Goal: Task Accomplishment & Management: Manage account settings

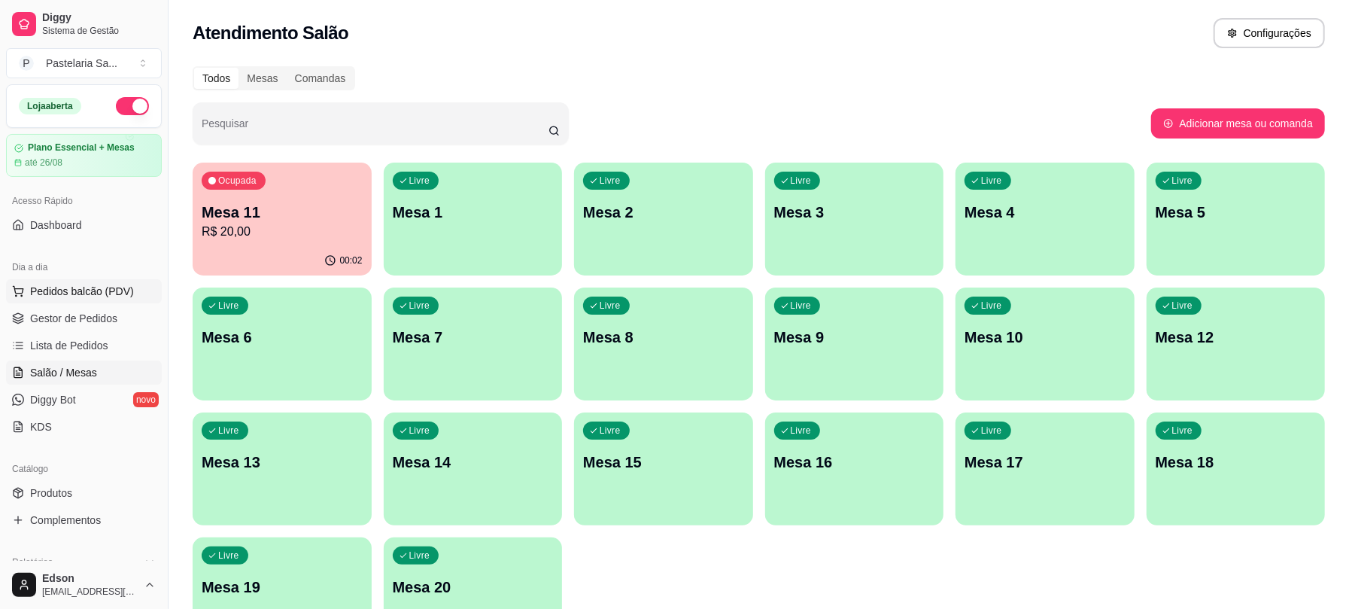
click at [106, 298] on span "Pedidos balcão (PDV)" at bounding box center [82, 291] width 104 height 15
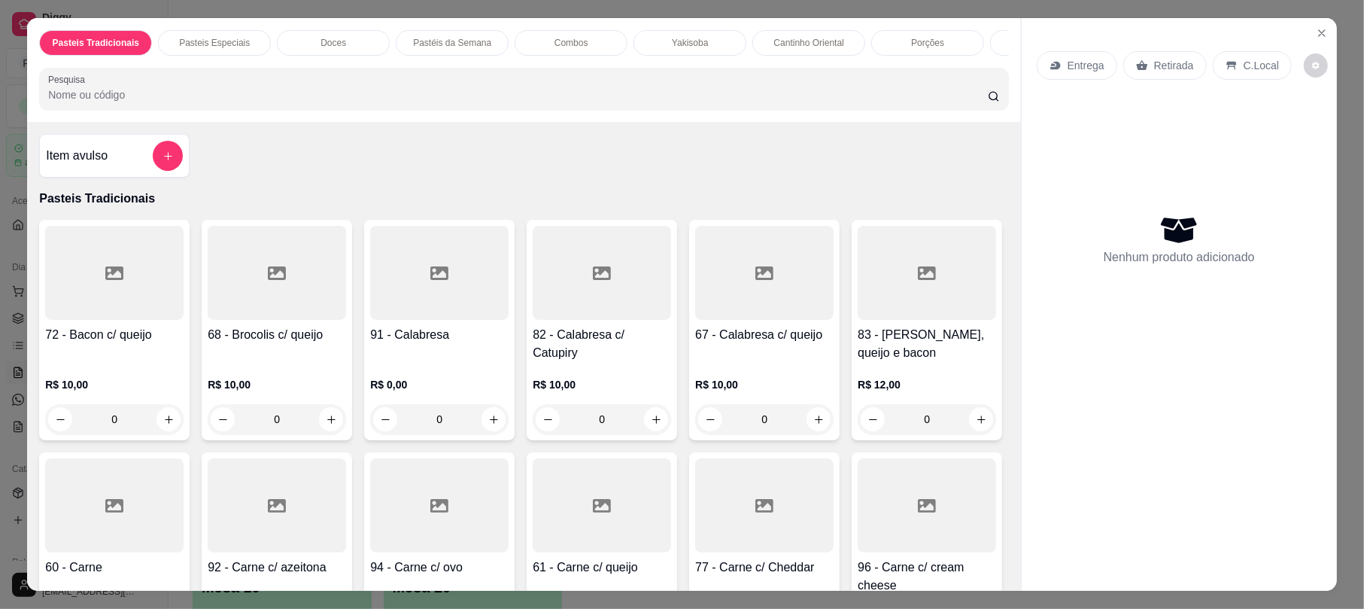
click at [1168, 64] on p "Retirada" at bounding box center [1174, 65] width 40 height 15
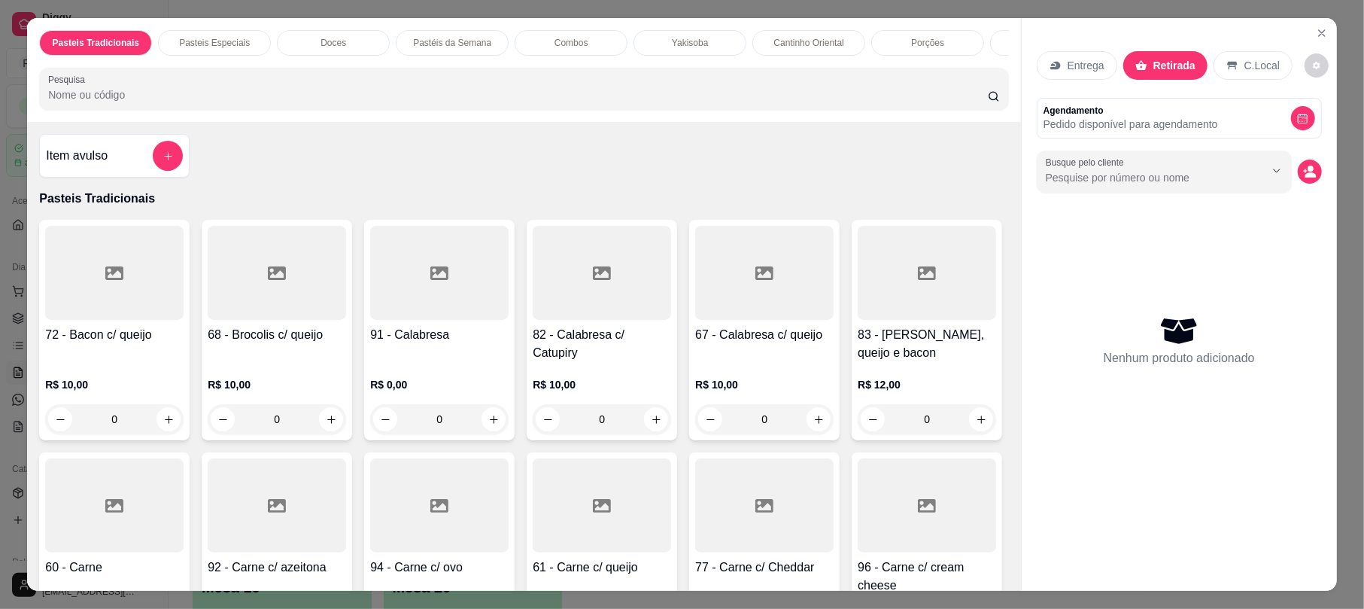
click at [942, 102] on input "Pesquisa" at bounding box center [518, 94] width 940 height 15
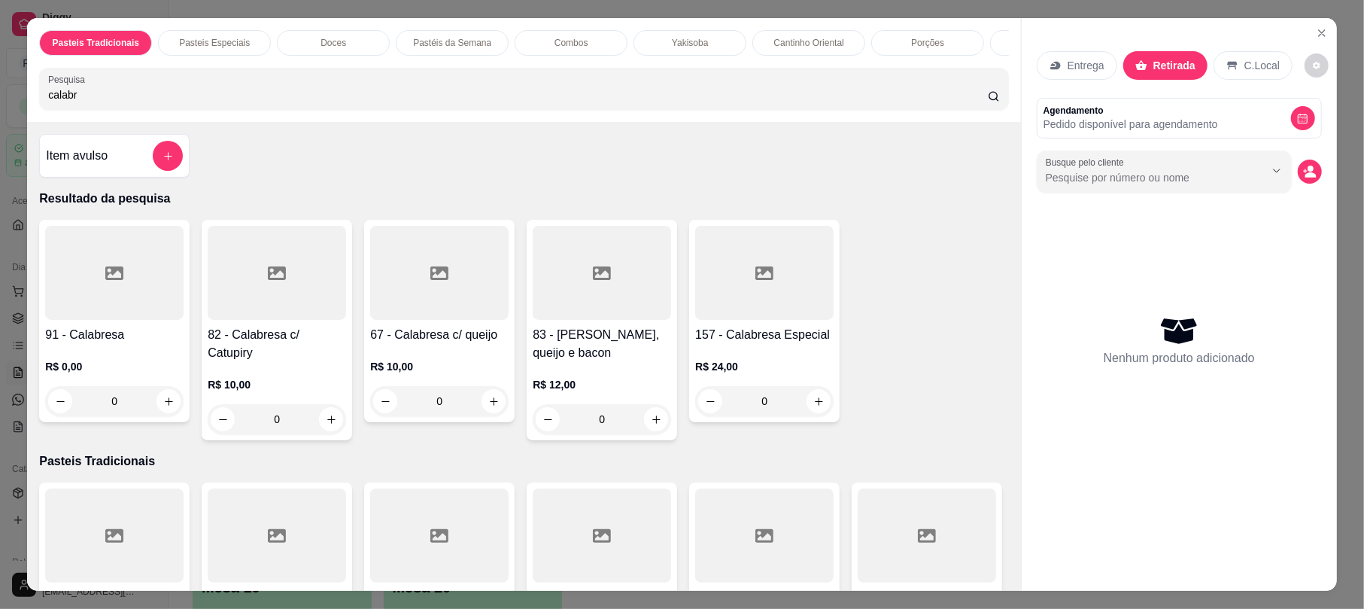
type input "calabr"
click at [603, 341] on h4 "83 - [PERSON_NAME], queijo e bacon" at bounding box center [602, 344] width 138 height 36
click at [632, 187] on div "20cm R$ 14,00" at bounding box center [681, 194] width 397 height 50
radio input "true"
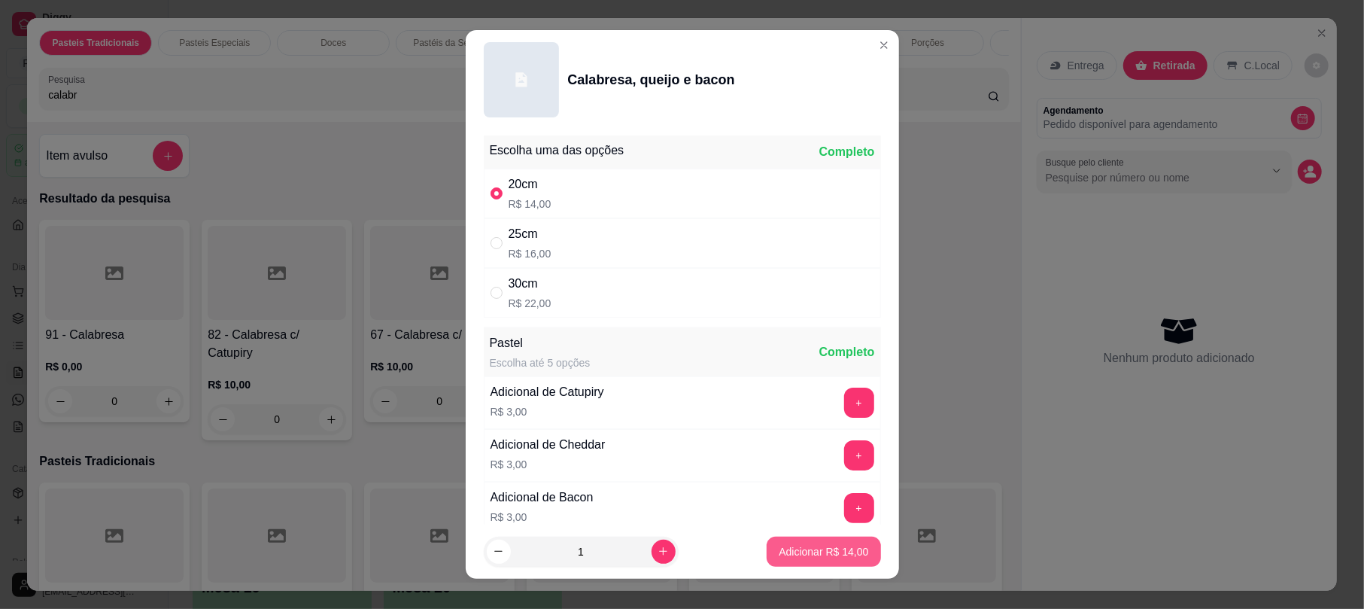
click at [785, 539] on button "Adicionar R$ 14,00" at bounding box center [824, 551] width 114 height 30
type input "1"
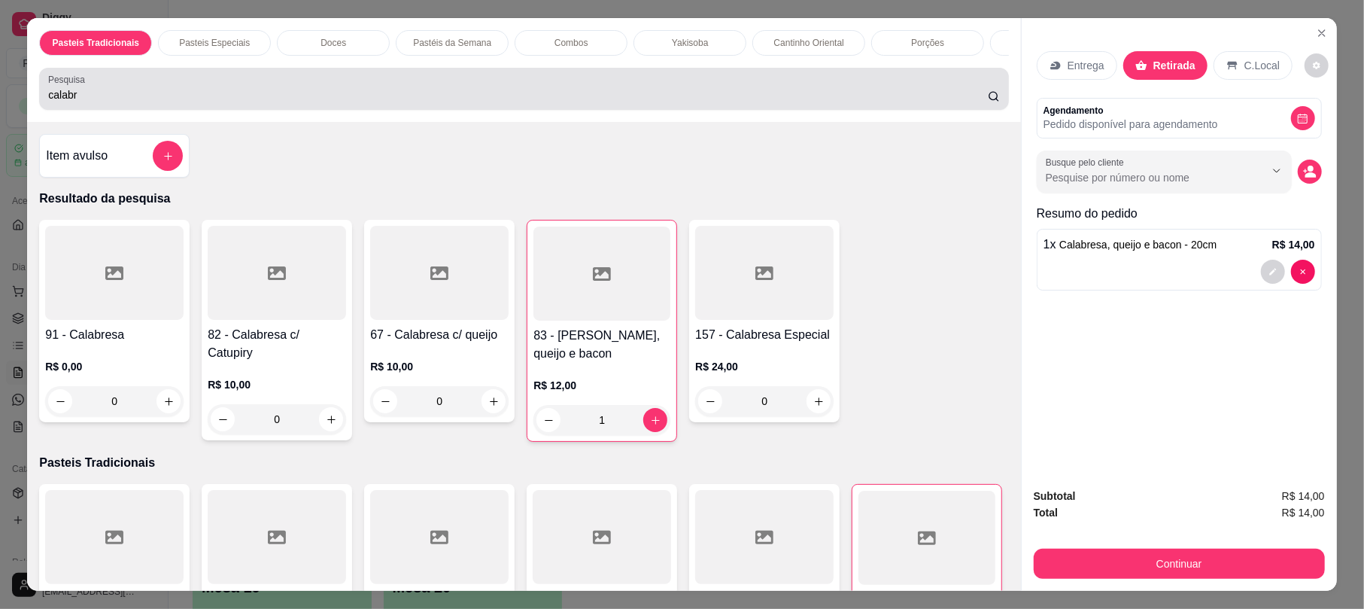
click at [461, 98] on div "calabr" at bounding box center [523, 89] width 951 height 30
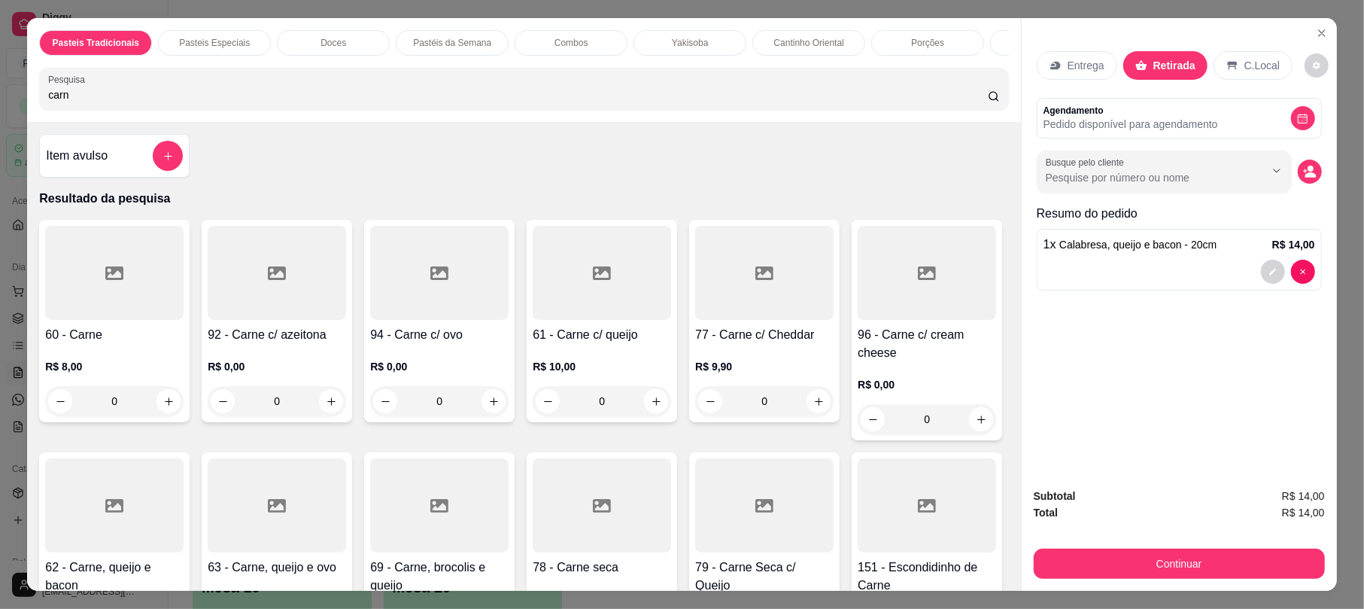
type input "carn"
click at [578, 295] on div at bounding box center [602, 273] width 138 height 94
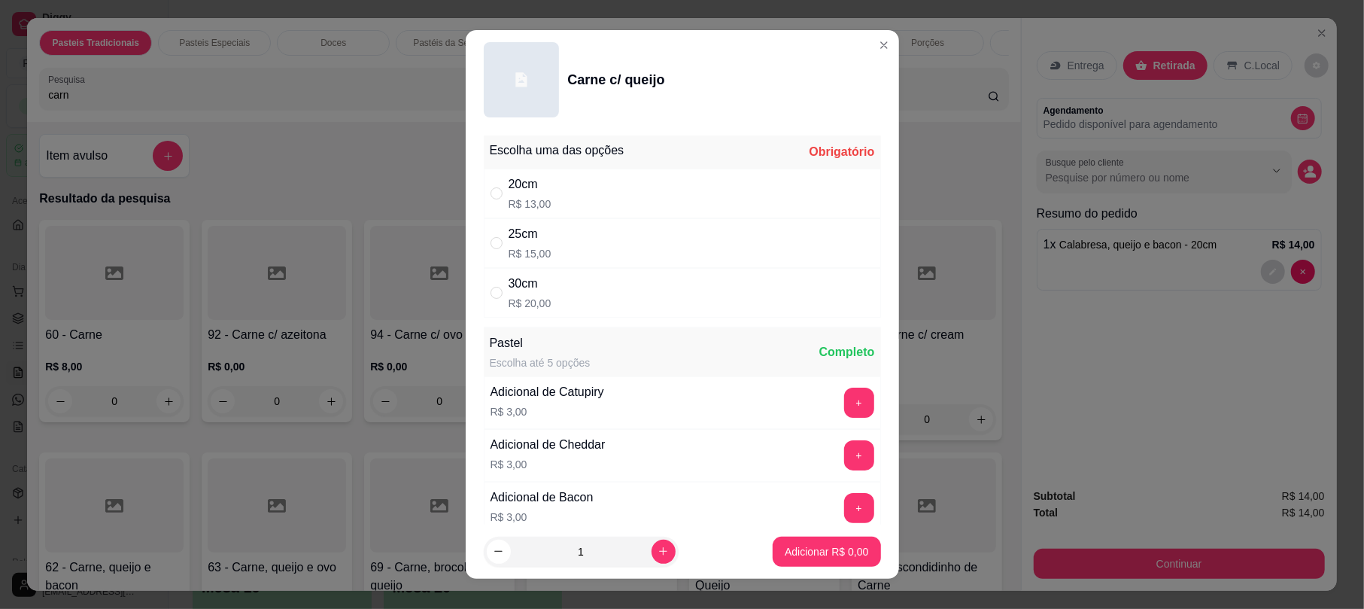
click at [492, 302] on div "30cm R$ 20,00" at bounding box center [682, 293] width 397 height 50
radio input "true"
click at [783, 549] on p "Adicionar R$ 20,00" at bounding box center [824, 551] width 90 height 15
type input "1"
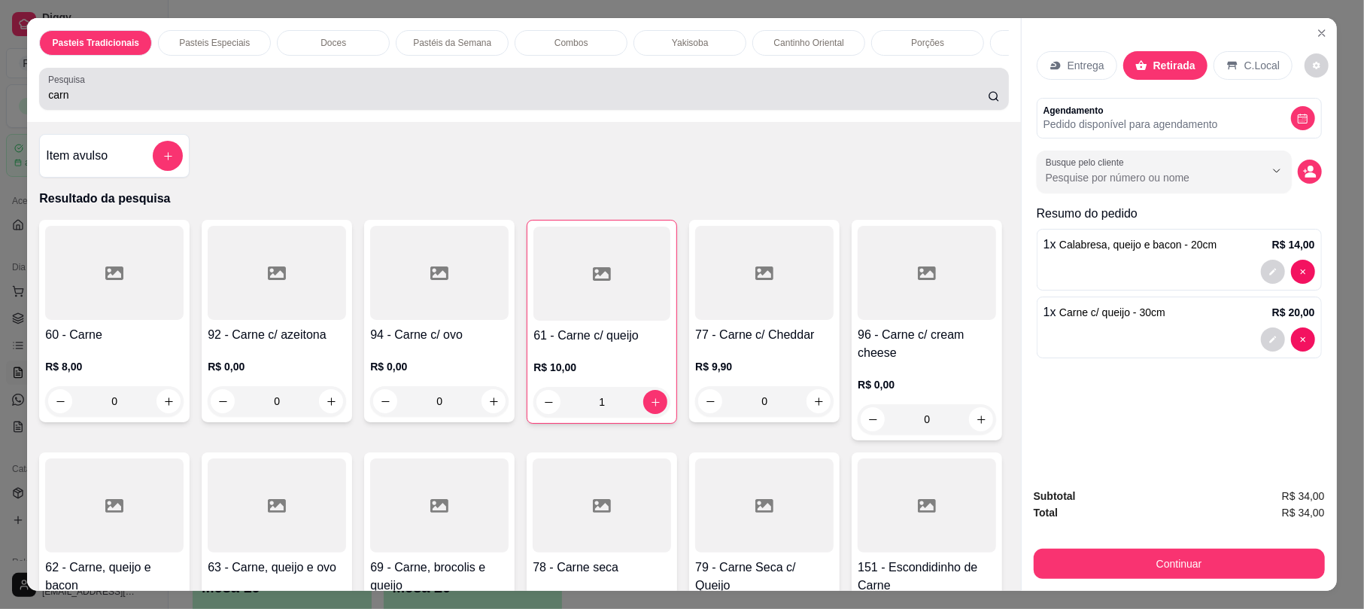
click at [723, 102] on input "carn" at bounding box center [518, 94] width 940 height 15
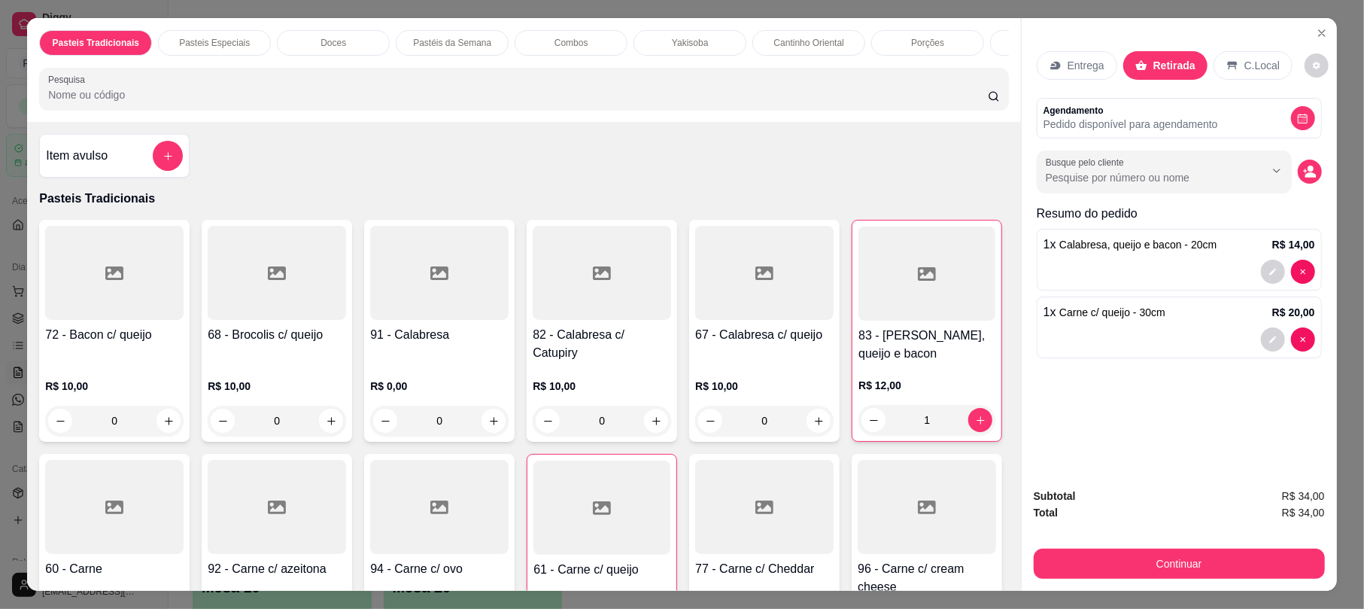
click at [1307, 506] on span "R$ 34,00" at bounding box center [1303, 512] width 43 height 17
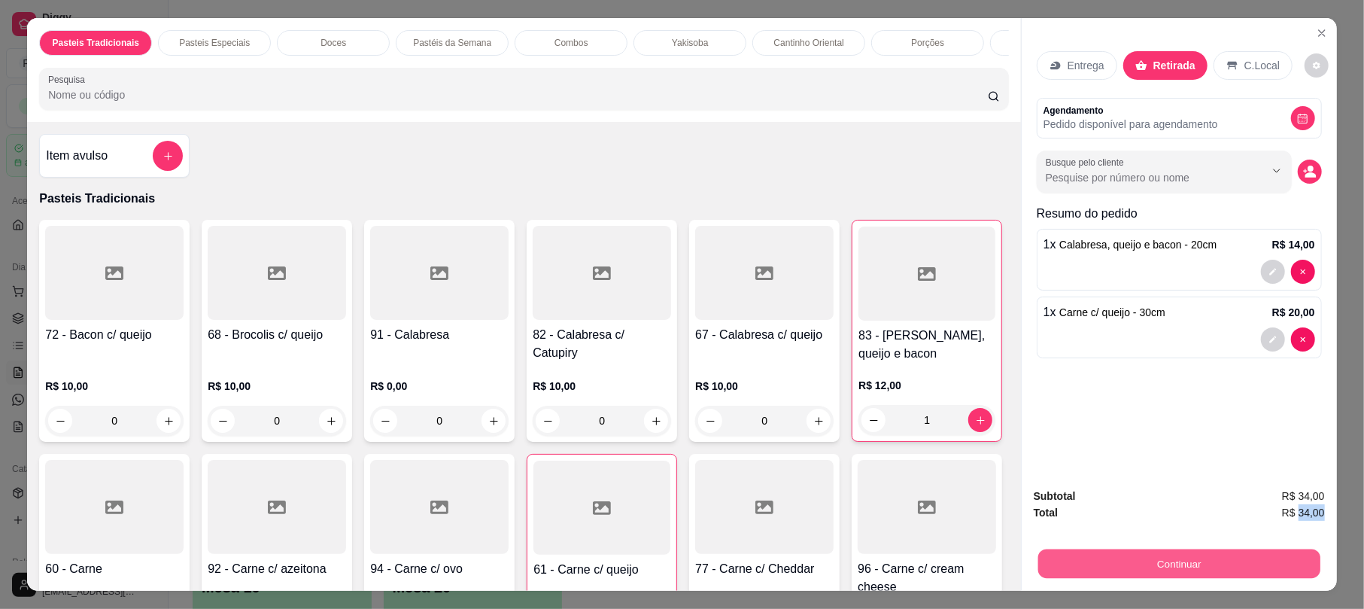
click at [1199, 554] on button "Continuar" at bounding box center [1179, 562] width 282 height 29
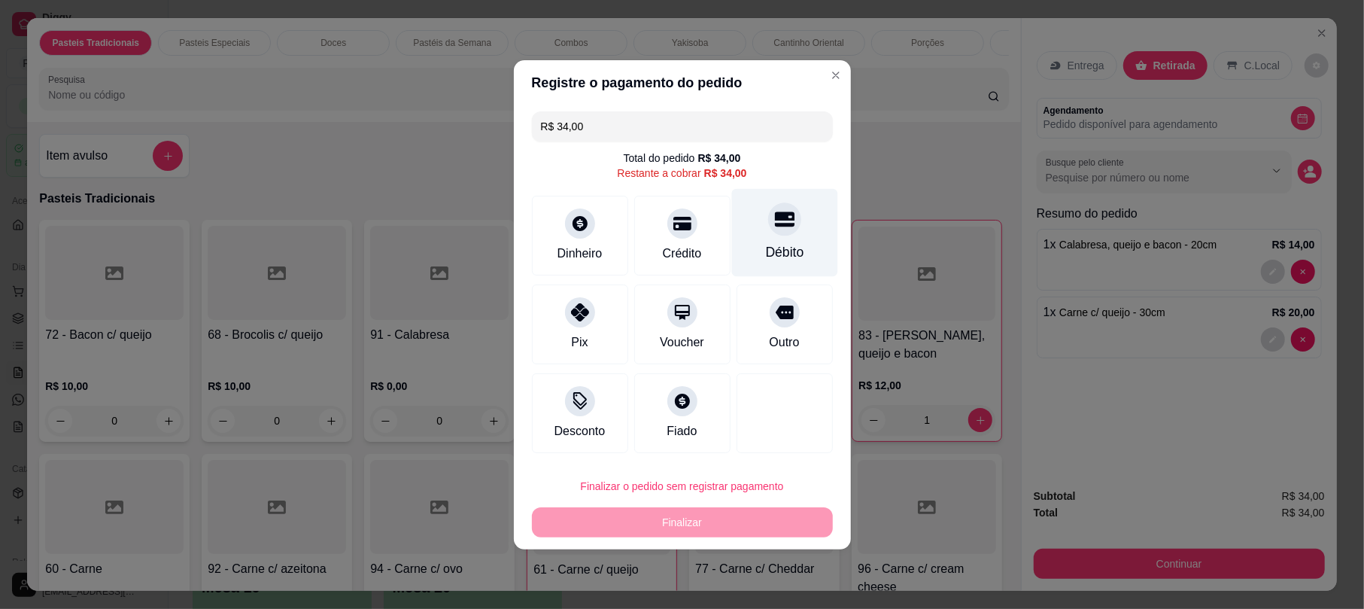
click at [768, 230] on div at bounding box center [784, 218] width 33 height 33
type input "R$ 0,00"
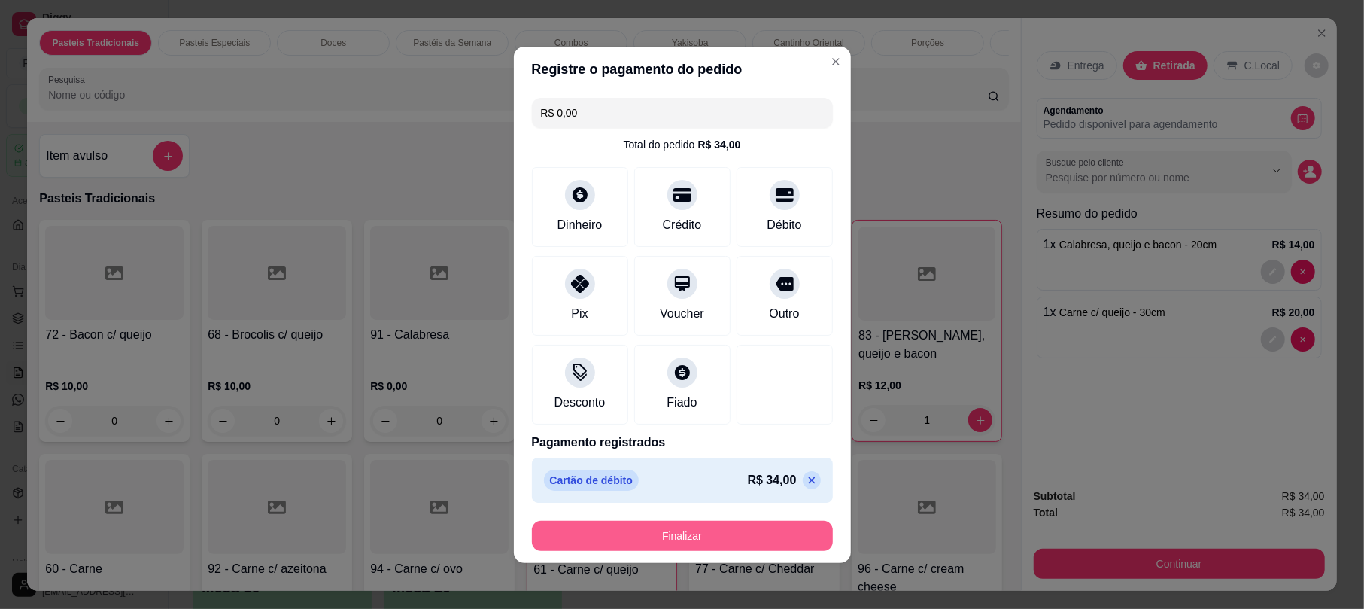
click at [732, 536] on button "Finalizar" at bounding box center [682, 536] width 301 height 30
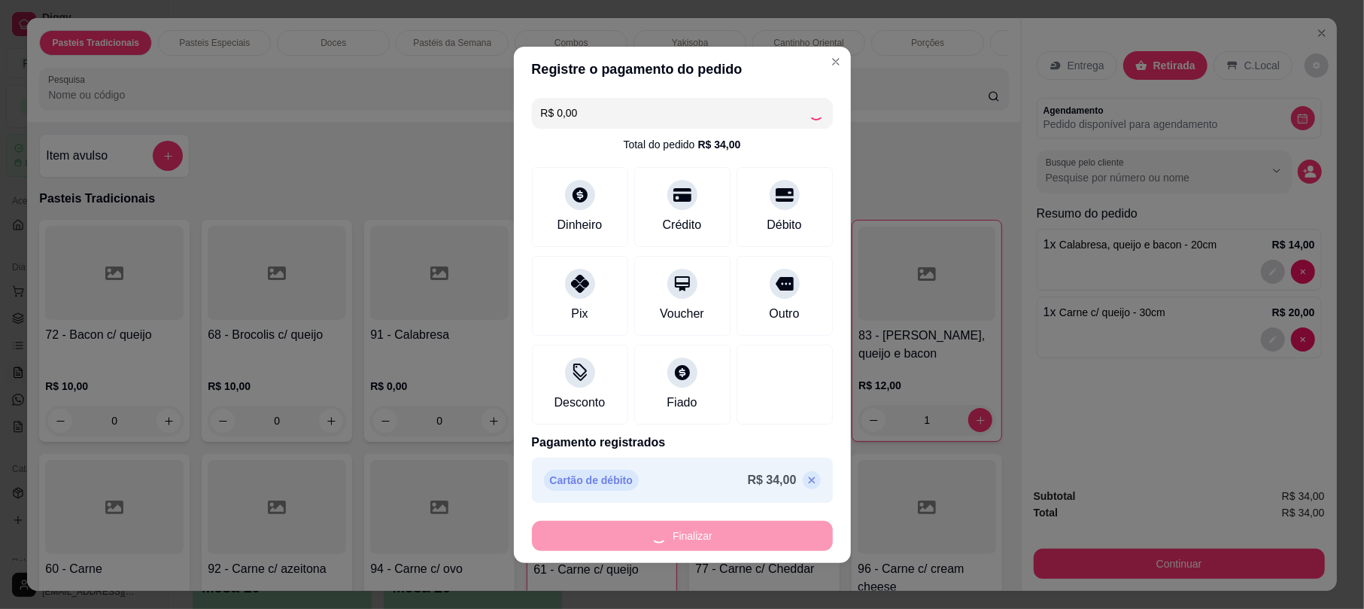
type input "0"
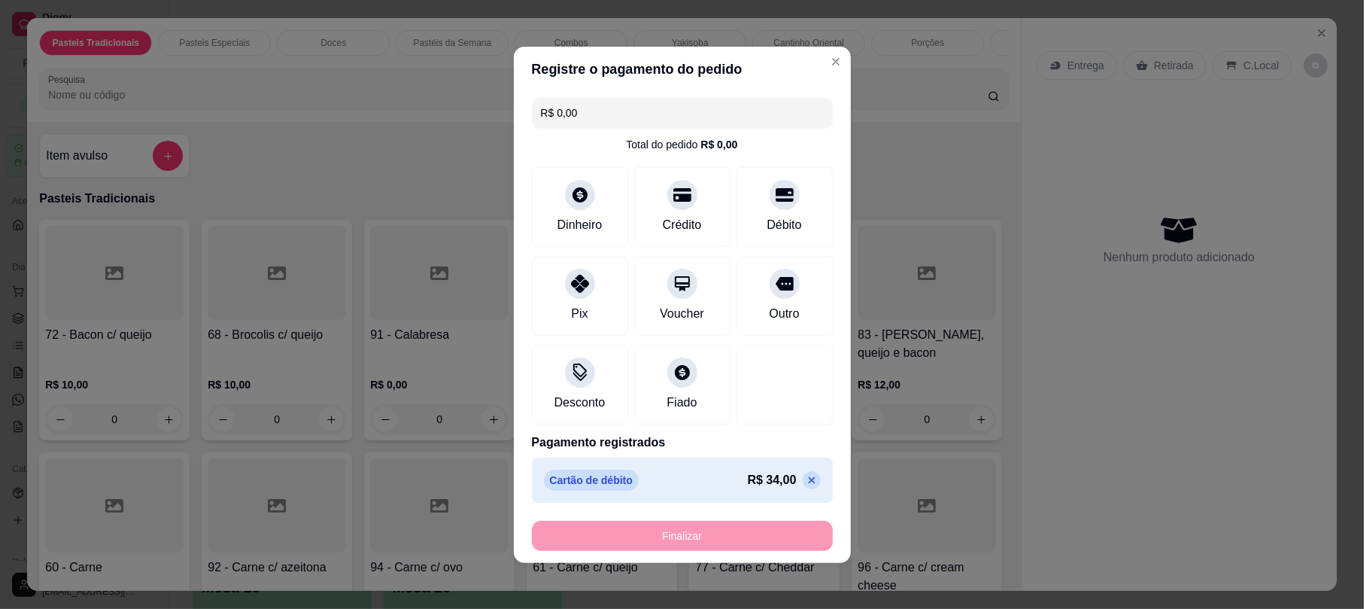
type input "-R$ 34,00"
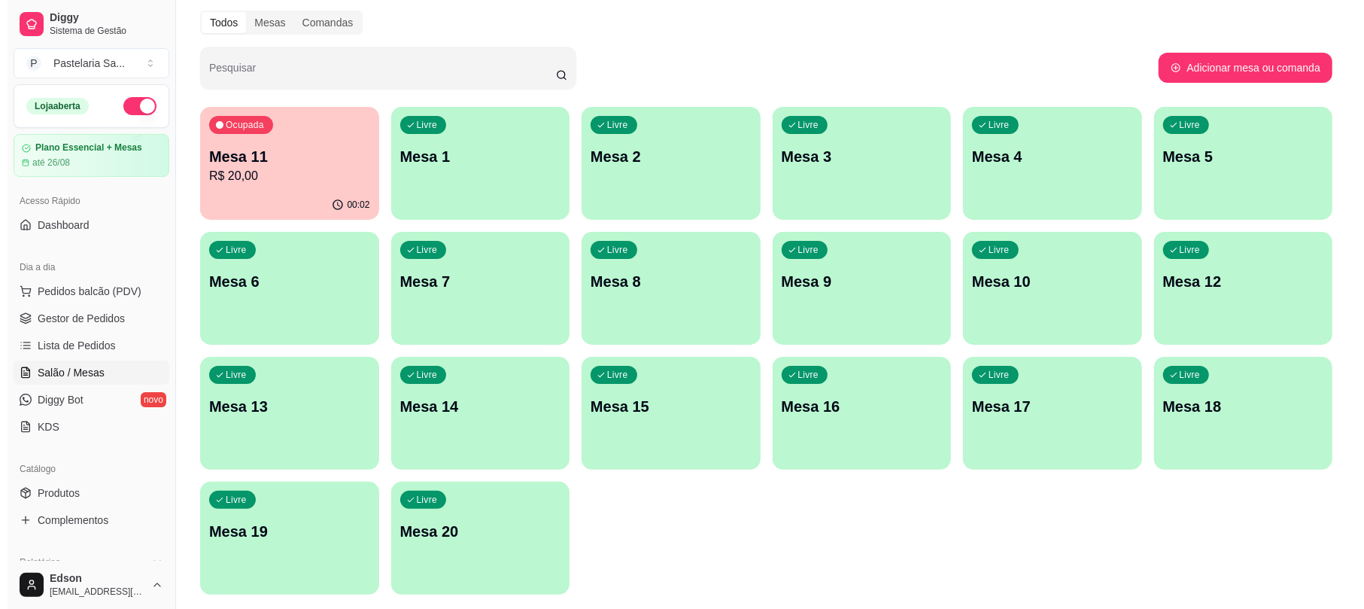
scroll to position [102, 0]
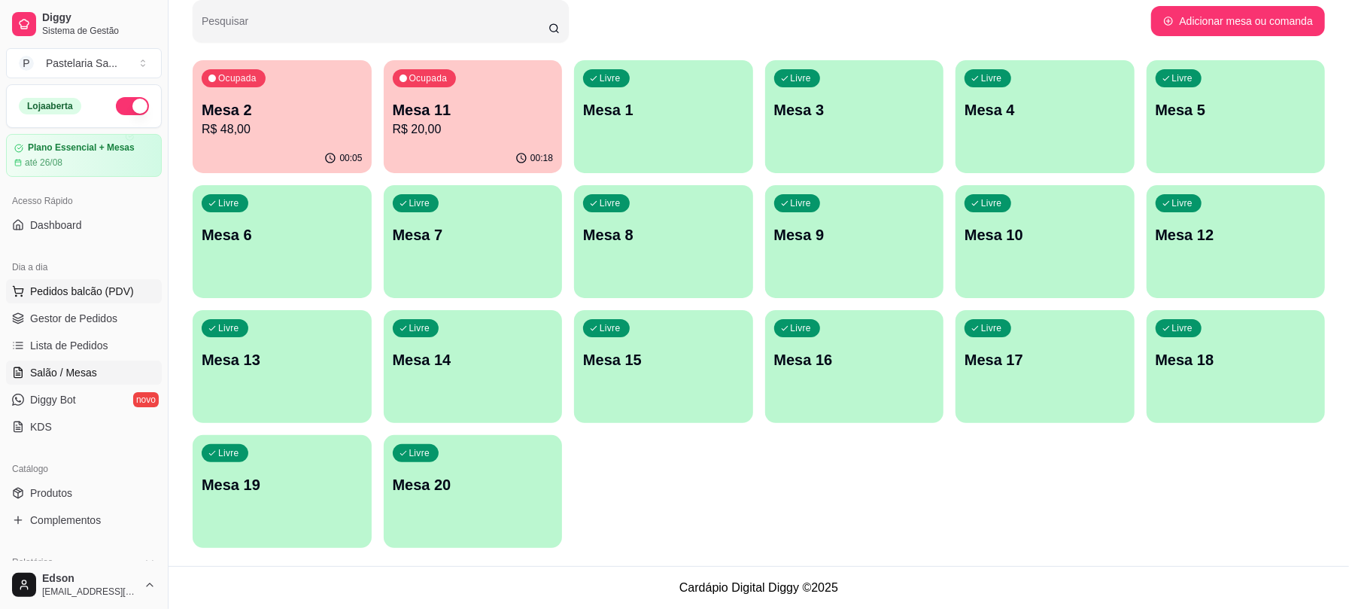
click at [57, 290] on span "Pedidos balcão (PDV)" at bounding box center [82, 291] width 104 height 15
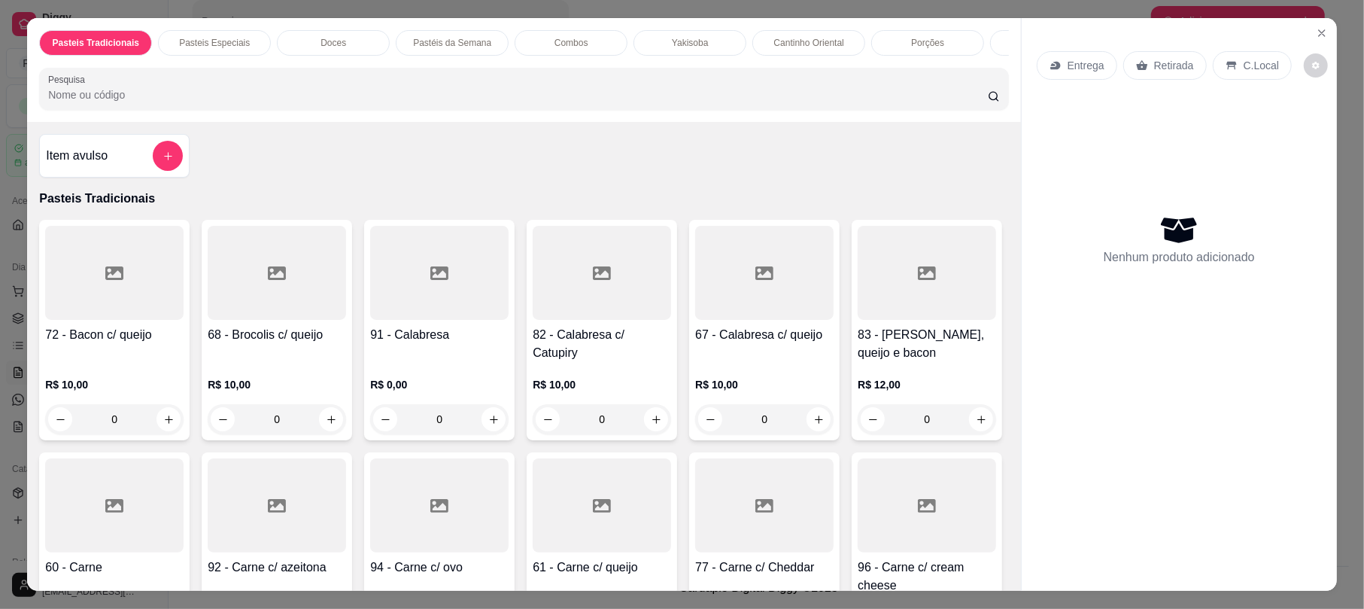
click at [1150, 55] on div "Retirada" at bounding box center [1165, 65] width 84 height 29
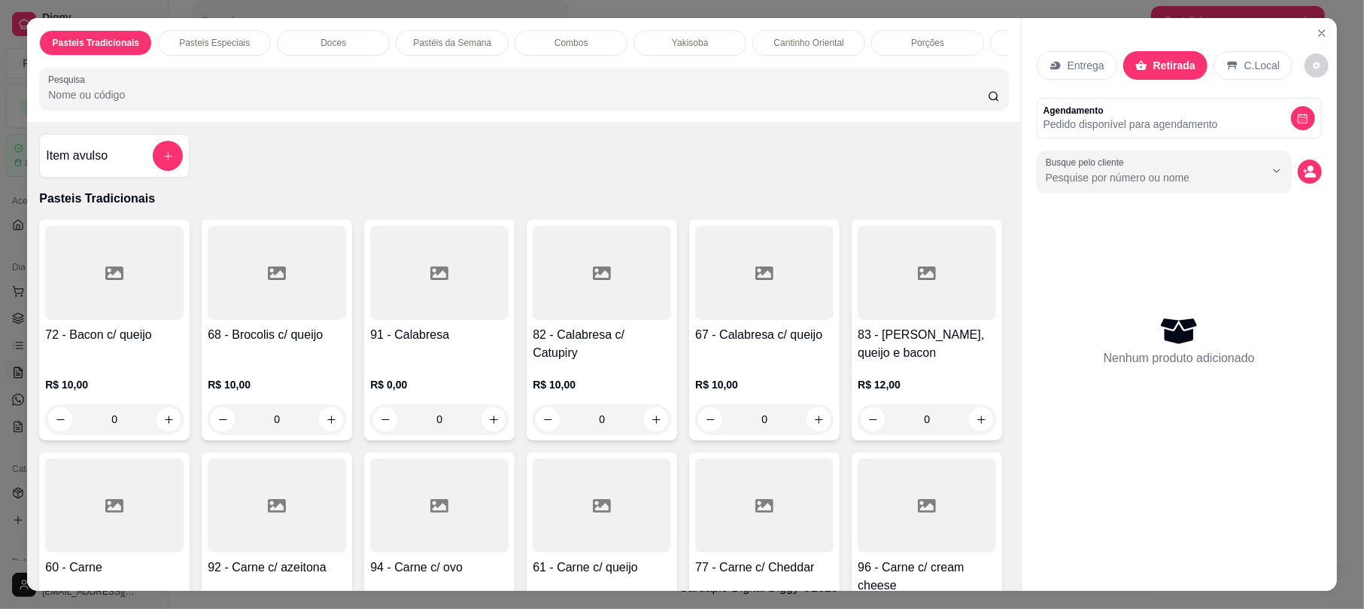
click at [694, 102] on input "Pesquisa" at bounding box center [518, 94] width 940 height 15
type input "y"
click at [516, 102] on input "Pesquisa" at bounding box center [518, 94] width 940 height 15
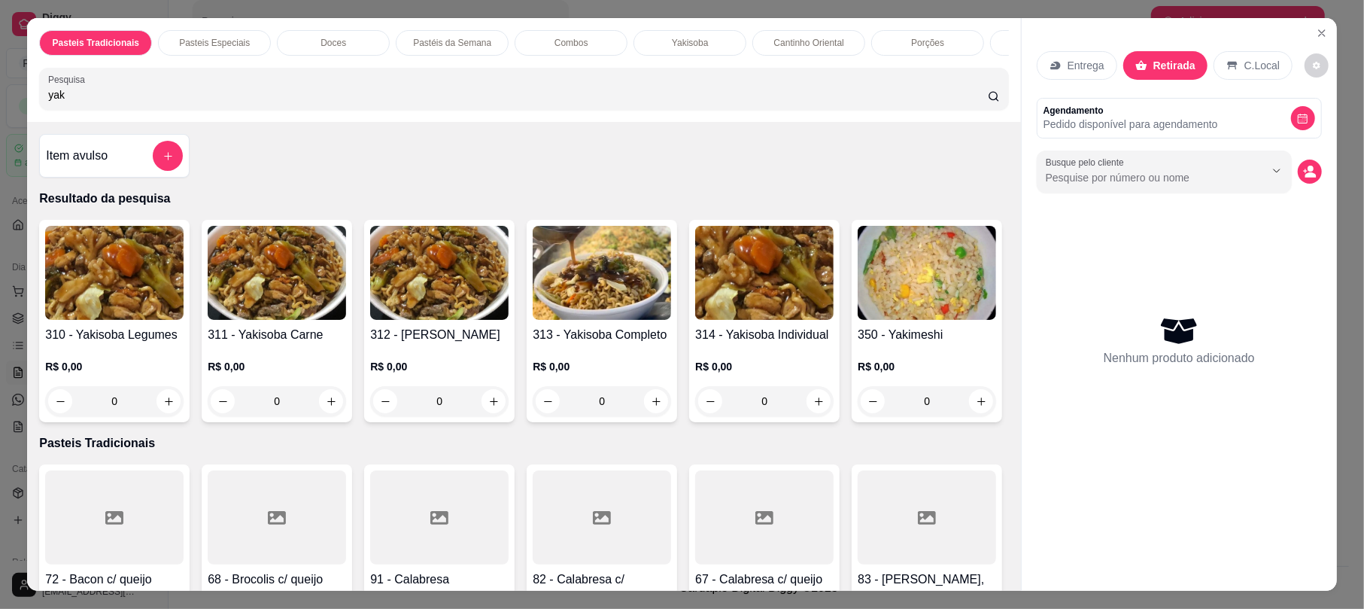
type input "yak"
click at [594, 340] on div "313 - Yakisoba Completo R$ 0,00 0" at bounding box center [602, 321] width 150 height 202
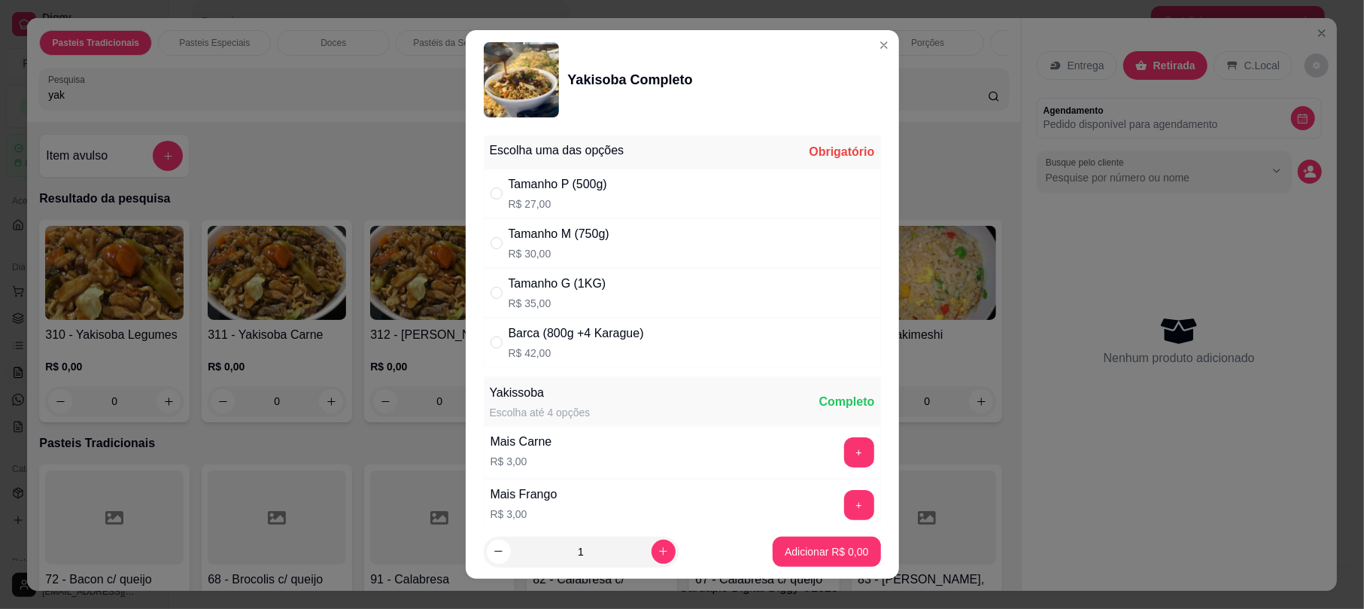
click at [632, 245] on div "Tamanho M (750g) R$ 30,00" at bounding box center [682, 243] width 397 height 50
radio input "true"
click at [801, 552] on p "Adicionar R$ 30,00" at bounding box center [824, 551] width 90 height 15
type input "1"
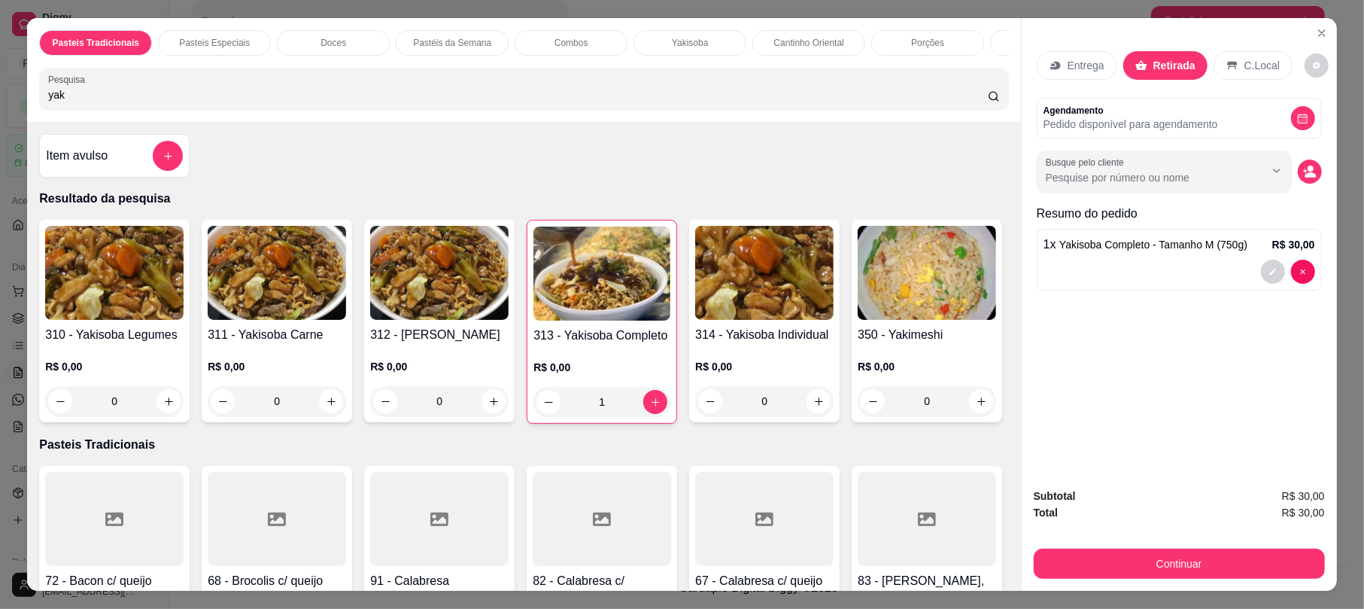
click at [149, 122] on div "Pasteis Tradicionais Pasteis Especiais Doces Pastéis da Semana Combos Yakisoba …" at bounding box center [523, 70] width 993 height 104
click at [150, 102] on input "yak" at bounding box center [518, 94] width 940 height 15
type input "y"
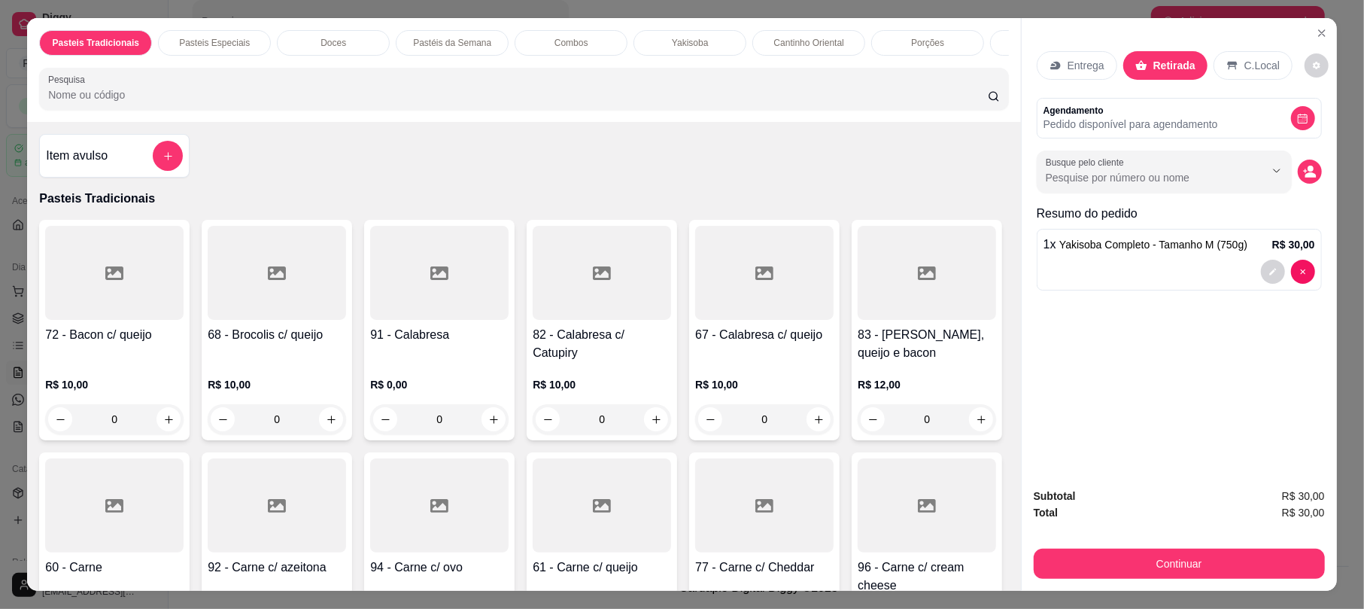
click at [1070, 75] on div "Entrega" at bounding box center [1077, 65] width 80 height 29
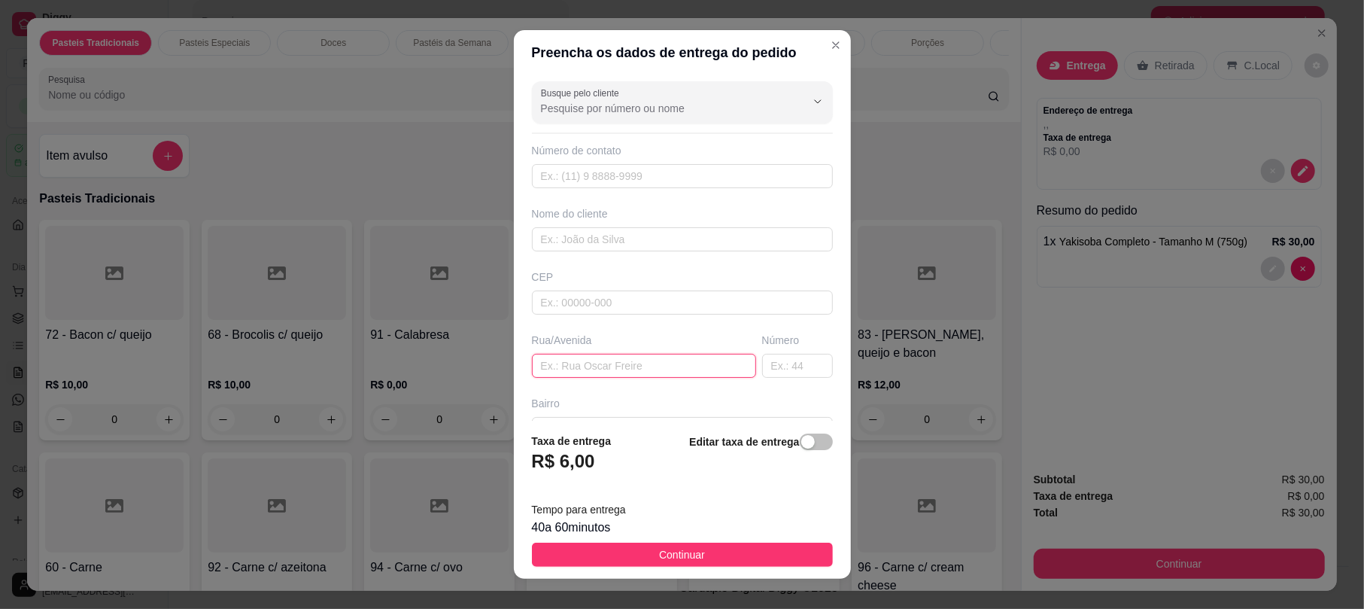
click at [612, 363] on input "text" at bounding box center [644, 366] width 224 height 24
type input "r"
type input "["
type input "aveninda paineiras"
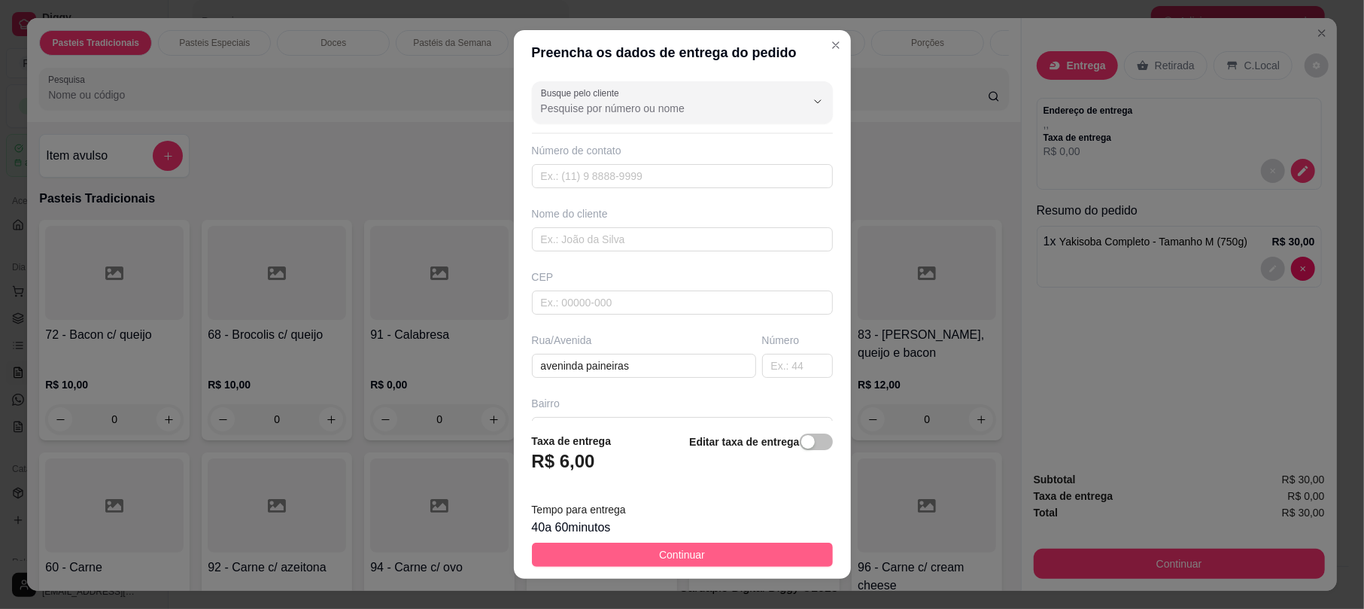
click at [745, 548] on button "Continuar" at bounding box center [682, 554] width 301 height 24
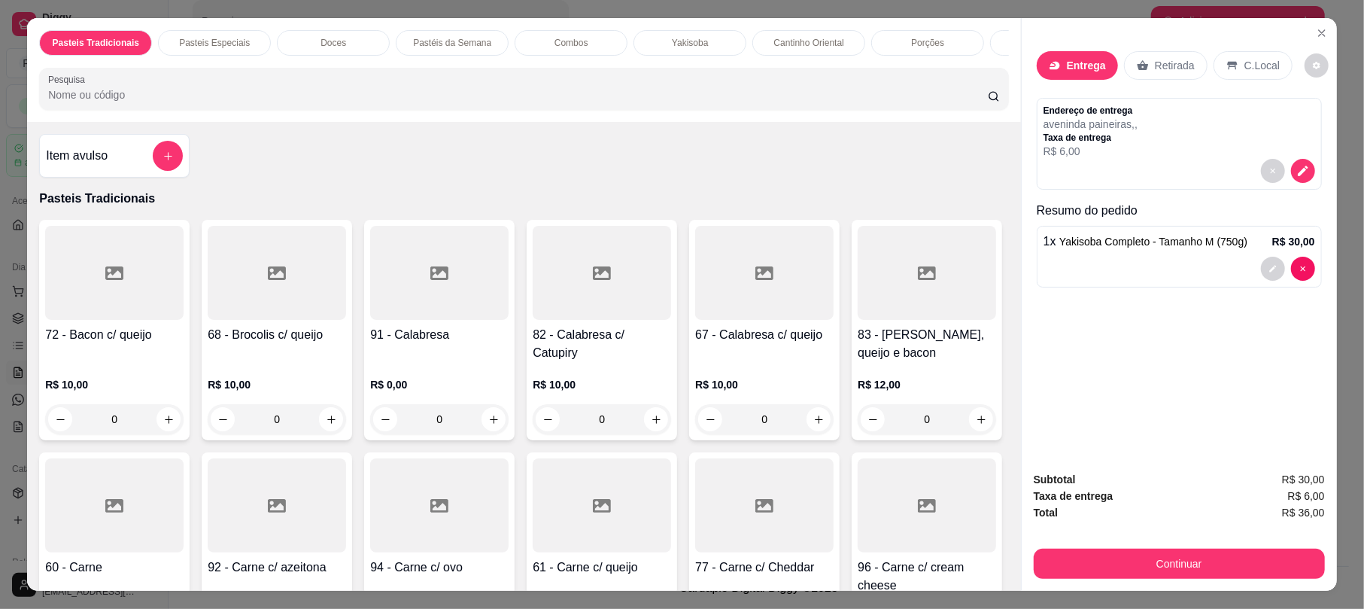
click at [590, 102] on input "Pesquisa" at bounding box center [518, 94] width 940 height 15
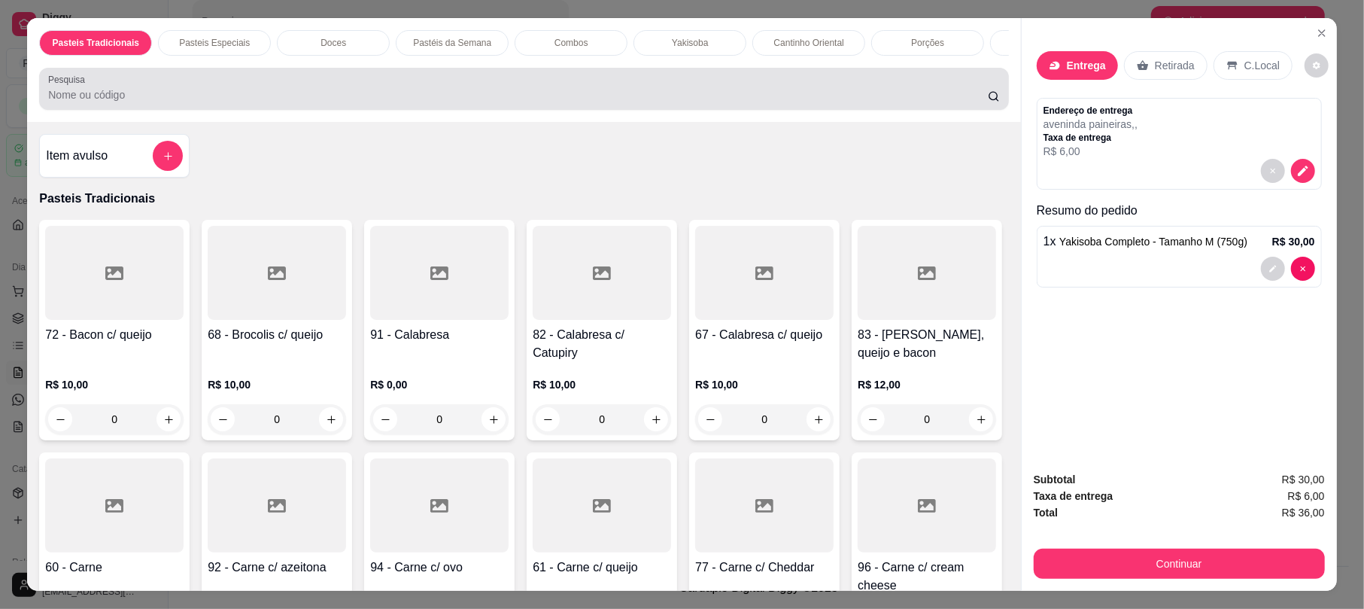
click at [591, 101] on div at bounding box center [523, 89] width 951 height 30
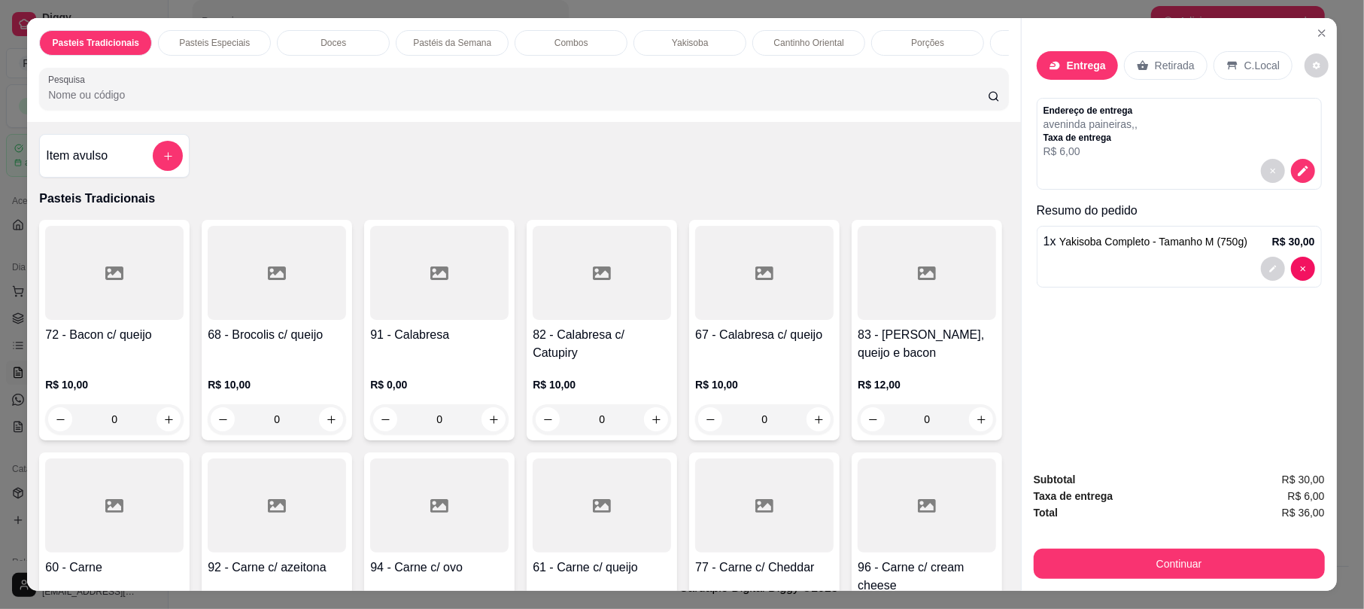
click at [642, 110] on div "Pesquisa" at bounding box center [523, 89] width 969 height 42
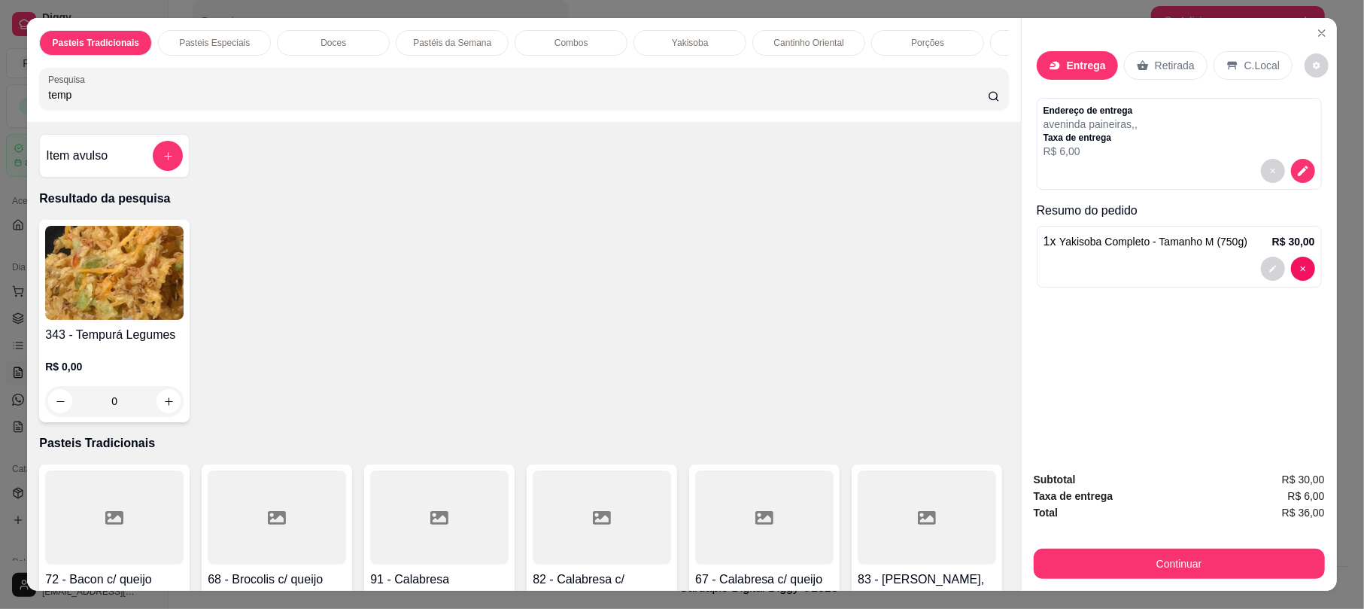
type input "temp"
click at [72, 320] on img at bounding box center [114, 273] width 138 height 94
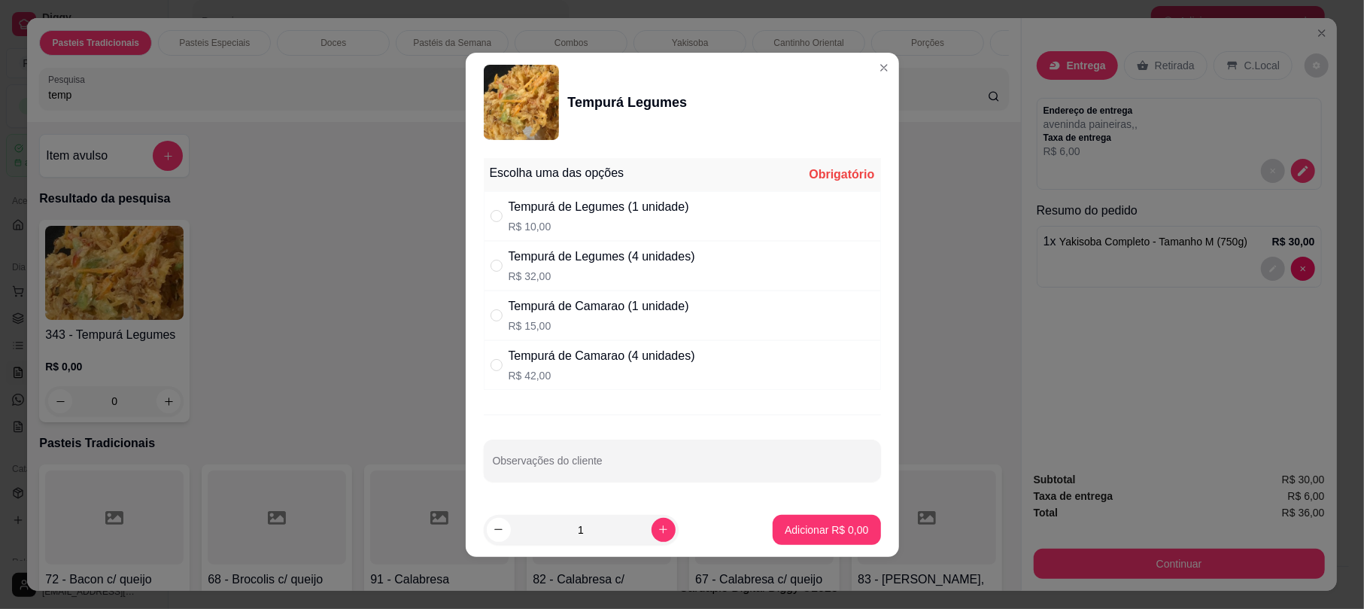
click at [719, 215] on div "Tempurá de Legumes (1 unidade) R$ 10,00" at bounding box center [682, 216] width 397 height 50
click at [679, 320] on p "R$ 15,00" at bounding box center [599, 325] width 181 height 15
radio input "false"
radio input "true"
click at [696, 211] on div "Tempurá de Legumes (1 unidade) R$ 10,00" at bounding box center [682, 216] width 397 height 50
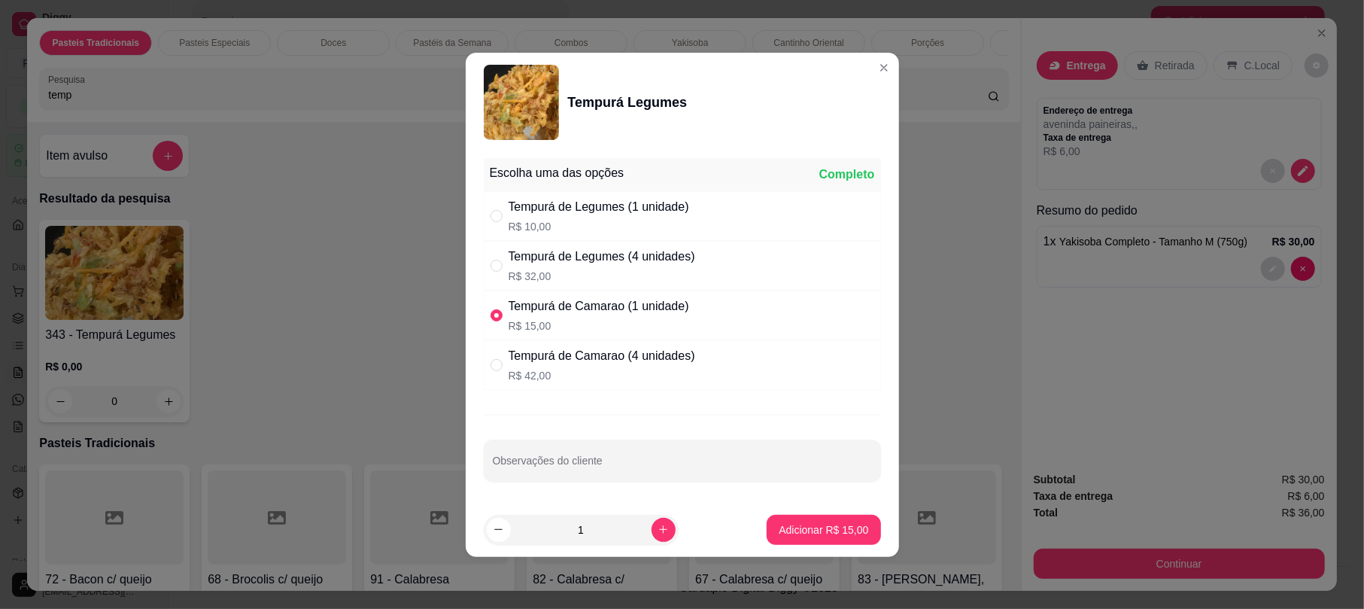
radio input "true"
radio input "false"
click at [709, 308] on div "Tempurá de Camarao (1 unidade) R$ 15,00" at bounding box center [682, 315] width 397 height 50
radio input "false"
radio input "true"
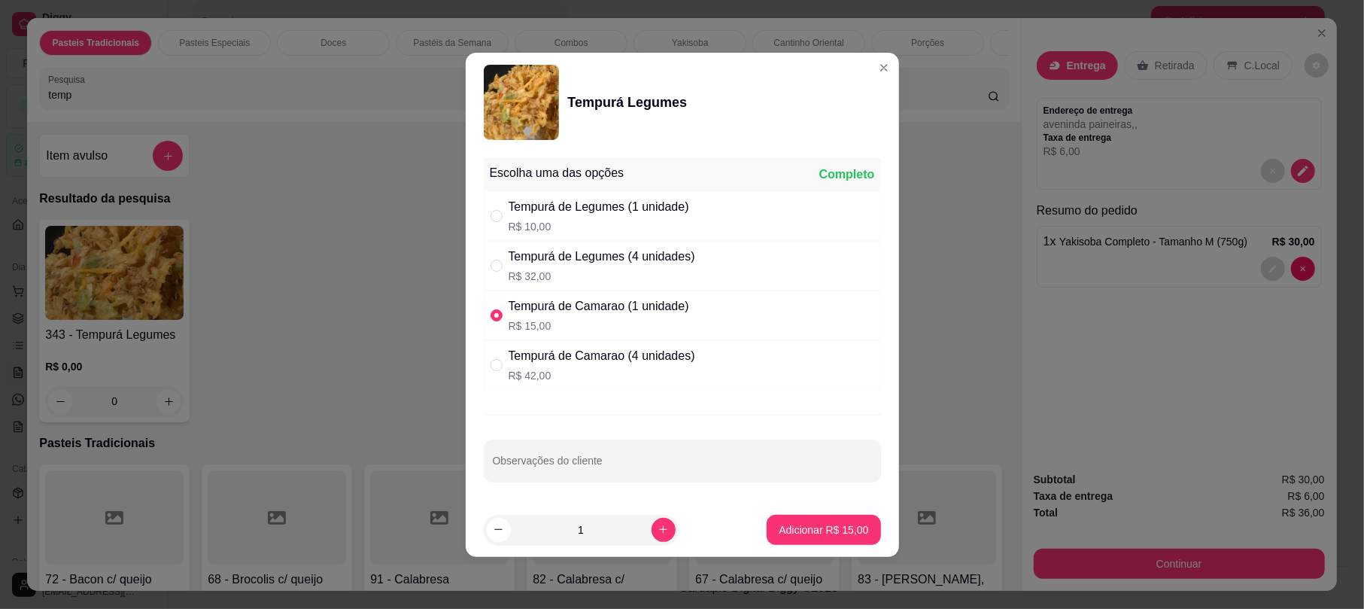
drag, startPoint x: 702, startPoint y: 205, endPoint x: 697, endPoint y: 235, distance: 30.5
click at [701, 206] on div "Tempurá de Legumes (1 unidade) R$ 10,00" at bounding box center [682, 216] width 397 height 50
radio input "true"
radio input "false"
click at [692, 331] on div "Tempurá de Camarao (1 unidade) R$ 15,00" at bounding box center [682, 315] width 397 height 50
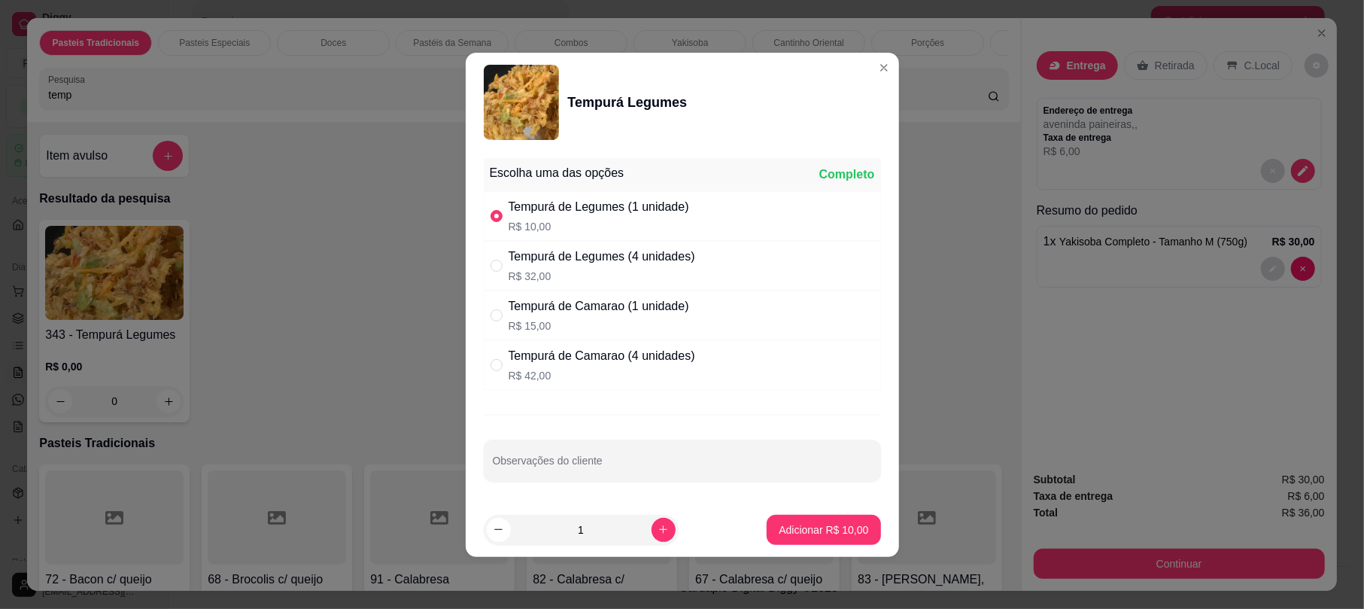
radio input "false"
radio input "true"
click at [689, 217] on div "Tempurá de Legumes (1 unidade) R$ 10,00" at bounding box center [682, 216] width 397 height 50
radio input "true"
radio input "false"
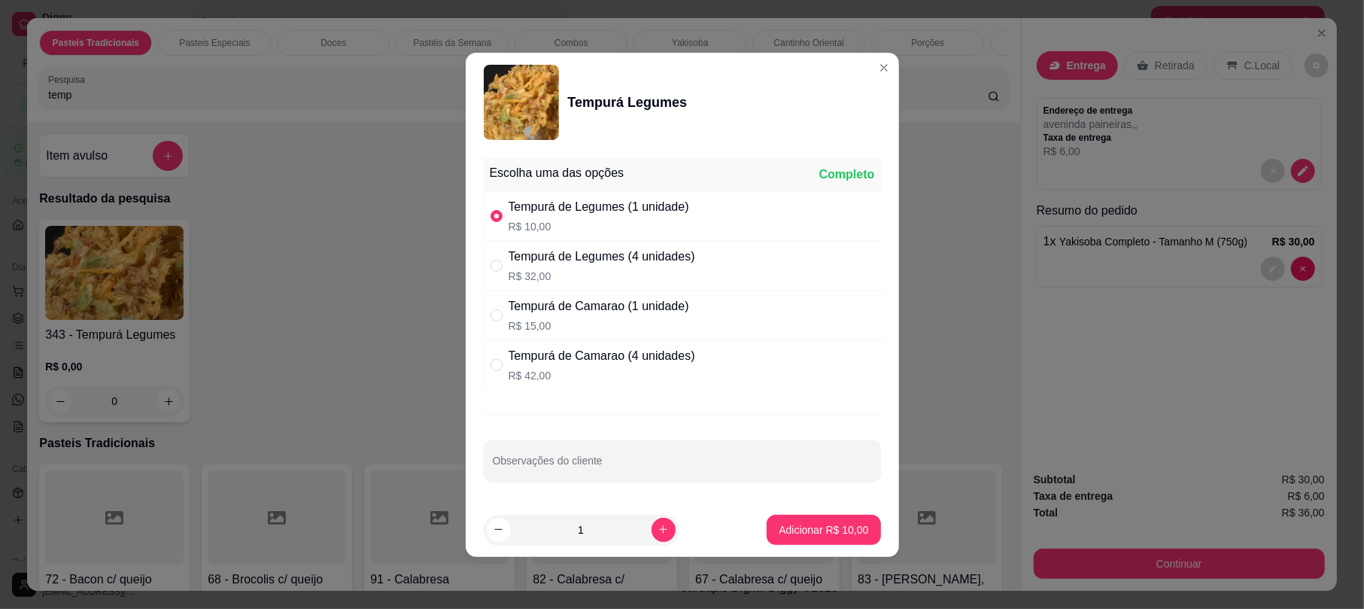
click at [682, 304] on div "Tempurá de Camarao (1 unidade)" at bounding box center [599, 306] width 181 height 18
radio input "false"
radio input "true"
click at [686, 193] on div "Tempurá de Legumes (1 unidade) R$ 10,00" at bounding box center [682, 216] width 397 height 50
radio input "true"
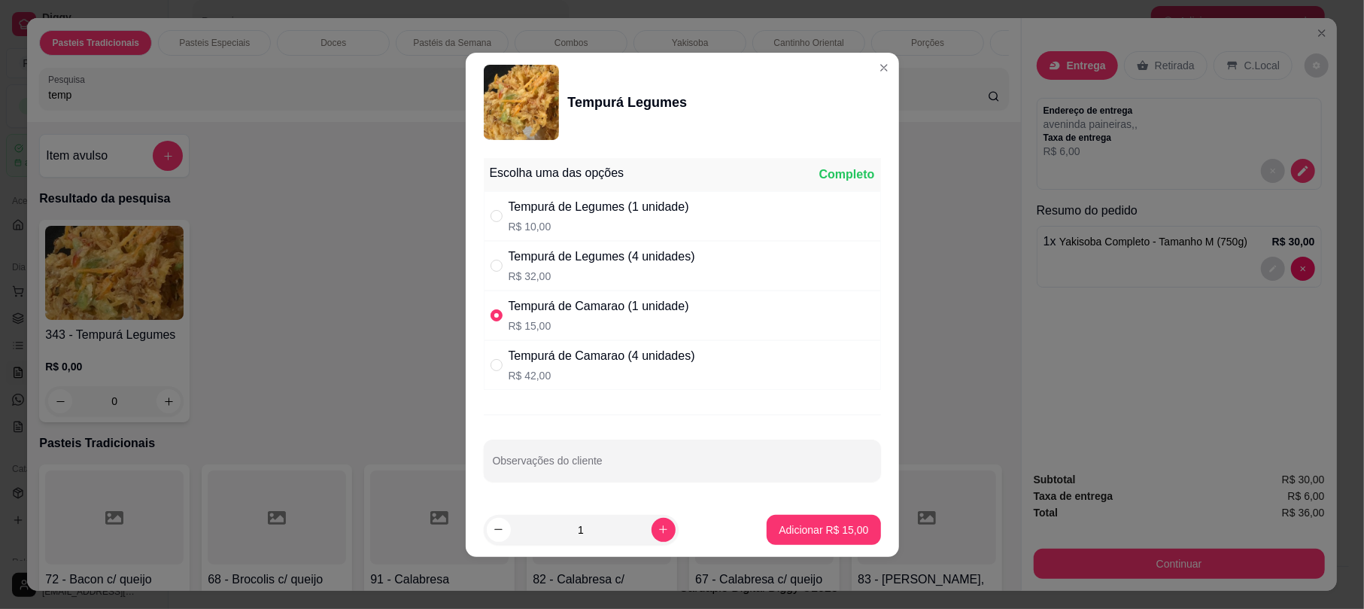
radio input "false"
click at [666, 317] on div "Tempurá de Camarao (1 unidade) R$ 15,00" at bounding box center [599, 315] width 181 height 36
radio input "false"
radio input "true"
click at [639, 212] on div "Tempurá de Legumes (1 unidade)" at bounding box center [599, 207] width 181 height 18
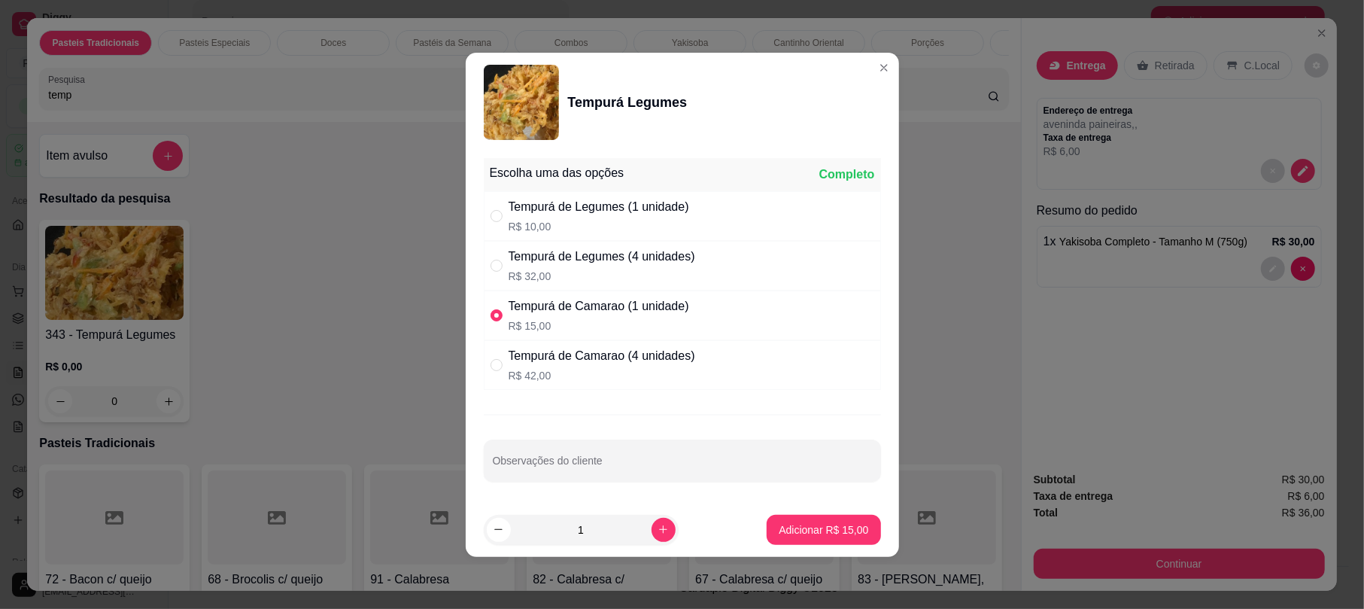
radio input "true"
radio input "false"
click at [645, 287] on div "Tempurá de Legumes (4 unidades) R$ 32,00" at bounding box center [682, 266] width 397 height 50
radio input "false"
radio input "true"
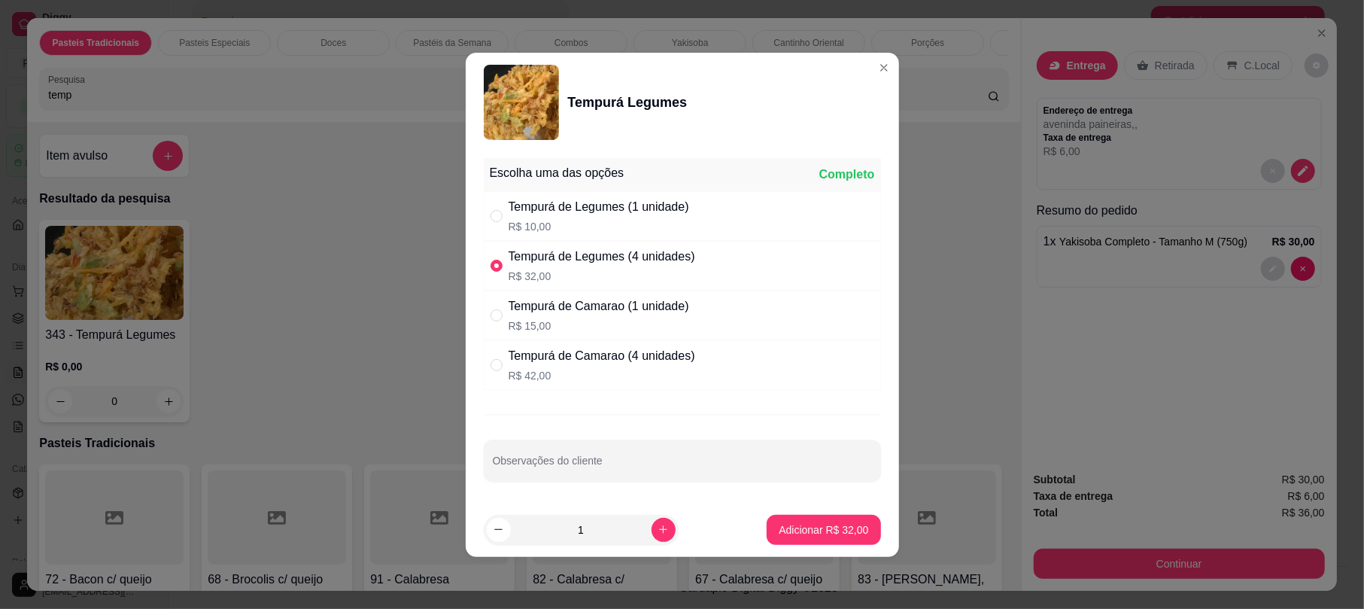
click at [632, 179] on div "Escolha uma das opções Completo" at bounding box center [682, 174] width 397 height 33
click at [621, 214] on div "Tempurá de Legumes (1 unidade) R$ 10,00" at bounding box center [599, 216] width 181 height 36
radio input "true"
radio input "false"
click at [657, 347] on div "Tempurá de Camarao (4 unidades)" at bounding box center [602, 356] width 187 height 18
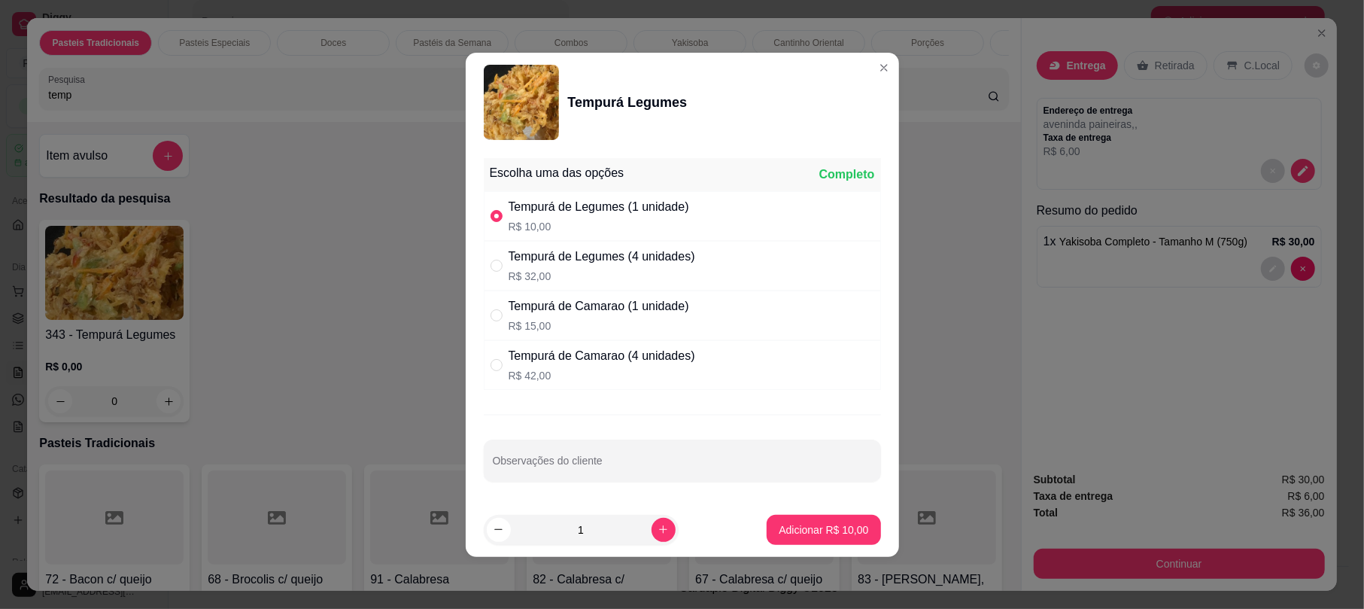
radio input "false"
radio input "true"
click at [657, 320] on p "R$ 15,00" at bounding box center [599, 325] width 181 height 15
radio input "true"
radio input "false"
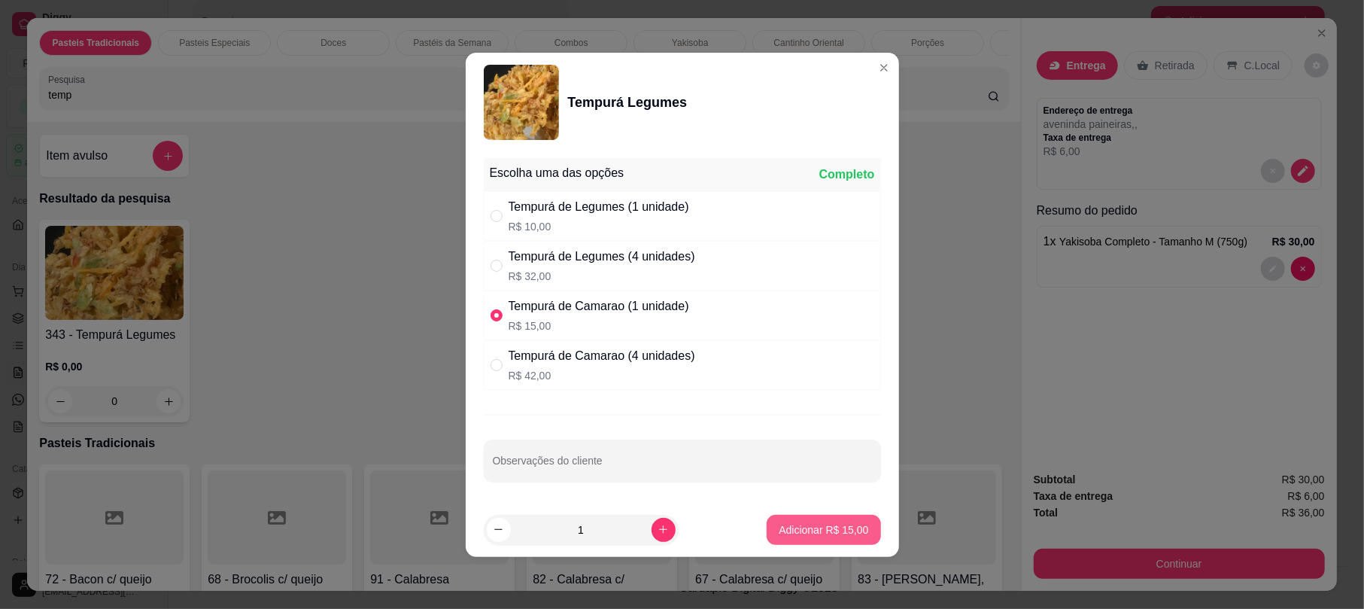
click at [803, 524] on p "Adicionar R$ 15,00" at bounding box center [824, 529] width 90 height 15
type input "1"
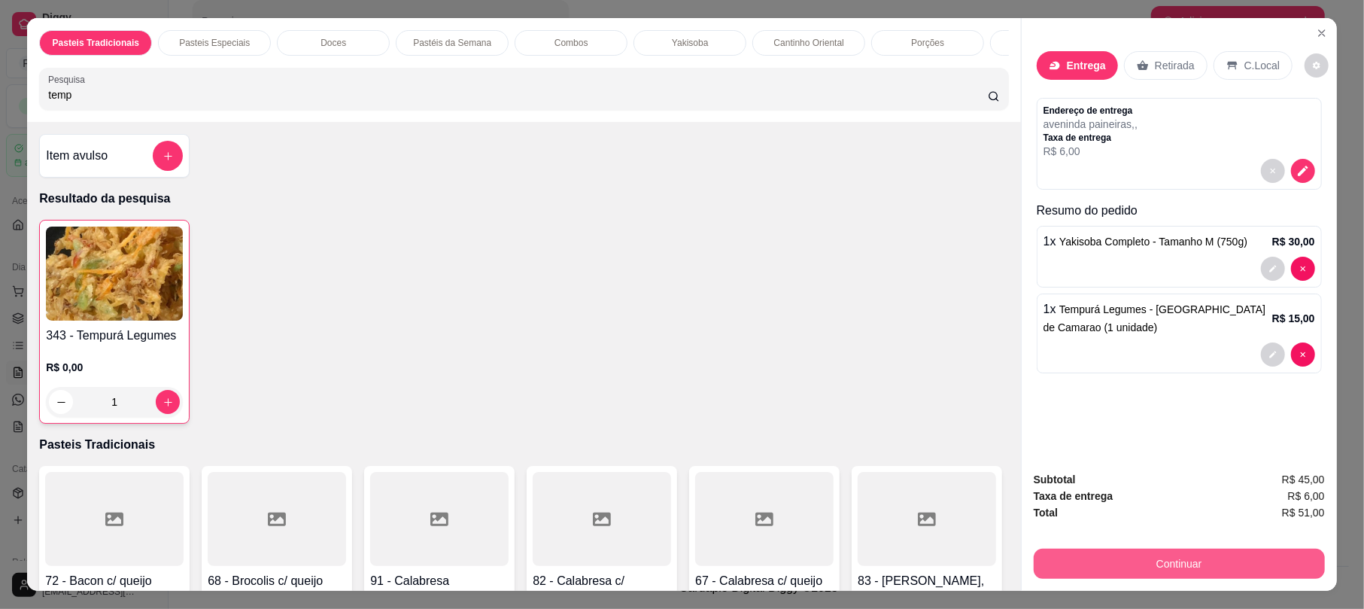
click at [1189, 557] on button "Continuar" at bounding box center [1179, 563] width 291 height 30
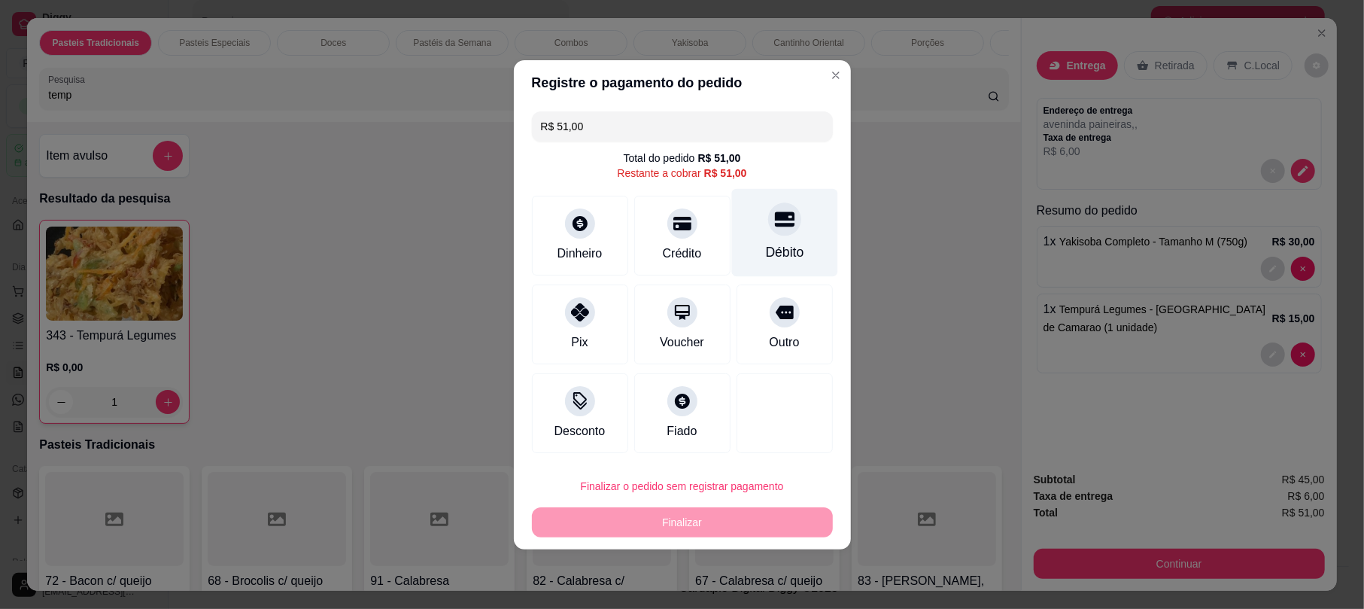
click at [743, 247] on div "Débito" at bounding box center [784, 232] width 106 height 88
type input "R$ 0,00"
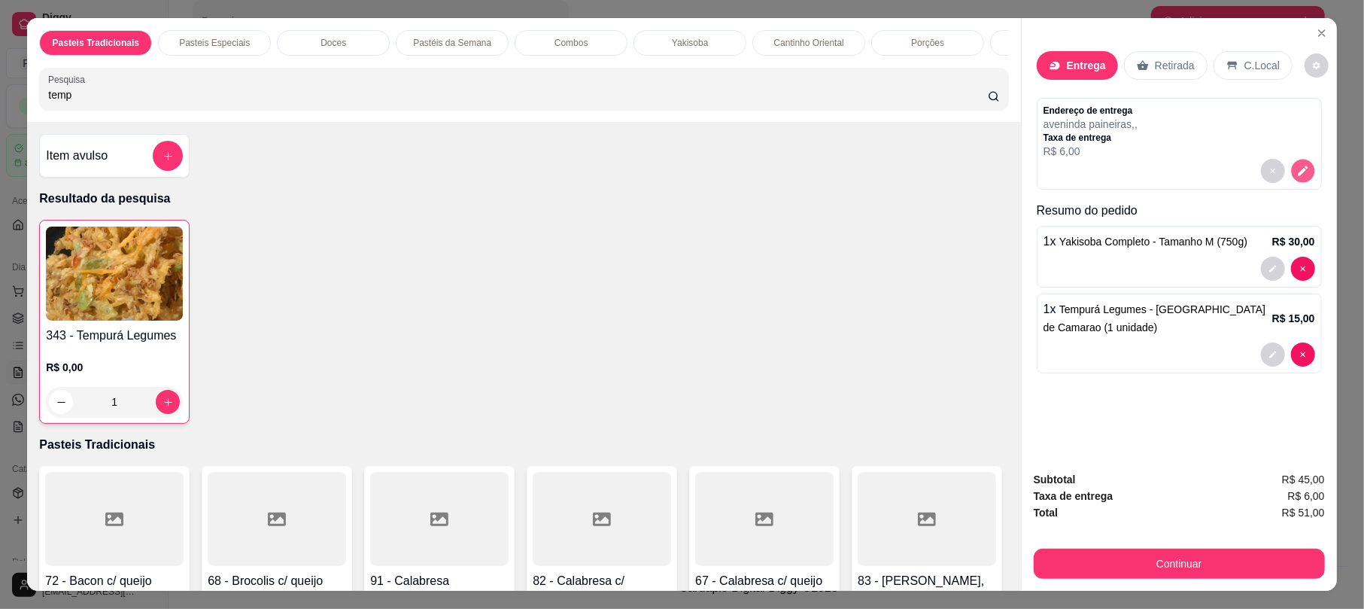
click at [1296, 178] on icon "decrease-product-quantity" at bounding box center [1302, 171] width 13 height 13
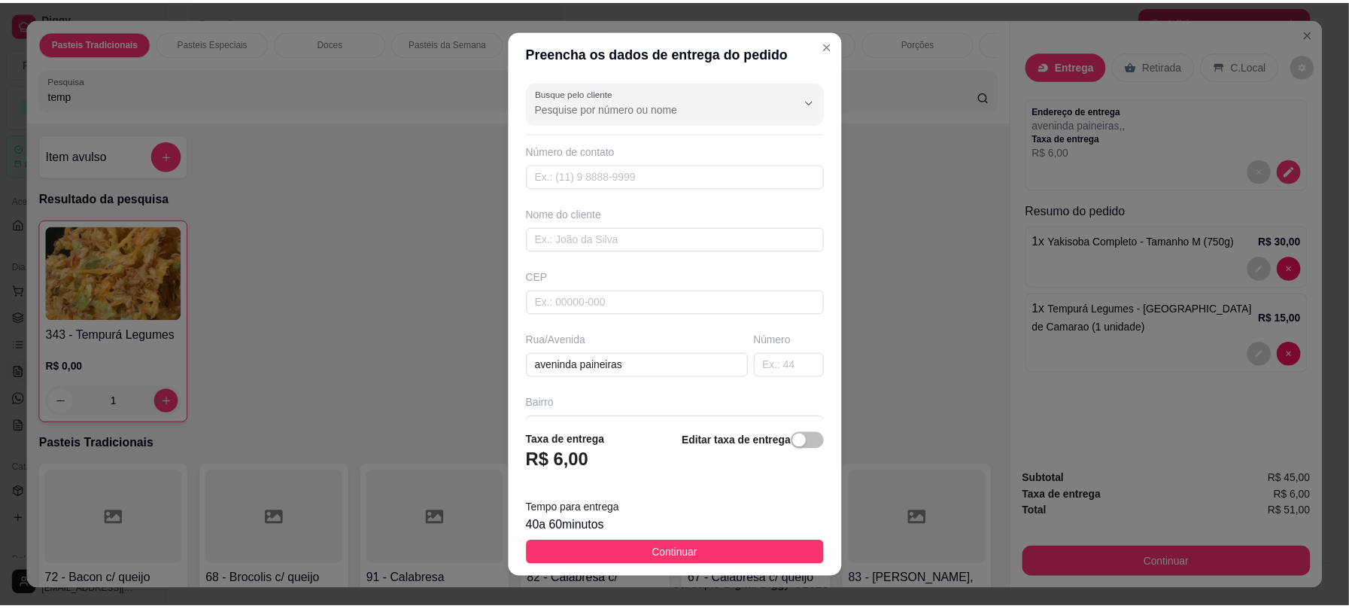
scroll to position [166, 0]
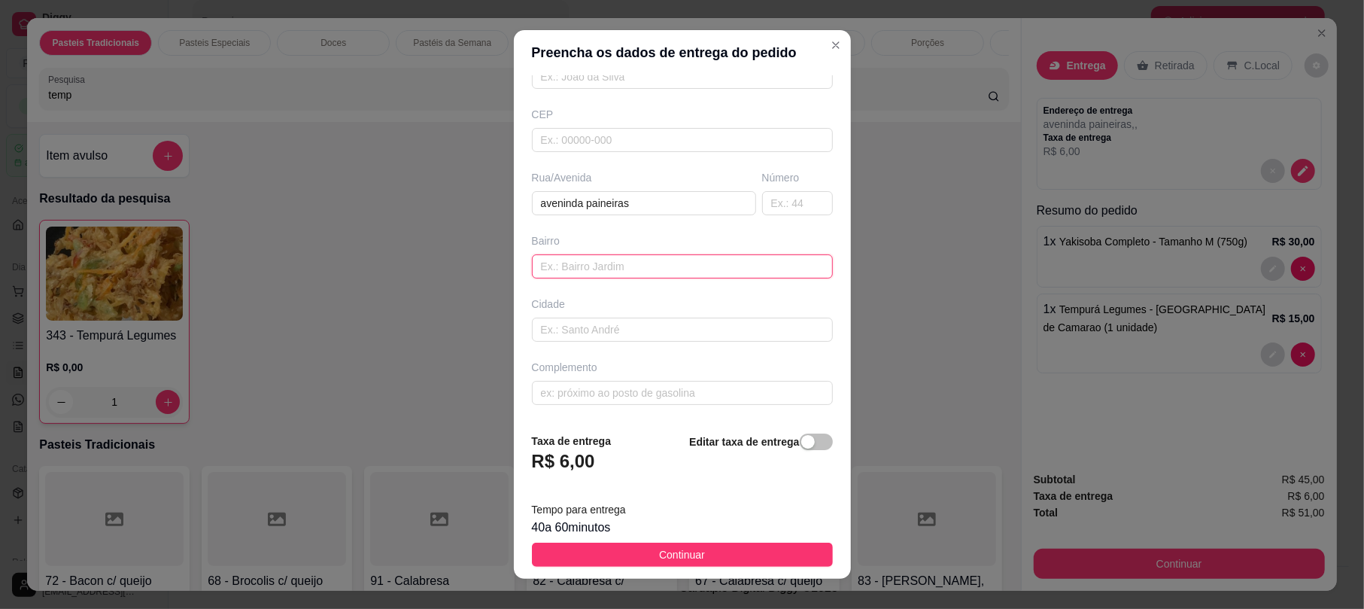
click at [590, 269] on input "text" at bounding box center [682, 266] width 301 height 24
type input "é uma empresa"
click at [689, 551] on span "Continuar" at bounding box center [682, 554] width 46 height 17
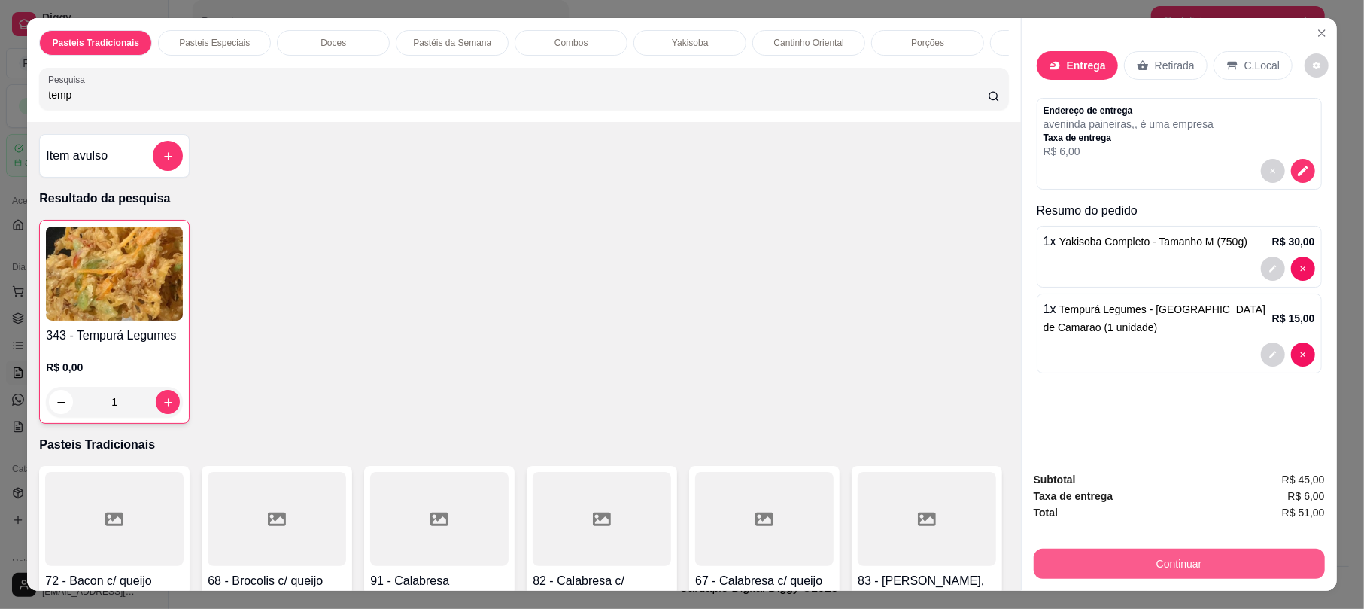
click at [1160, 560] on button "Continuar" at bounding box center [1179, 563] width 291 height 30
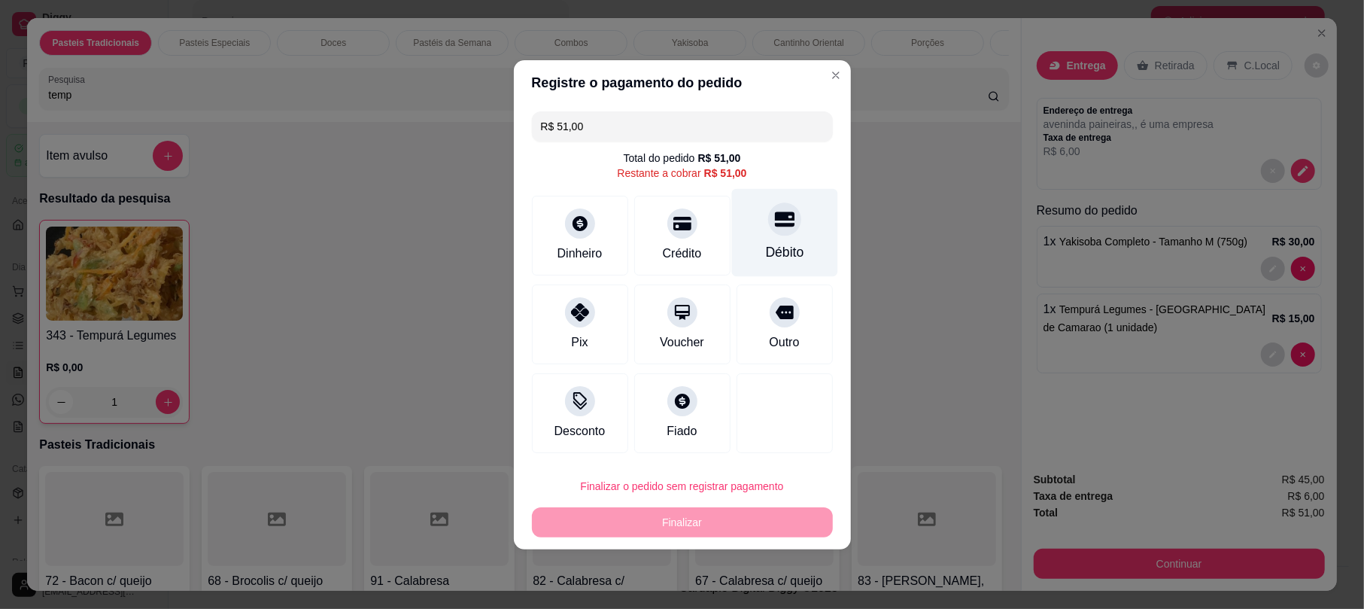
click at [765, 254] on div "Débito" at bounding box center [784, 252] width 38 height 20
type input "R$ 0,00"
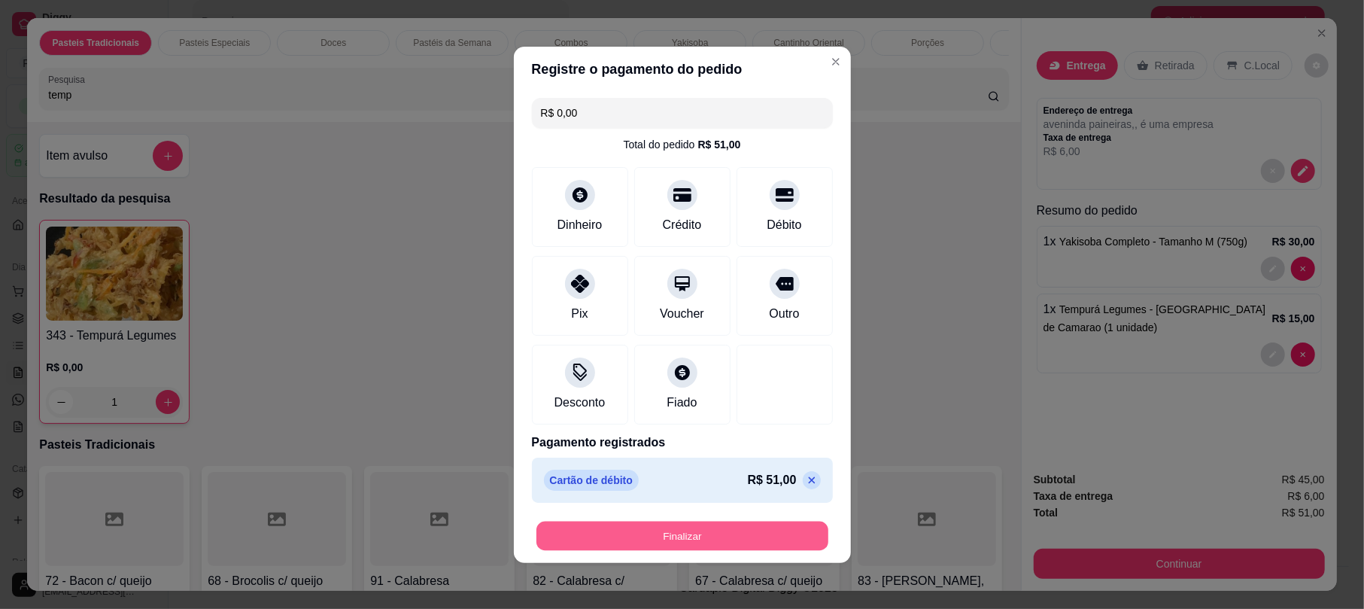
click at [778, 539] on button "Finalizar" at bounding box center [682, 535] width 292 height 29
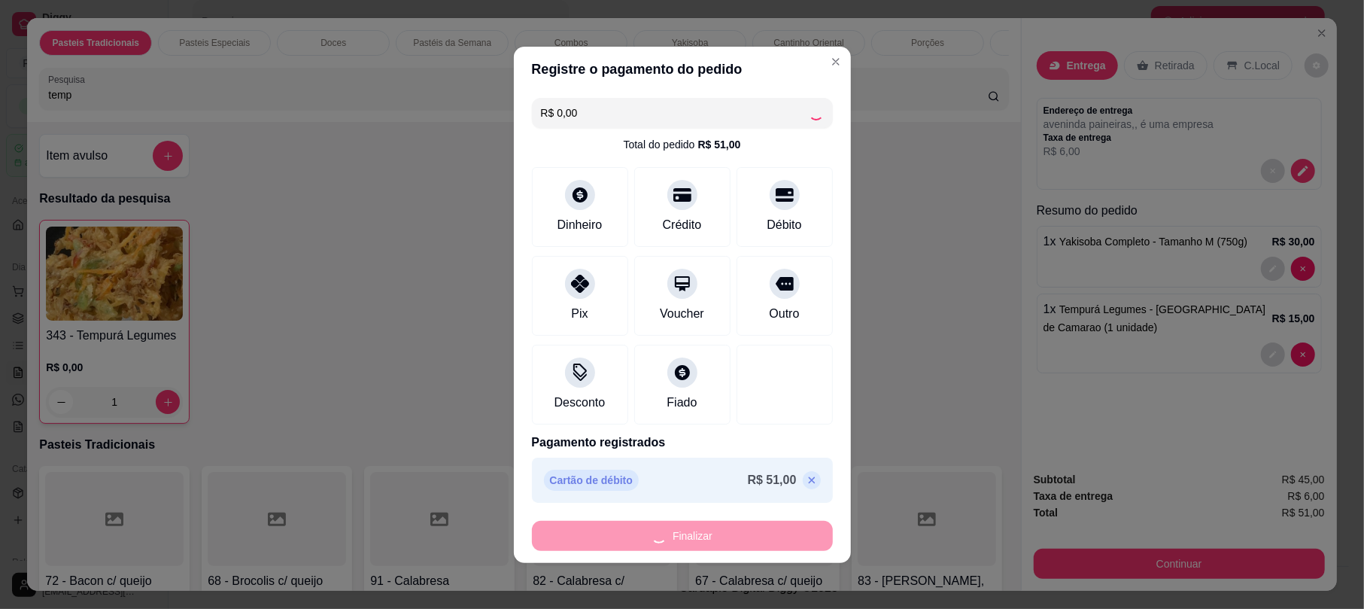
type input "0"
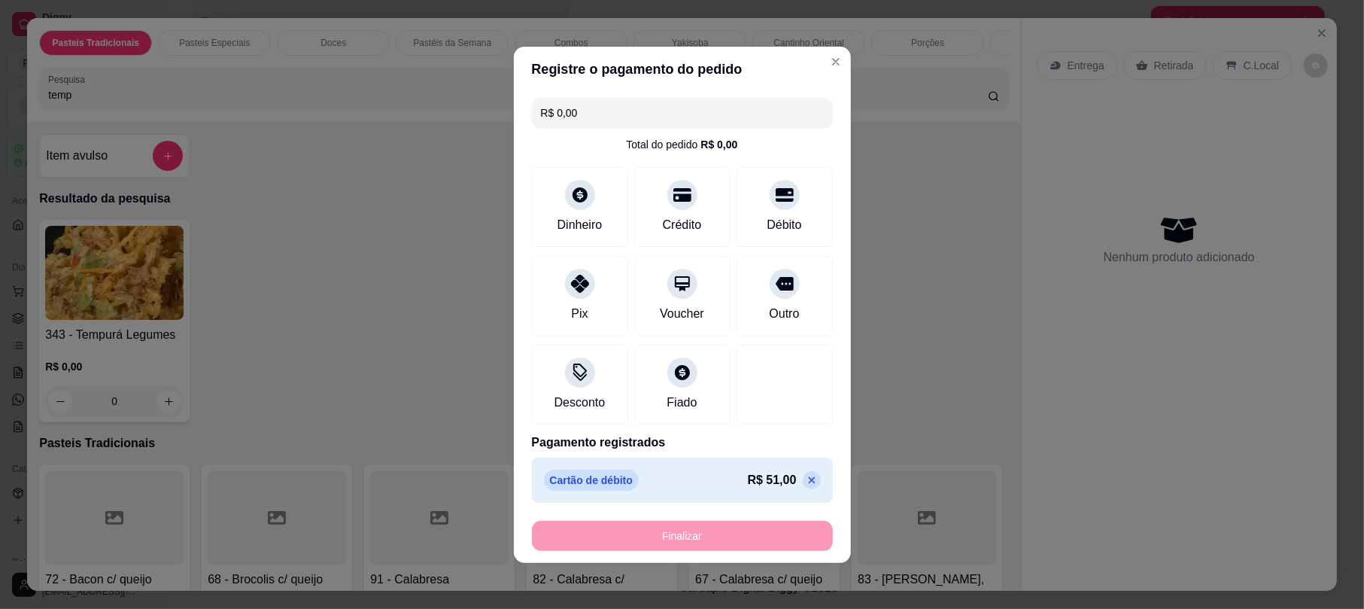
type input "-R$ 51,00"
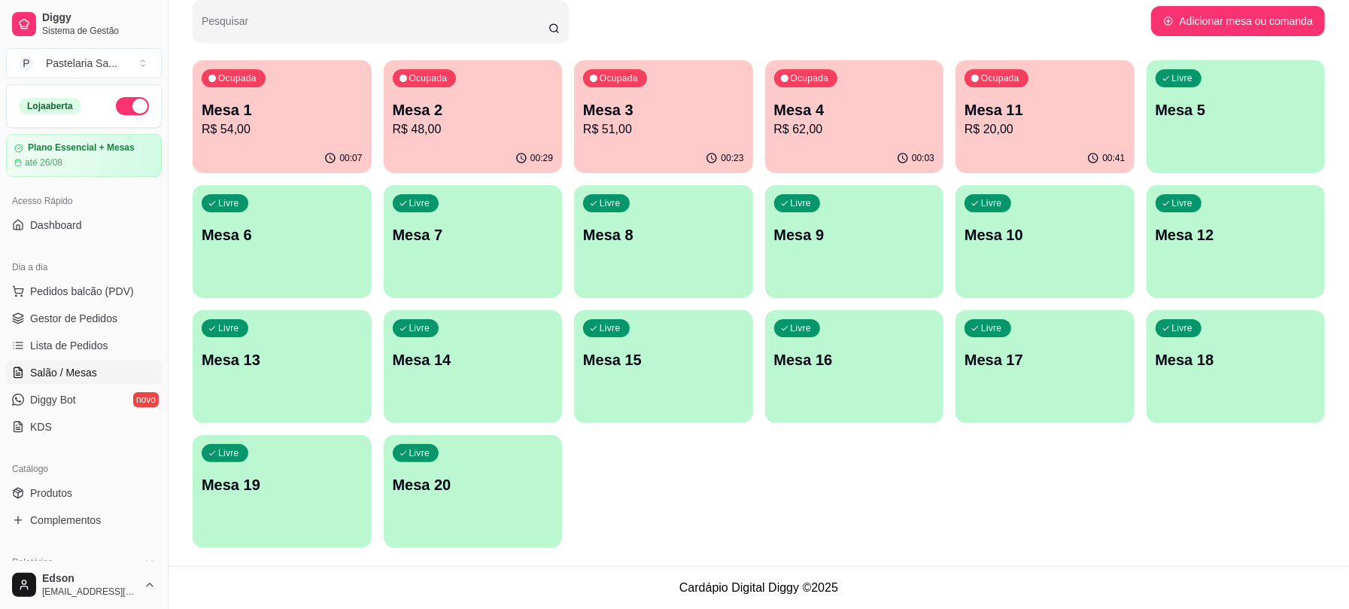
click at [900, 109] on p "Mesa 4" at bounding box center [854, 109] width 161 height 21
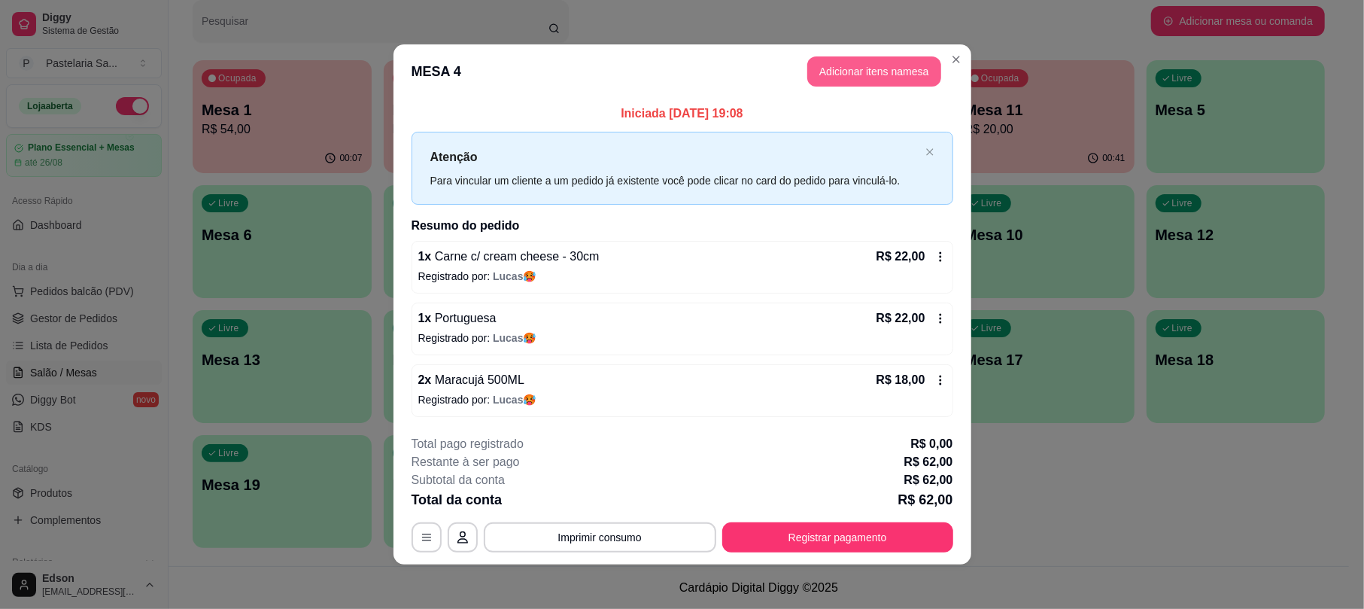
click at [888, 77] on button "Adicionar itens na mesa" at bounding box center [874, 71] width 134 height 30
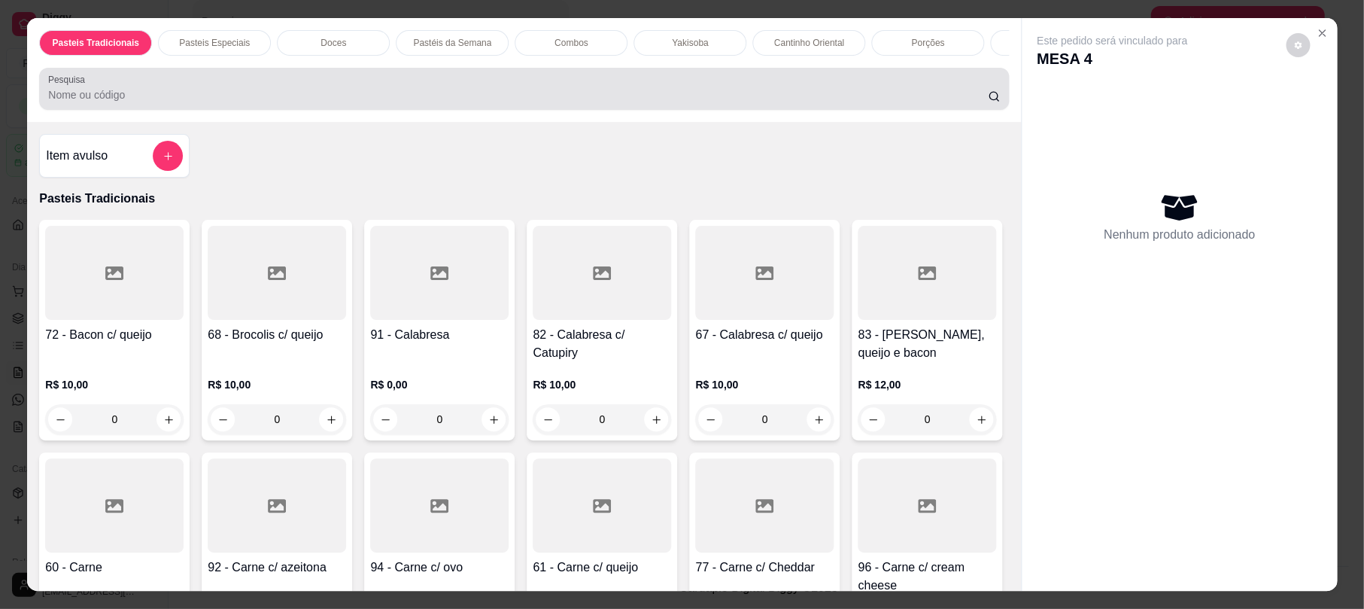
click at [600, 102] on input "Pesquisa" at bounding box center [518, 94] width 940 height 15
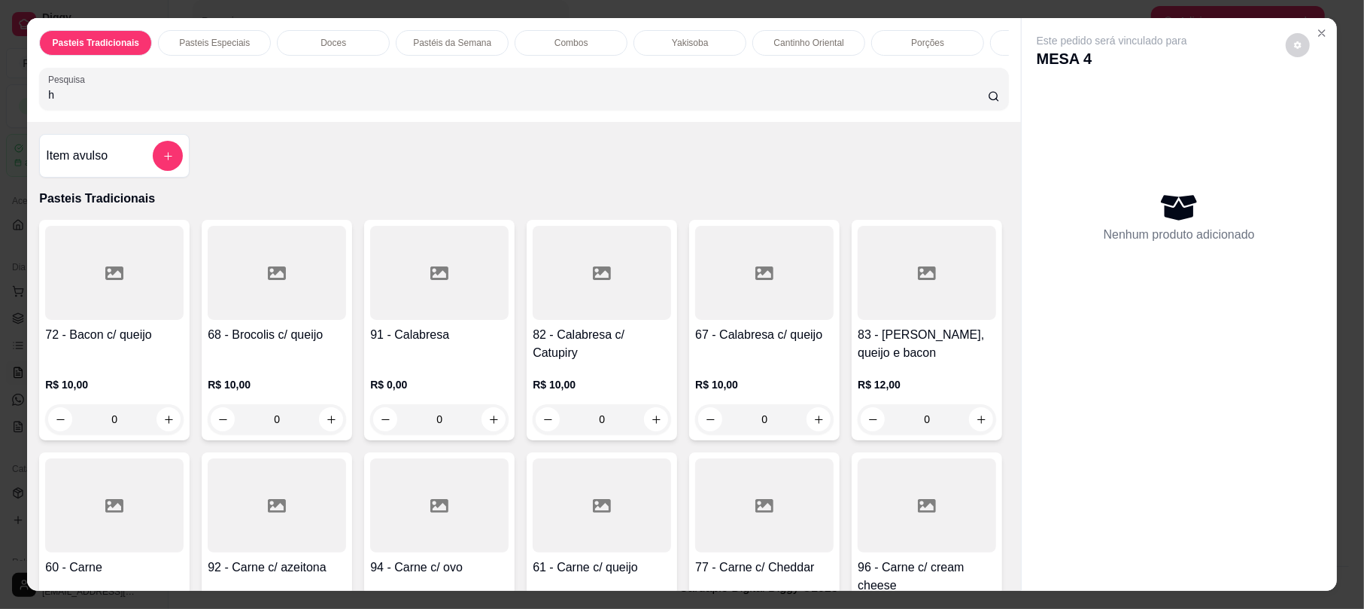
type input "hg"
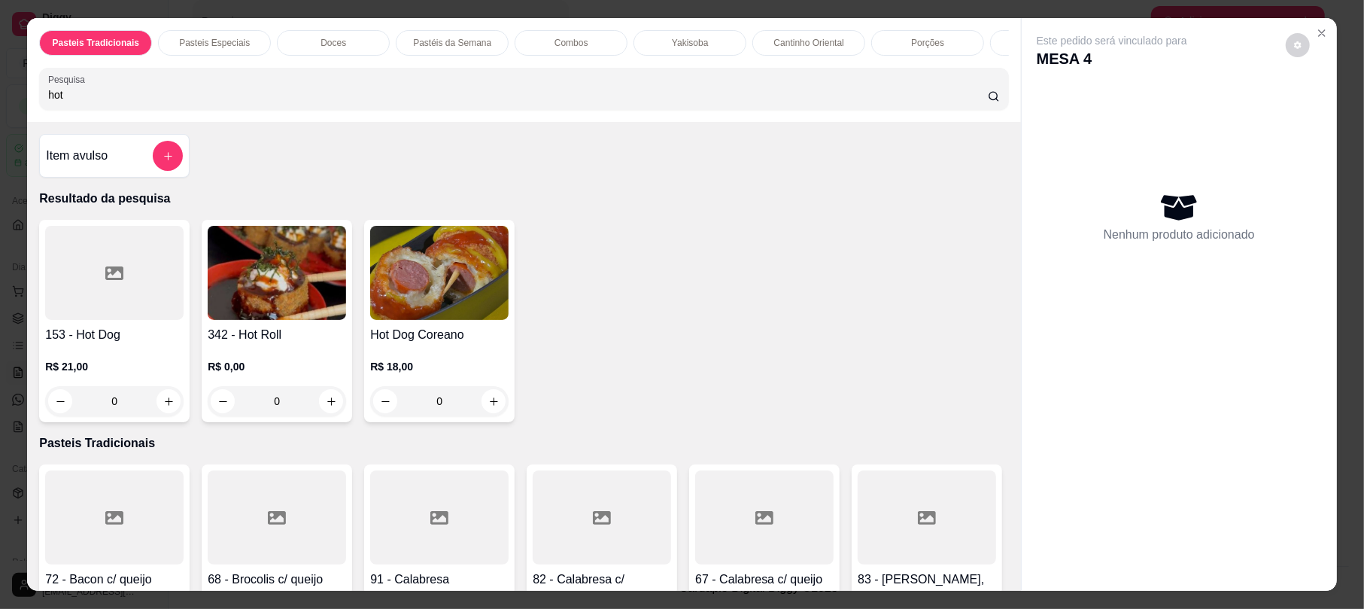
type input "hot"
click at [275, 320] on img at bounding box center [277, 273] width 138 height 94
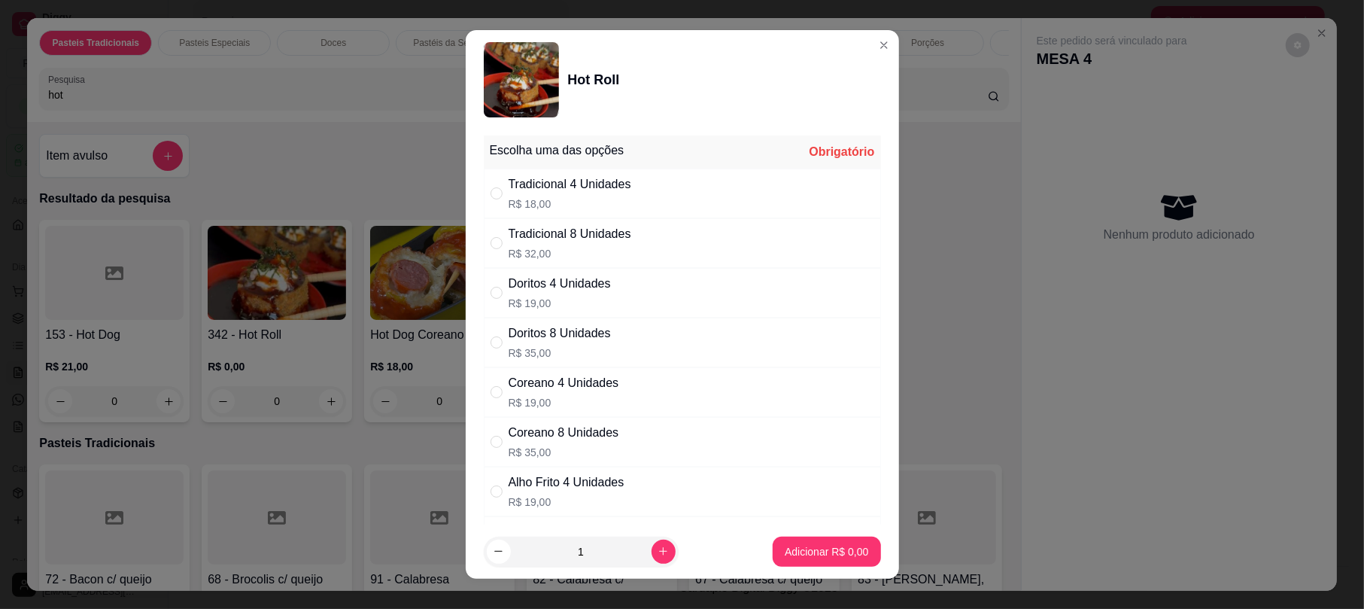
click at [615, 235] on div "Tradicional 8 Unidades" at bounding box center [570, 234] width 123 height 18
radio input "true"
click at [824, 560] on button "Adicionar R$ 32,00" at bounding box center [824, 550] width 111 height 29
type input "1"
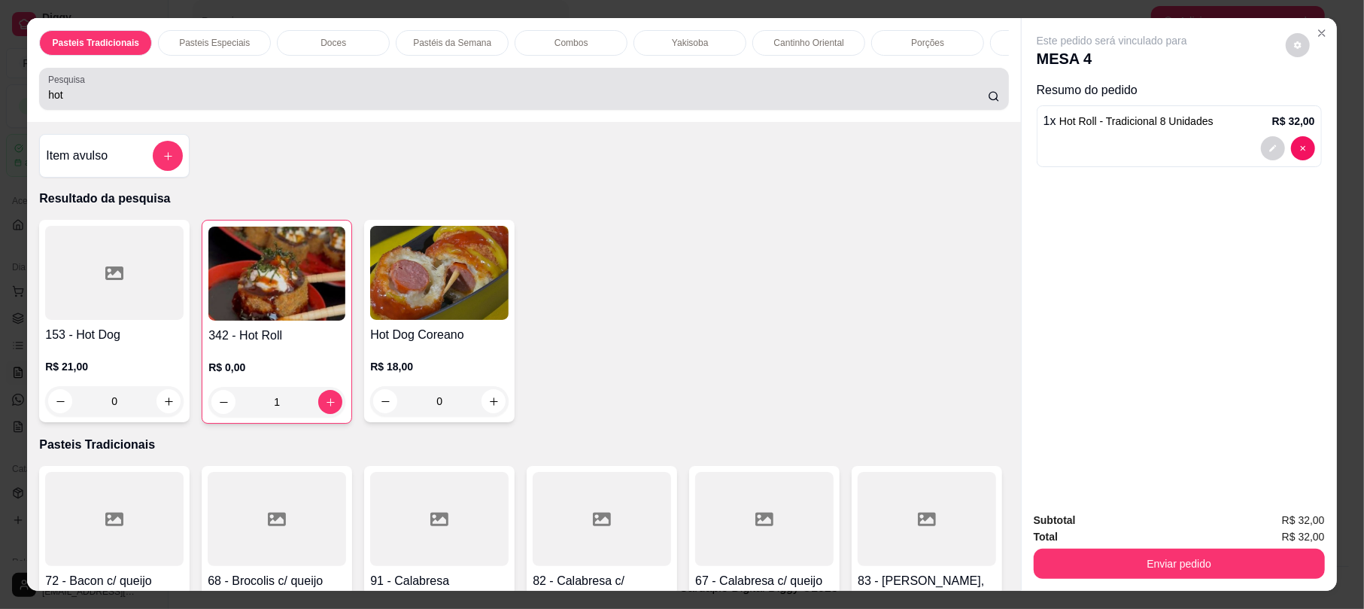
click at [419, 95] on div "hot" at bounding box center [523, 89] width 951 height 30
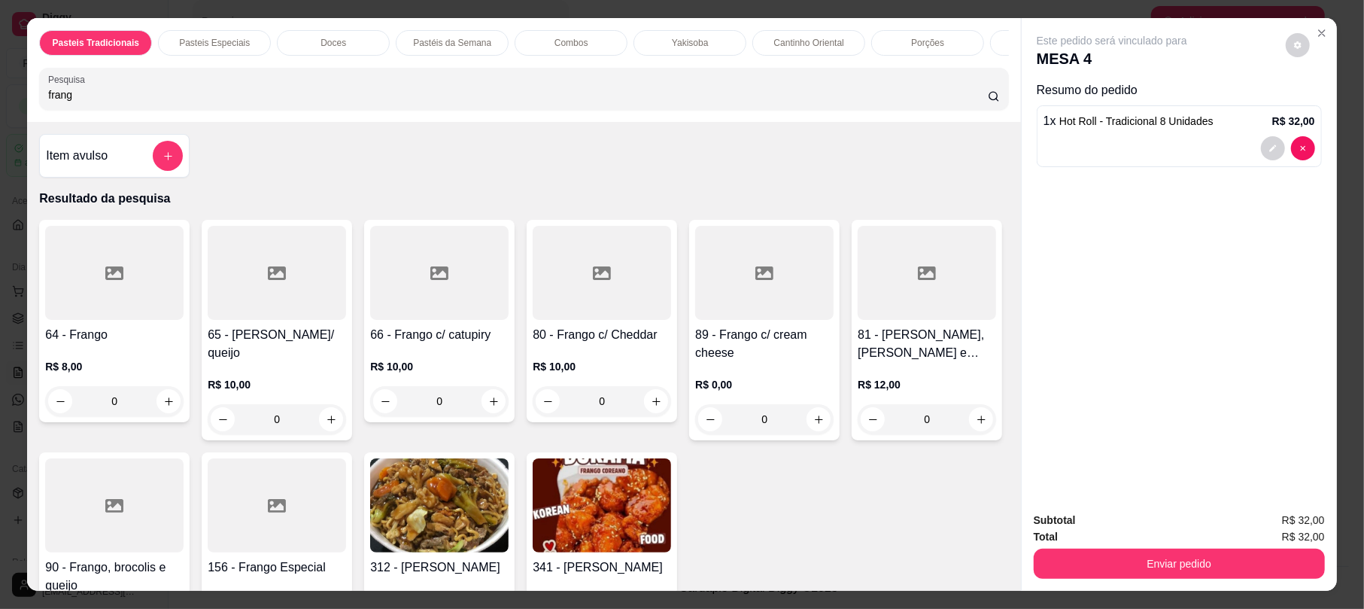
type input "frang"
click at [439, 344] on h4 "66 - Frango c/ catupiry" at bounding box center [439, 335] width 138 height 18
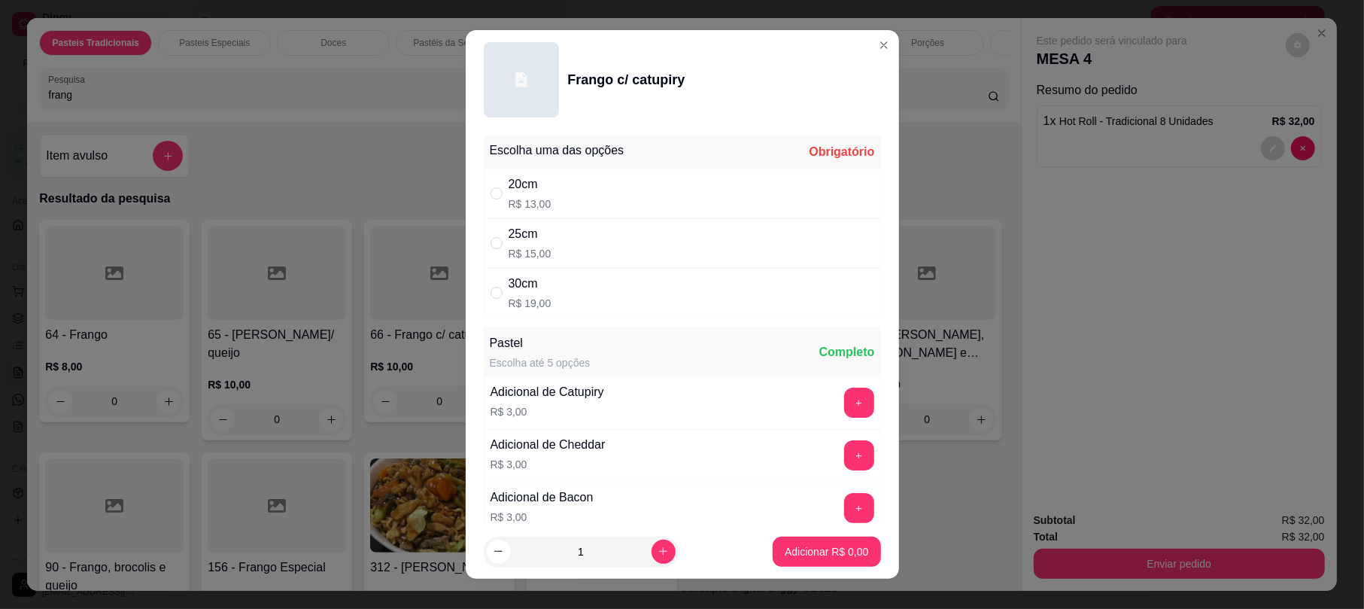
click at [566, 293] on div "30cm R$ 19,00" at bounding box center [682, 293] width 397 height 50
radio input "true"
click at [795, 551] on p "Adicionar R$ 19,00" at bounding box center [824, 551] width 90 height 15
type input "1"
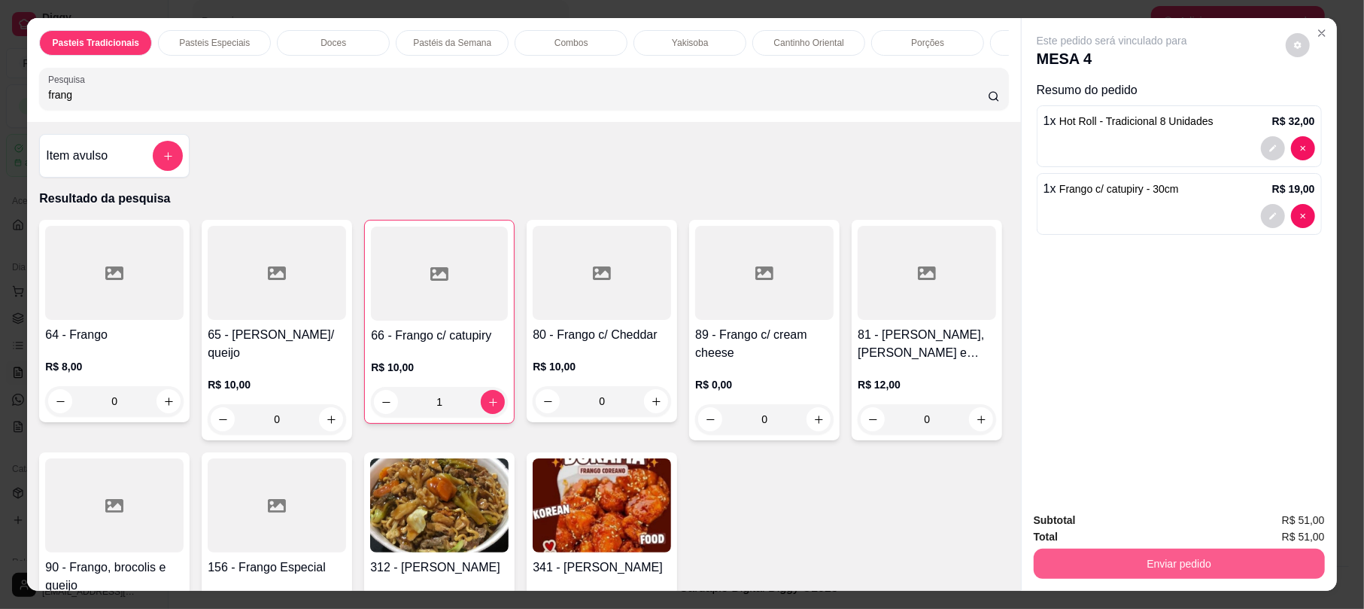
click at [1231, 560] on button "Enviar pedido" at bounding box center [1179, 563] width 291 height 30
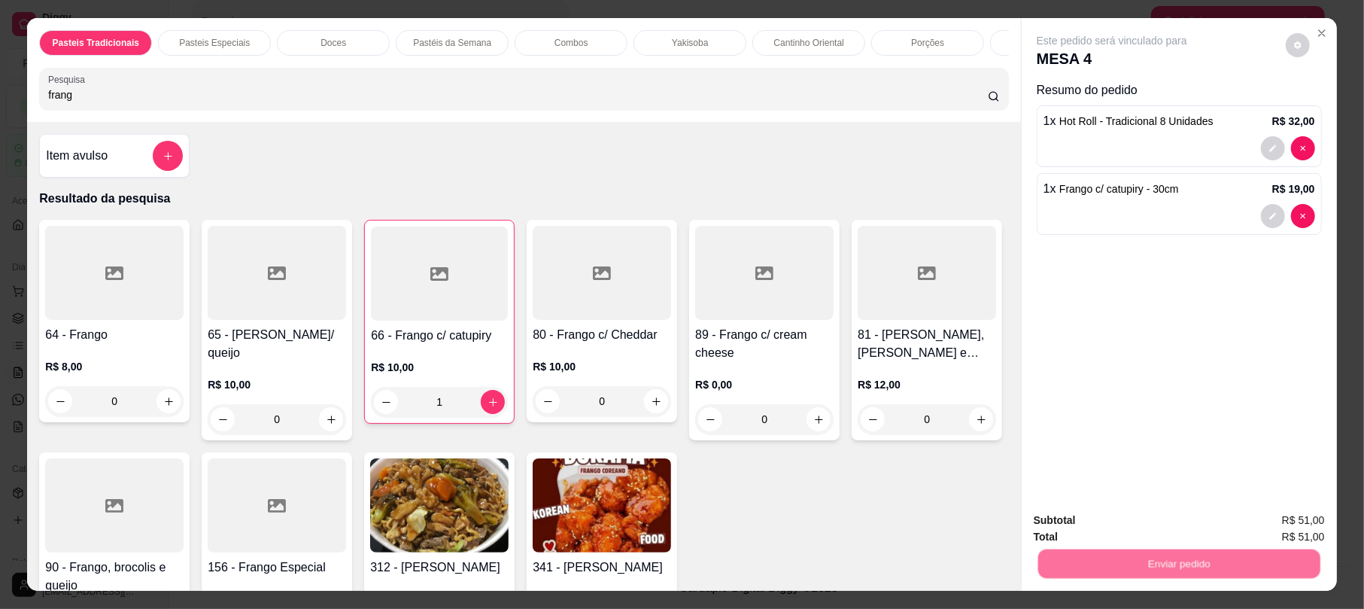
click at [1108, 522] on button "Não registrar e enviar pedido" at bounding box center [1127, 526] width 156 height 29
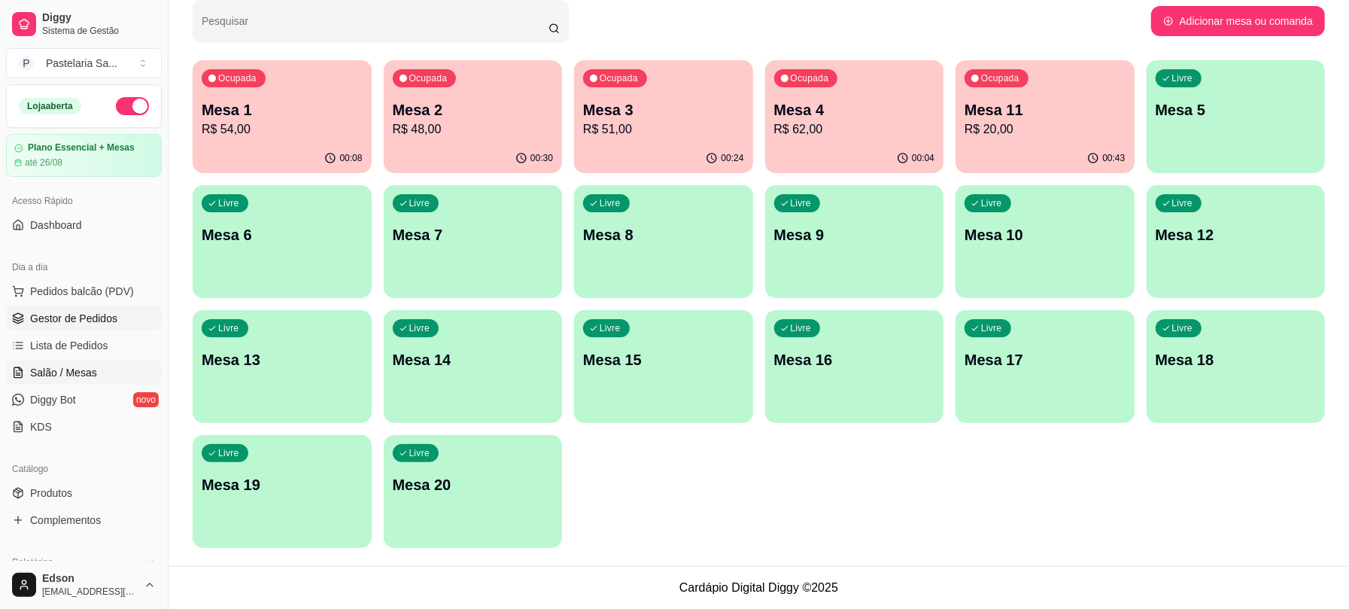
click at [106, 307] on link "Gestor de Pedidos" at bounding box center [84, 318] width 156 height 24
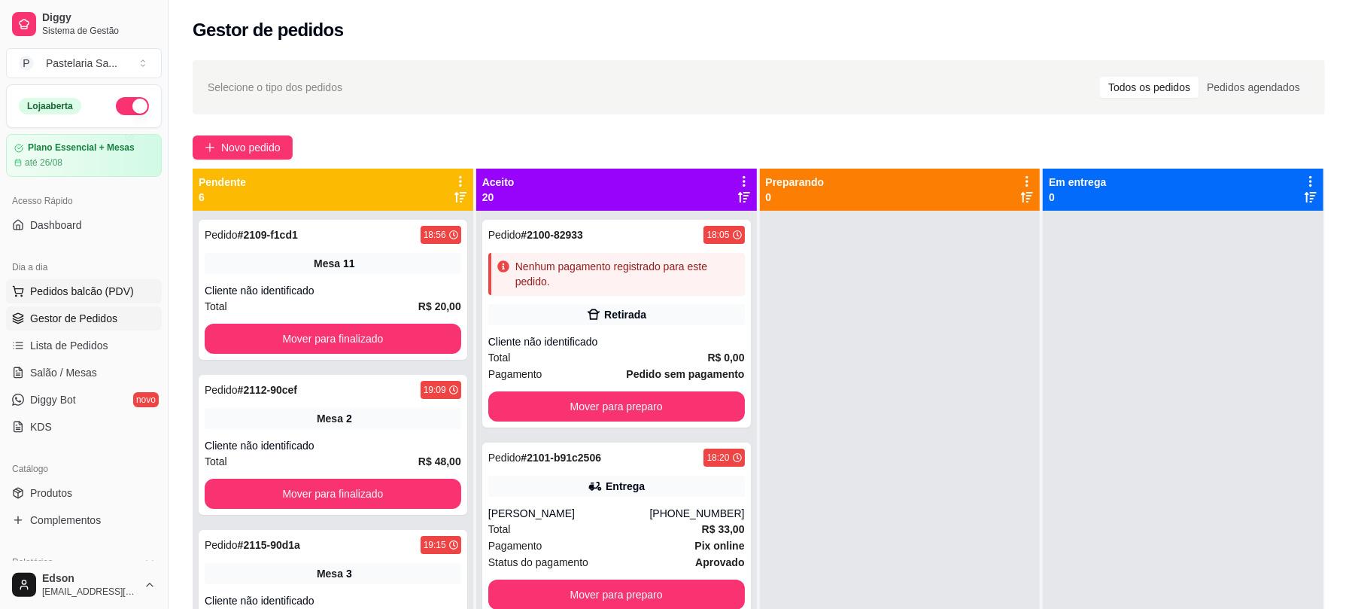
click at [102, 287] on span "Pedidos balcão (PDV)" at bounding box center [82, 291] width 104 height 15
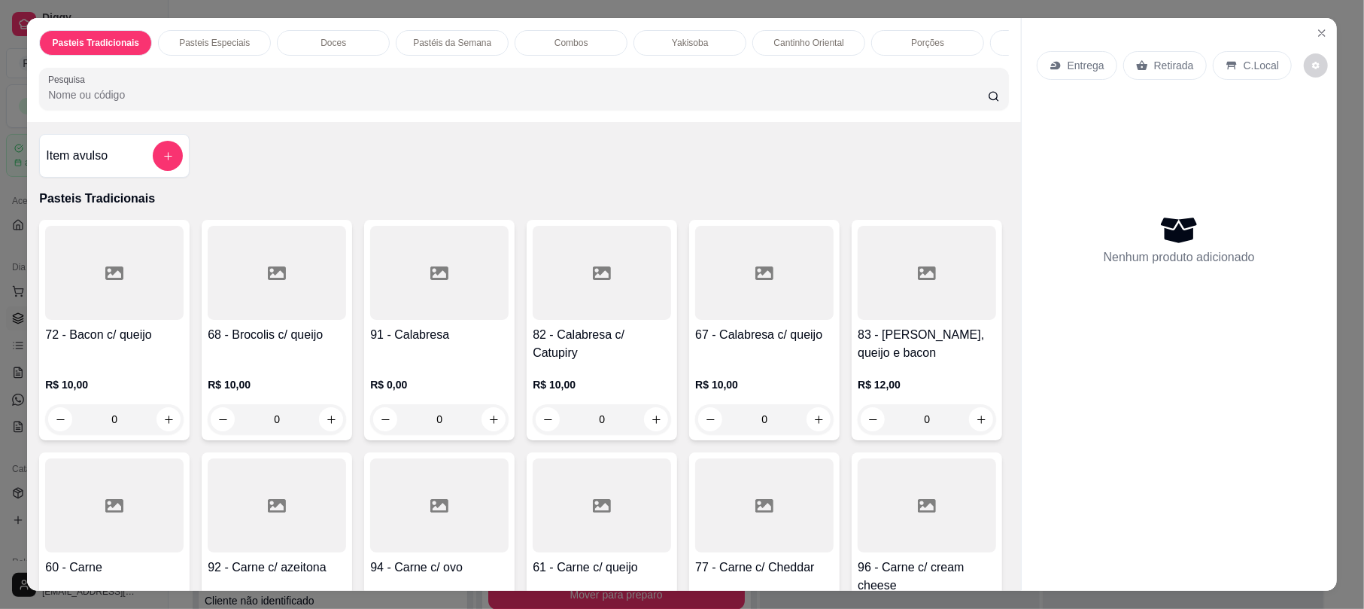
click at [1169, 58] on p "Retirada" at bounding box center [1174, 65] width 40 height 15
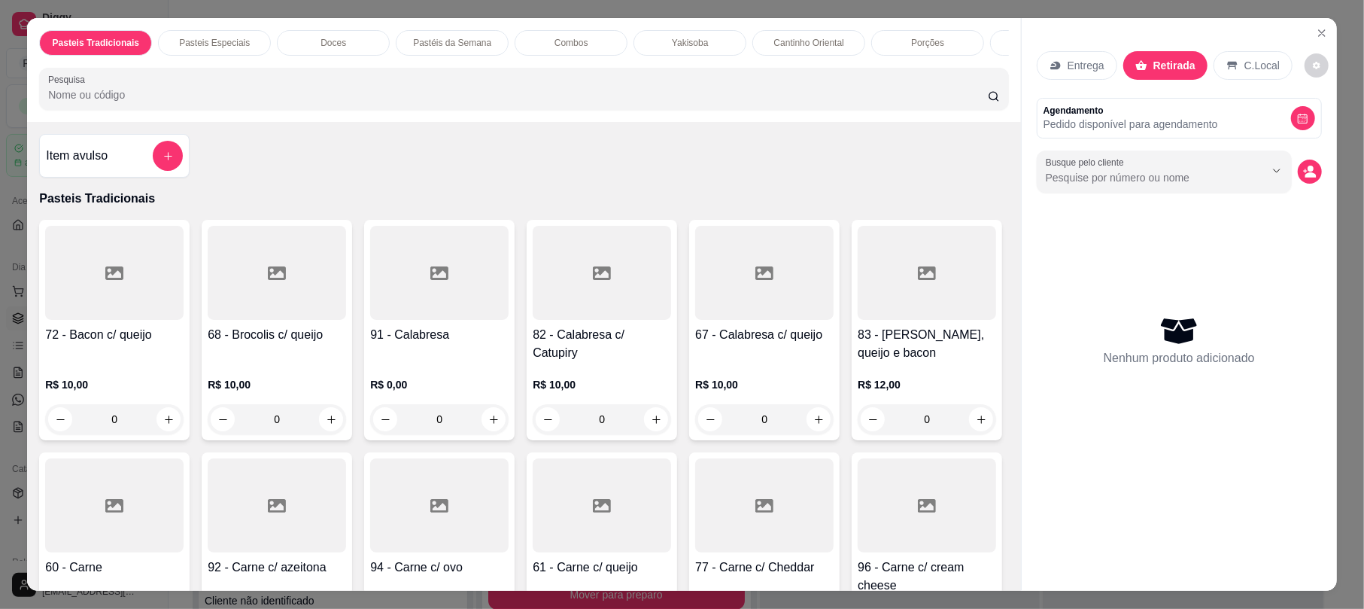
click at [824, 102] on input "Pesquisa" at bounding box center [518, 94] width 940 height 15
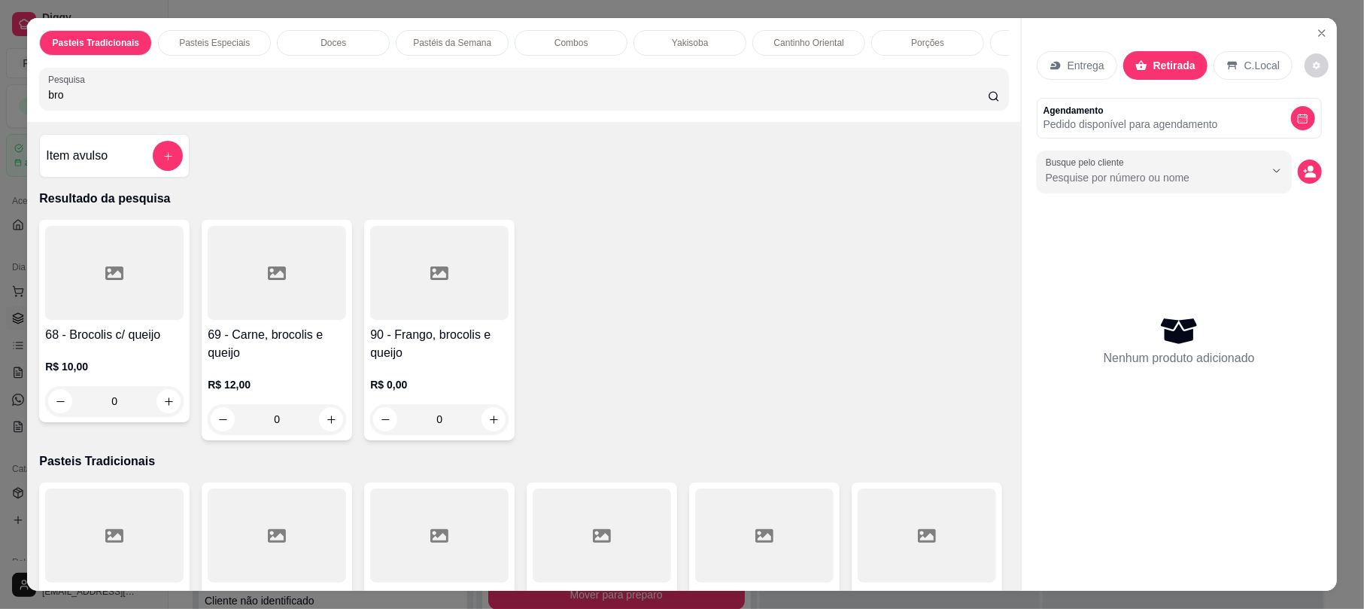
type input "bro"
click at [152, 344] on h4 "68 - Brocolis c/ queijo" at bounding box center [114, 335] width 138 height 18
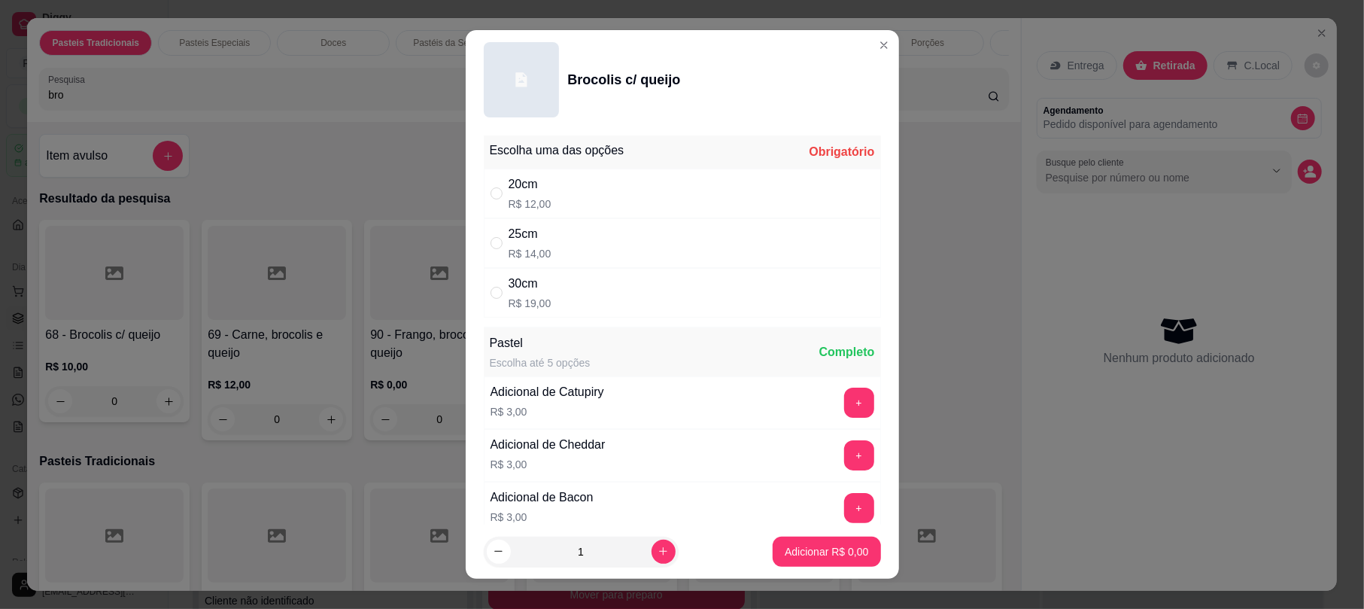
click at [581, 287] on div "30cm R$ 19,00" at bounding box center [682, 293] width 397 height 50
radio input "true"
click at [602, 232] on div "25cm R$ 14,00" at bounding box center [682, 243] width 397 height 50
radio input "true"
radio input "false"
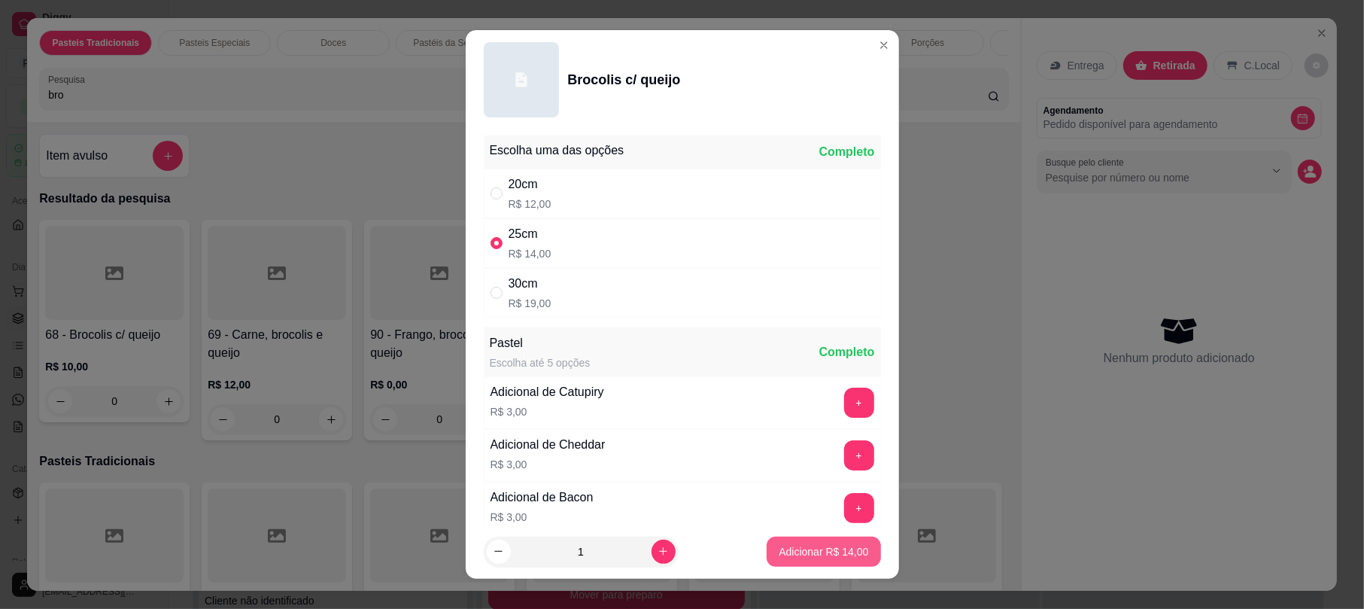
click at [816, 552] on p "Adicionar R$ 14,00" at bounding box center [824, 551] width 90 height 15
type input "1"
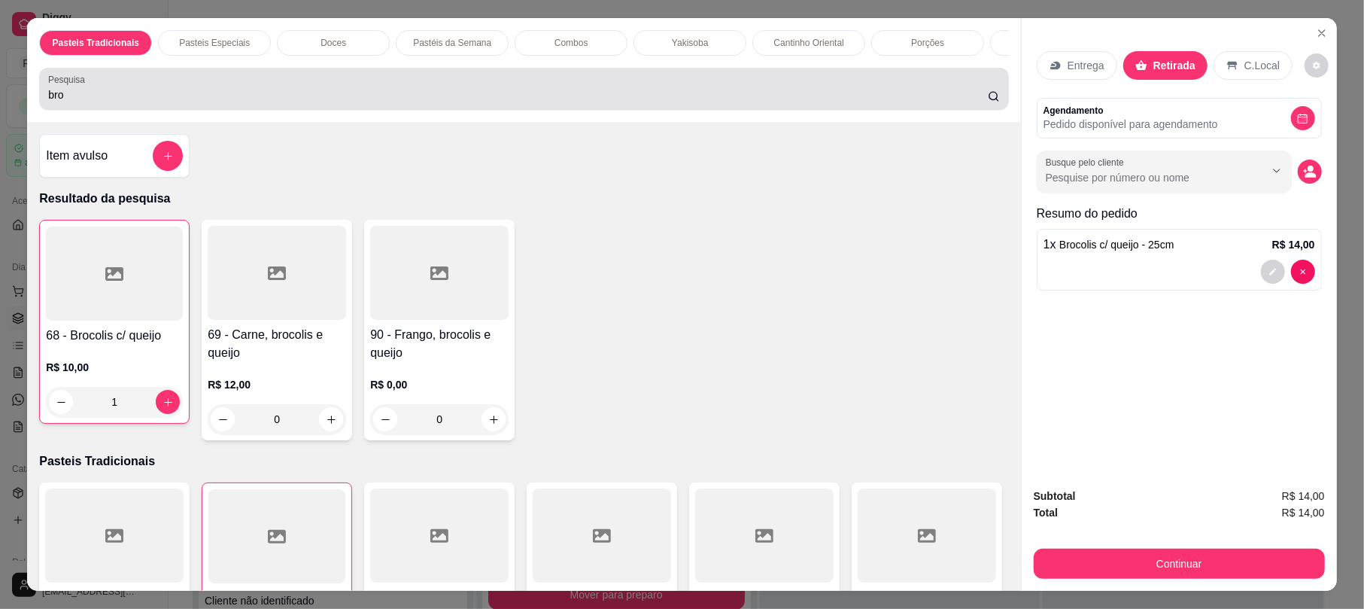
click at [444, 102] on input "bro" at bounding box center [518, 94] width 940 height 15
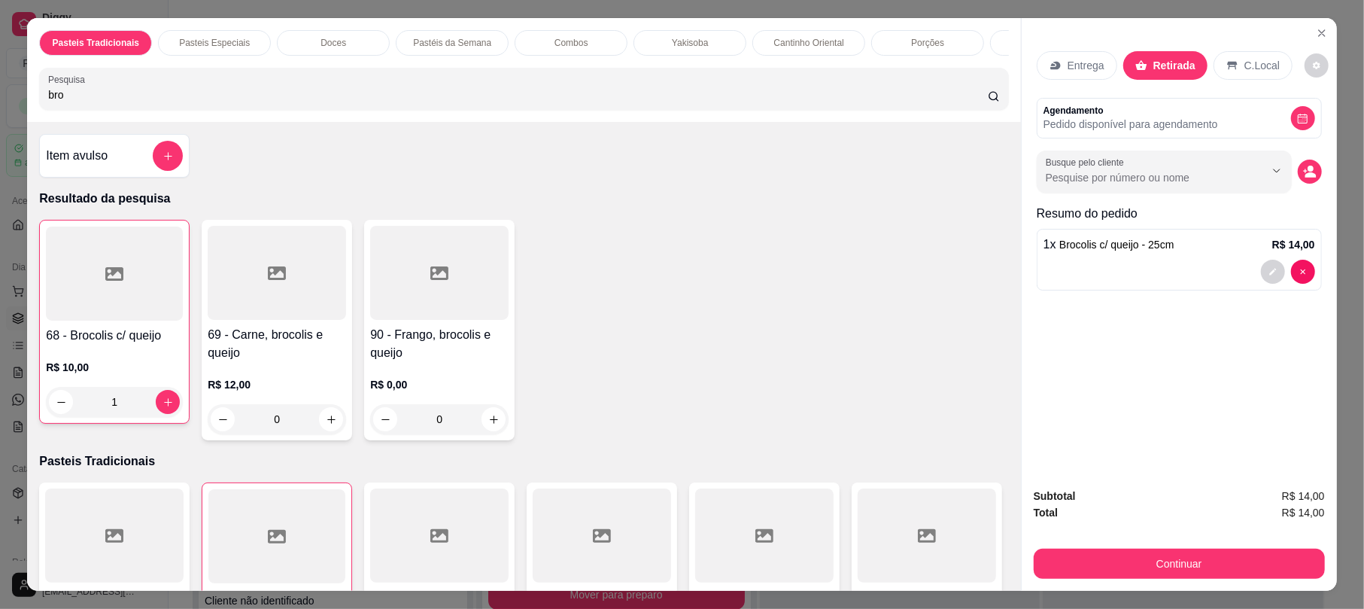
click at [1231, 275] on div at bounding box center [1179, 272] width 272 height 24
click at [679, 205] on div "20cm R$ 12,00" at bounding box center [682, 194] width 397 height 50
radio input "true"
radio input "false"
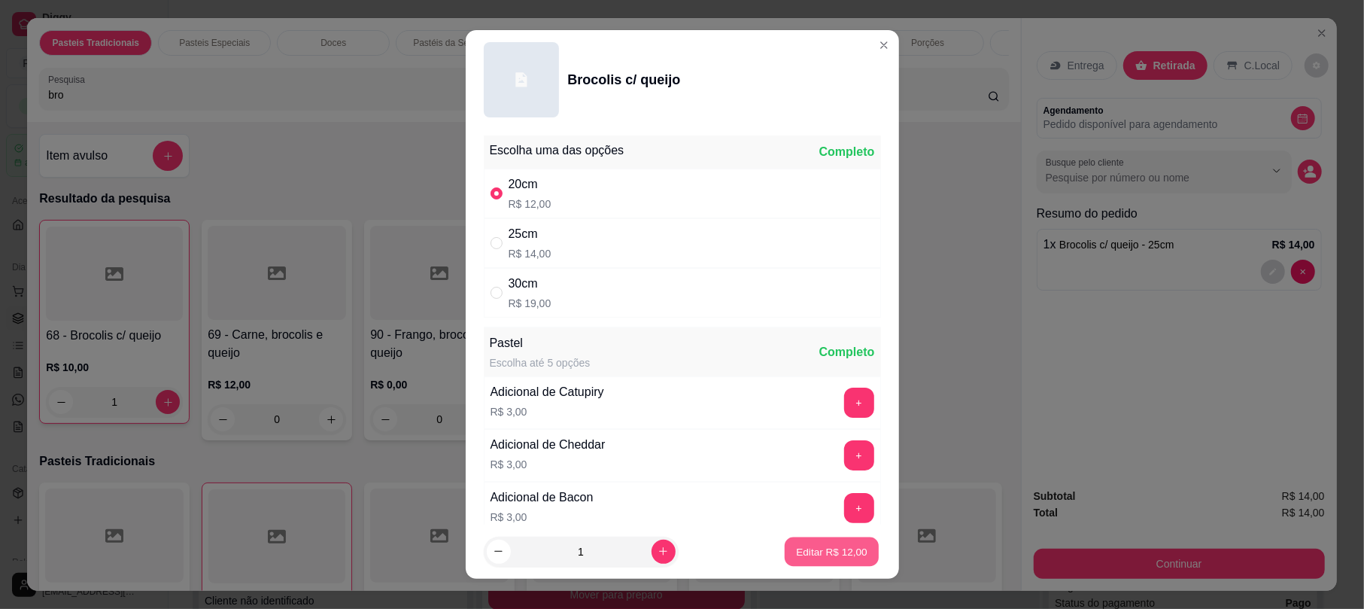
click at [818, 551] on p "Editar R$ 12,00" at bounding box center [832, 551] width 71 height 14
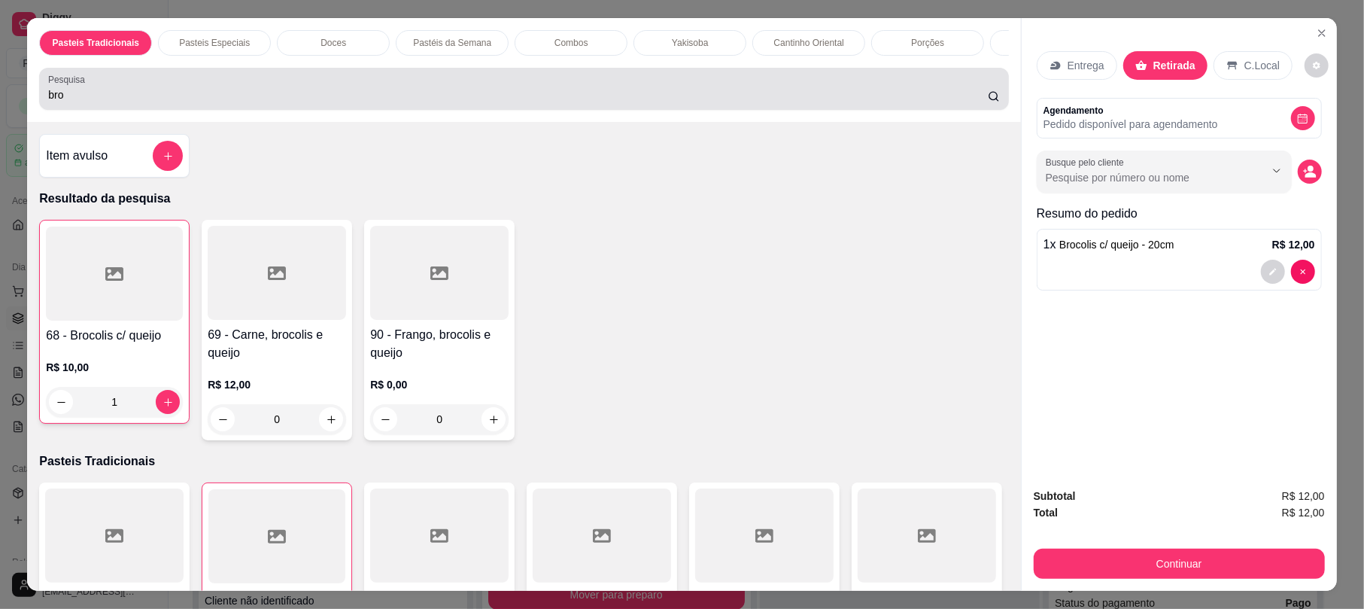
click at [422, 97] on div "bro" at bounding box center [523, 89] width 951 height 30
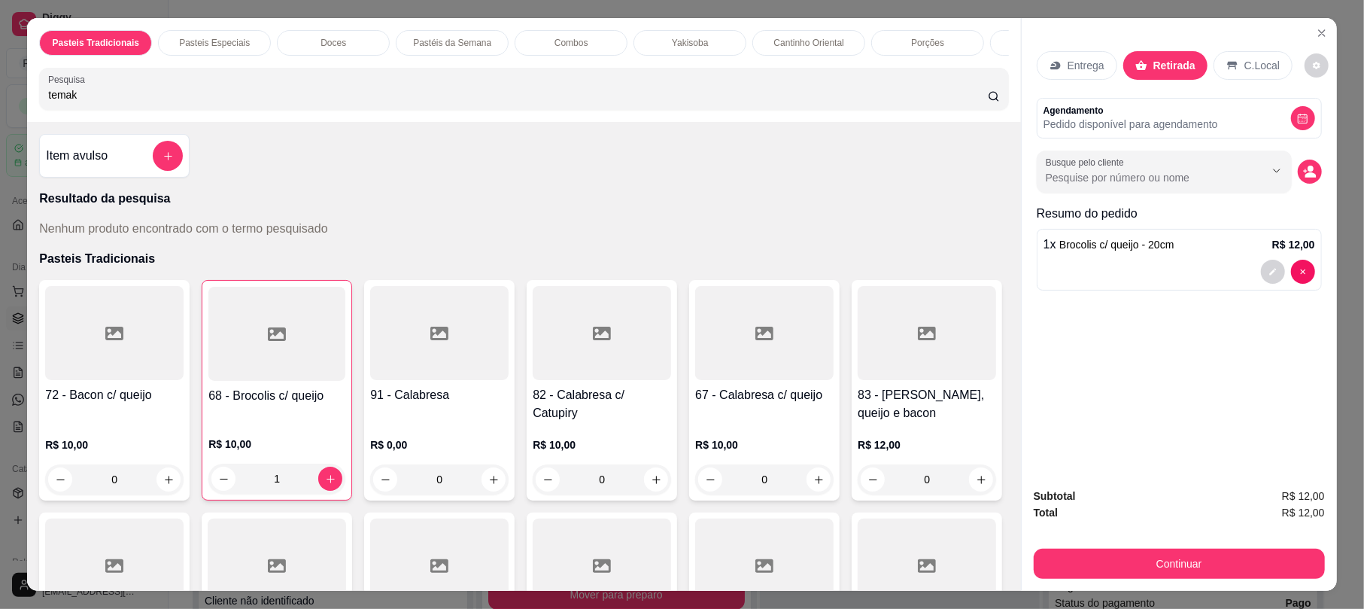
type input "temaki"
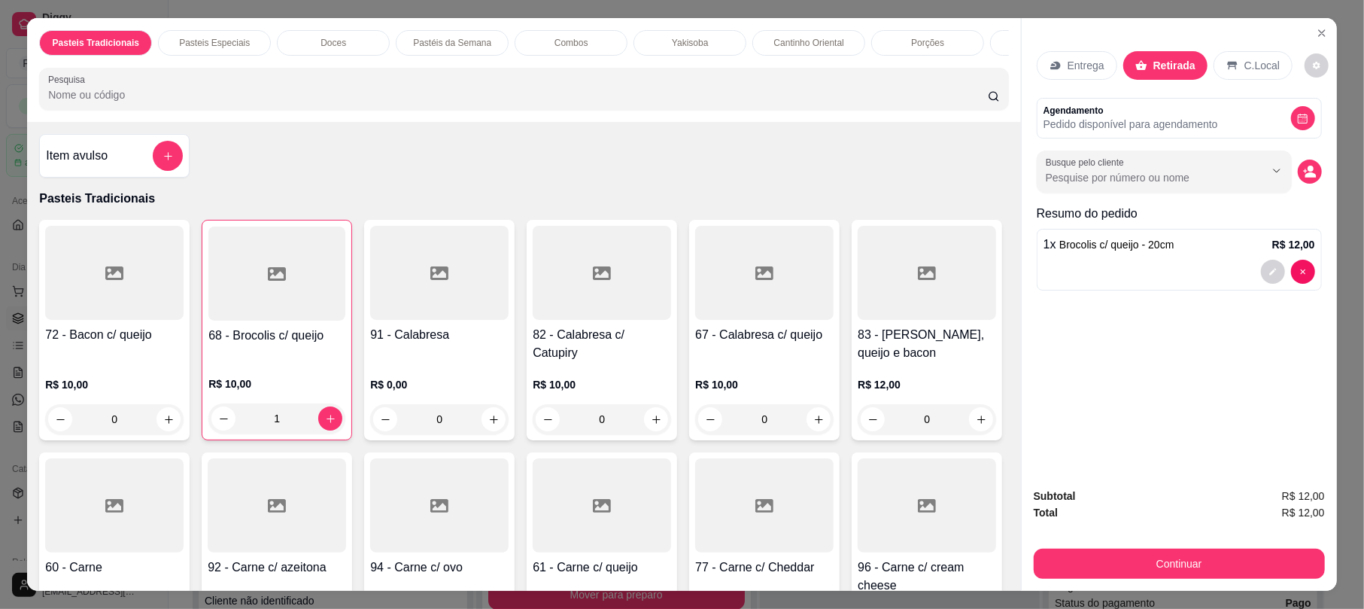
click at [232, 102] on input "Pesquisa" at bounding box center [518, 94] width 940 height 15
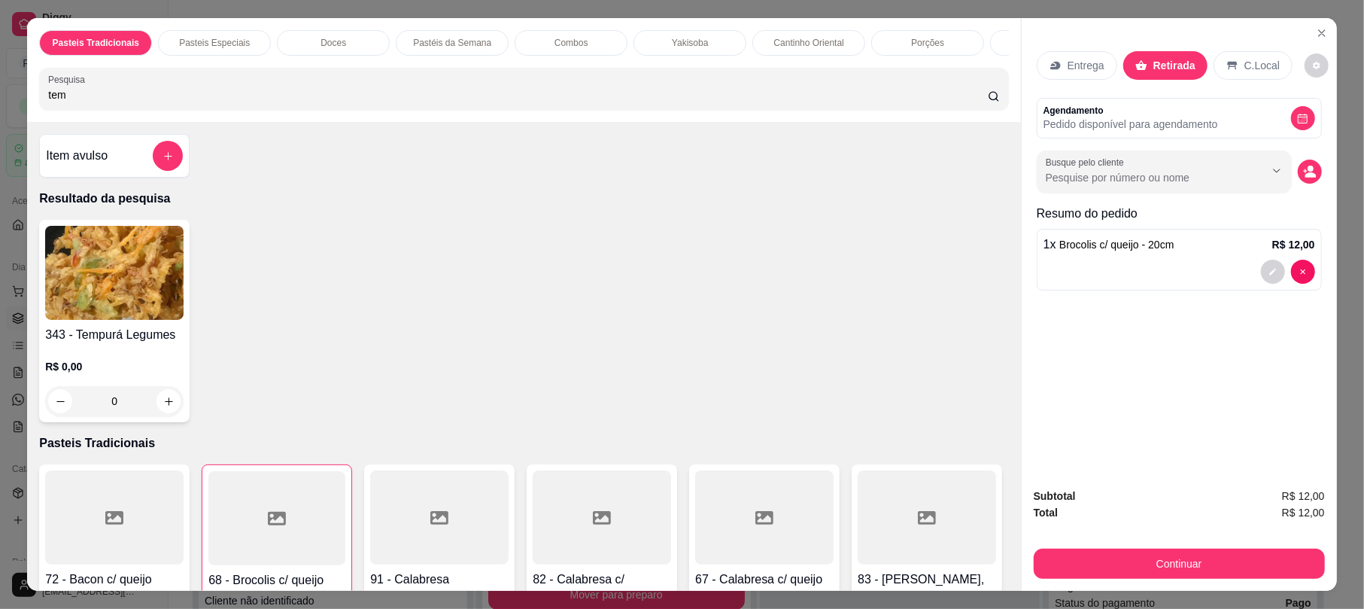
type input "tema"
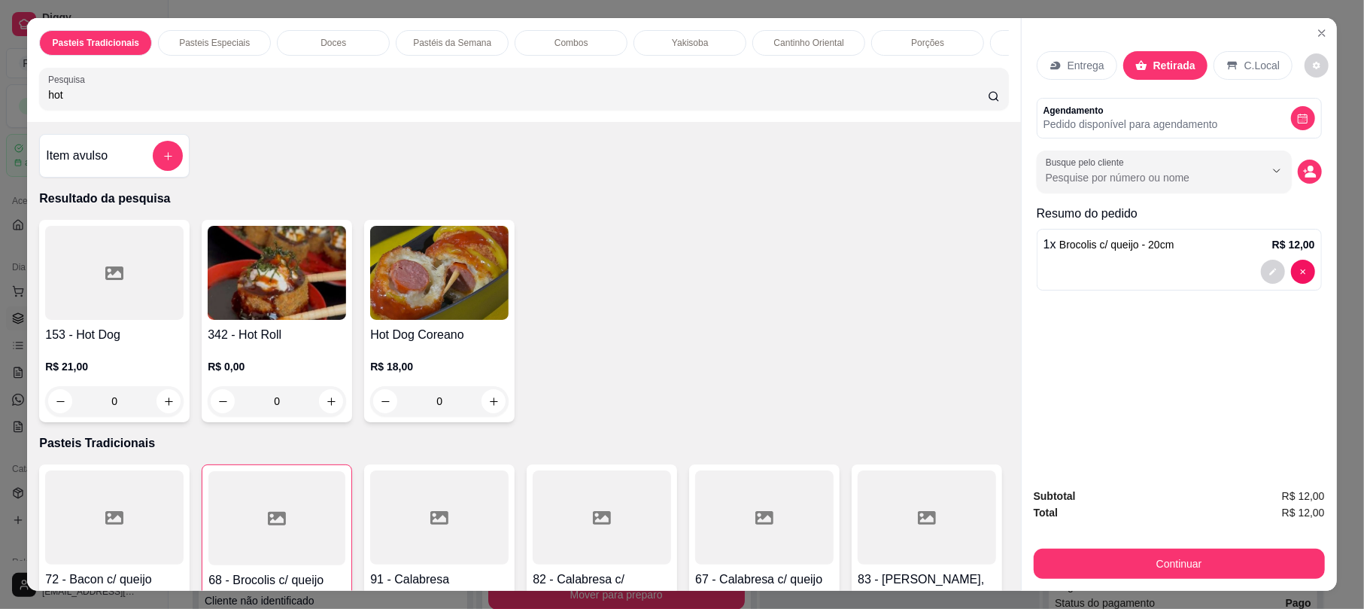
type input "hot"
click at [290, 317] on img at bounding box center [277, 273] width 138 height 94
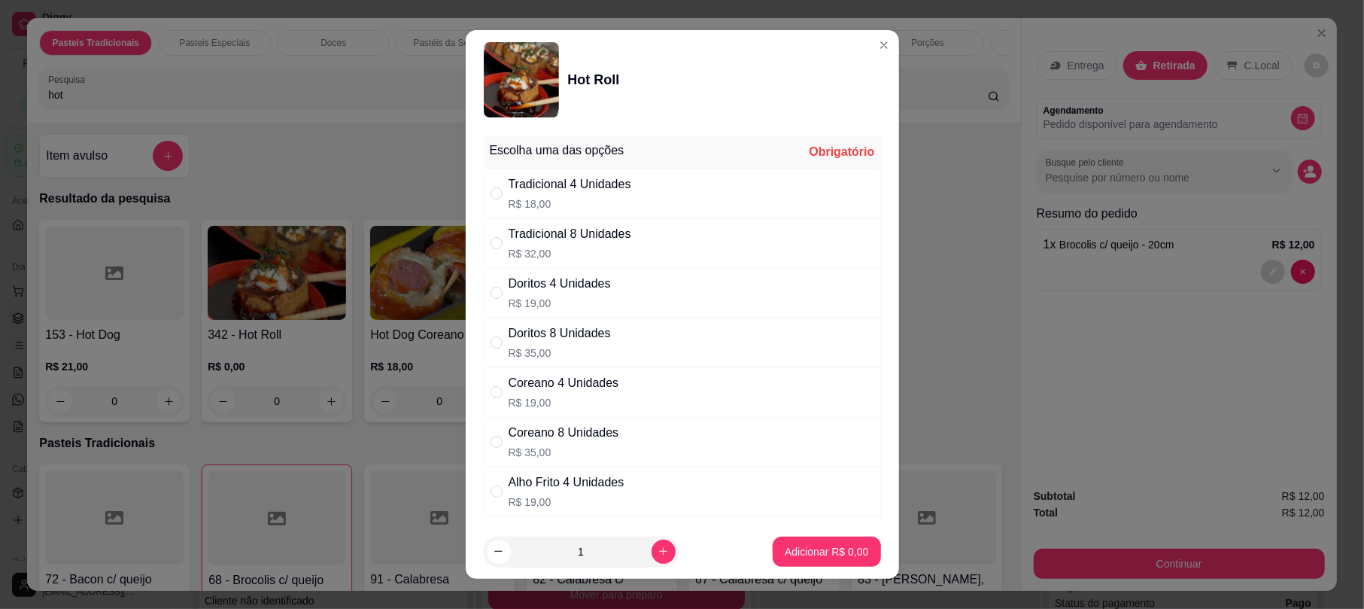
click at [572, 206] on p "R$ 18,00" at bounding box center [570, 203] width 123 height 15
radio input "true"
click at [822, 560] on button "Adicionar R$ 18,00" at bounding box center [824, 550] width 111 height 29
type input "1"
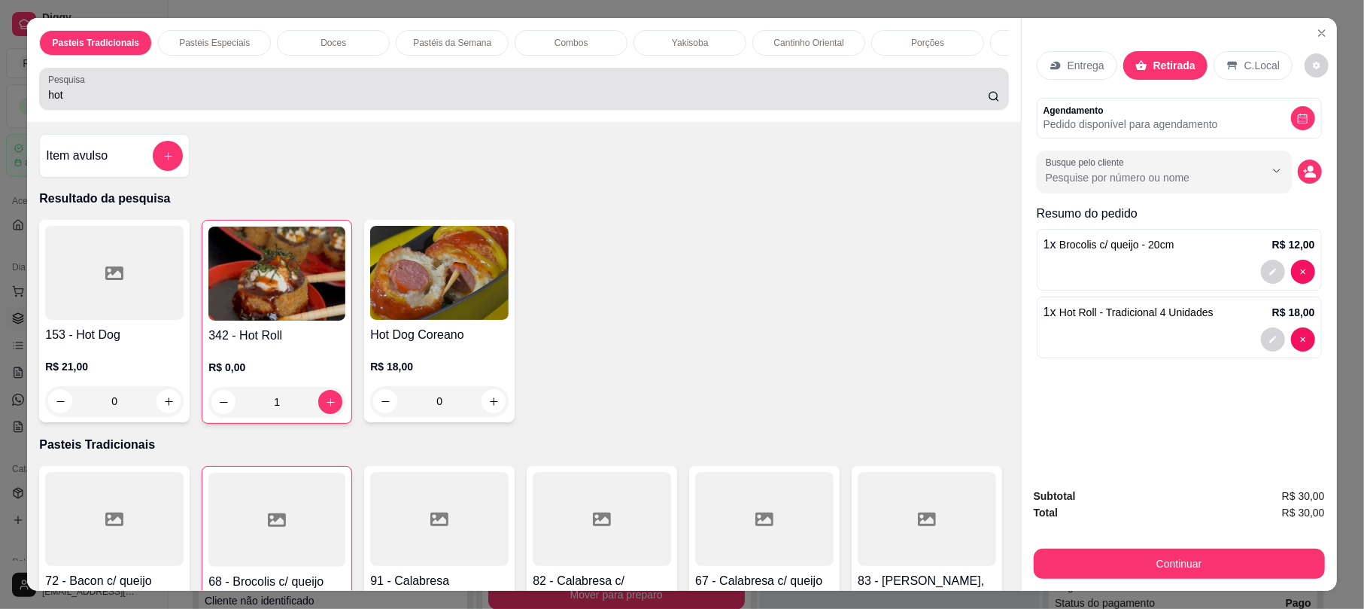
click at [363, 102] on input "hot" at bounding box center [518, 94] width 940 height 15
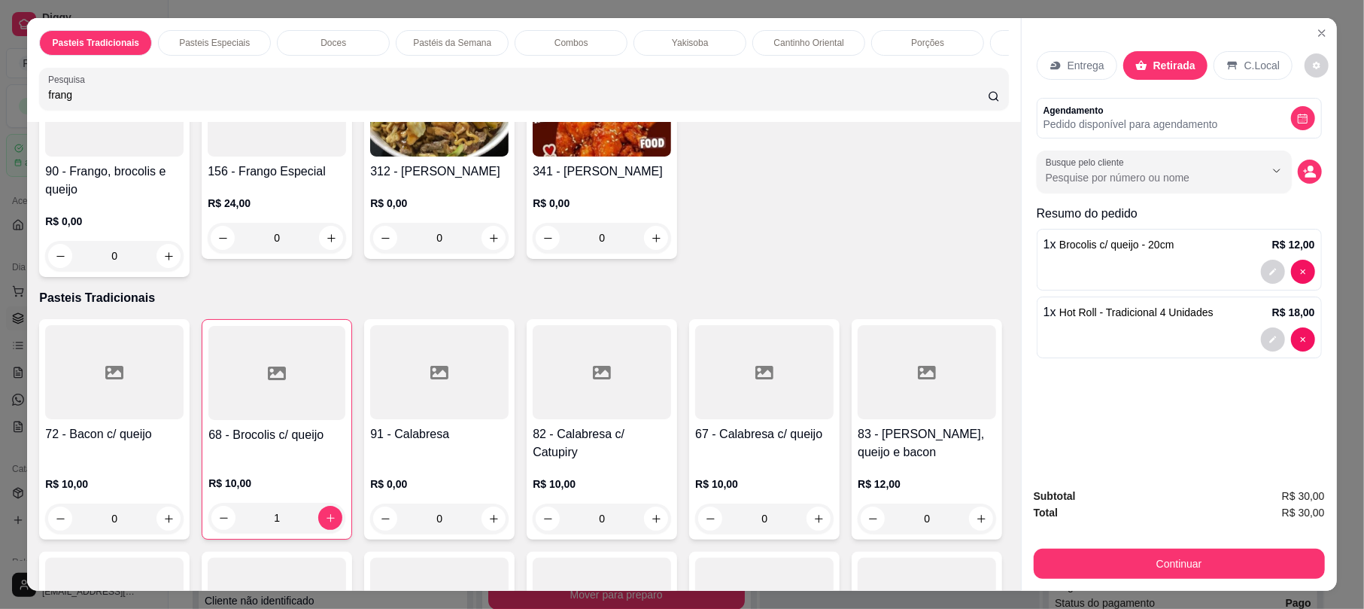
scroll to position [397, 0]
type input "frang"
click at [671, 155] on img at bounding box center [602, 108] width 138 height 94
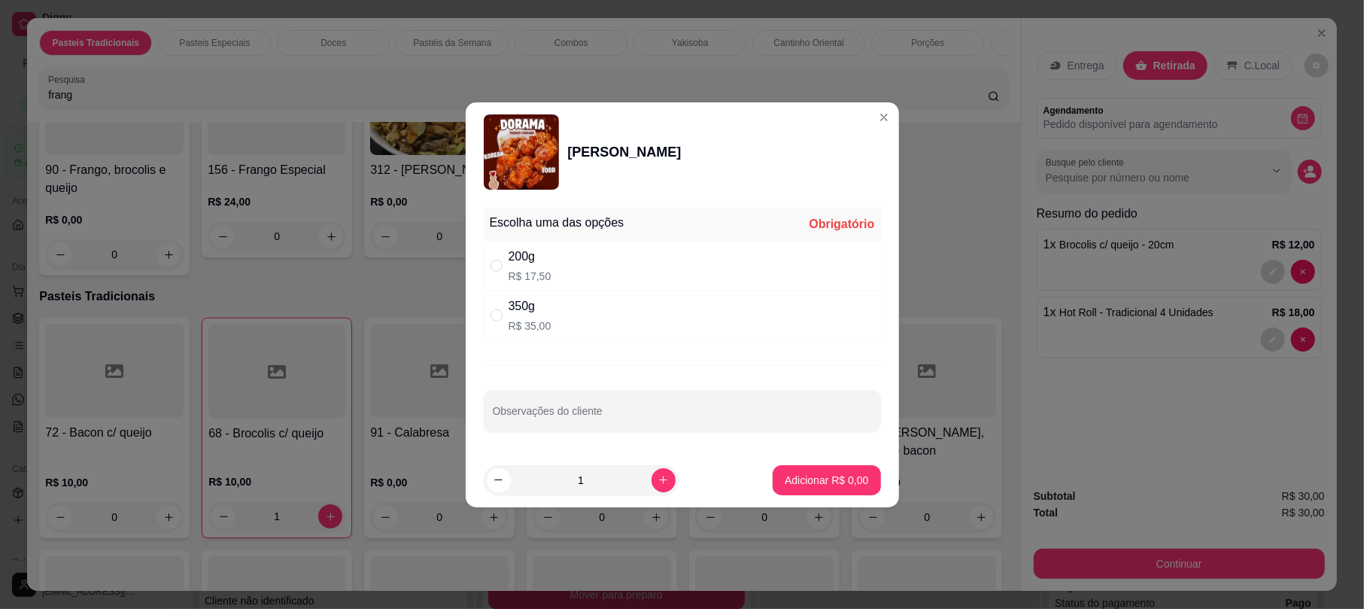
click at [588, 263] on div "200g R$ 17,50" at bounding box center [682, 266] width 397 height 50
radio input "true"
click at [819, 476] on p "Adicionar R$ 17,50" at bounding box center [823, 479] width 87 height 14
type input "1"
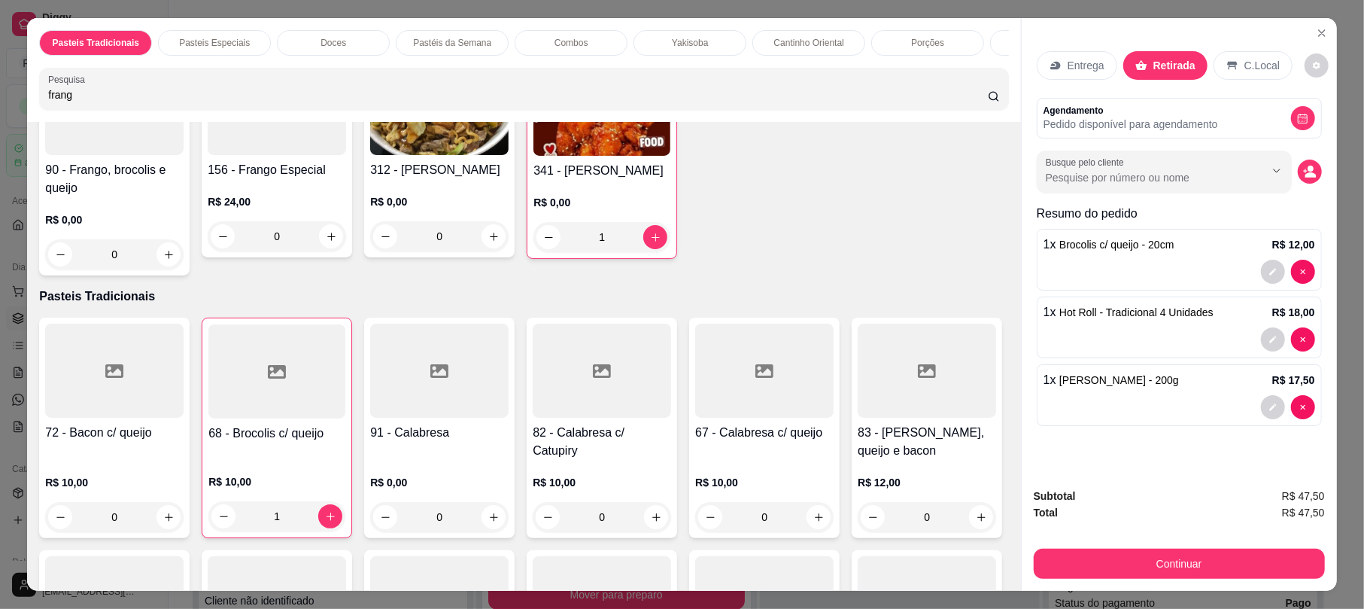
scroll to position [0, 0]
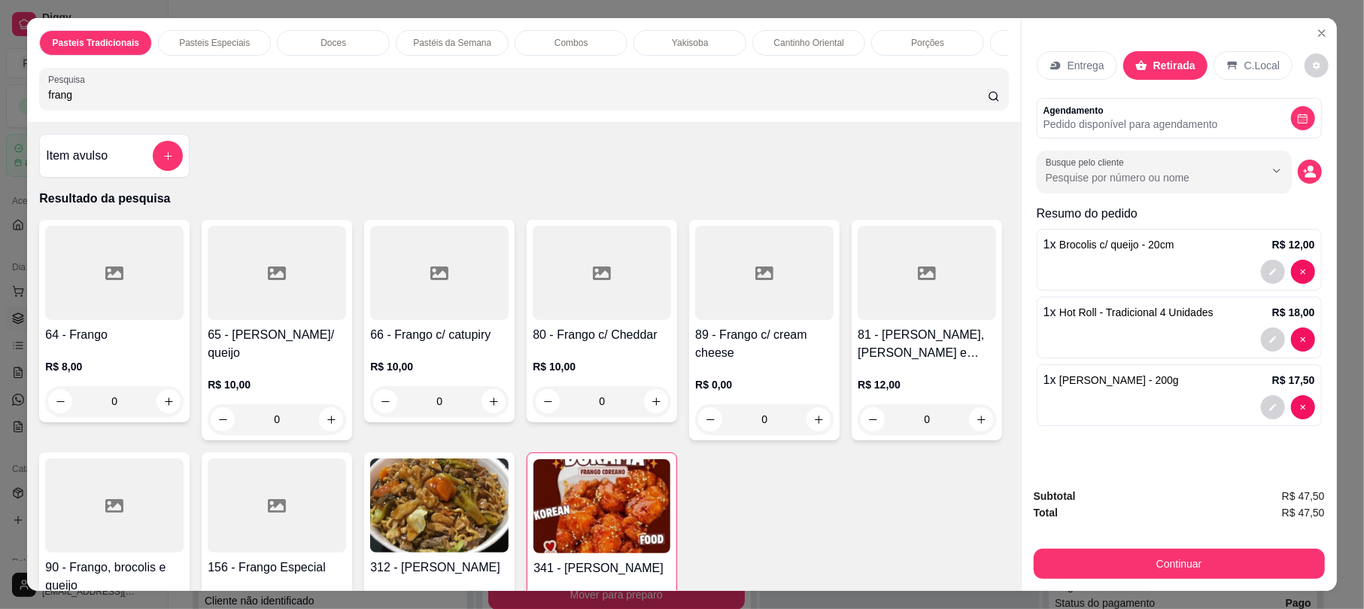
click at [118, 169] on div "Item avulso" at bounding box center [114, 156] width 137 height 30
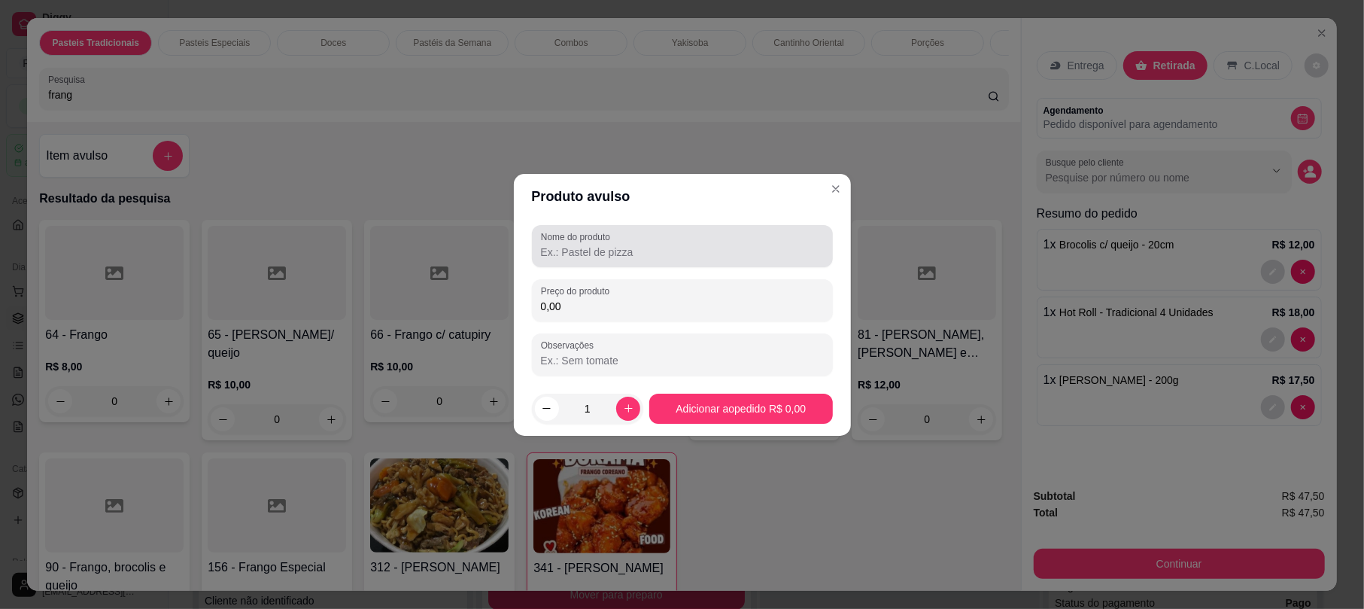
click at [675, 262] on div "Nome do produto" at bounding box center [682, 246] width 301 height 42
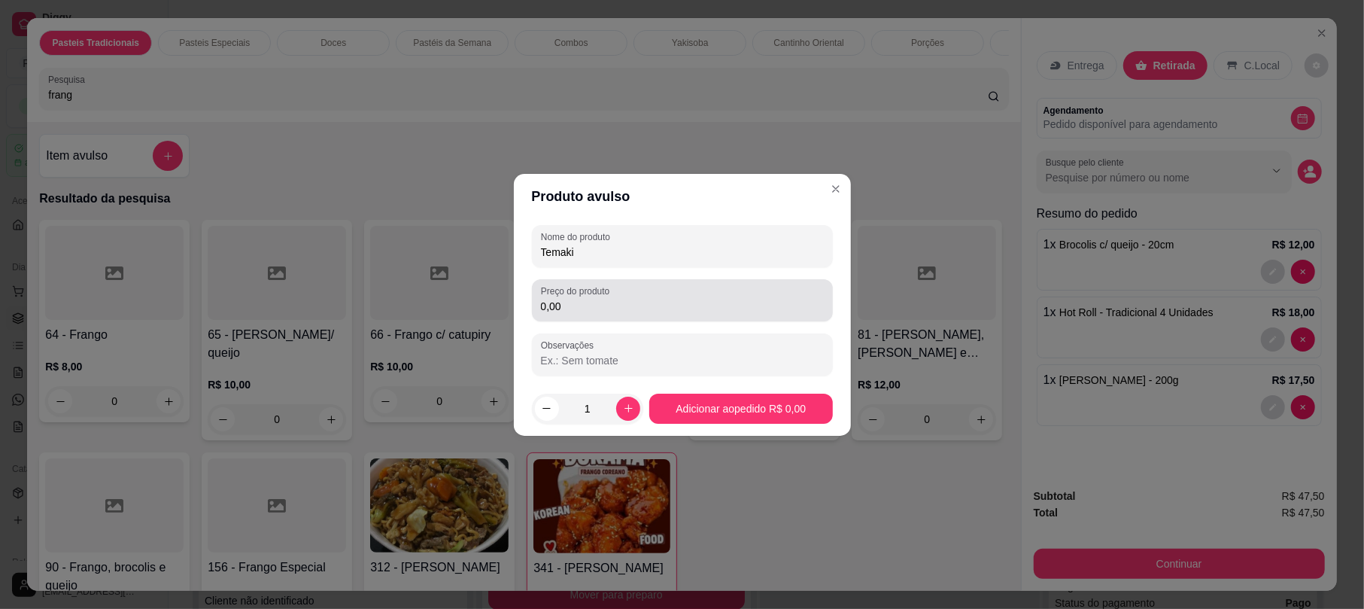
type input "Temaki"
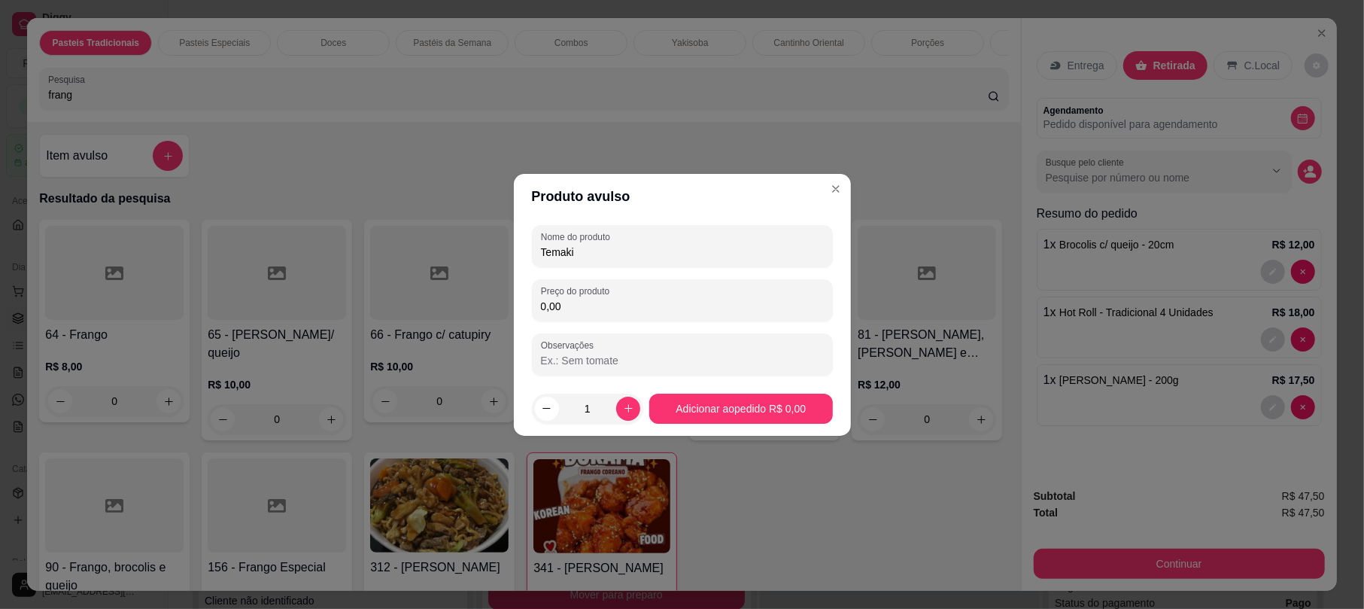
click at [642, 301] on input "0,00" at bounding box center [682, 306] width 283 height 15
type input "18,00"
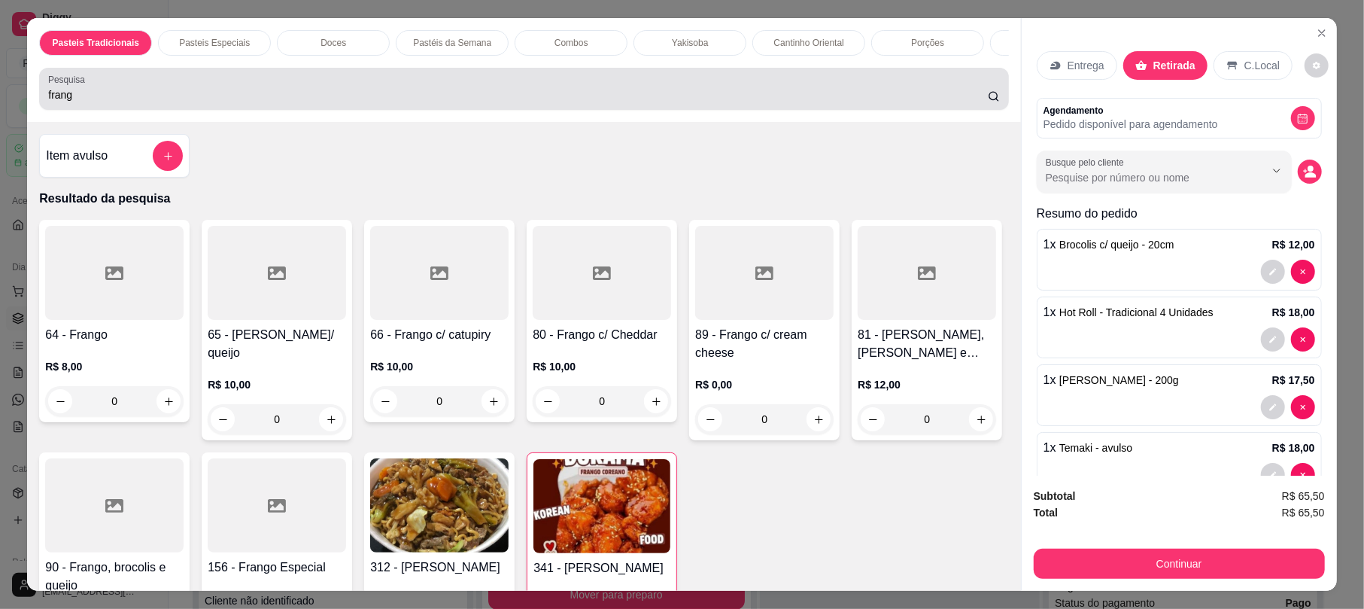
click at [542, 110] on div "Pesquisa frang" at bounding box center [523, 89] width 969 height 42
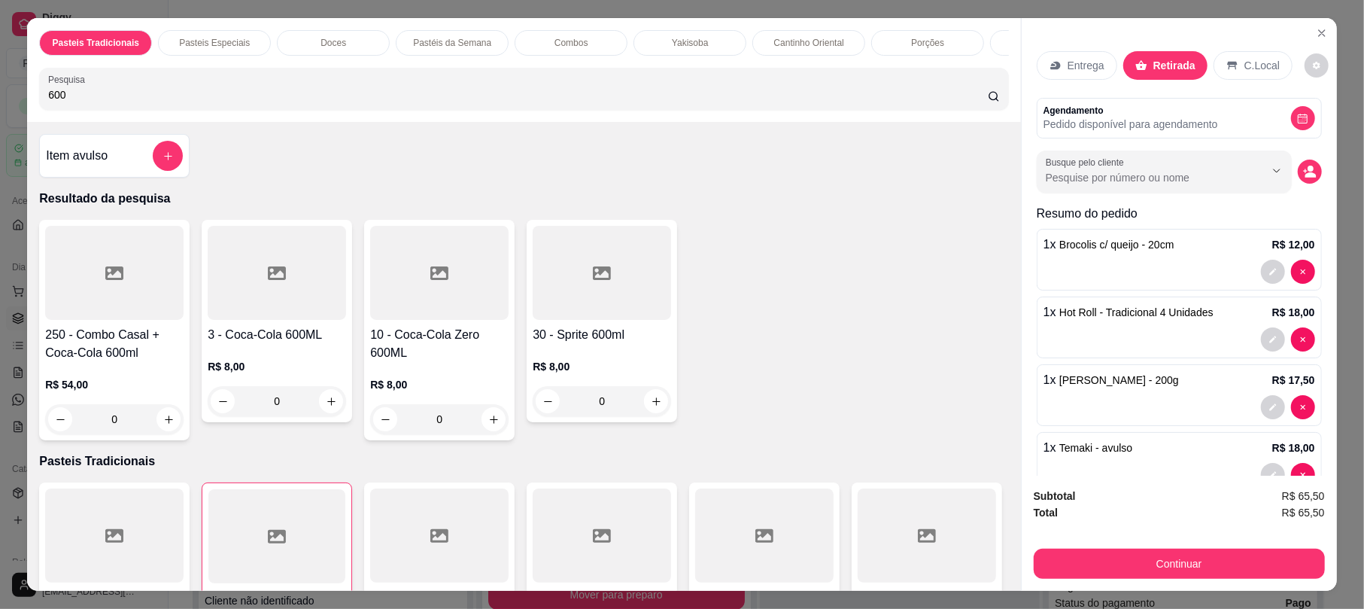
type input "600"
click at [480, 431] on div "0" at bounding box center [439, 419] width 138 height 30
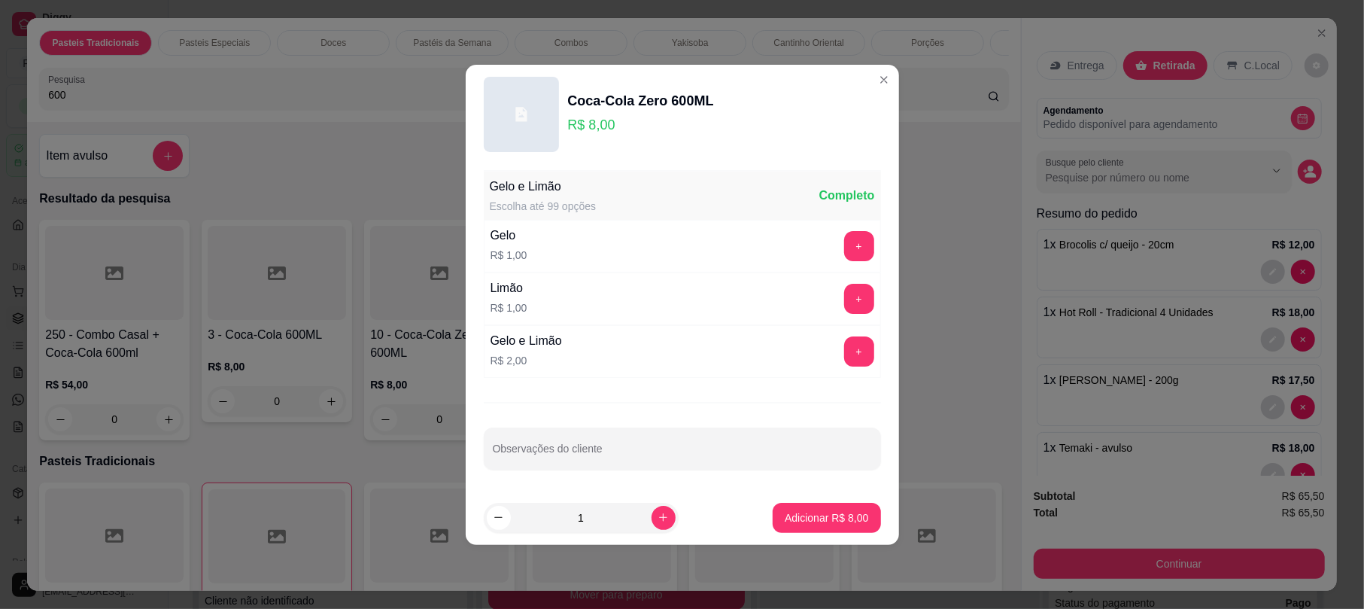
click at [827, 518] on p "Adicionar R$ 8,00" at bounding box center [827, 517] width 84 height 15
type input "1"
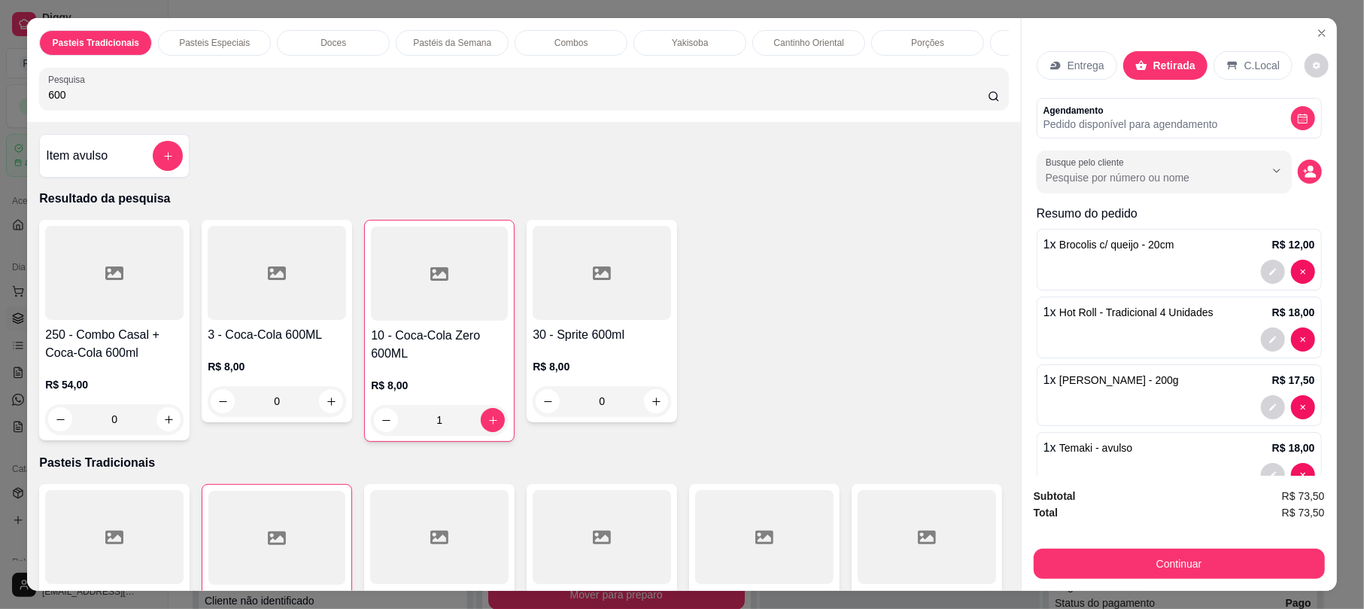
click at [326, 416] on div "0" at bounding box center [277, 401] width 138 height 30
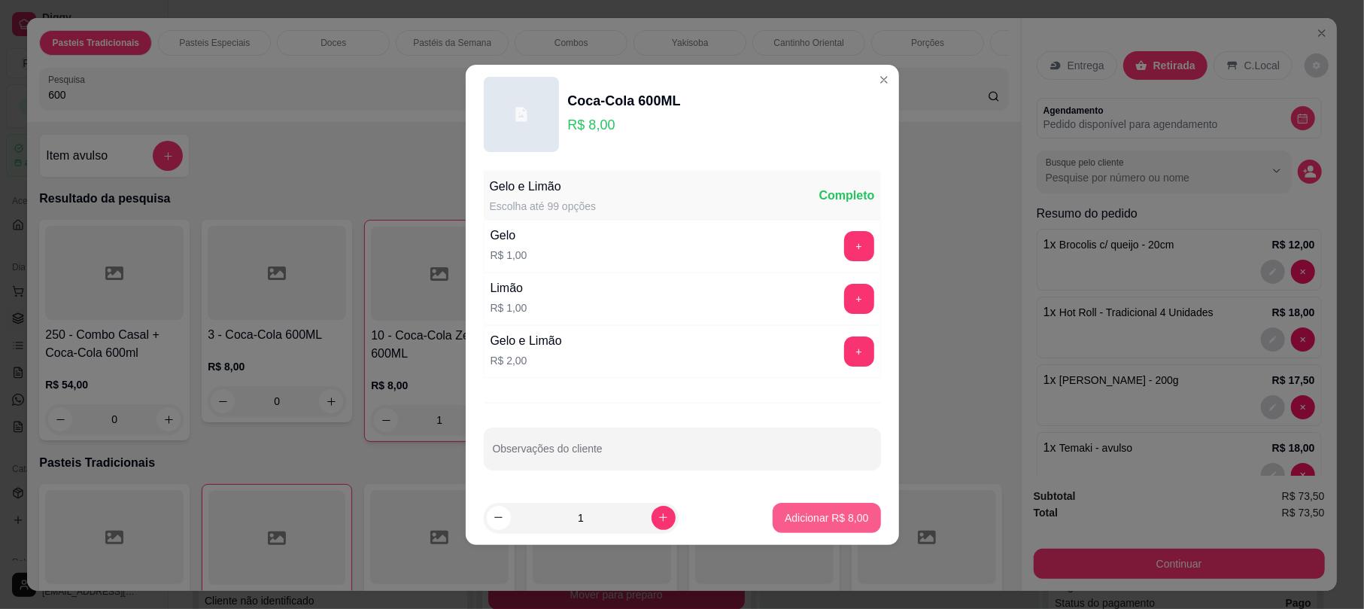
click at [794, 510] on p "Adicionar R$ 8,00" at bounding box center [827, 517] width 84 height 15
type input "1"
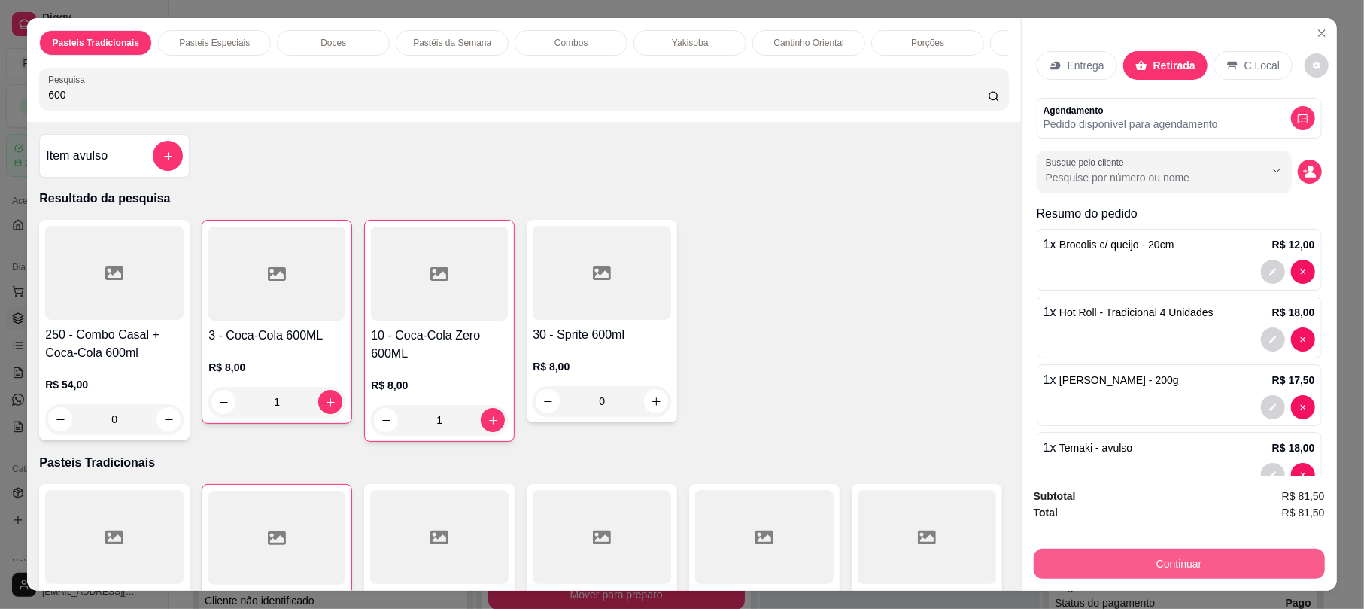
click at [1175, 563] on button "Continuar" at bounding box center [1179, 563] width 291 height 30
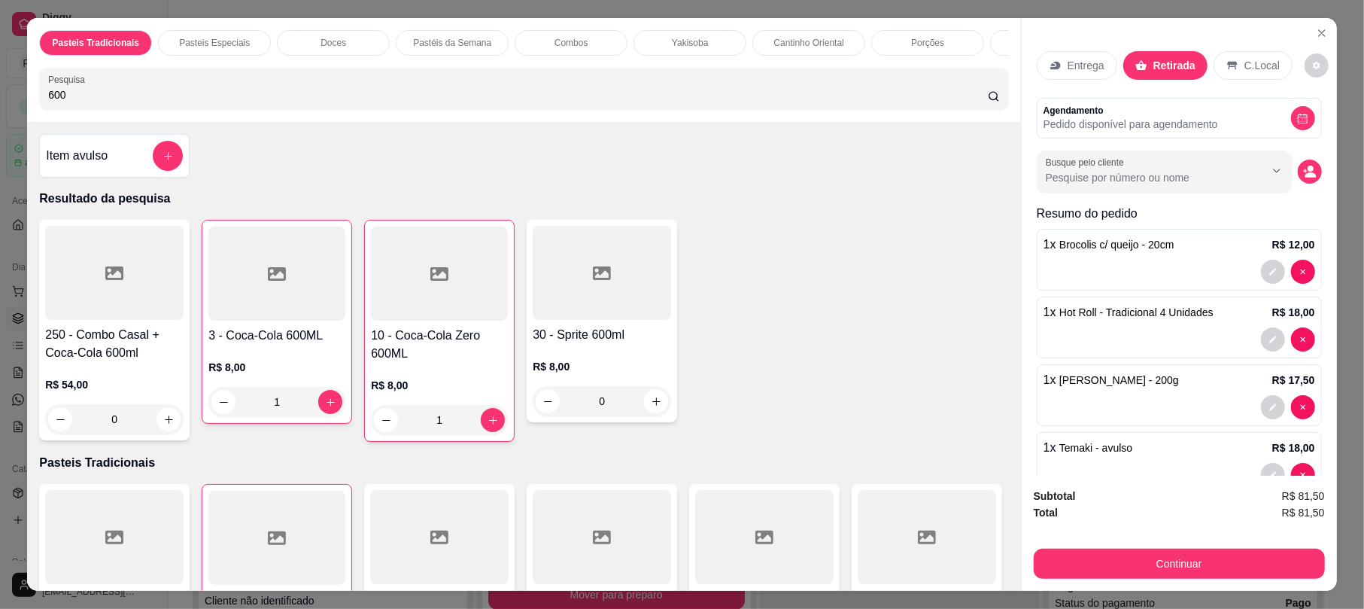
click at [758, 191] on div "R$ 81,50 Total do pedido R$ 81,50 Restante a cobrar R$ 81,50 Dinheiro Crédito D…" at bounding box center [681, 282] width 337 height 354
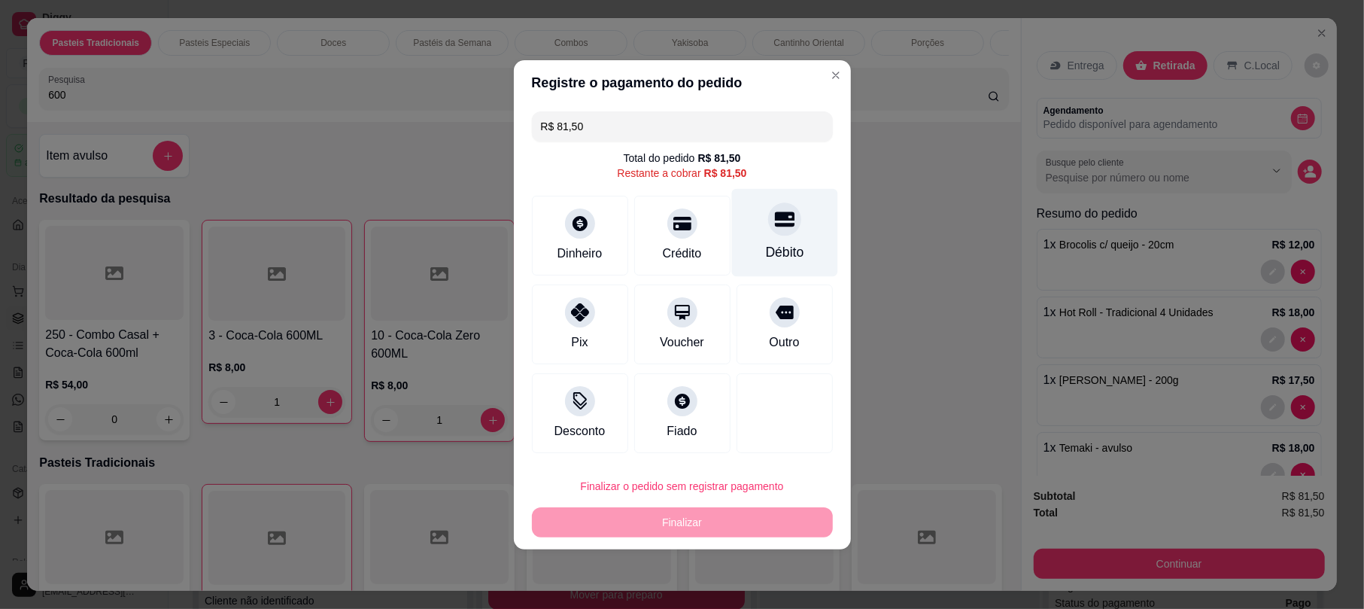
click at [795, 241] on div "Débito" at bounding box center [784, 232] width 106 height 88
type input "R$ 0,00"
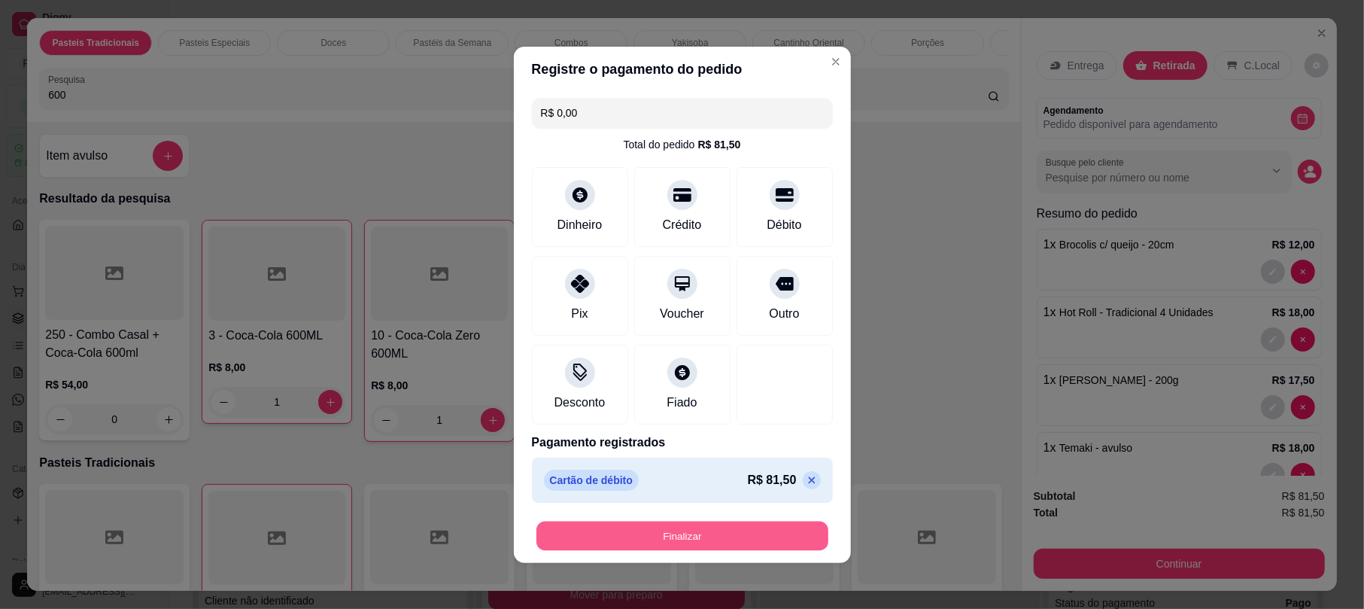
click at [744, 537] on button "Finalizar" at bounding box center [682, 535] width 292 height 29
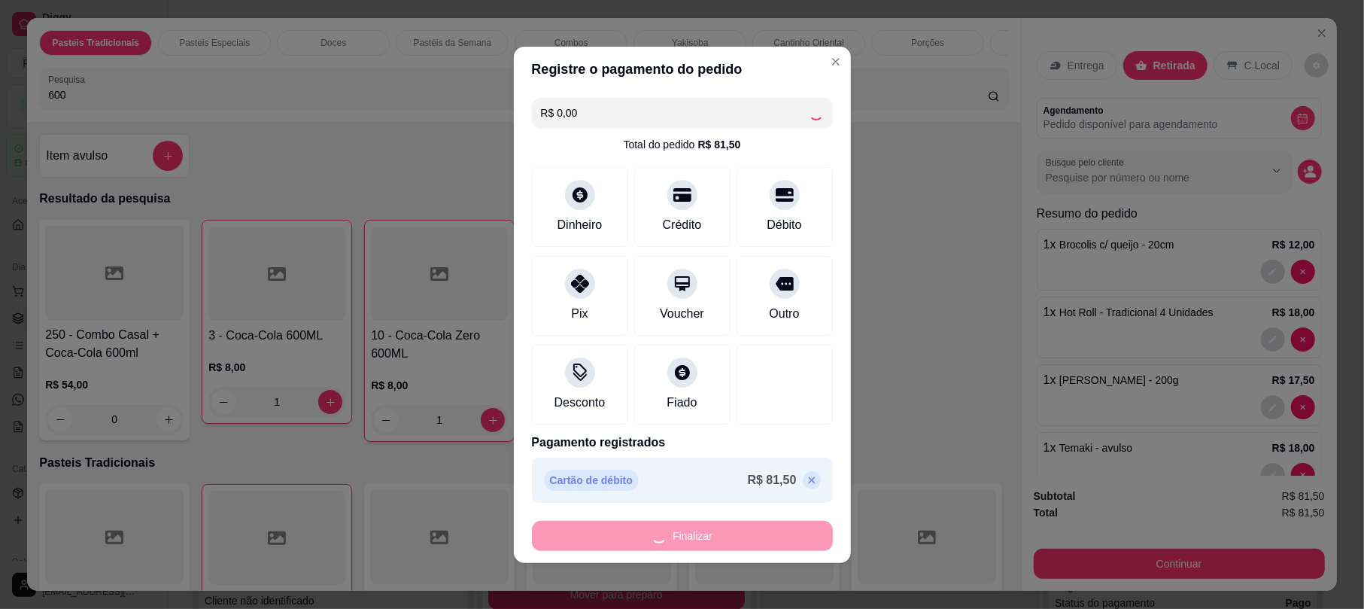
type input "0"
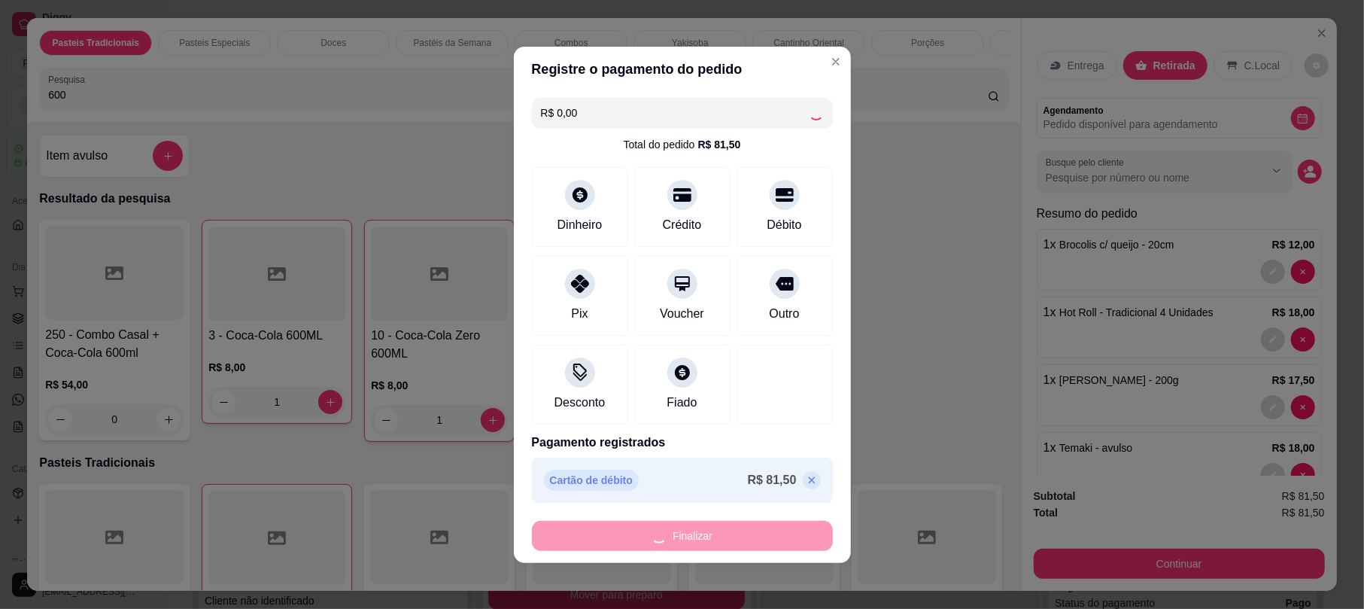
type input "0"
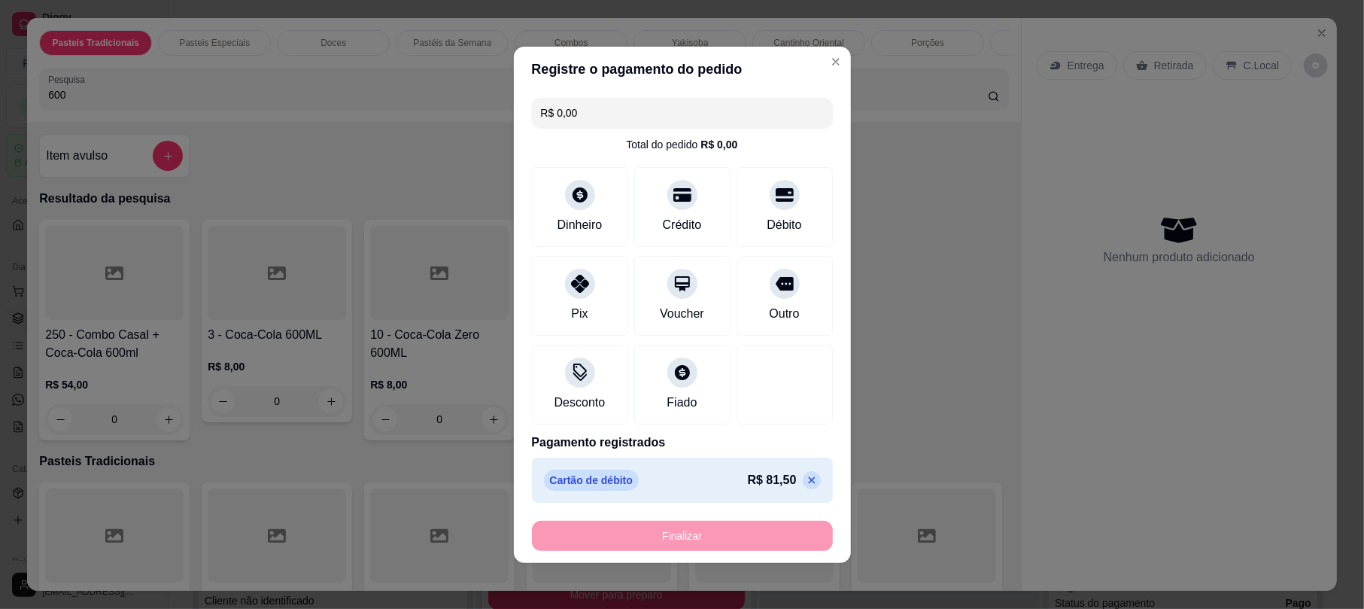
type input "-R$ 81,50"
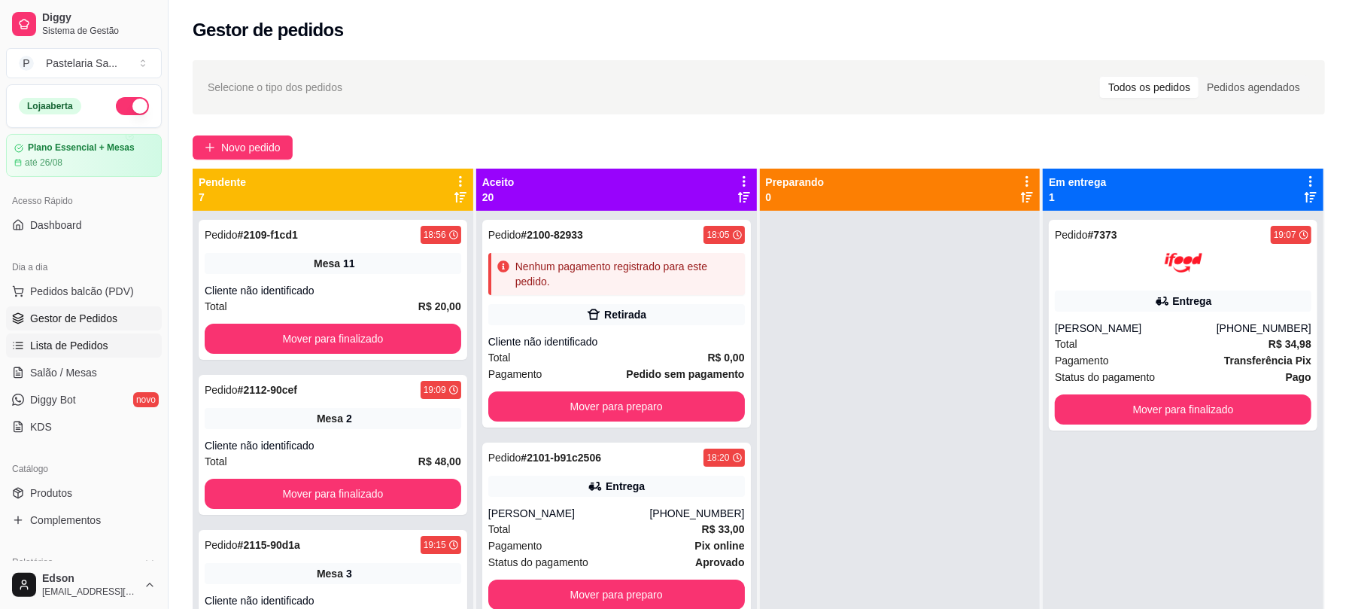
click at [75, 345] on span "Lista de Pedidos" at bounding box center [69, 345] width 78 height 15
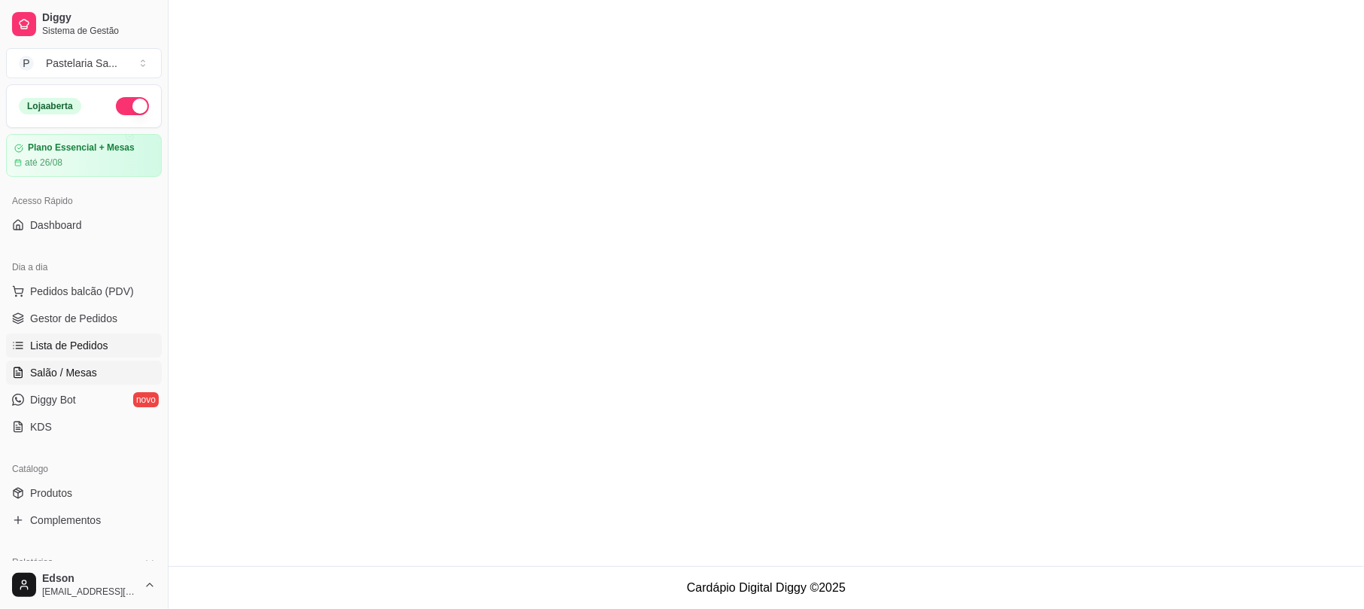
click at [72, 386] on ul "Pedidos balcão (PDV) Gestor de Pedidos Lista de Pedidos Salão / Mesas Diggy Bot…" at bounding box center [84, 358] width 156 height 159
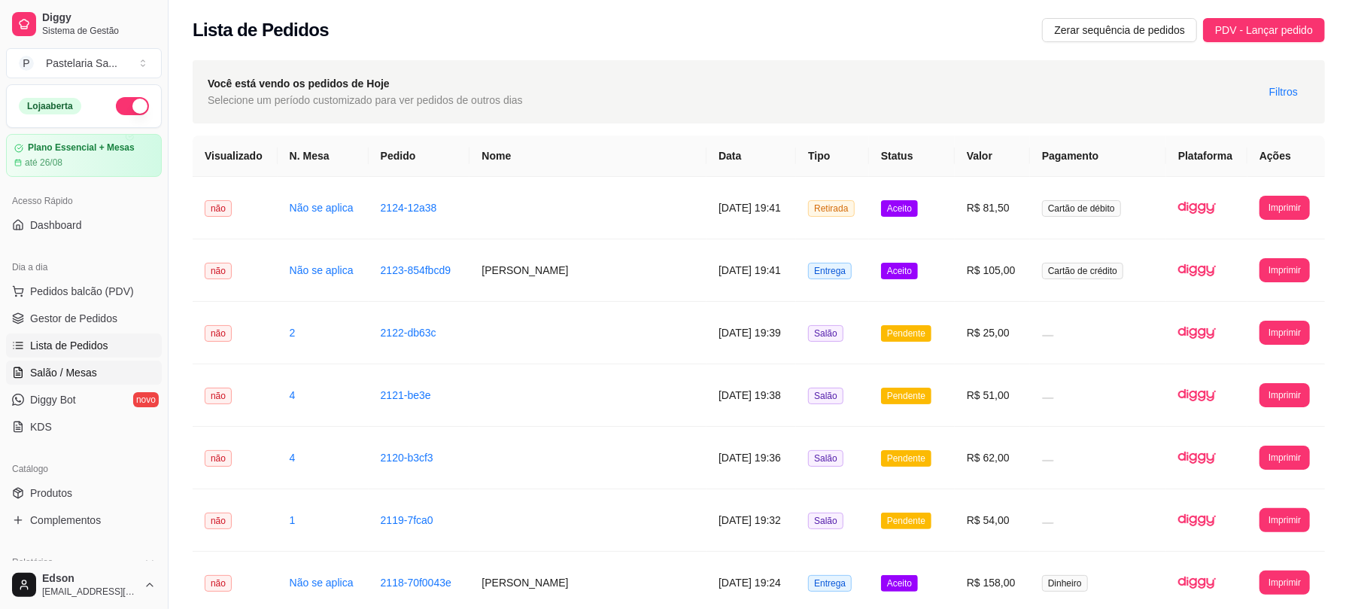
click at [75, 361] on link "Salão / Mesas" at bounding box center [84, 372] width 156 height 24
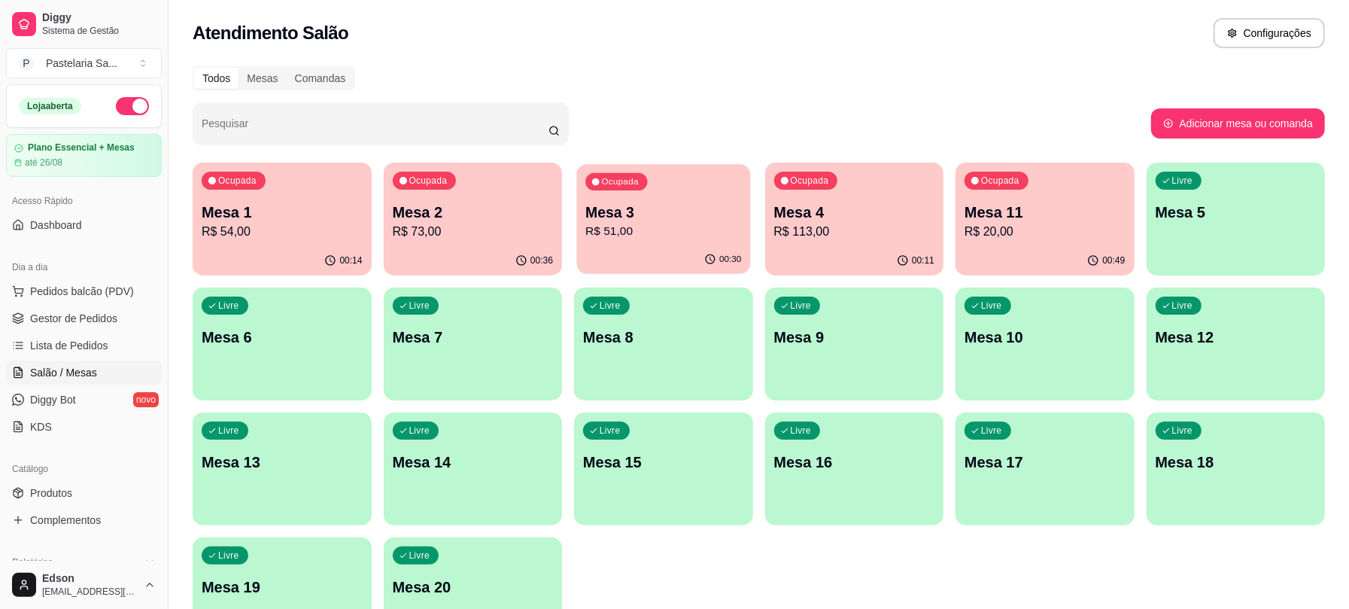
click at [691, 248] on div "00:30" at bounding box center [663, 259] width 173 height 29
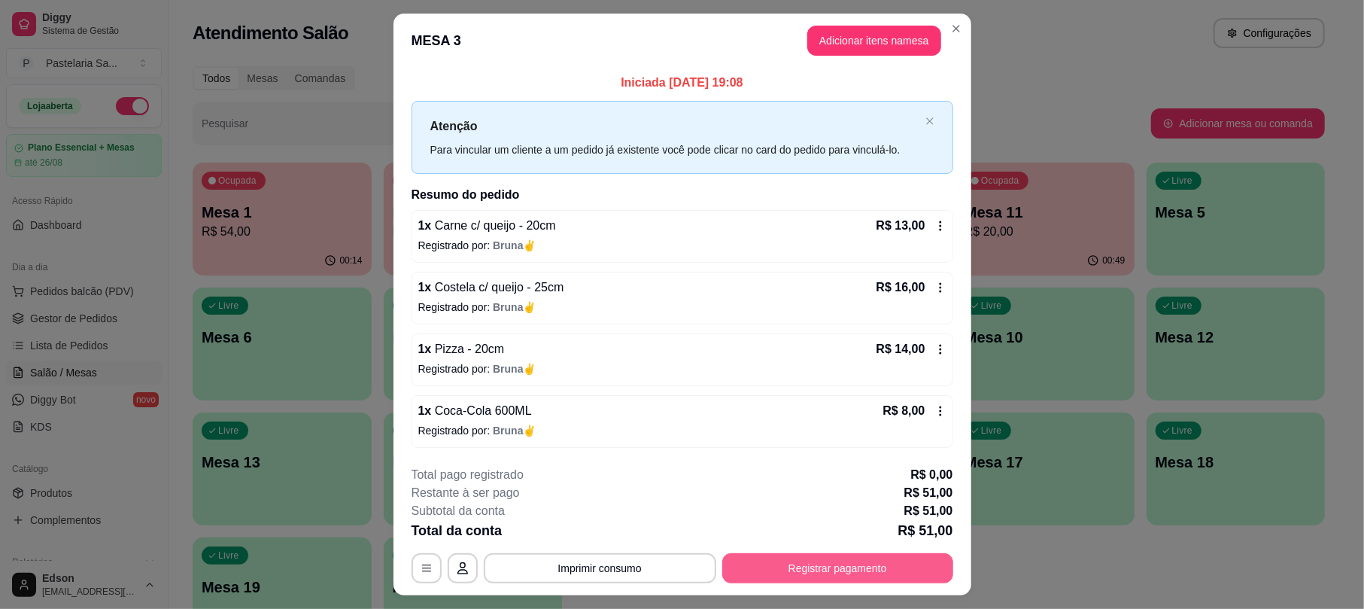
click at [802, 560] on button "Registrar pagamento" at bounding box center [837, 568] width 231 height 30
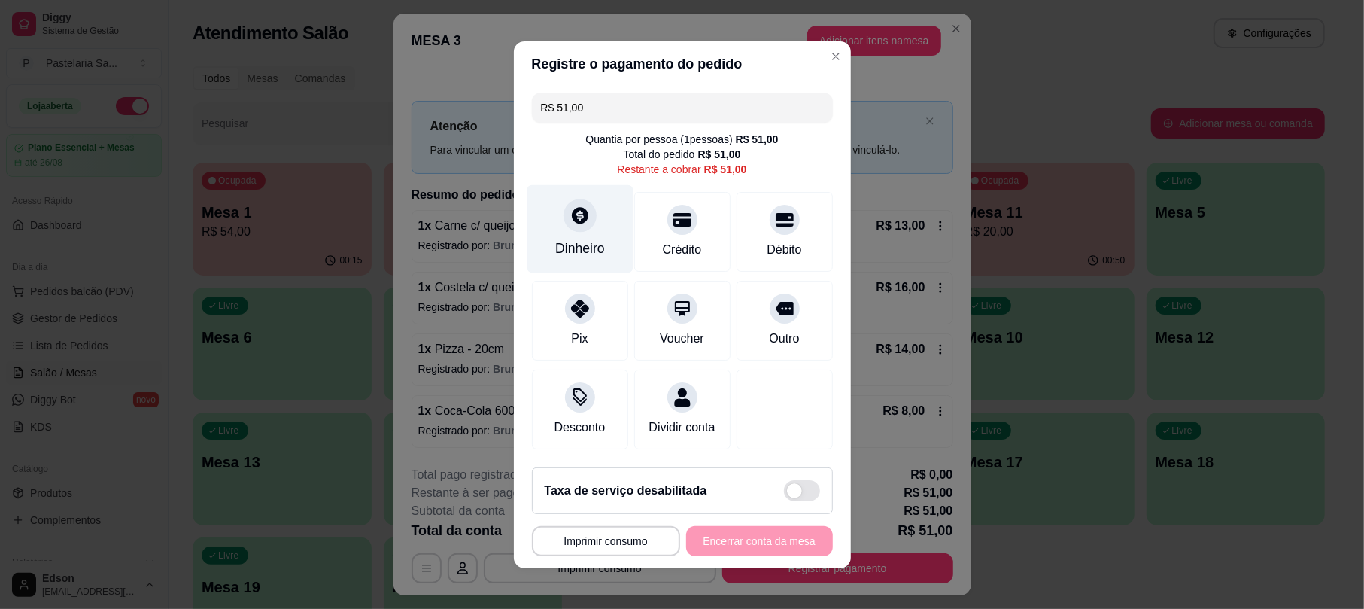
click at [591, 223] on div "Dinheiro" at bounding box center [580, 228] width 106 height 88
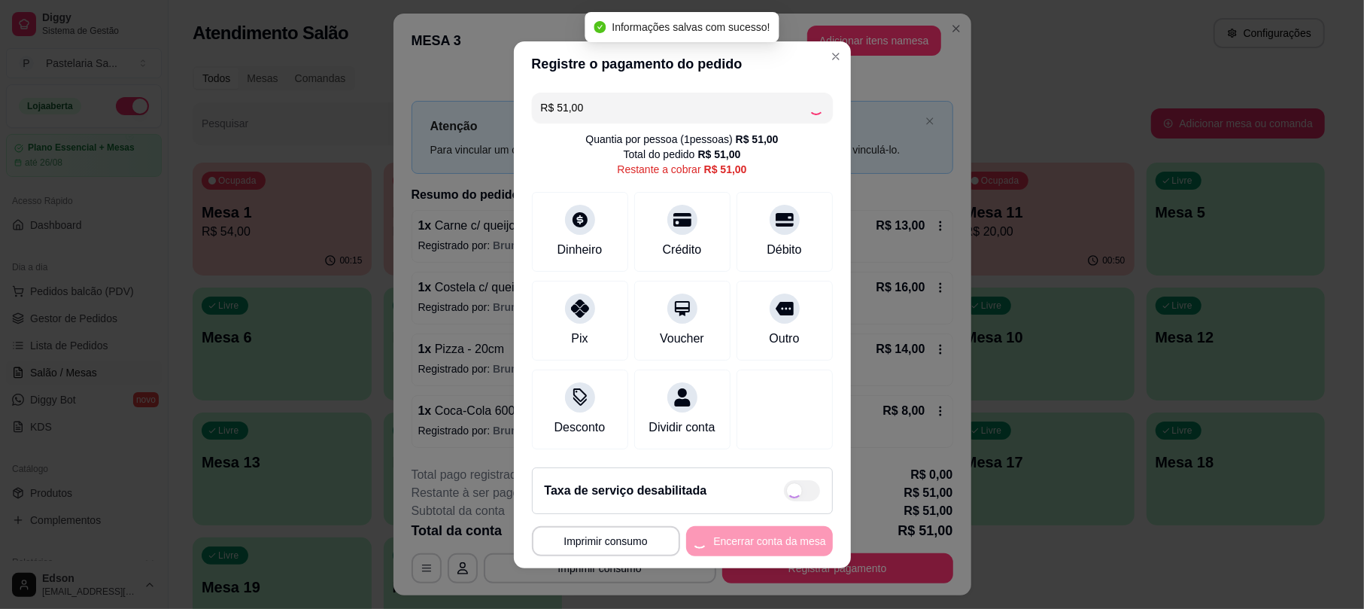
type input "R$ 0,00"
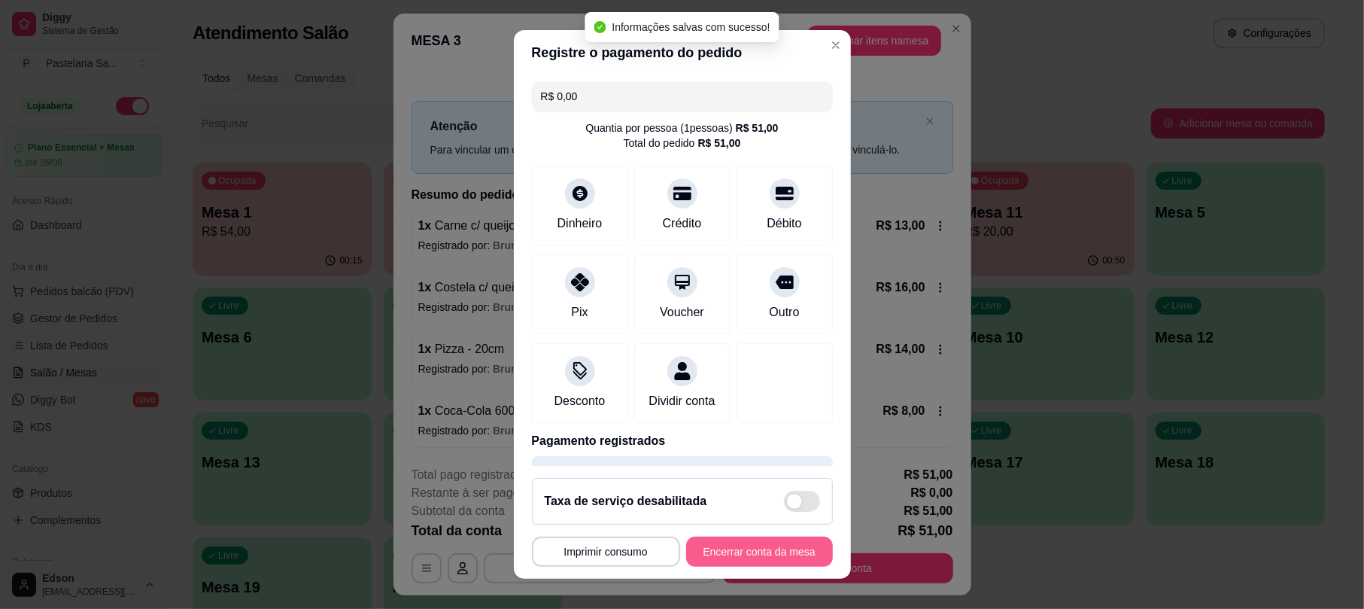
click at [756, 561] on button "Encerrar conta da mesa" at bounding box center [759, 551] width 147 height 30
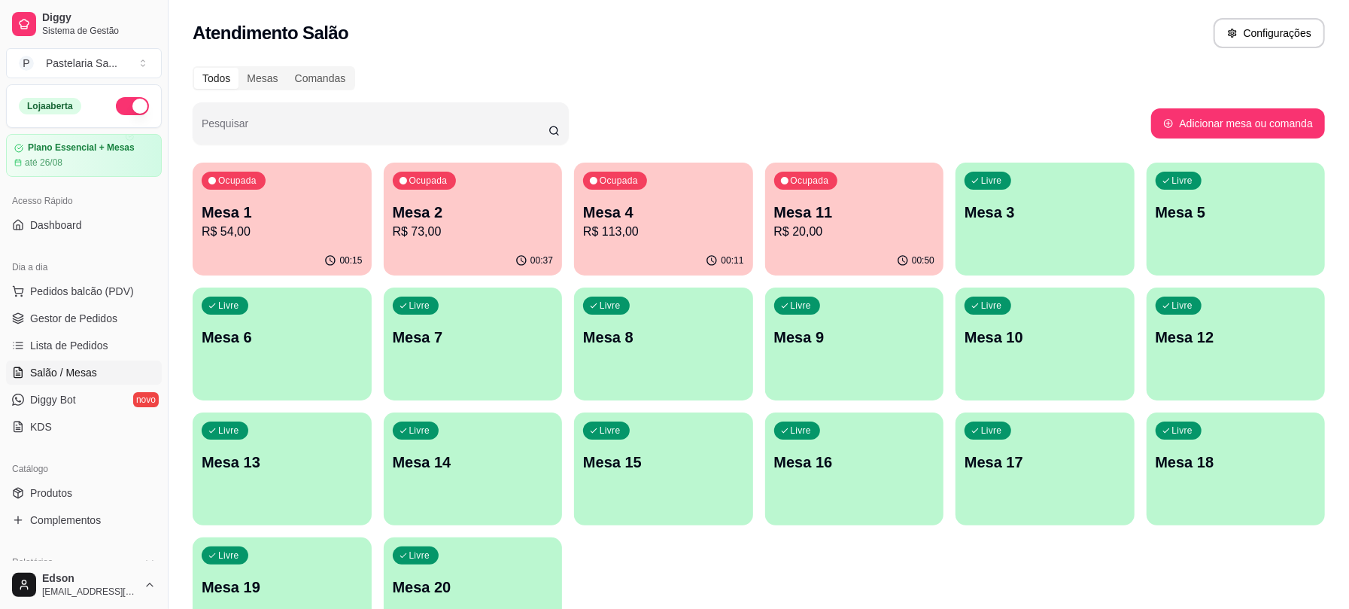
scroll to position [474, 0]
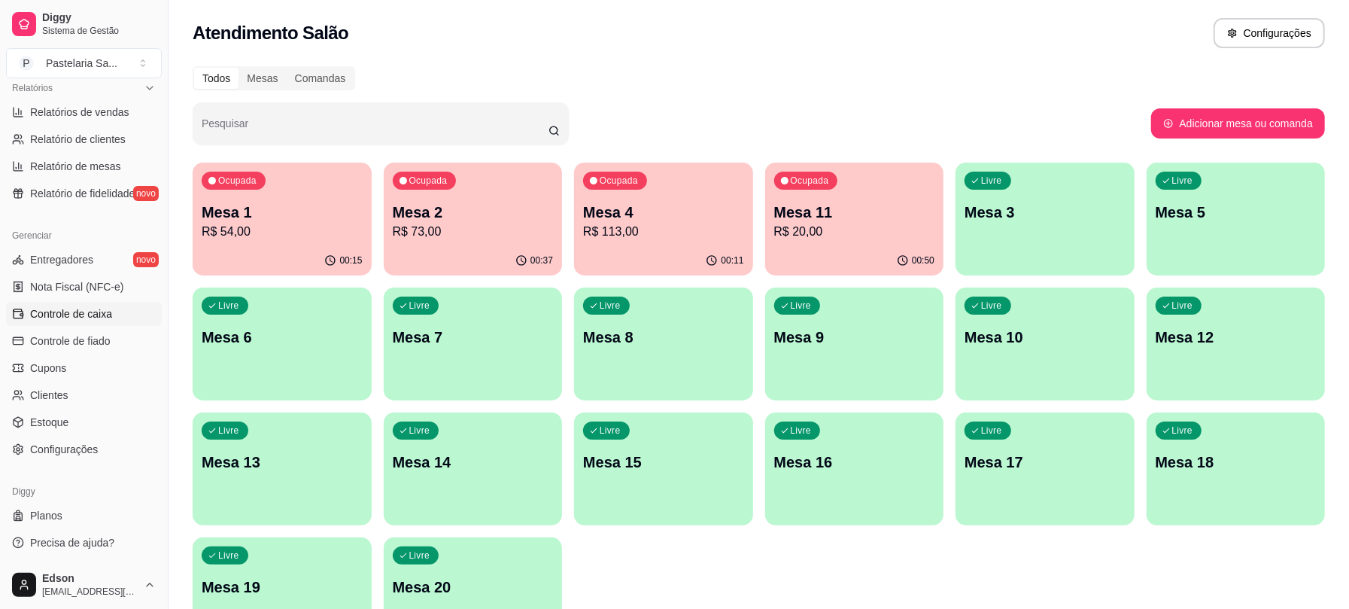
click at [88, 304] on link "Controle de caixa" at bounding box center [84, 314] width 156 height 24
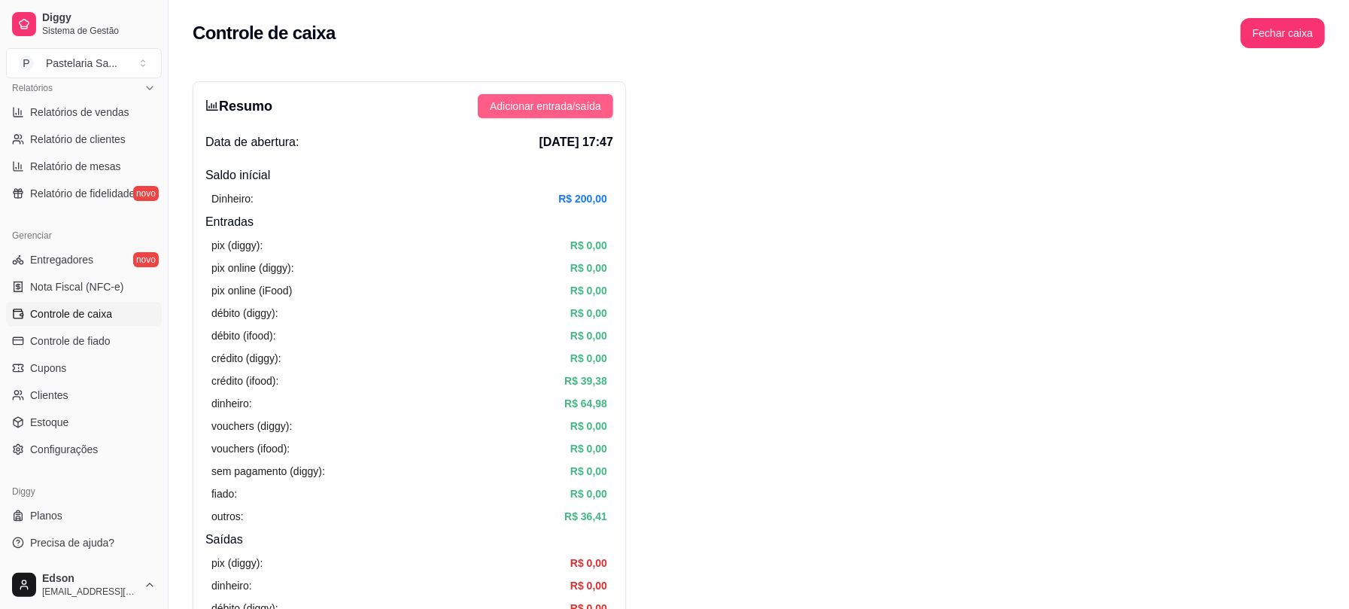
click at [549, 102] on span "Adicionar entrada/saída" at bounding box center [545, 106] width 111 height 17
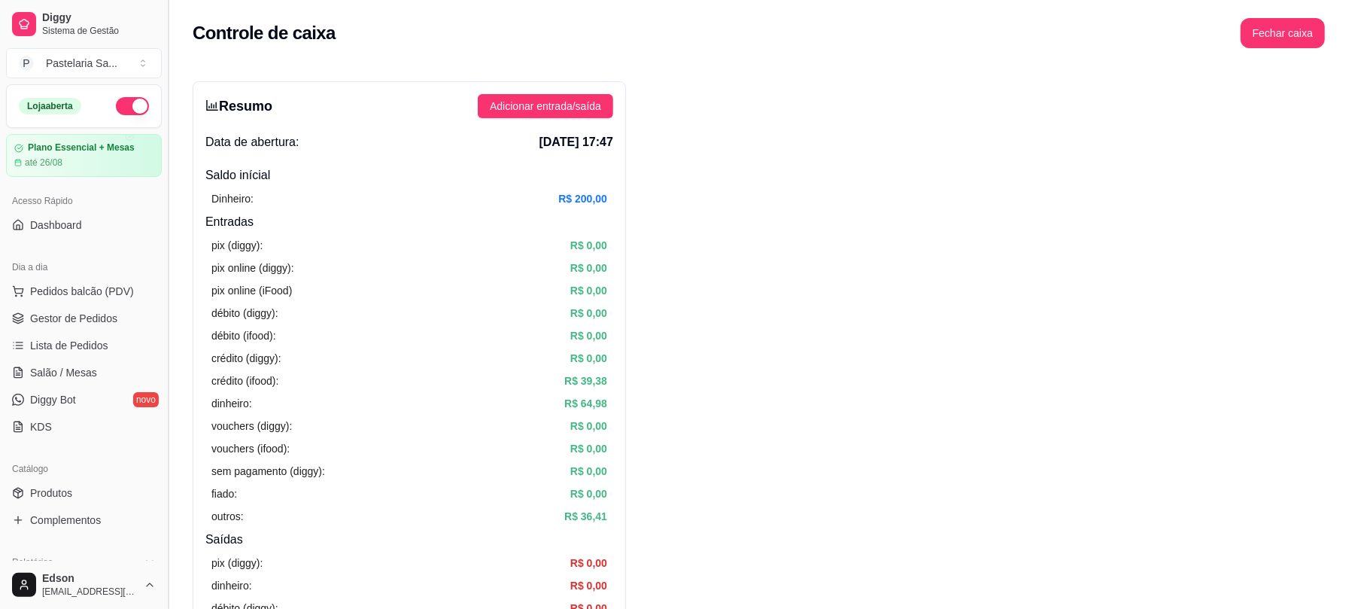
click at [478, 94] on button "Adicionar entrada/saída" at bounding box center [545, 106] width 135 height 24
click at [77, 360] on ul "Pedidos balcão (PDV) Gestor de Pedidos Lista de Pedidos Salão / Mesas Diggy Bot…" at bounding box center [84, 358] width 156 height 159
click at [77, 369] on span "Salão / Mesas" at bounding box center [63, 372] width 67 height 15
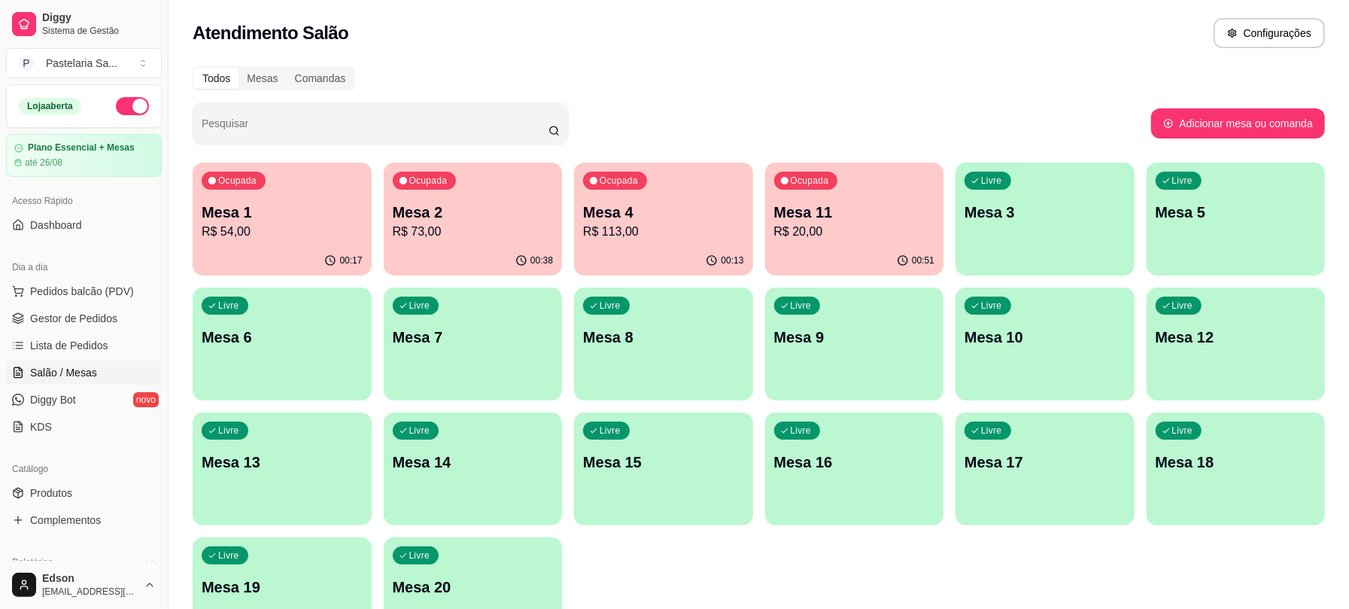
click at [542, 220] on p "Mesa 2" at bounding box center [473, 212] width 161 height 21
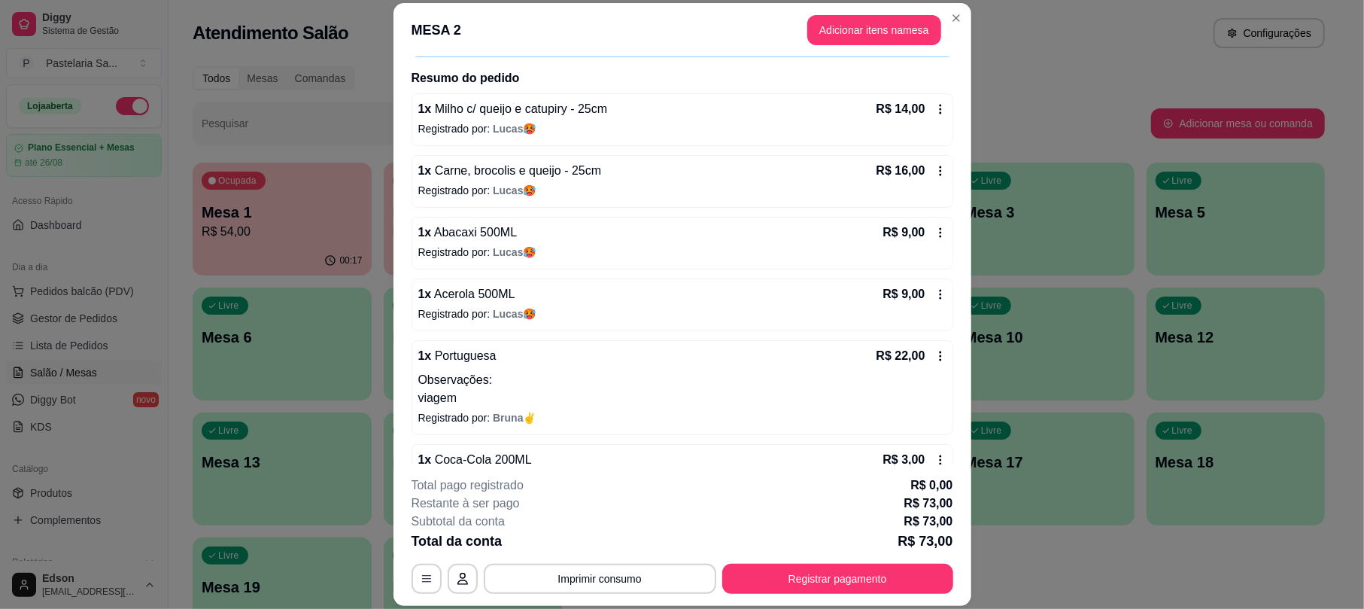
scroll to position [147, 0]
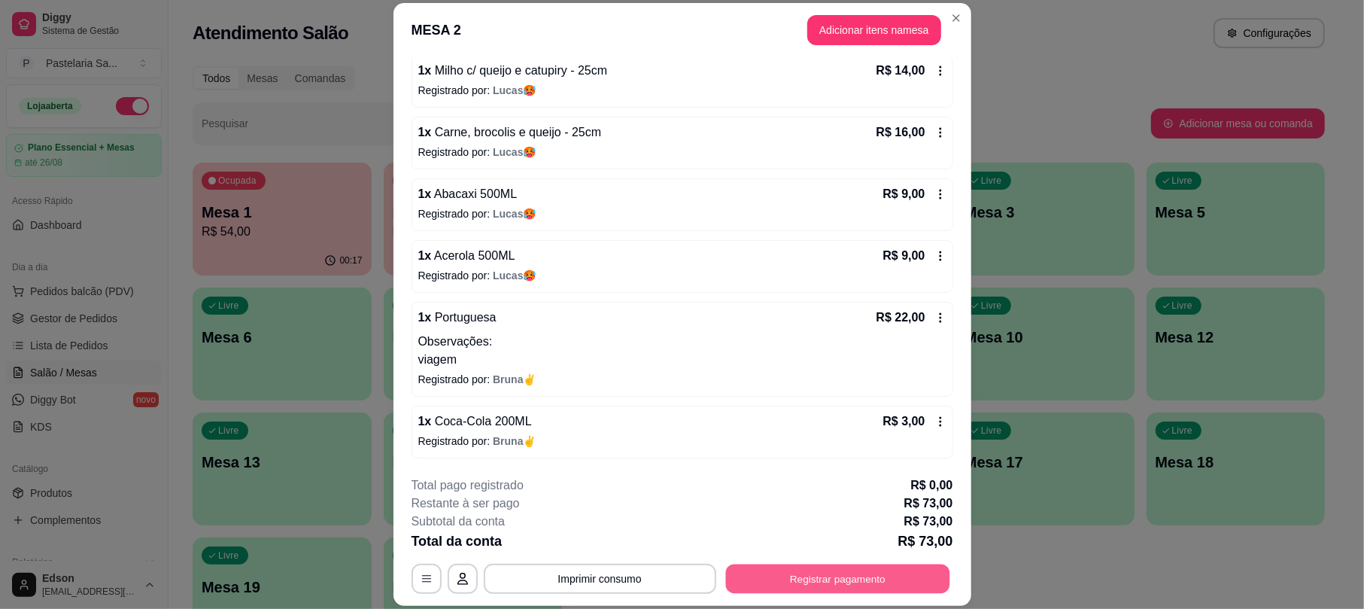
click at [859, 579] on button "Registrar pagamento" at bounding box center [837, 578] width 224 height 29
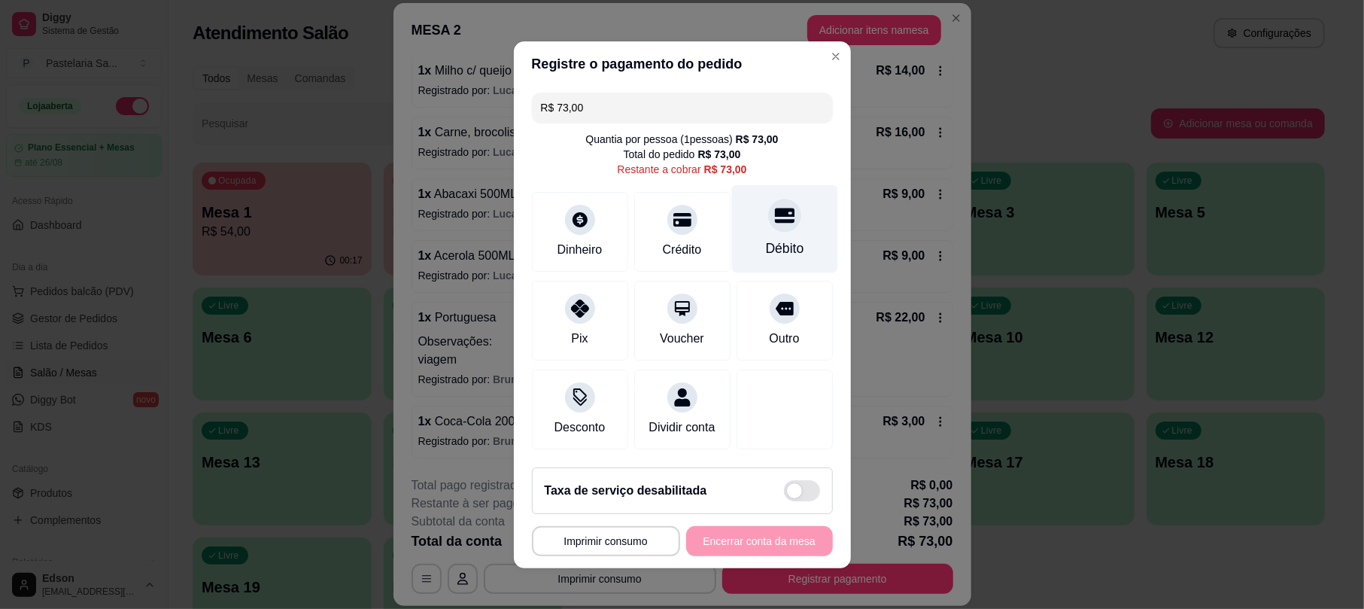
click at [774, 205] on icon at bounding box center [784, 215] width 20 height 20
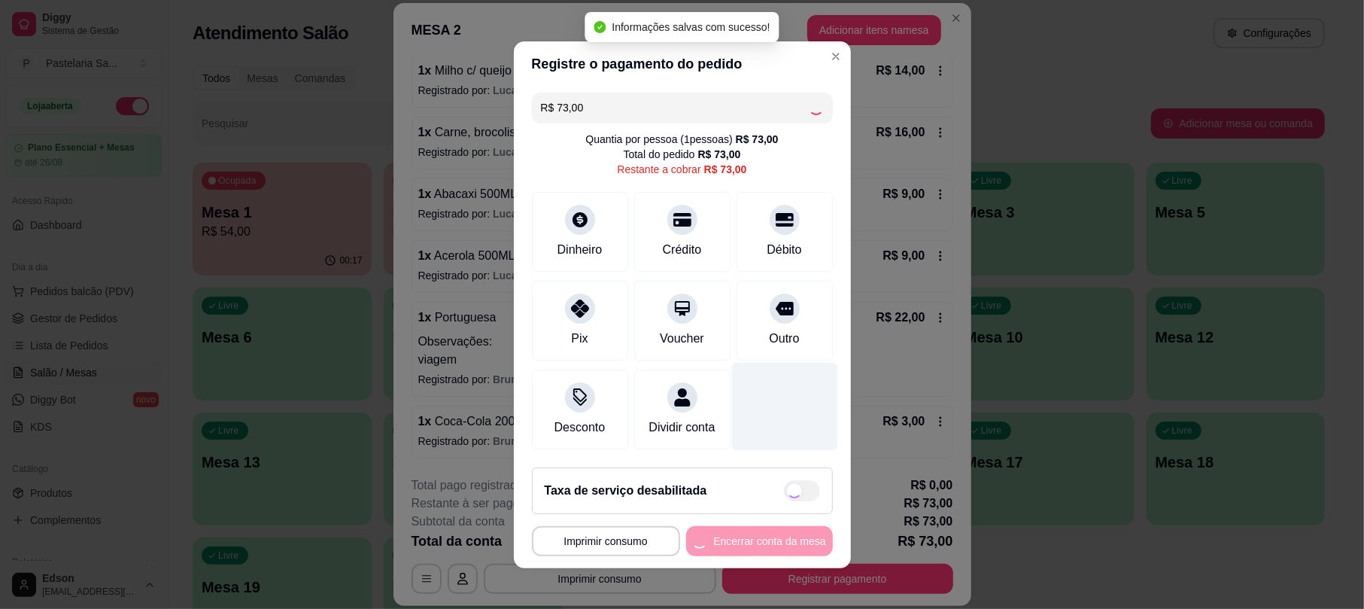
type input "R$ 0,00"
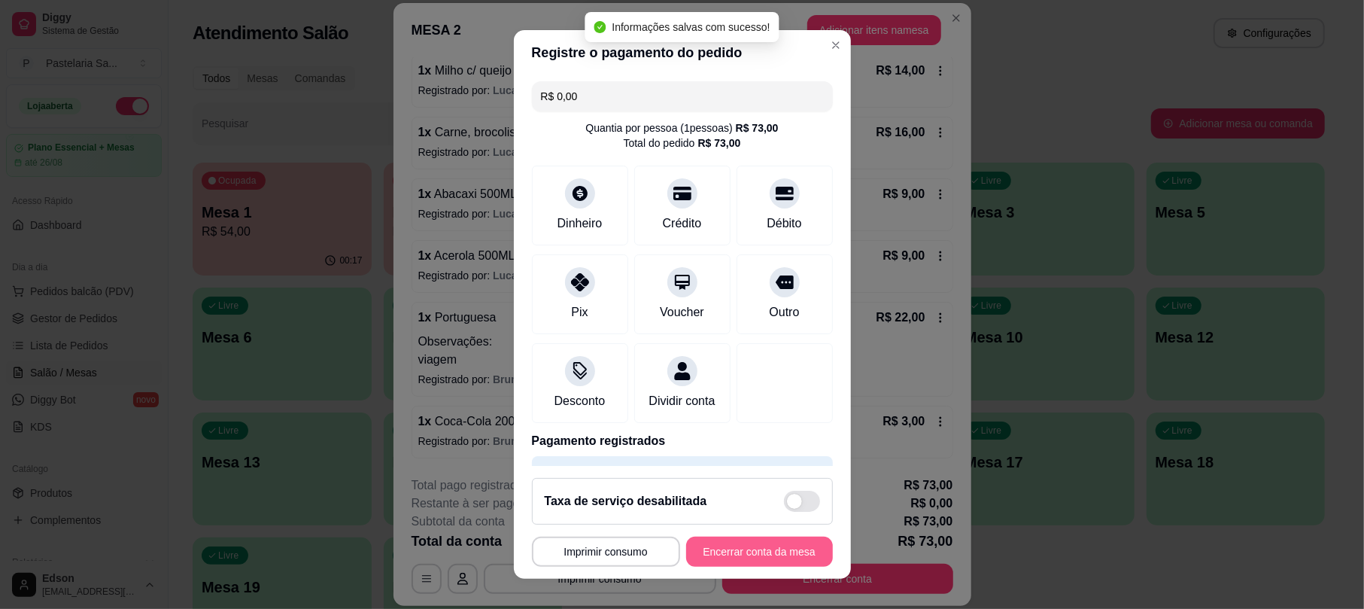
click at [767, 549] on button "Encerrar conta da mesa" at bounding box center [759, 551] width 147 height 30
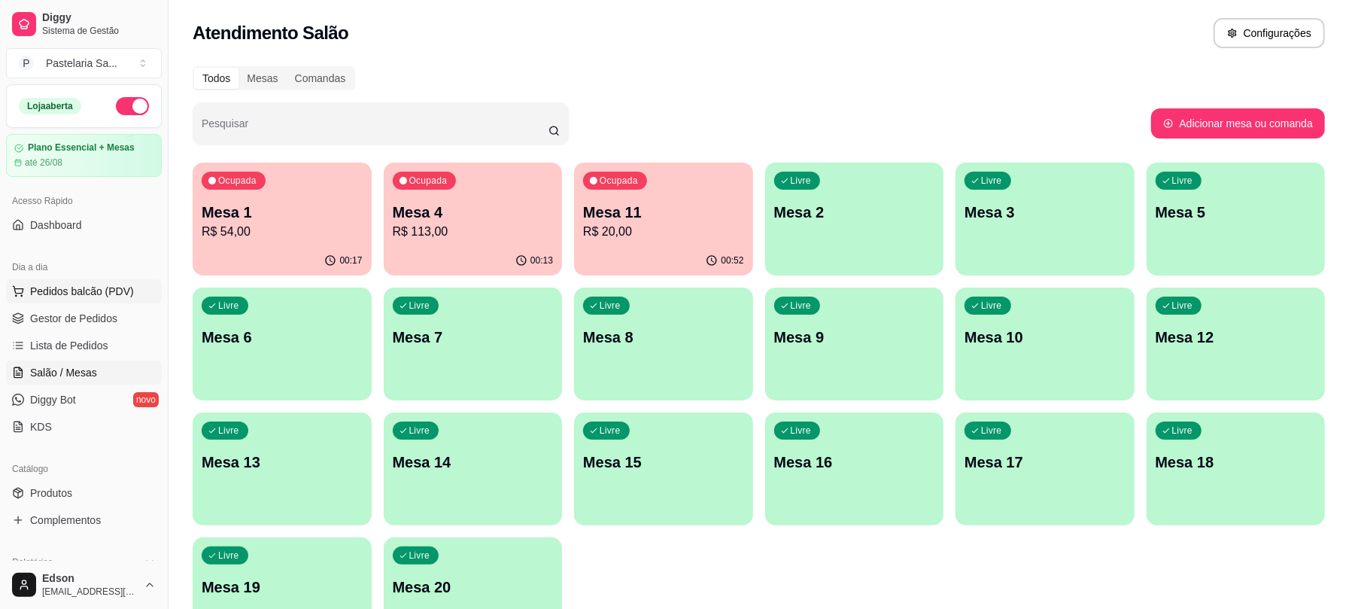
click at [102, 287] on span "Pedidos balcão (PDV)" at bounding box center [82, 291] width 104 height 15
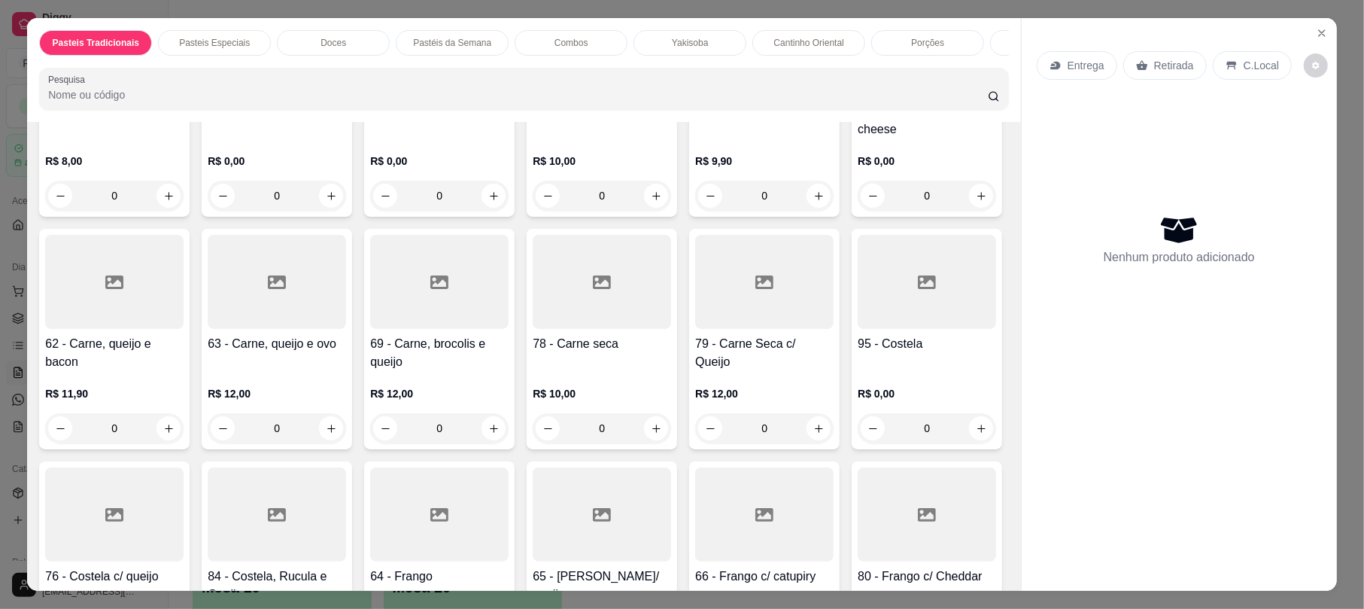
scroll to position [397, 0]
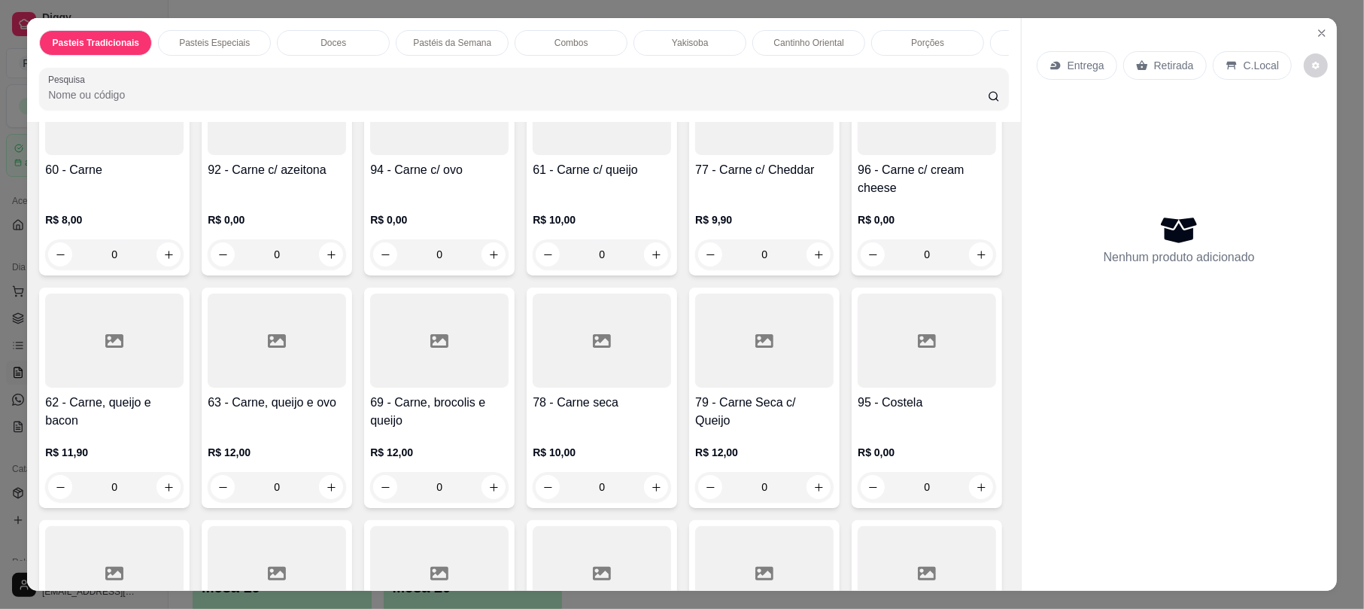
click at [346, 191] on div "92 - Carne c/ azeitona" at bounding box center [277, 179] width 138 height 36
click at [671, 179] on div "61 - Carne c/ queijo" at bounding box center [602, 179] width 138 height 36
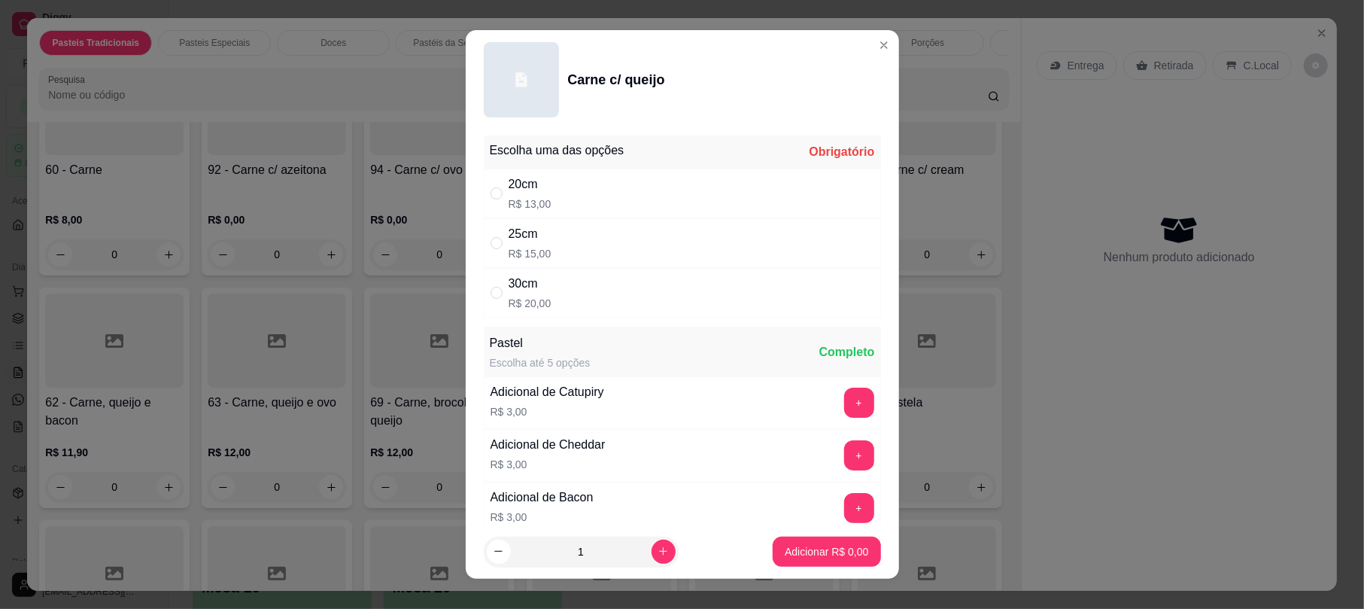
click at [630, 296] on div "30cm R$ 20,00" at bounding box center [682, 293] width 397 height 50
radio input "true"
click at [818, 548] on p "Adicionar R$ 20,00" at bounding box center [824, 551] width 90 height 15
type input "1"
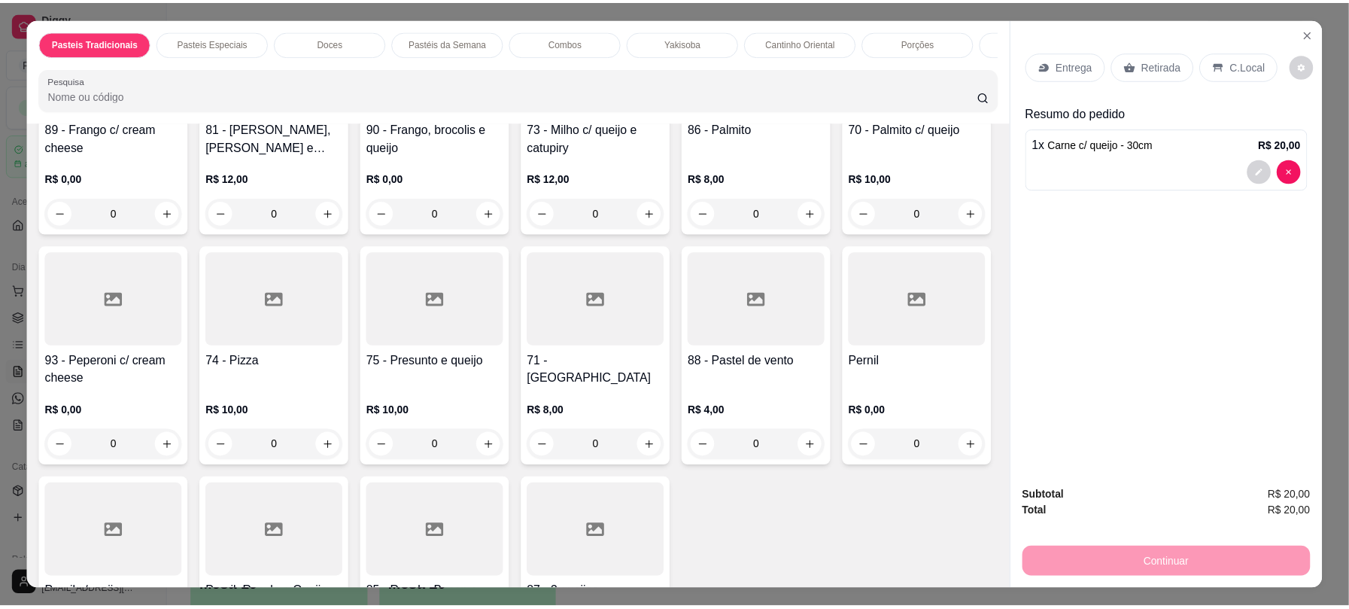
scroll to position [1190, 0]
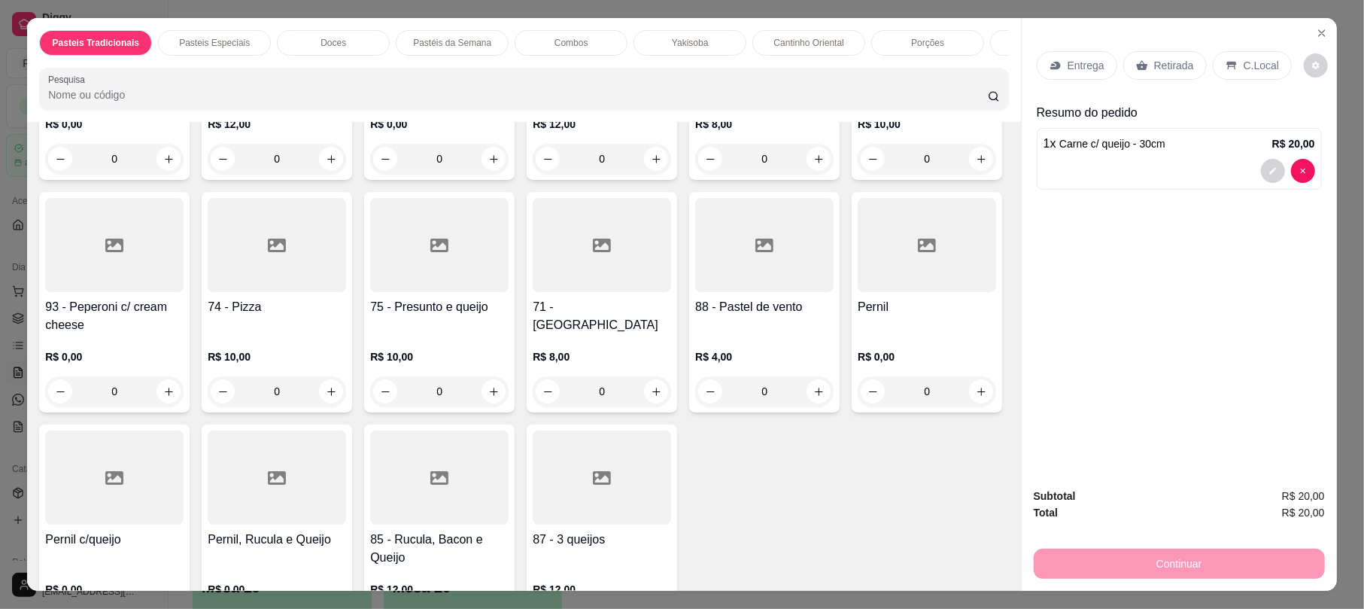
click at [594, 254] on icon at bounding box center [602, 245] width 18 height 18
click at [615, 214] on div "20cm R$ 11,00" at bounding box center [681, 194] width 397 height 50
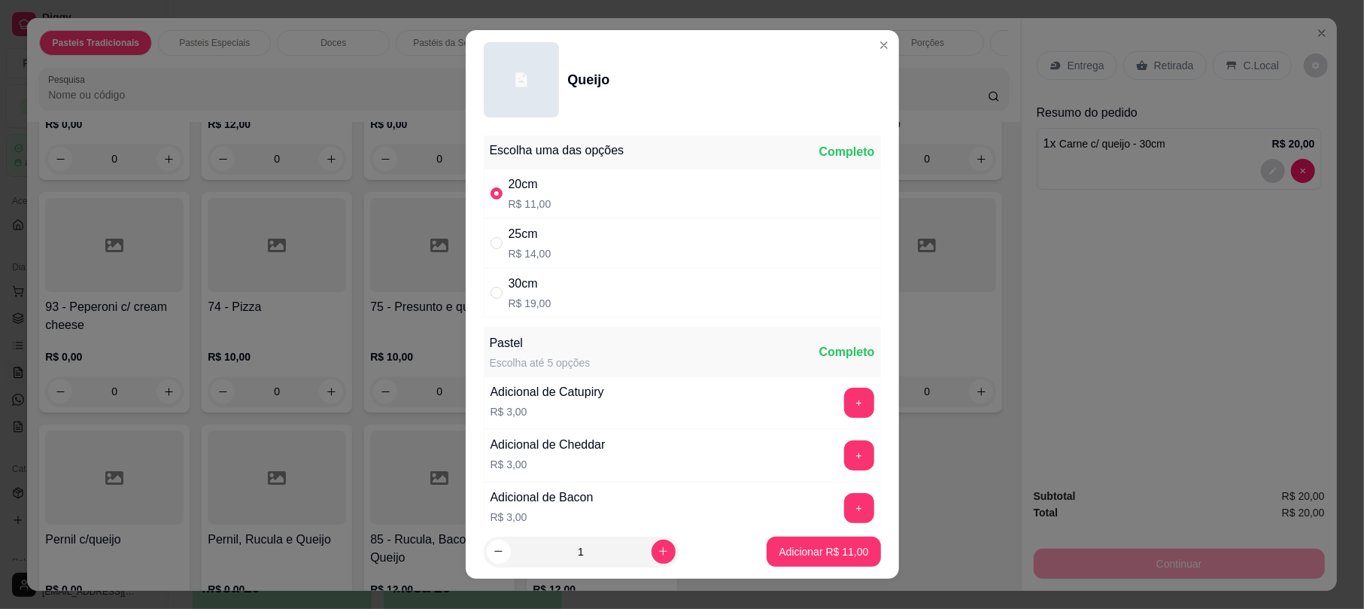
click at [621, 229] on div "25cm R$ 14,00" at bounding box center [682, 243] width 397 height 50
radio input "false"
radio input "true"
click at [806, 552] on p "Adicionar R$ 14,00" at bounding box center [823, 551] width 87 height 14
type input "1"
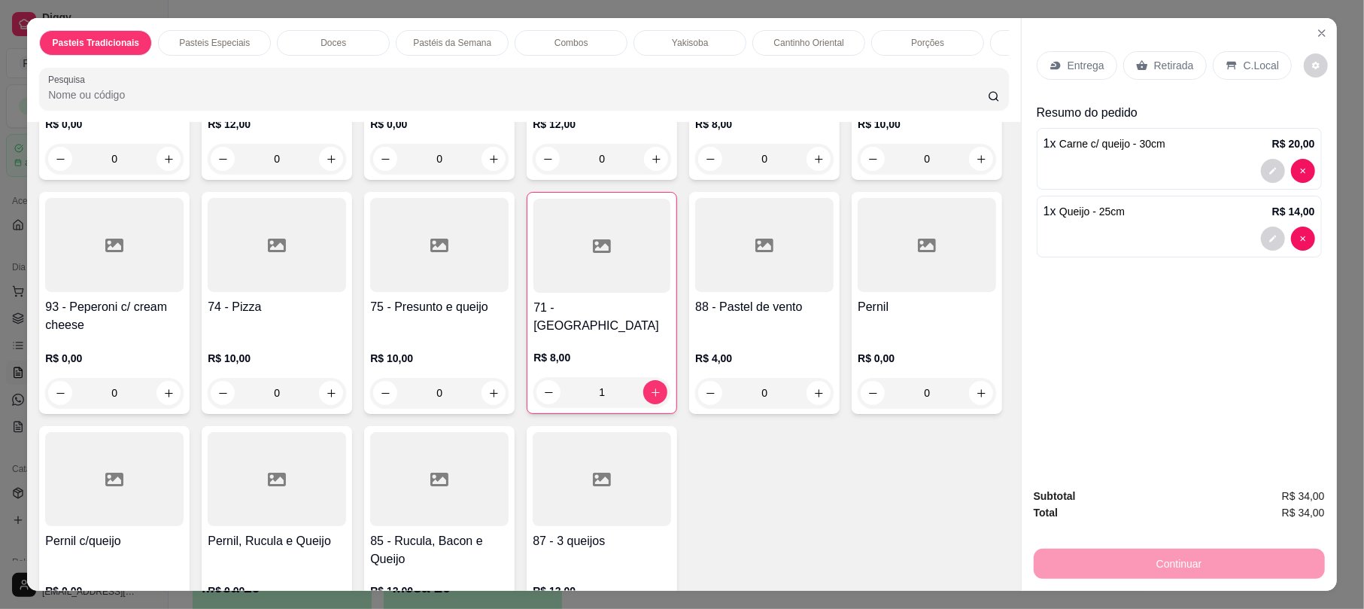
click at [1056, 63] on div "Entrega" at bounding box center [1077, 65] width 80 height 29
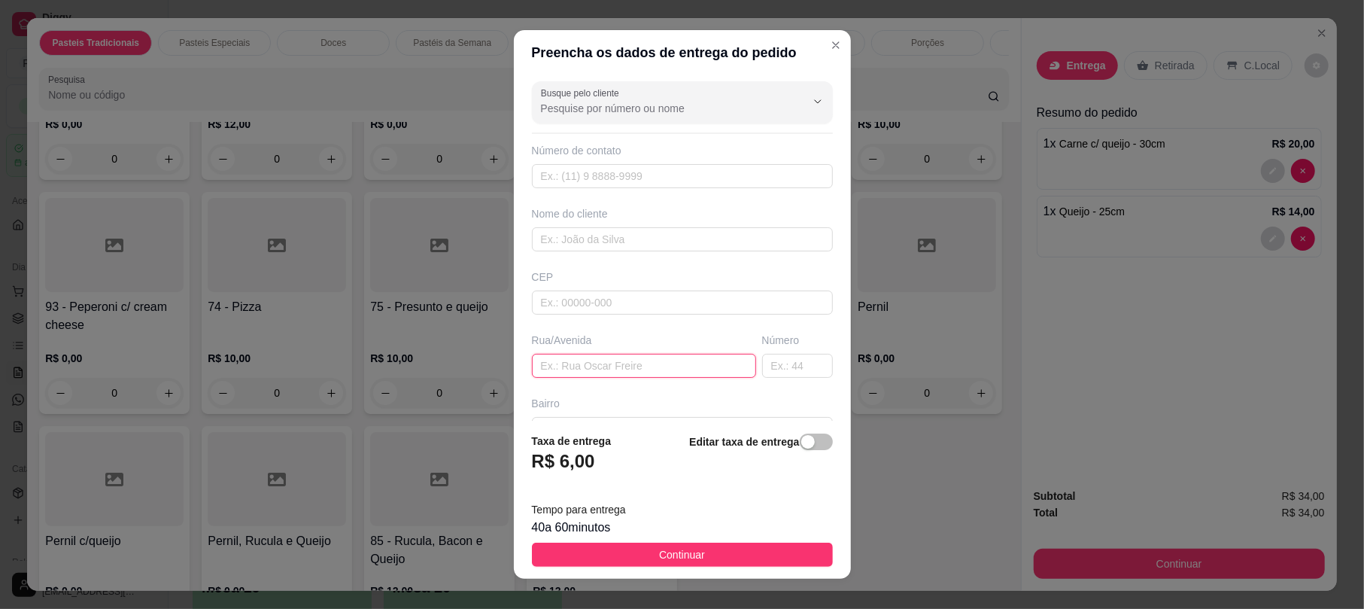
drag, startPoint x: 620, startPoint y: 358, endPoint x: 606, endPoint y: 351, distance: 15.5
click at [620, 359] on input "text" at bounding box center [644, 366] width 224 height 24
type input "[PERSON_NAME]"
click at [782, 378] on input "text" at bounding box center [797, 366] width 71 height 24
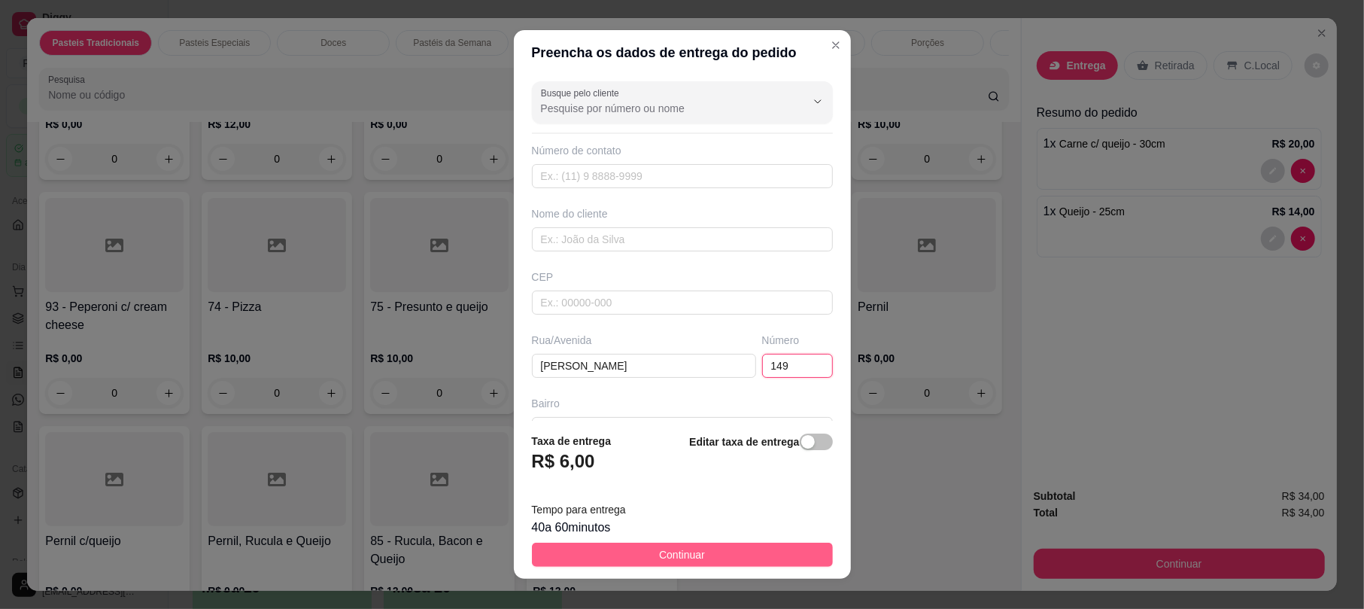
type input "149"
click at [703, 542] on button "Continuar" at bounding box center [682, 554] width 301 height 24
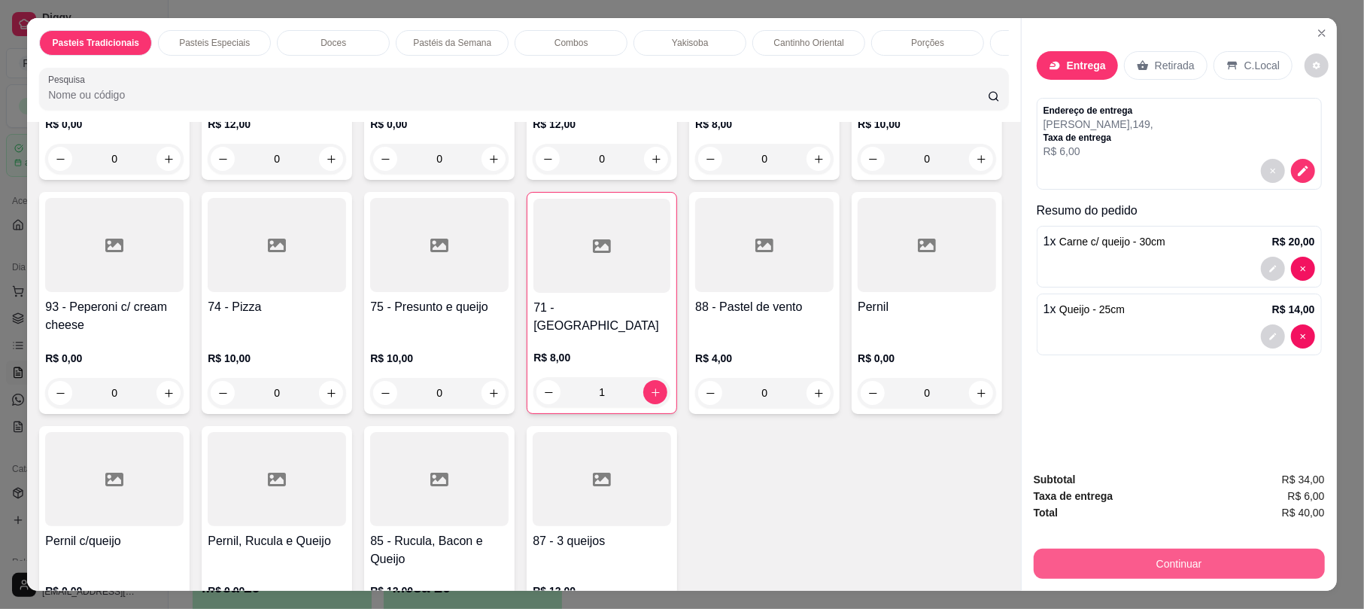
click at [1142, 560] on button "Continuar" at bounding box center [1179, 563] width 291 height 30
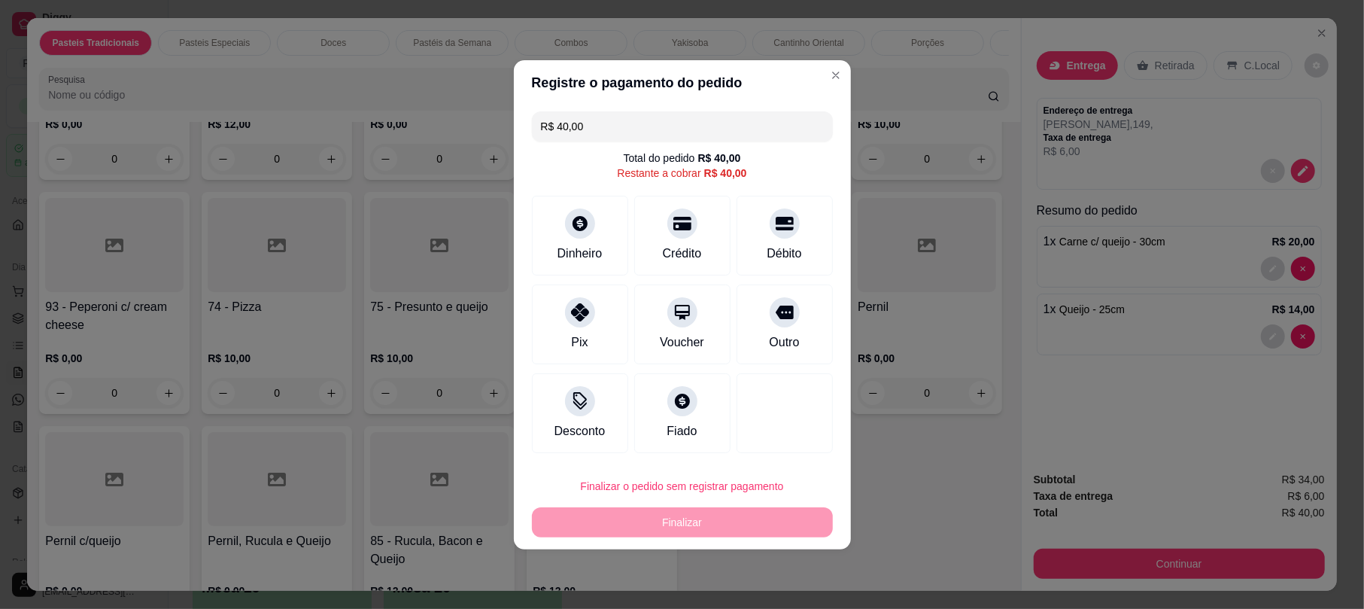
click at [807, 220] on div "Débito" at bounding box center [784, 236] width 96 height 80
type input "R$ 0,00"
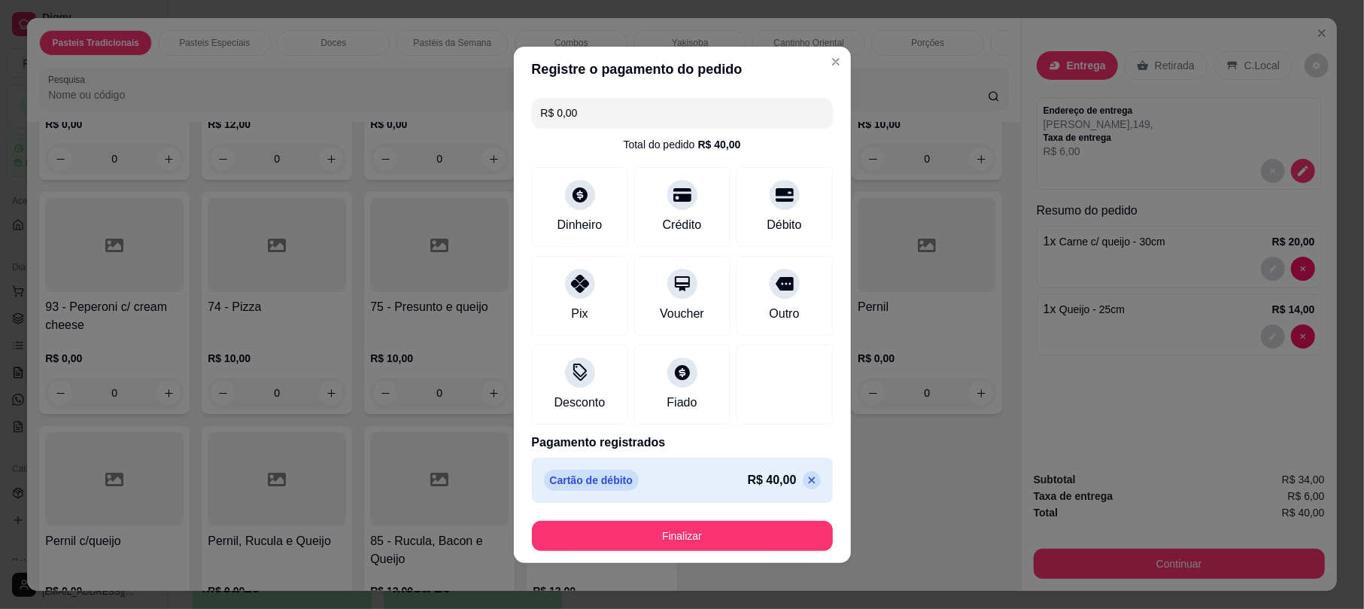
click at [756, 551] on footer "Finalizar" at bounding box center [682, 536] width 337 height 54
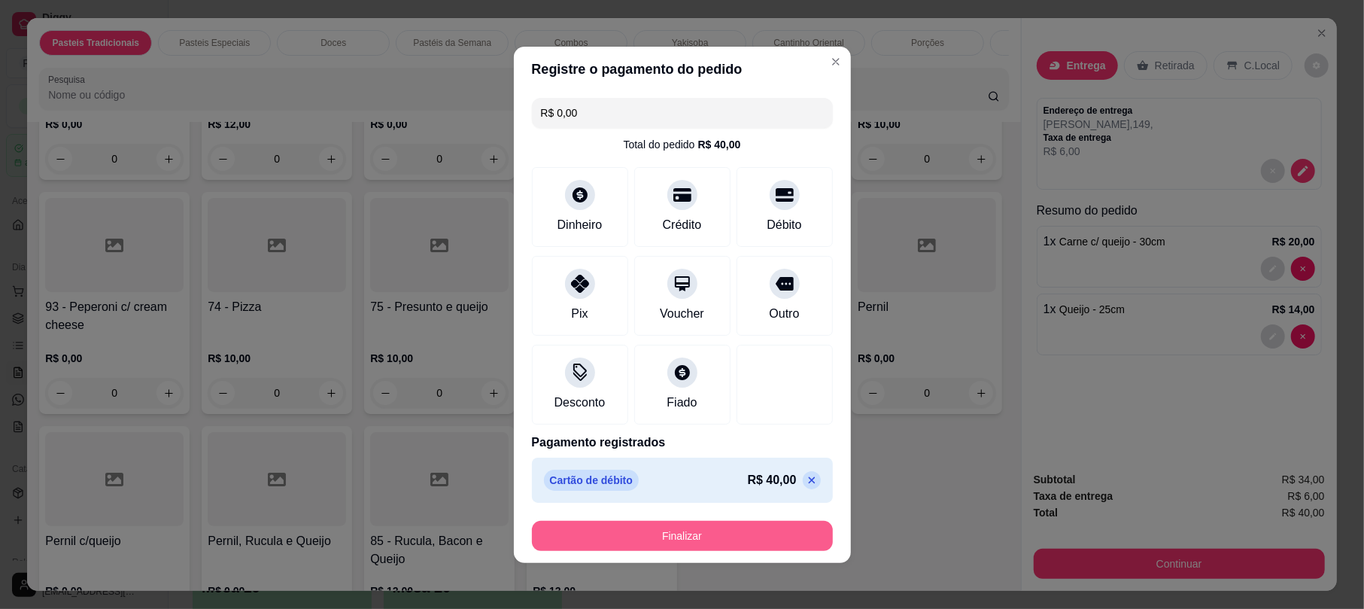
click at [747, 542] on button "Finalizar" at bounding box center [682, 536] width 301 height 30
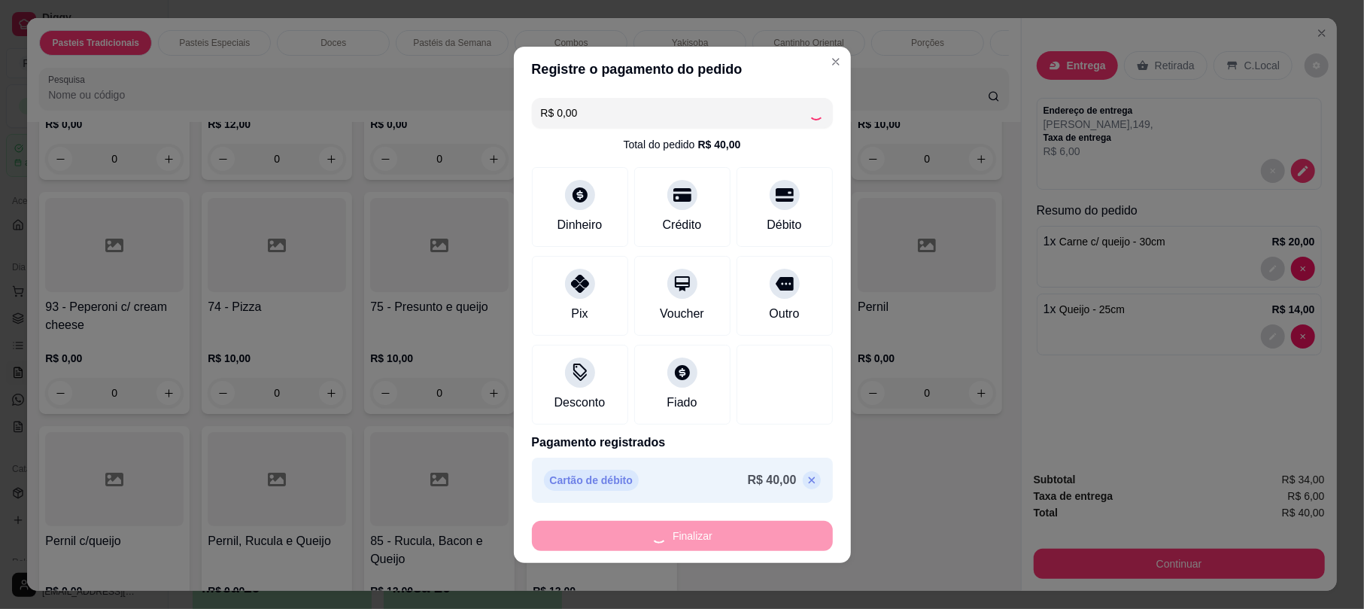
type input "0"
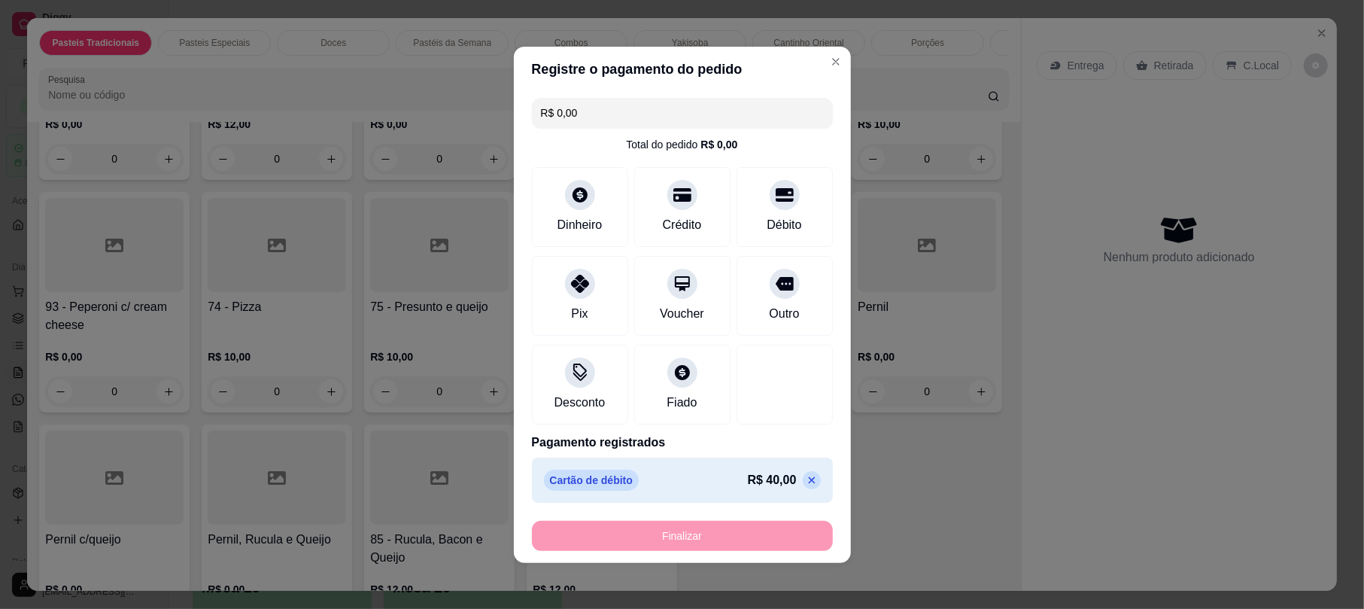
type input "-R$ 40,00"
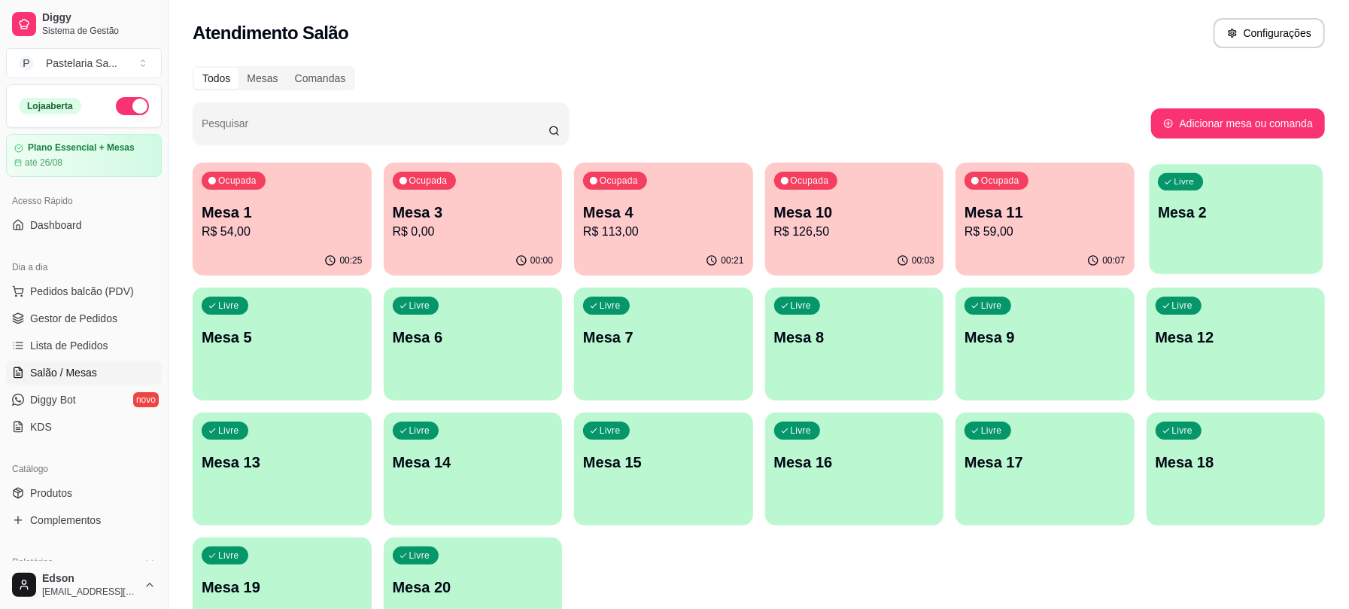
click at [1178, 193] on div "Livre Mesa 2" at bounding box center [1235, 210] width 173 height 92
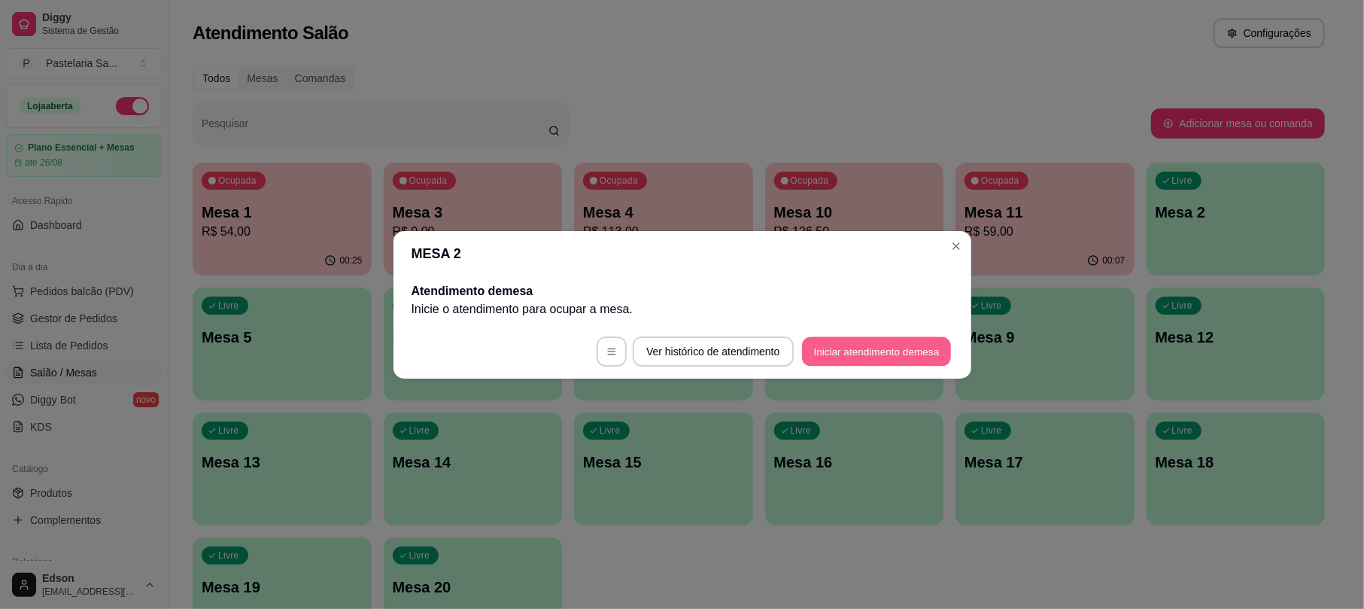
click at [940, 352] on button "Iniciar atendimento de mesa" at bounding box center [876, 350] width 149 height 29
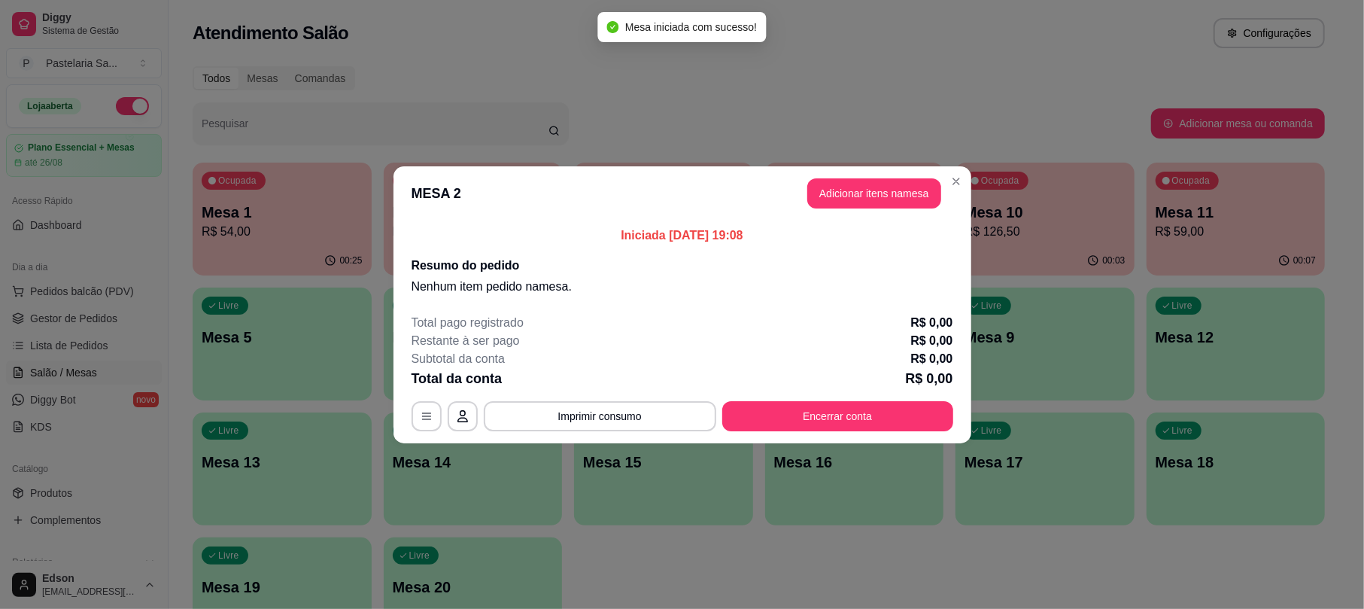
click at [879, 197] on button "Adicionar itens na mesa" at bounding box center [874, 193] width 134 height 30
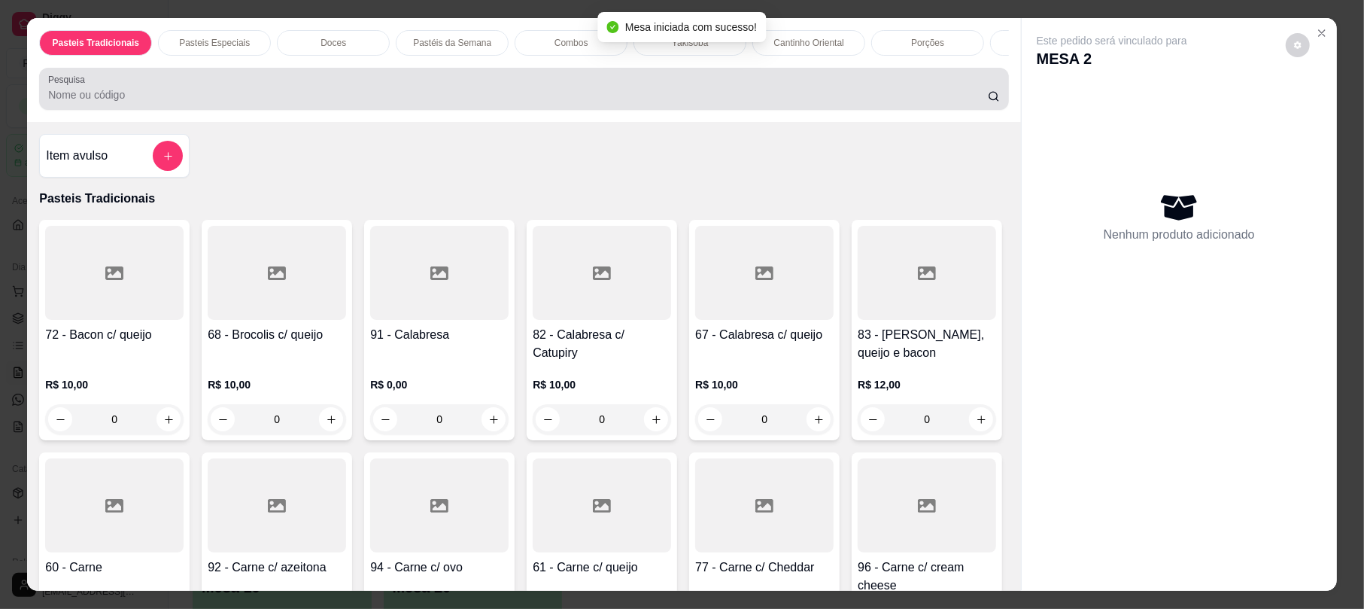
click at [624, 104] on div at bounding box center [523, 89] width 951 height 30
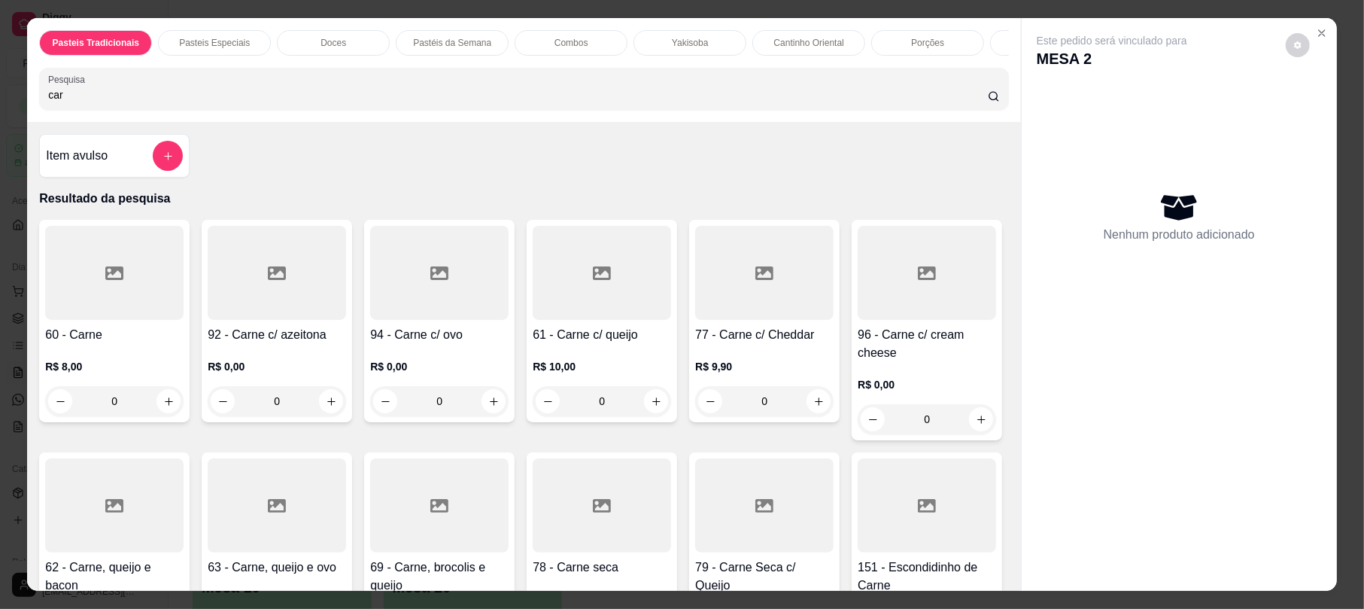
type input "car"
click at [150, 298] on div at bounding box center [114, 273] width 138 height 94
click at [557, 196] on div "20cm R$ 12,00" at bounding box center [681, 194] width 397 height 50
radio input "true"
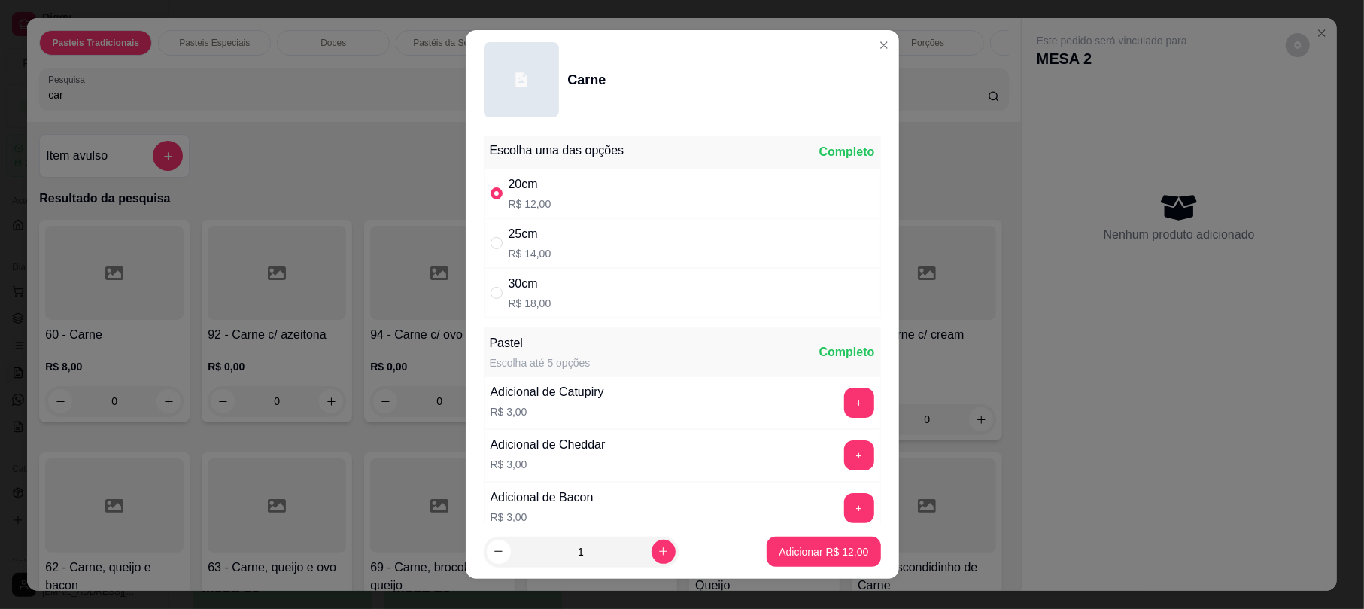
click at [657, 548] on icon "increase-product-quantity" at bounding box center [662, 550] width 11 height 11
type input "2"
click at [779, 558] on p "Adicionar R$ 24,00" at bounding box center [824, 551] width 90 height 15
type input "2"
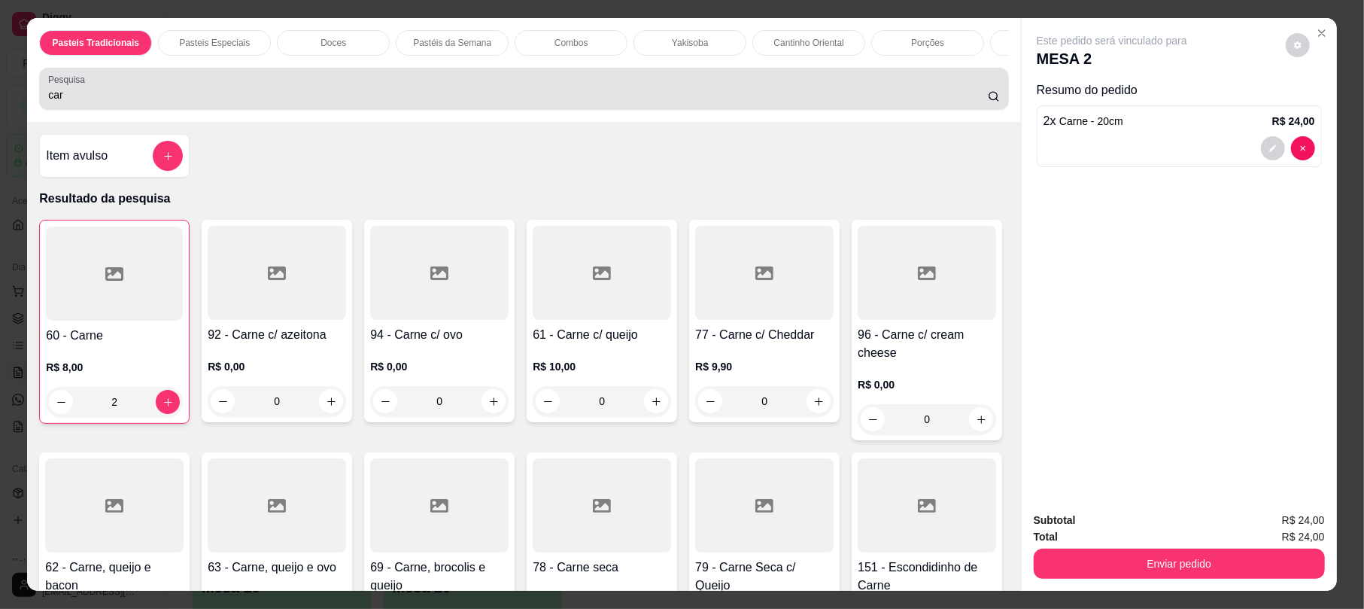
click at [569, 100] on div "car" at bounding box center [523, 89] width 951 height 30
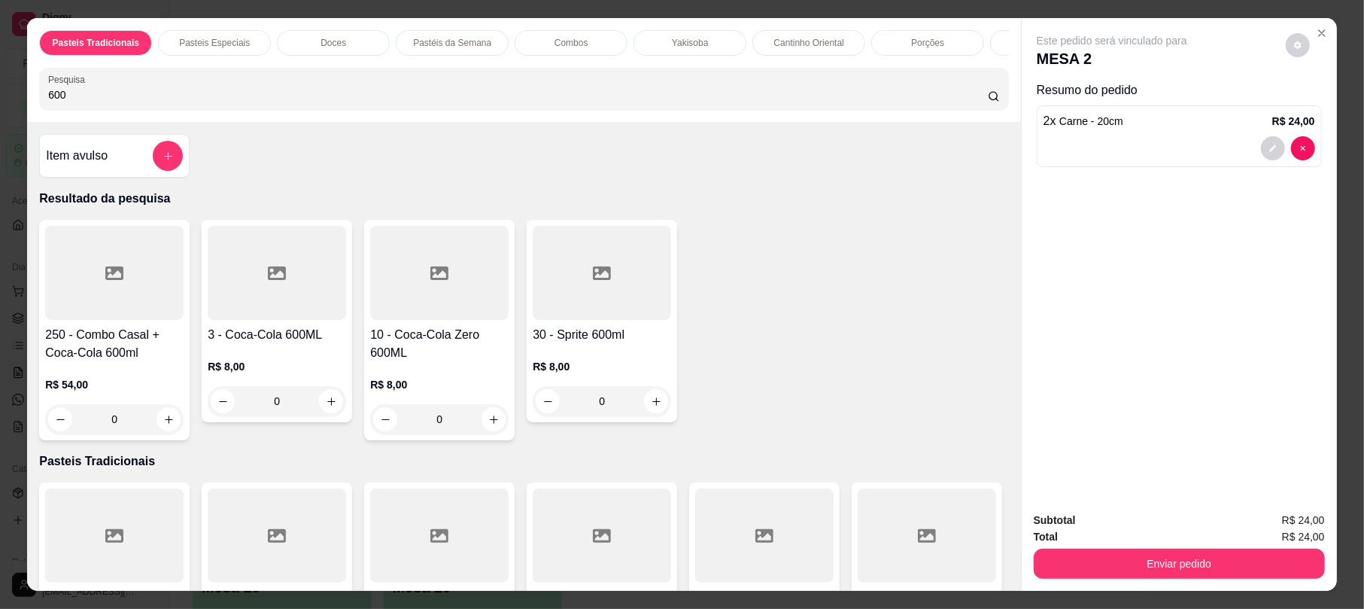
type input "600"
click at [326, 415] on div "0" at bounding box center [277, 401] width 138 height 30
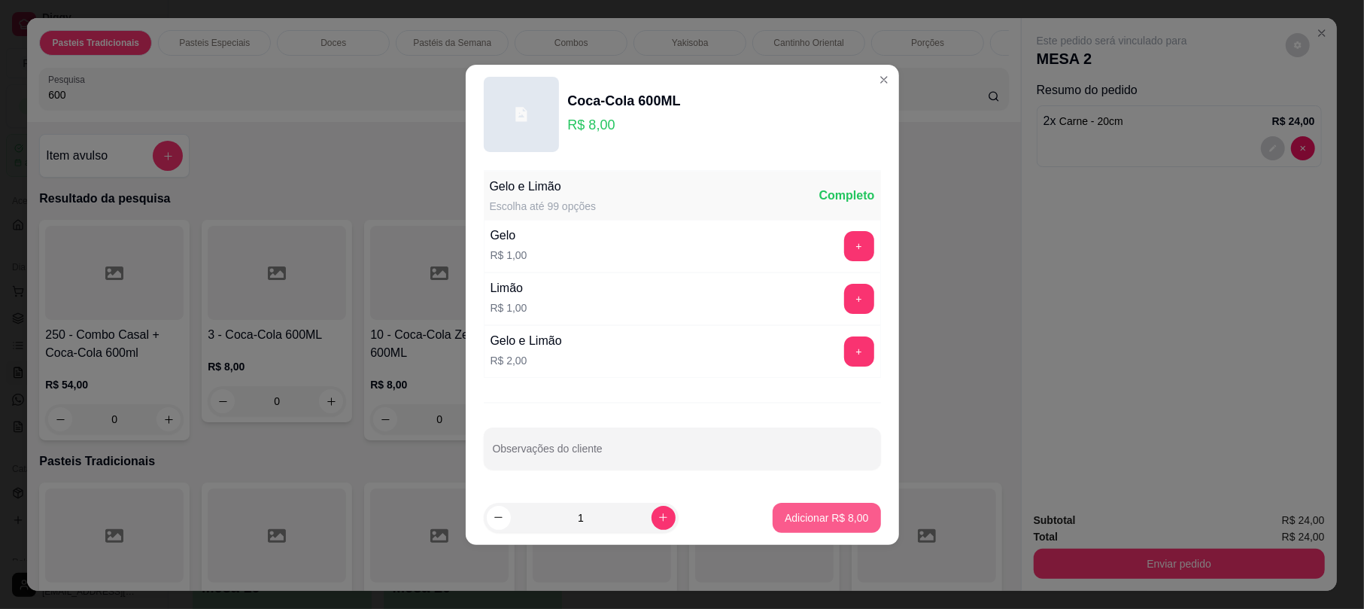
click at [807, 506] on button "Adicionar R$ 8,00" at bounding box center [827, 518] width 108 height 30
type input "1"
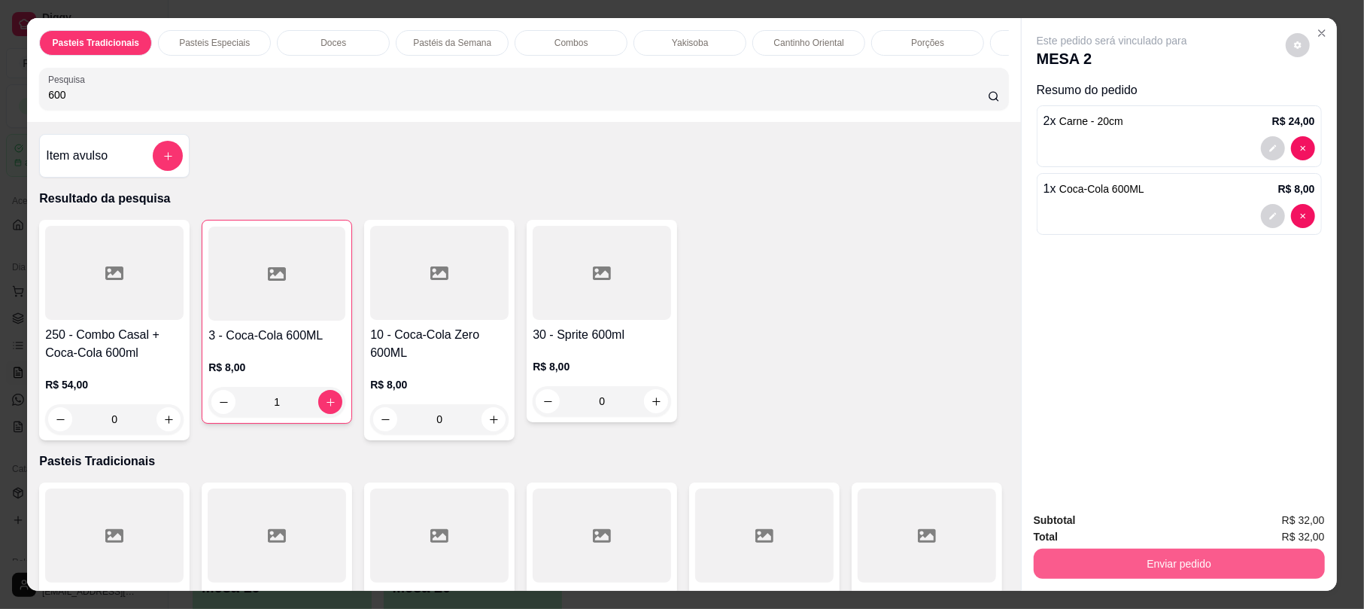
click at [1089, 567] on button "Enviar pedido" at bounding box center [1179, 563] width 291 height 30
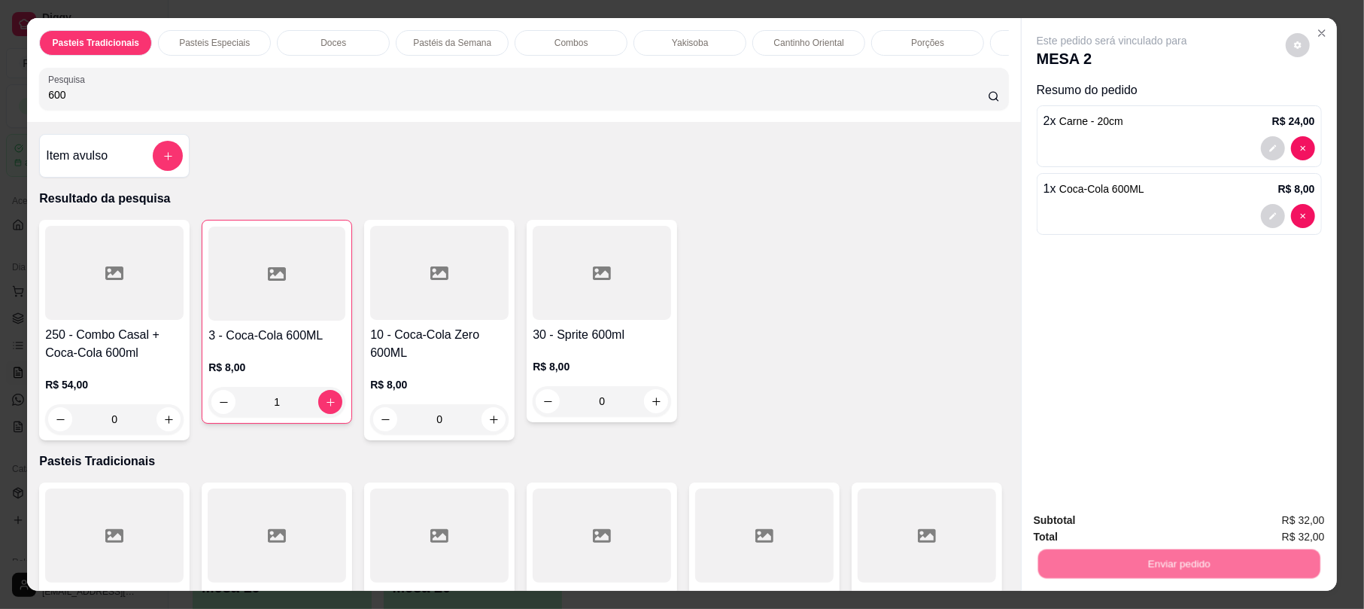
click at [1075, 540] on button "Não registrar e enviar pedido" at bounding box center [1127, 526] width 156 height 29
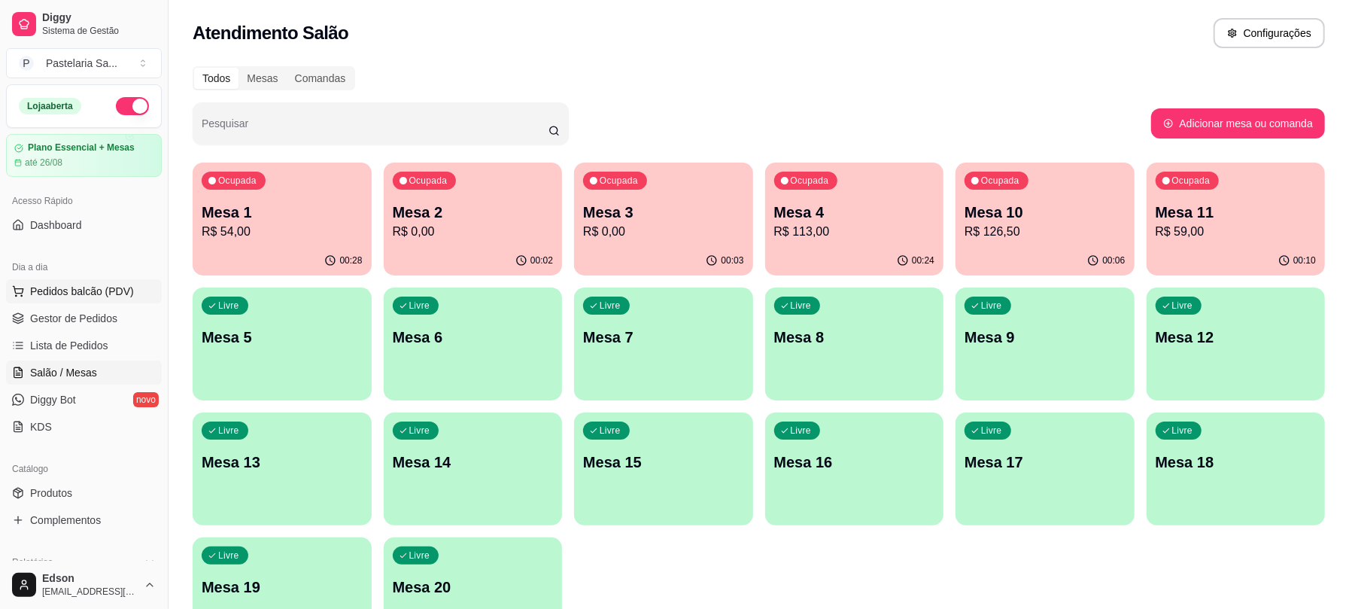
click at [94, 284] on span "Pedidos balcão (PDV)" at bounding box center [82, 291] width 104 height 15
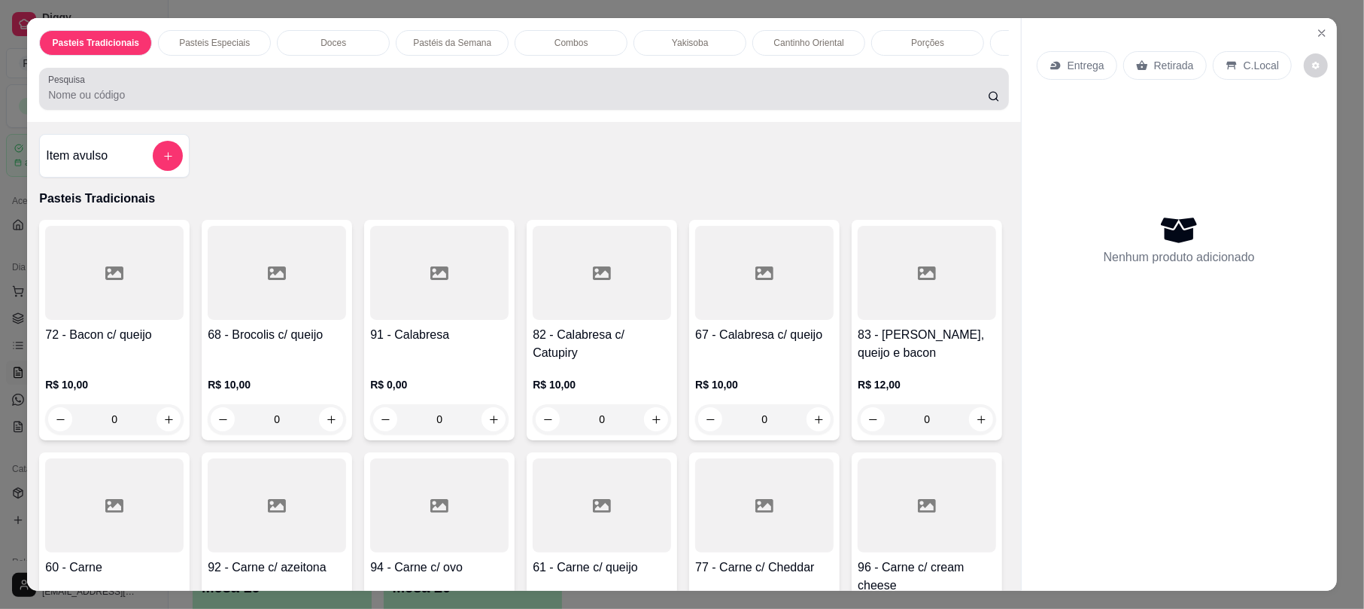
click at [332, 85] on div "Pesquisa" at bounding box center [523, 89] width 969 height 42
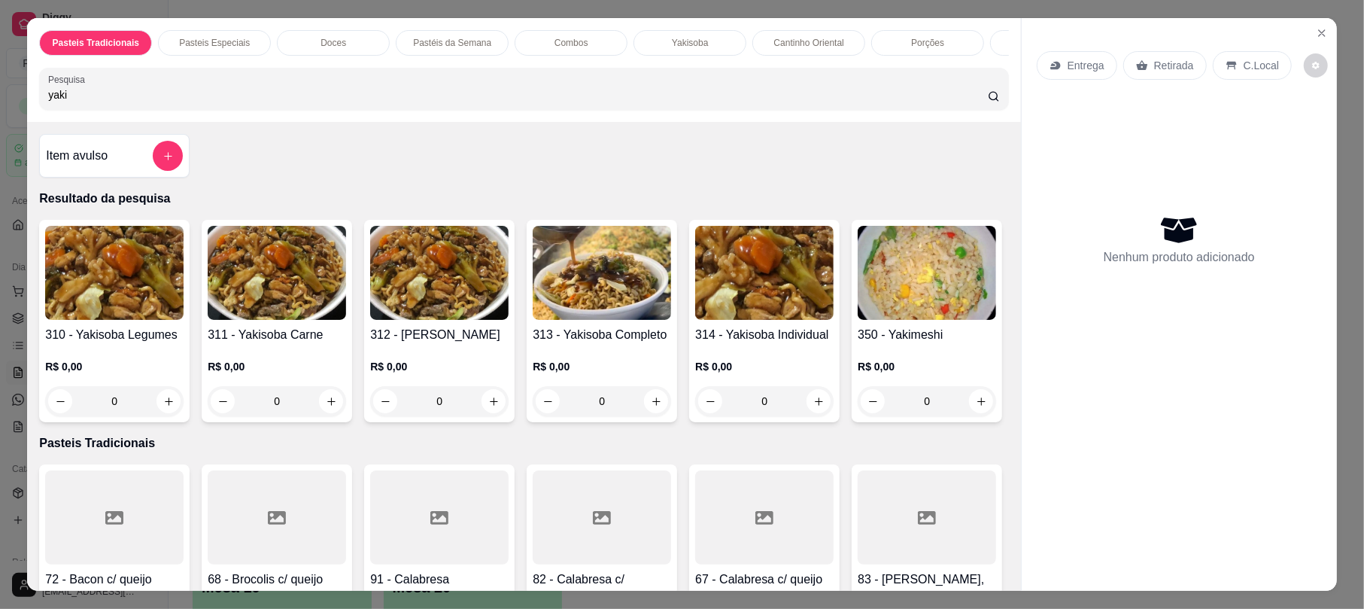
type input "yaki"
click at [629, 339] on div "313 - Yakisoba Completo R$ 0,00 0" at bounding box center [602, 321] width 150 height 202
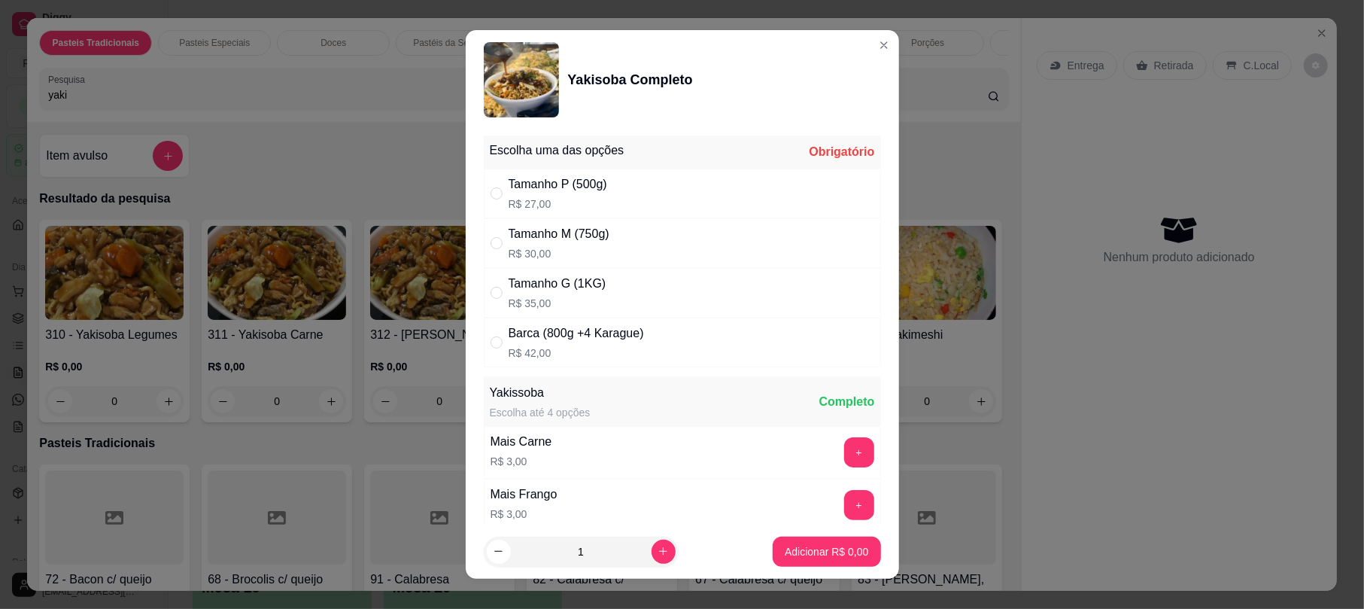
click at [585, 287] on div "Tamanho G (1KG)" at bounding box center [558, 284] width 98 height 18
radio input "true"
click at [612, 259] on div "Tamanho M (750g) R$ 30,00" at bounding box center [682, 243] width 397 height 50
radio input "true"
radio input "false"
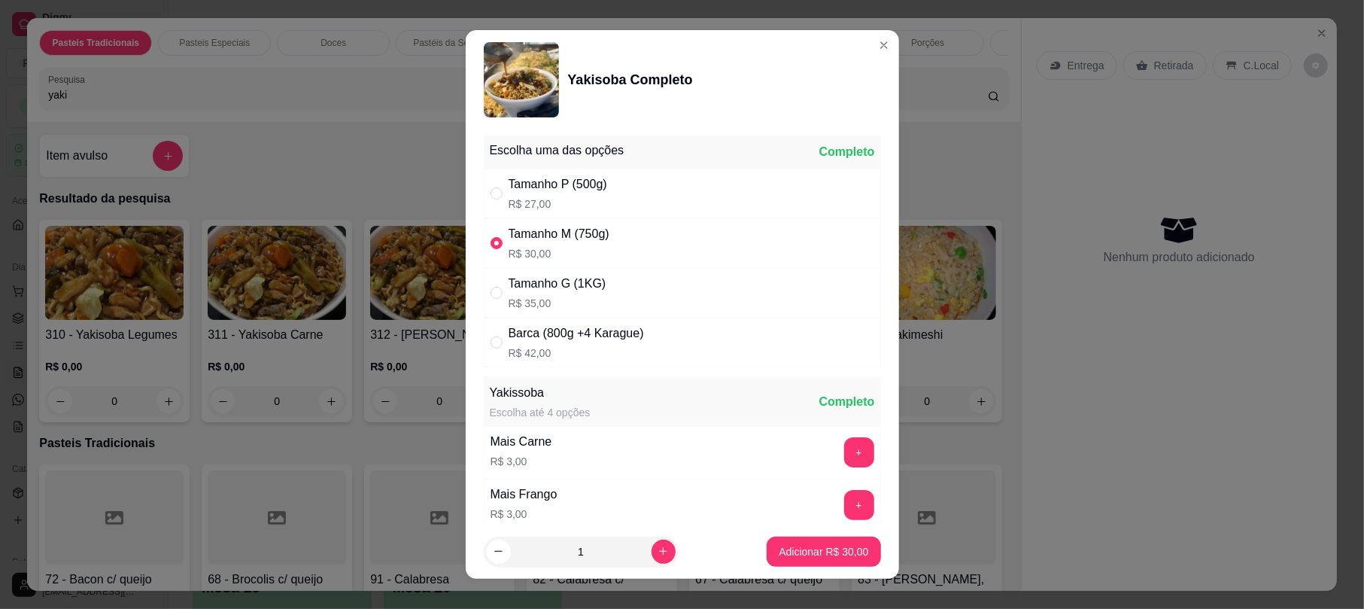
click at [826, 536] on div "Adicionar R$ 30,00" at bounding box center [824, 551] width 114 height 30
click at [824, 545] on p "Adicionar R$ 30,00" at bounding box center [824, 551] width 90 height 15
type input "1"
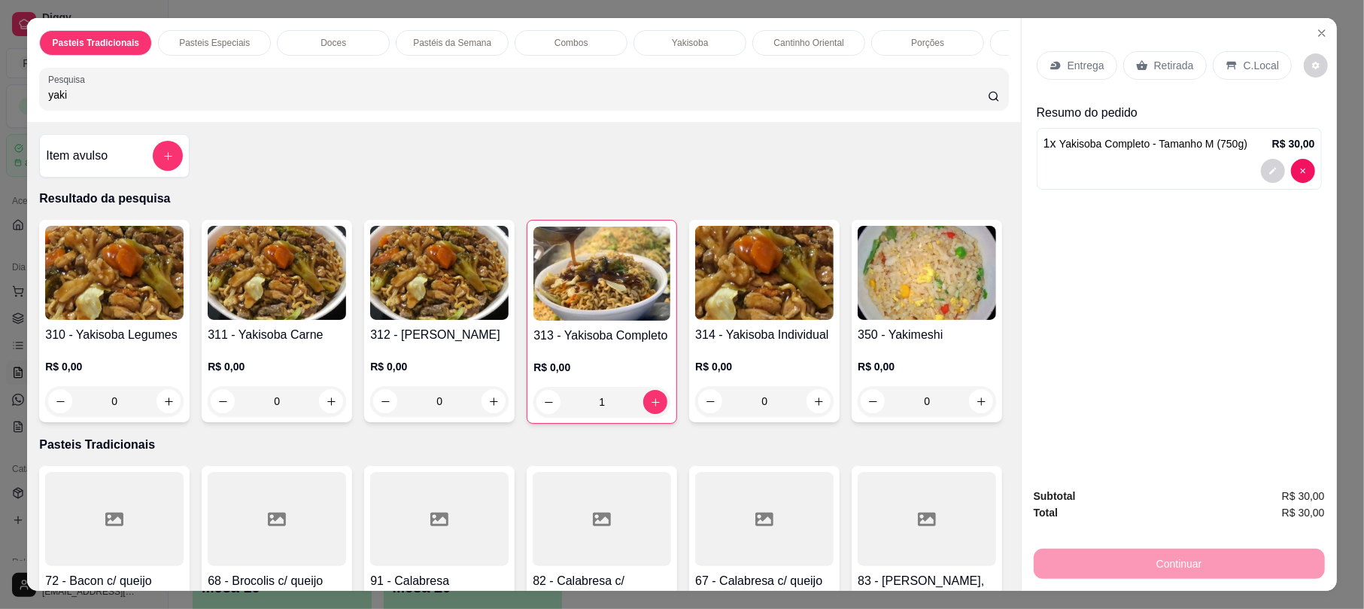
click at [1154, 61] on p "Retirada" at bounding box center [1174, 65] width 40 height 15
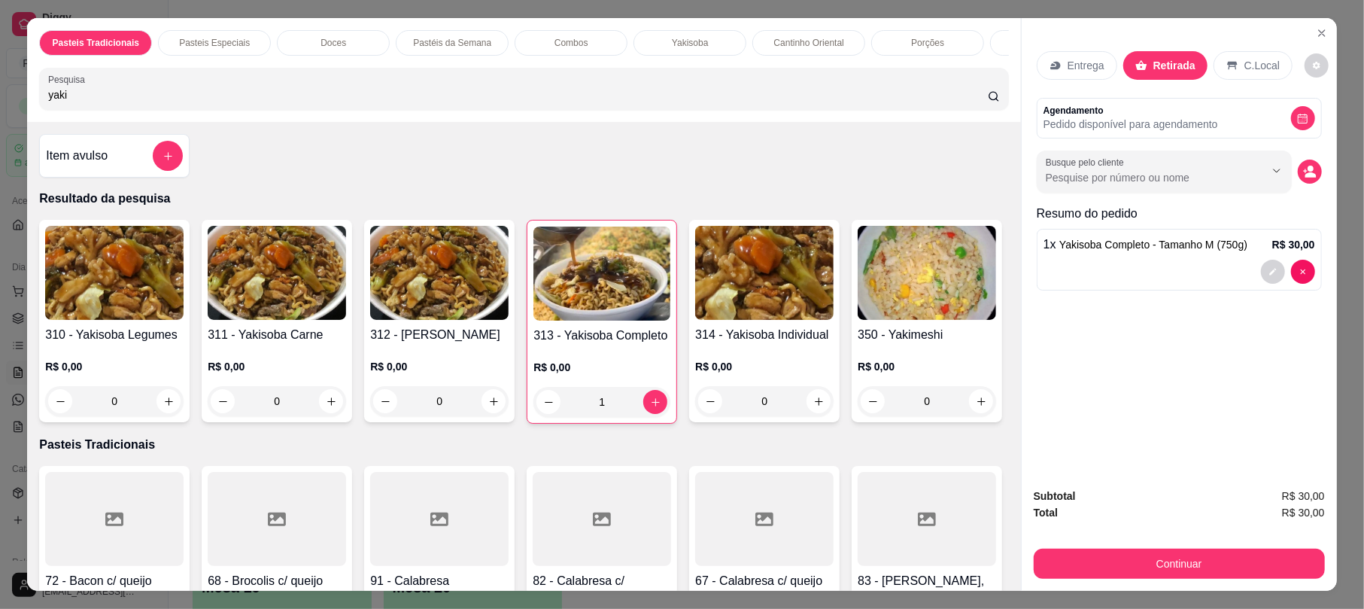
click at [1150, 566] on button "Continuar" at bounding box center [1179, 563] width 291 height 30
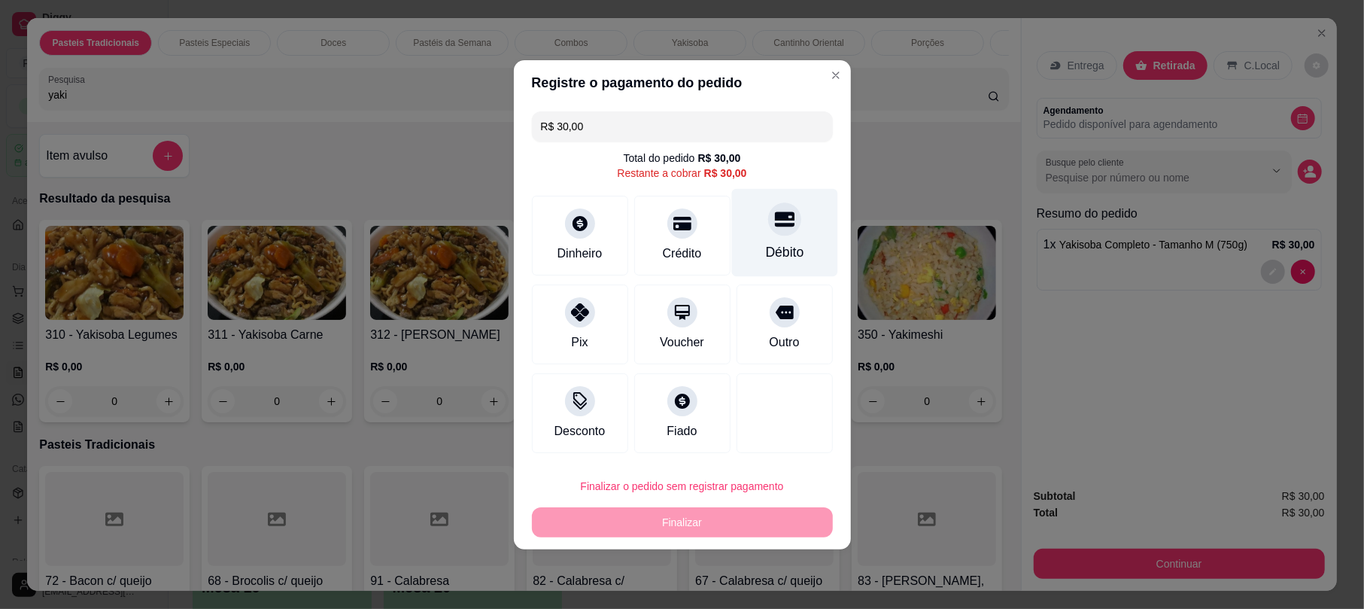
click at [776, 214] on icon at bounding box center [784, 219] width 20 height 20
type input "R$ 0,00"
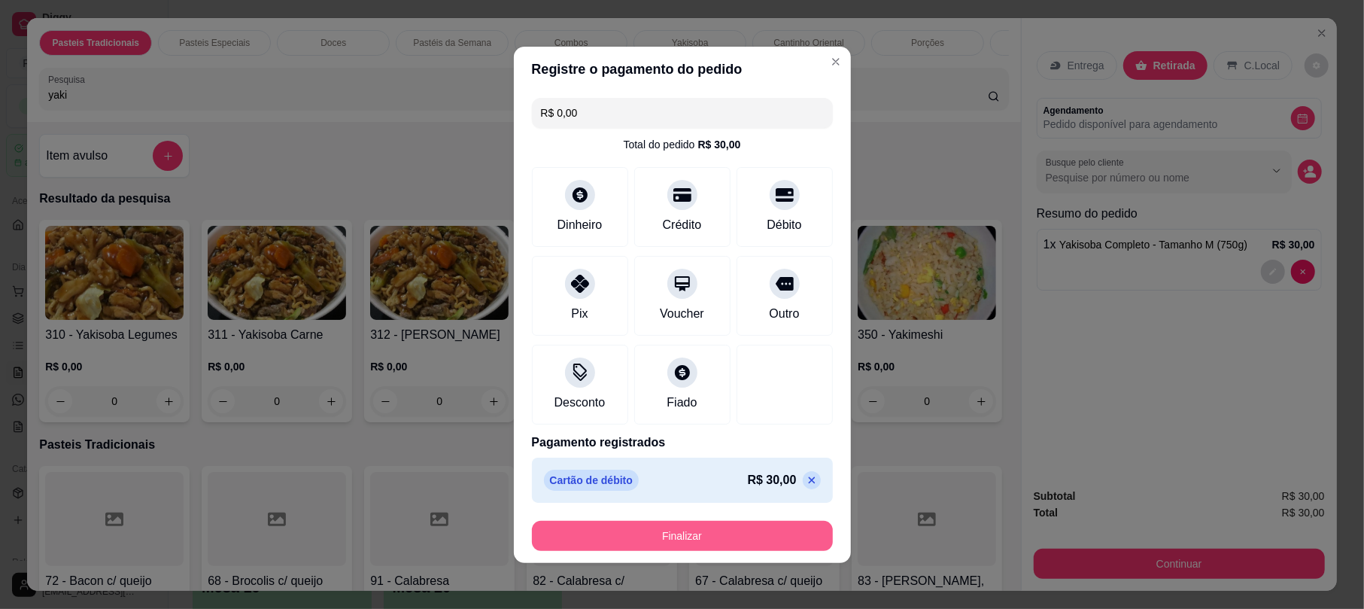
click at [762, 527] on button "Finalizar" at bounding box center [682, 536] width 301 height 30
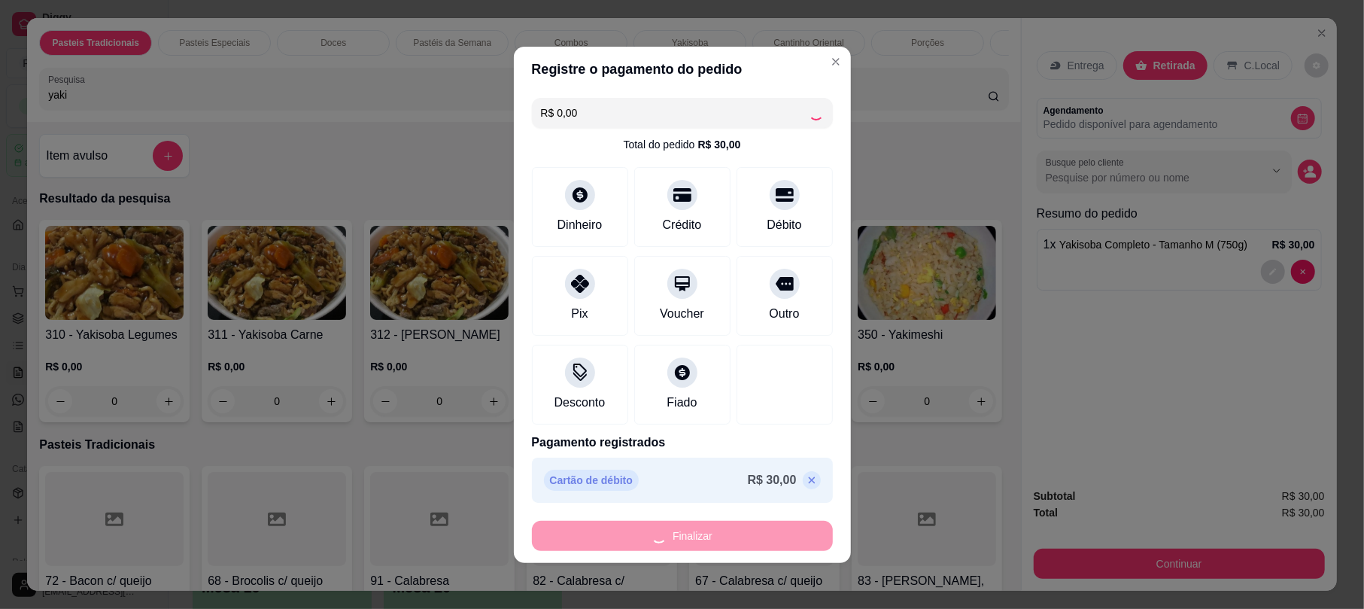
type input "0"
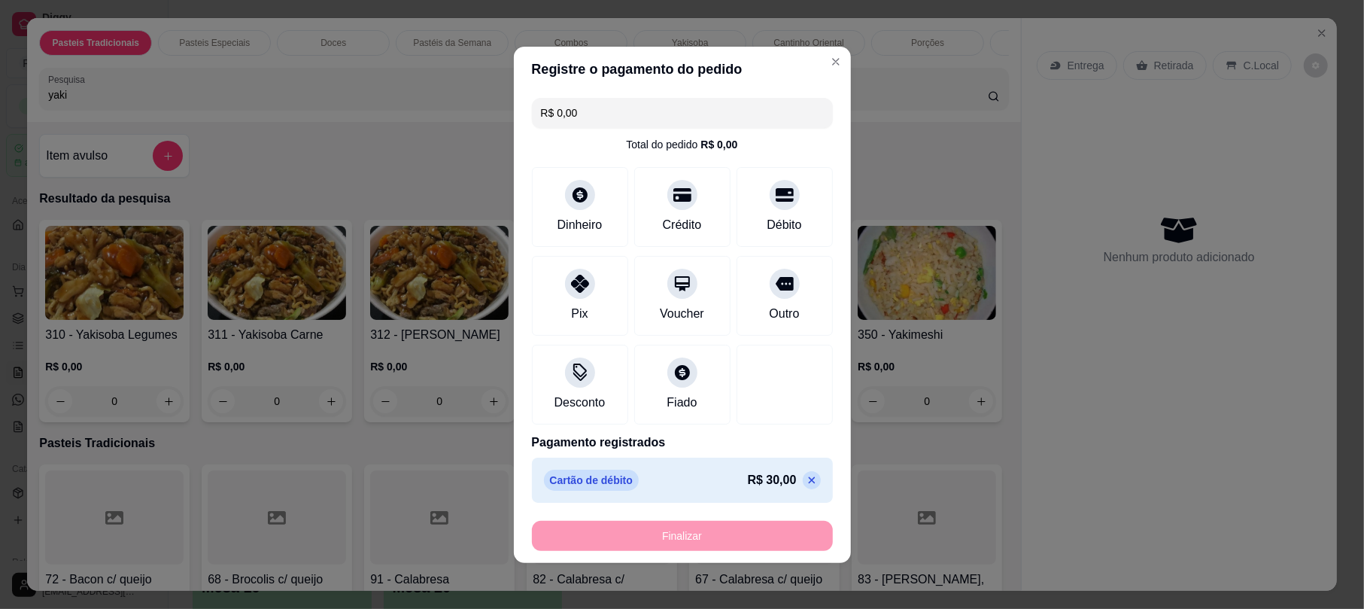
type input "-R$ 30,00"
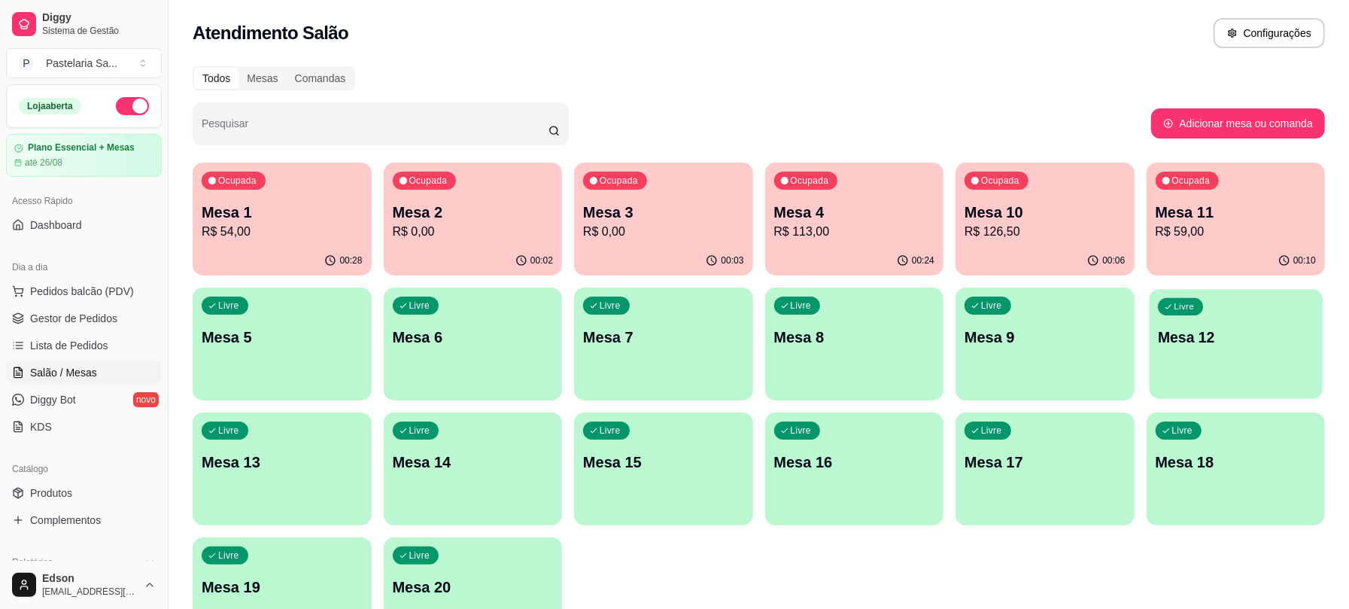
click at [1237, 347] on p "Mesa 12" at bounding box center [1236, 337] width 156 height 20
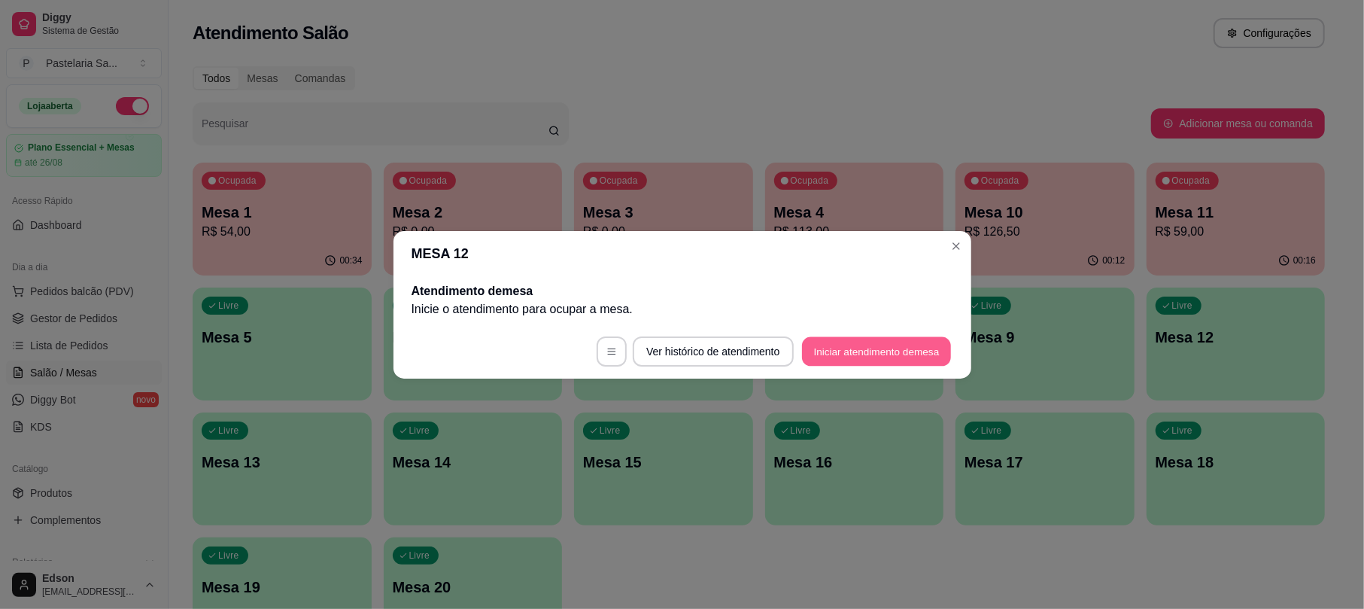
click at [876, 353] on button "Iniciar atendimento de mesa" at bounding box center [876, 350] width 149 height 29
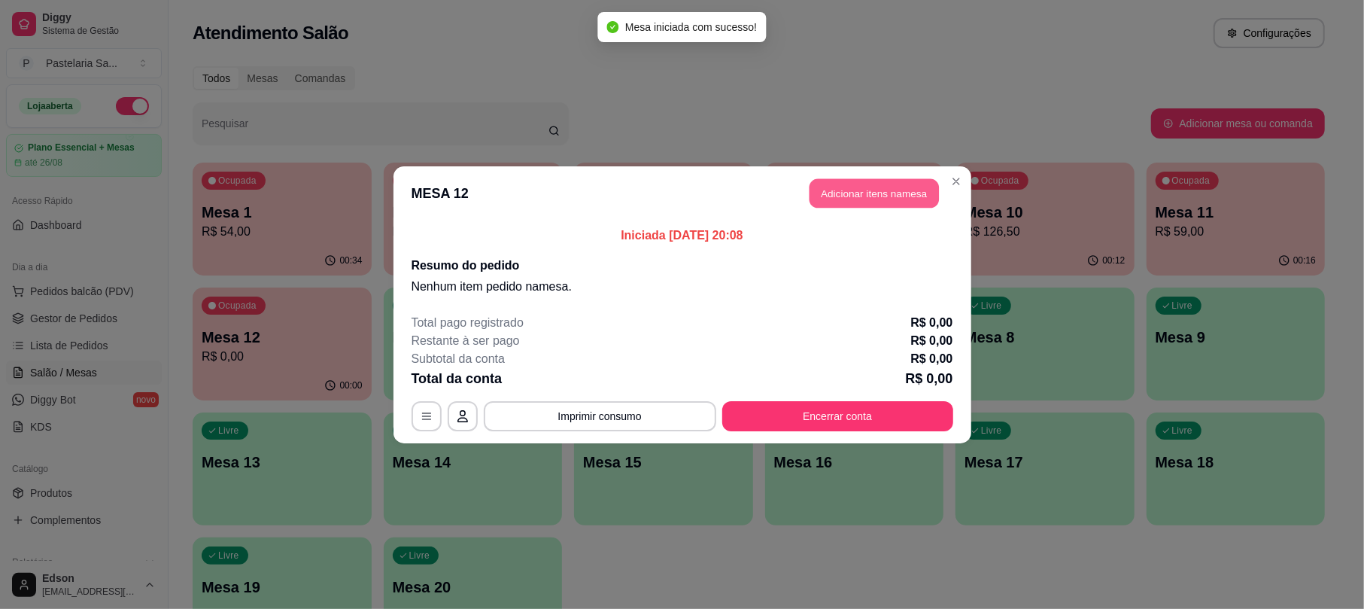
click at [837, 199] on button "Adicionar itens na mesa" at bounding box center [873, 192] width 129 height 29
drag, startPoint x: 611, startPoint y: 121, endPoint x: 612, endPoint y: 112, distance: 9.2
click at [612, 110] on div "Pesquisa" at bounding box center [524, 89] width 970 height 42
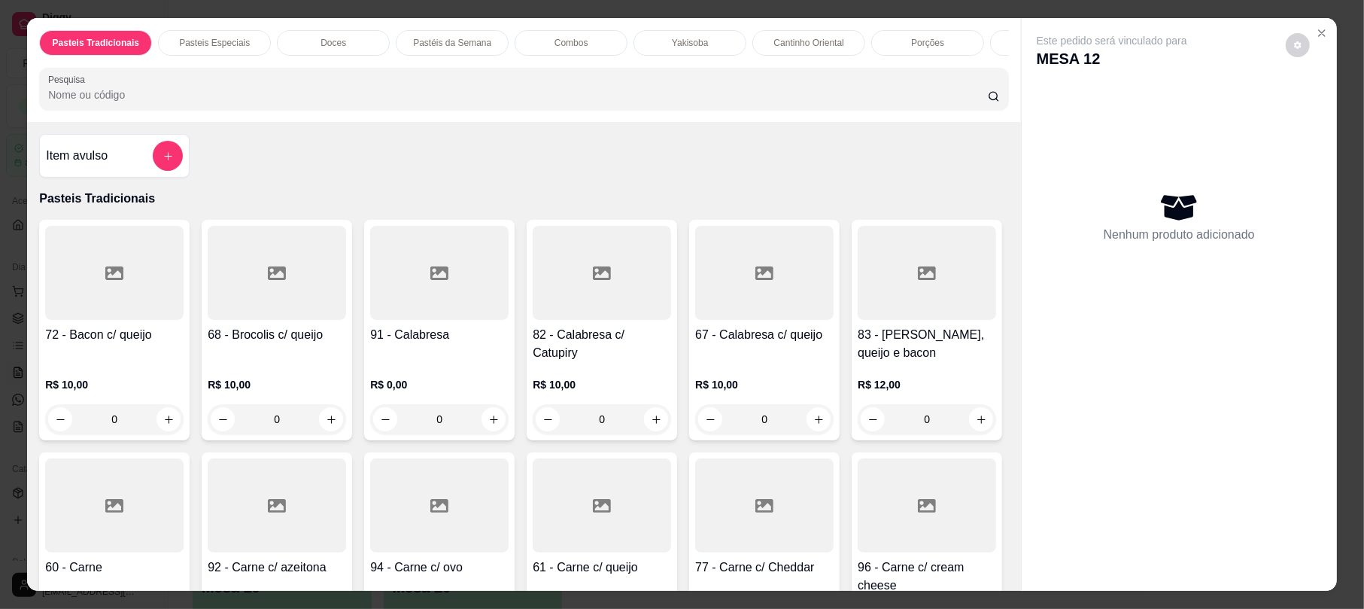
type input "g"
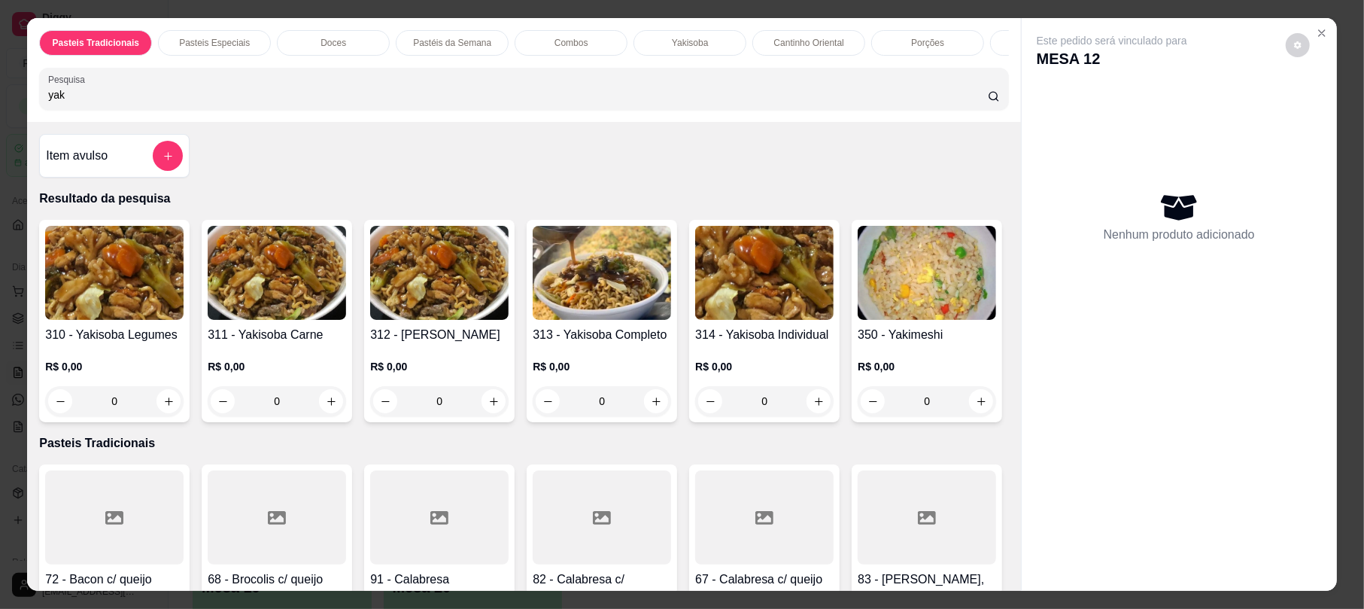
type input "yak"
click at [572, 344] on h4 "313 - Yakisoba Completo" at bounding box center [602, 335] width 138 height 18
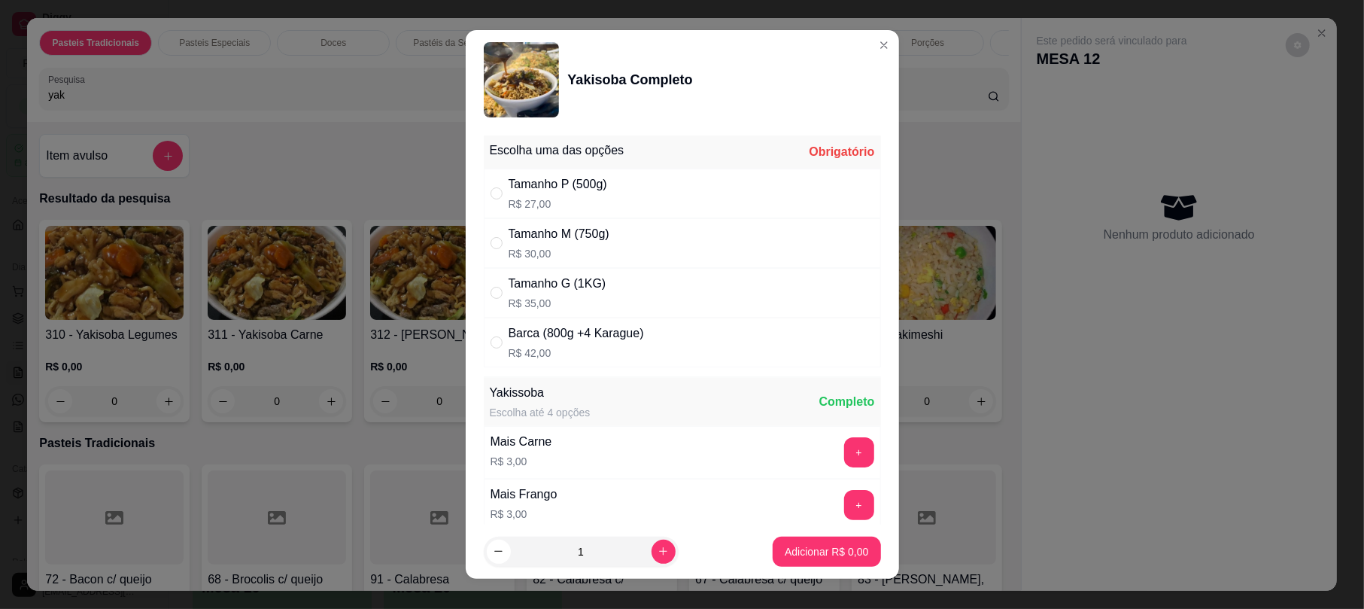
click at [575, 250] on p "R$ 30,00" at bounding box center [559, 253] width 101 height 15
radio input "true"
click at [651, 542] on button "increase-product-quantity" at bounding box center [663, 551] width 24 height 24
type input "2"
click at [787, 545] on p "Adicionar R$ 60,00" at bounding box center [823, 551] width 87 height 14
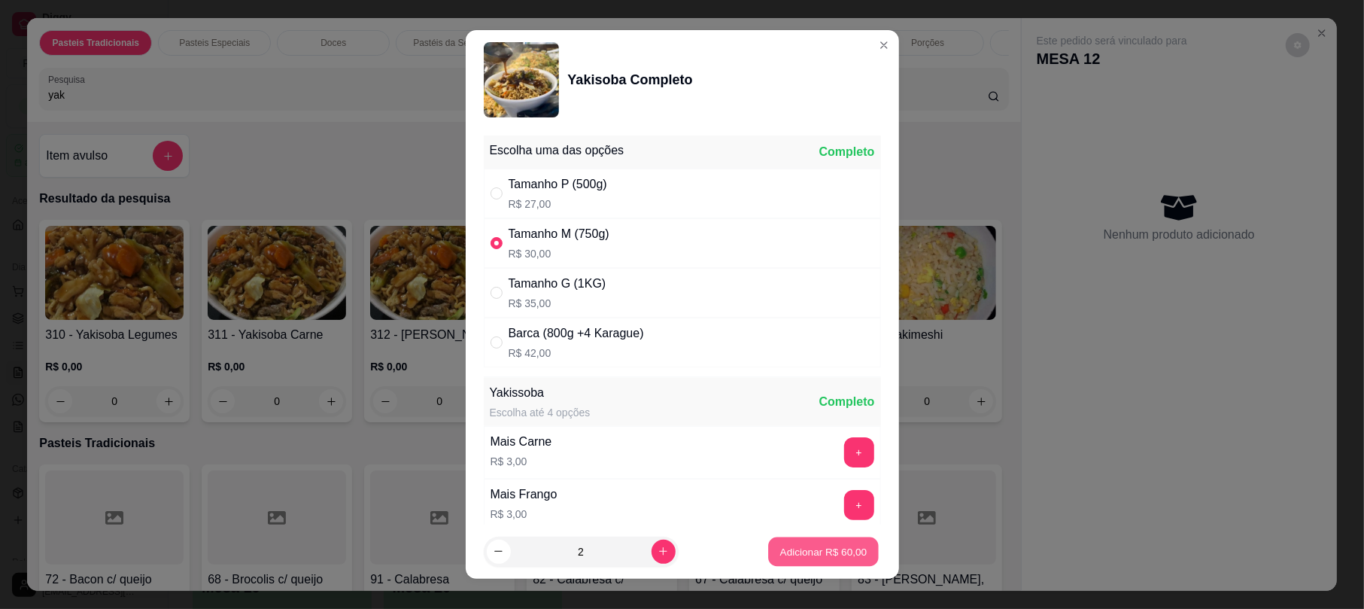
type input "2"
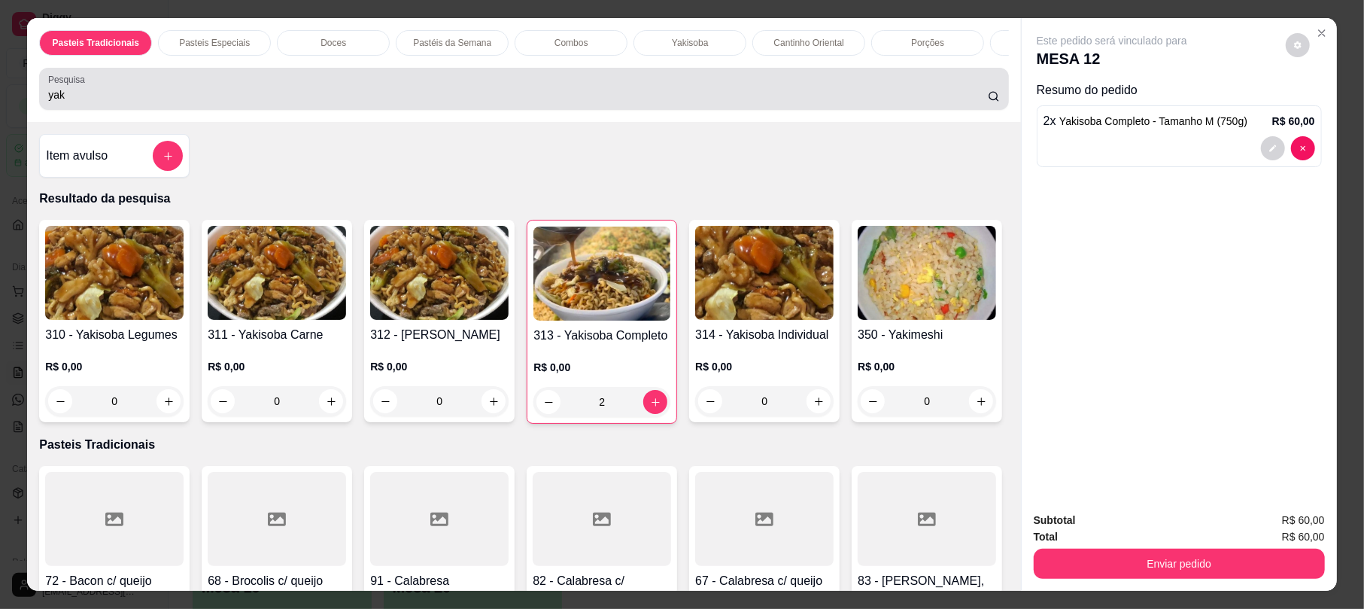
click at [477, 101] on div "yak" at bounding box center [523, 89] width 951 height 30
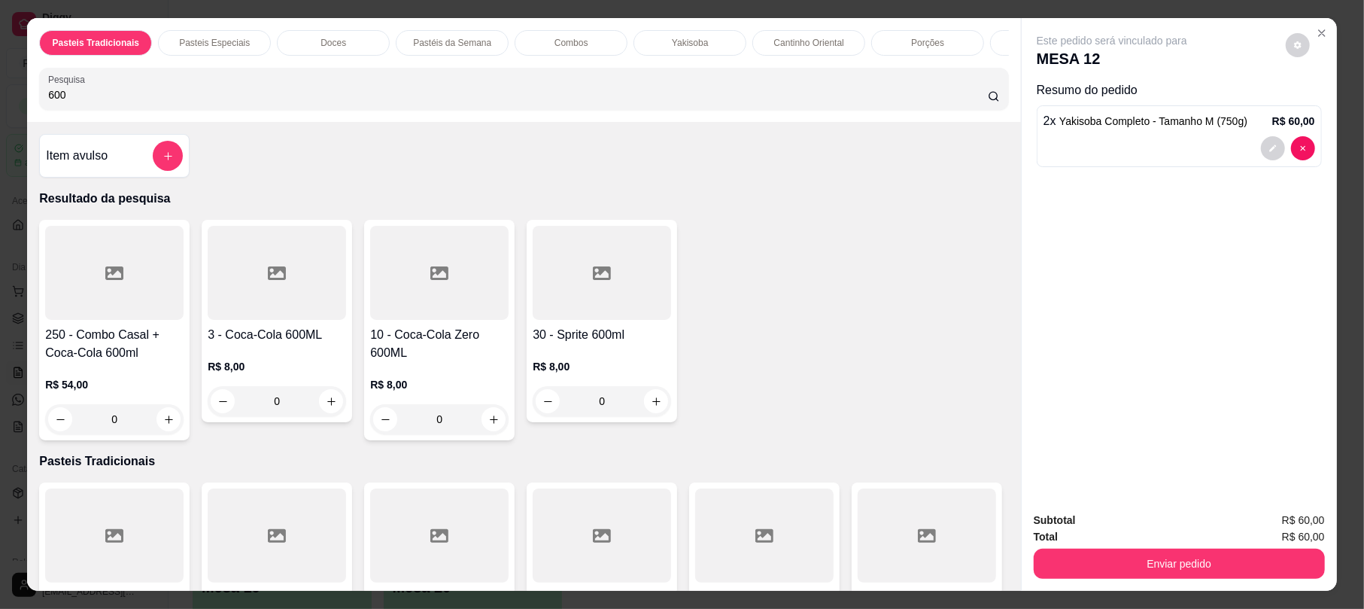
type input "600"
click at [483, 430] on div "0" at bounding box center [439, 419] width 138 height 30
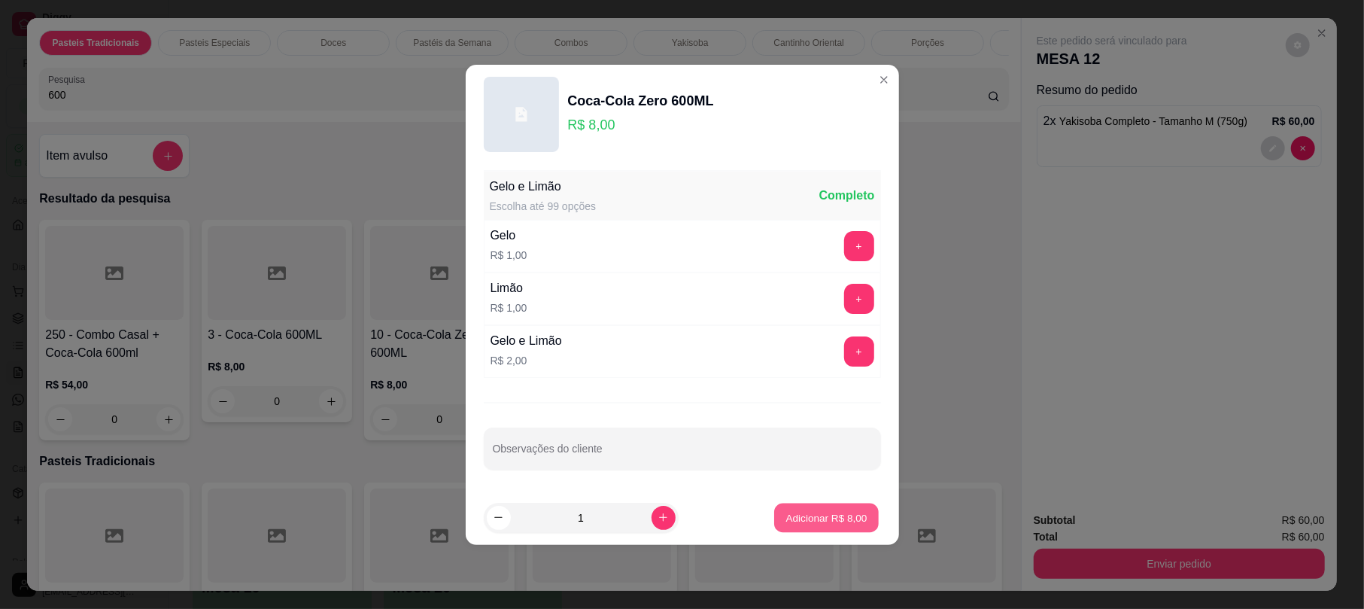
click at [811, 518] on p "Adicionar R$ 8,00" at bounding box center [826, 517] width 81 height 14
type input "1"
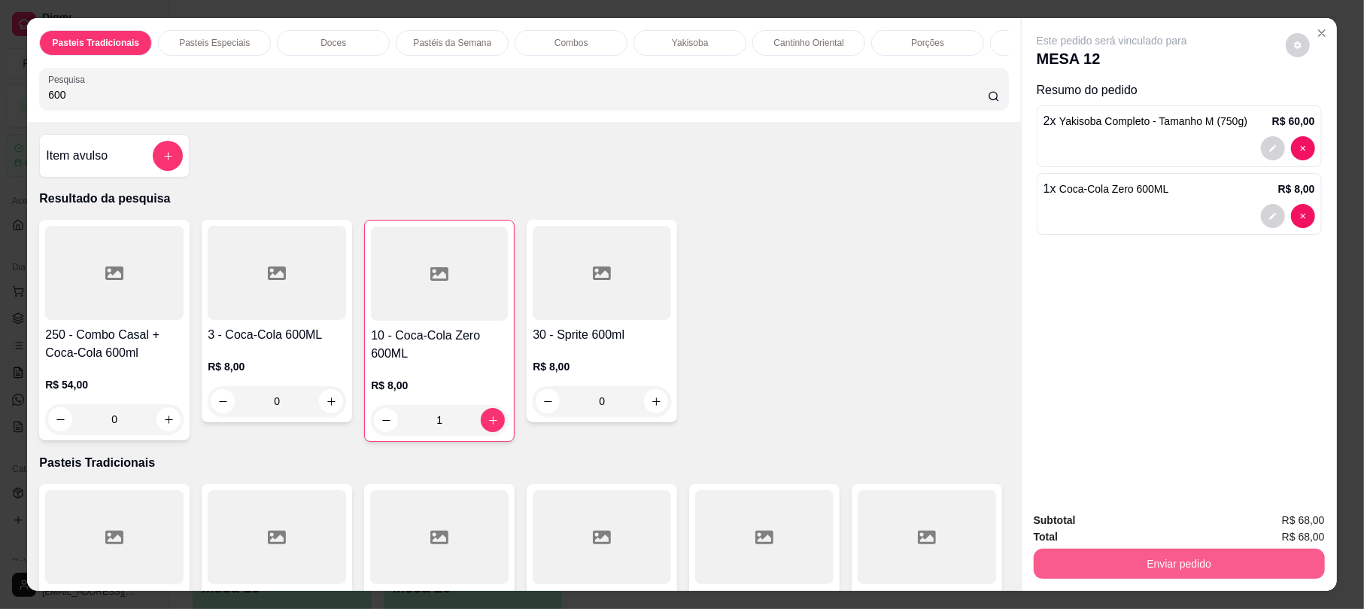
click at [1225, 554] on button "Enviar pedido" at bounding box center [1179, 563] width 291 height 30
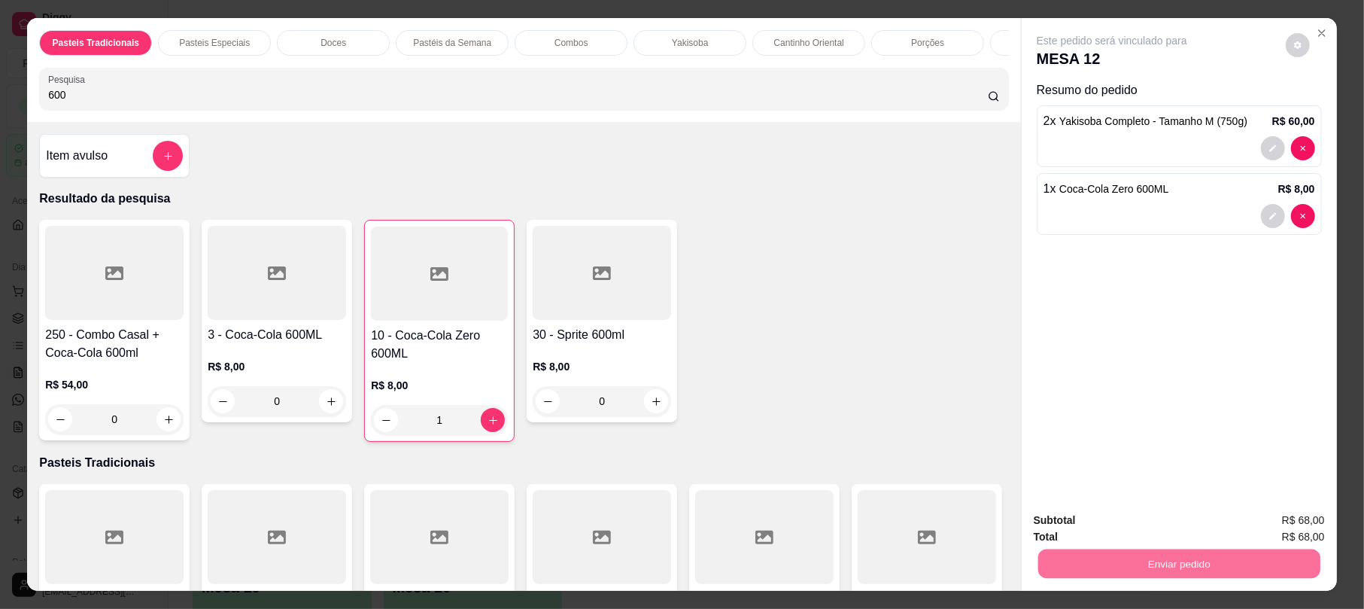
click at [1106, 518] on button "Não registrar e enviar pedido" at bounding box center [1128, 526] width 152 height 28
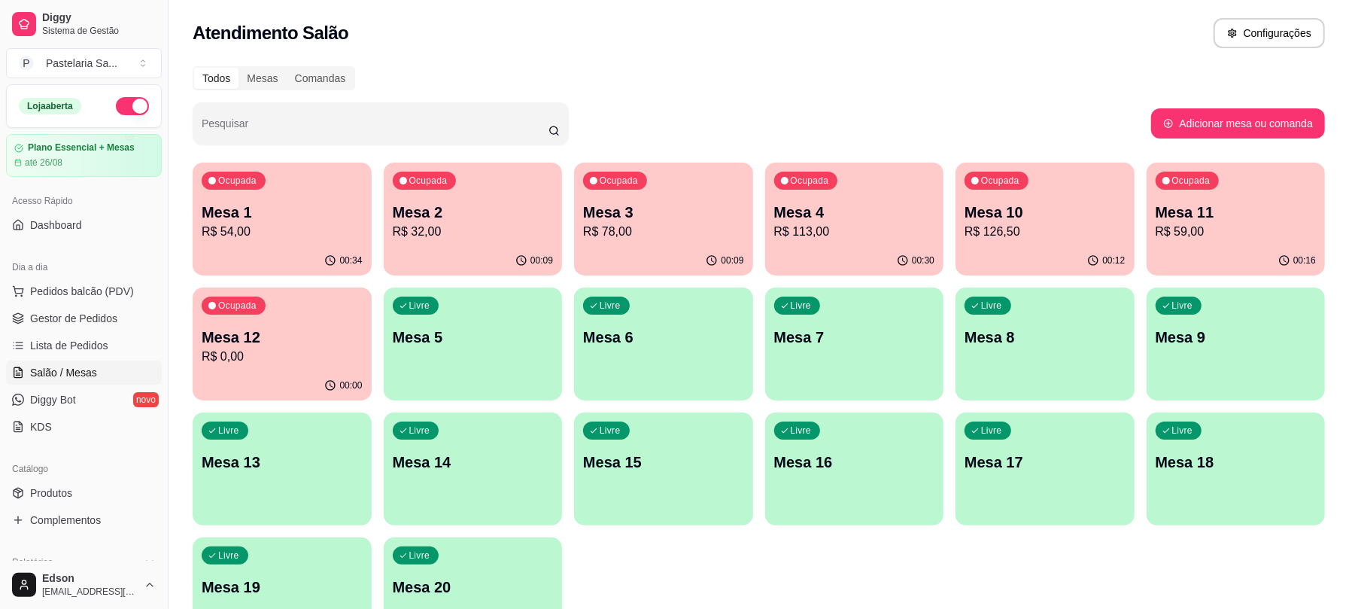
click at [1045, 326] on p "Mesa 8" at bounding box center [1044, 336] width 161 height 21
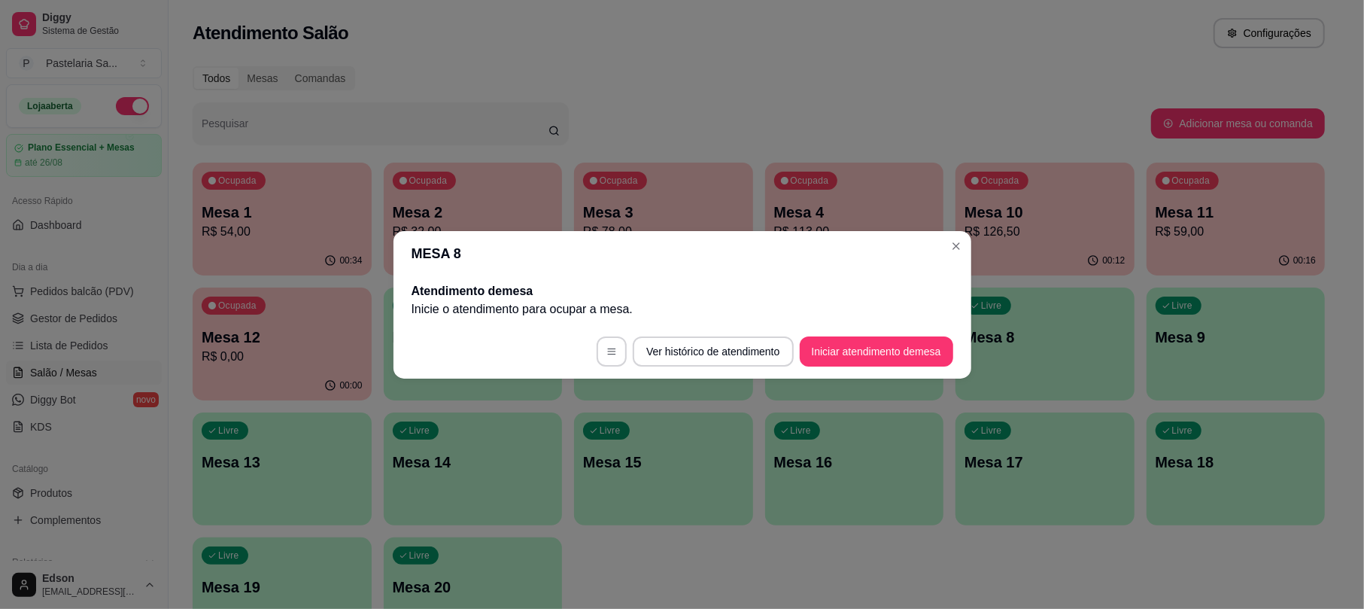
click at [858, 350] on button "Iniciar atendimento de mesa" at bounding box center [876, 351] width 153 height 30
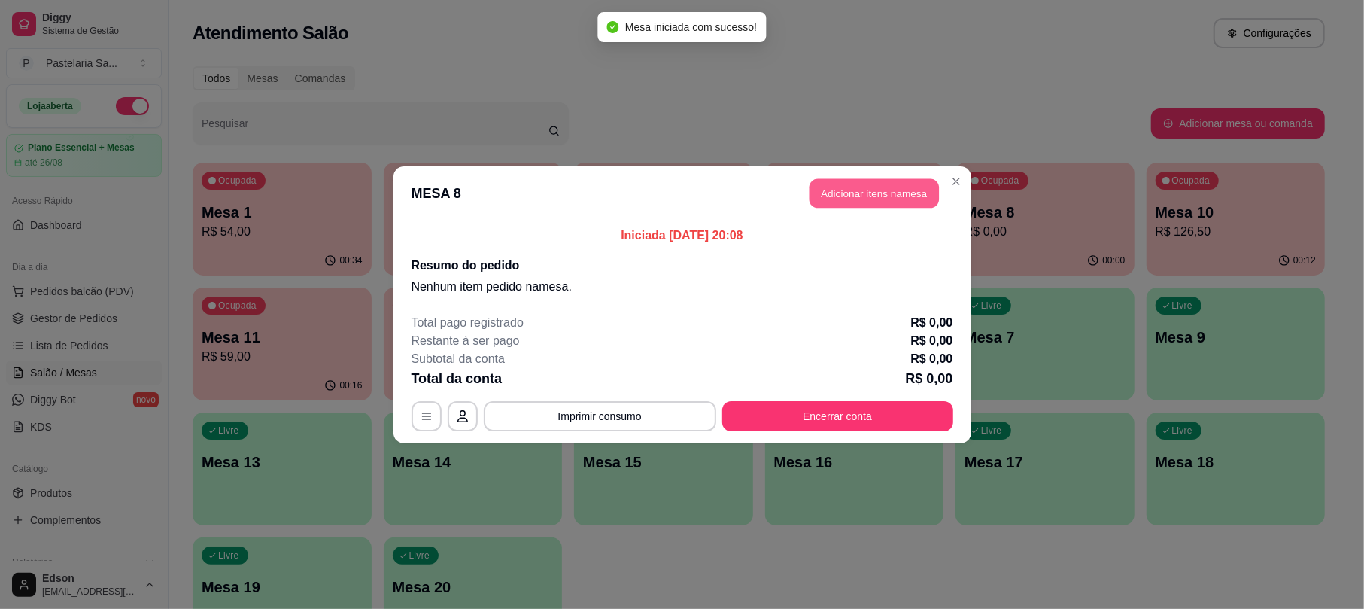
click at [880, 190] on button "Adicionar itens na mesa" at bounding box center [873, 192] width 129 height 29
click at [591, 110] on div "Pesquisa" at bounding box center [523, 89] width 969 height 42
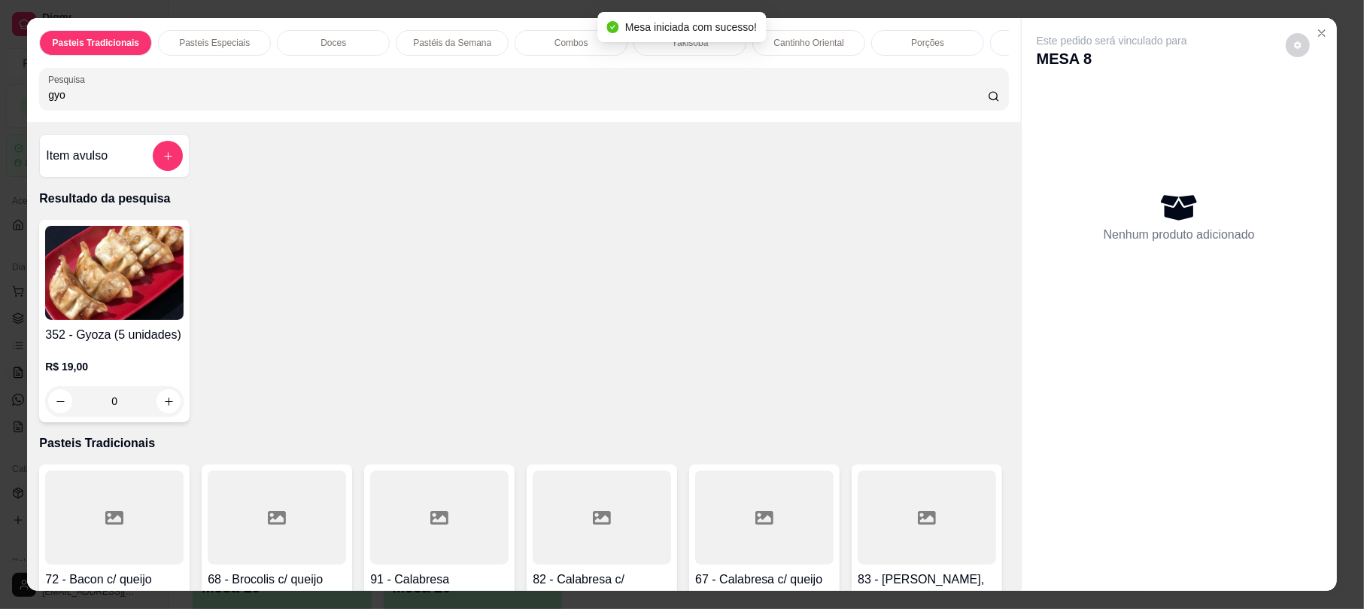
type input "gyo"
click at [76, 320] on img at bounding box center [114, 273] width 138 height 94
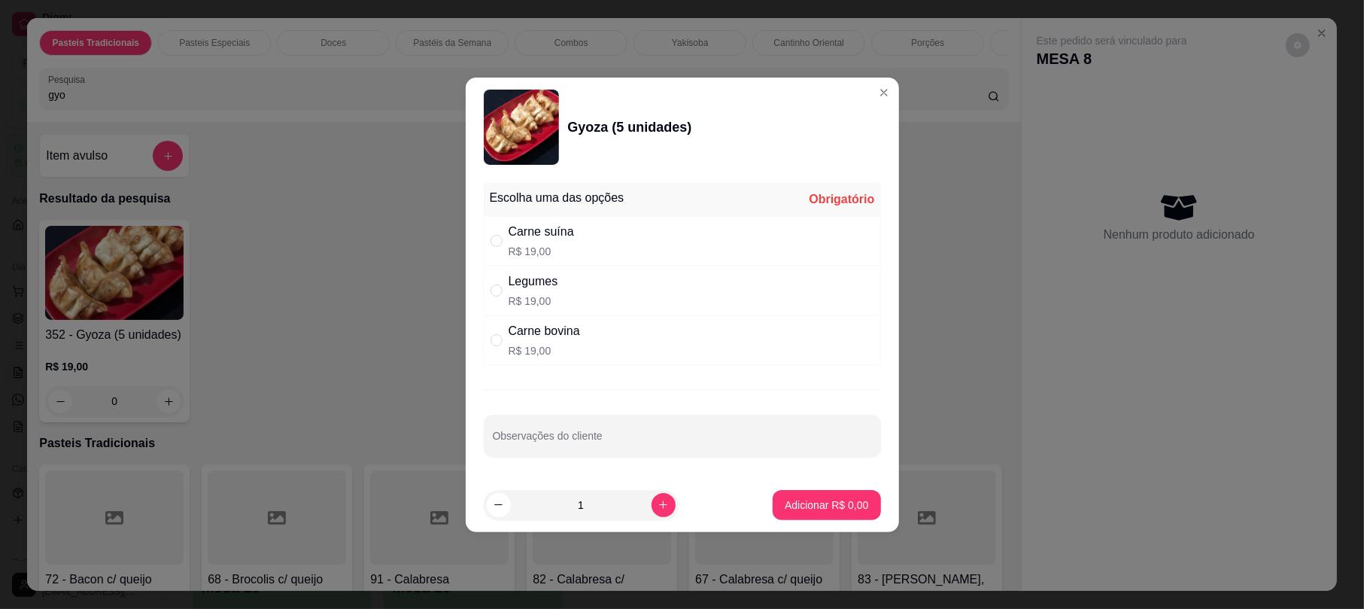
click at [566, 229] on div "Carne suína" at bounding box center [541, 232] width 65 height 18
radio input "true"
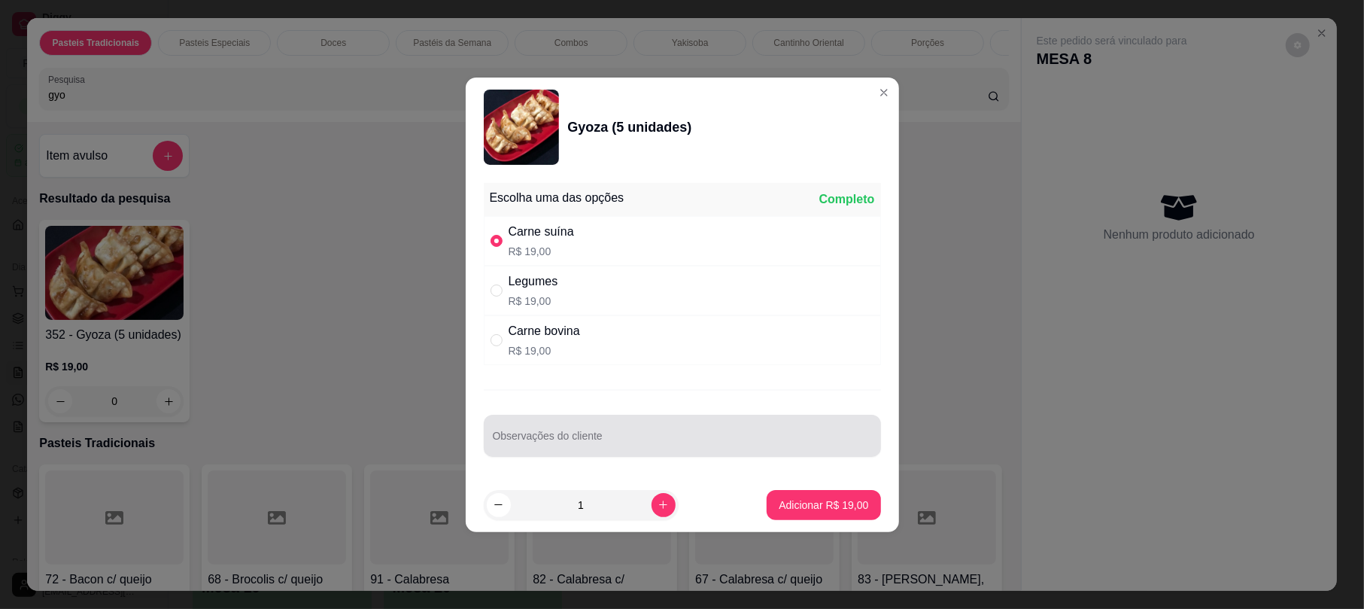
click at [774, 455] on div "Observações do cliente" at bounding box center [682, 435] width 397 height 42
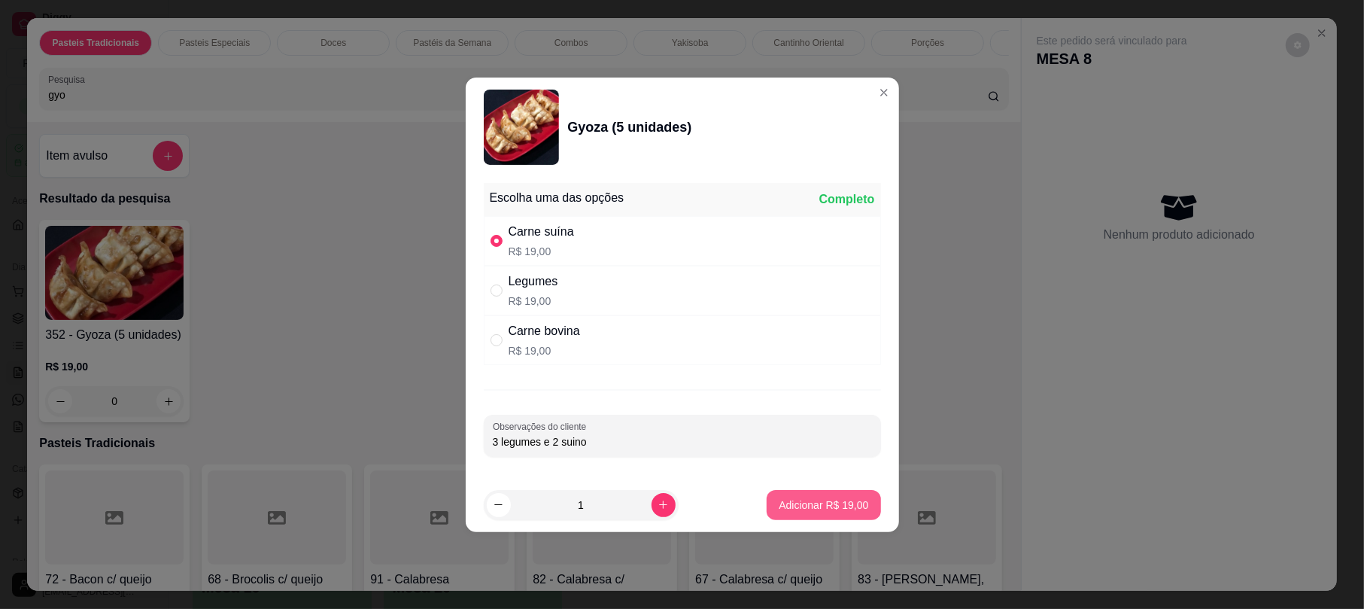
type input "3 legumes e 2 suino"
click at [806, 496] on button "Adicionar R$ 19,00" at bounding box center [824, 504] width 111 height 29
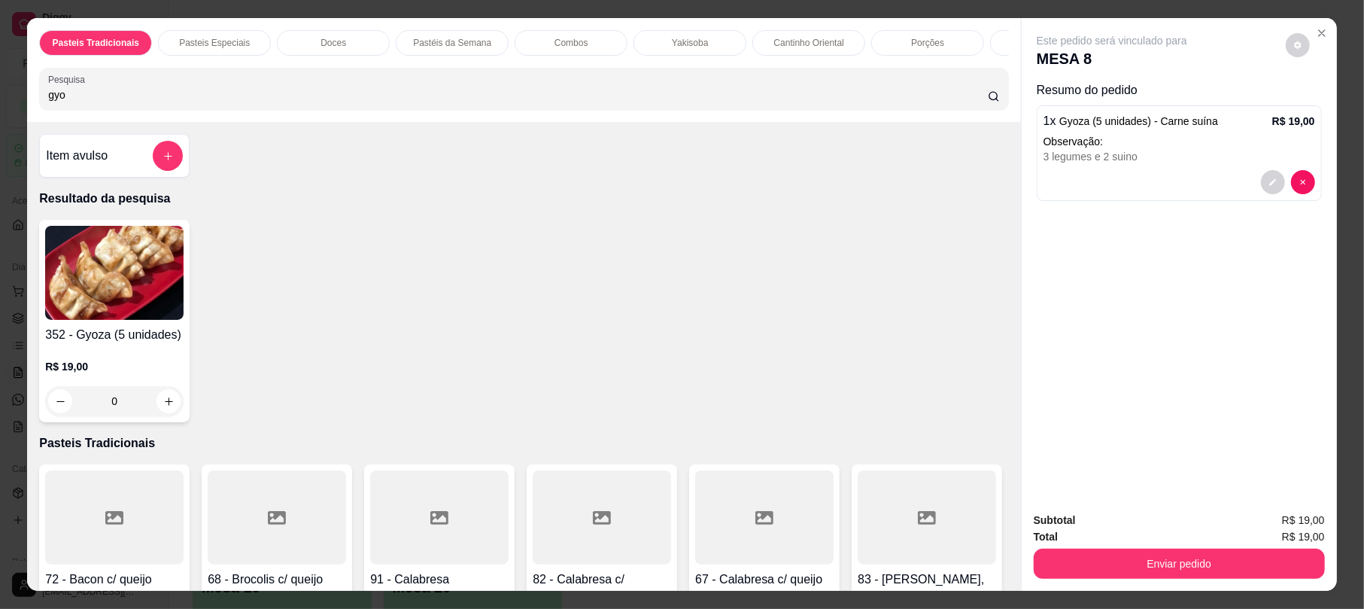
click at [620, 122] on div "Pasteis Tradicionais Pasteis Especiais Doces Pastéis da Semana Combos Yakisoba …" at bounding box center [523, 70] width 993 height 104
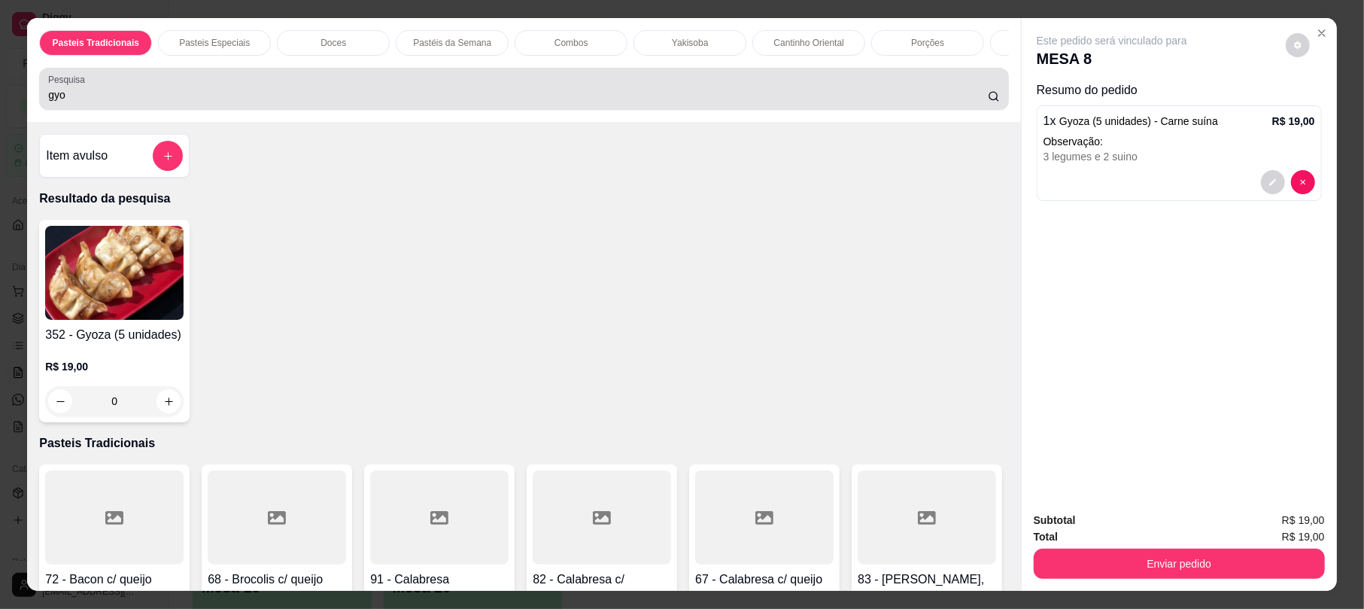
click at [624, 104] on div "gyo" at bounding box center [523, 89] width 951 height 30
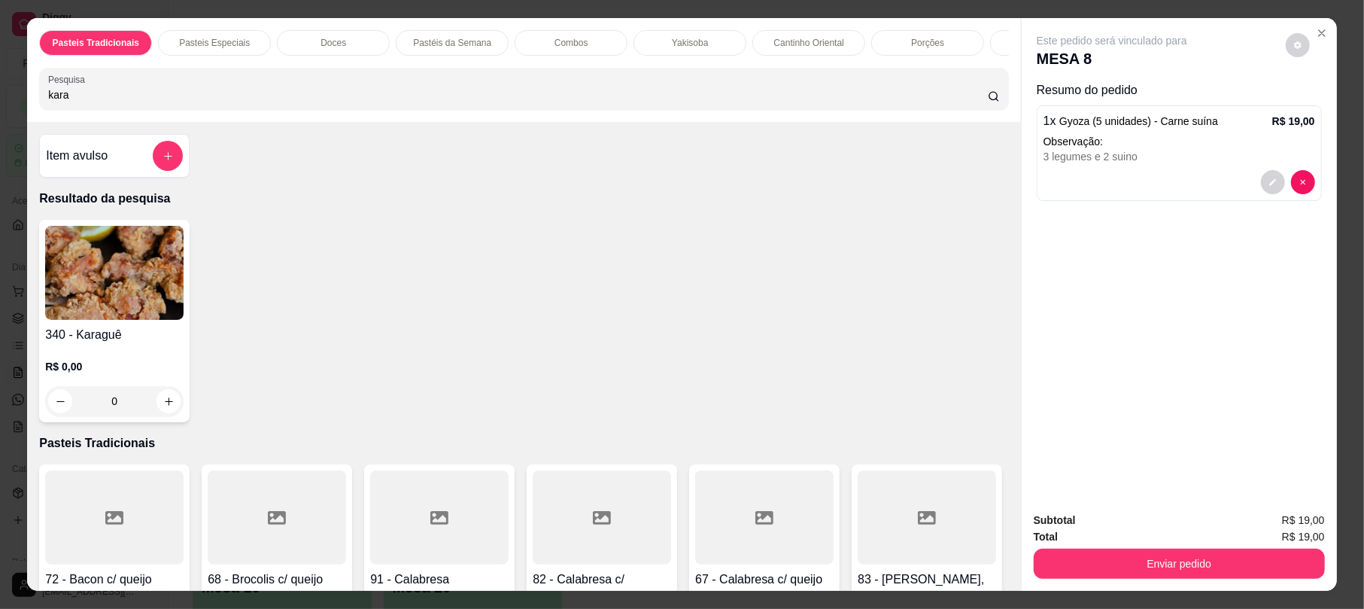
type input "kara"
click at [91, 320] on img at bounding box center [114, 273] width 138 height 94
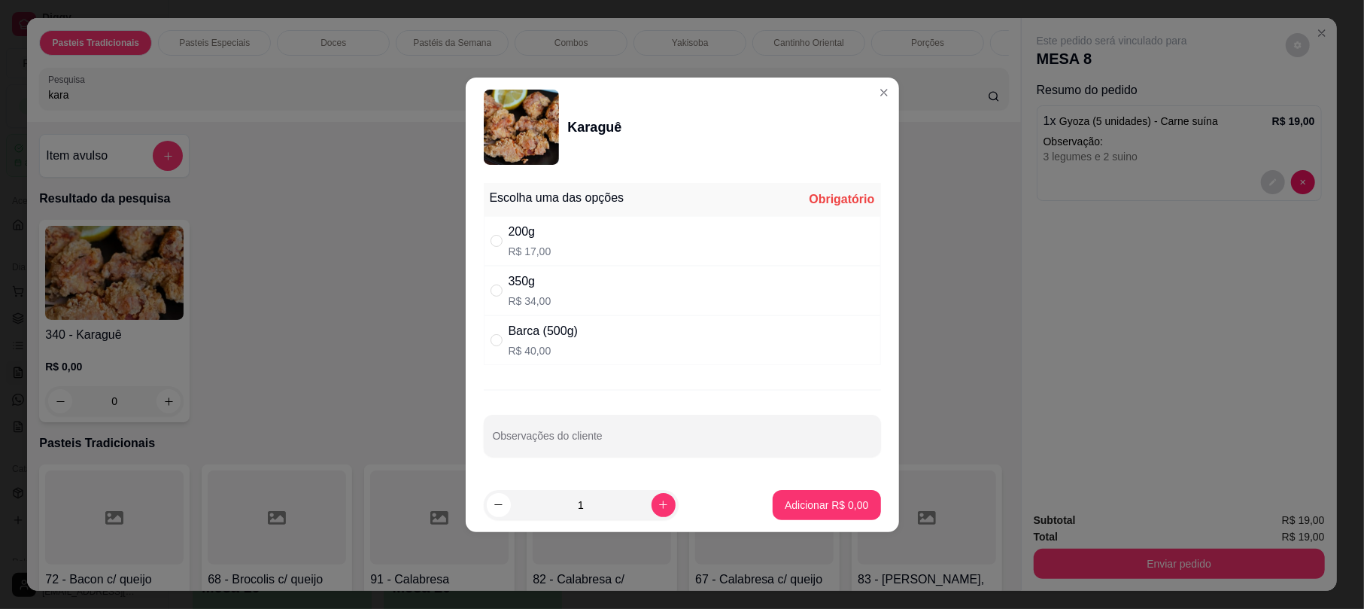
click at [582, 241] on div "200g R$ 17,00" at bounding box center [682, 241] width 397 height 50
click at [594, 287] on div "350g R$ 34,00" at bounding box center [682, 291] width 397 height 50
radio input "false"
radio input "true"
click at [581, 233] on div "200g R$ 17,00" at bounding box center [682, 241] width 397 height 50
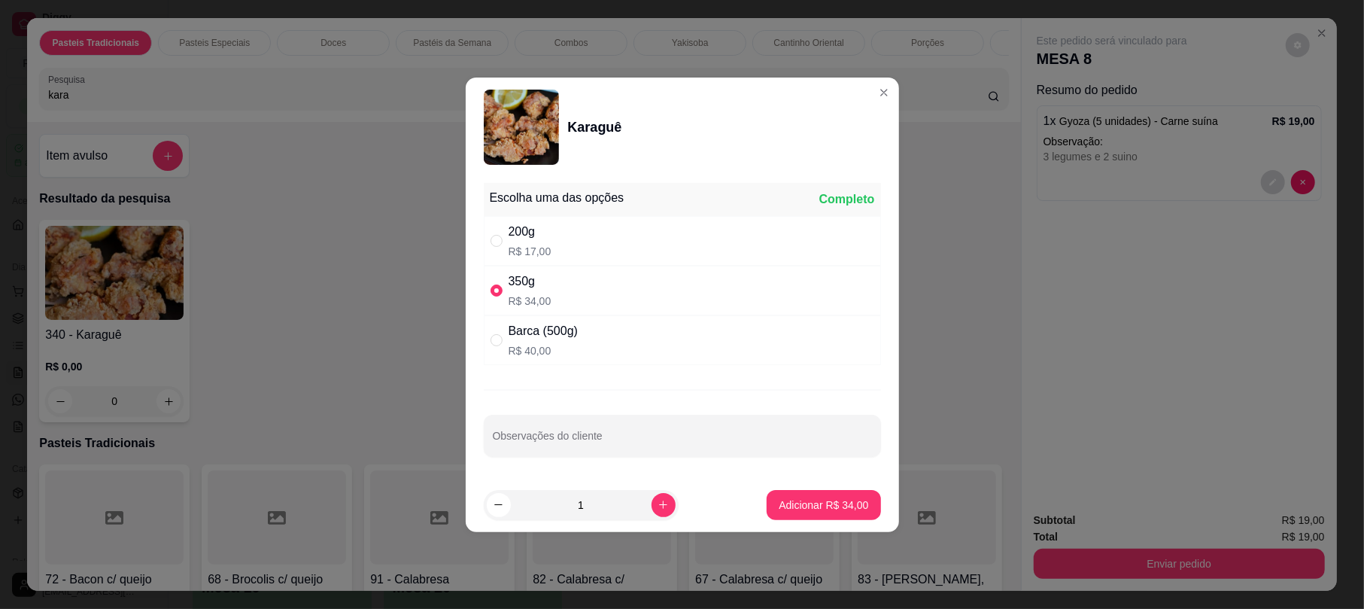
radio input "true"
radio input "false"
click at [822, 515] on button "Adicionar R$ 17,00" at bounding box center [824, 504] width 111 height 29
type input "1"
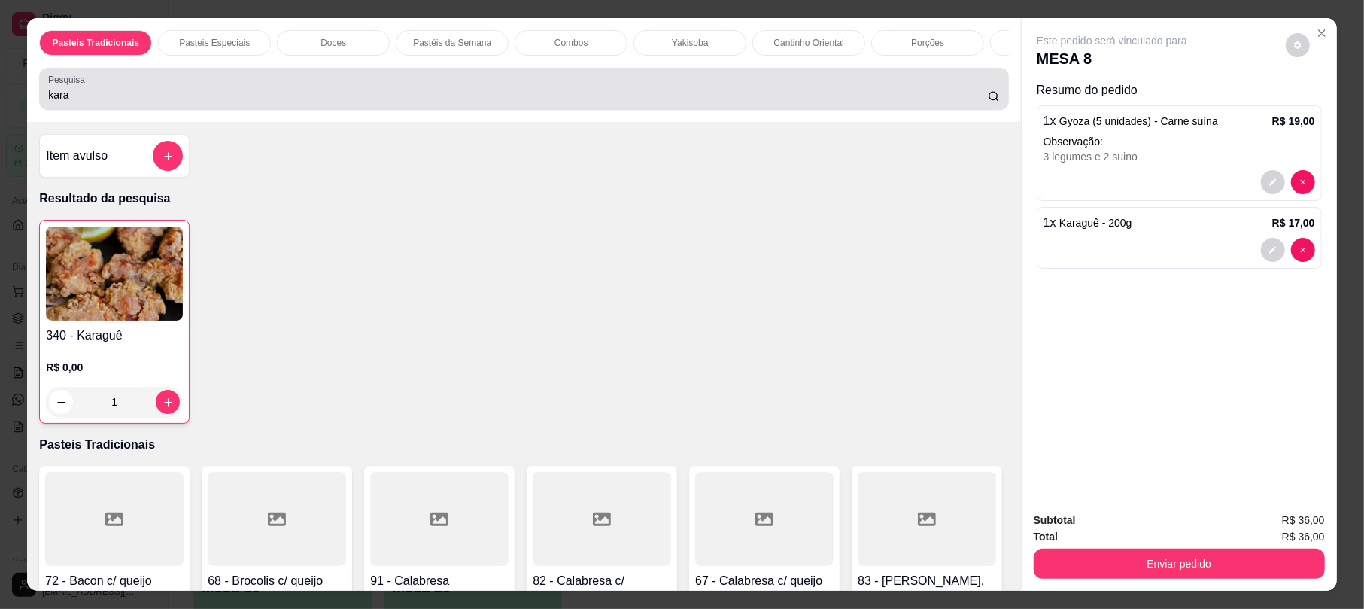
click at [349, 91] on div "kara" at bounding box center [523, 89] width 951 height 30
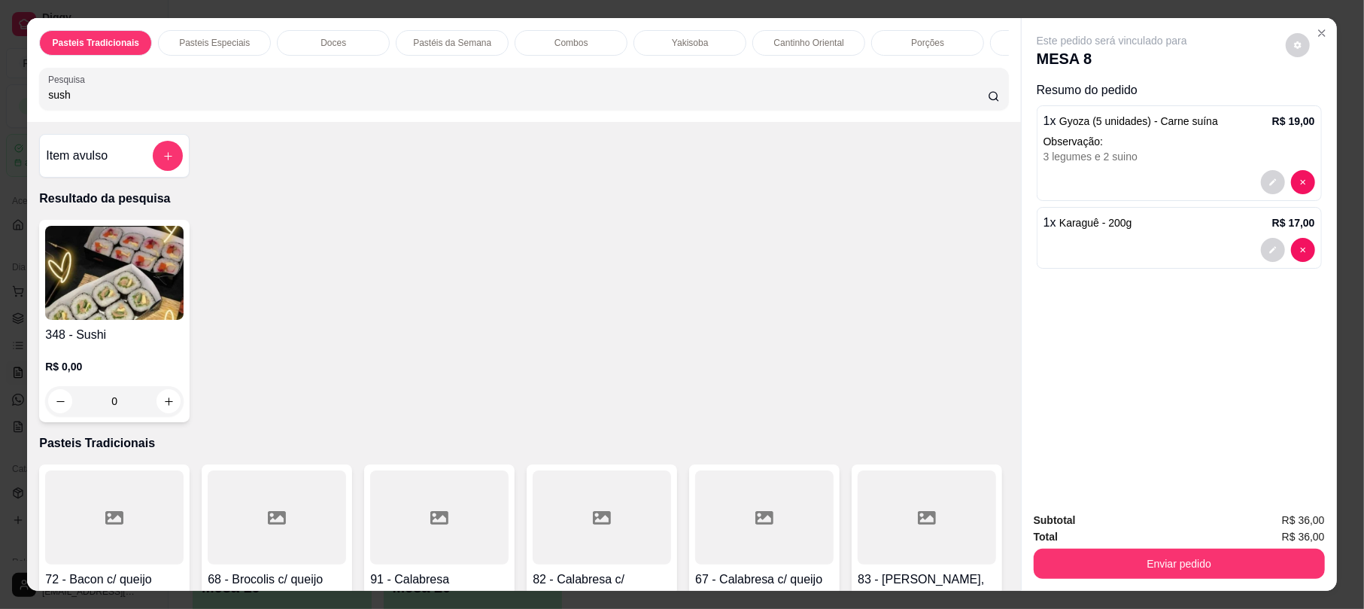
type input "sush"
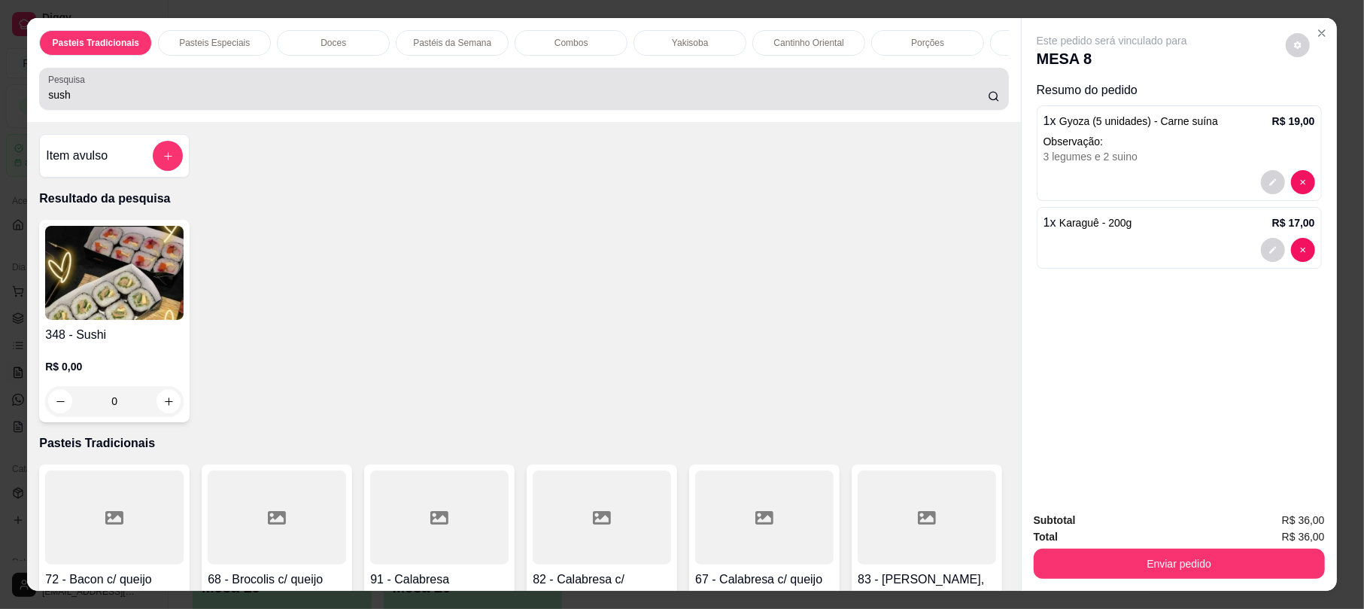
click at [349, 91] on div "sush" at bounding box center [523, 89] width 951 height 30
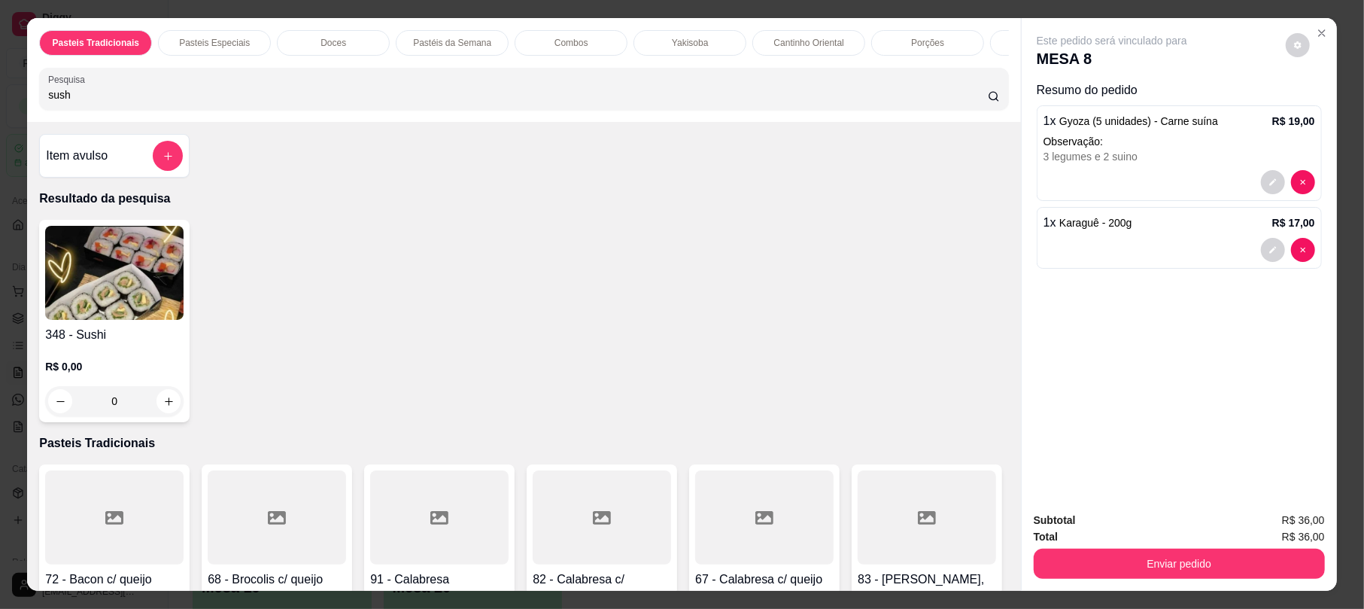
click at [114, 313] on img at bounding box center [114, 273] width 138 height 94
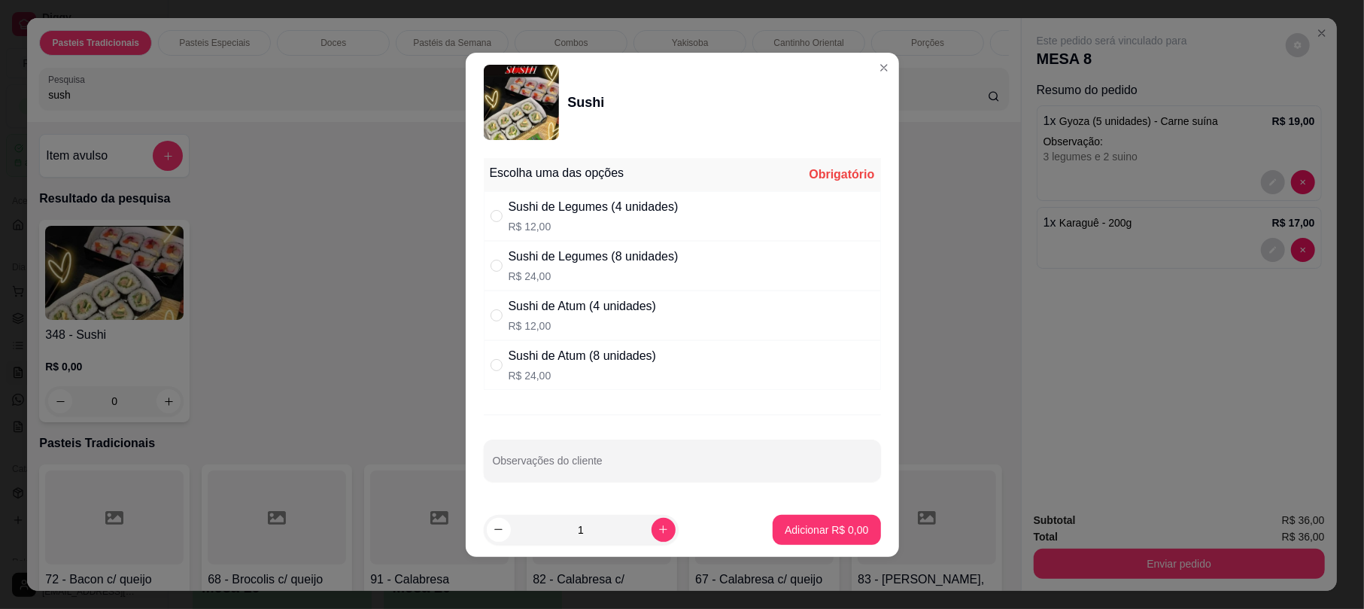
click at [651, 263] on div "Sushi de Legumes (8 unidades)" at bounding box center [594, 256] width 170 height 18
radio input "true"
click at [821, 527] on p "Adicionar R$ 24,00" at bounding box center [824, 529] width 90 height 15
type input "1"
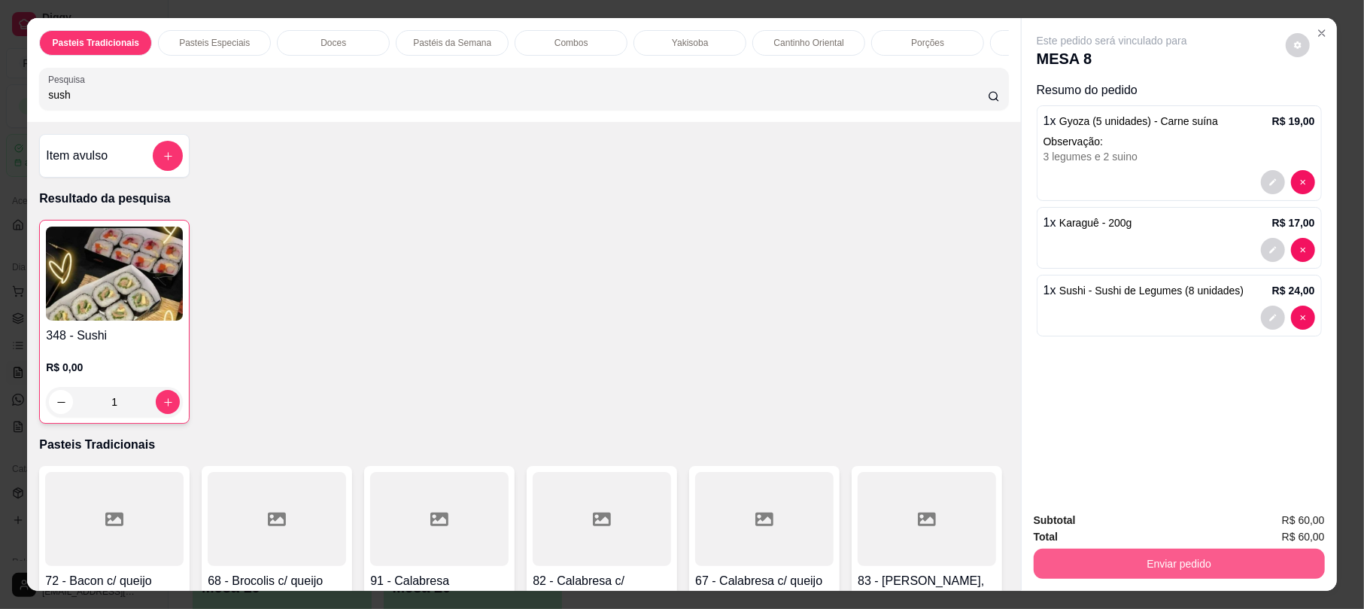
click at [1174, 551] on button "Enviar pedido" at bounding box center [1179, 563] width 291 height 30
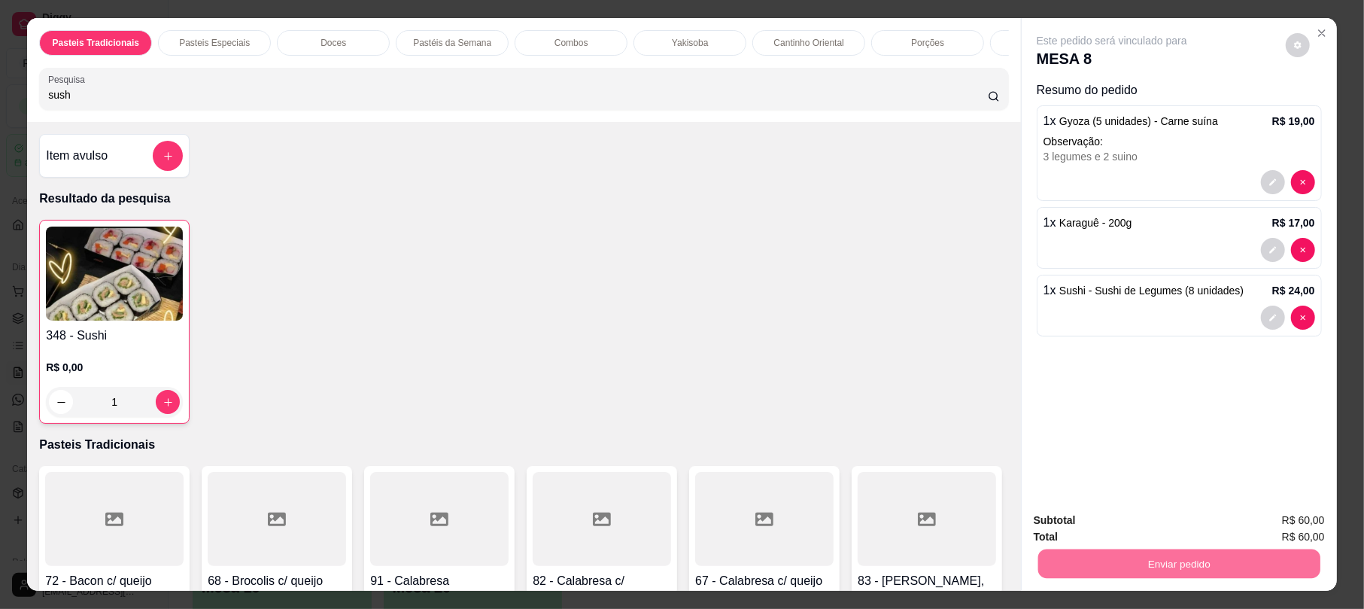
click at [1099, 518] on button "Não registrar e enviar pedido" at bounding box center [1128, 526] width 152 height 28
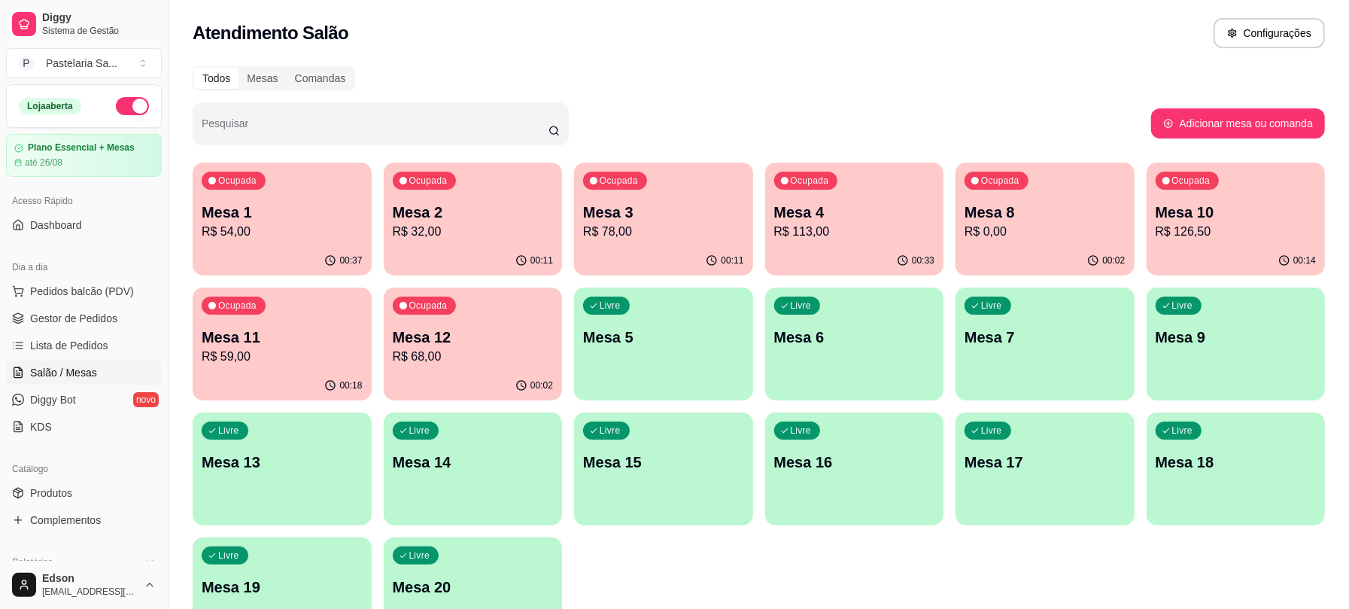
click at [489, 374] on div "00:02" at bounding box center [473, 385] width 179 height 29
click at [113, 481] on link "Produtos" at bounding box center [84, 493] width 156 height 24
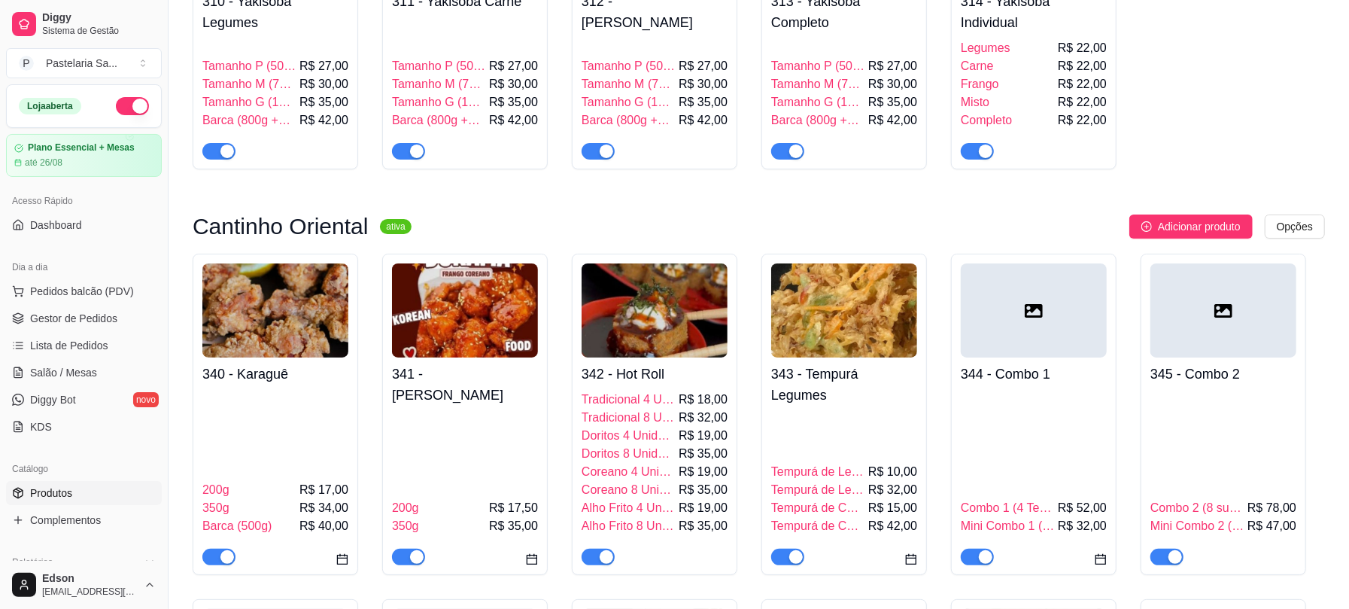
scroll to position [4016, 0]
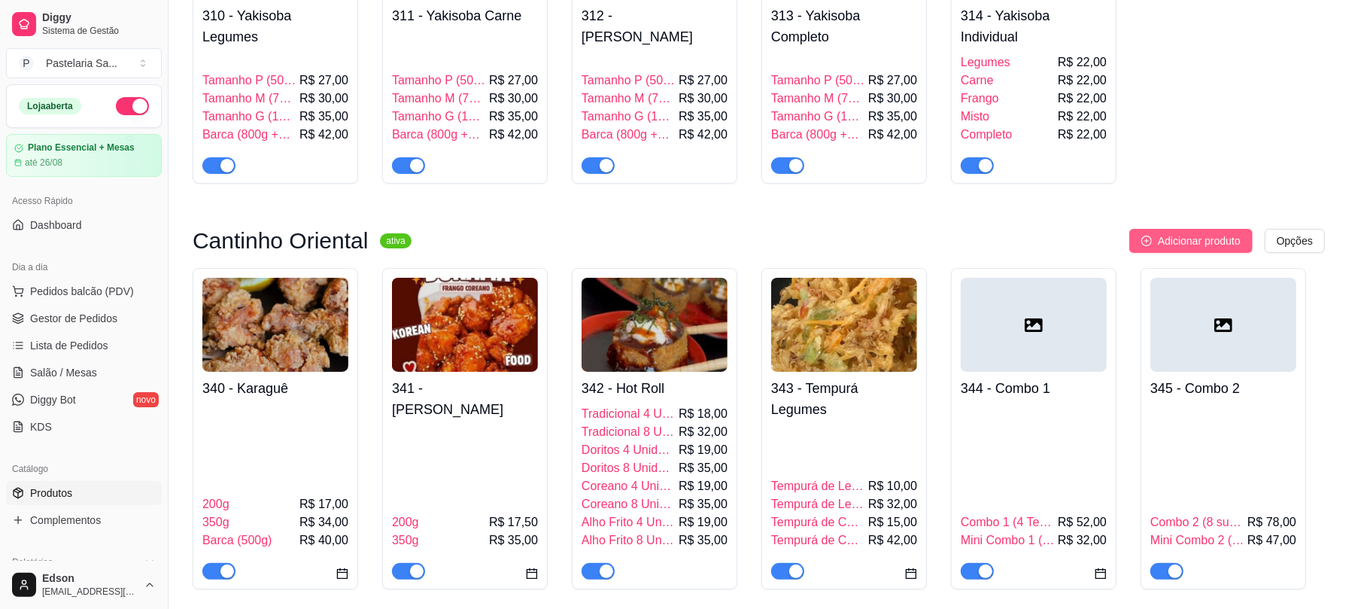
click at [1205, 232] on span "Adicionar produto" at bounding box center [1199, 240] width 83 height 17
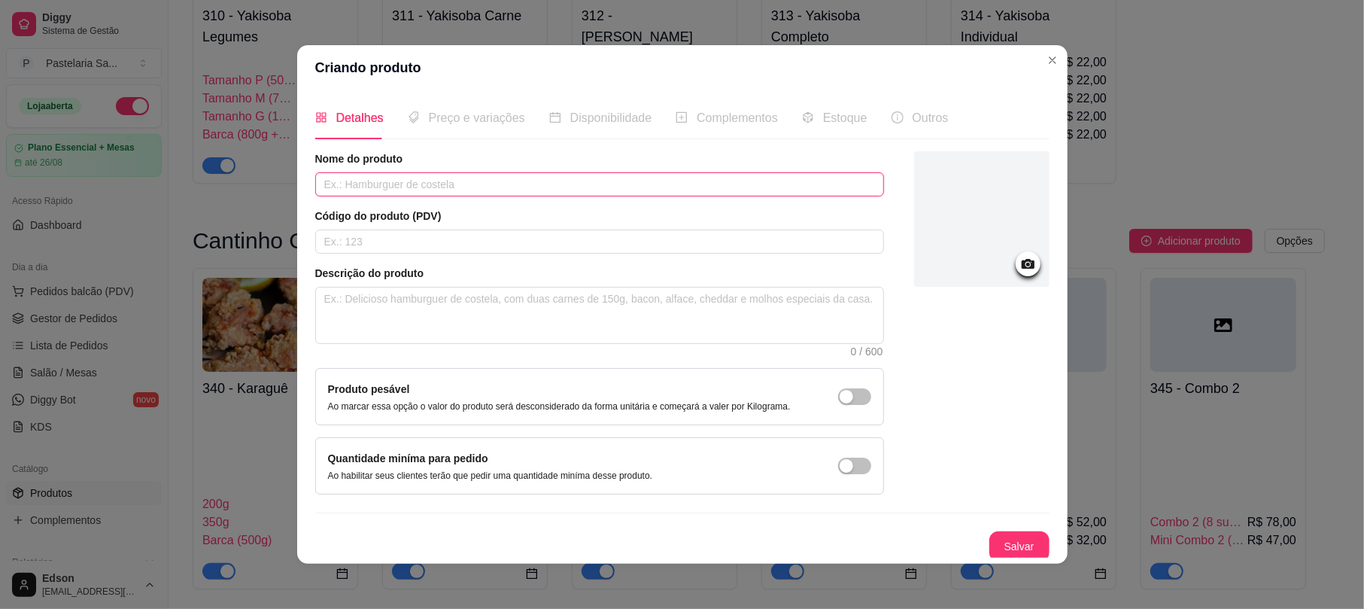
click at [548, 193] on input "text" at bounding box center [599, 184] width 569 height 24
type input "Temaki"
drag, startPoint x: 308, startPoint y: 134, endPoint x: 262, endPoint y: 170, distance: 59.0
click at [262, 170] on div "Criando produto Detalhes Preço e variações Disponibilidade Complementos Estoque…" at bounding box center [682, 304] width 1364 height 609
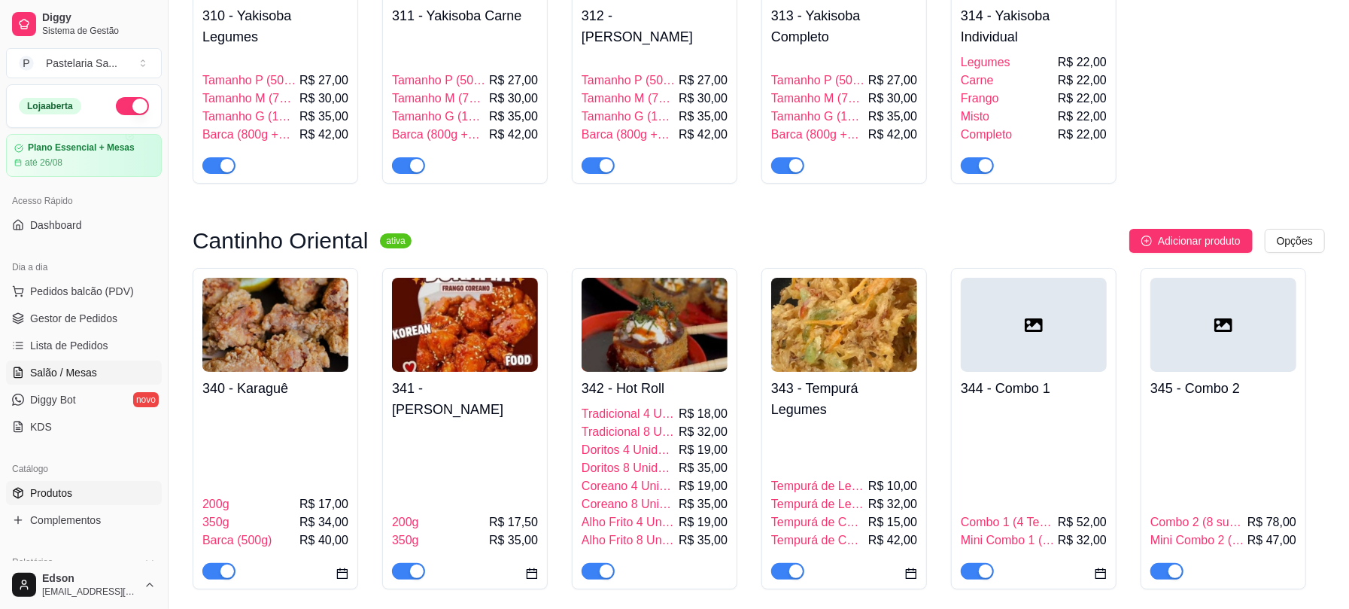
click at [89, 374] on span "Salão / Mesas" at bounding box center [63, 372] width 67 height 15
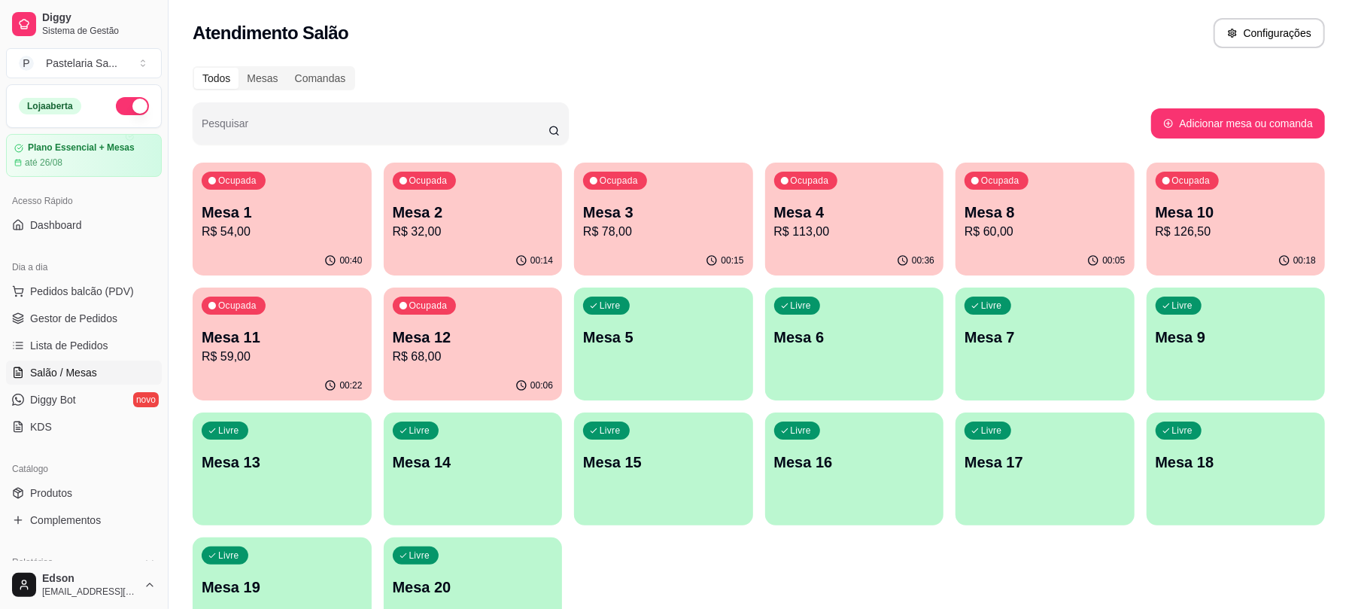
click at [763, 220] on div "Ocupada Mesa 1 R$ 54,00 00:40 Ocupada Mesa 2 R$ 32,00 00:14 Ocupada Mesa 3 R$ 7…" at bounding box center [759, 405] width 1132 height 487
click at [823, 217] on p "Mesa 4" at bounding box center [854, 212] width 161 height 21
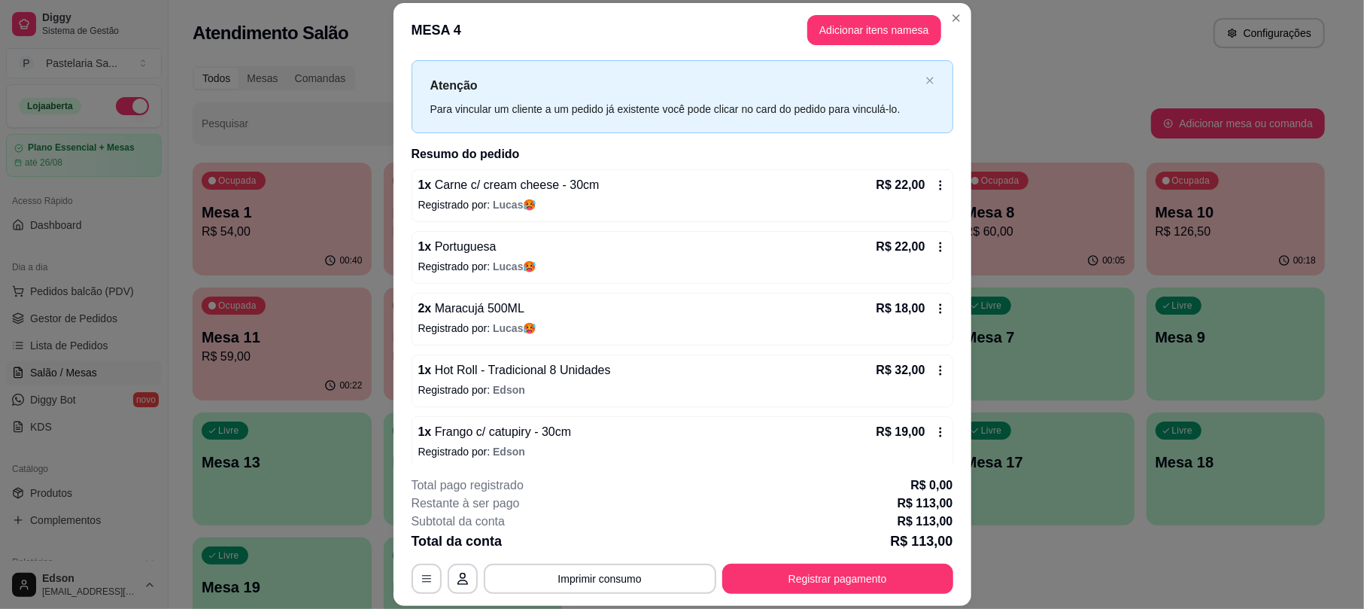
scroll to position [43, 0]
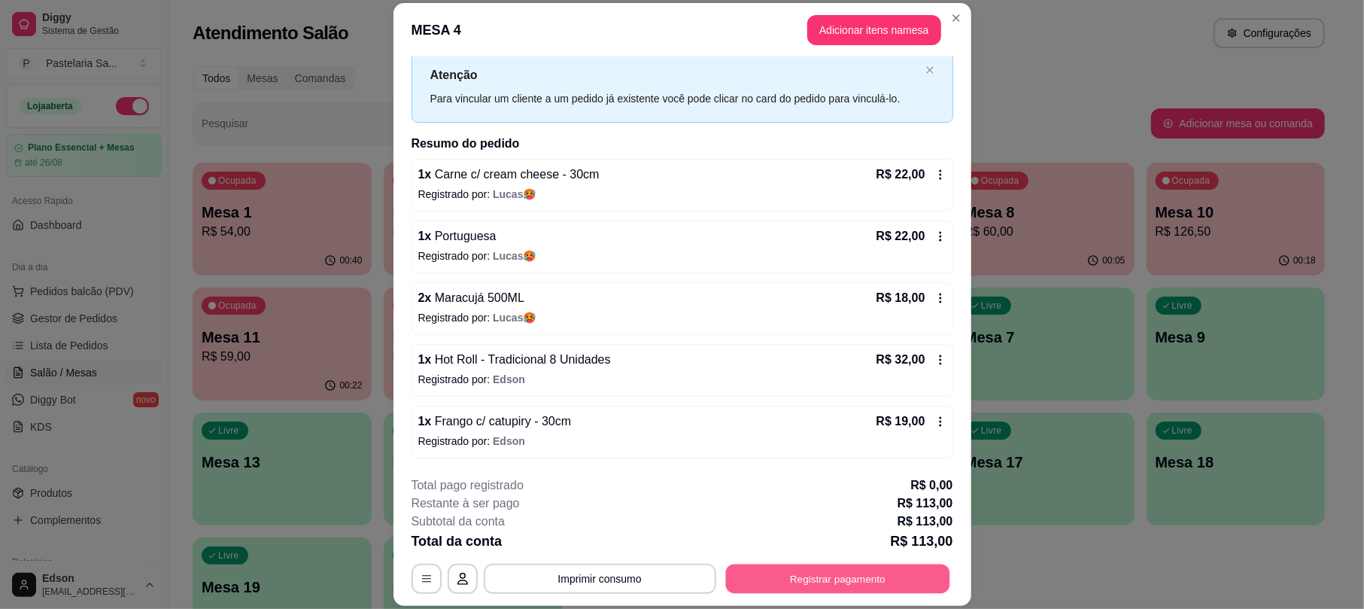
click at [855, 582] on button "Registrar pagamento" at bounding box center [837, 578] width 224 height 29
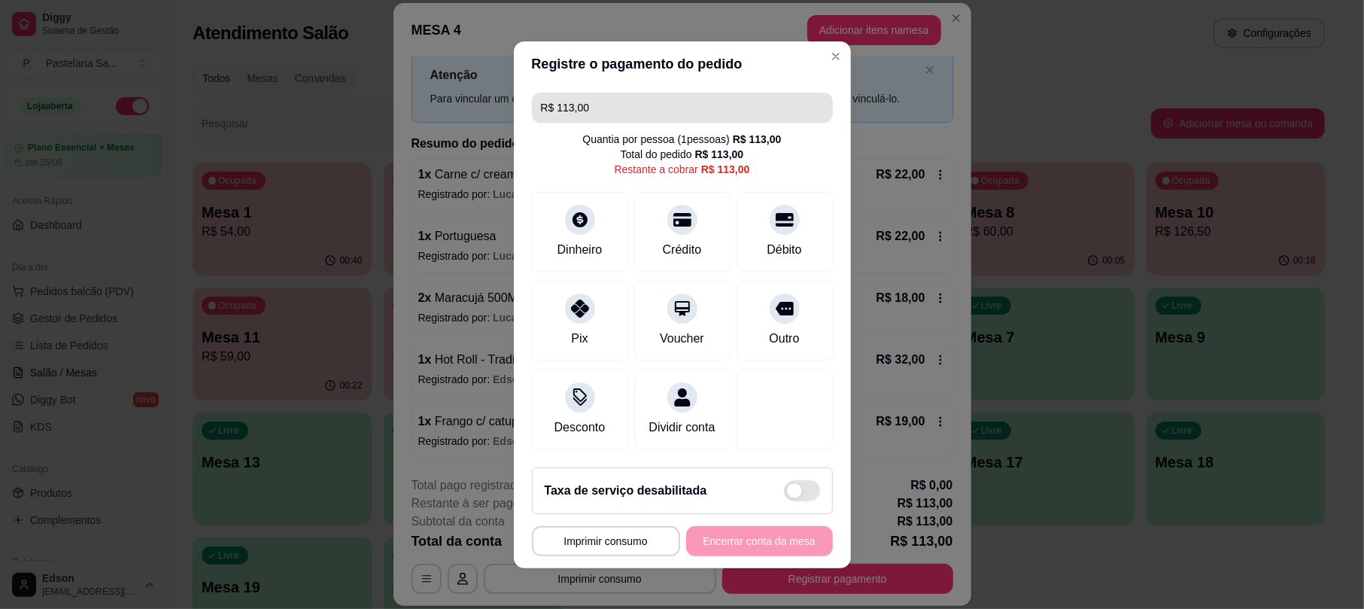
click at [684, 107] on input "R$ 113,00" at bounding box center [682, 108] width 283 height 30
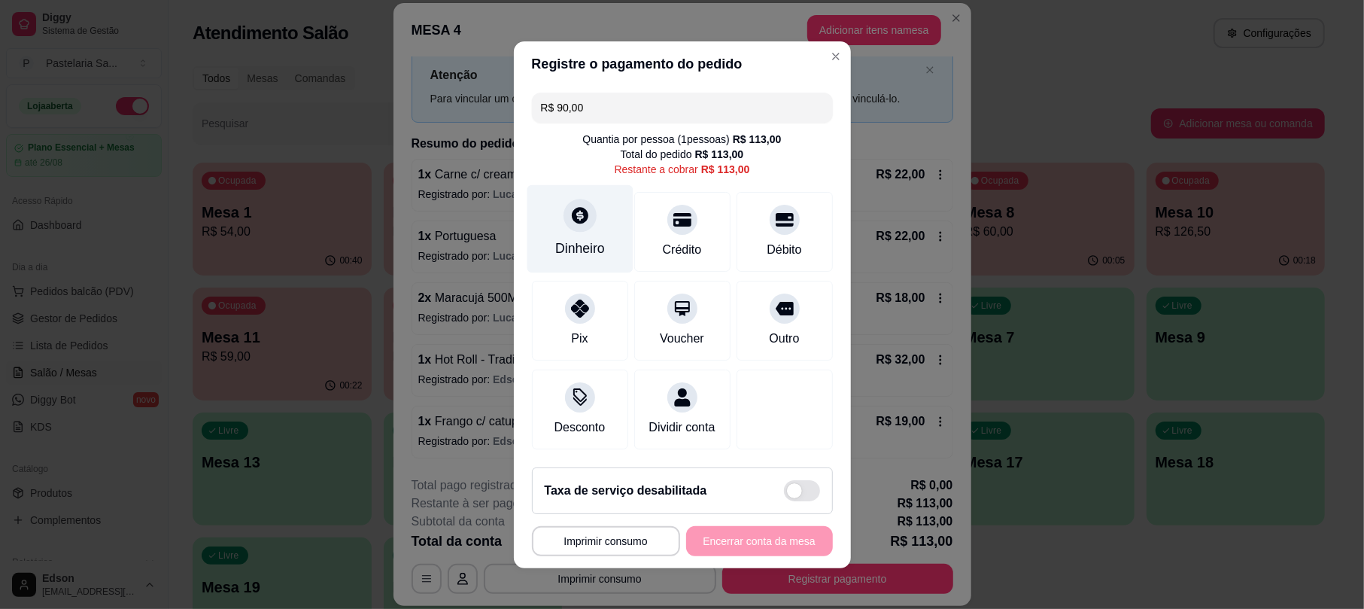
click at [608, 221] on div "Dinheiro" at bounding box center [580, 228] width 106 height 88
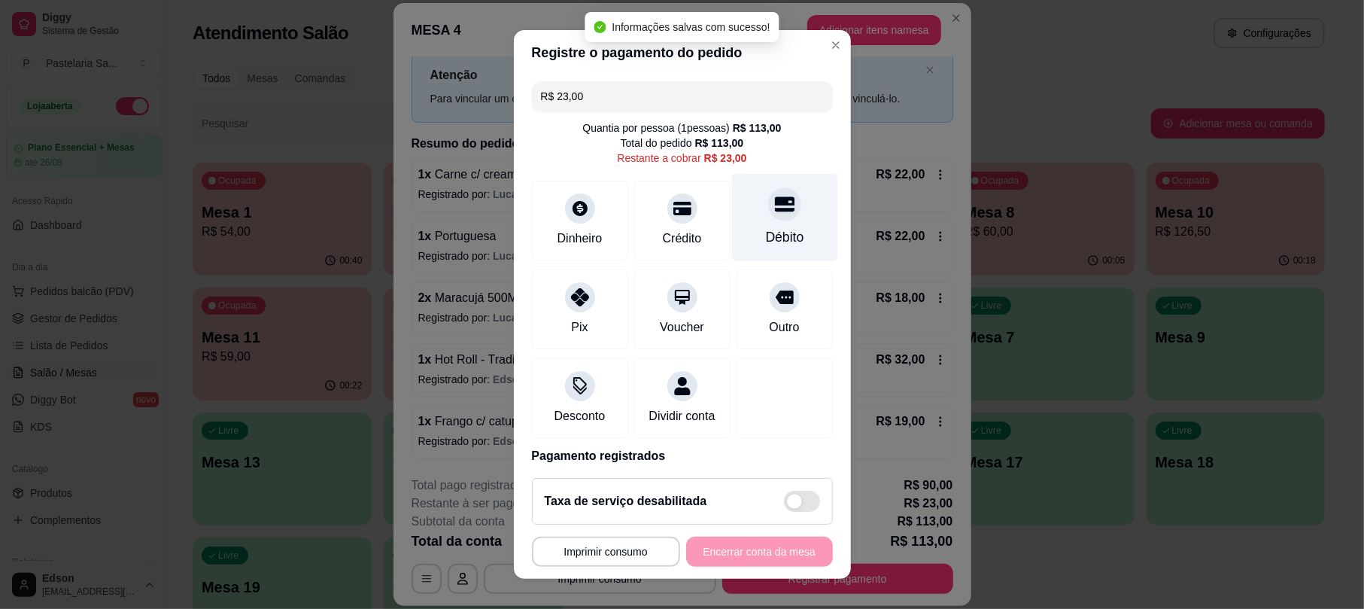
click at [774, 202] on icon at bounding box center [784, 204] width 20 height 15
type input "R$ 0,00"
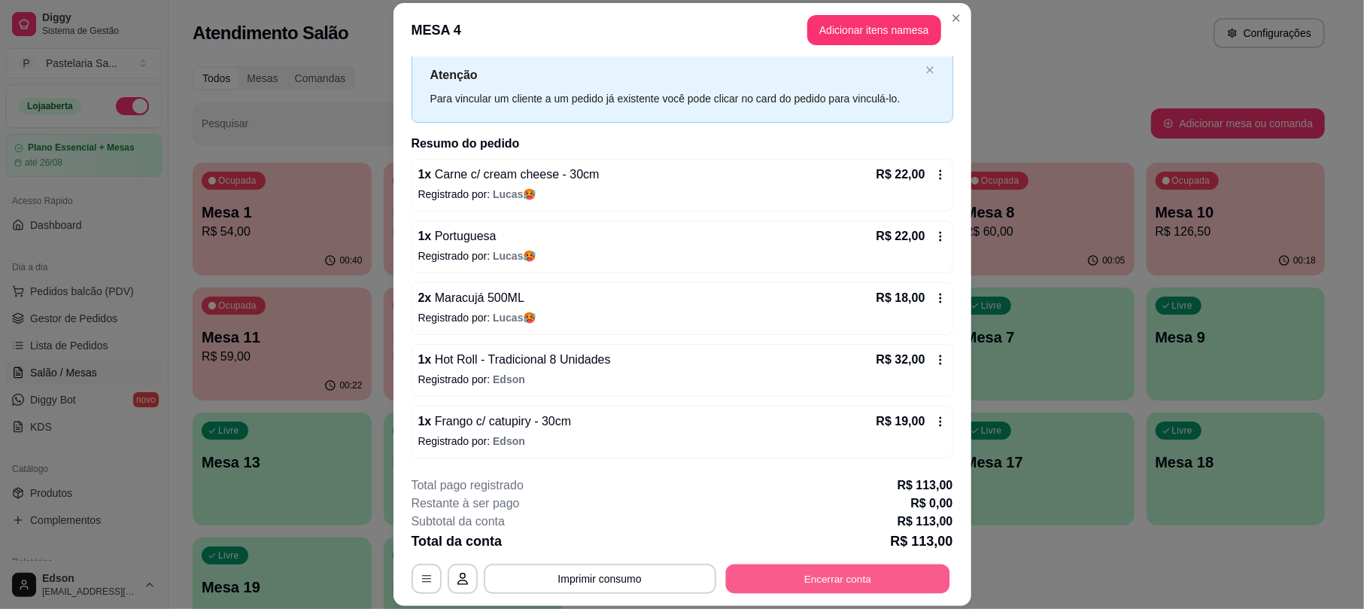
click at [876, 567] on button "Encerrar conta" at bounding box center [837, 578] width 224 height 29
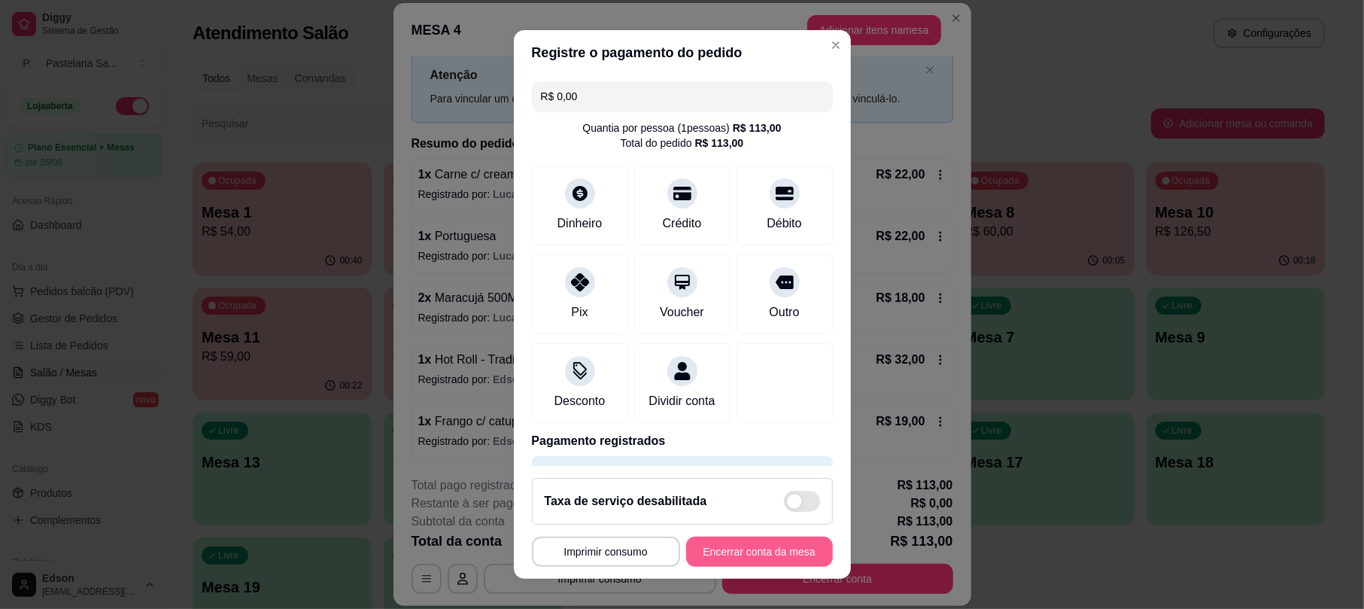
click at [727, 539] on button "Encerrar conta da mesa" at bounding box center [759, 551] width 147 height 30
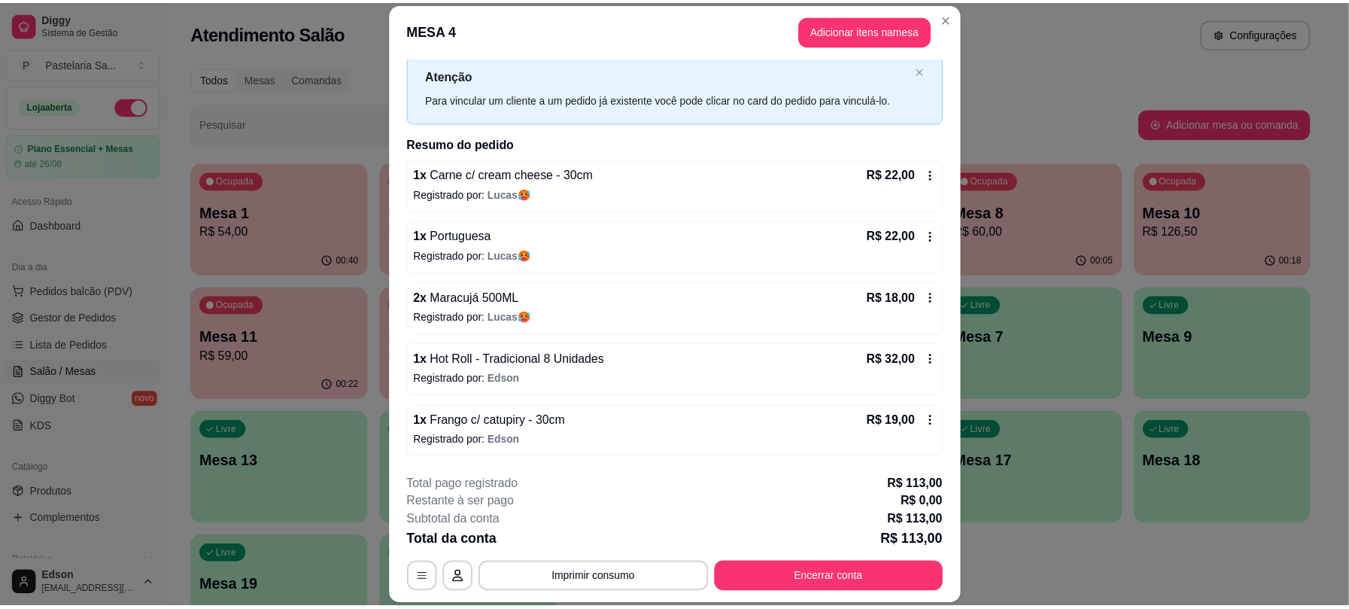
scroll to position [0, 0]
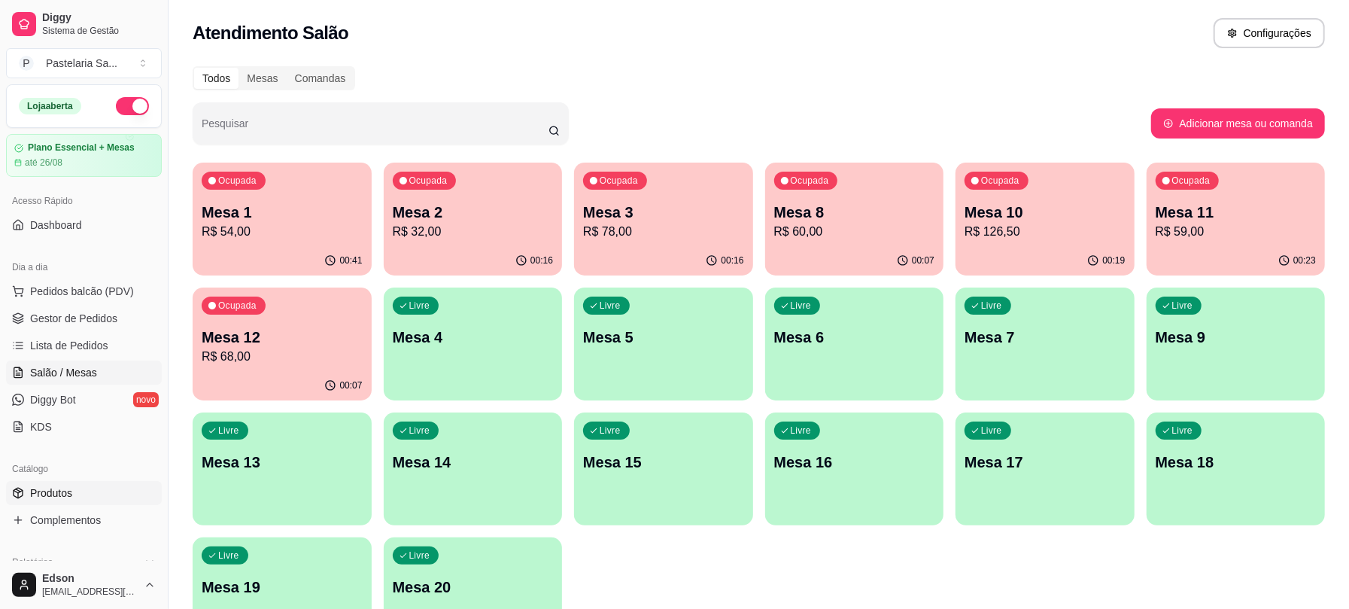
click at [81, 492] on link "Produtos" at bounding box center [84, 493] width 156 height 24
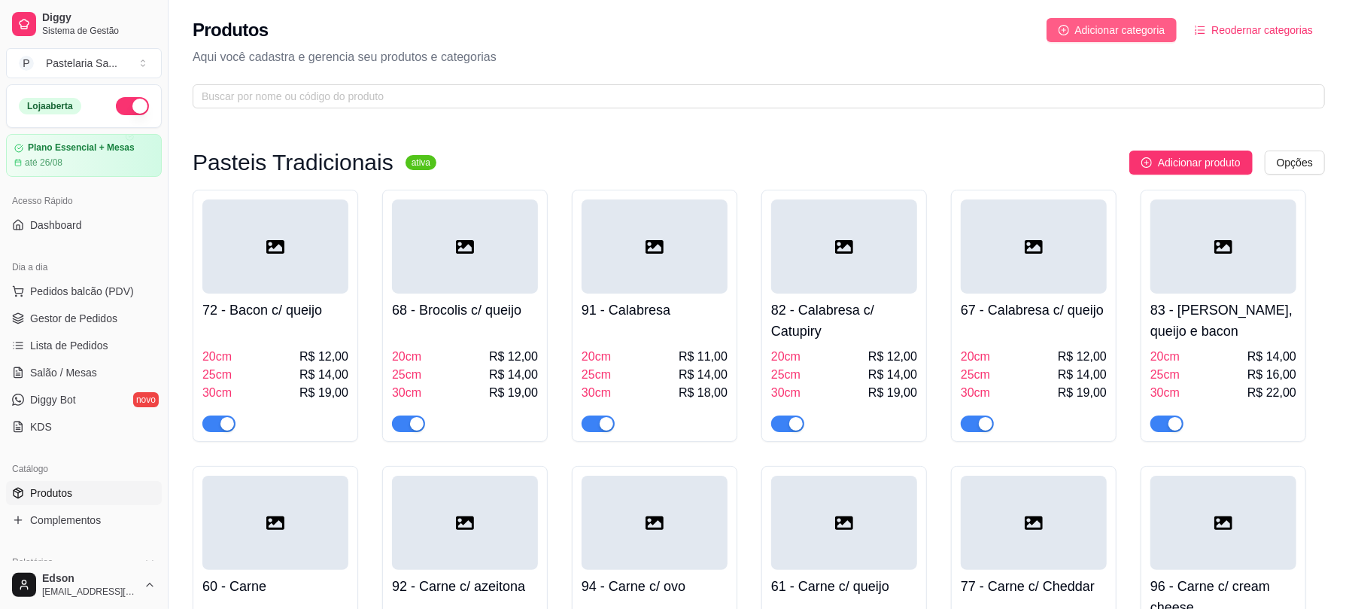
click at [1093, 23] on span "Adicionar categoria" at bounding box center [1120, 30] width 90 height 17
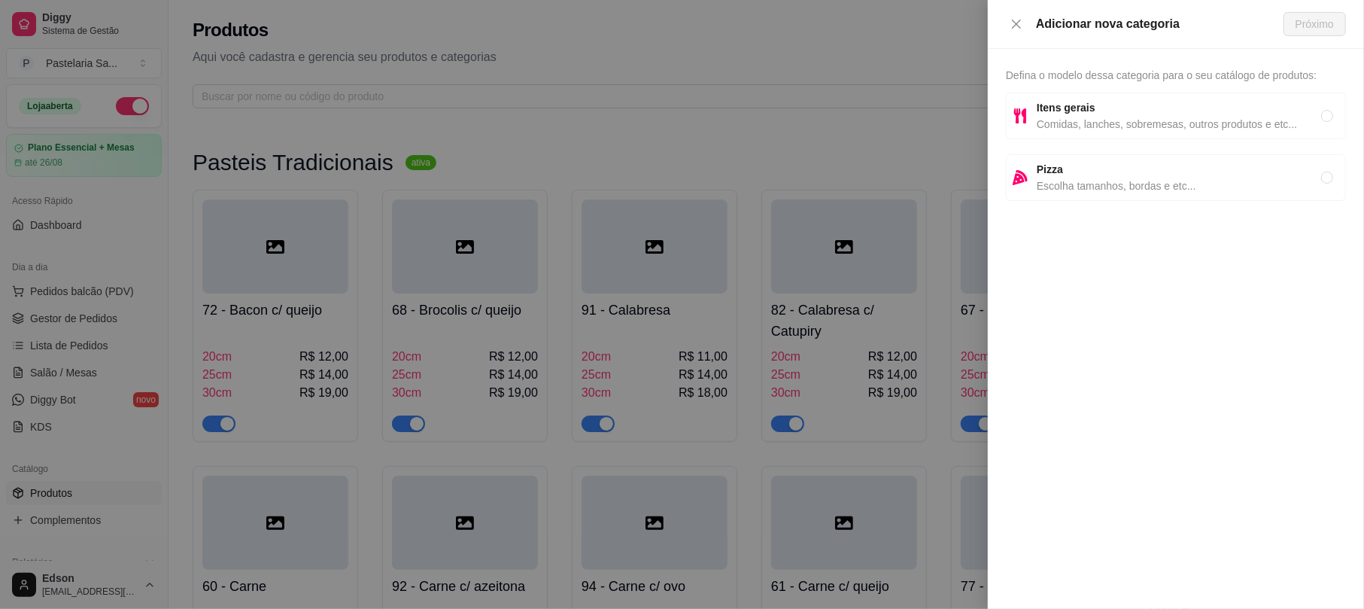
click at [1003, 120] on div "Defina o modelo dessa categoria para o seu catálogo de produtos: Itens gerais C…" at bounding box center [1176, 329] width 376 height 560
click at [817, 205] on div at bounding box center [682, 304] width 1364 height 609
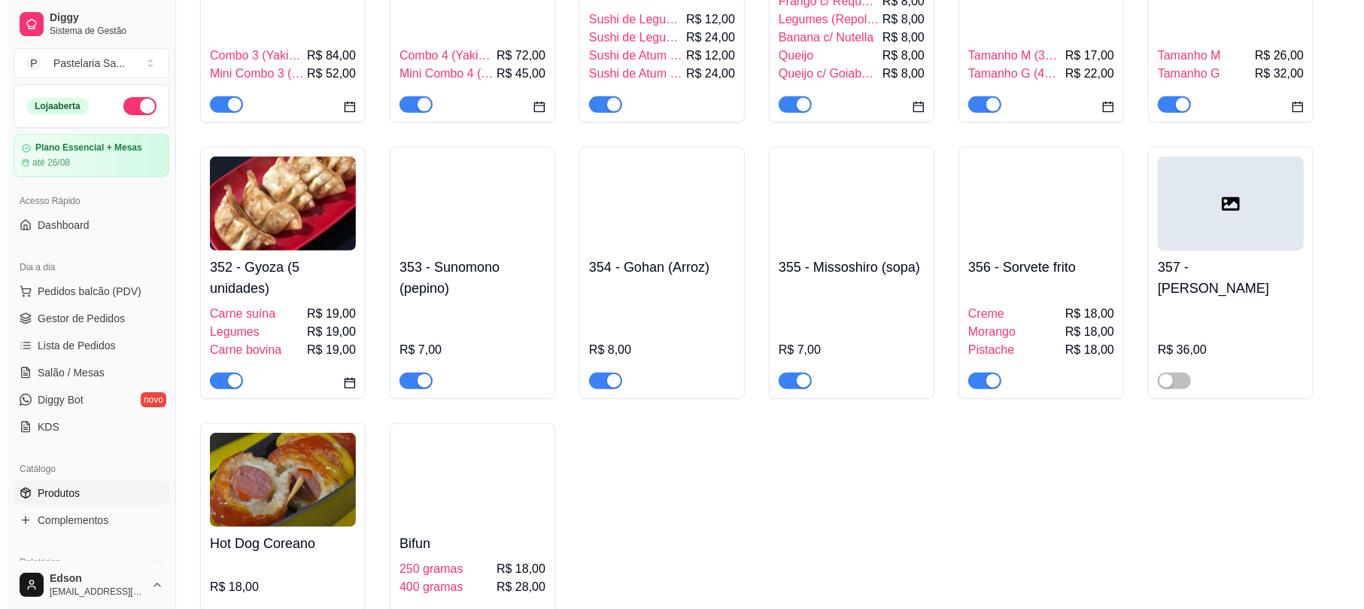
scroll to position [3729, 0]
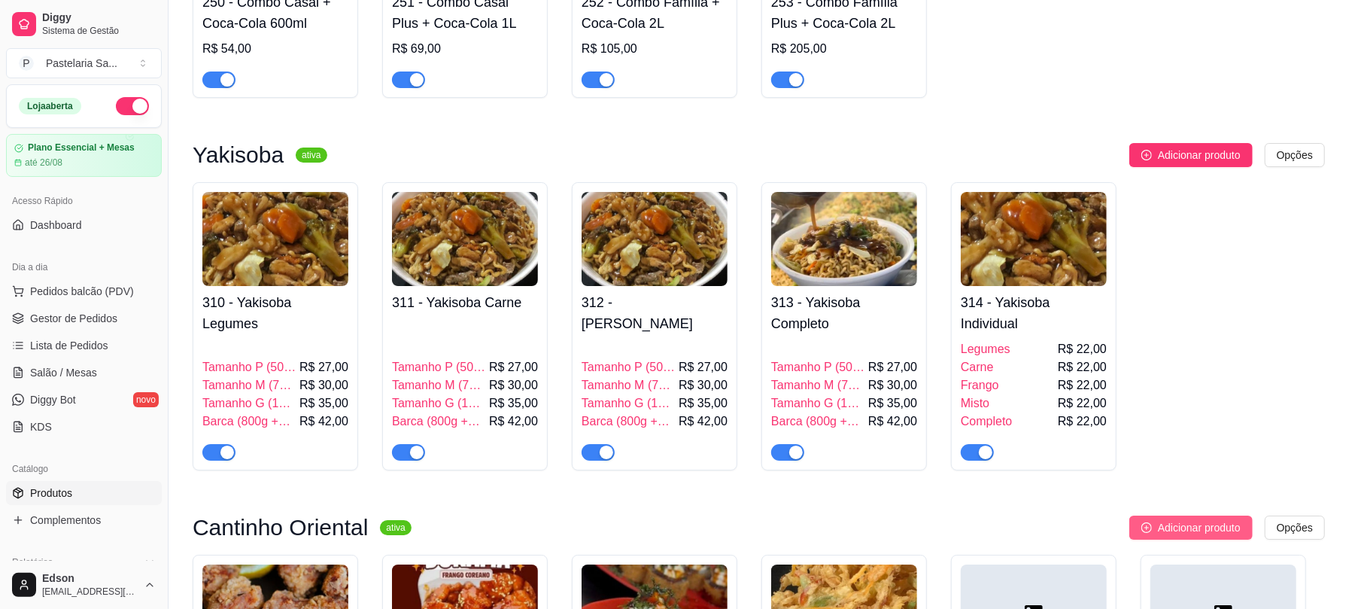
click at [1195, 519] on span "Adicionar produto" at bounding box center [1199, 527] width 83 height 17
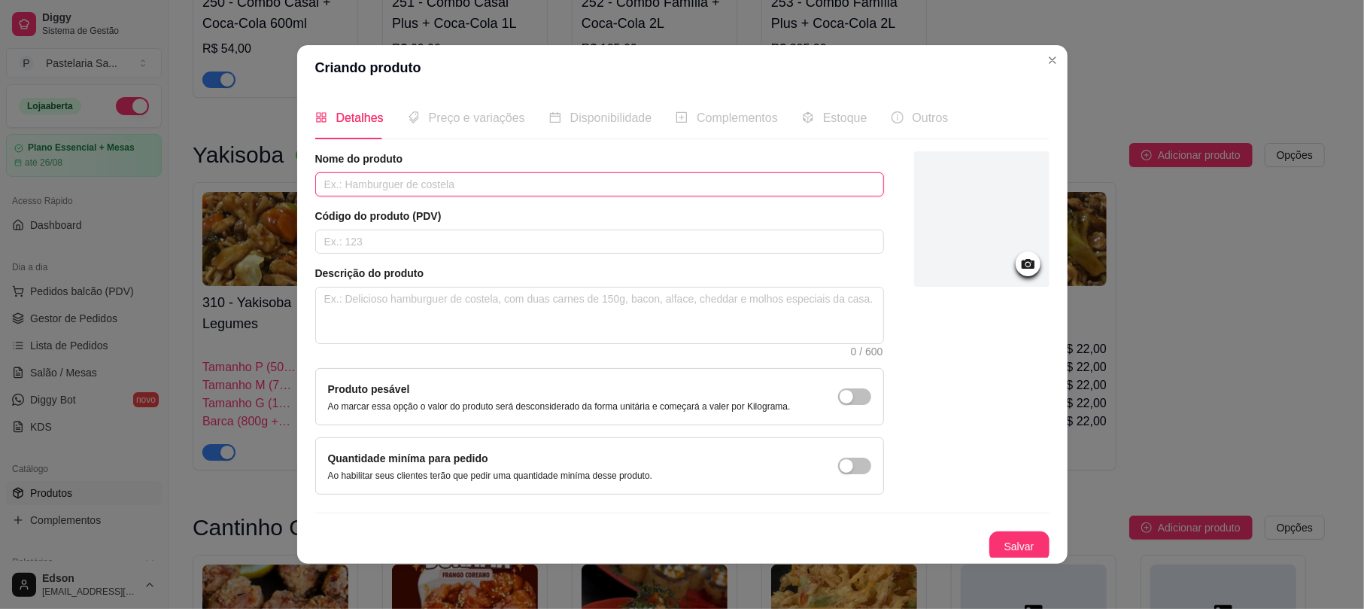
click at [663, 190] on input "text" at bounding box center [599, 184] width 569 height 24
type input "Temaki"
click at [422, 323] on textarea at bounding box center [599, 315] width 567 height 56
type textarea "T"
type textarea "Te"
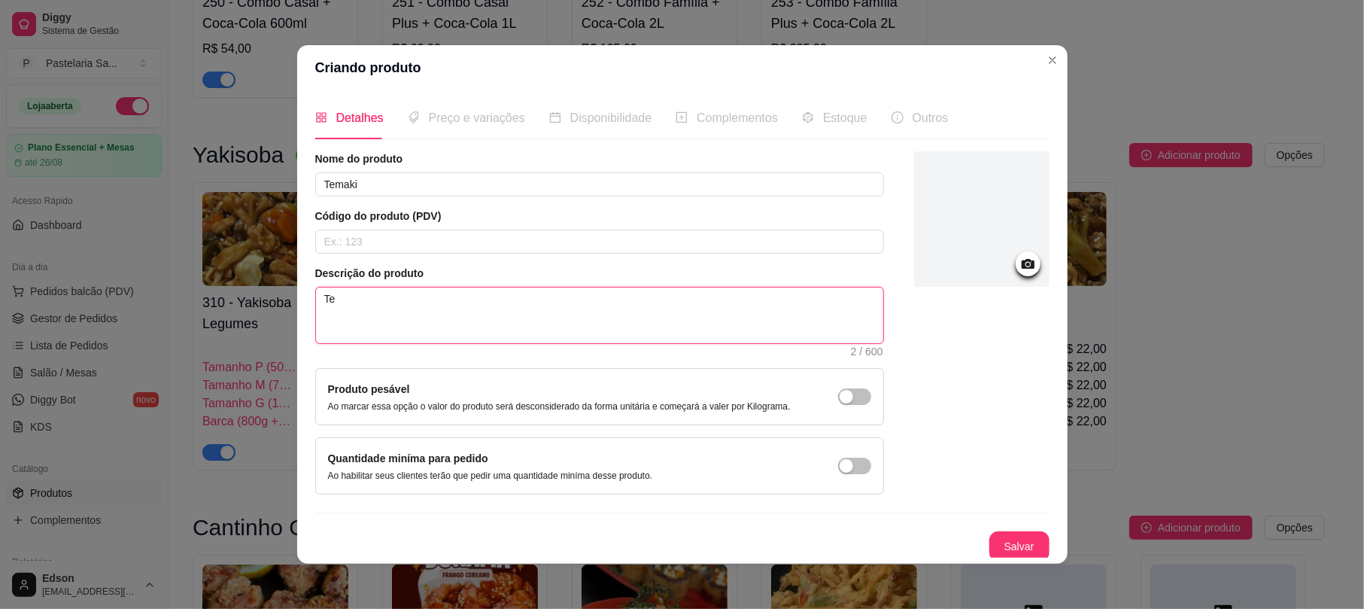
type textarea "Tem"
type textarea "Tema"
type textarea "Temaki"
type textarea "Temakiu"
type textarea "Temaki"
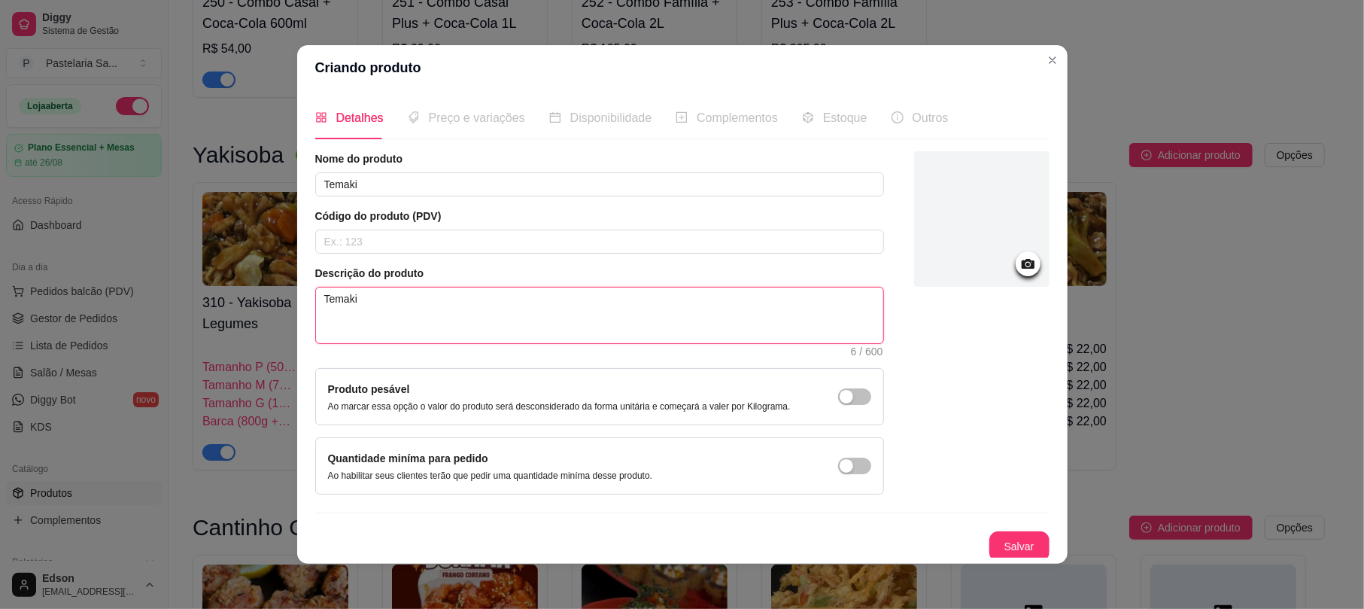
type textarea "Temaki"
type textarea "Temaki d"
type textarea "Temaki de"
type textarea "Temaki de SA"
type textarea "Temaki de S"
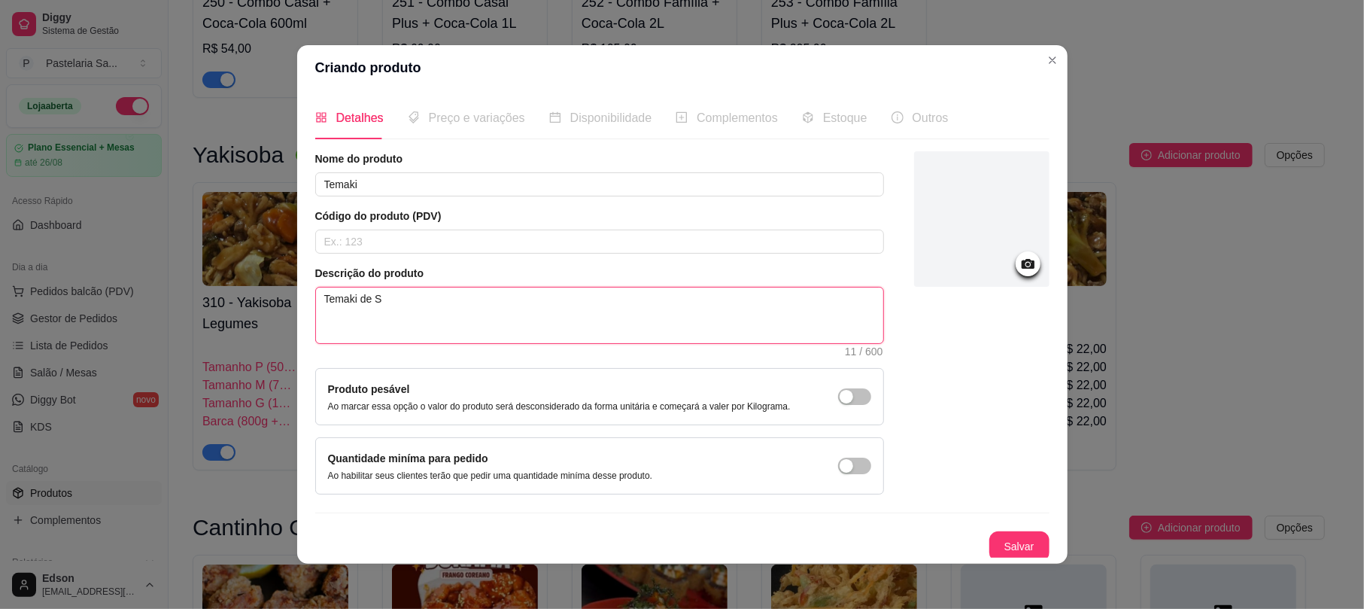
type textarea "Temaki de Sa"
type textarea "Temaki de Sal,"
type textarea "Temaki de Sal,m"
type textarea "Temaki de Sal,"
type textarea "Temaki de Sal"
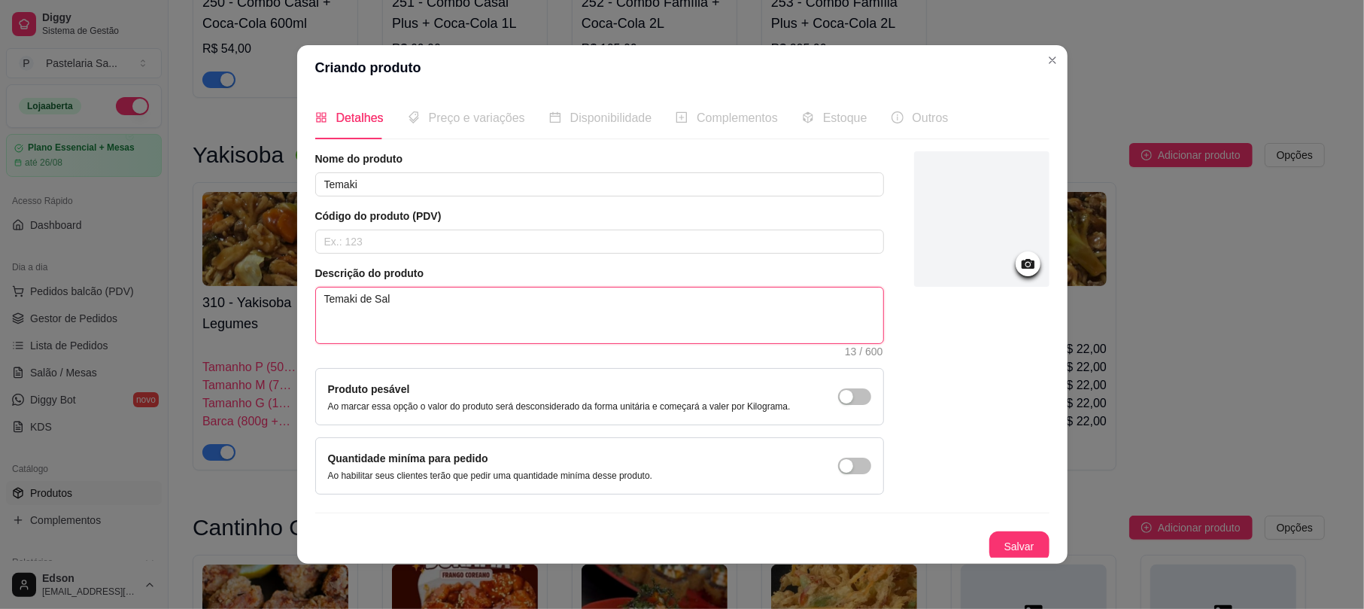
type textarea "Temaki de Salm"
click at [432, 302] on textarea "Temaki de Salmão com cream cheese" at bounding box center [599, 315] width 567 height 56
click at [1019, 259] on icon at bounding box center [1027, 263] width 17 height 17
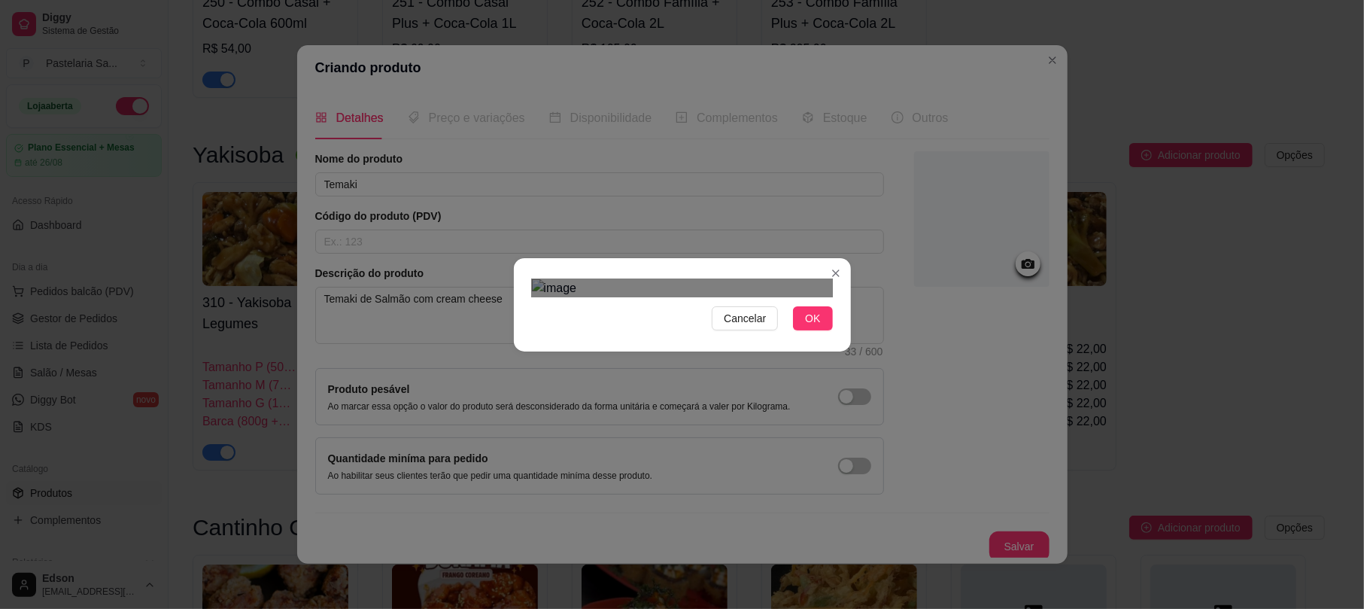
click at [503, 139] on div "Cancelar OK" at bounding box center [682, 304] width 1364 height 609
click at [844, 486] on div "Cancelar OK" at bounding box center [682, 304] width 1364 height 609
click at [739, 411] on div "Use the arrow keys to move the crop selection area" at bounding box center [682, 561] width 301 height 301
click at [805, 330] on button "OK" at bounding box center [812, 318] width 39 height 24
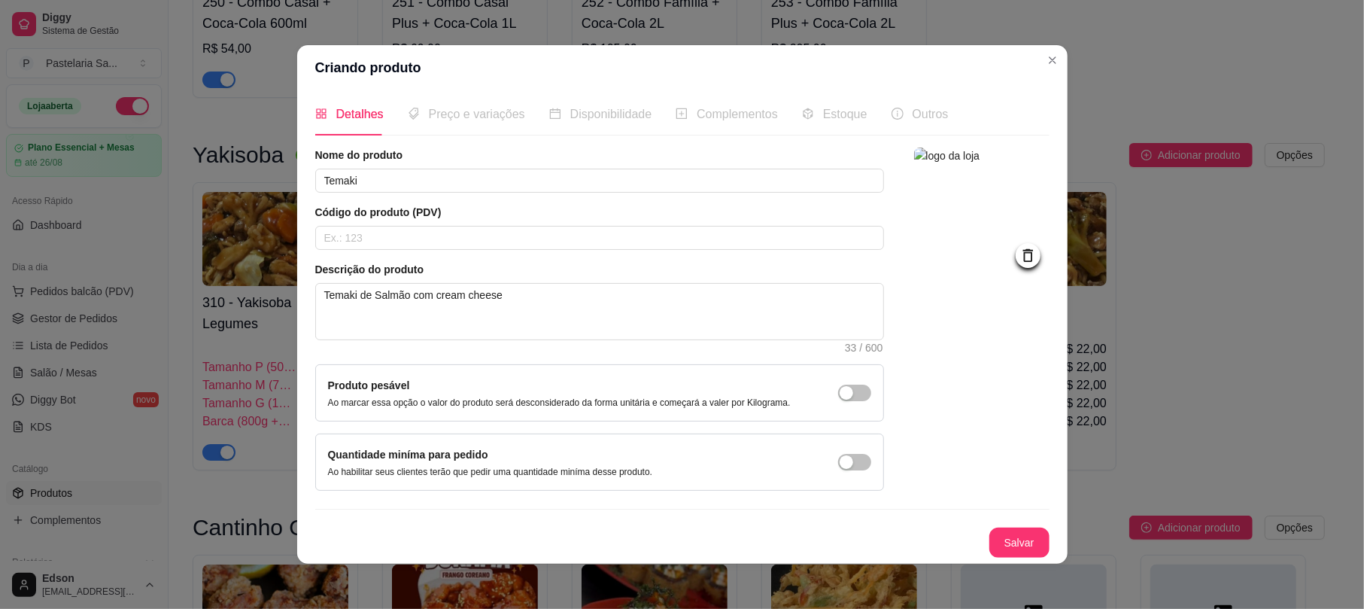
scroll to position [6, 0]
click at [447, 120] on div "Preço e variações" at bounding box center [466, 114] width 117 height 19
click at [1018, 536] on button "Salvar" at bounding box center [1019, 542] width 59 height 29
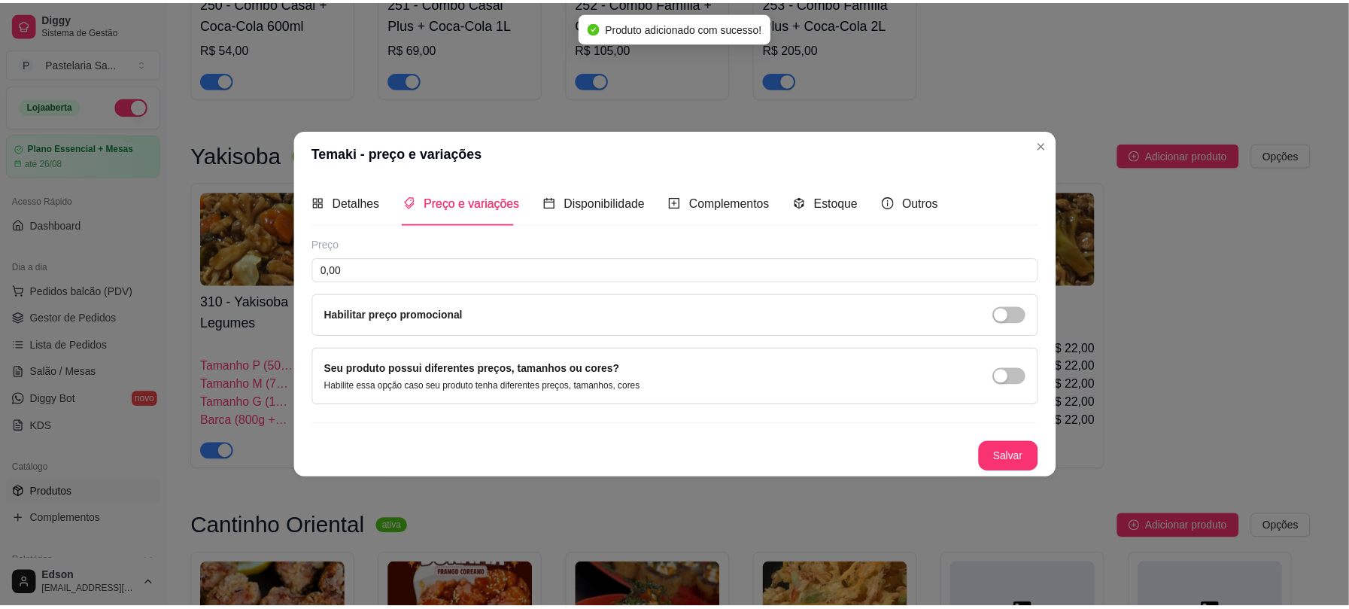
scroll to position [0, 0]
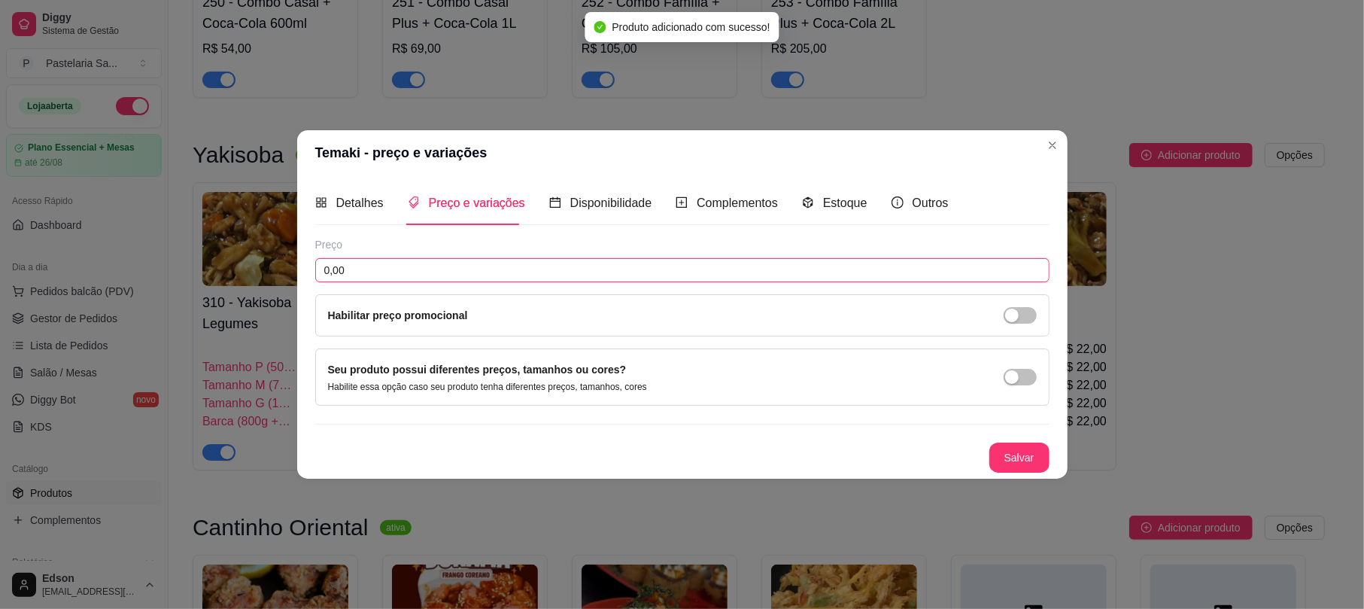
click at [460, 258] on input "0,00" at bounding box center [682, 270] width 734 height 24
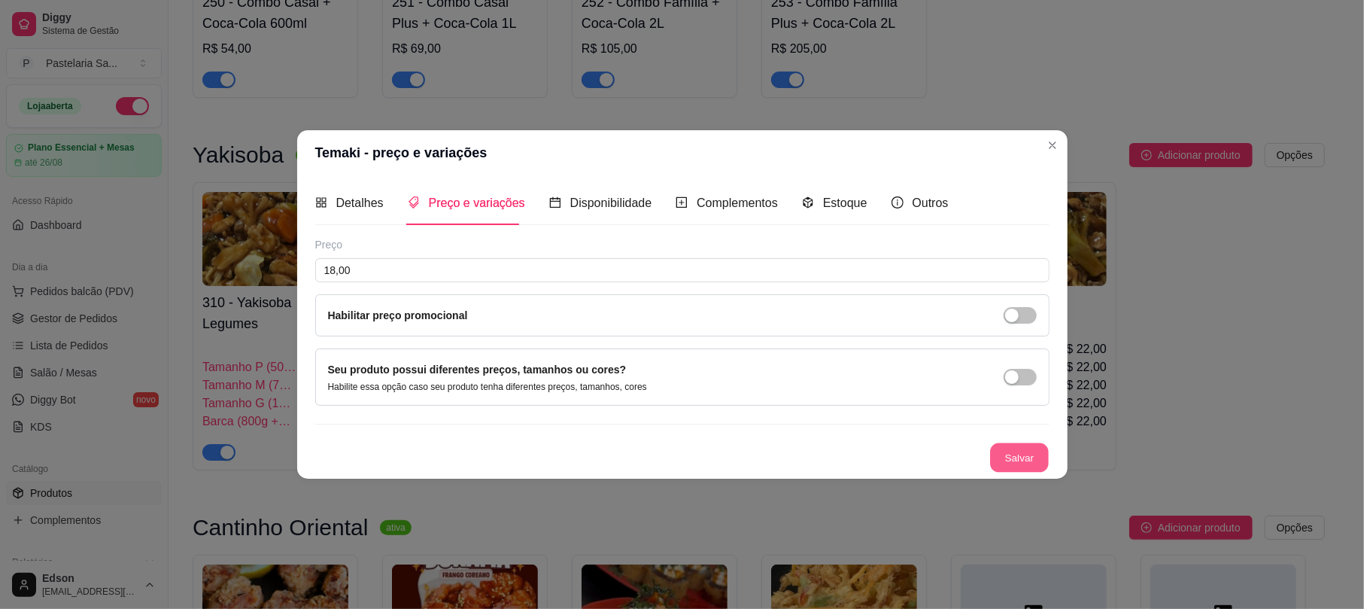
click at [1030, 446] on button "Salvar" at bounding box center [1019, 456] width 59 height 29
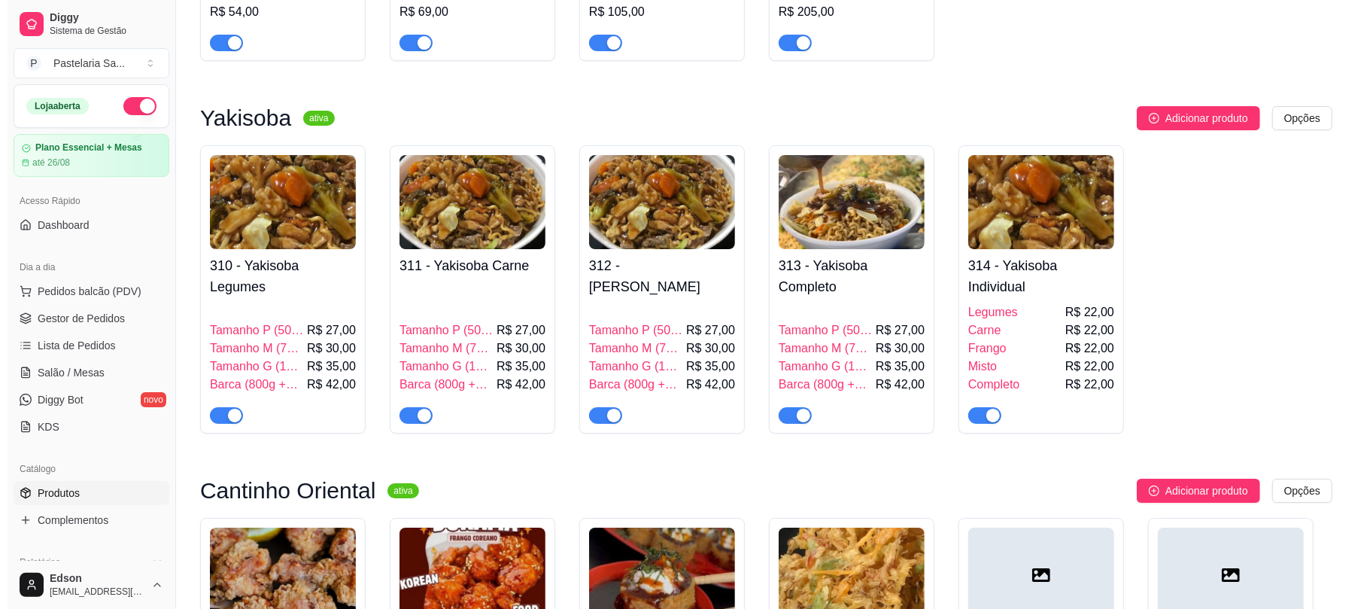
scroll to position [4262, 0]
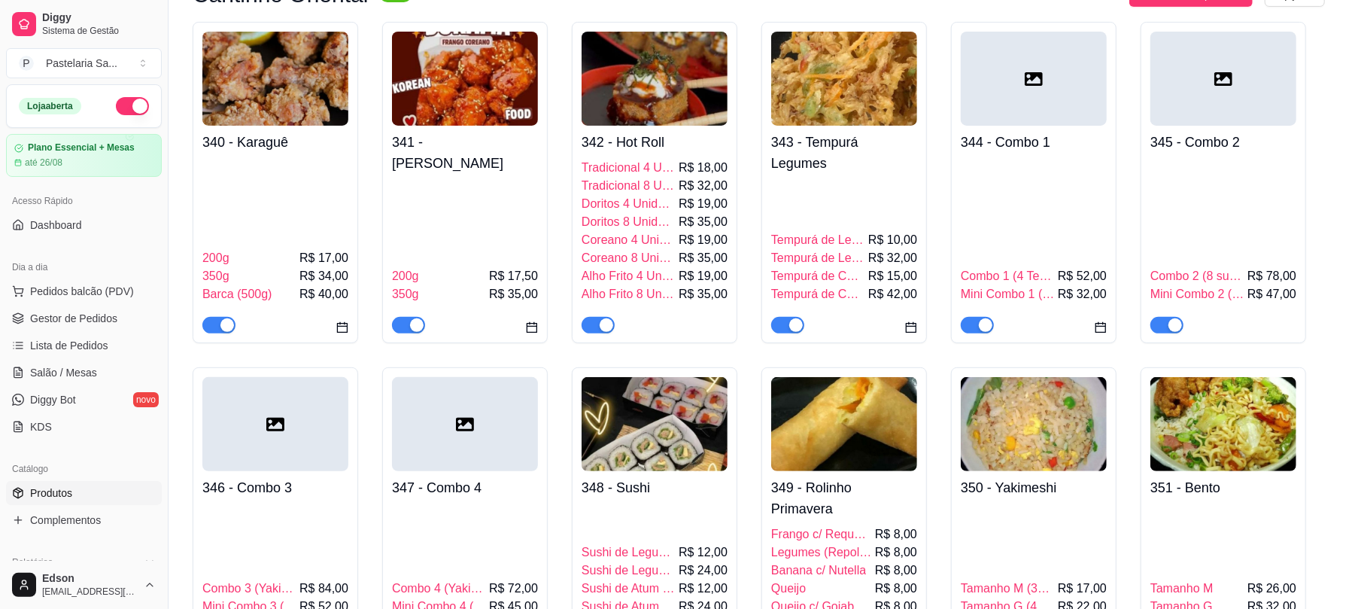
click at [678, 434] on img at bounding box center [654, 424] width 146 height 94
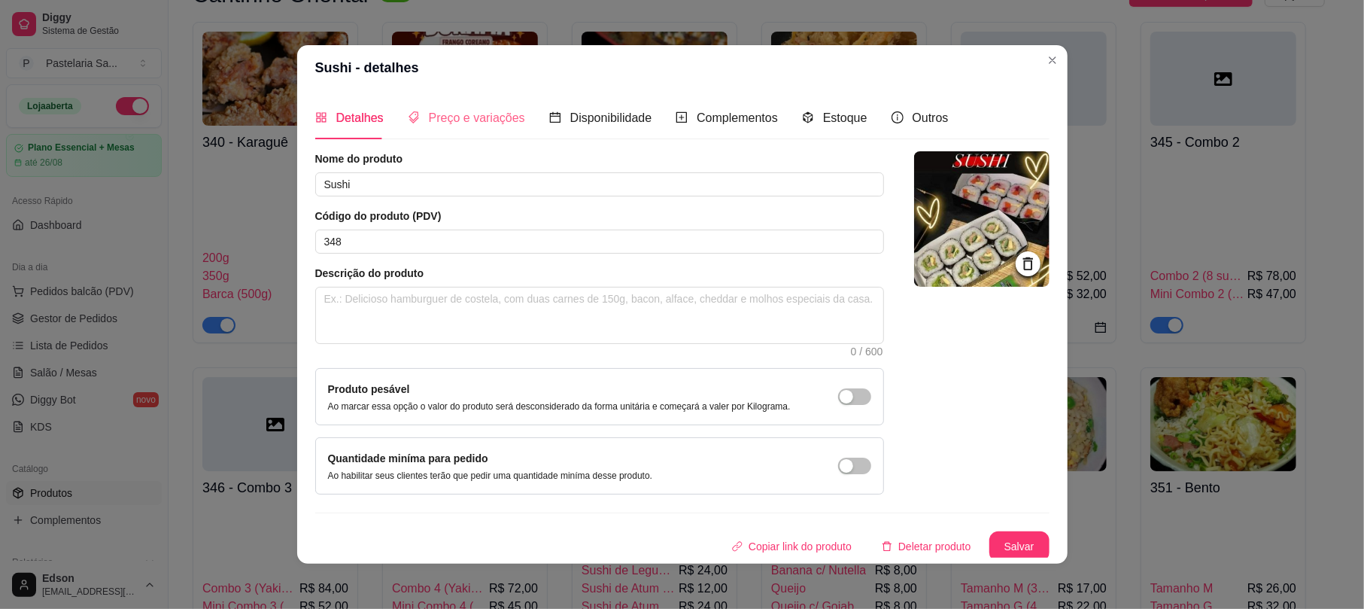
click at [426, 131] on div "Preço e variações" at bounding box center [466, 117] width 117 height 43
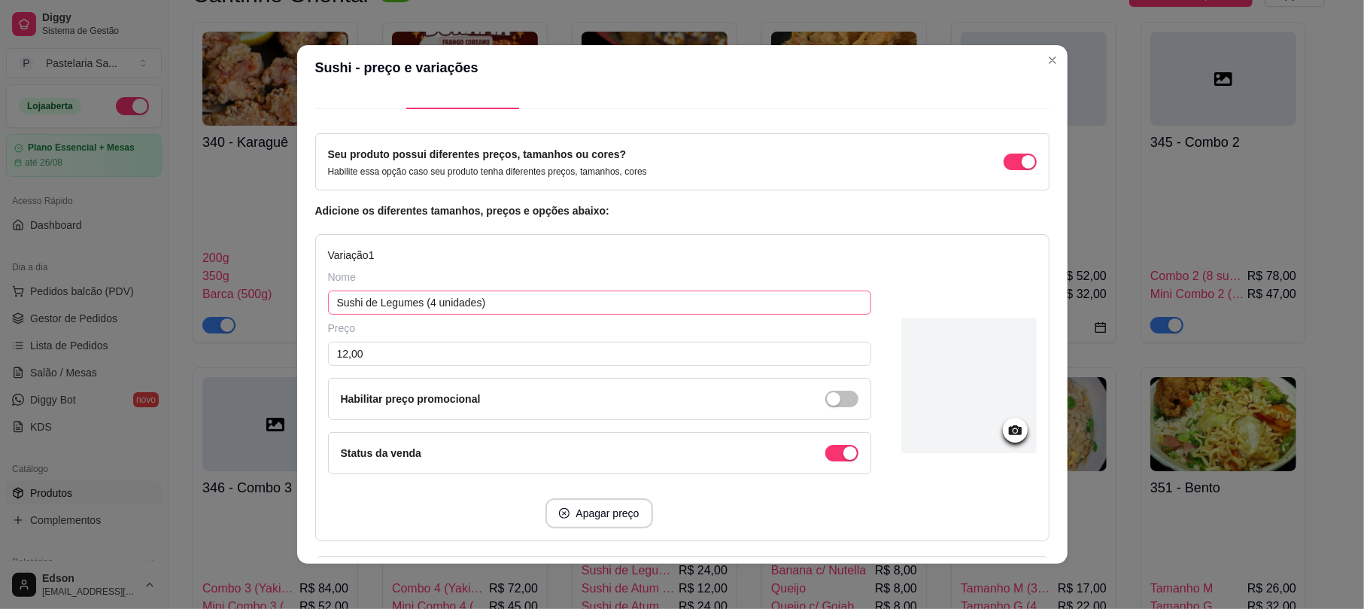
scroll to position [0, 0]
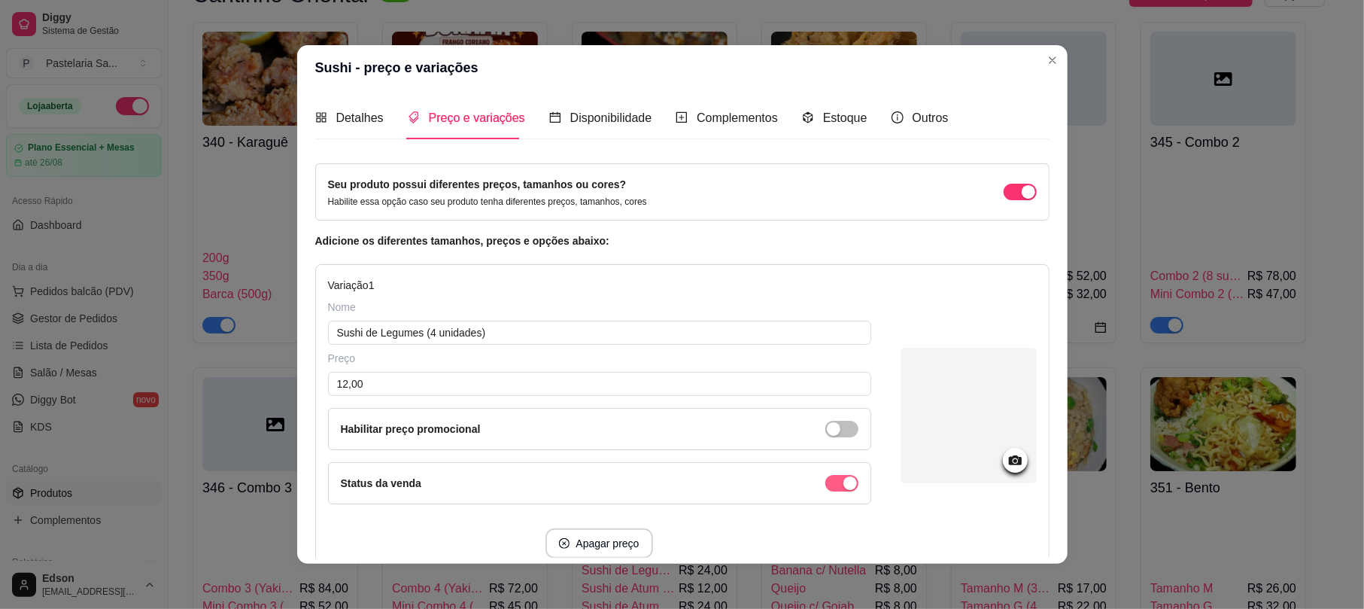
click at [843, 481] on div "button" at bounding box center [850, 483] width 14 height 14
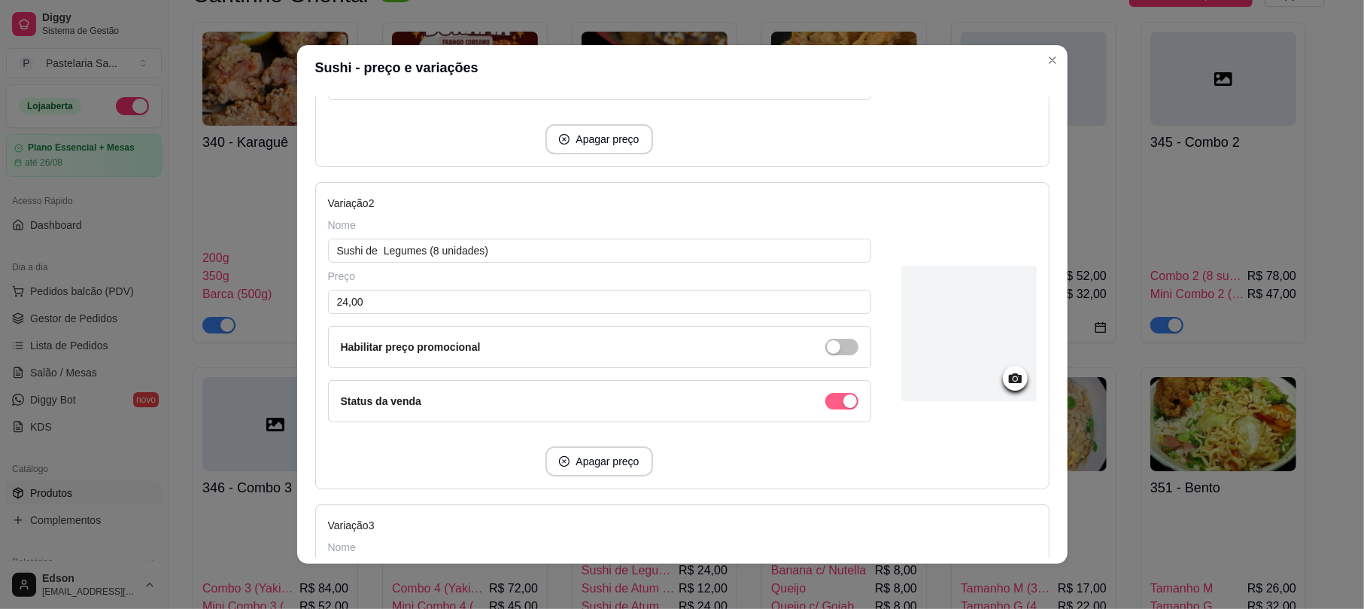
click at [825, 409] on span "button" at bounding box center [841, 401] width 33 height 17
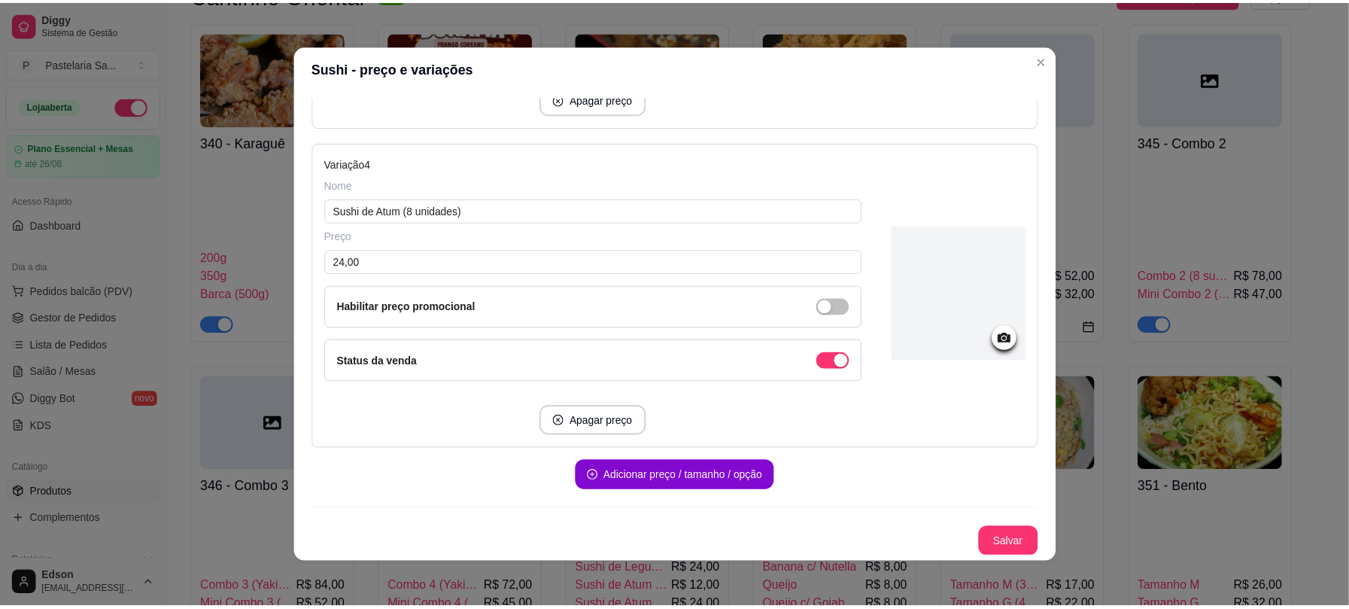
scroll to position [1099, 0]
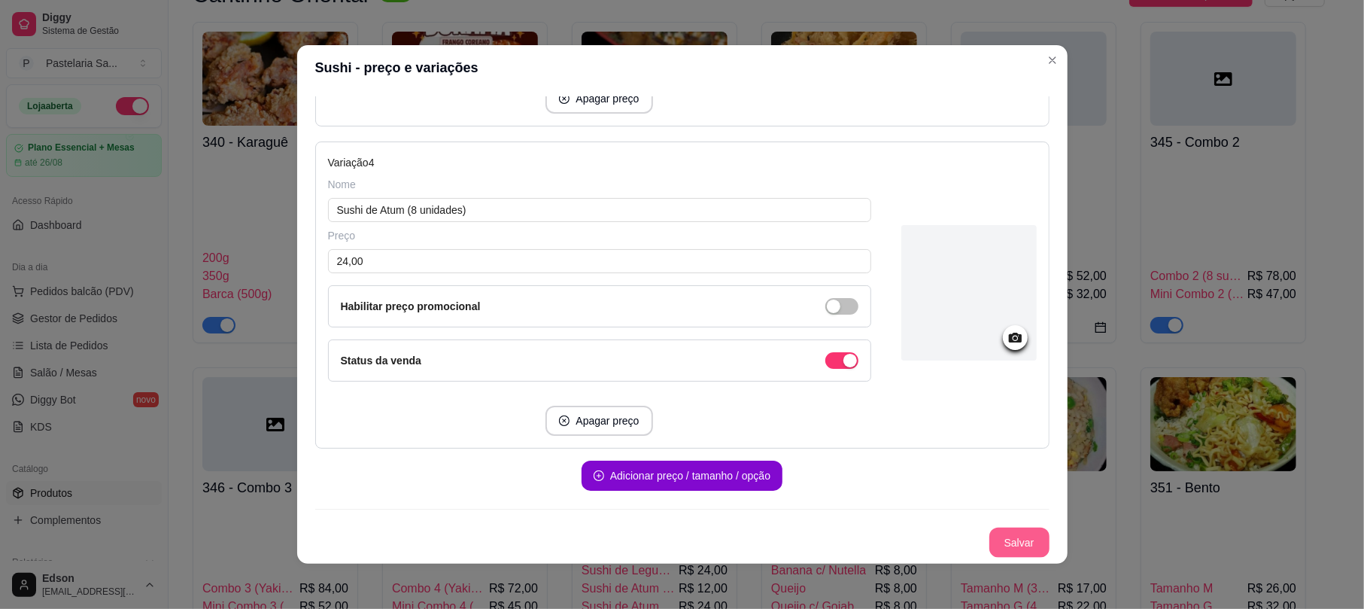
click at [1006, 542] on button "Salvar" at bounding box center [1019, 542] width 60 height 30
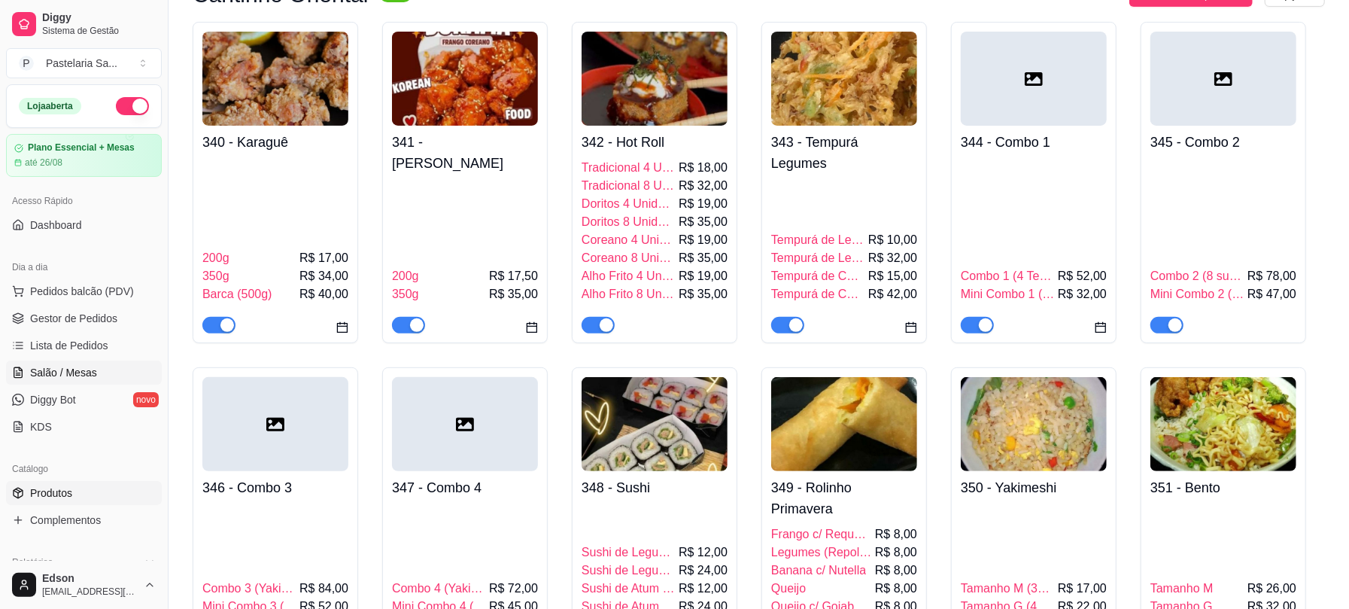
click at [81, 383] on link "Salão / Mesas" at bounding box center [84, 372] width 156 height 24
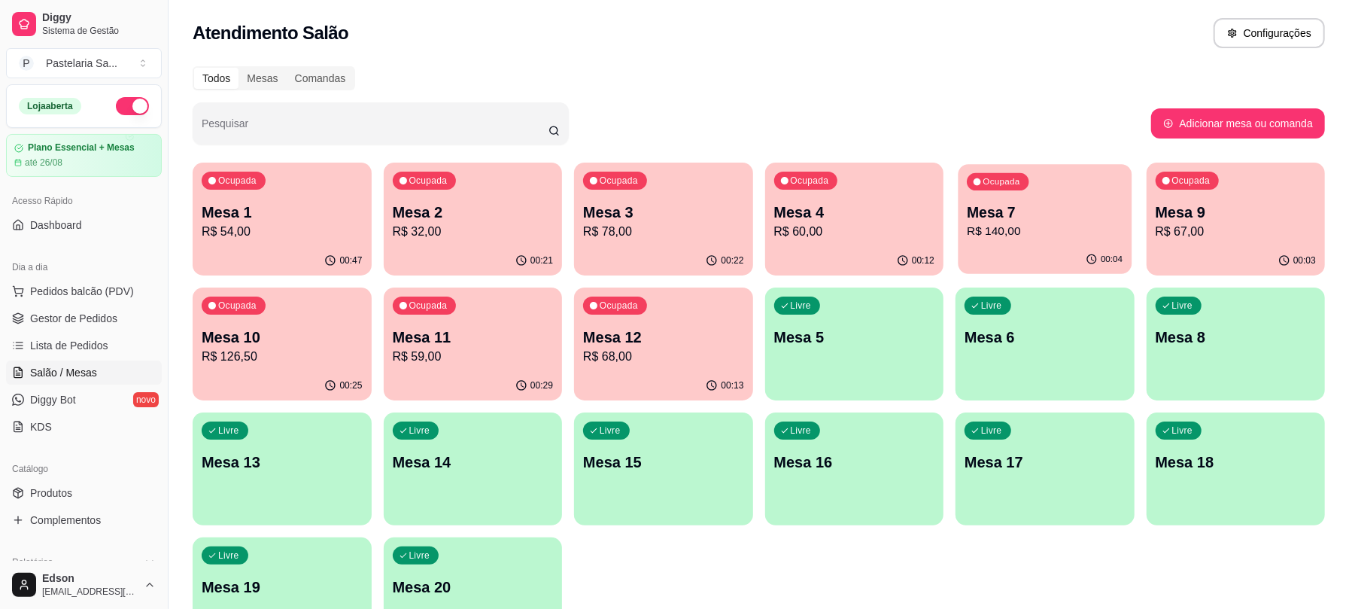
click at [1021, 209] on p "Mesa 7" at bounding box center [1045, 212] width 156 height 20
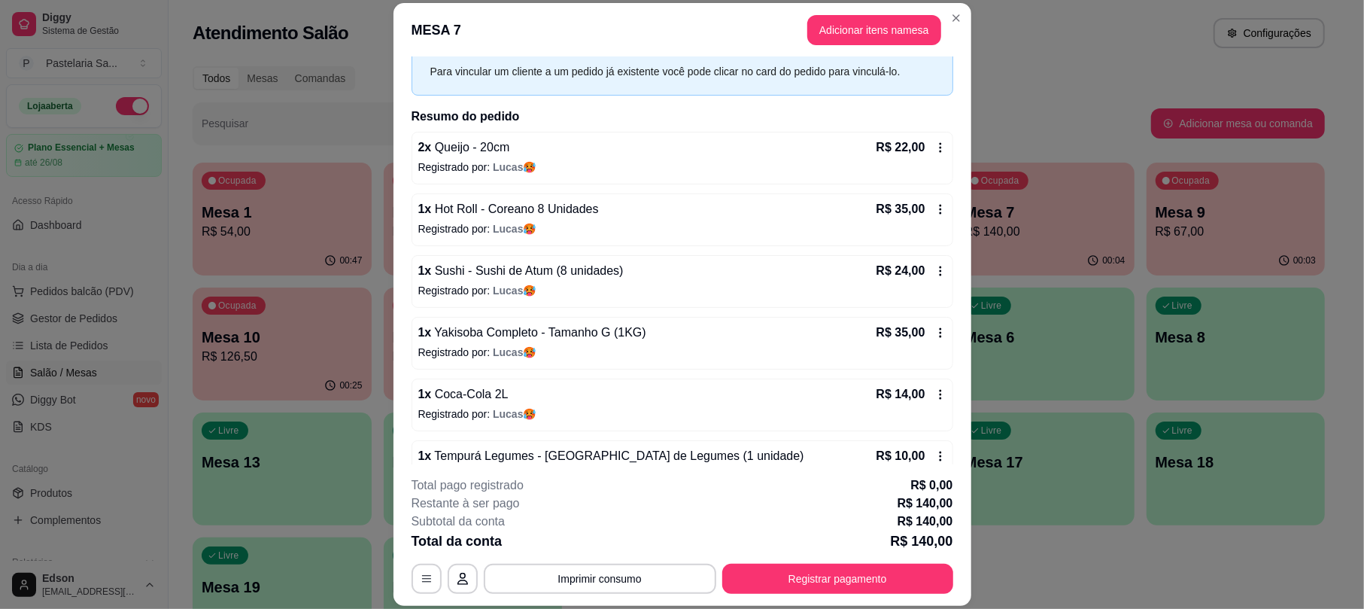
scroll to position [105, 0]
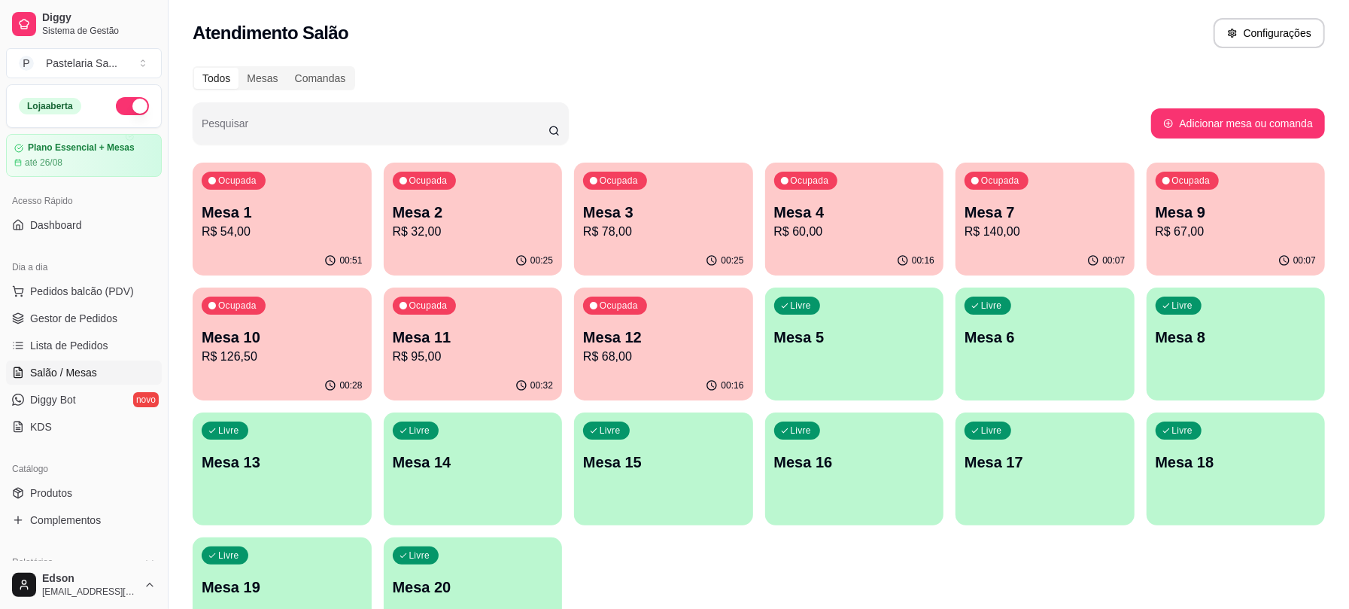
click at [1041, 217] on p "Mesa 7" at bounding box center [1044, 212] width 161 height 21
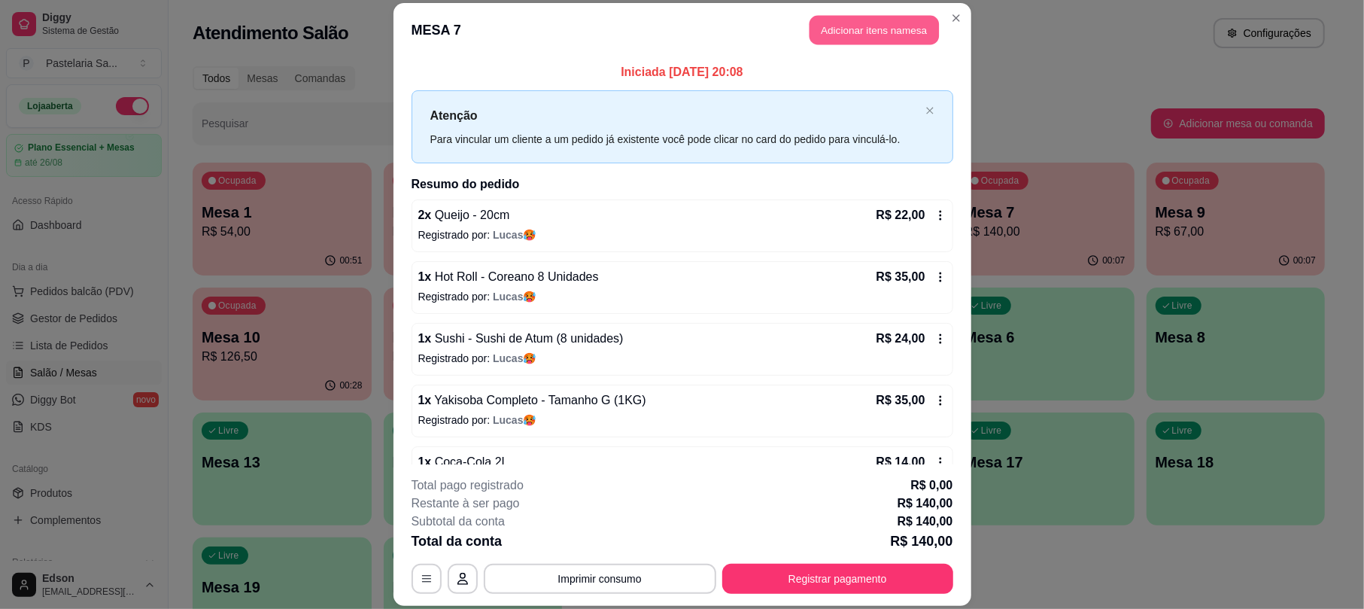
click at [855, 39] on button "Adicionar itens na mesa" at bounding box center [873, 30] width 129 height 29
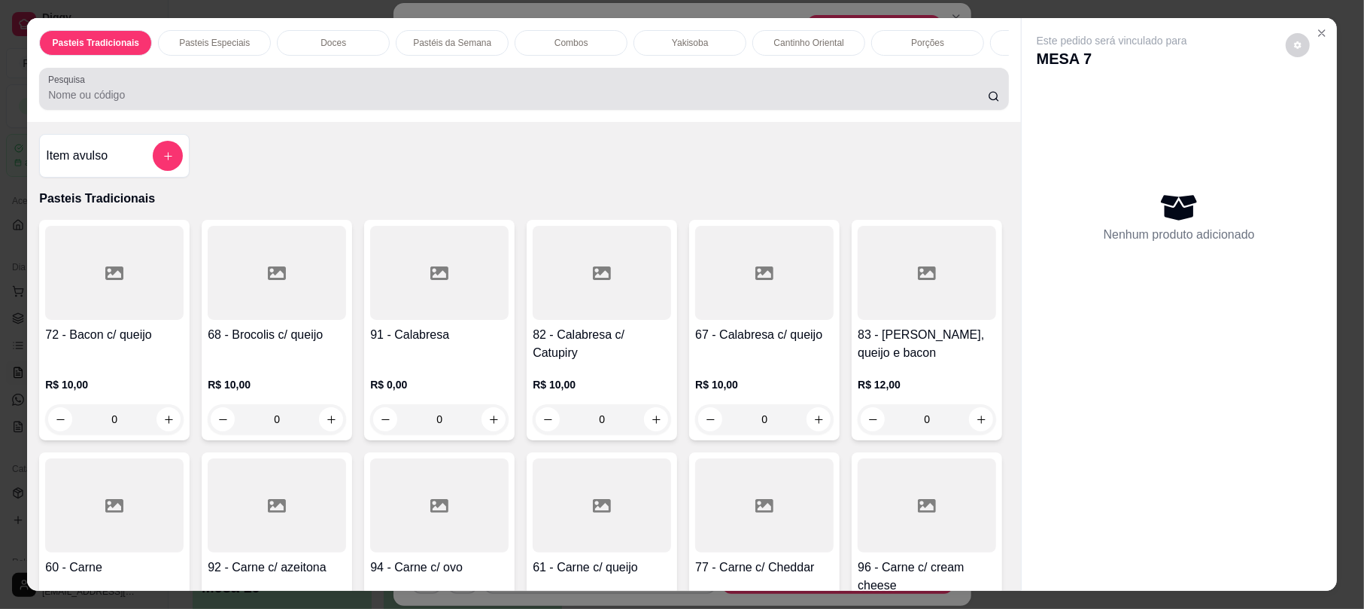
click at [329, 102] on input "Pesquisa" at bounding box center [518, 94] width 940 height 15
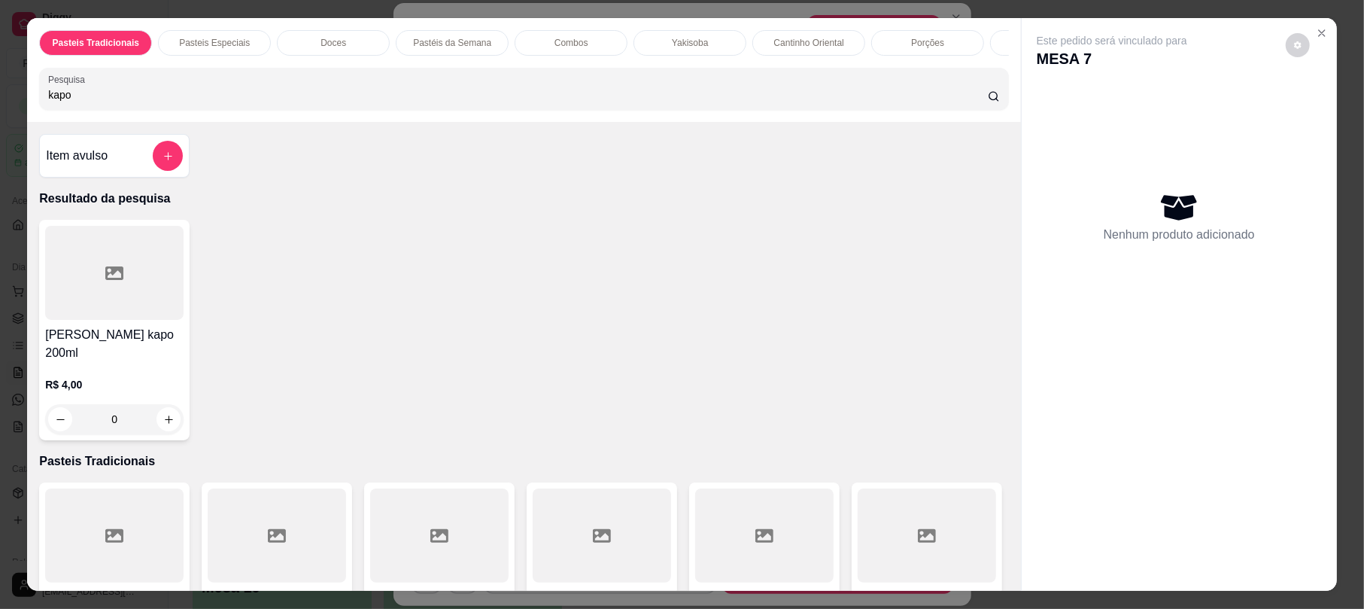
click at [138, 316] on div at bounding box center [114, 273] width 138 height 94
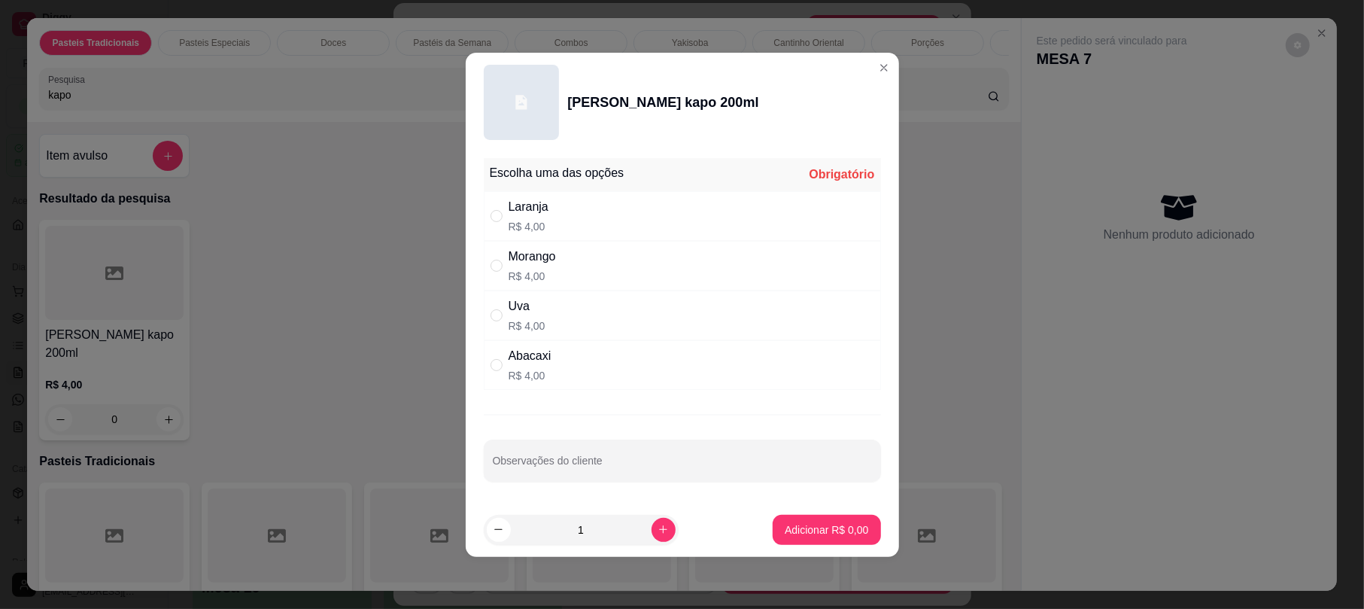
click at [546, 217] on div "Laranja R$ 4,00" at bounding box center [529, 216] width 40 height 36
click at [798, 522] on p "Adicionar R$ 4,00" at bounding box center [827, 529] width 84 height 15
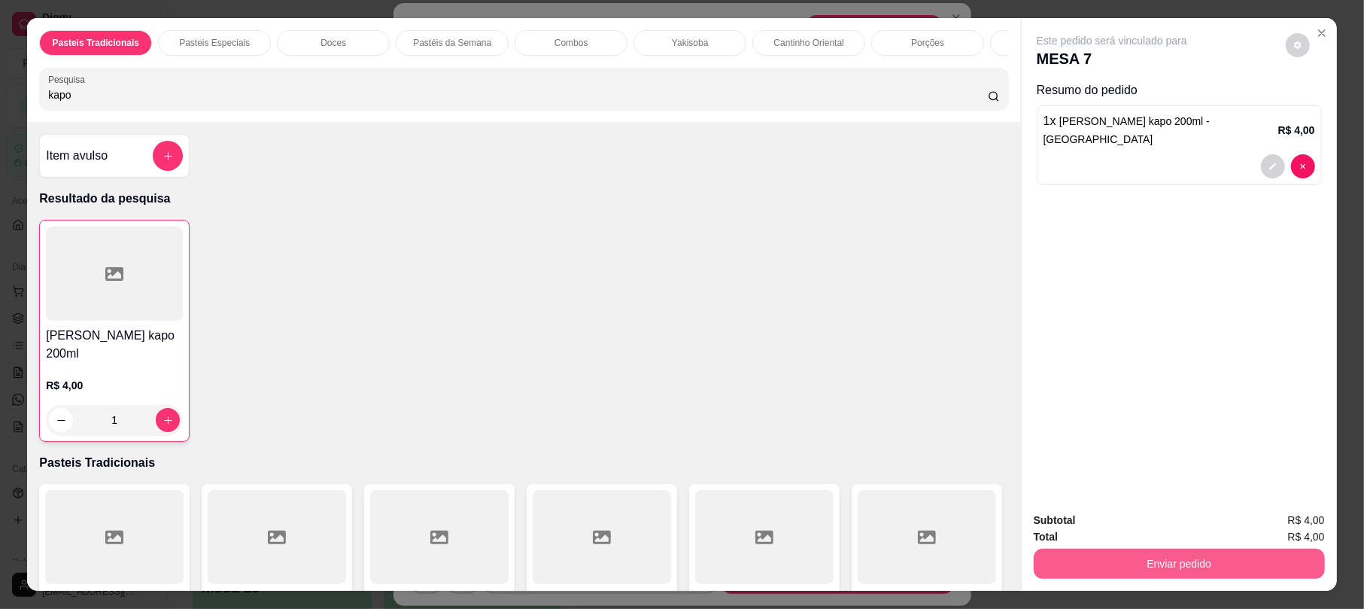
click at [1091, 560] on button "Enviar pedido" at bounding box center [1179, 563] width 291 height 30
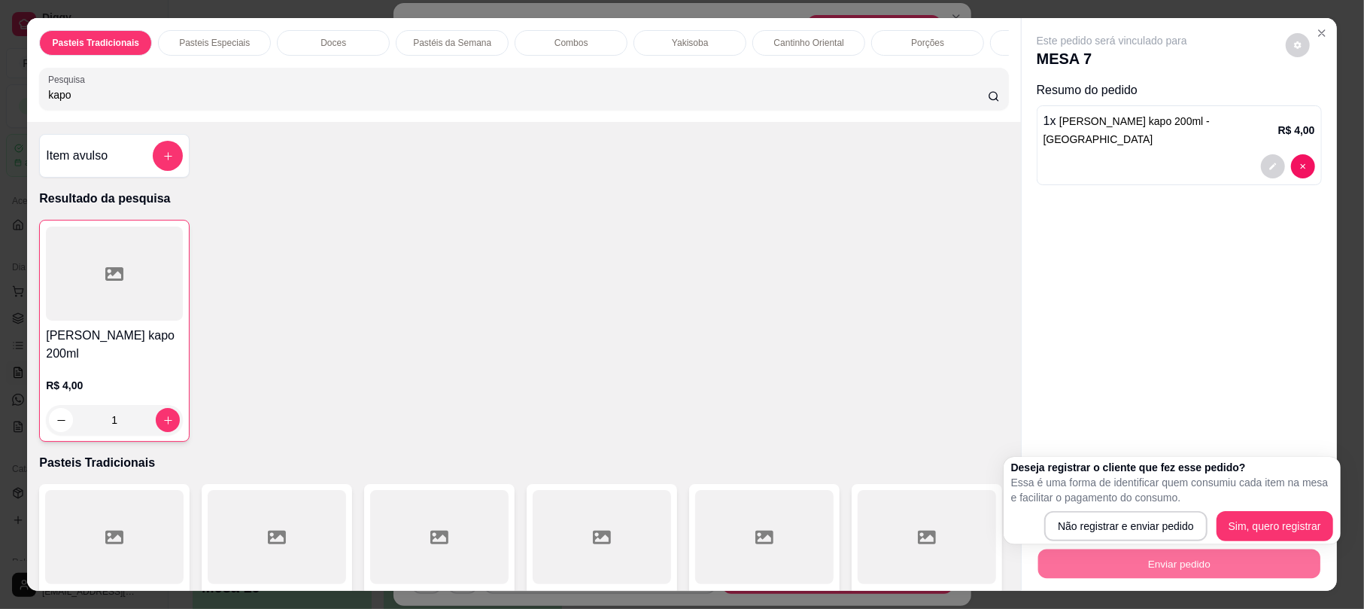
click at [693, 245] on div "[PERSON_NAME] kapo 200ml R$ 4,00 1" at bounding box center [523, 331] width 969 height 222
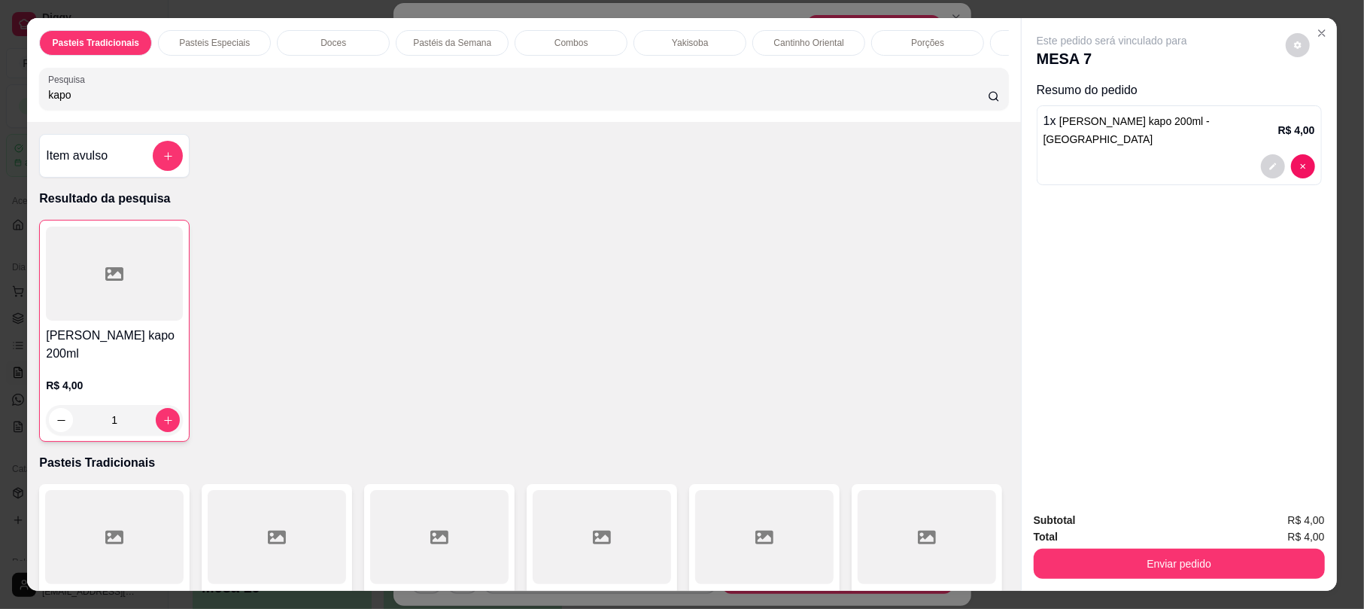
click at [104, 102] on input "kapo" at bounding box center [518, 94] width 940 height 15
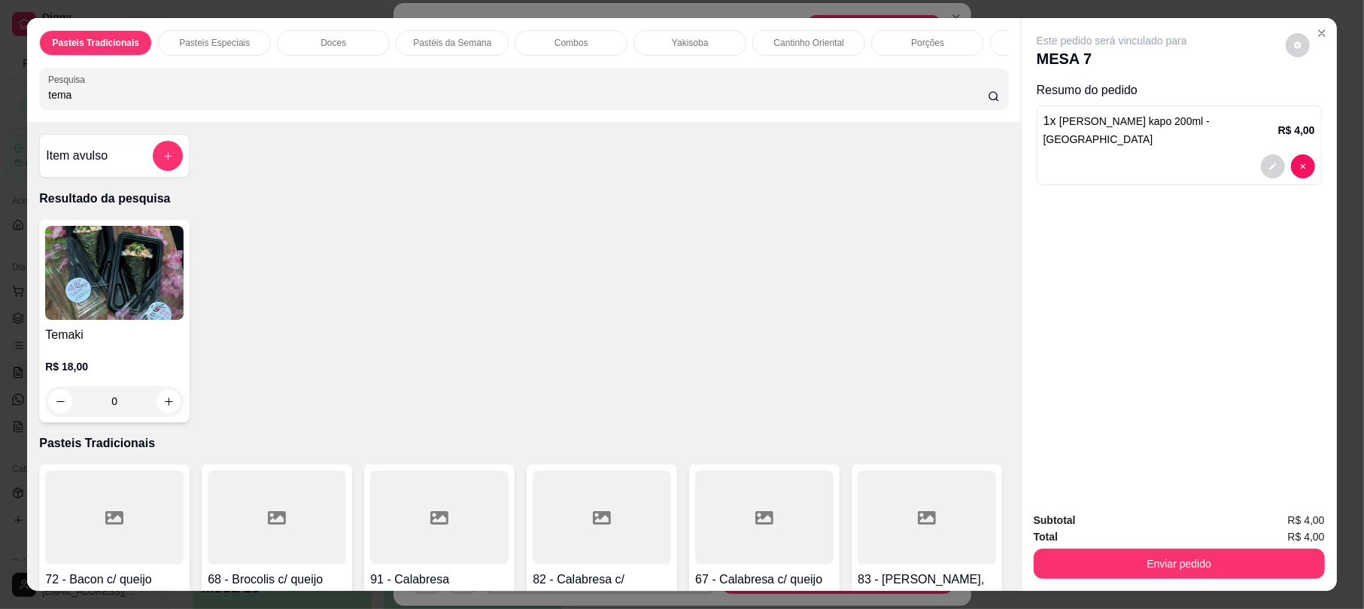
click at [122, 320] on img at bounding box center [114, 273] width 138 height 94
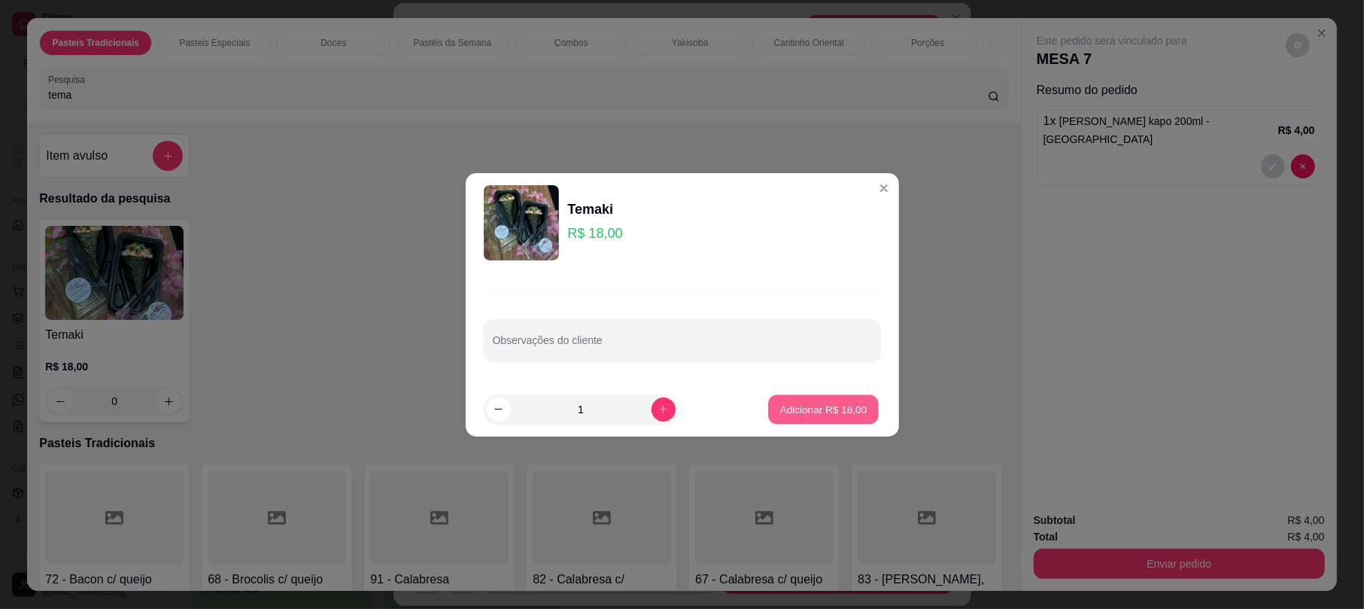
click at [814, 402] on p "Adicionar R$ 18,00" at bounding box center [823, 409] width 87 height 14
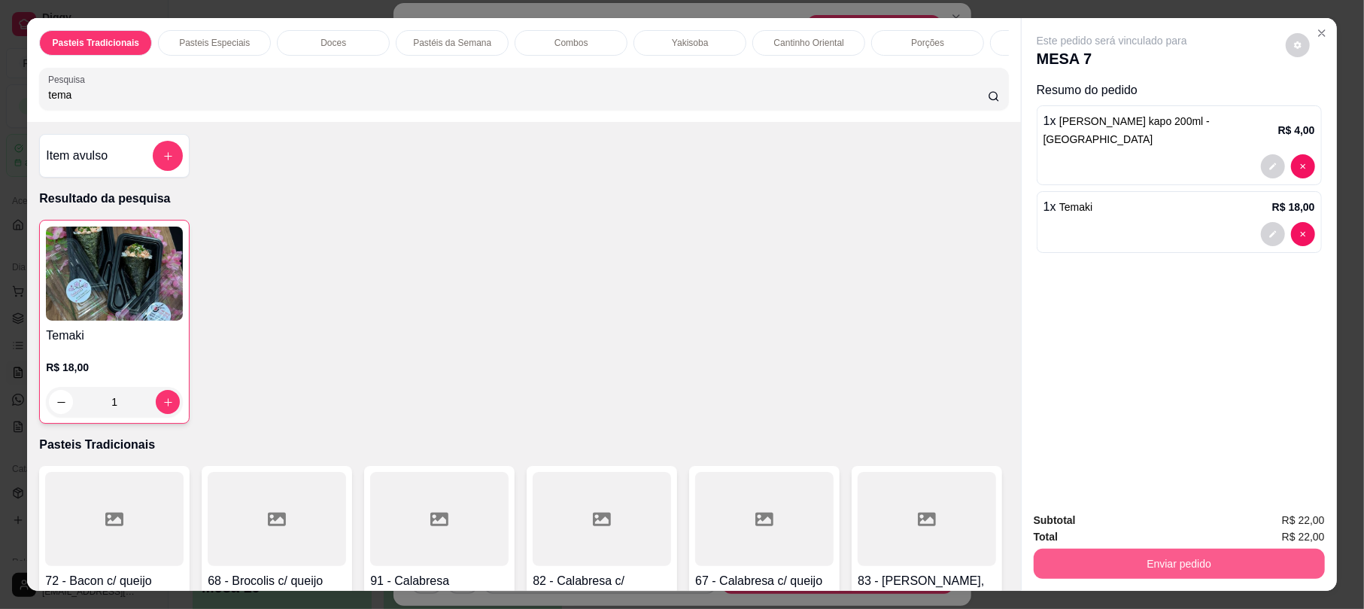
click at [1175, 567] on button "Enviar pedido" at bounding box center [1179, 563] width 291 height 30
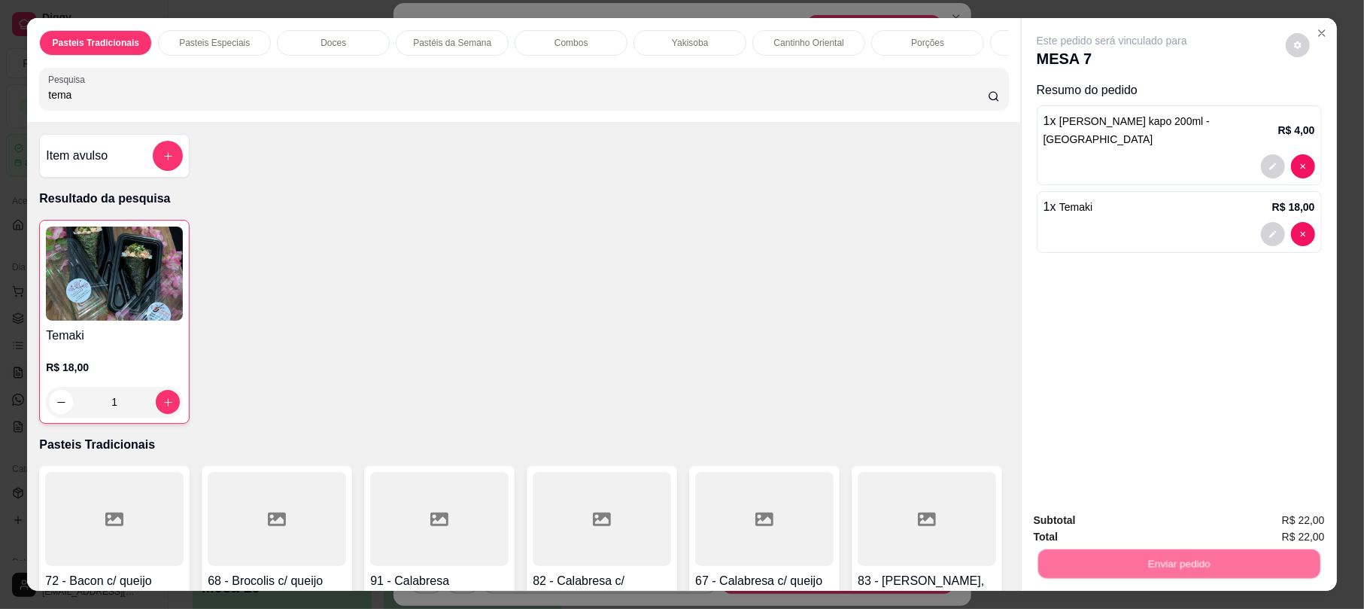
click at [1139, 525] on button "Não registrar e enviar pedido" at bounding box center [1128, 526] width 152 height 28
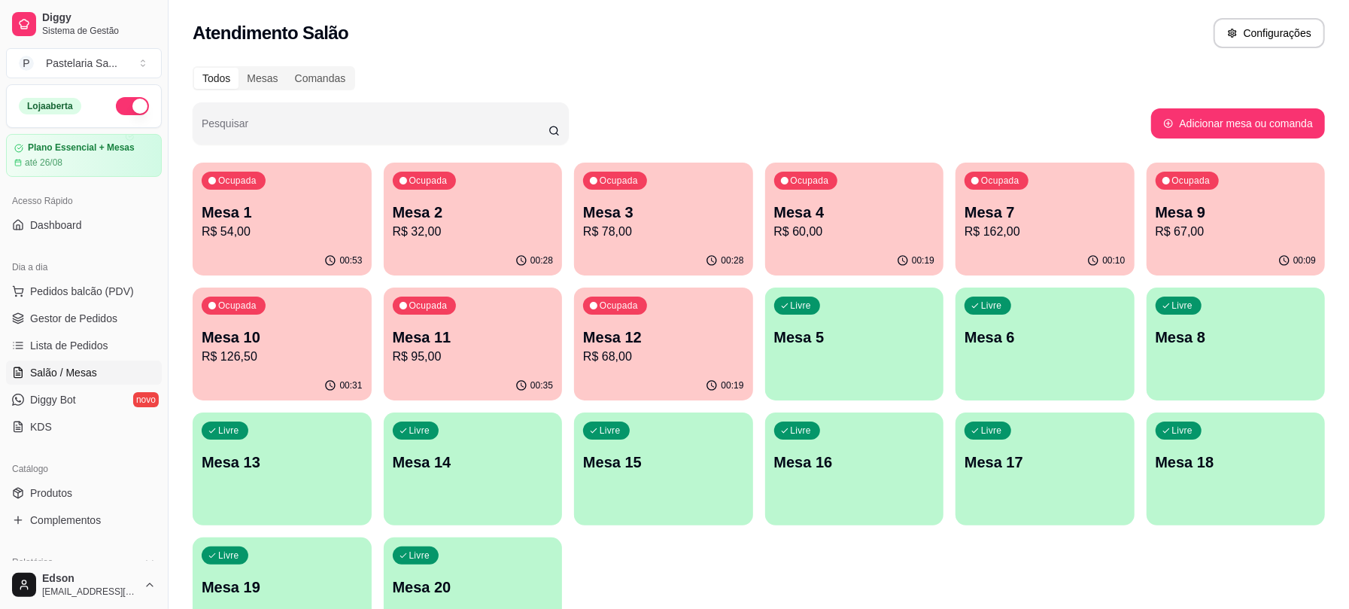
click at [313, 238] on p "R$ 54,00" at bounding box center [282, 232] width 161 height 18
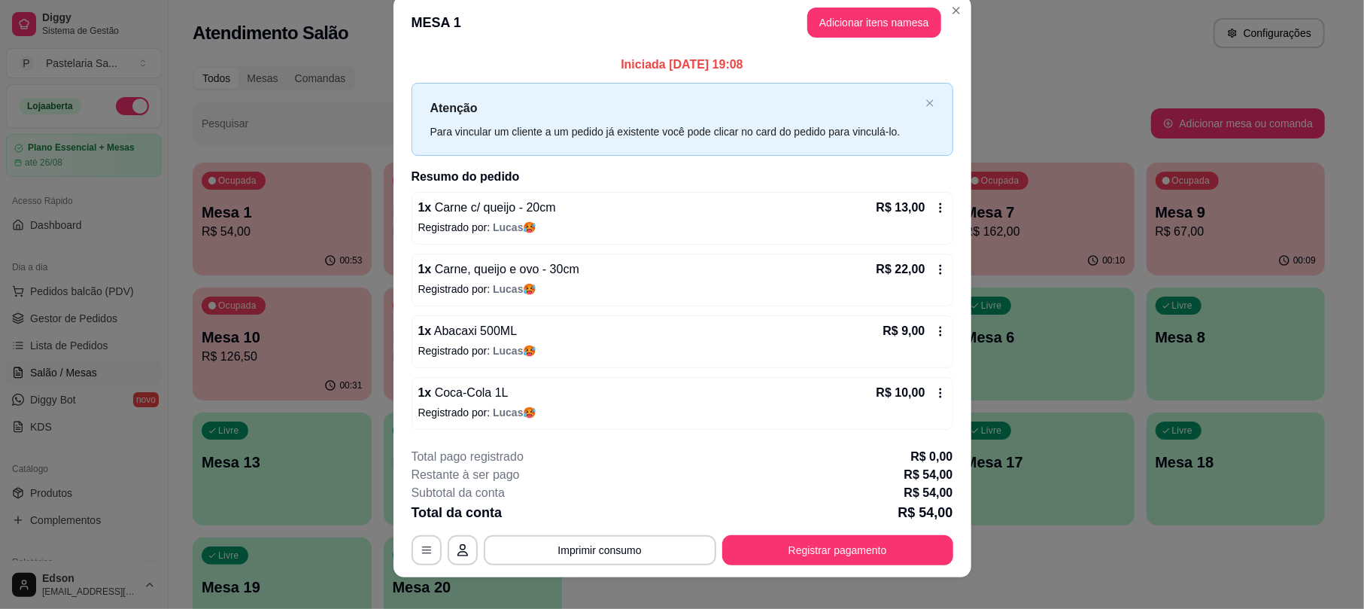
scroll to position [36, 0]
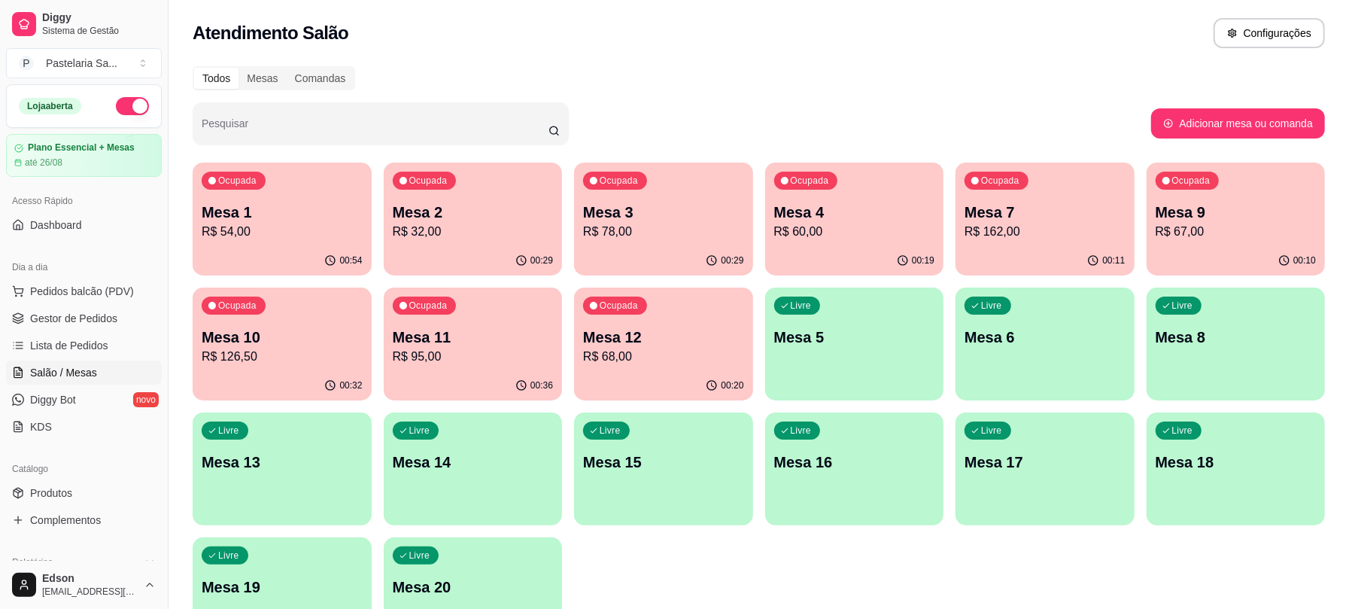
click at [1011, 220] on p "Mesa 7" at bounding box center [1044, 212] width 161 height 21
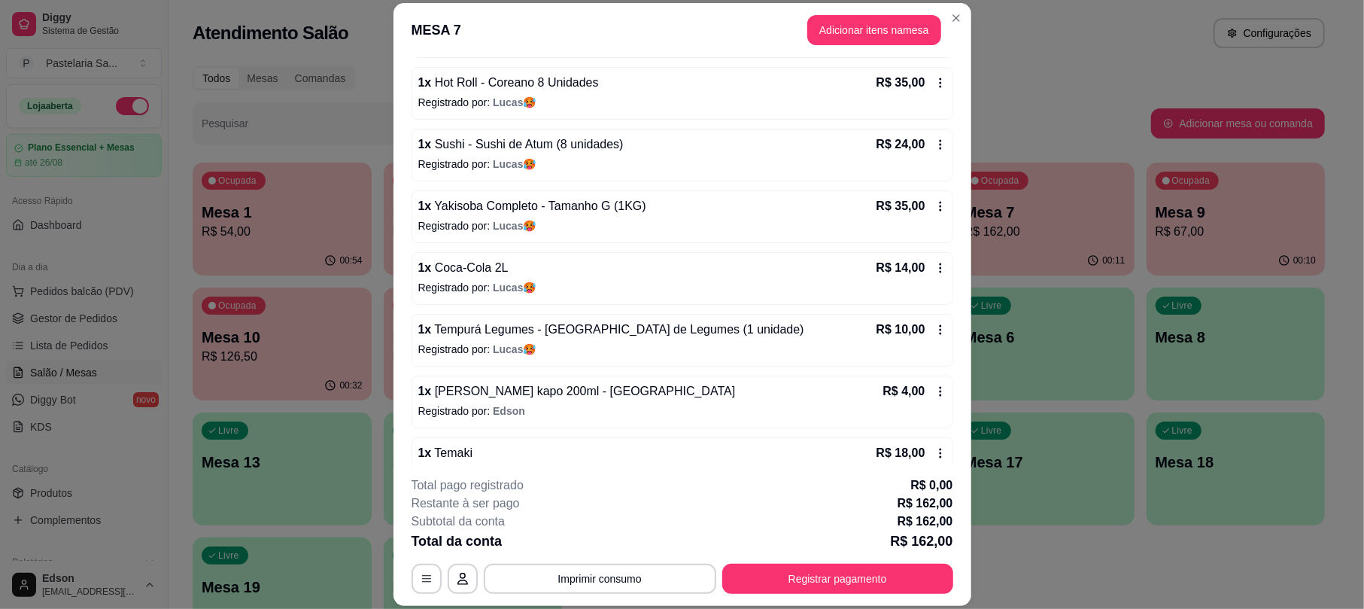
scroll to position [229, 0]
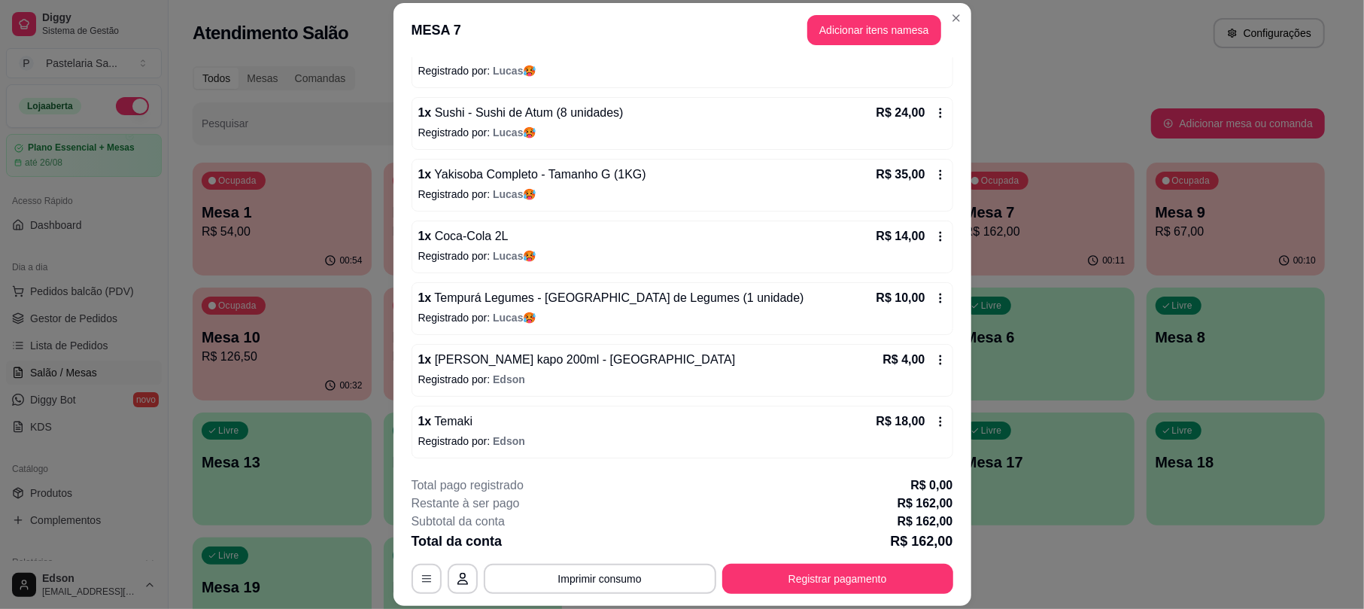
click at [934, 292] on icon at bounding box center [940, 298] width 12 height 12
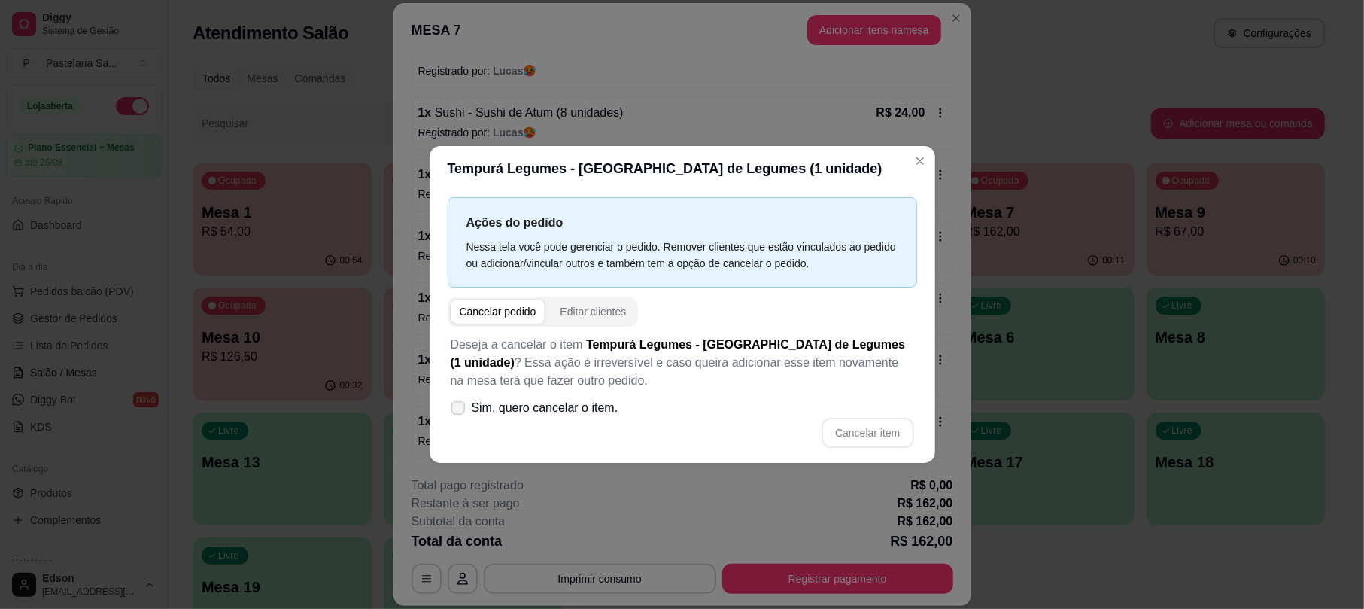
click at [578, 409] on span "Sim, quero cancelar o item." at bounding box center [545, 408] width 147 height 18
click at [460, 410] on input "Sim, quero cancelar o item." at bounding box center [455, 415] width 10 height 10
click at [891, 424] on button "Cancelar item" at bounding box center [867, 433] width 92 height 30
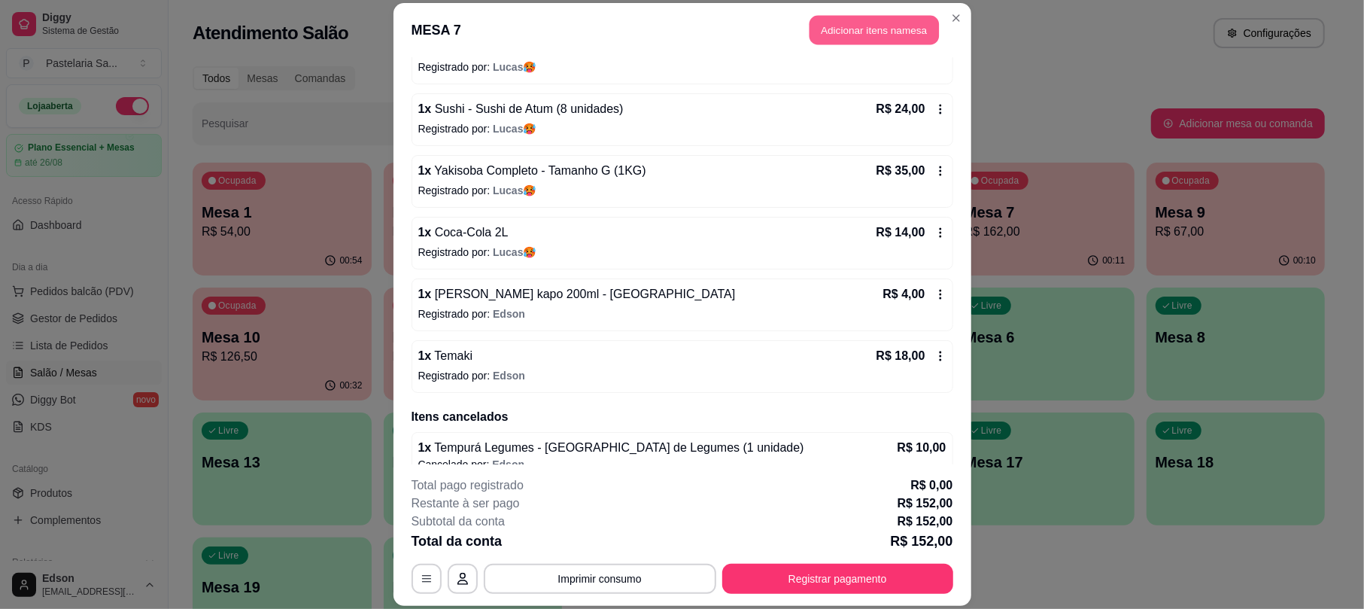
click at [873, 28] on button "Adicionar itens na mesa" at bounding box center [873, 30] width 129 height 29
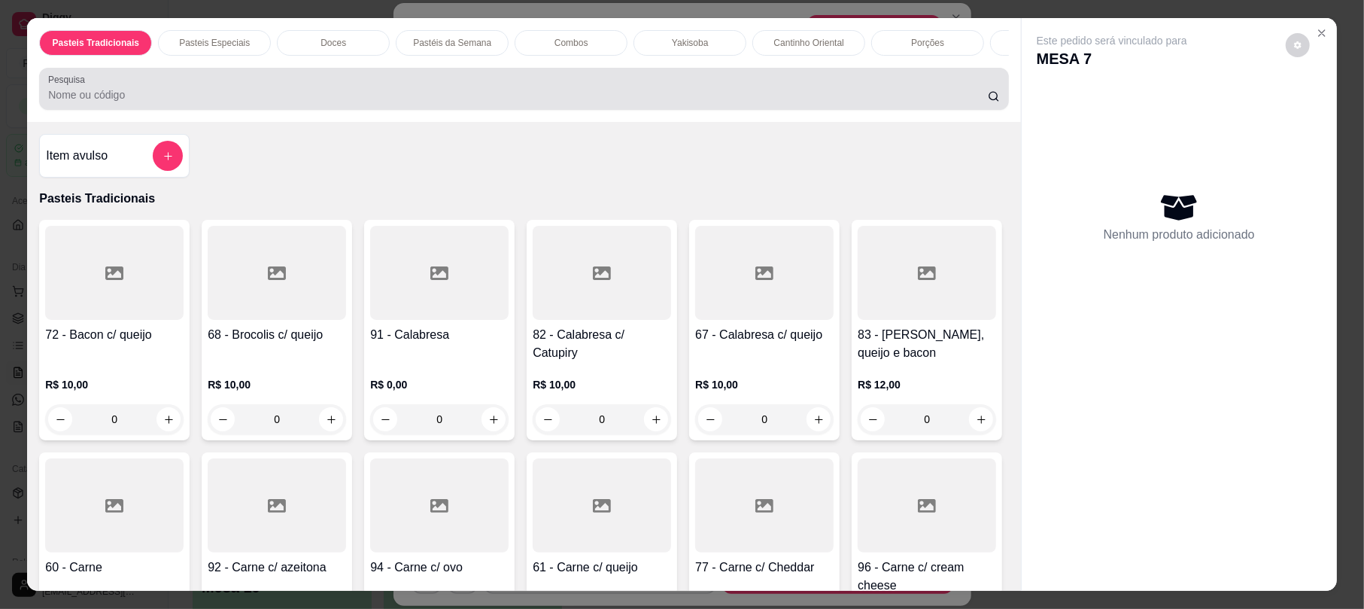
click at [524, 94] on div at bounding box center [523, 89] width 951 height 30
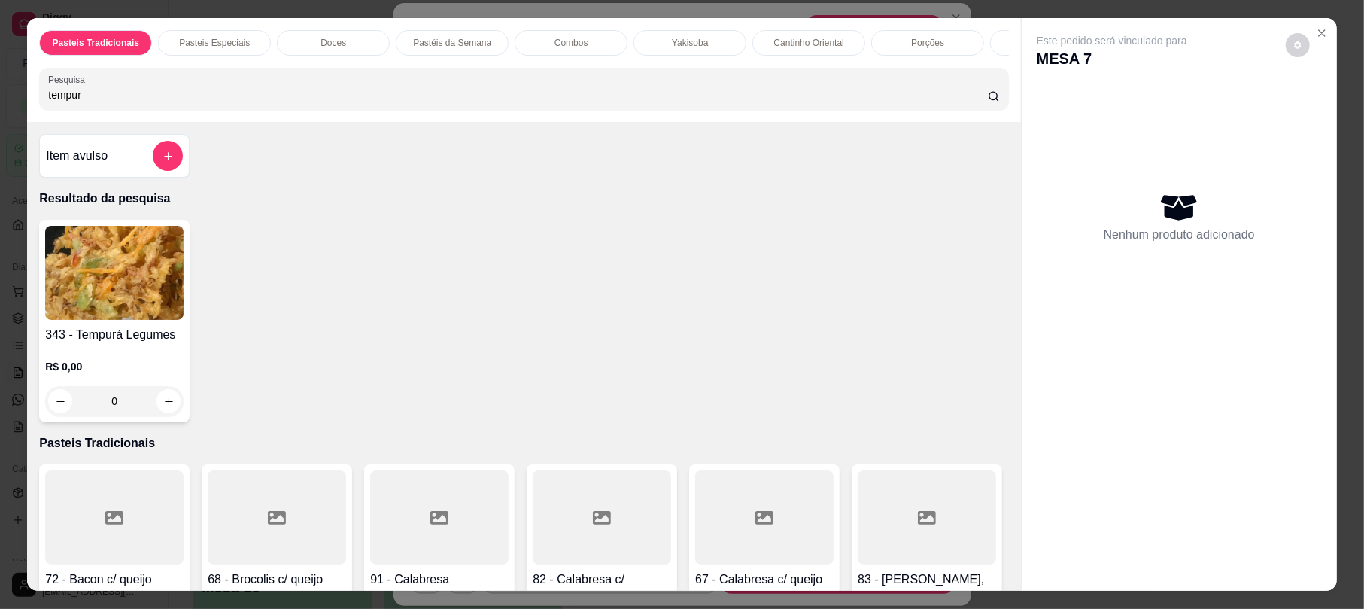
click at [136, 320] on img at bounding box center [114, 273] width 138 height 94
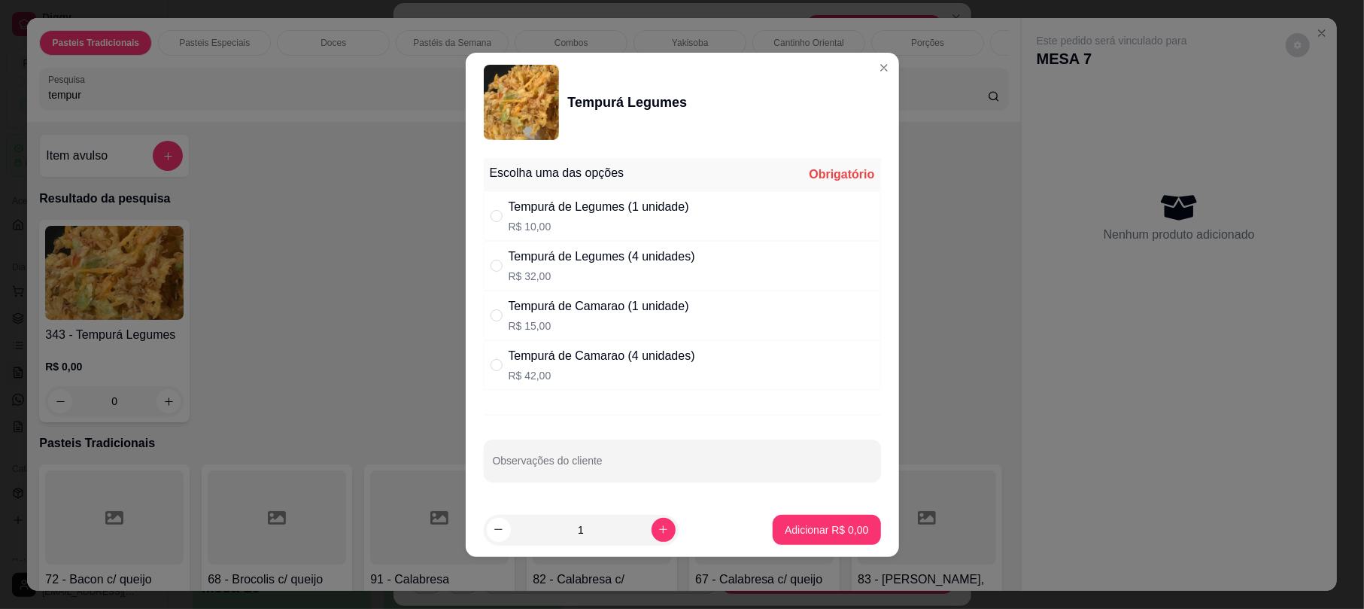
click at [663, 254] on div "Tempurá de Legumes (4 unidades)" at bounding box center [602, 256] width 187 height 18
click at [814, 528] on p "Adicionar R$ 32,00" at bounding box center [823, 529] width 87 height 14
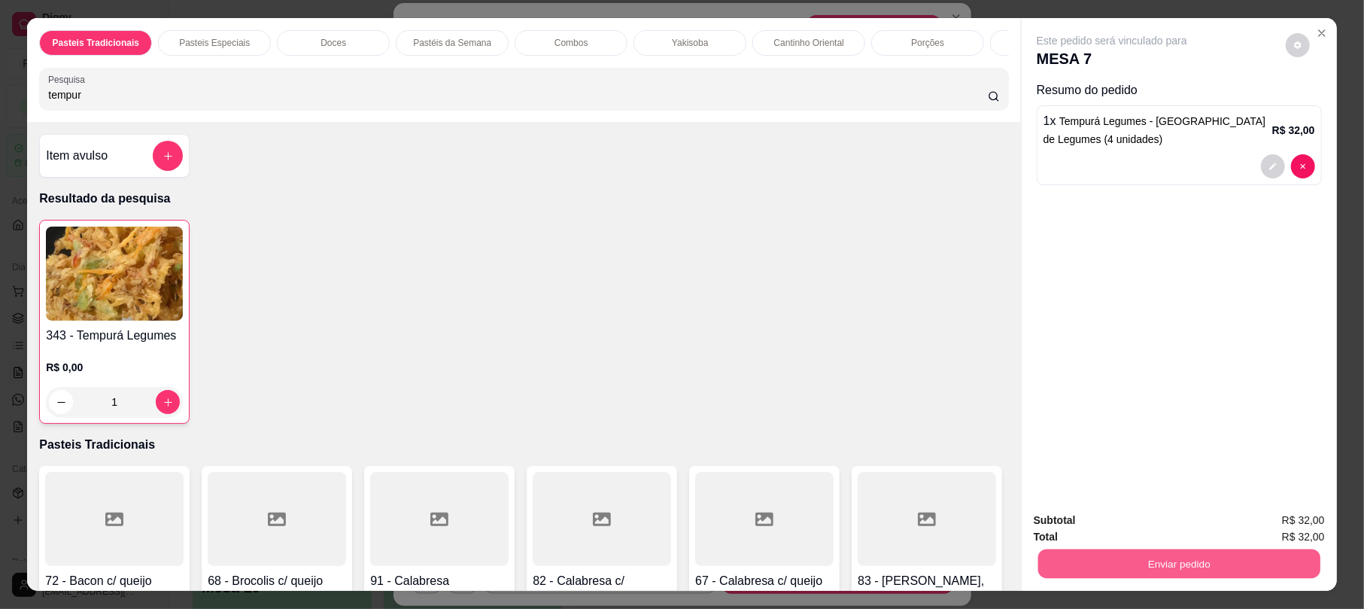
click at [1097, 572] on button "Enviar pedido" at bounding box center [1179, 562] width 282 height 29
click at [1098, 519] on button "Não registrar e enviar pedido" at bounding box center [1127, 526] width 156 height 29
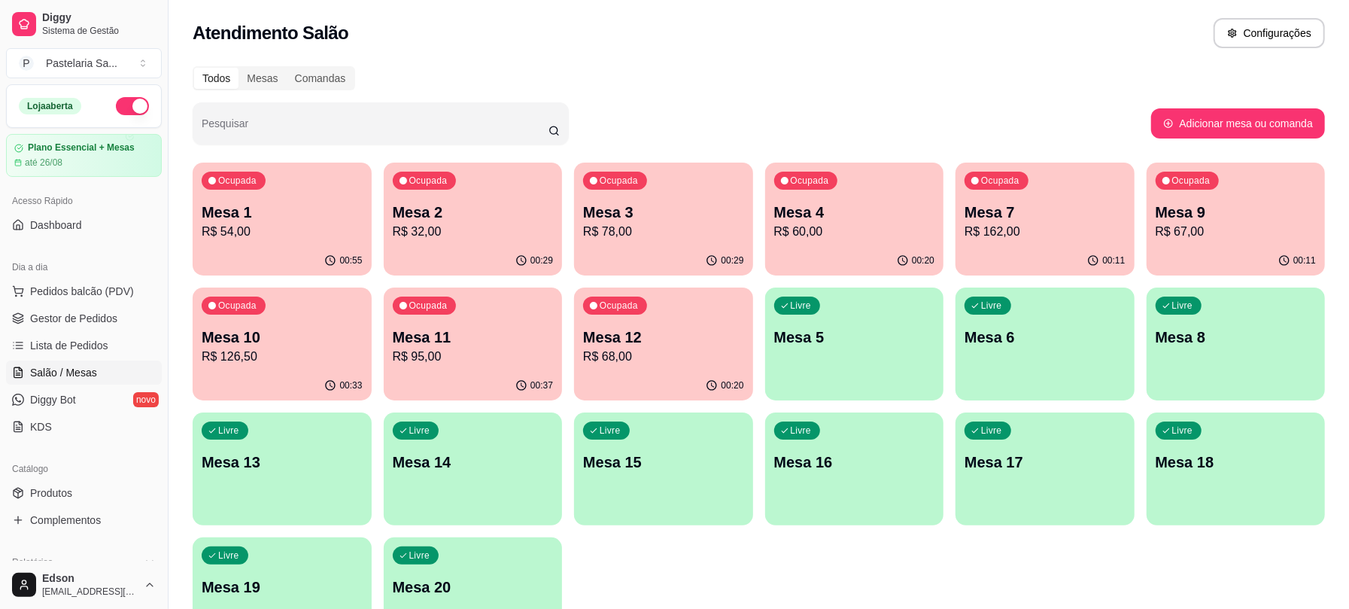
click at [486, 215] on p "Mesa 2" at bounding box center [473, 212] width 161 height 21
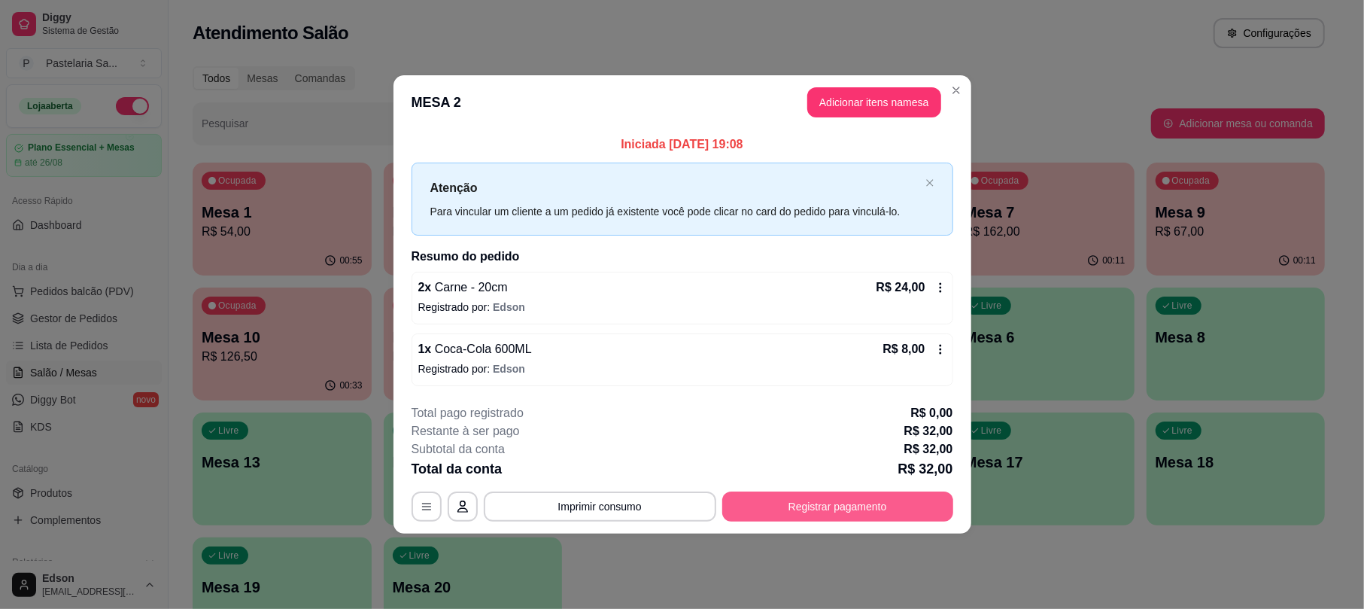
click at [912, 518] on button "Registrar pagamento" at bounding box center [837, 506] width 231 height 30
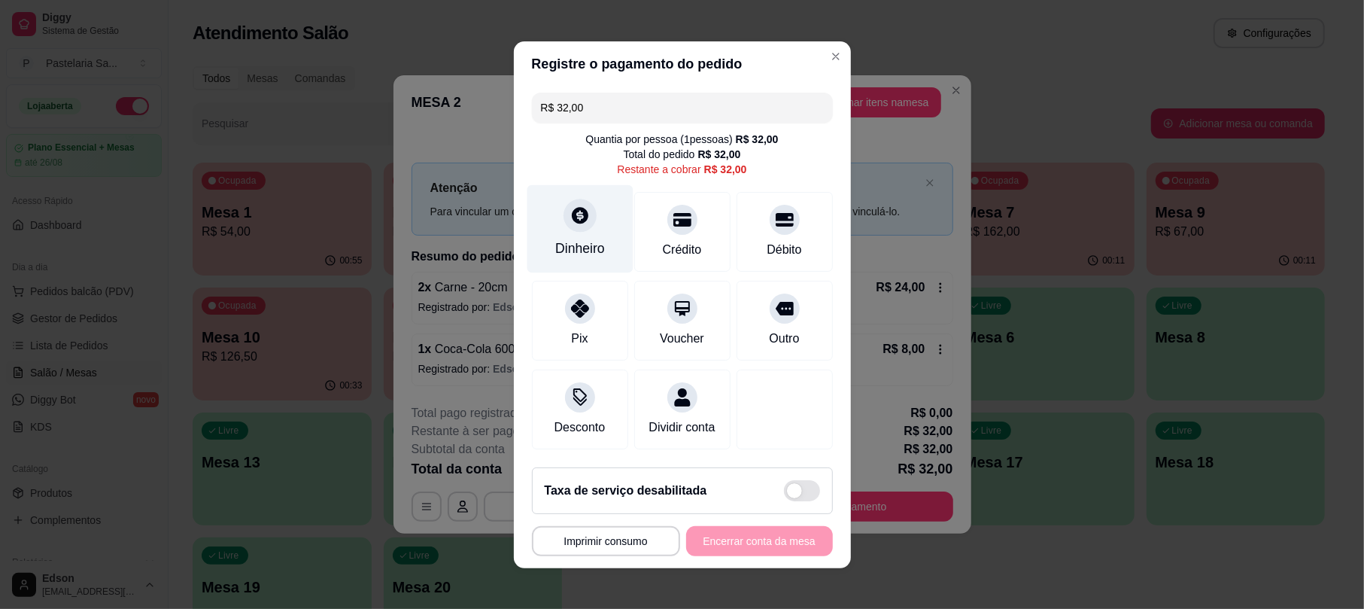
click at [569, 212] on icon at bounding box center [579, 215] width 20 height 20
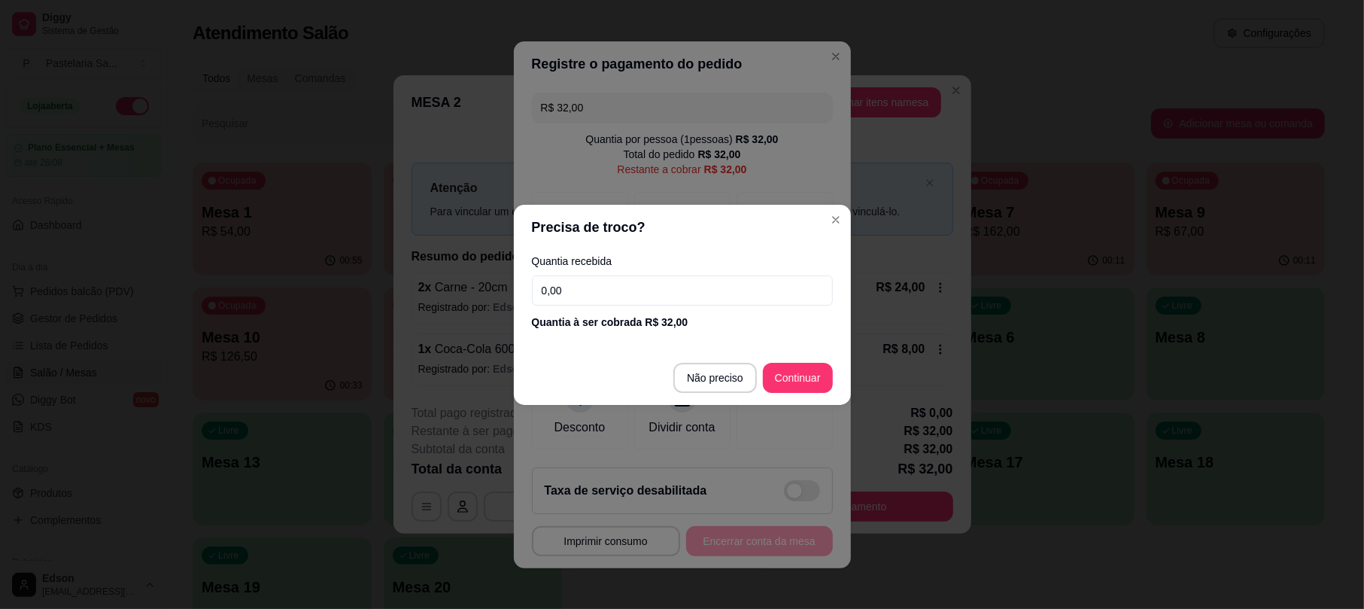
click at [603, 272] on div "Quantia recebida 0,00 Quantia à ser cobrada R$ 32,00" at bounding box center [682, 293] width 337 height 86
click at [614, 296] on input "0,00" at bounding box center [682, 290] width 301 height 30
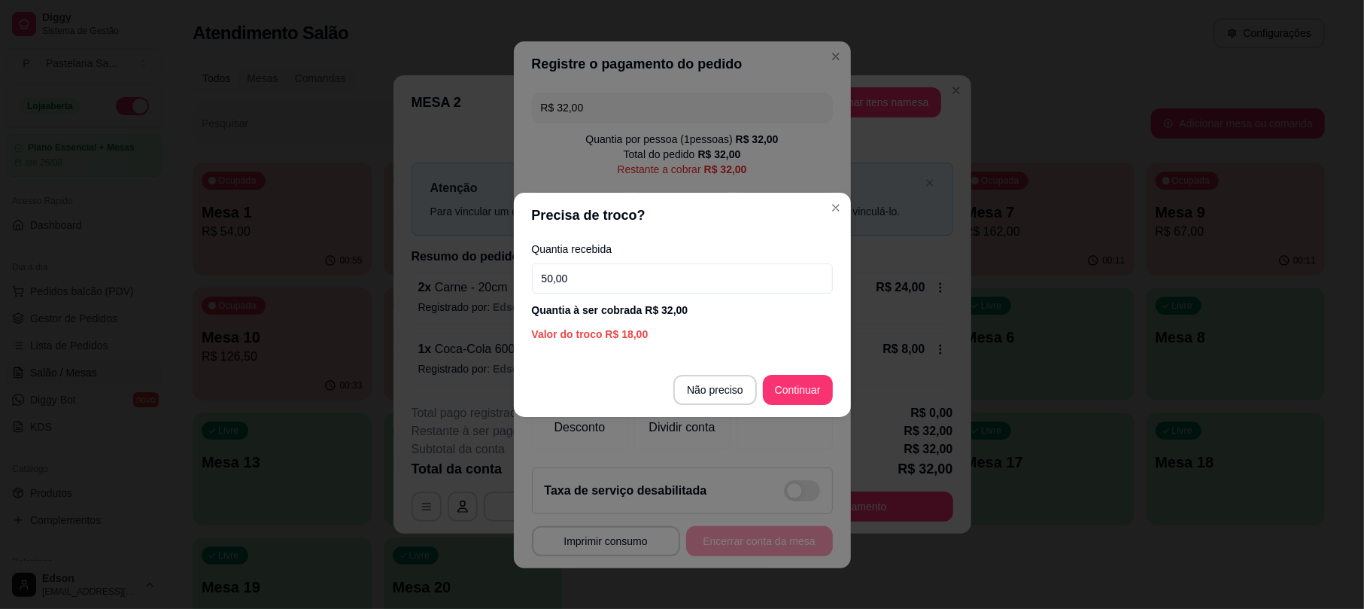
click at [783, 372] on footer "Não preciso Continuar" at bounding box center [682, 390] width 337 height 54
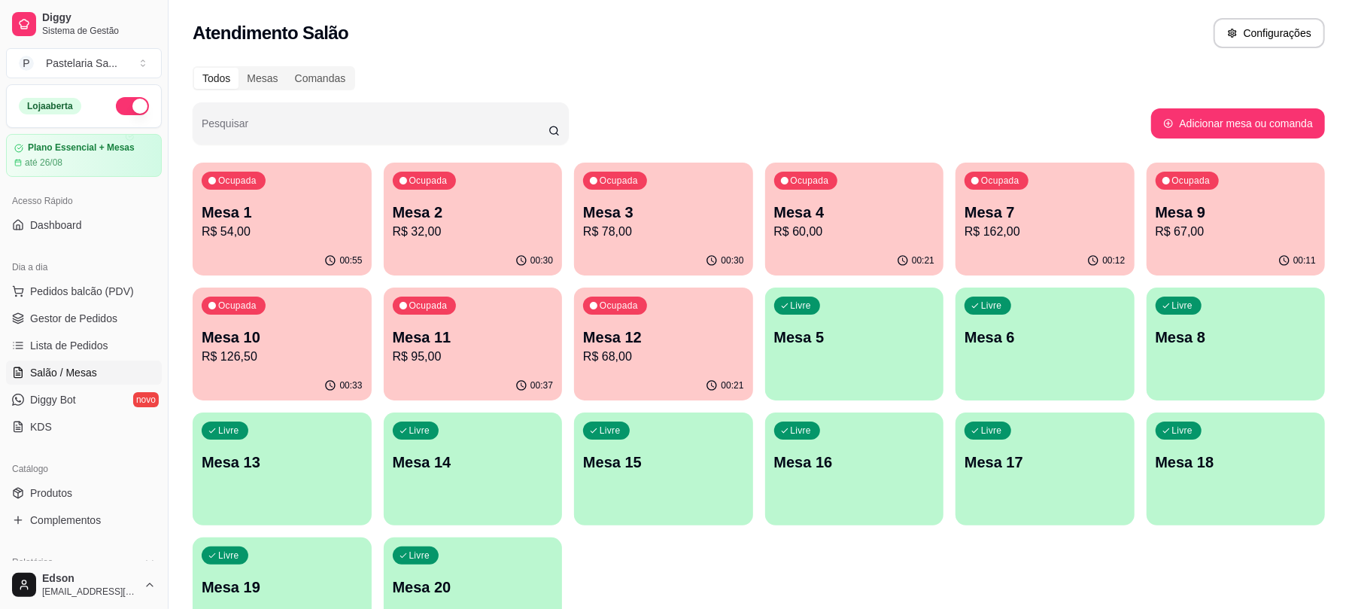
click at [349, 215] on p "Mesa 1" at bounding box center [282, 212] width 161 height 21
click at [293, 220] on p "Mesa 1" at bounding box center [282, 212] width 161 height 21
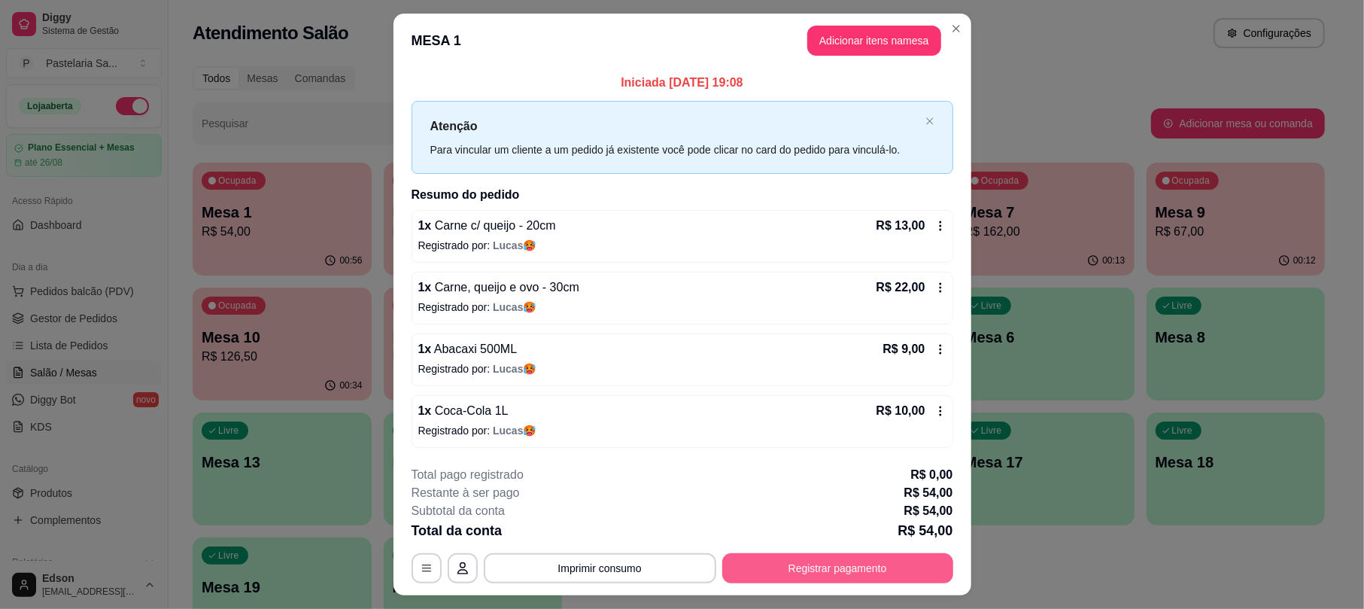
click at [880, 578] on button "Registrar pagamento" at bounding box center [837, 568] width 231 height 30
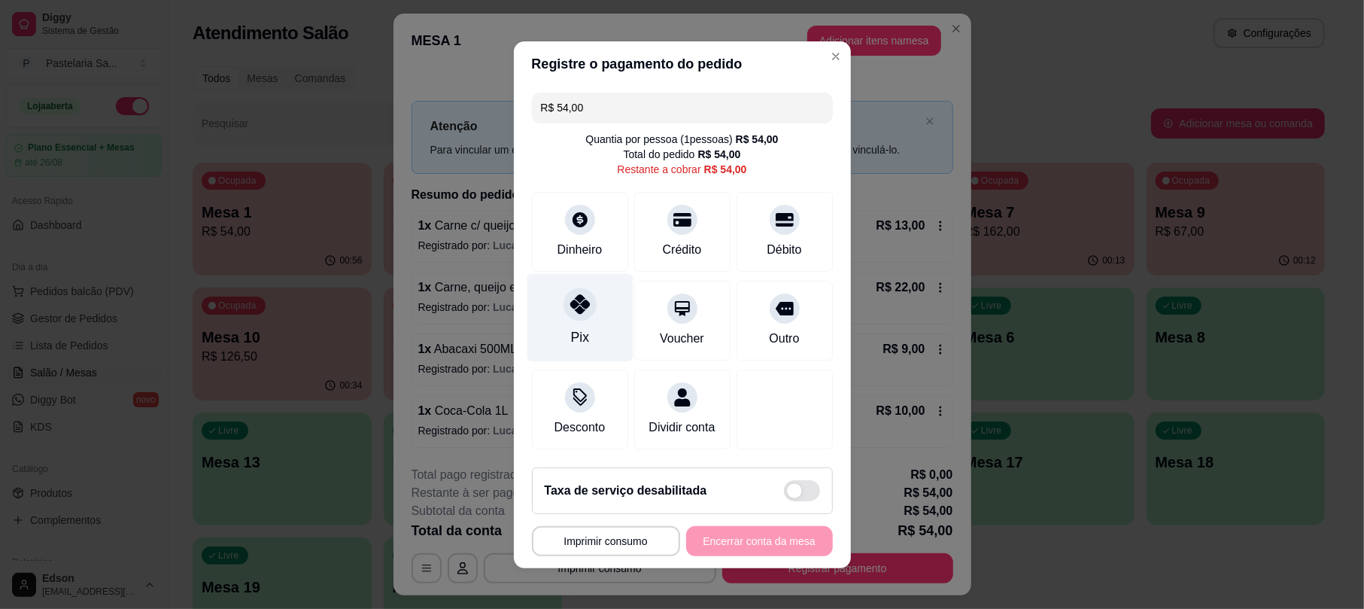
click at [593, 317] on div "Pix" at bounding box center [580, 317] width 106 height 88
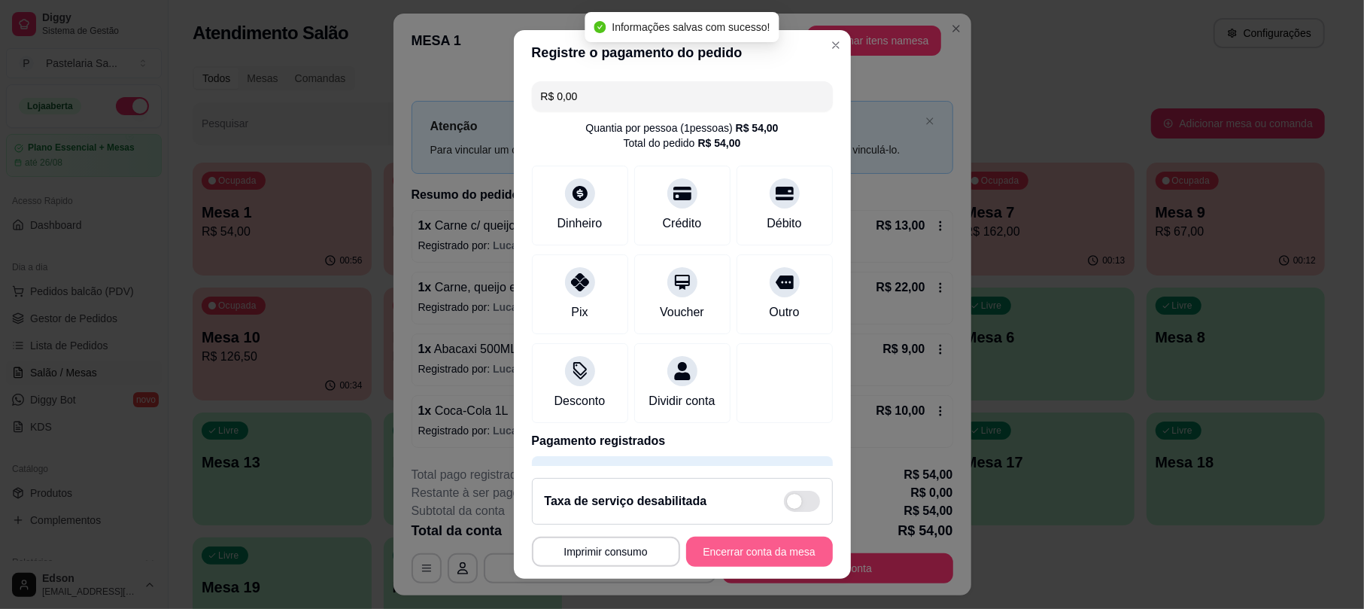
click at [737, 554] on button "Encerrar conta da mesa" at bounding box center [759, 551] width 147 height 30
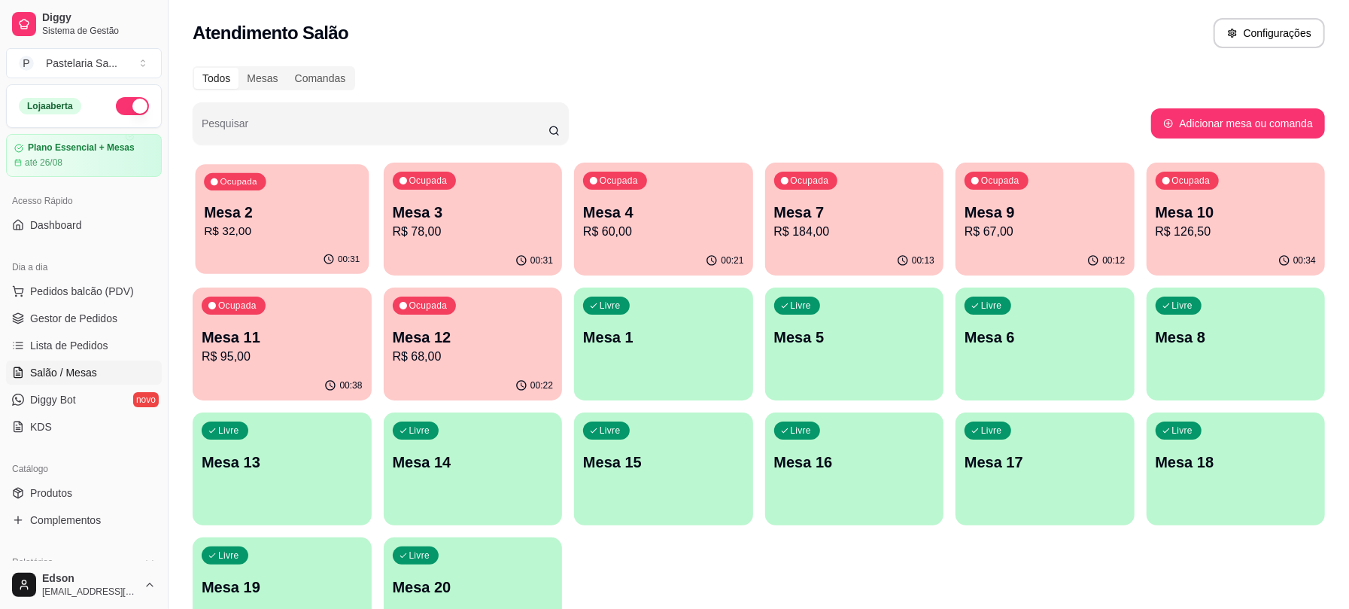
click at [293, 211] on p "Mesa 2" at bounding box center [282, 212] width 156 height 20
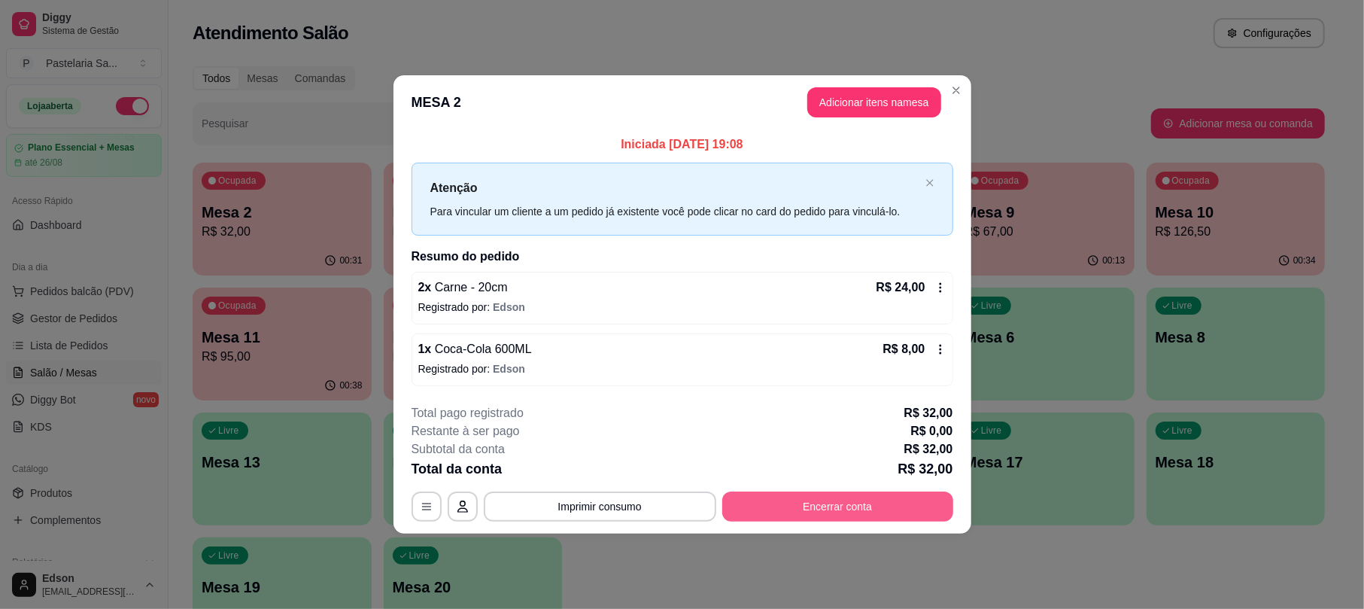
click at [831, 513] on button "Encerrar conta" at bounding box center [837, 506] width 231 height 30
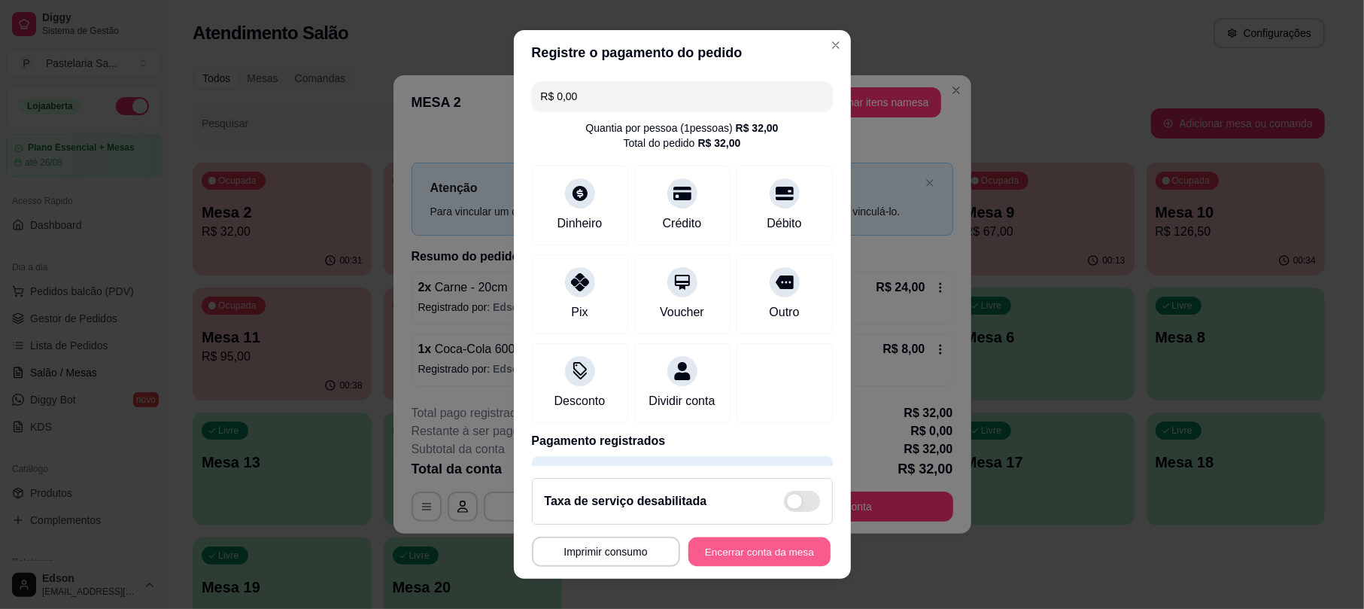
click at [787, 545] on button "Encerrar conta da mesa" at bounding box center [759, 550] width 142 height 29
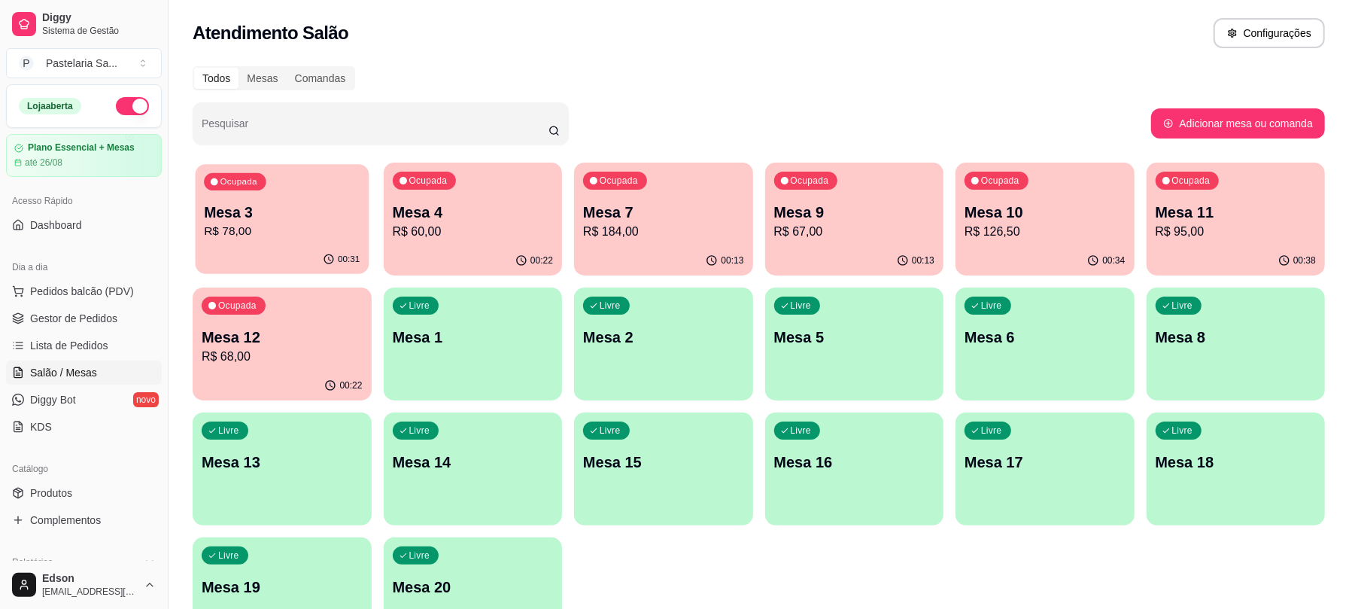
click at [326, 241] on div "Ocupada Mesa 3 R$ 78,00" at bounding box center [282, 204] width 173 height 81
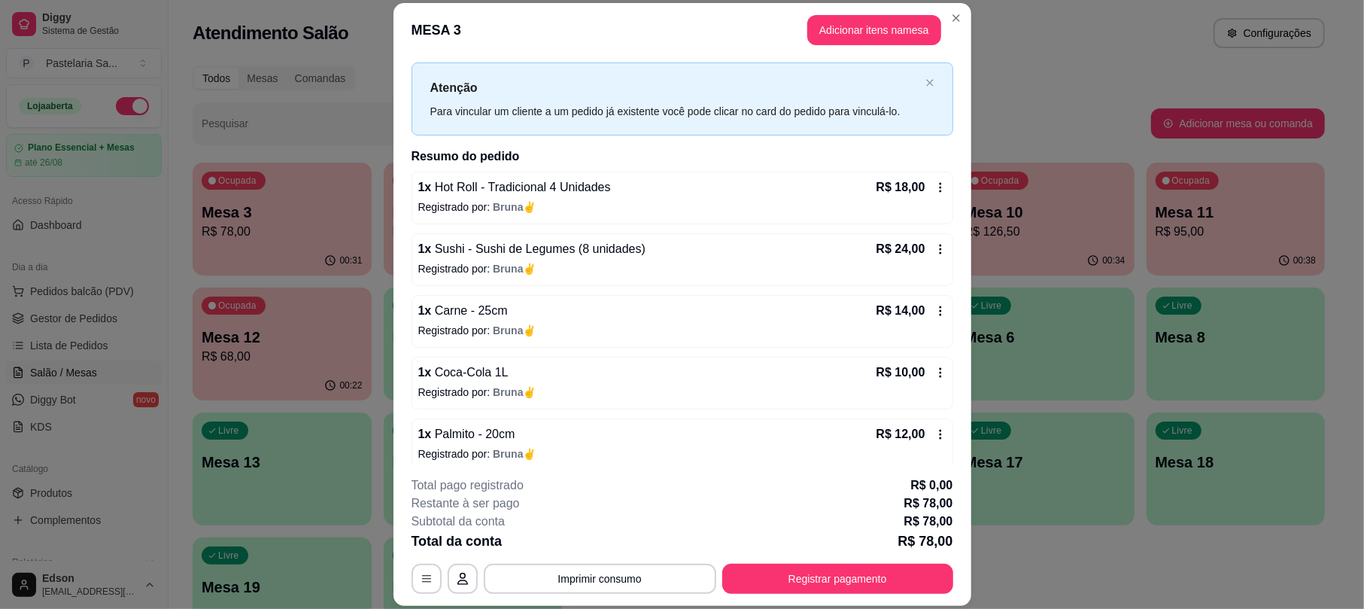
scroll to position [43, 0]
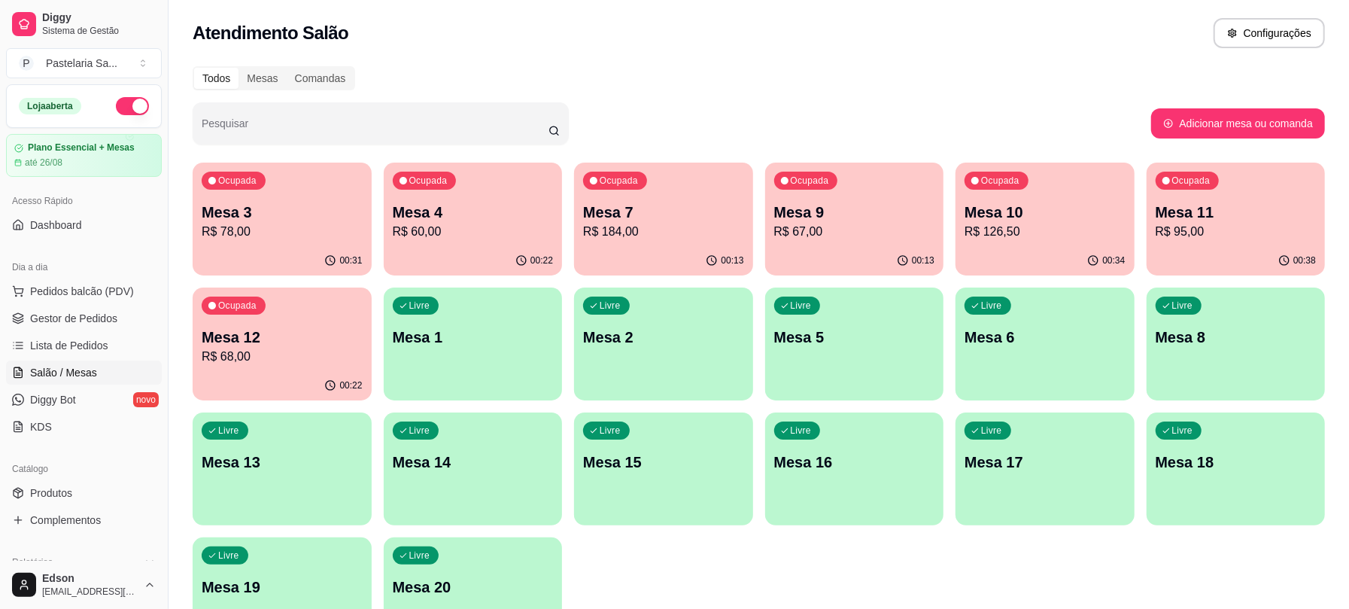
click at [425, 211] on p "Mesa 4" at bounding box center [473, 212] width 161 height 21
click at [657, 236] on p "R$ 184,00" at bounding box center [663, 232] width 161 height 18
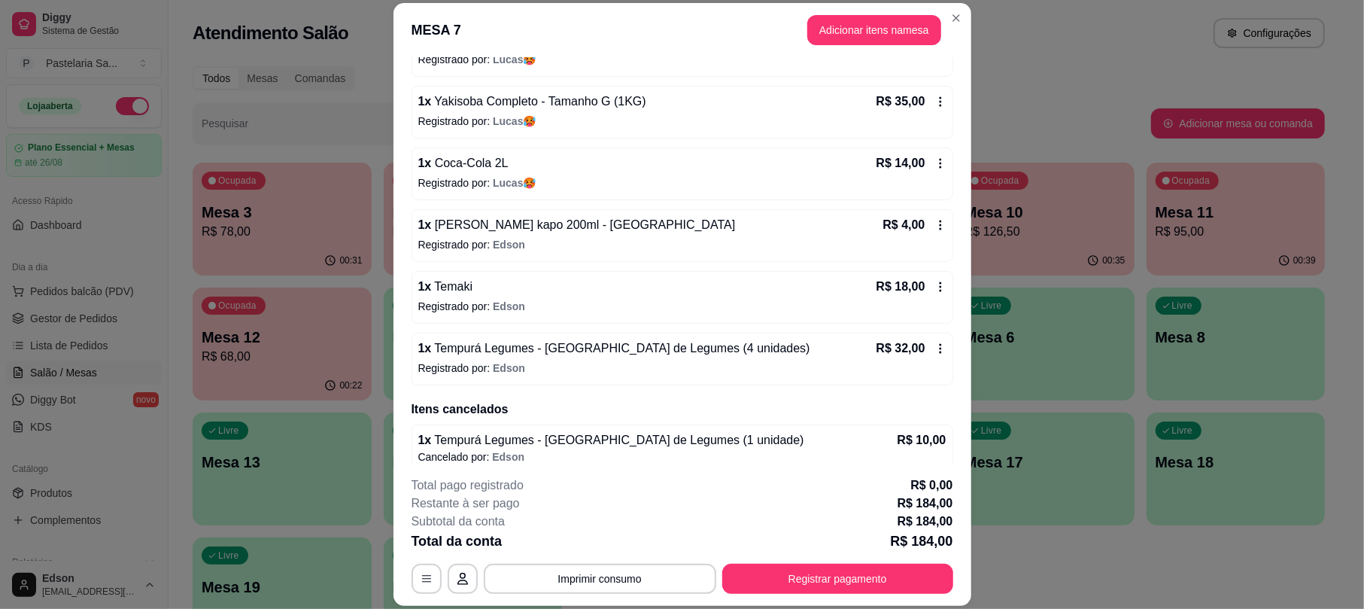
scroll to position [316, 0]
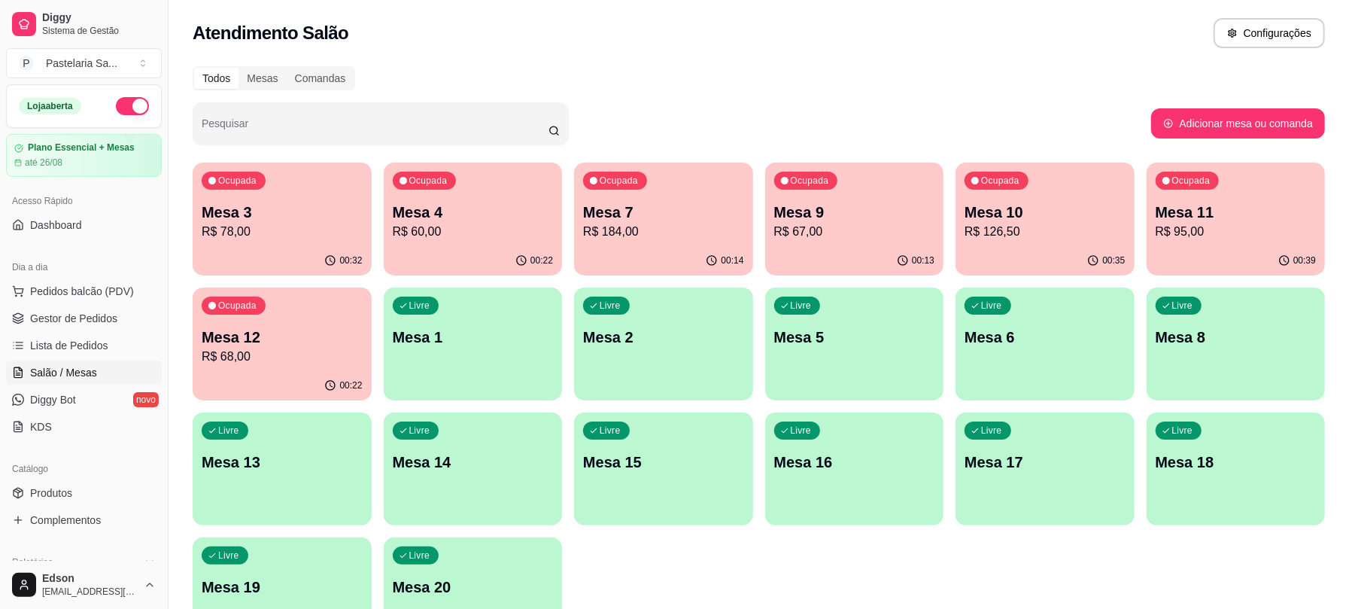
click at [861, 226] on p "R$ 67,00" at bounding box center [854, 232] width 161 height 18
click at [969, 178] on div "Ocupada" at bounding box center [996, 181] width 64 height 18
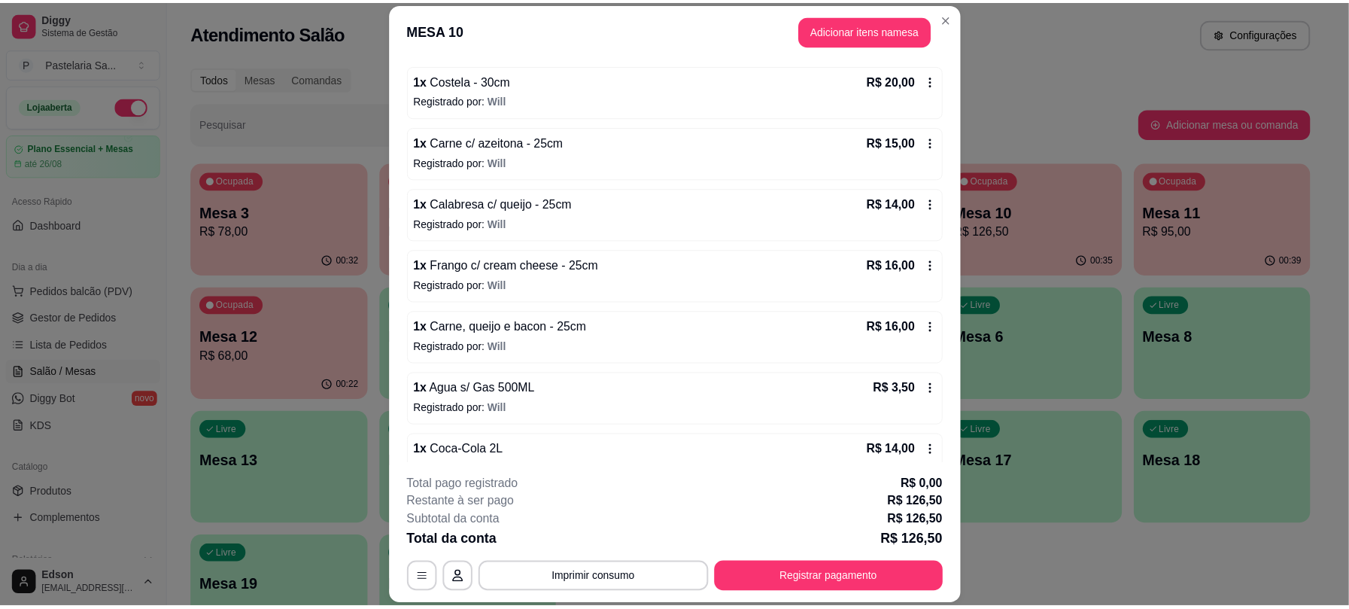
scroll to position [229, 0]
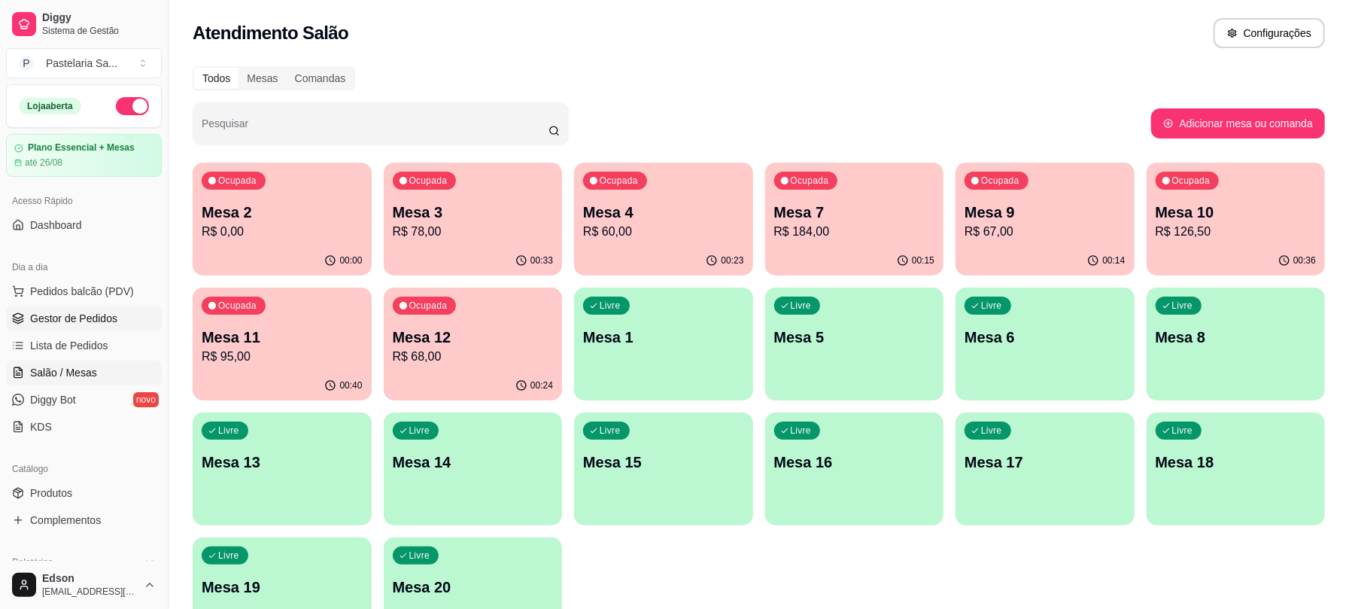
click at [81, 326] on link "Gestor de Pedidos" at bounding box center [84, 318] width 156 height 24
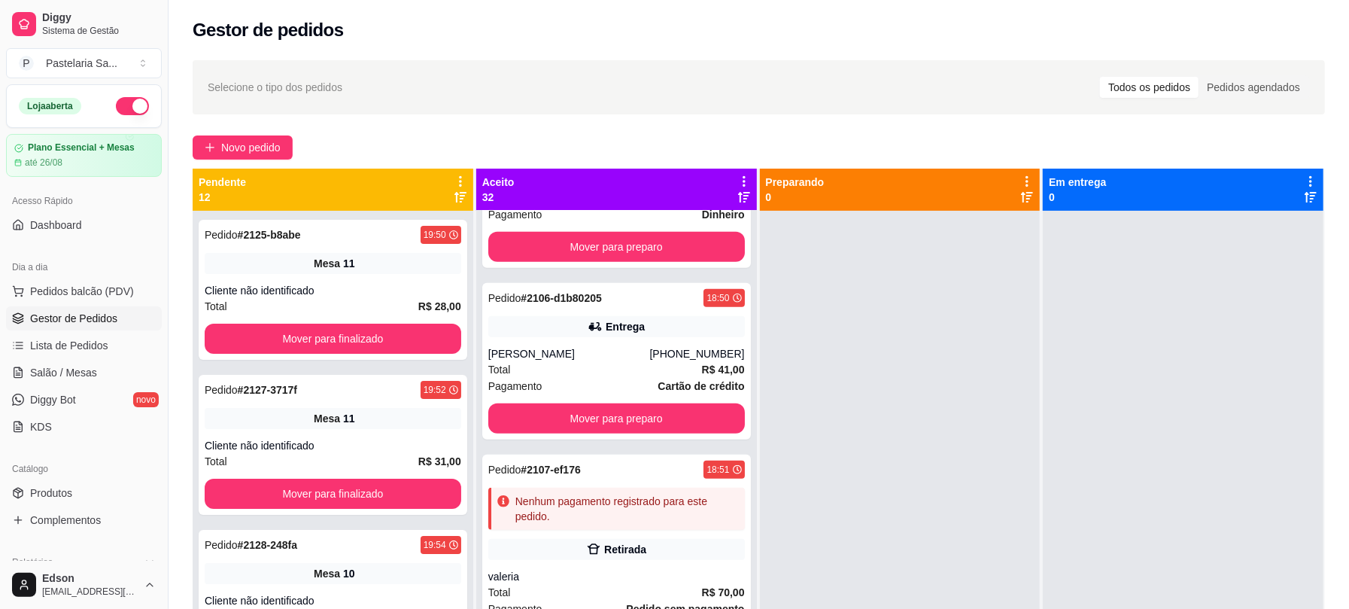
scroll to position [1235, 0]
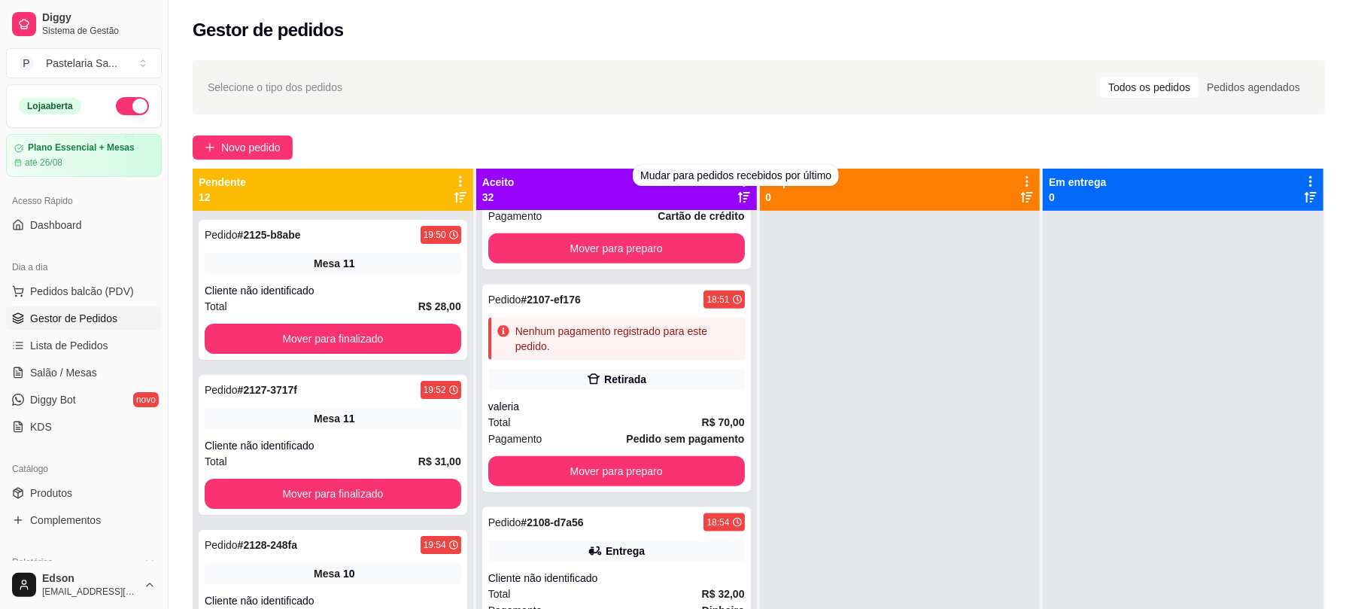
click at [738, 202] on icon at bounding box center [744, 197] width 12 height 12
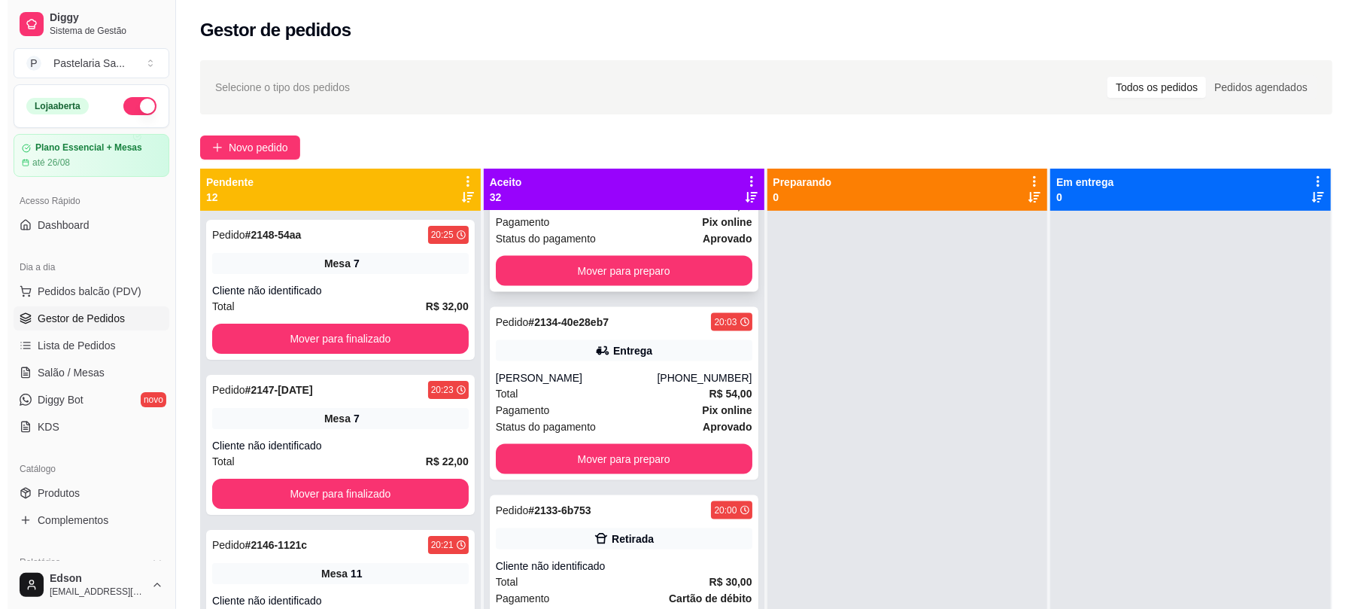
scroll to position [2131, 0]
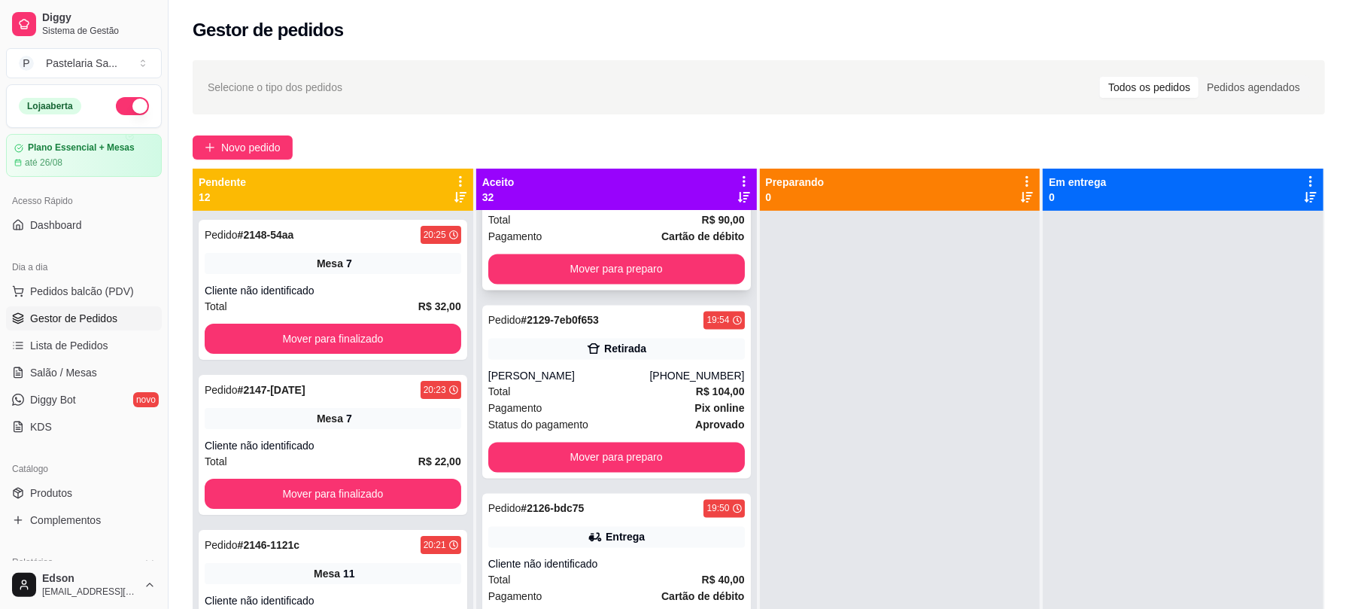
click at [573, 223] on div "Total R$ 90,00" at bounding box center [616, 219] width 257 height 17
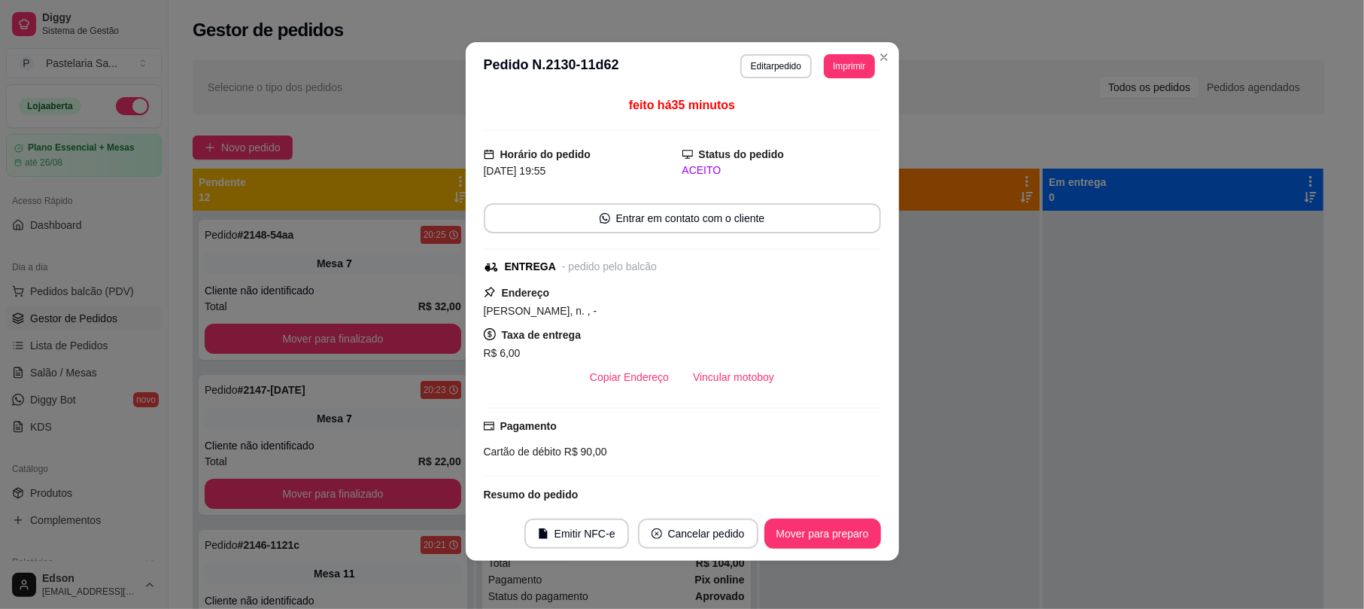
scroll to position [2303, 0]
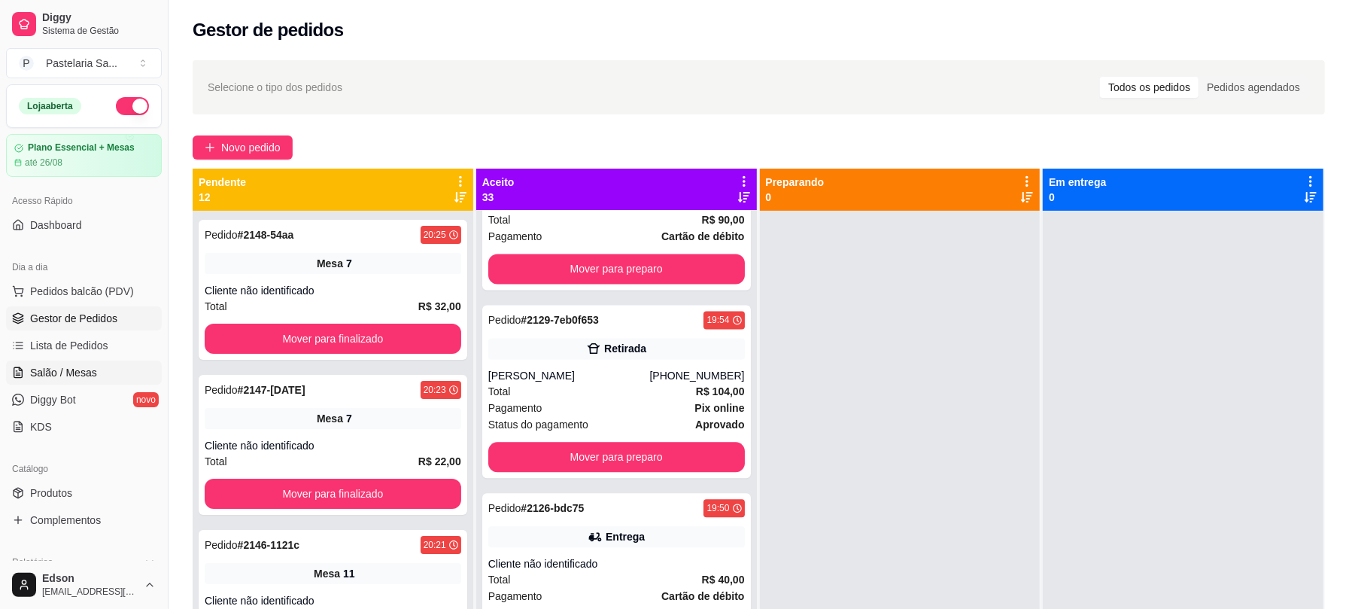
click at [115, 377] on link "Salão / Mesas" at bounding box center [84, 372] width 156 height 24
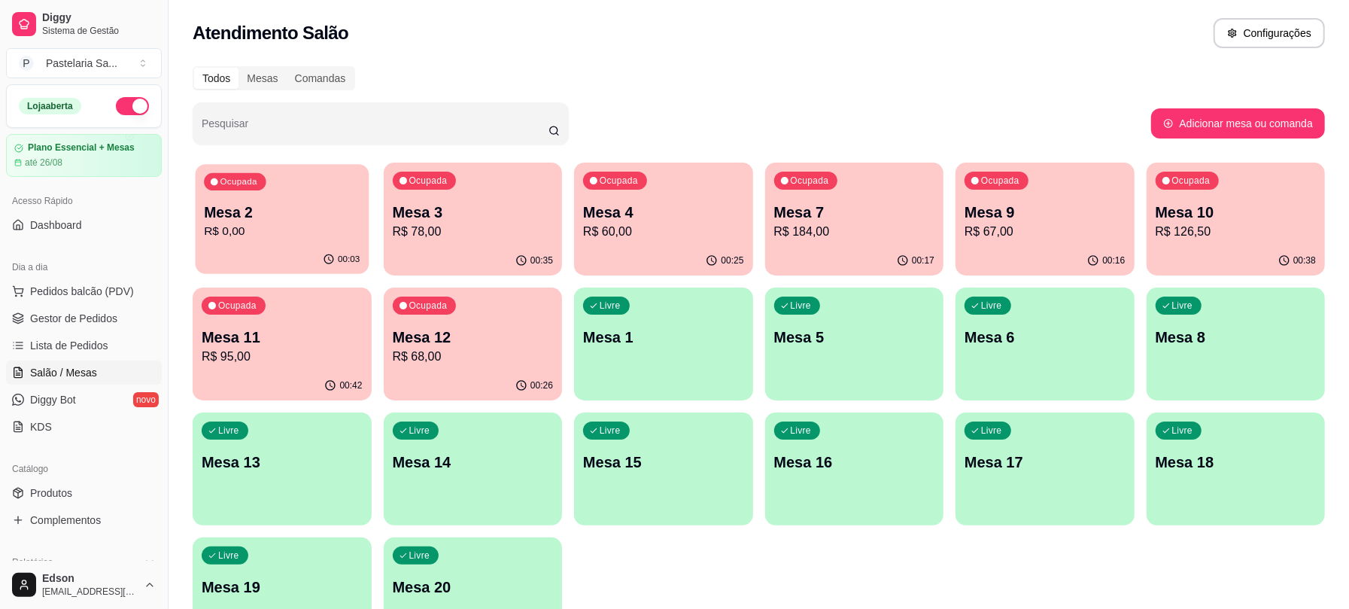
click at [224, 214] on p "Mesa 2" at bounding box center [282, 212] width 156 height 20
click at [292, 208] on p "Mesa 2" at bounding box center [282, 212] width 156 height 20
click at [269, 214] on p "Mesa 2" at bounding box center [282, 212] width 161 height 21
click at [888, 345] on p "Mesa 5" at bounding box center [854, 336] width 161 height 21
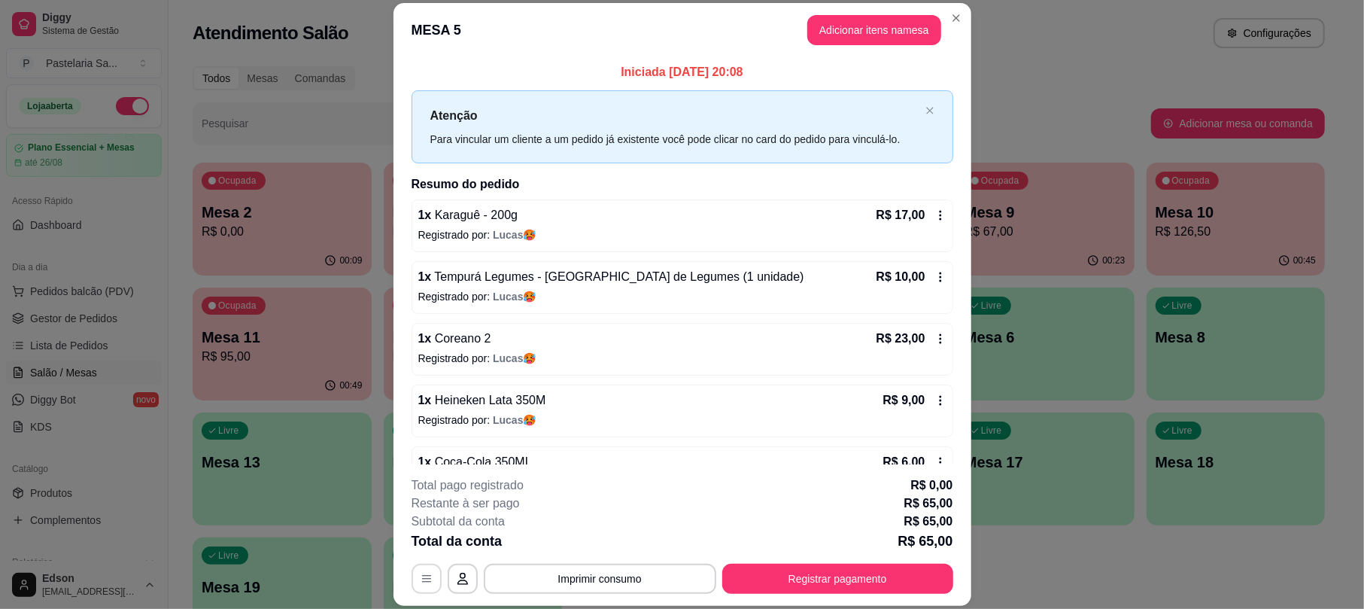
click at [421, 573] on icon "button" at bounding box center [427, 578] width 12 height 12
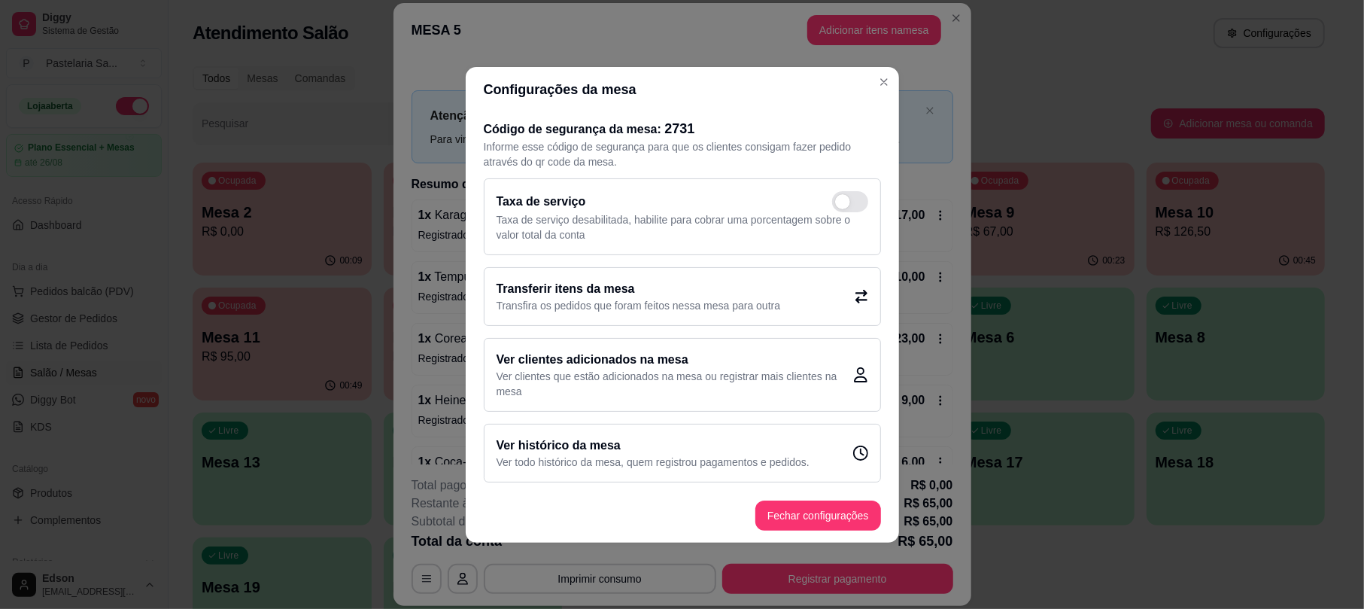
click at [581, 290] on h2 "Transferir itens da mesa" at bounding box center [638, 289] width 284 height 18
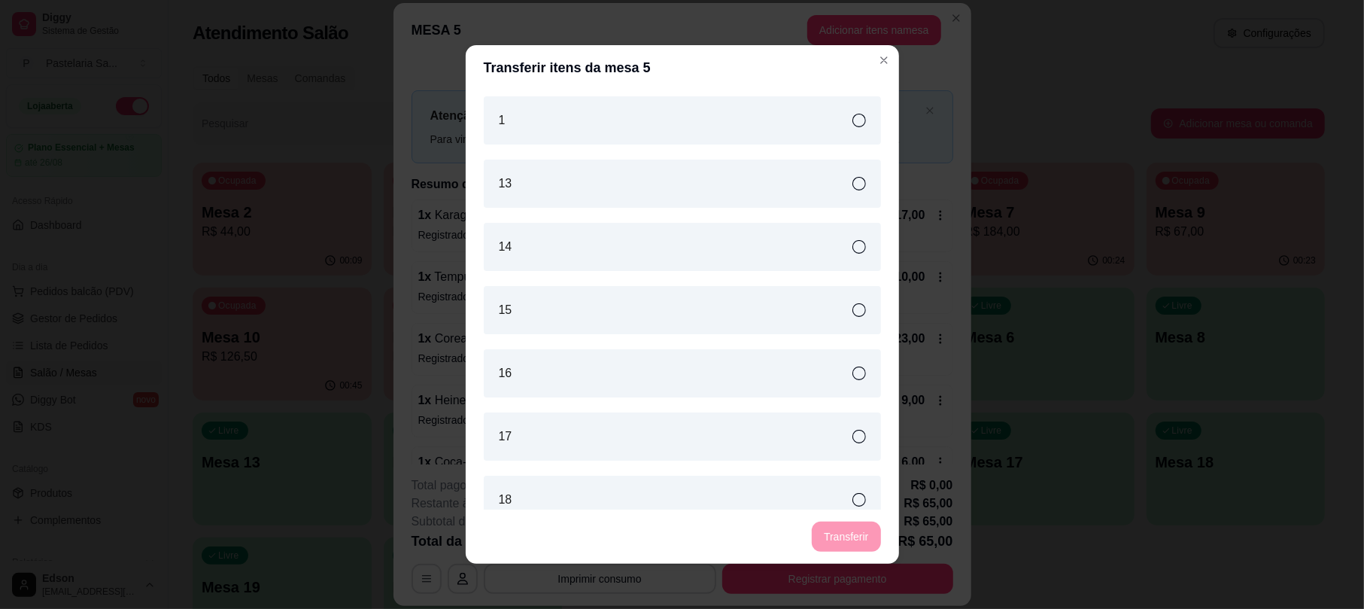
drag, startPoint x: 572, startPoint y: 127, endPoint x: 713, endPoint y: 316, distance: 235.9
click at [573, 127] on div "1" at bounding box center [682, 120] width 397 height 48
click at [831, 533] on button "Transferir" at bounding box center [846, 536] width 68 height 30
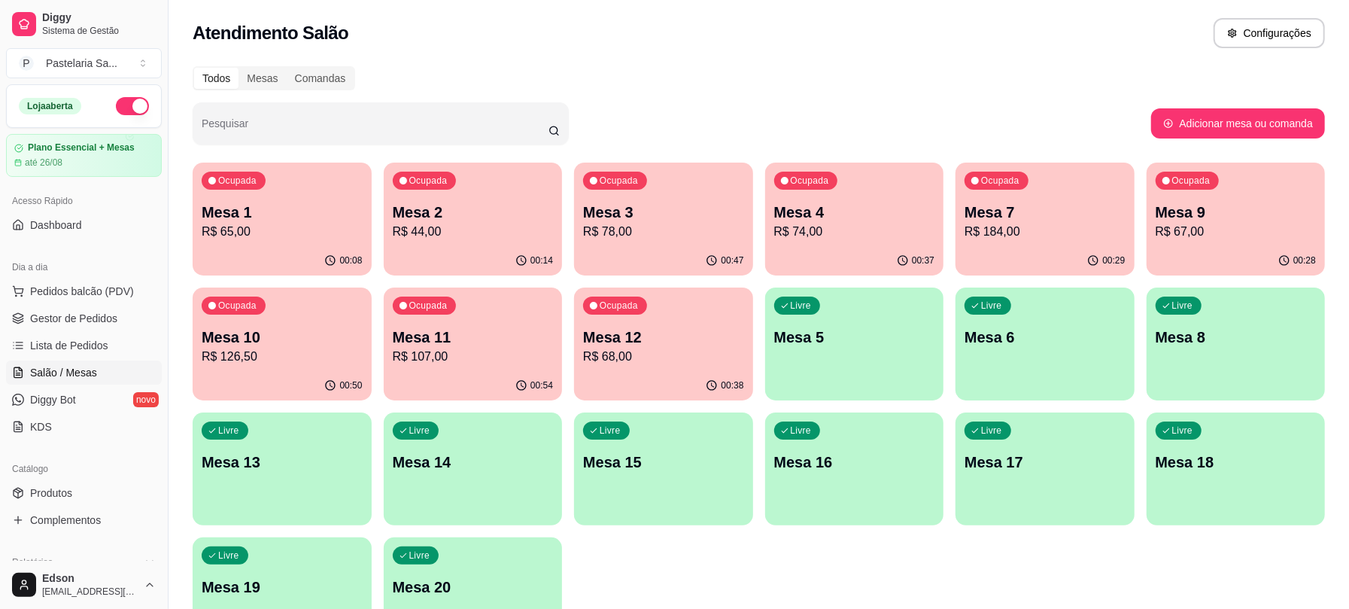
click at [1243, 224] on p "R$ 67,00" at bounding box center [1235, 232] width 161 height 18
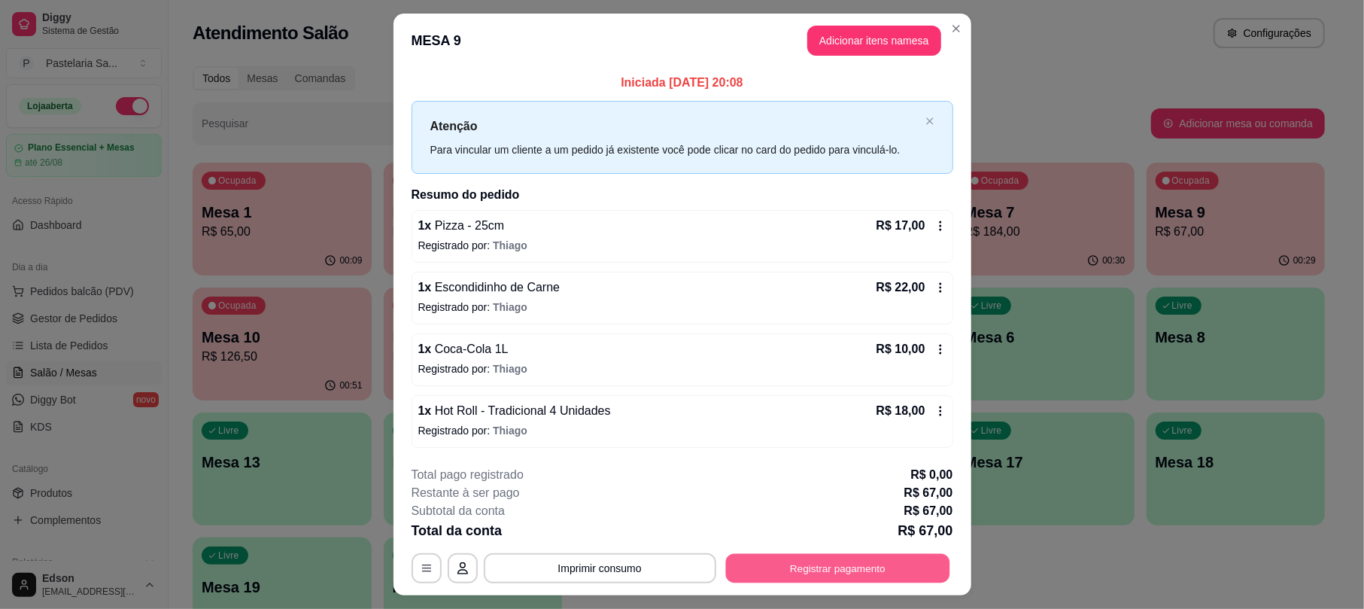
click at [804, 578] on button "Registrar pagamento" at bounding box center [837, 568] width 224 height 29
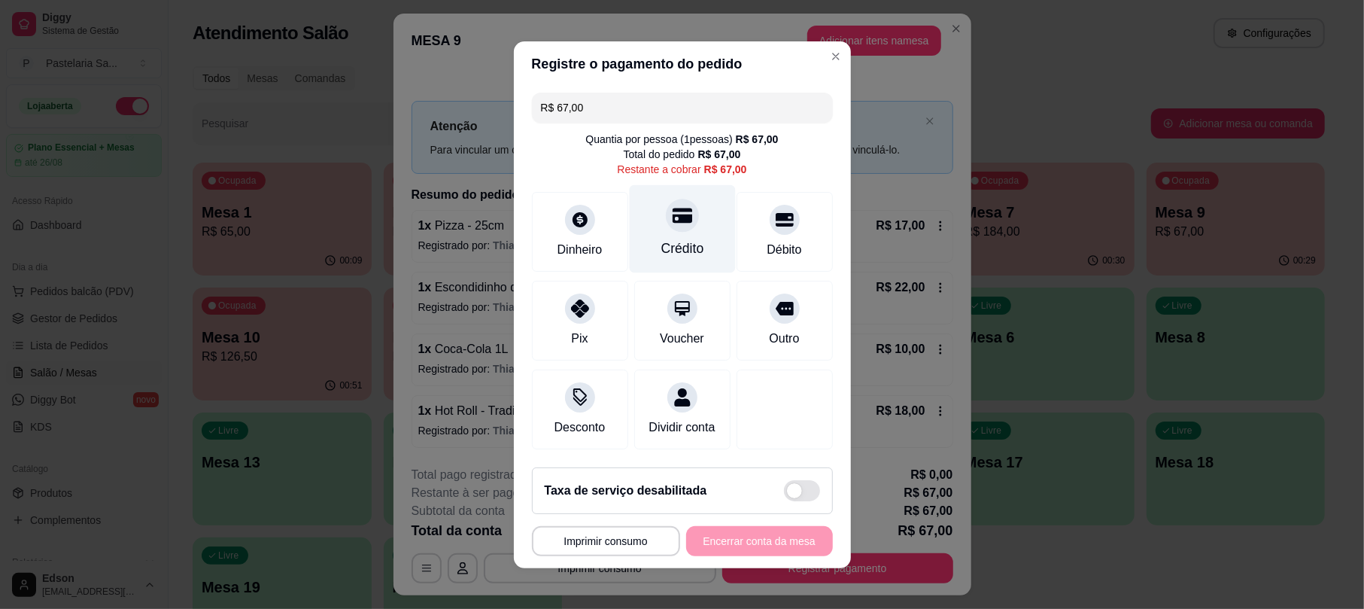
click at [698, 220] on div "Crédito" at bounding box center [682, 228] width 106 height 88
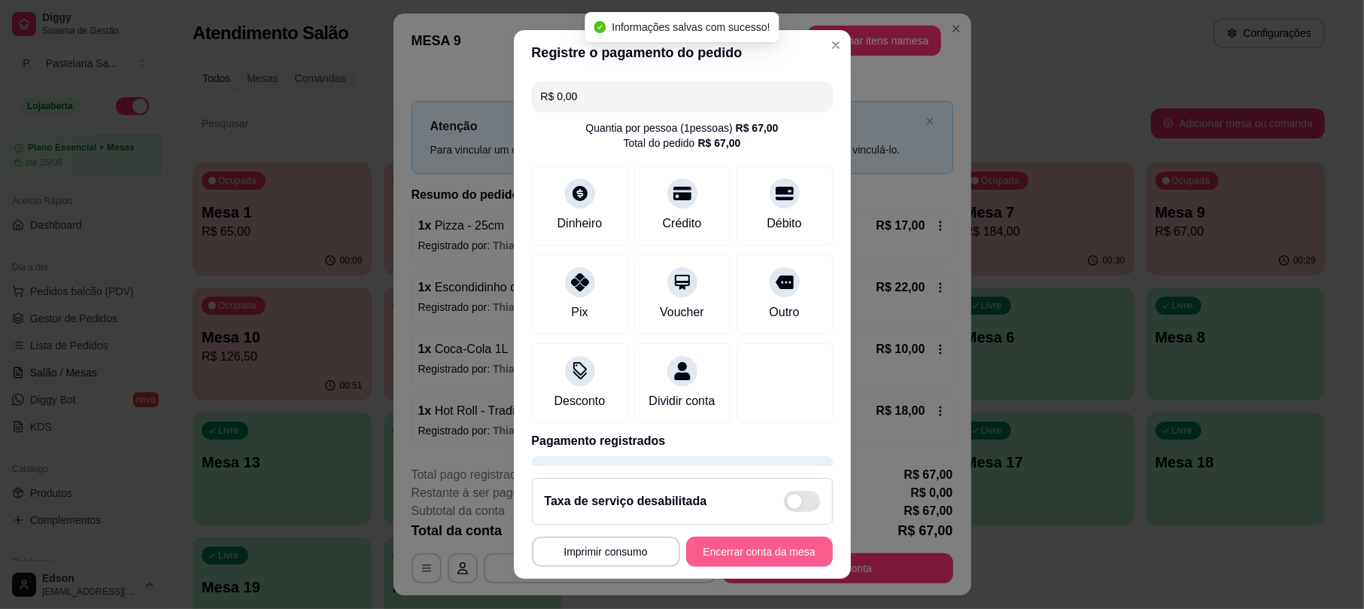
click at [754, 566] on button "Encerrar conta da mesa" at bounding box center [759, 551] width 147 height 30
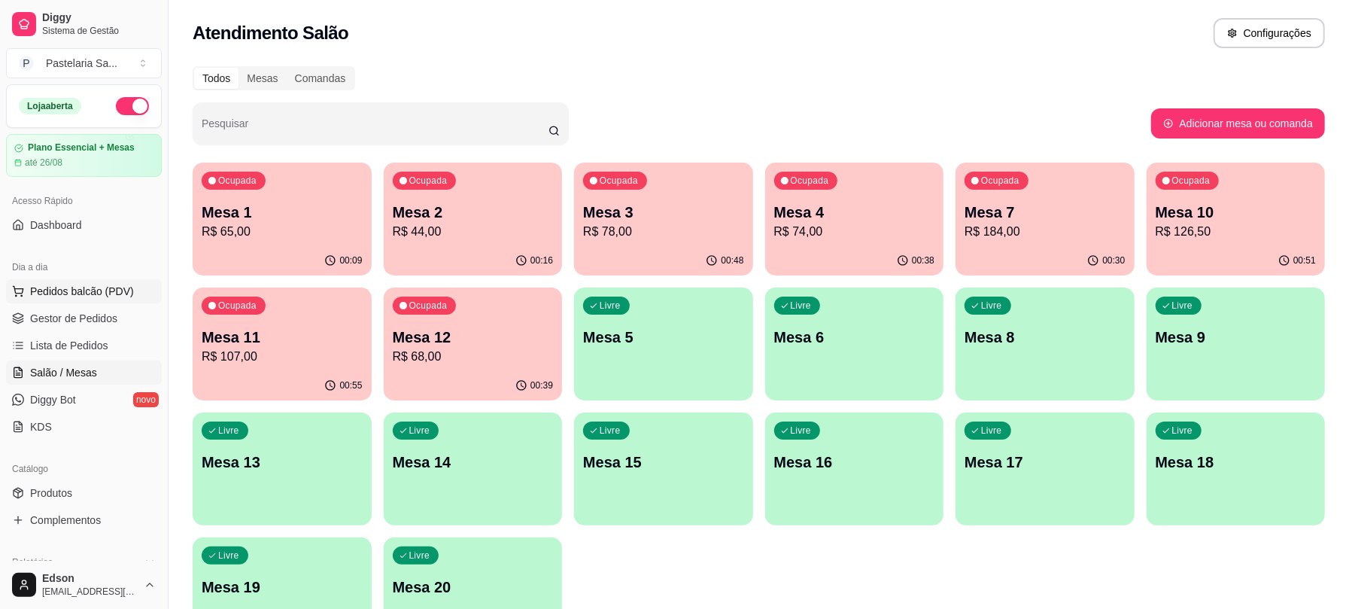
click at [83, 301] on button "Pedidos balcão (PDV)" at bounding box center [84, 291] width 156 height 24
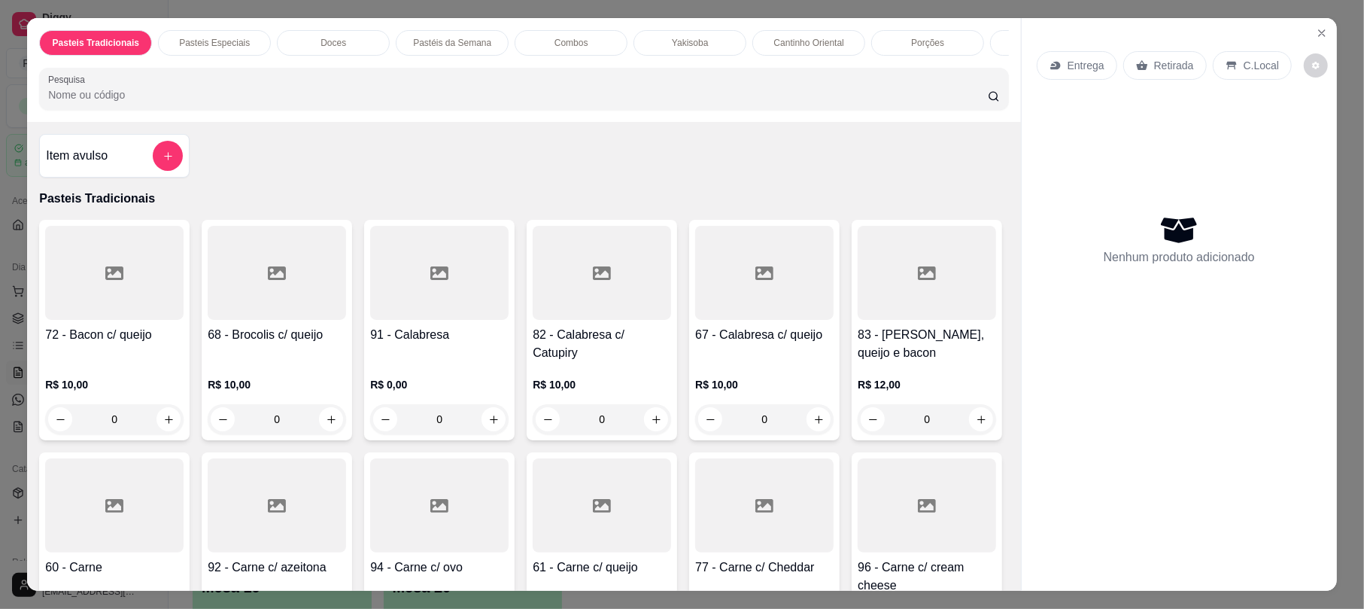
click at [1155, 78] on div "Retirada" at bounding box center [1165, 65] width 84 height 29
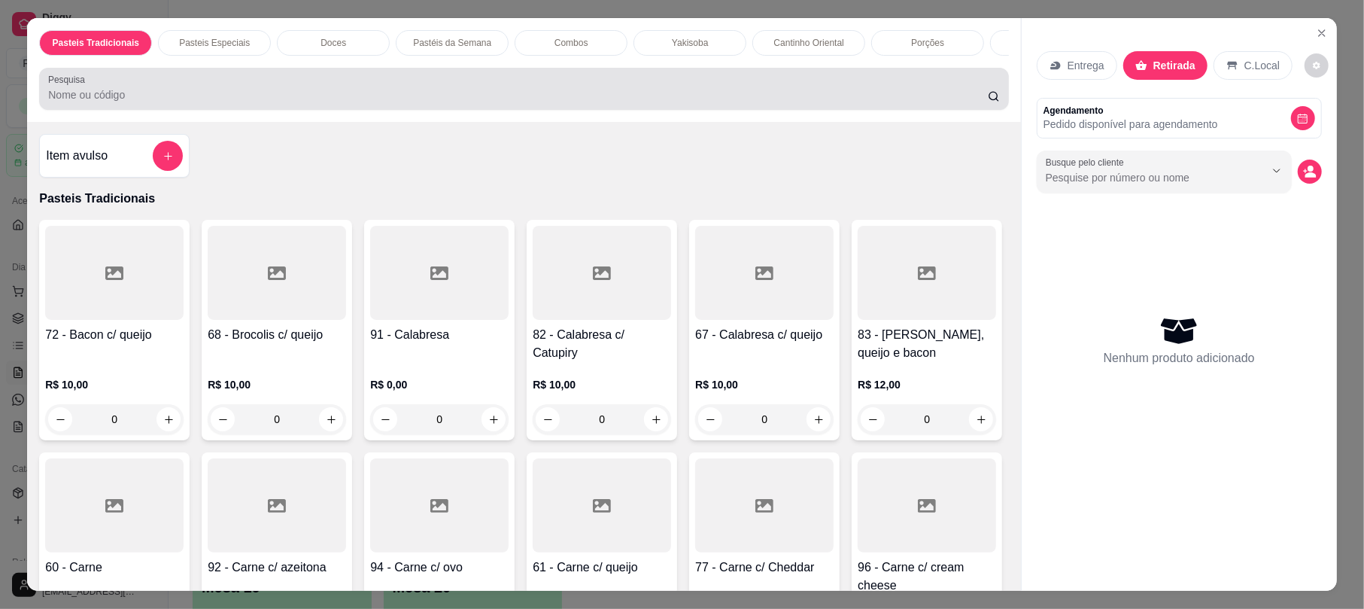
click at [867, 84] on div "Pesquisa" at bounding box center [523, 89] width 969 height 42
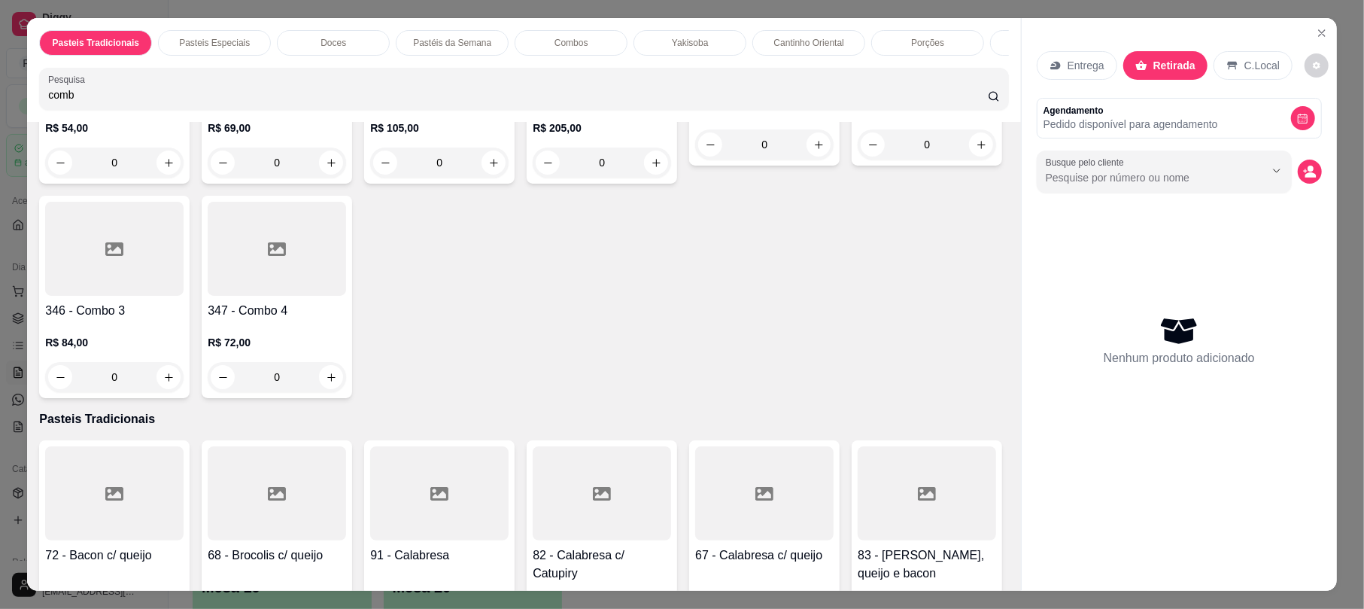
scroll to position [397, 0]
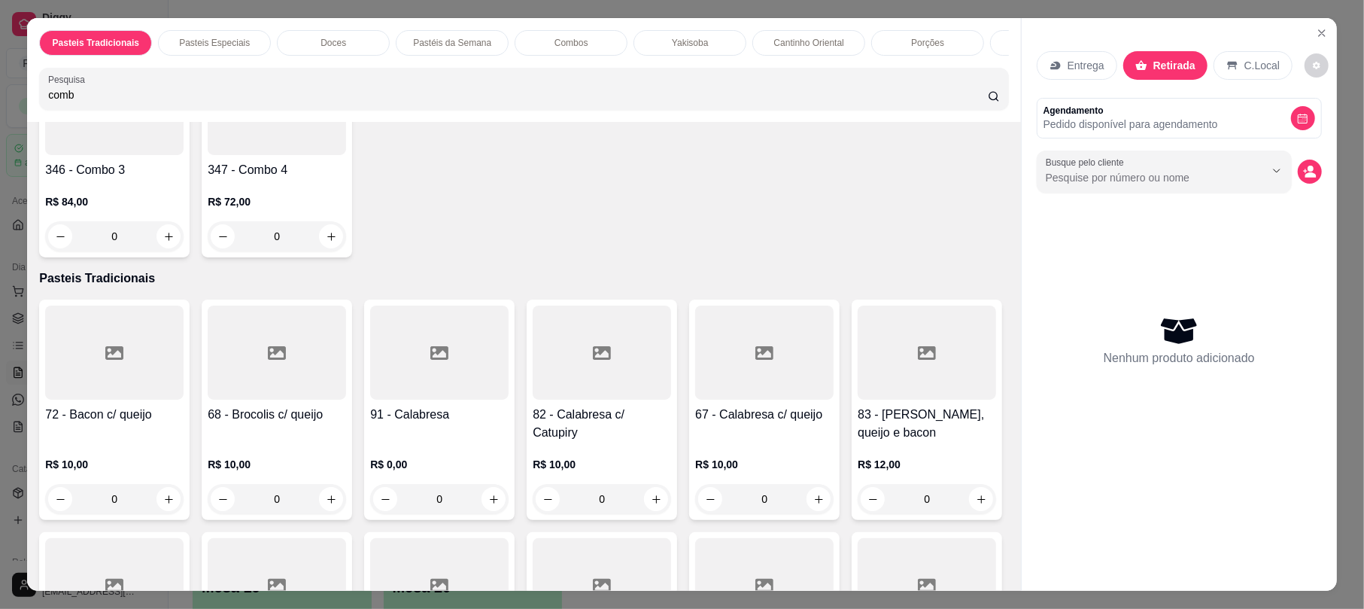
click at [184, 194] on div "R$ 84,00 0" at bounding box center [114, 215] width 138 height 72
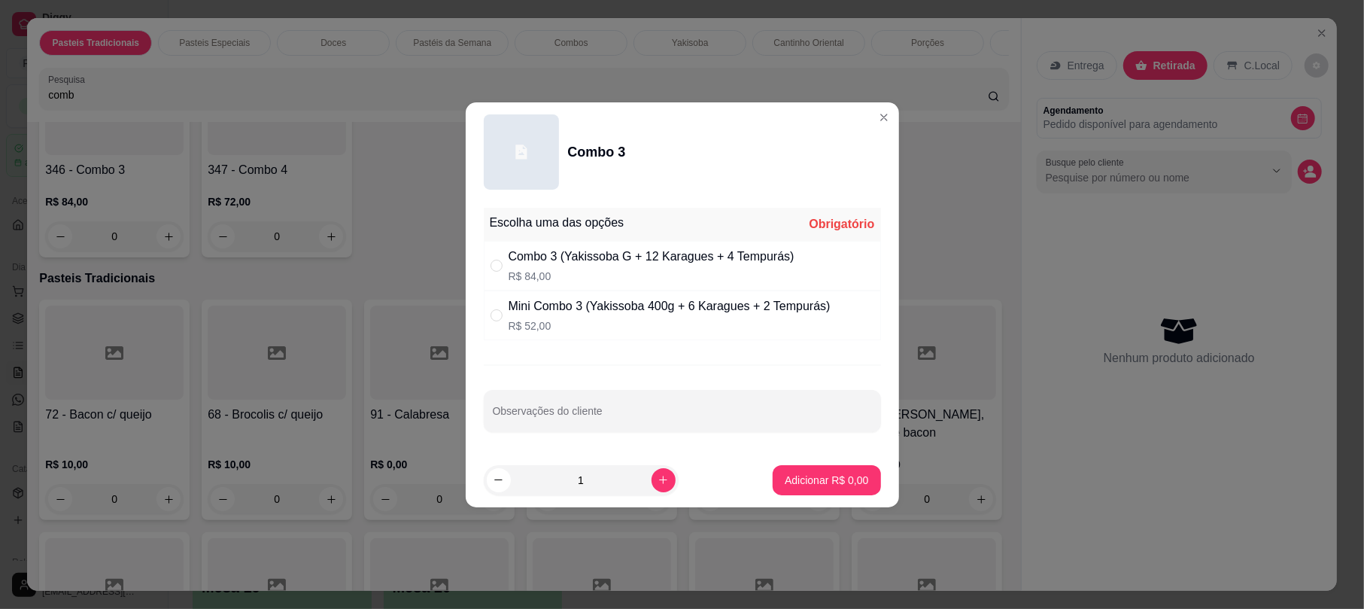
click at [551, 260] on div "Combo 3 (Yakissoba G + 12 Karagues + 4 Tempurás)" at bounding box center [652, 256] width 286 height 18
click at [837, 472] on p "Adicionar R$ 84,00" at bounding box center [824, 479] width 90 height 15
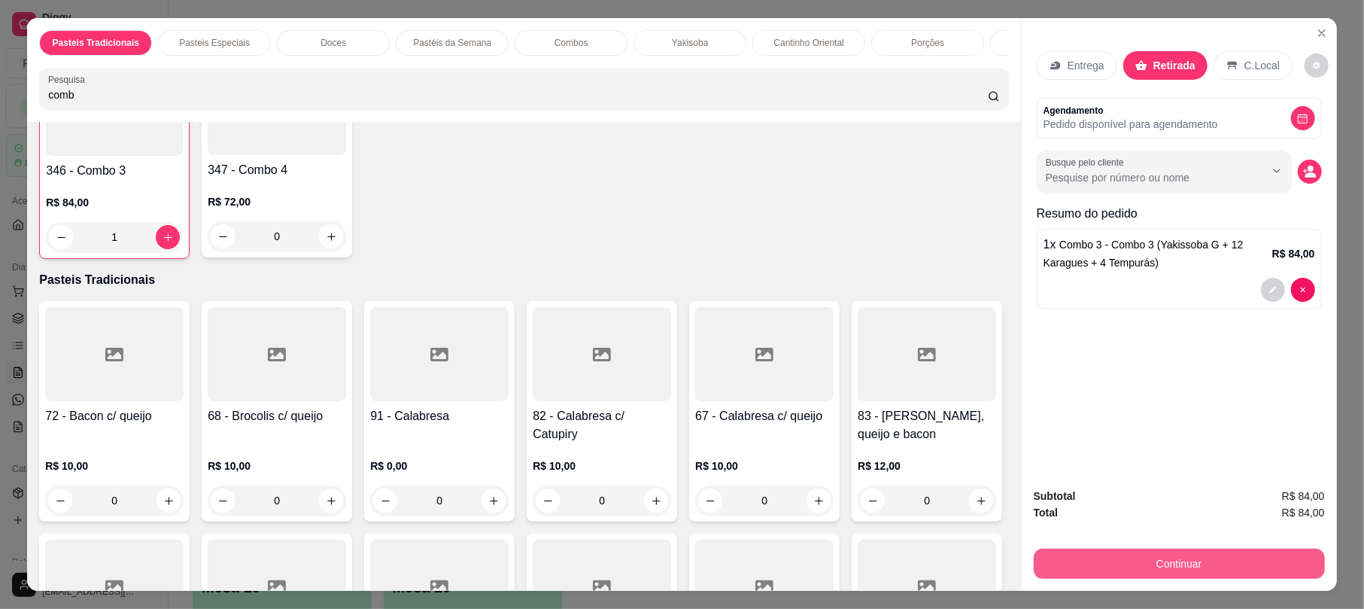
click at [1161, 560] on button "Continuar" at bounding box center [1179, 563] width 291 height 30
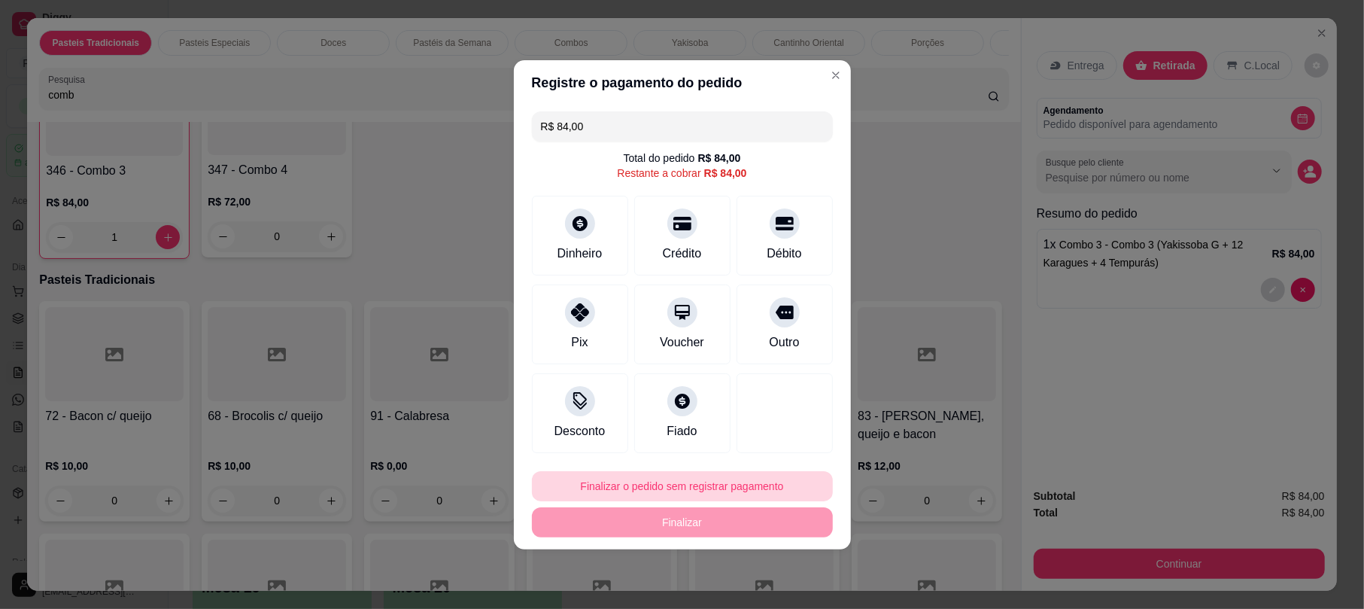
click at [712, 484] on button "Finalizar o pedido sem registrar pagamento" at bounding box center [682, 486] width 301 height 30
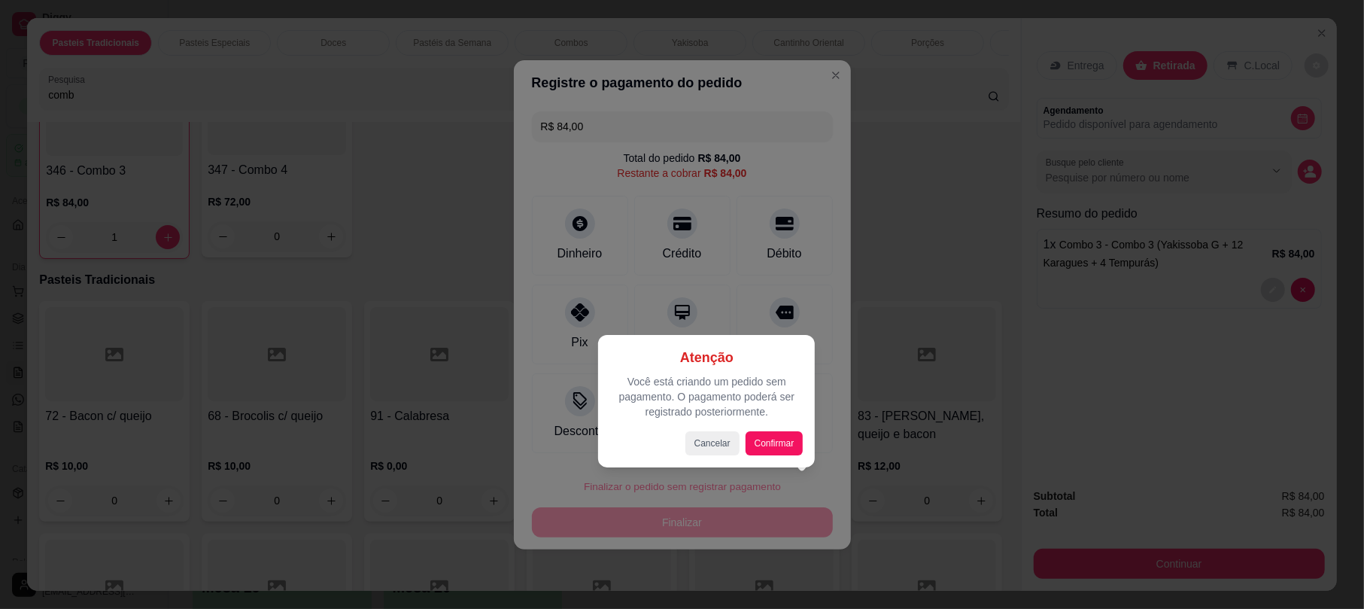
click at [798, 429] on div "Atenção Você está criando um pedido sem pagamento. O pagamento poderá ser regis…" at bounding box center [706, 401] width 193 height 108
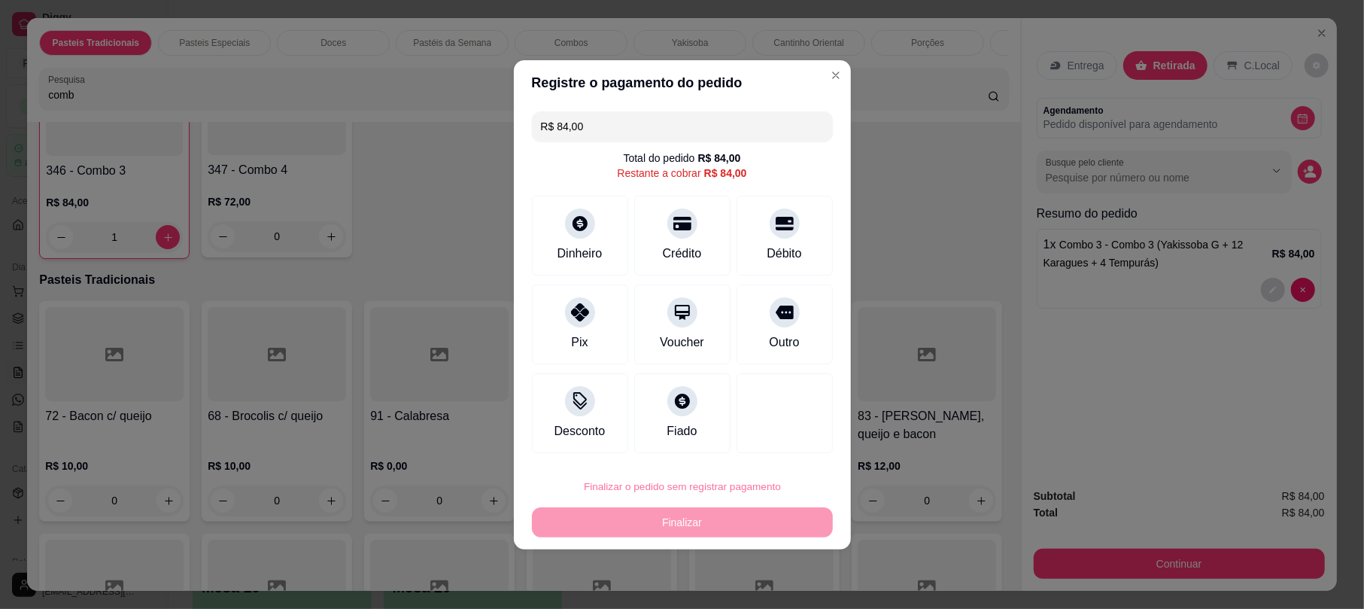
click at [798, 437] on button "Confirmar" at bounding box center [771, 444] width 53 height 23
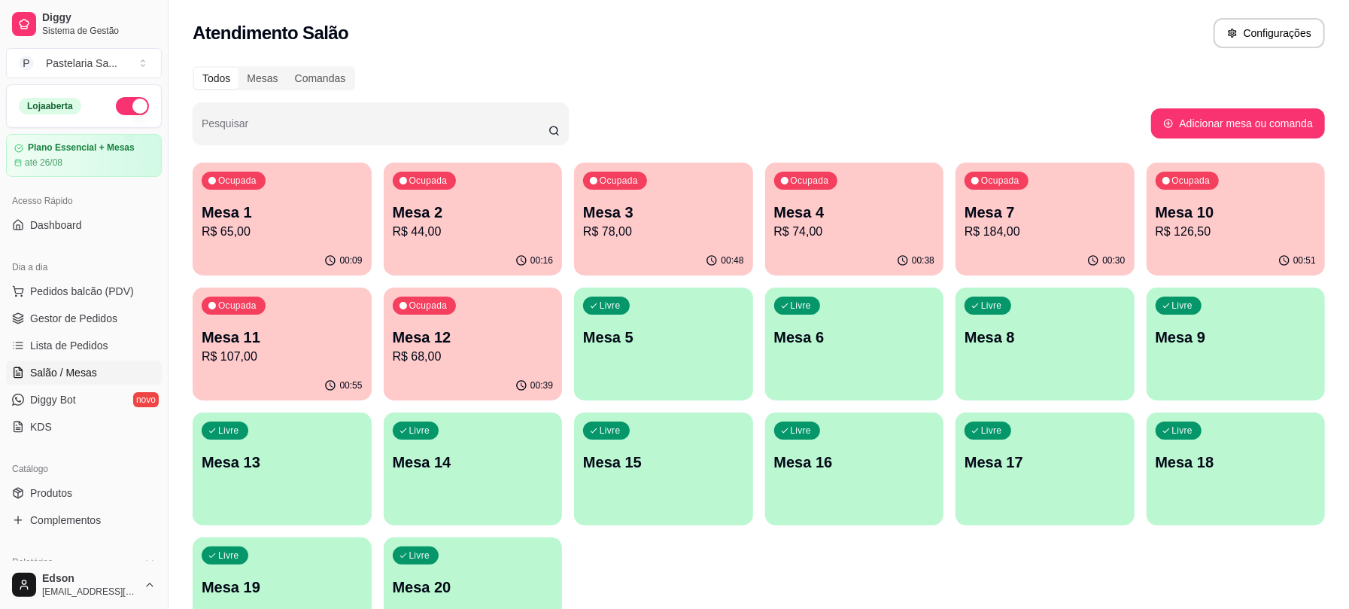
click at [83, 372] on span "Salão / Mesas" at bounding box center [63, 372] width 67 height 15
click at [278, 370] on div "Ocupada Mesa 11 R$ 107,00" at bounding box center [282, 329] width 173 height 81
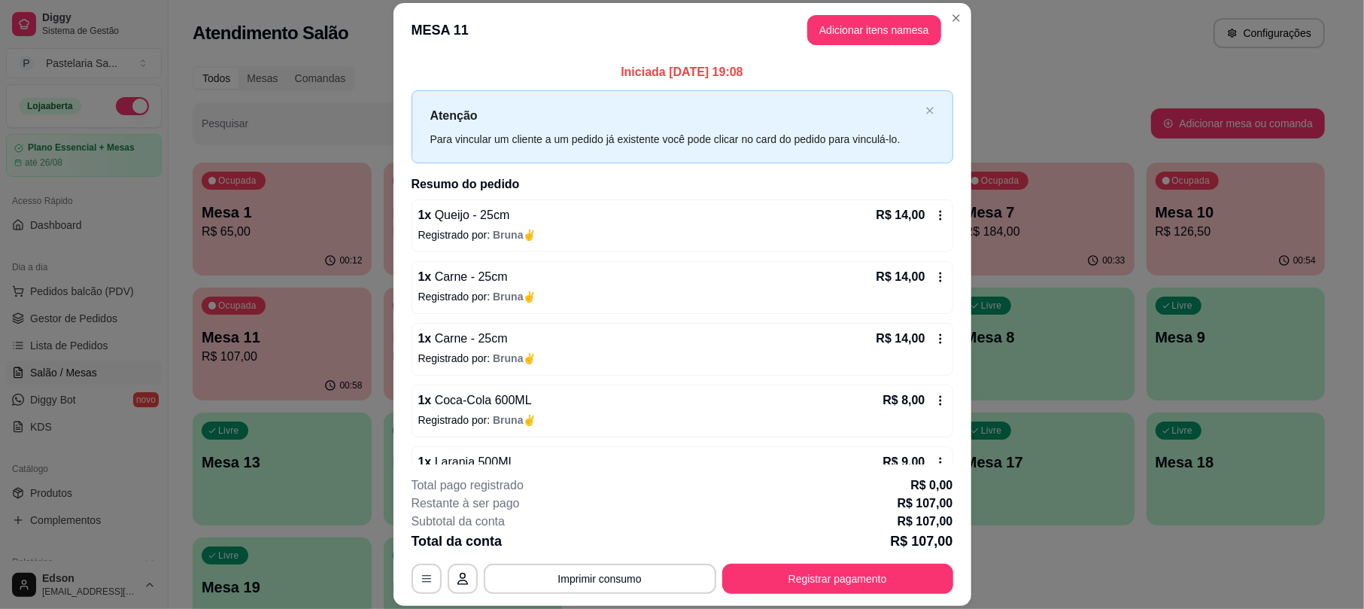
scroll to position [272, 0]
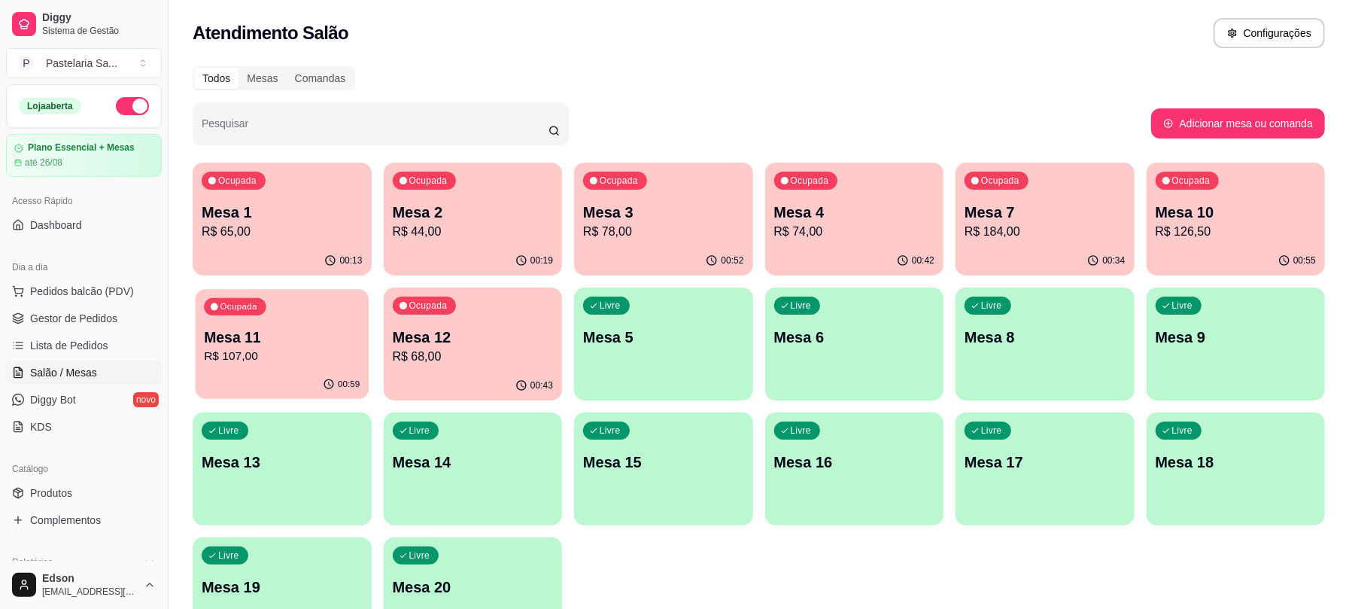
click at [298, 332] on p "Mesa 11" at bounding box center [282, 337] width 156 height 20
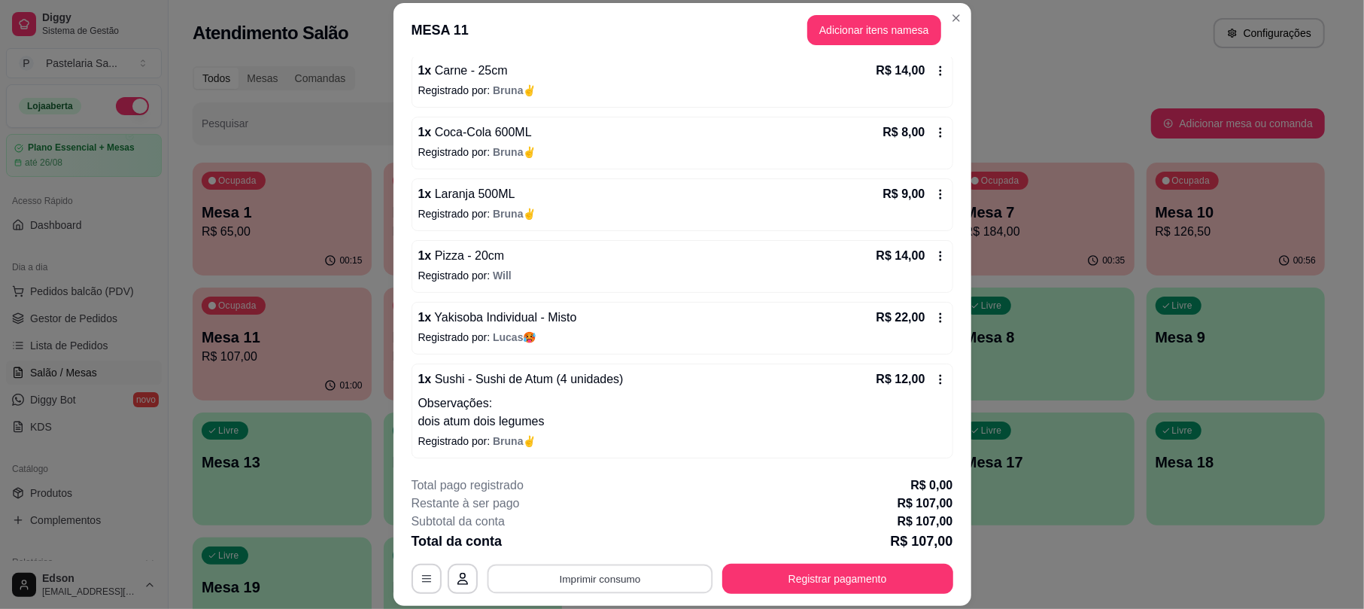
click at [645, 581] on button "Imprimir consumo" at bounding box center [600, 578] width 226 height 29
click at [627, 542] on button "Balcão" at bounding box center [596, 544] width 109 height 24
click at [840, 579] on button "Registrar pagamento" at bounding box center [837, 578] width 231 height 30
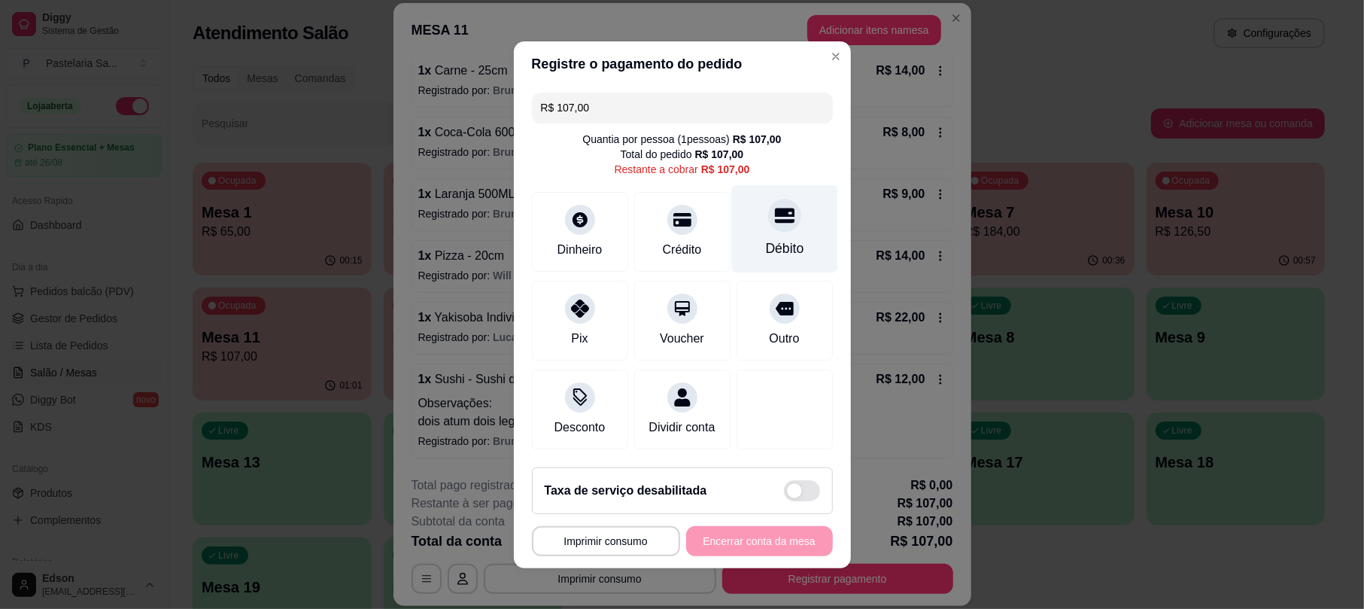
click at [736, 215] on div "Débito" at bounding box center [784, 228] width 106 height 88
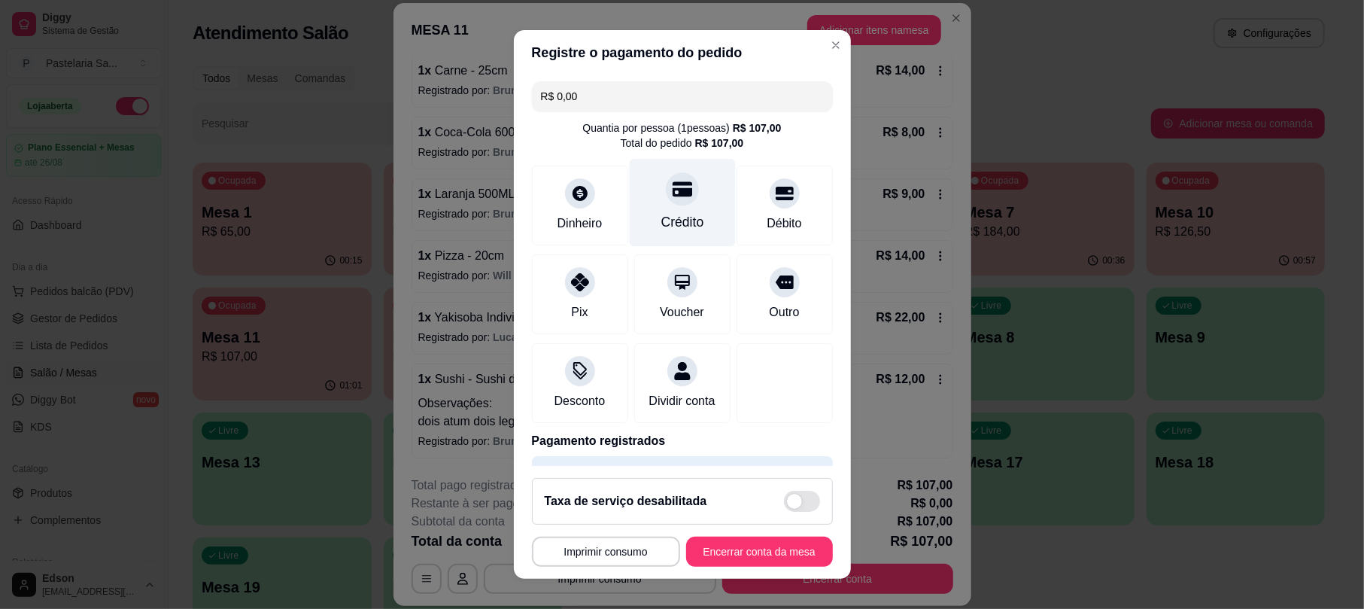
click at [672, 190] on icon at bounding box center [682, 189] width 20 height 15
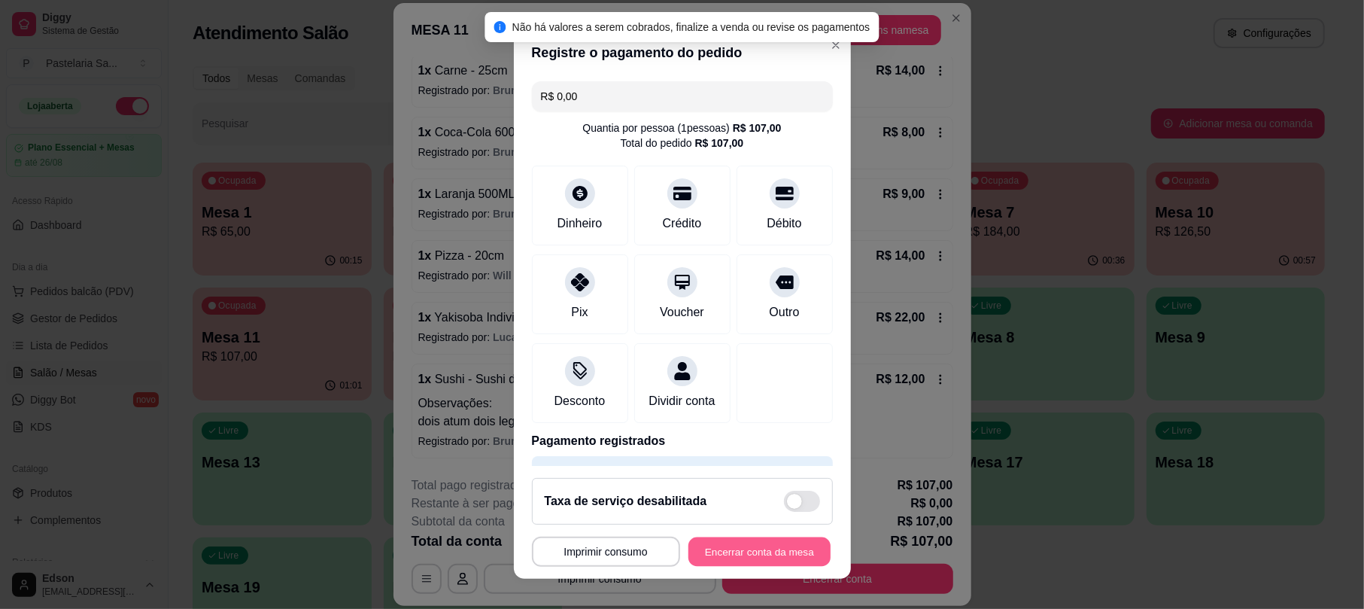
click at [762, 548] on button "Encerrar conta da mesa" at bounding box center [759, 550] width 142 height 29
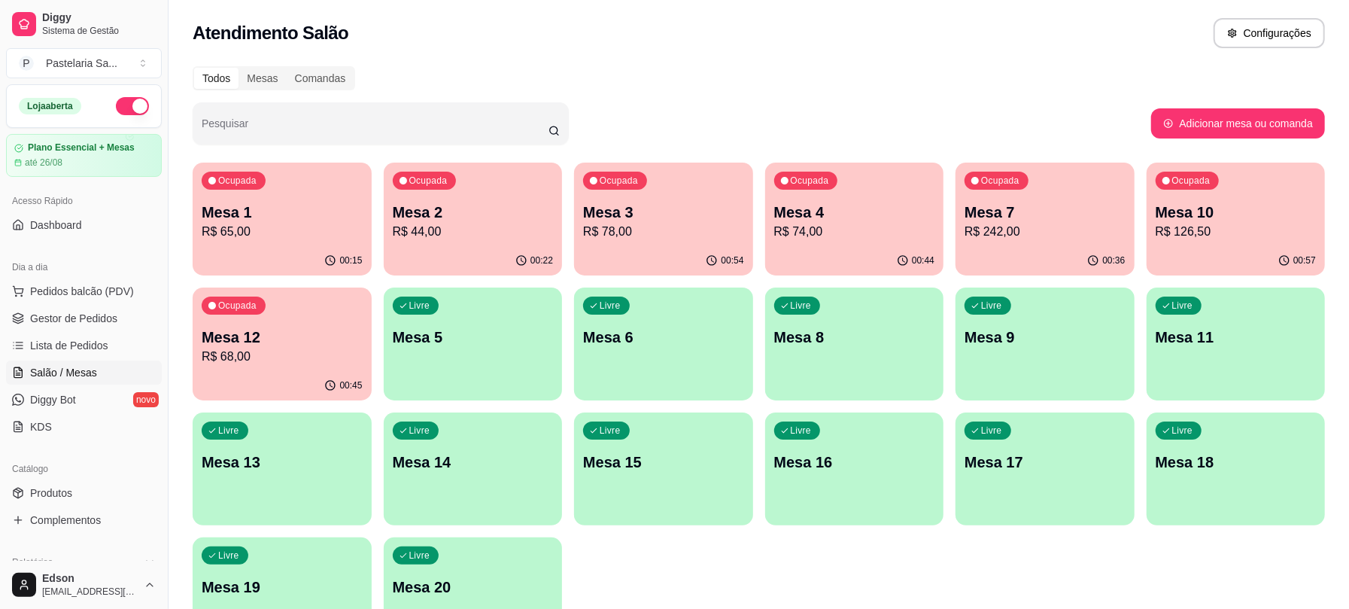
click at [679, 220] on p "Mesa 3" at bounding box center [663, 212] width 161 height 21
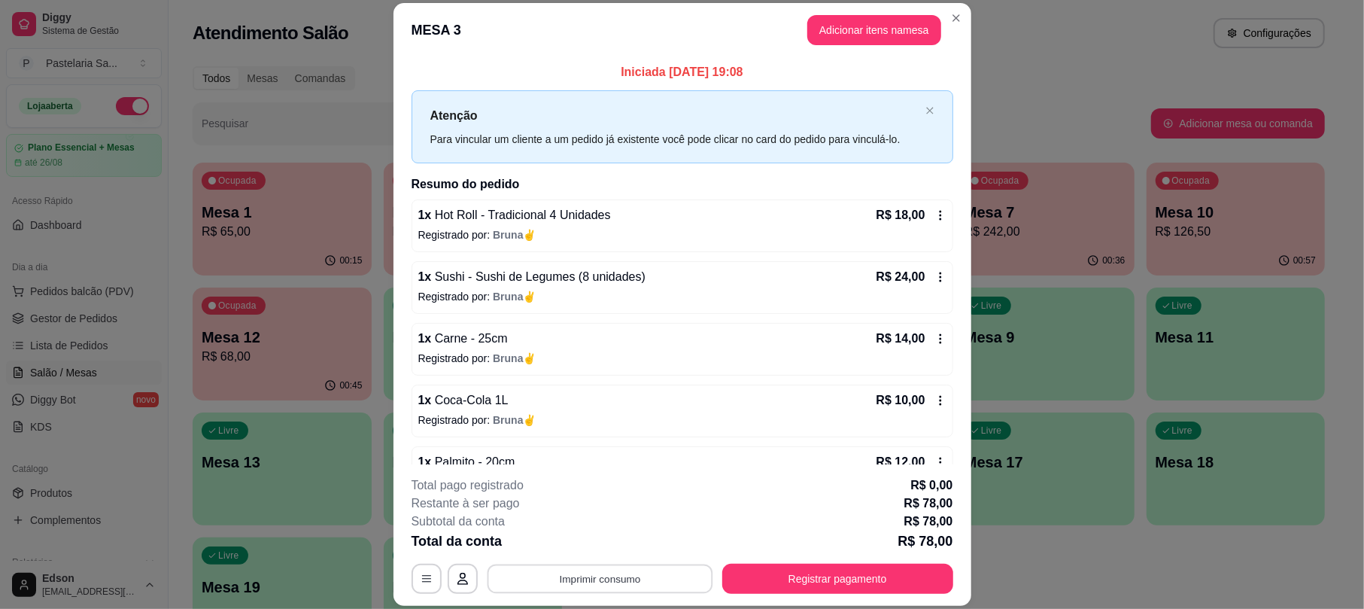
click at [647, 578] on button "Imprimir consumo" at bounding box center [600, 578] width 226 height 29
click at [630, 549] on button "Balcão" at bounding box center [596, 543] width 105 height 23
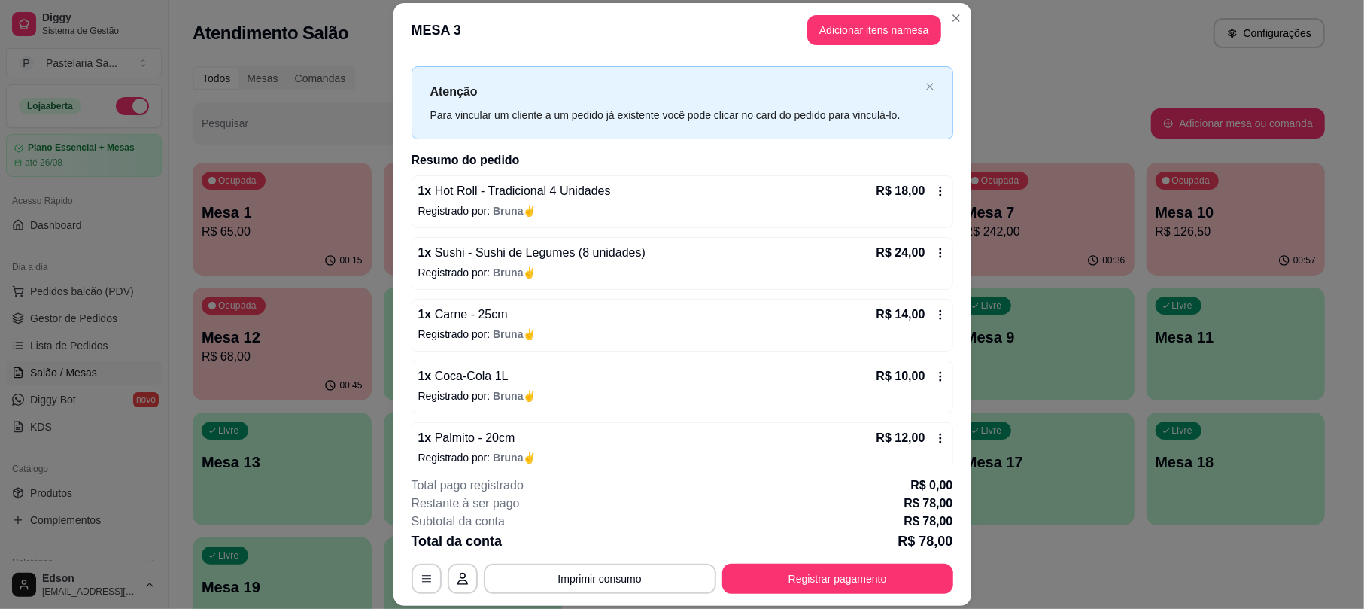
scroll to position [43, 0]
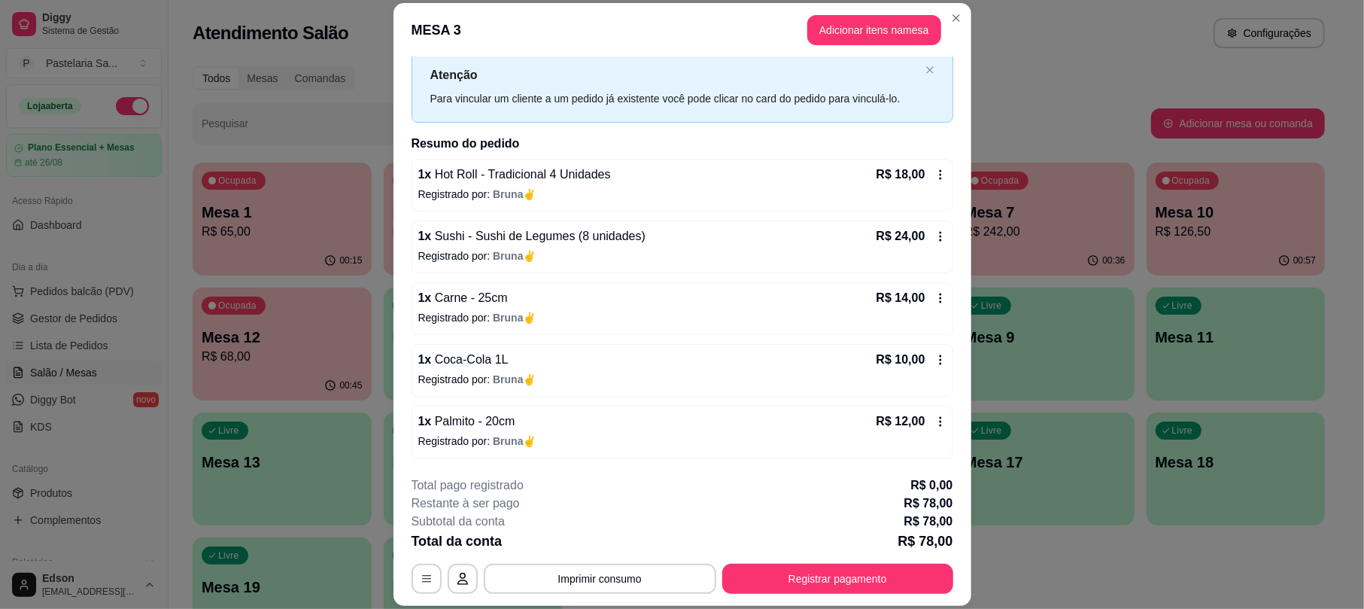
click at [879, 575] on button "Registrar pagamento" at bounding box center [837, 578] width 231 height 30
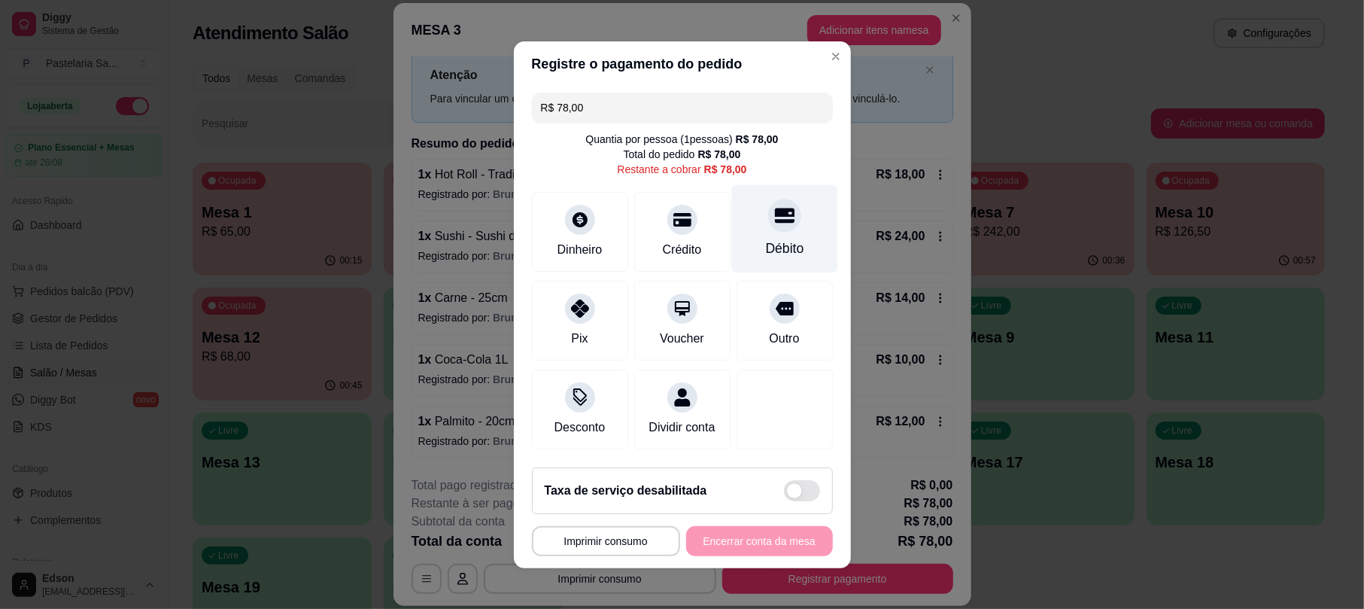
click at [765, 245] on div "Débito" at bounding box center [784, 248] width 38 height 20
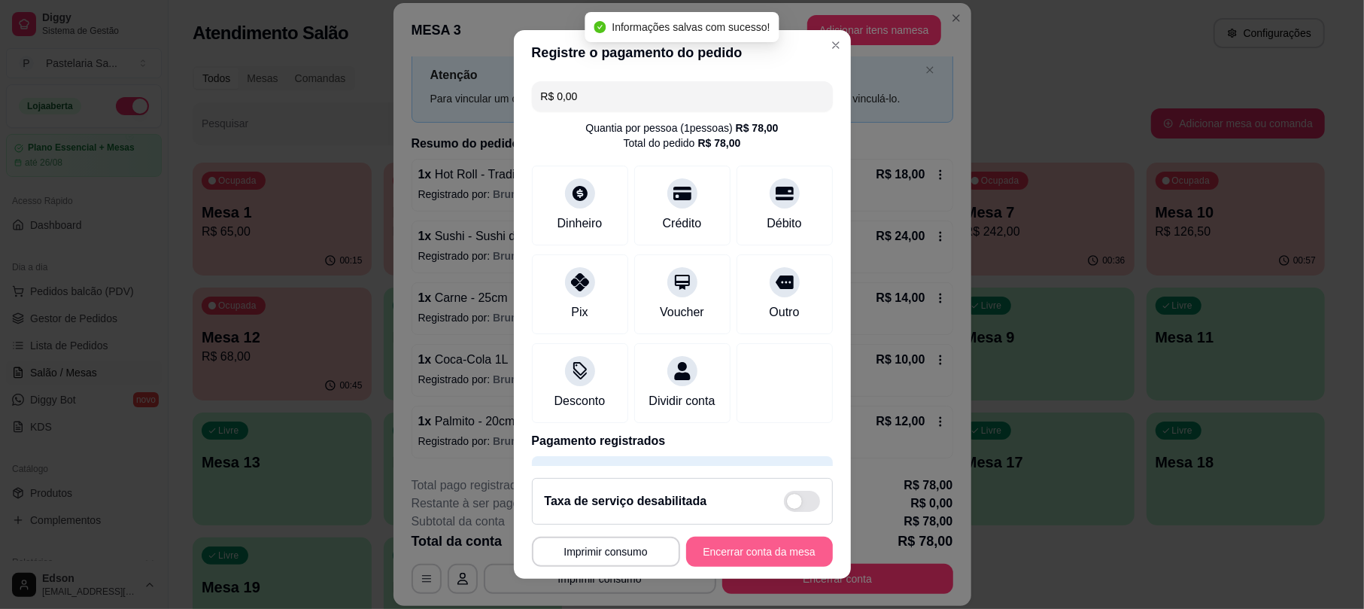
click at [737, 557] on button "Encerrar conta da mesa" at bounding box center [759, 551] width 147 height 30
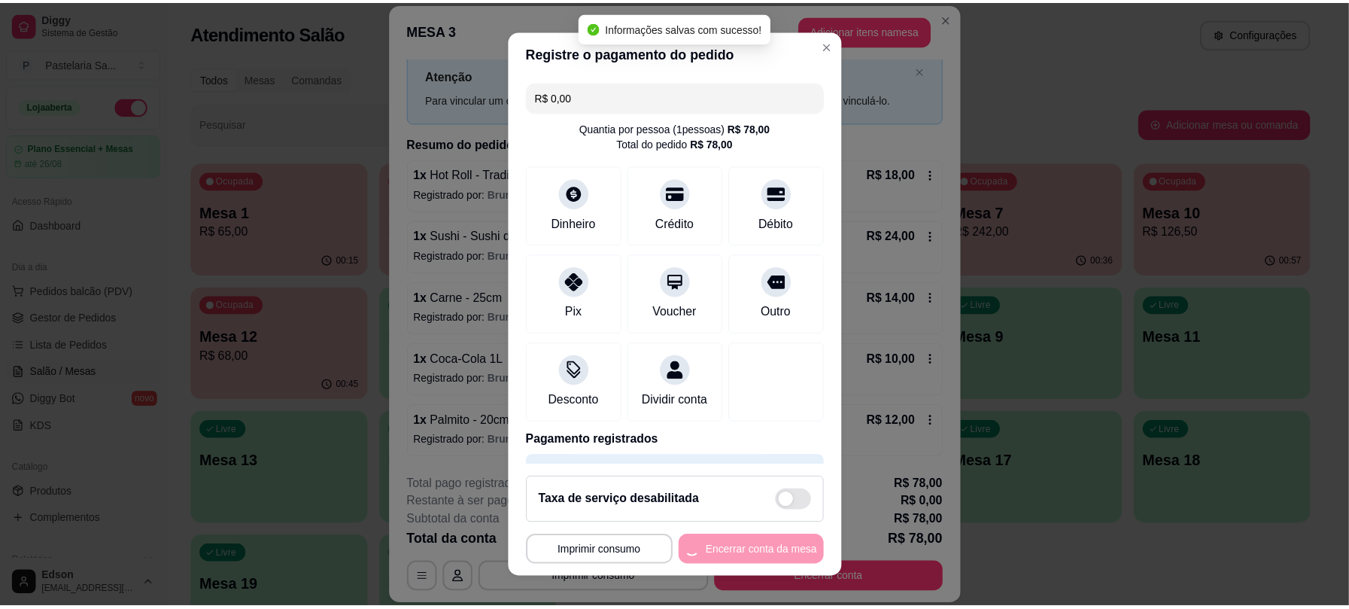
scroll to position [0, 0]
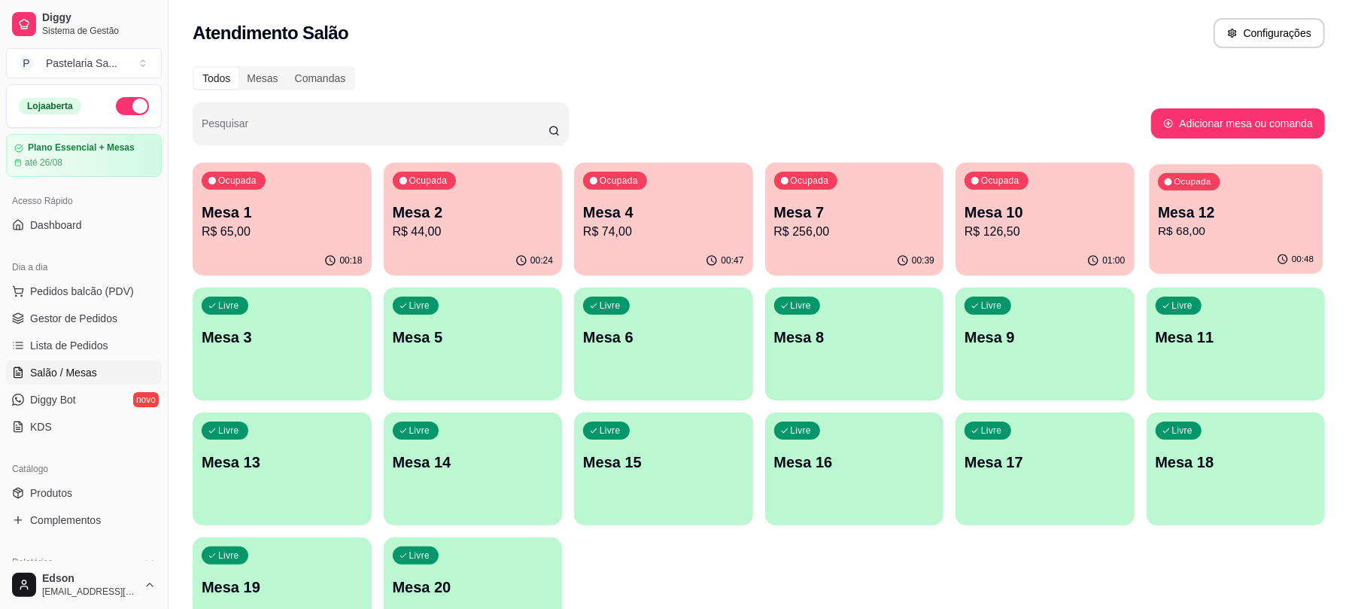
click at [1186, 221] on div "Mesa 12 R$ 68,00" at bounding box center [1236, 221] width 156 height 38
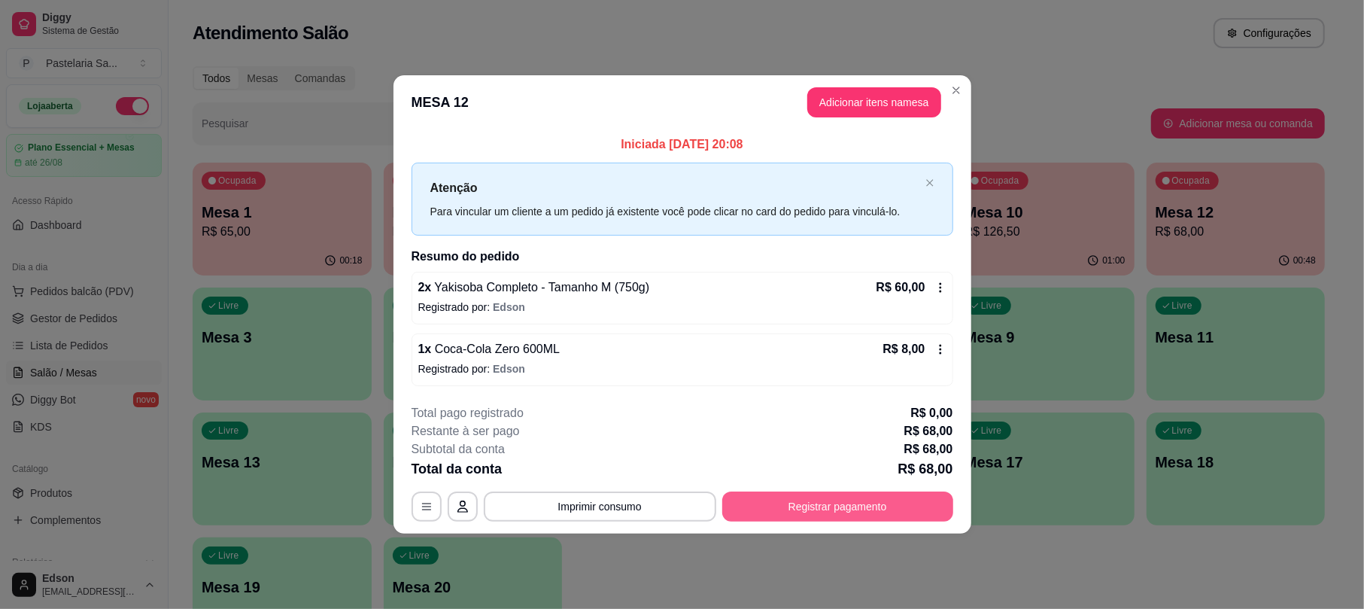
click at [798, 506] on button "Registrar pagamento" at bounding box center [837, 506] width 231 height 30
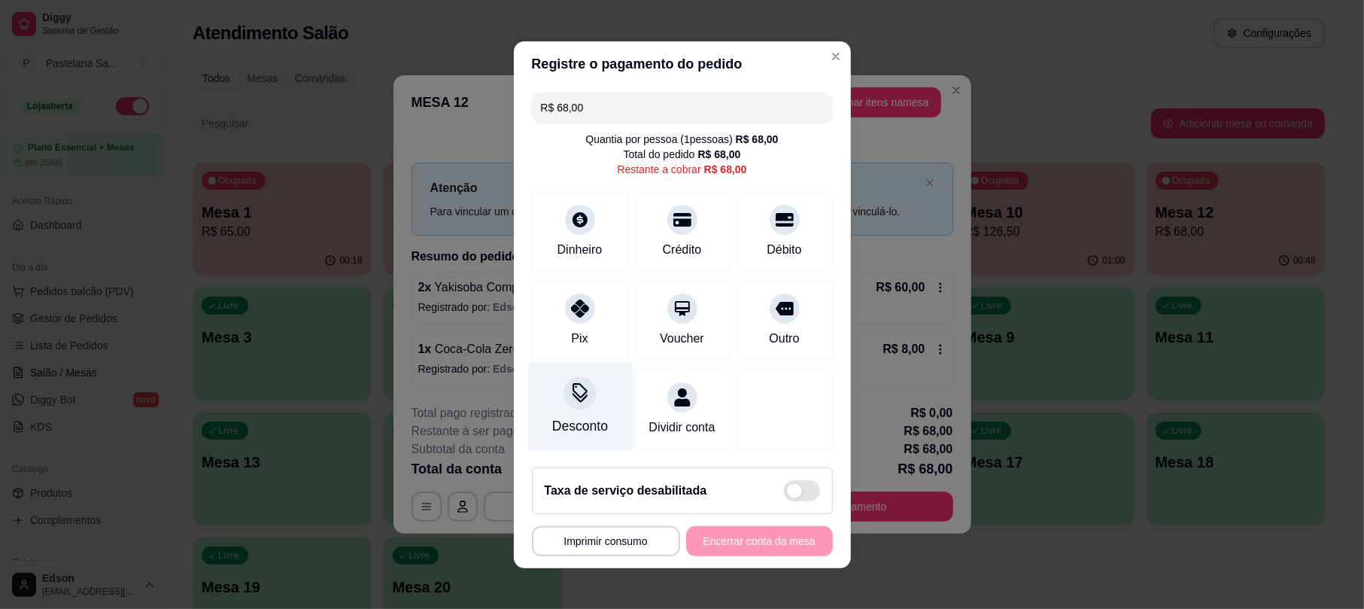
click at [560, 396] on div "Desconto" at bounding box center [580, 406] width 106 height 88
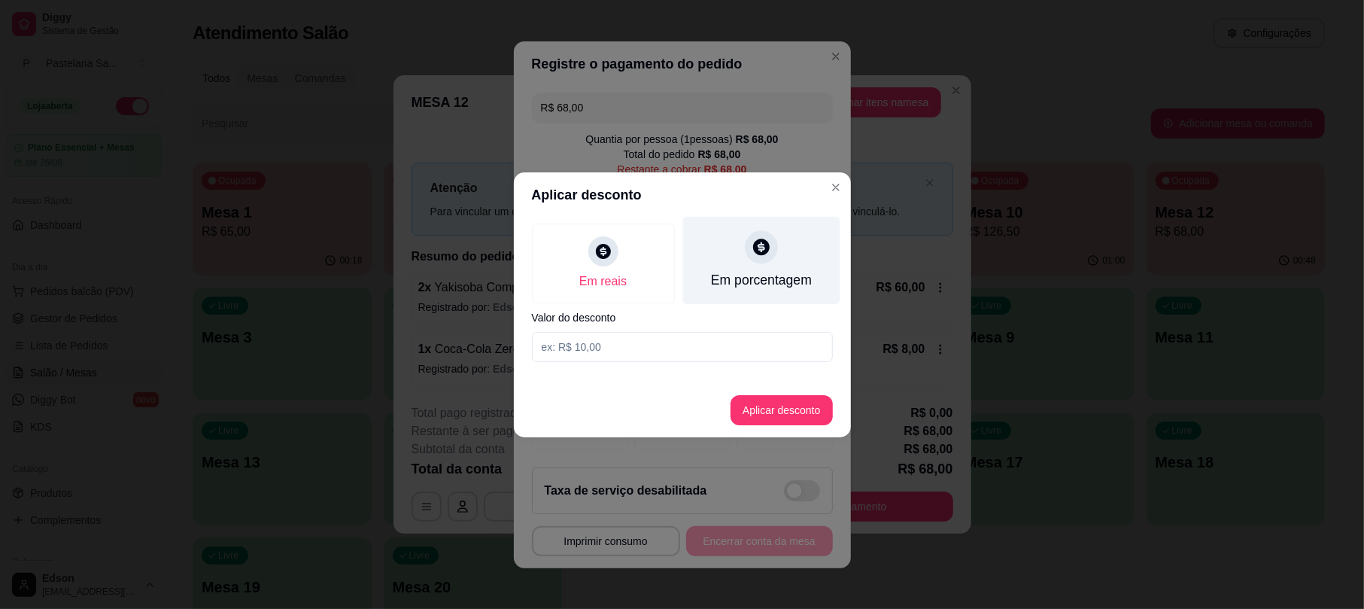
click at [751, 278] on div "Em porcentagem" at bounding box center [760, 280] width 101 height 20
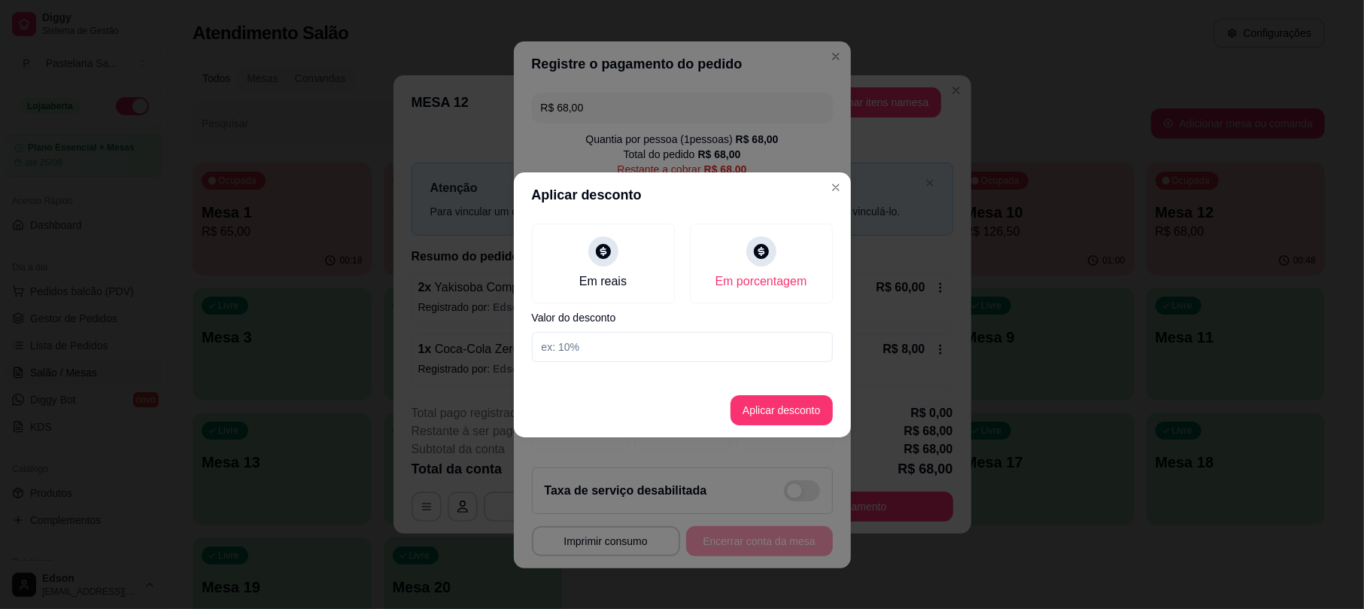
click at [688, 353] on input at bounding box center [682, 347] width 301 height 30
click at [795, 409] on button "Aplicar desconto" at bounding box center [781, 410] width 102 height 30
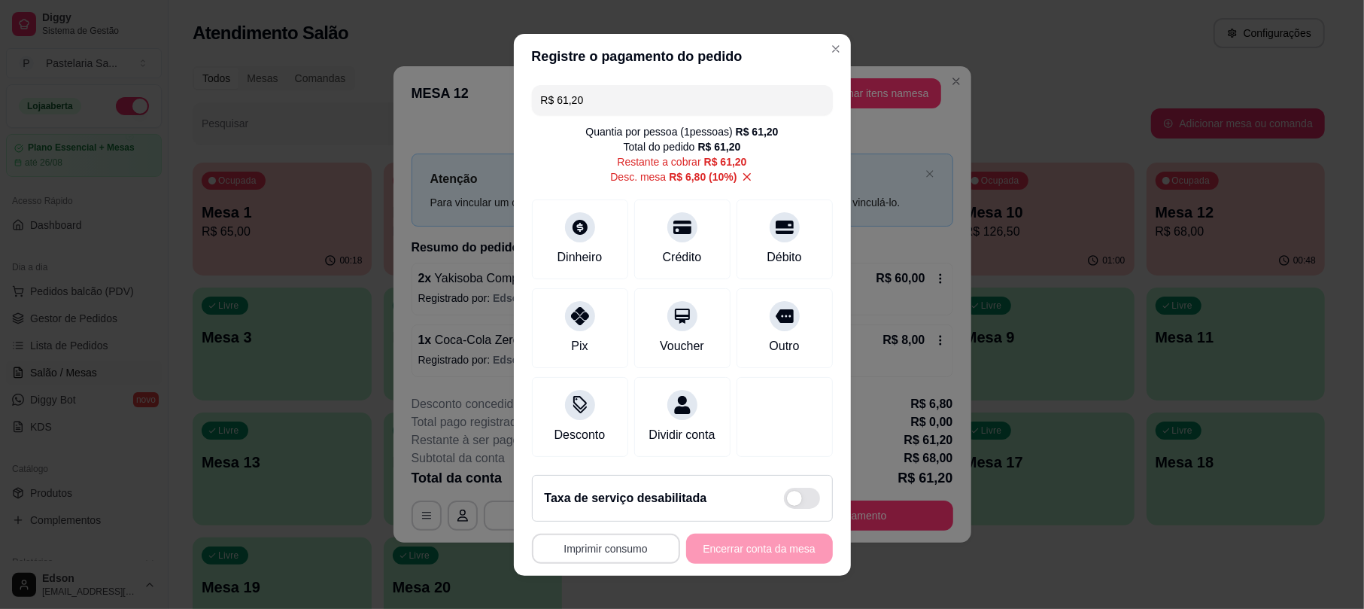
click at [621, 548] on button "Imprimir consumo" at bounding box center [606, 548] width 148 height 30
click at [614, 524] on button "Balcão" at bounding box center [598, 516] width 105 height 23
click at [660, 246] on div "Crédito" at bounding box center [681, 256] width 43 height 20
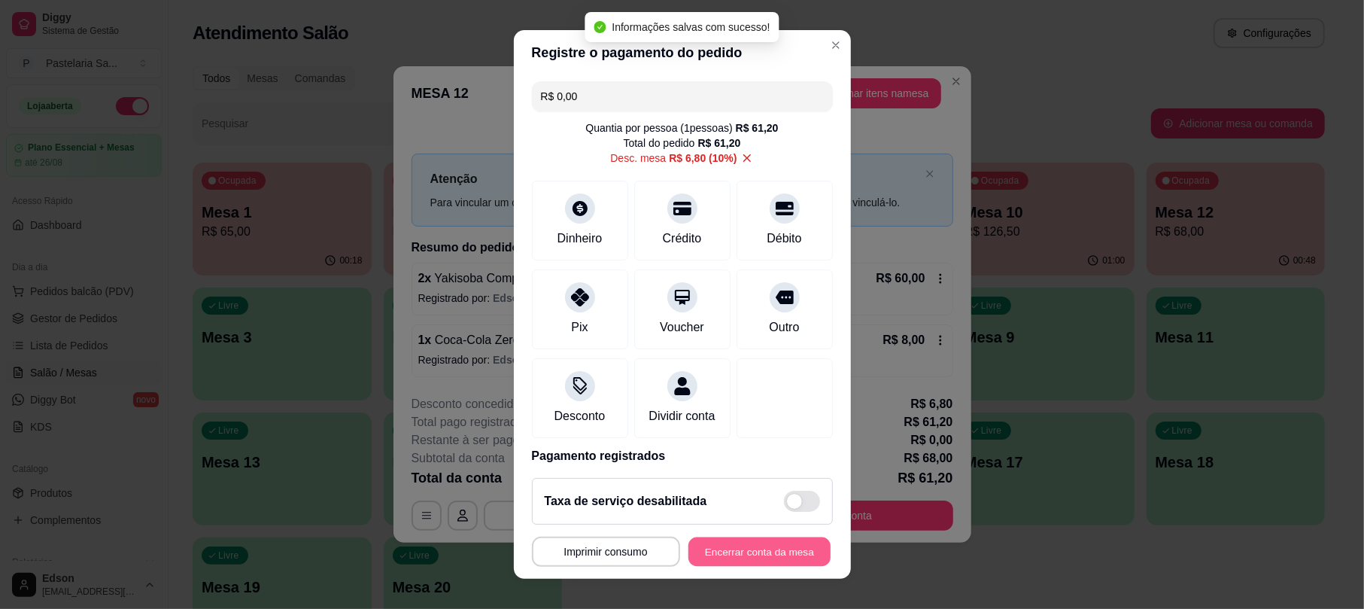
click at [737, 560] on button "Encerrar conta da mesa" at bounding box center [759, 550] width 142 height 29
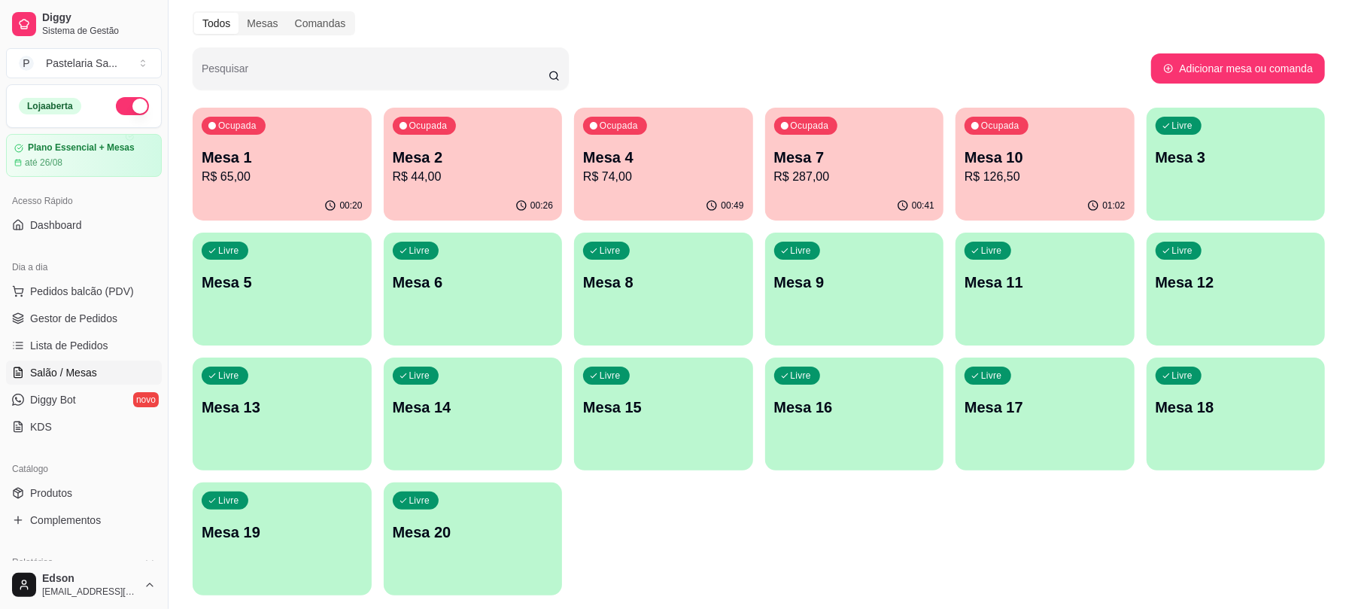
scroll to position [102, 0]
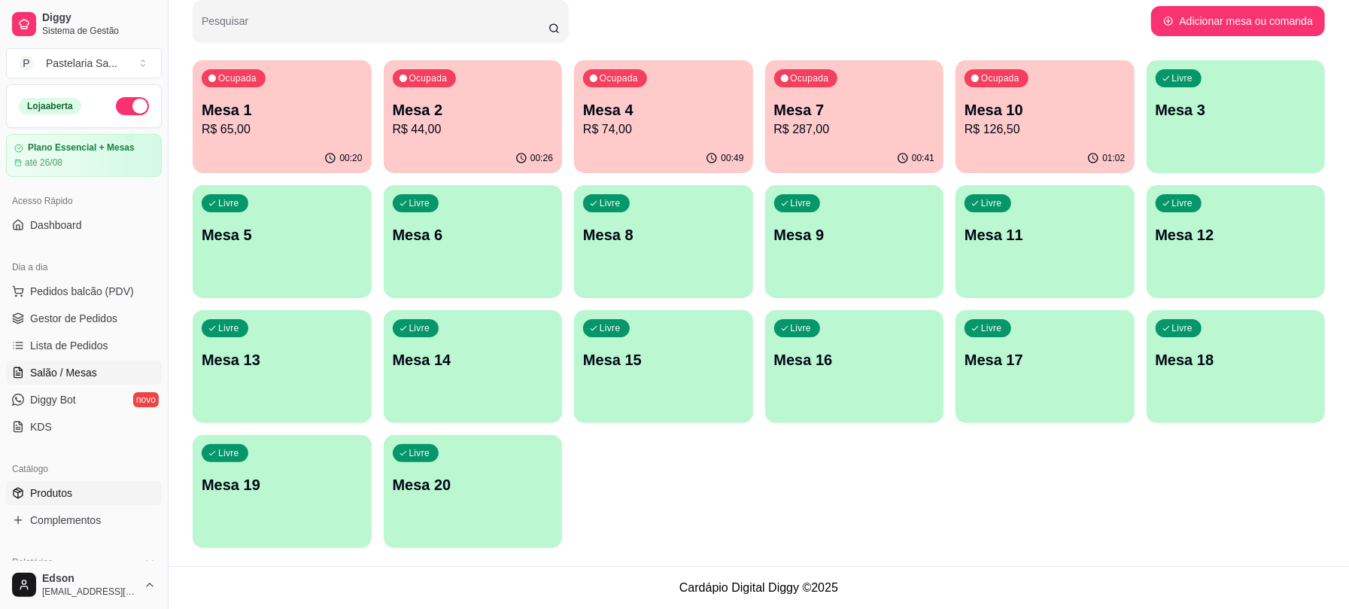
click at [83, 481] on link "Produtos" at bounding box center [84, 493] width 156 height 24
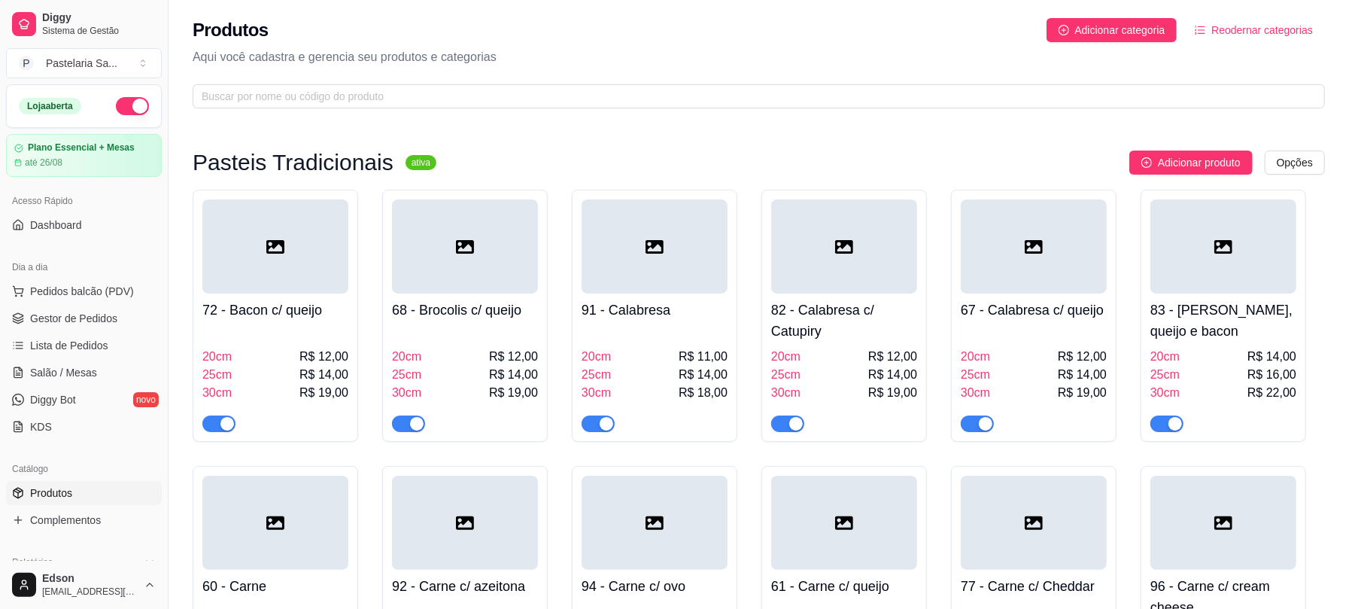
click at [723, 110] on div "Produtos Adicionar categoria Reodernar categorias Aqui você cadastra e gerencia…" at bounding box center [759, 58] width 1180 height 117
click at [718, 106] on span at bounding box center [759, 96] width 1132 height 24
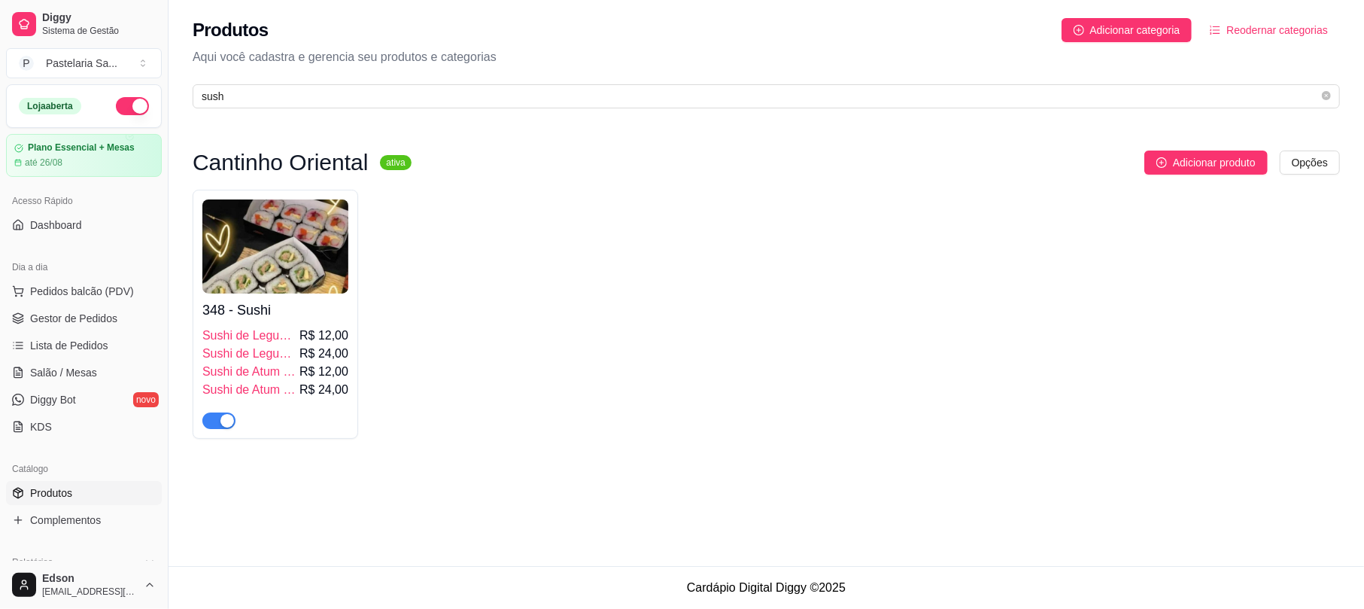
click at [293, 341] on span "Sushi de Legumes (4 unidades)" at bounding box center [249, 335] width 94 height 18
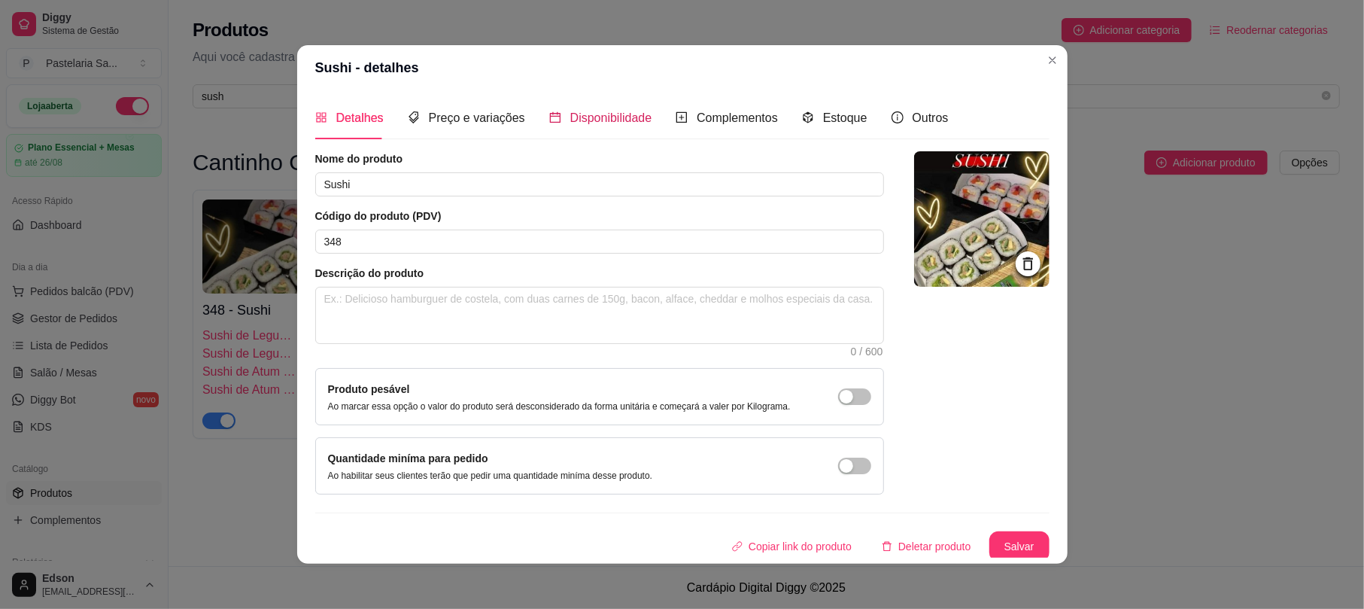
click at [597, 115] on span "Disponibilidade" at bounding box center [611, 117] width 82 height 13
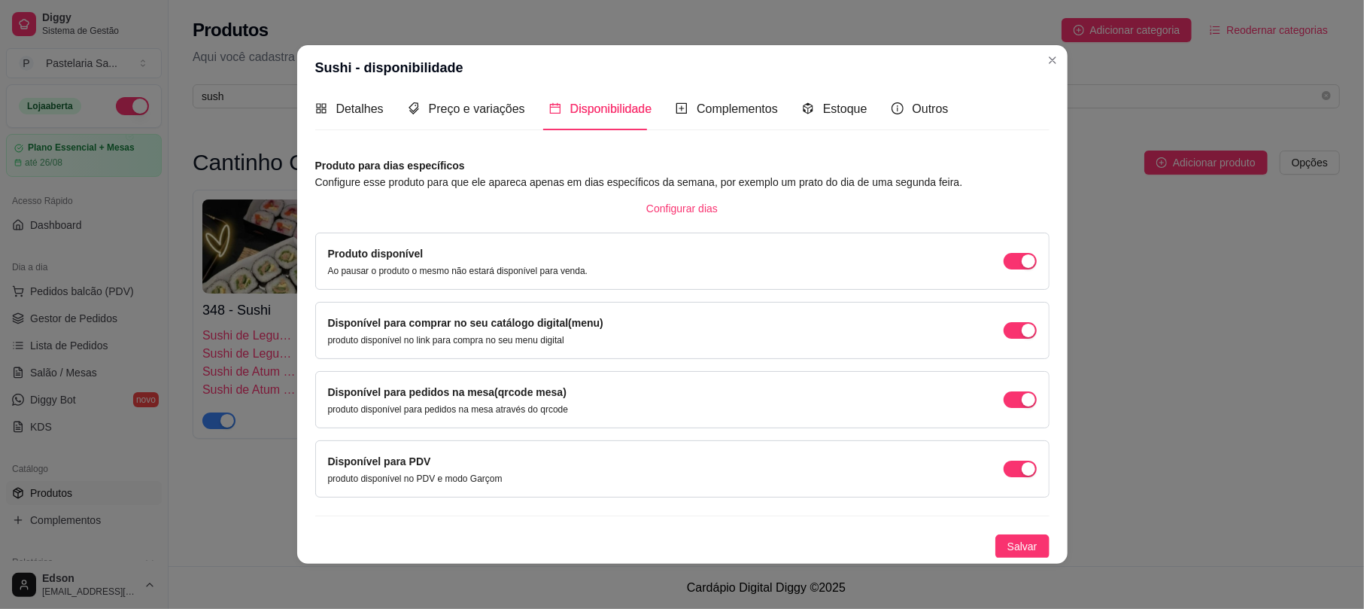
scroll to position [12, 0]
click at [479, 102] on span "Preço e variações" at bounding box center [477, 108] width 96 height 13
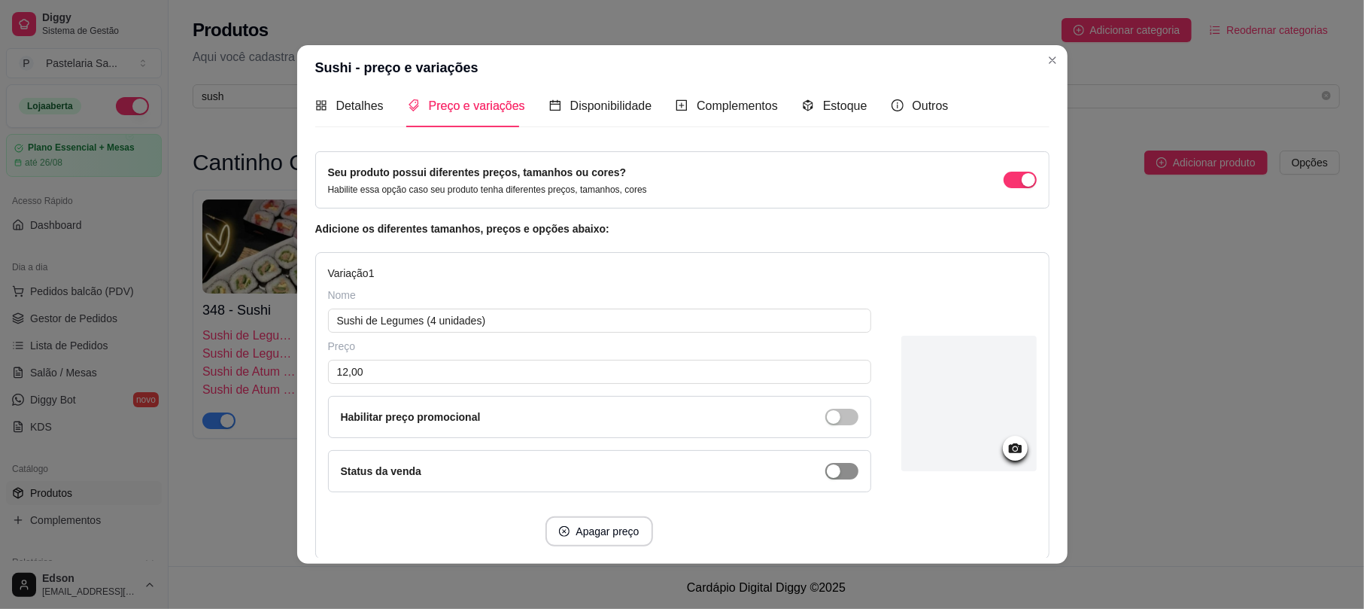
click at [829, 425] on span "button" at bounding box center [841, 416] width 33 height 17
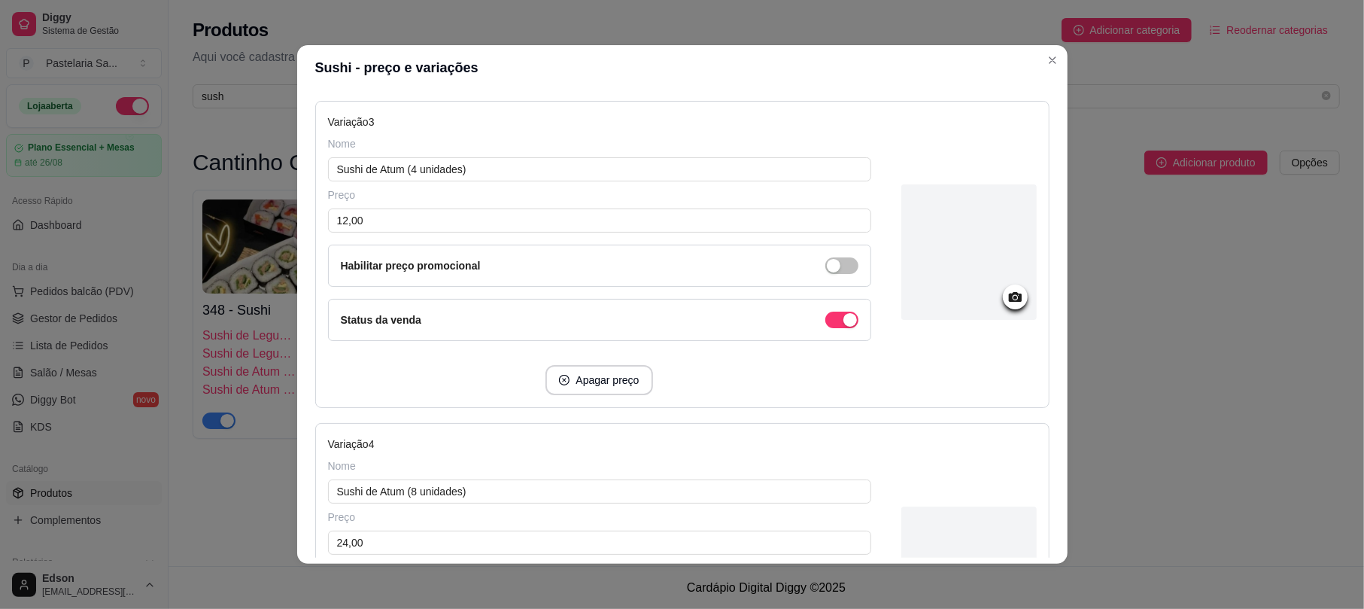
scroll to position [1099, 0]
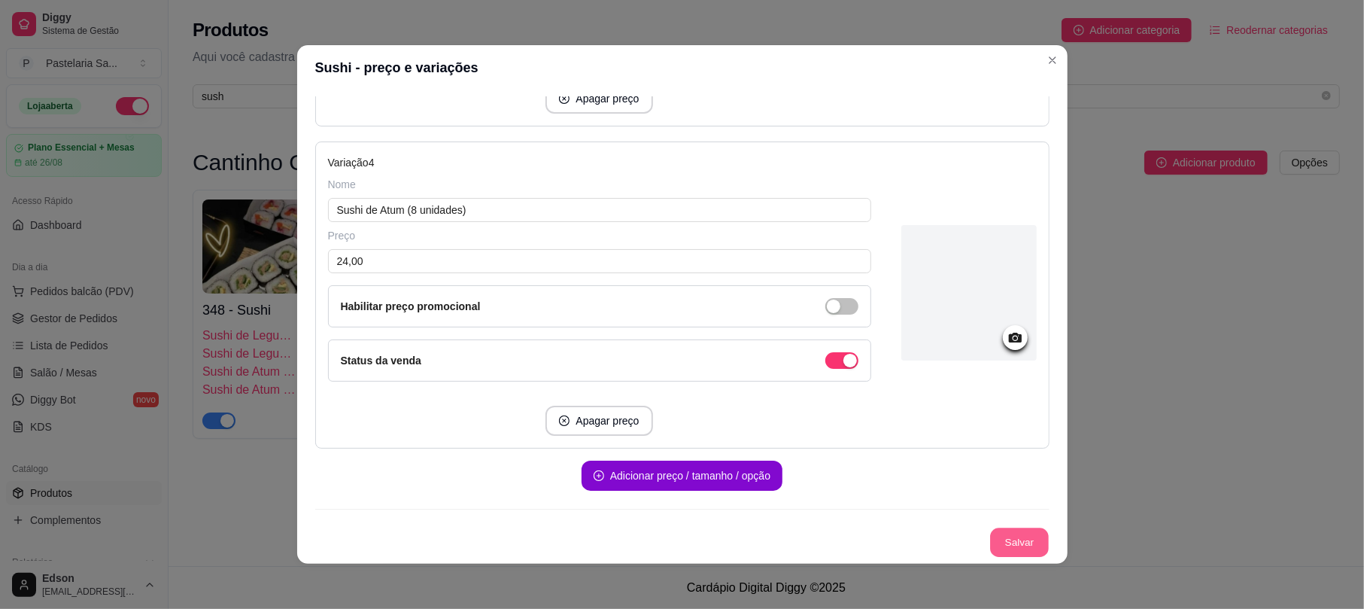
click at [990, 537] on button "Salvar" at bounding box center [1019, 542] width 59 height 29
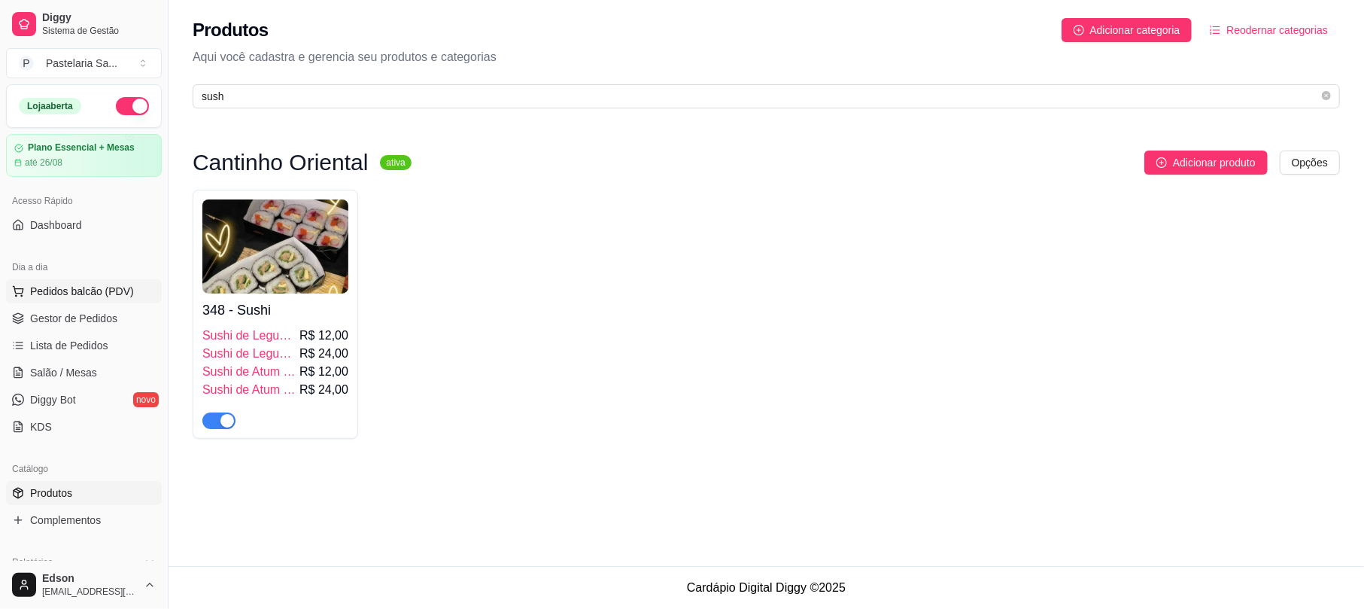
click at [75, 286] on span "Pedidos balcão (PDV)" at bounding box center [82, 291] width 104 height 15
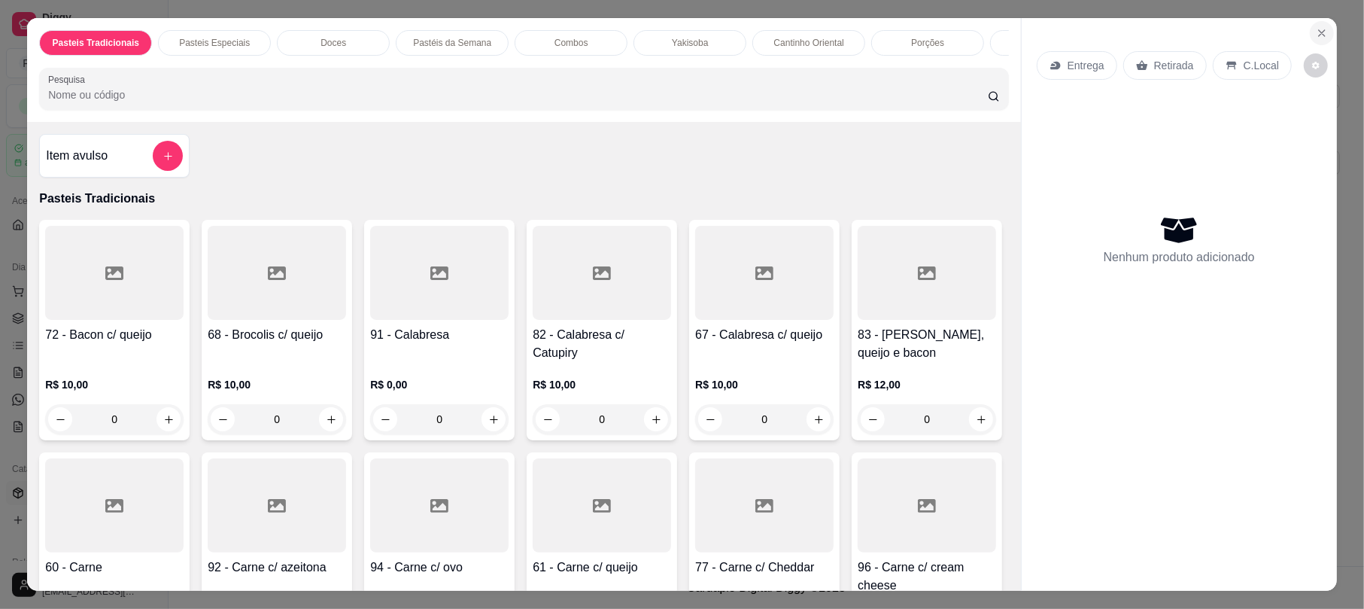
click at [1316, 27] on icon "Close" at bounding box center [1322, 33] width 12 height 12
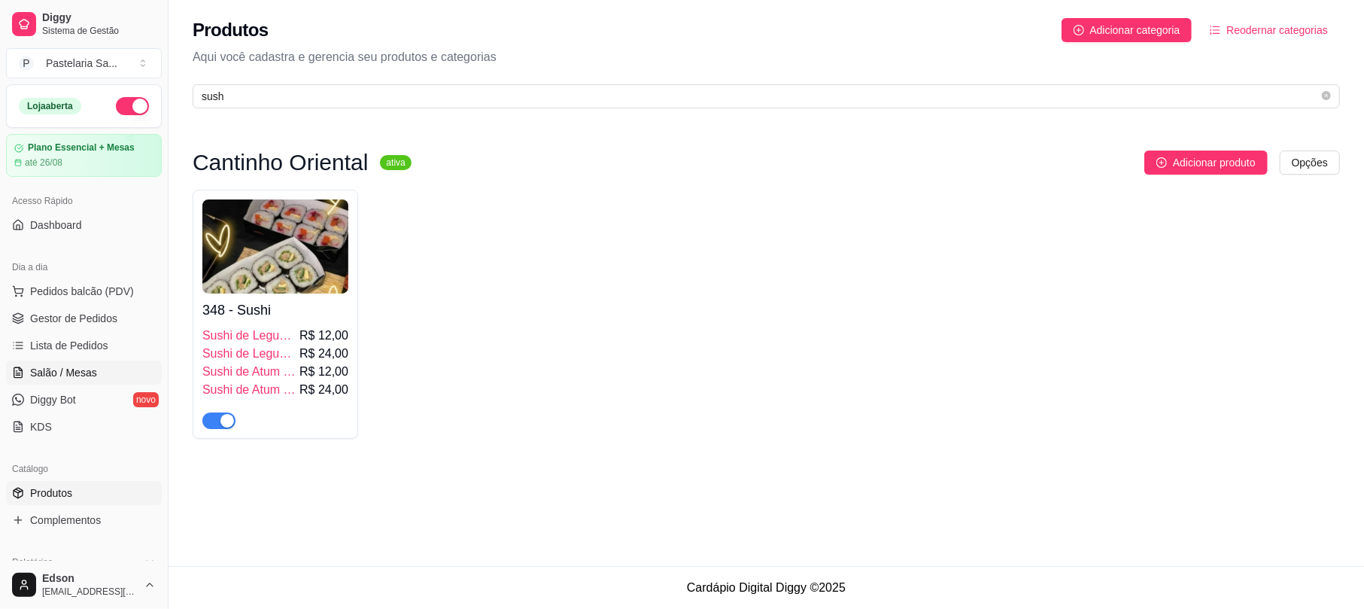
click at [72, 368] on span "Salão / Mesas" at bounding box center [63, 372] width 67 height 15
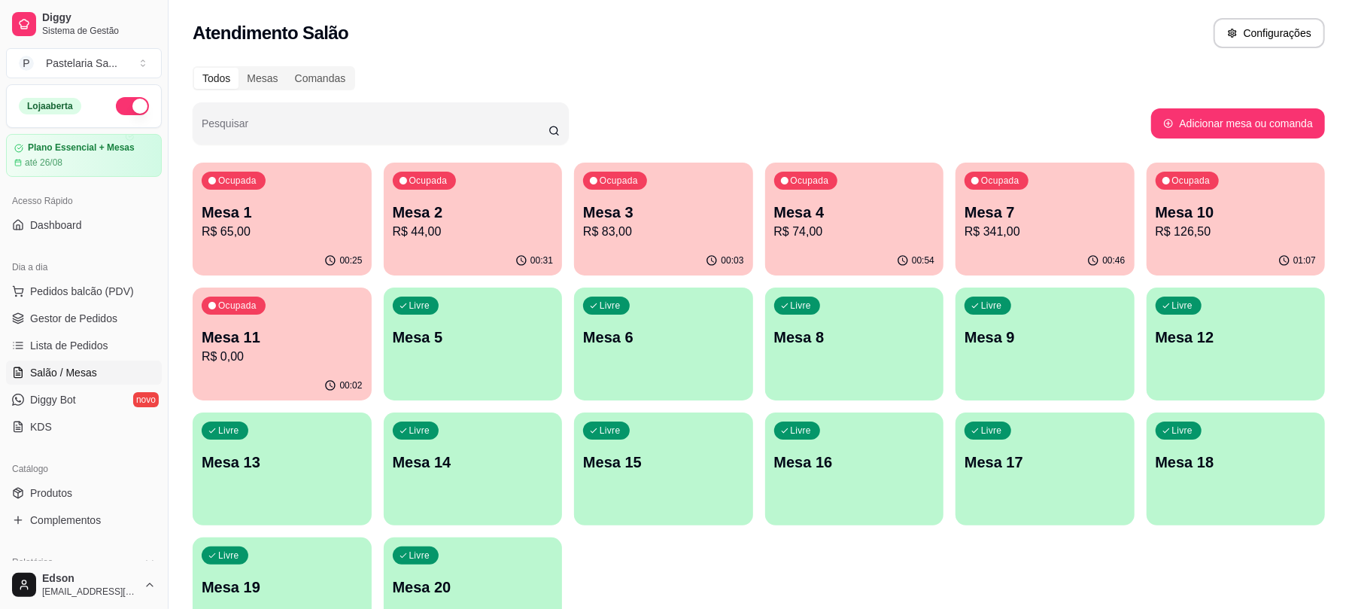
click at [1183, 220] on p "Mesa 10" at bounding box center [1235, 212] width 161 height 21
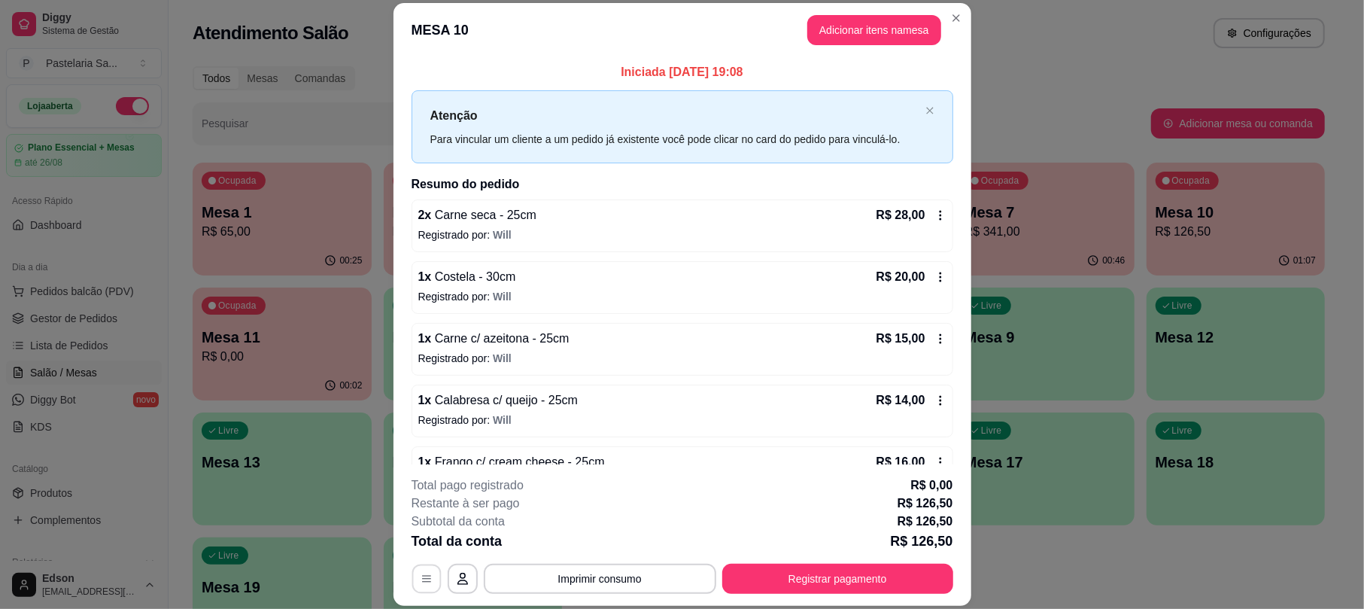
click at [421, 575] on icon "button" at bounding box center [427, 578] width 12 height 12
click at [624, 569] on button "Imprimir consumo" at bounding box center [600, 578] width 226 height 29
click at [603, 546] on button "Balcão" at bounding box center [596, 544] width 109 height 24
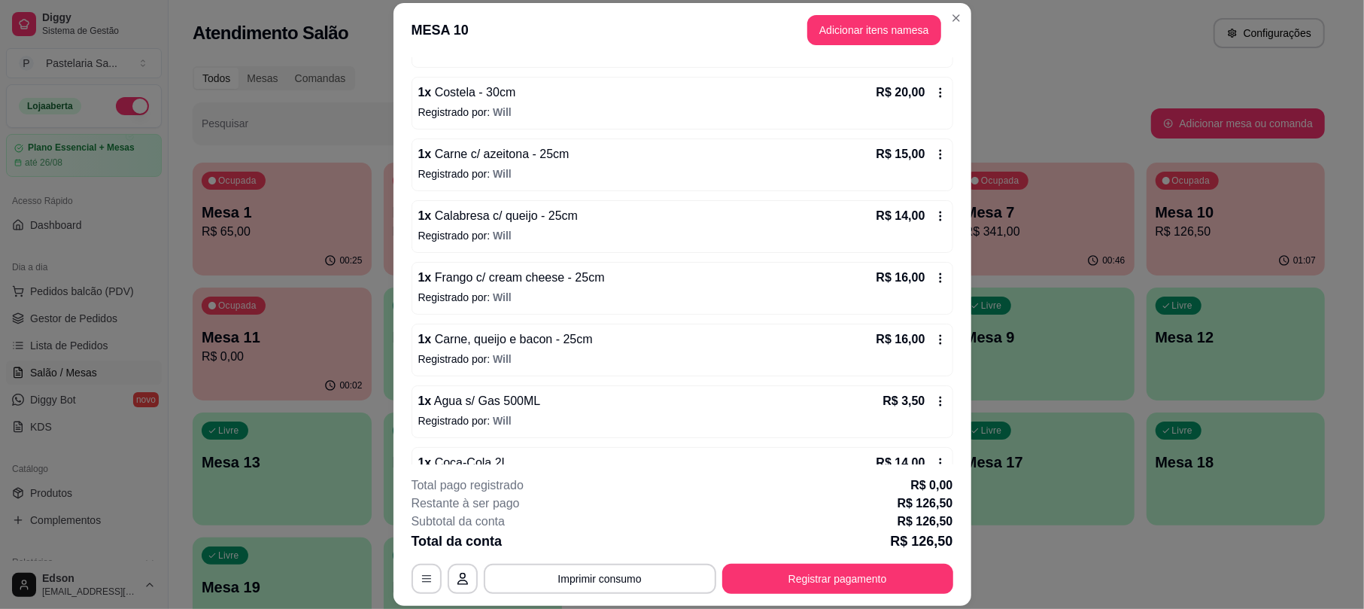
scroll to position [229, 0]
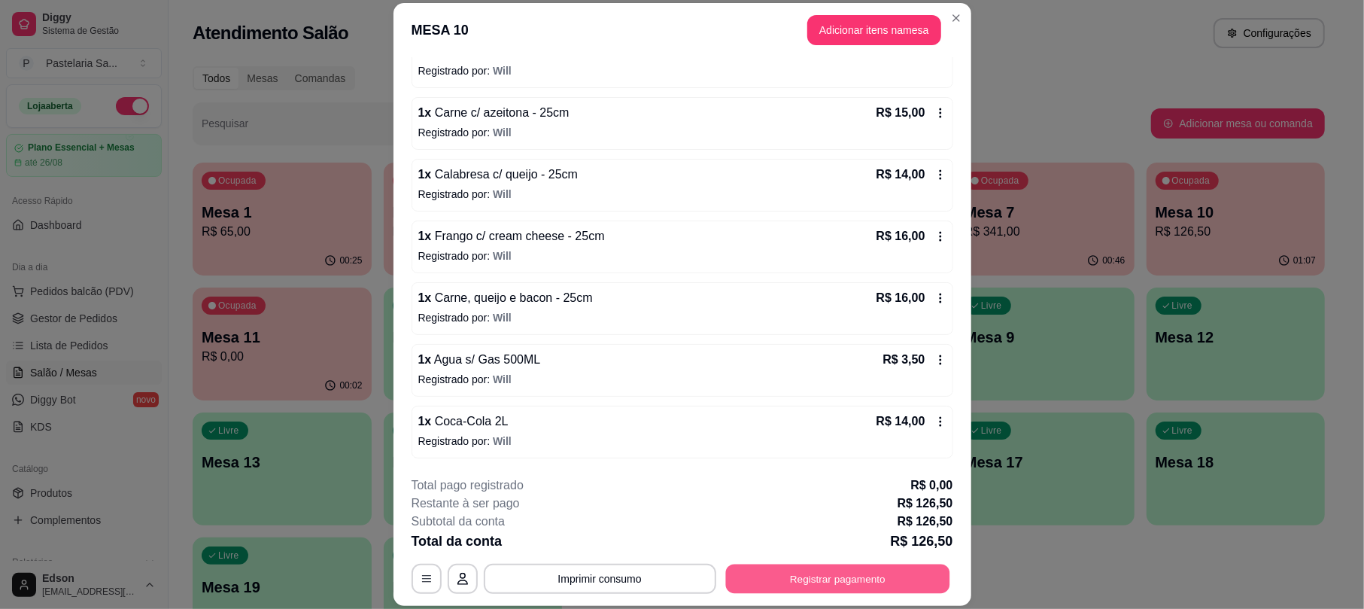
click at [792, 590] on button "Registrar pagamento" at bounding box center [837, 578] width 224 height 29
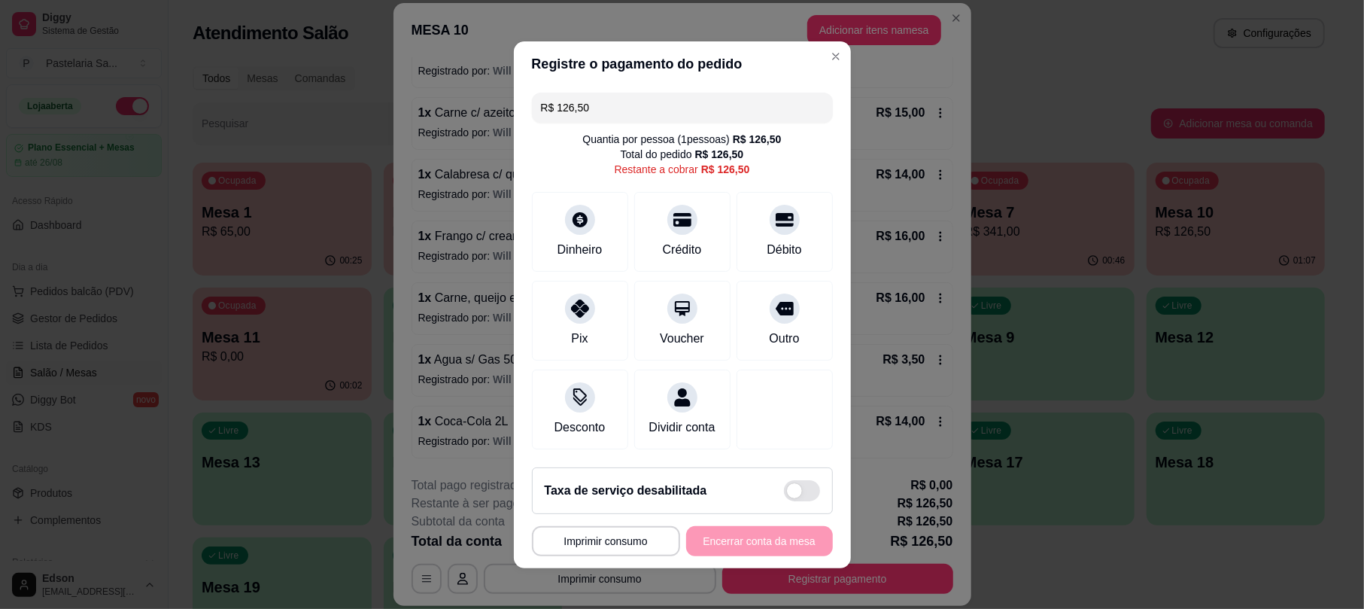
click at [699, 73] on header "Registre o pagamento do pedido" at bounding box center [682, 63] width 337 height 45
click at [704, 93] on input "R$ 126,50" at bounding box center [682, 108] width 283 height 30
click at [579, 299] on icon at bounding box center [579, 304] width 20 height 20
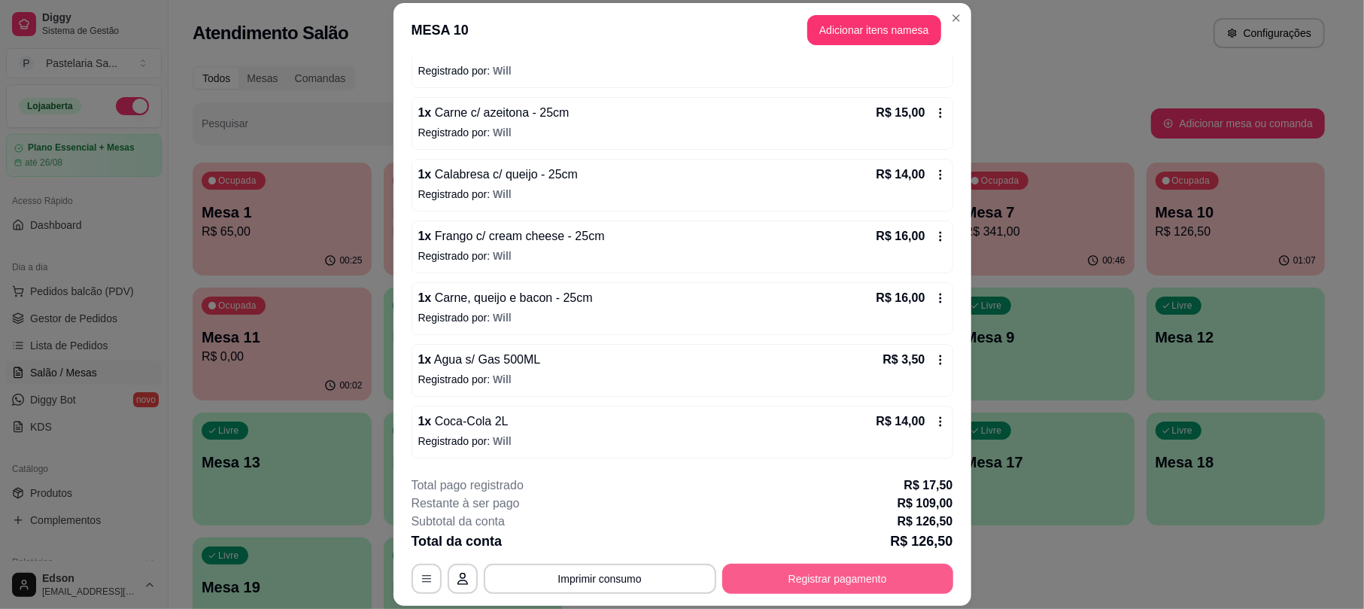
click at [792, 572] on button "Registrar pagamento" at bounding box center [837, 578] width 231 height 30
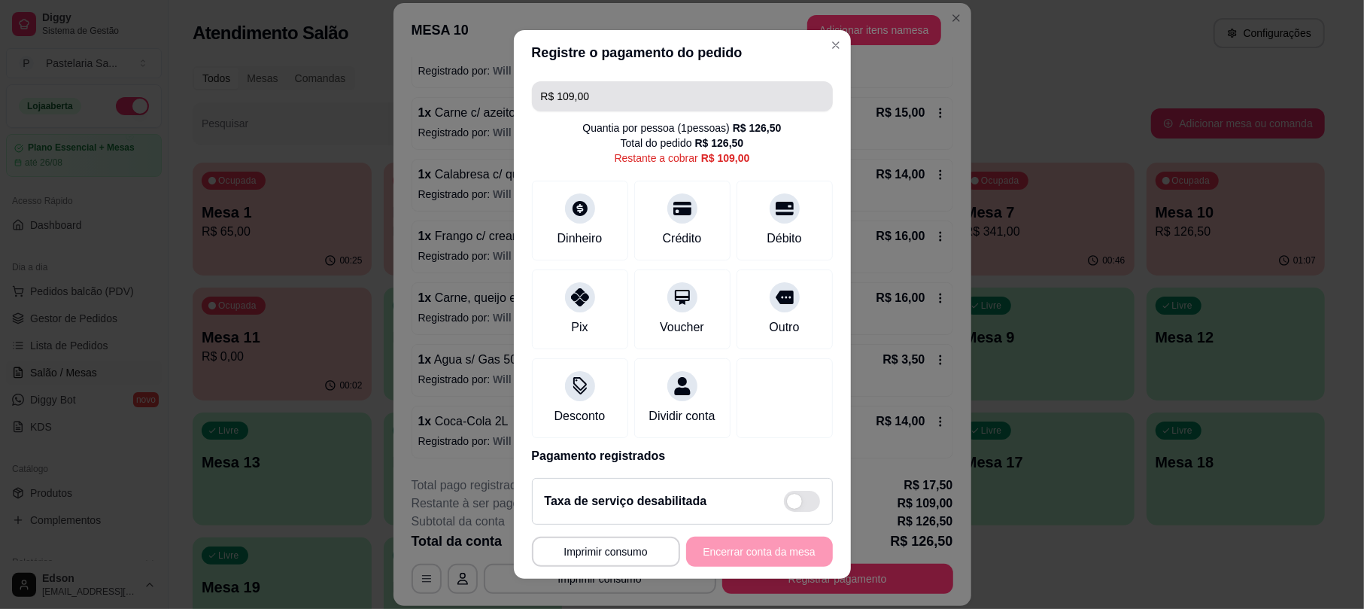
click at [612, 88] on input "R$ 109,00" at bounding box center [682, 96] width 283 height 30
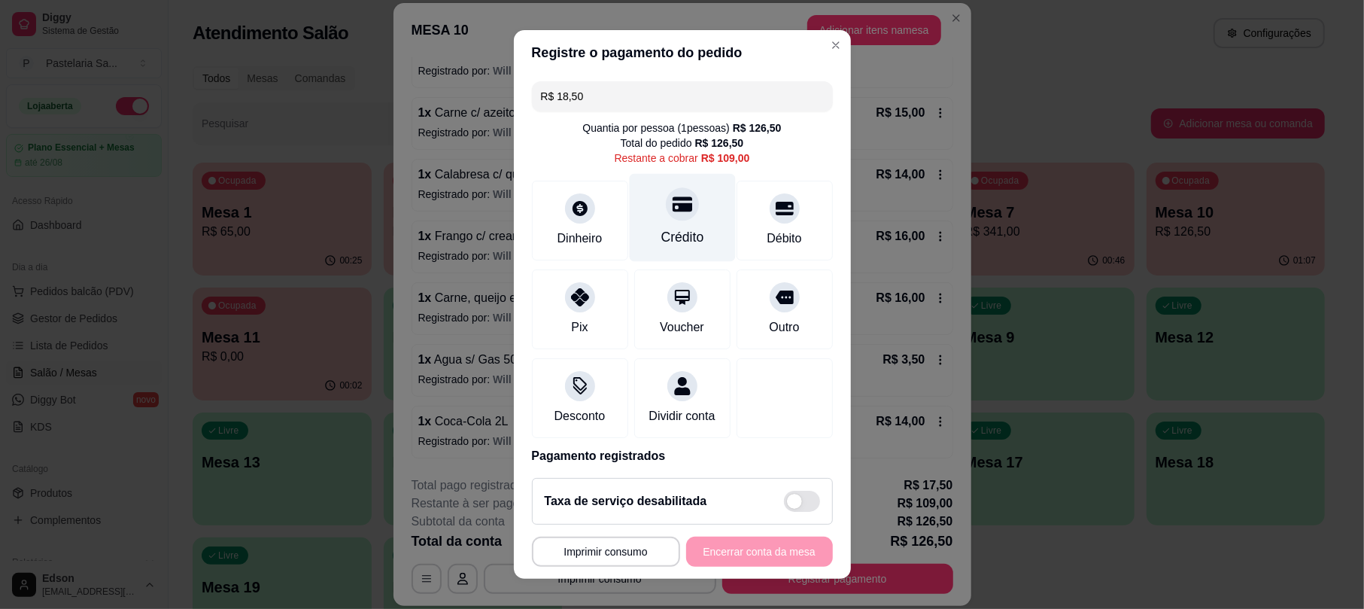
click at [675, 220] on div "Crédito" at bounding box center [682, 218] width 106 height 88
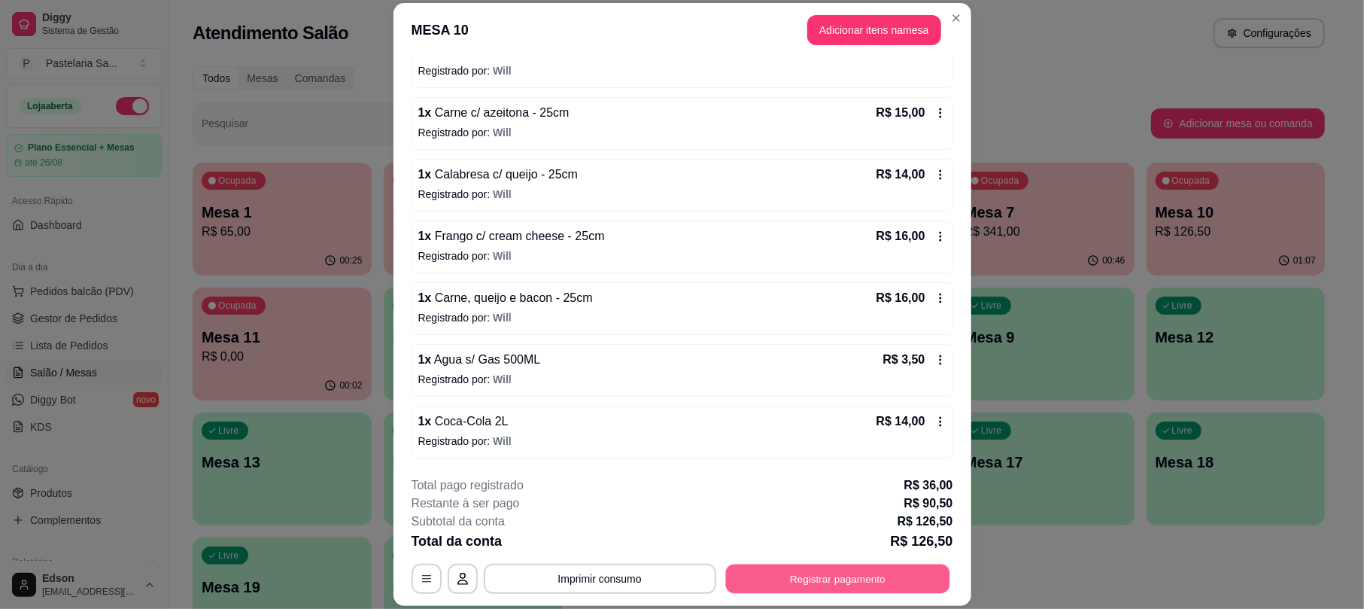
click at [821, 578] on button "Registrar pagamento" at bounding box center [837, 578] width 224 height 29
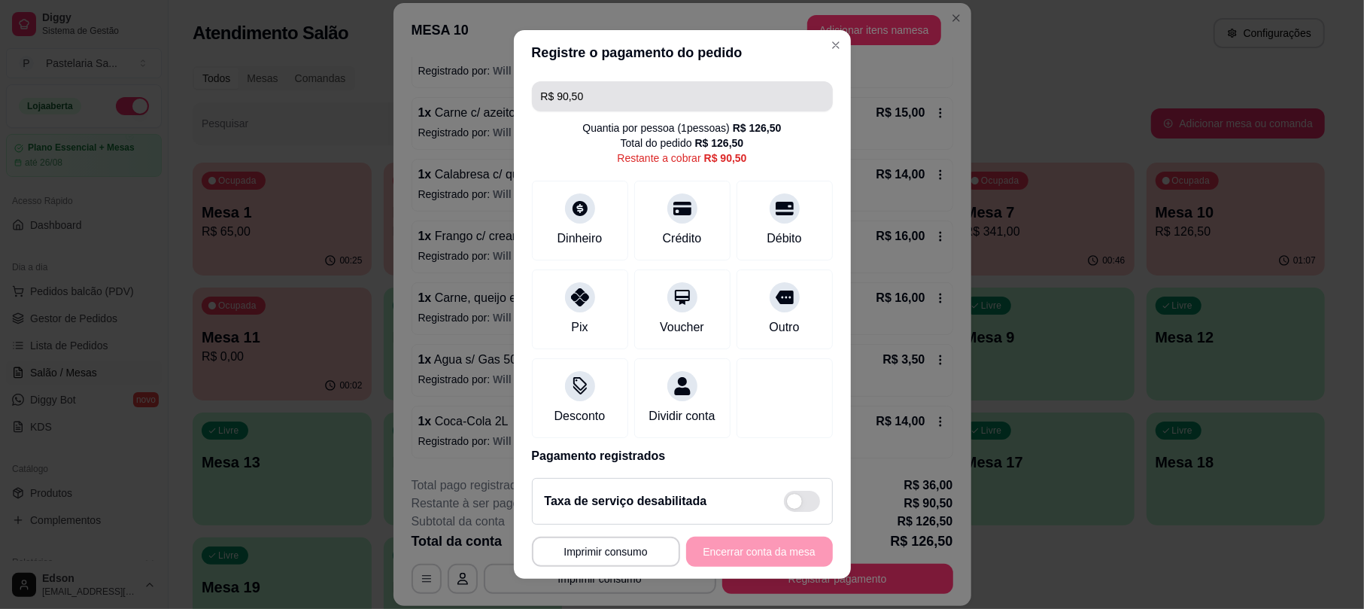
click at [659, 106] on input "R$ 90,50" at bounding box center [682, 96] width 283 height 30
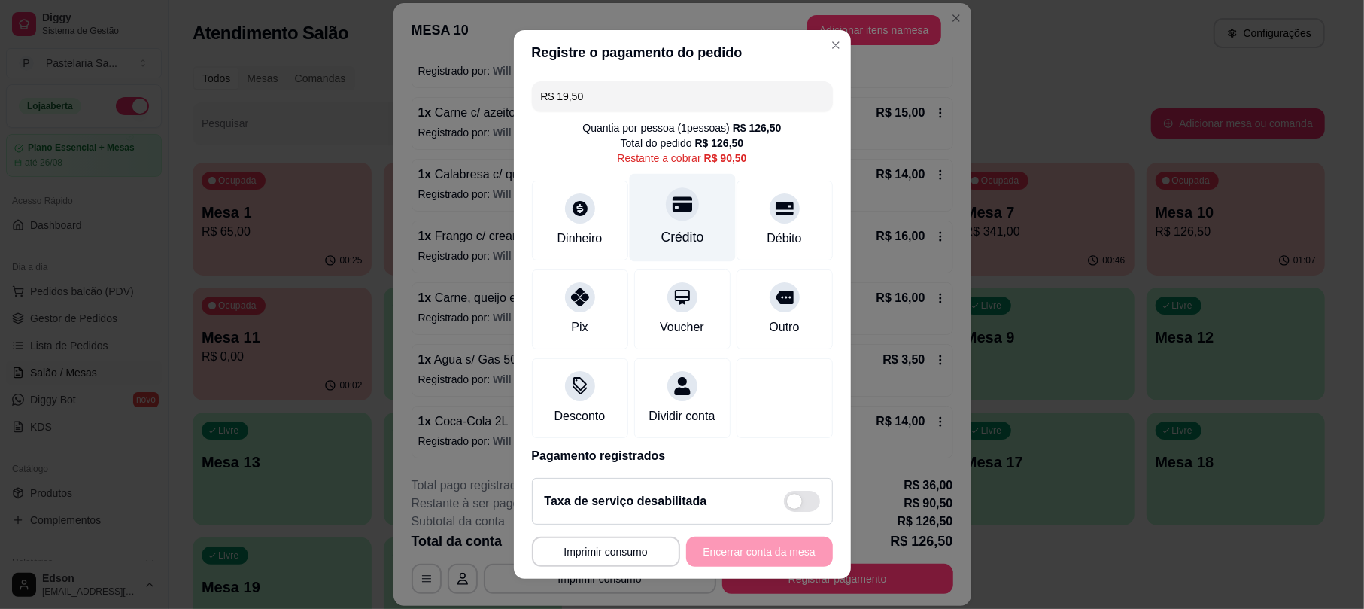
click at [668, 223] on div "Crédito" at bounding box center [682, 218] width 106 height 88
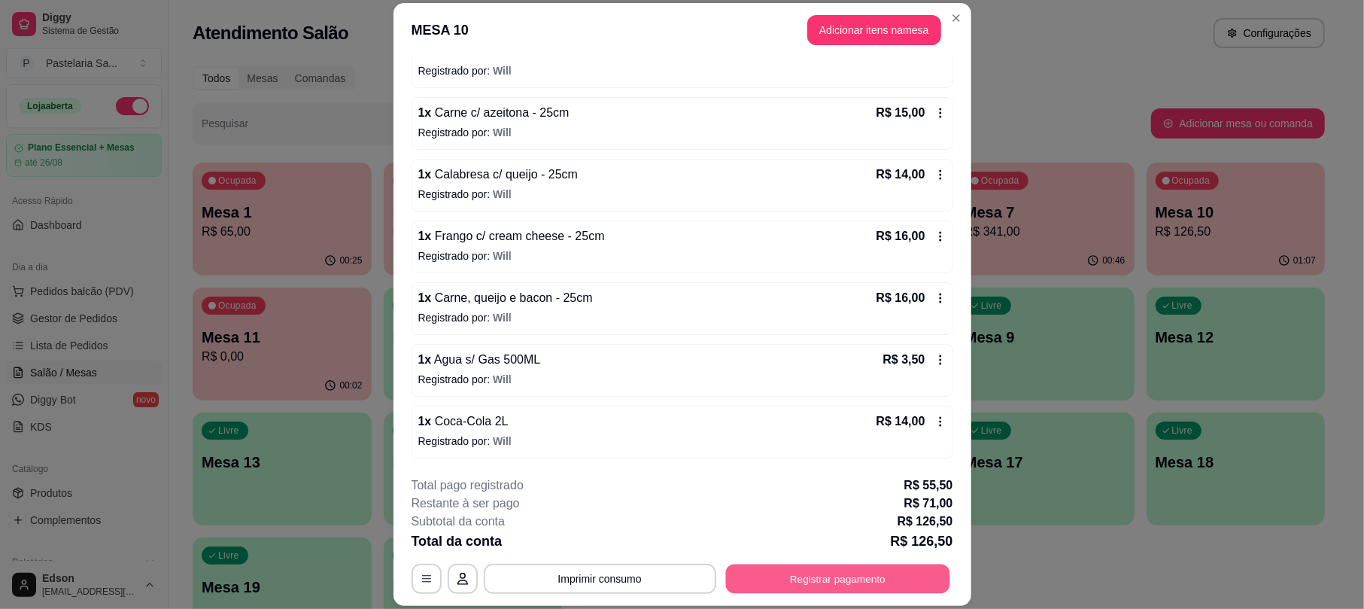
click at [824, 573] on button "Registrar pagamento" at bounding box center [837, 578] width 224 height 29
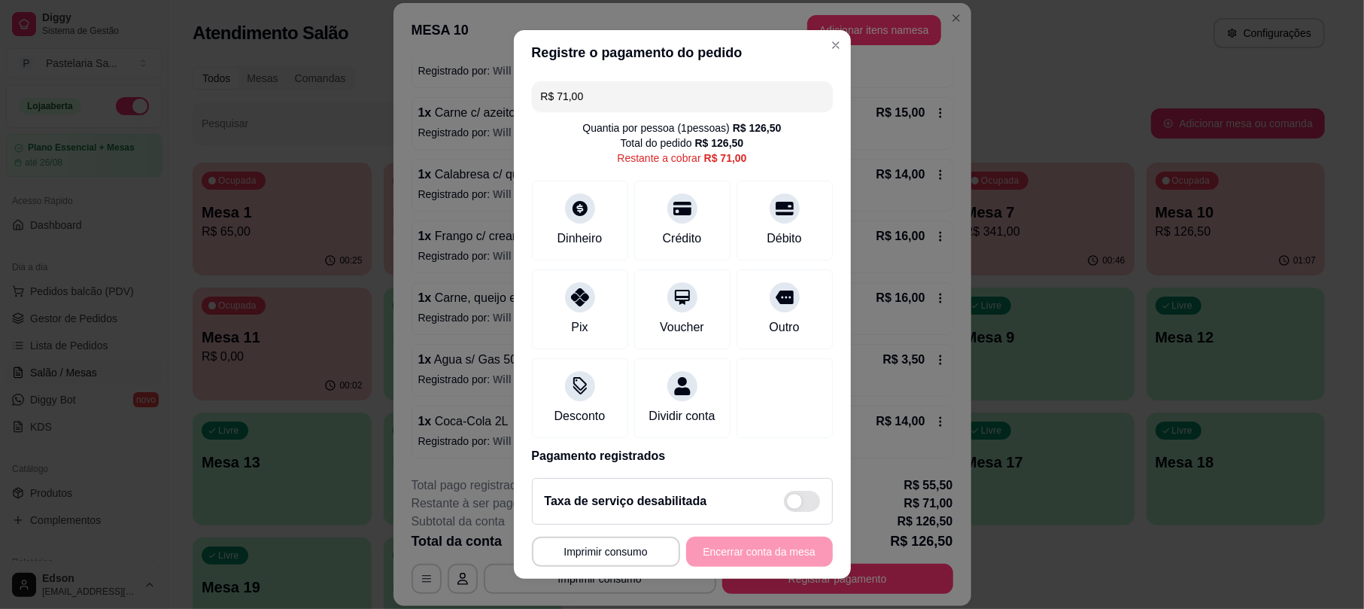
click at [626, 86] on input "R$ 71,00" at bounding box center [682, 96] width 283 height 30
click at [581, 199] on div at bounding box center [579, 204] width 33 height 33
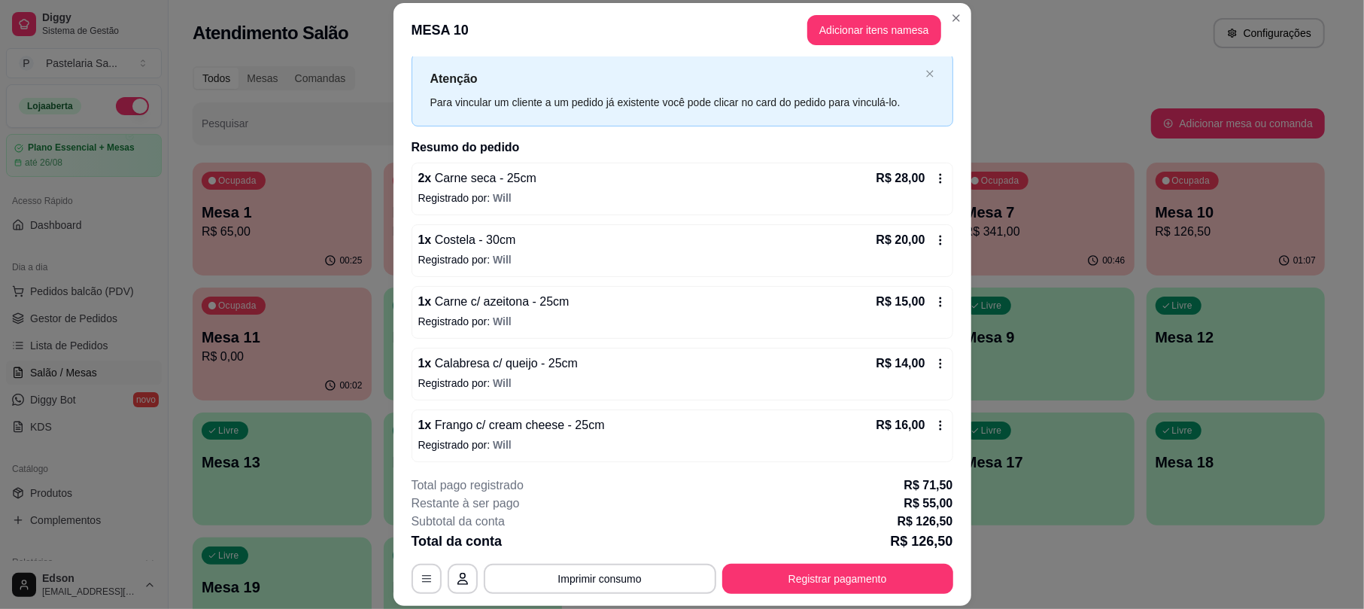
scroll to position [0, 0]
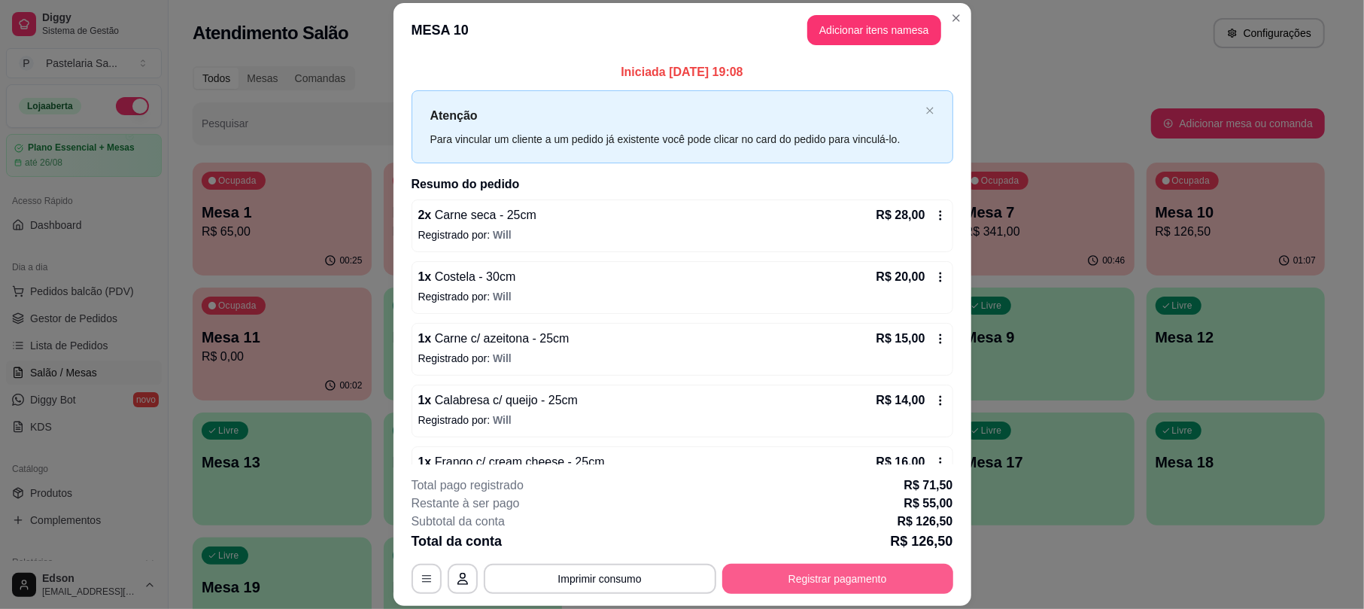
click at [838, 569] on button "Registrar pagamento" at bounding box center [837, 578] width 231 height 30
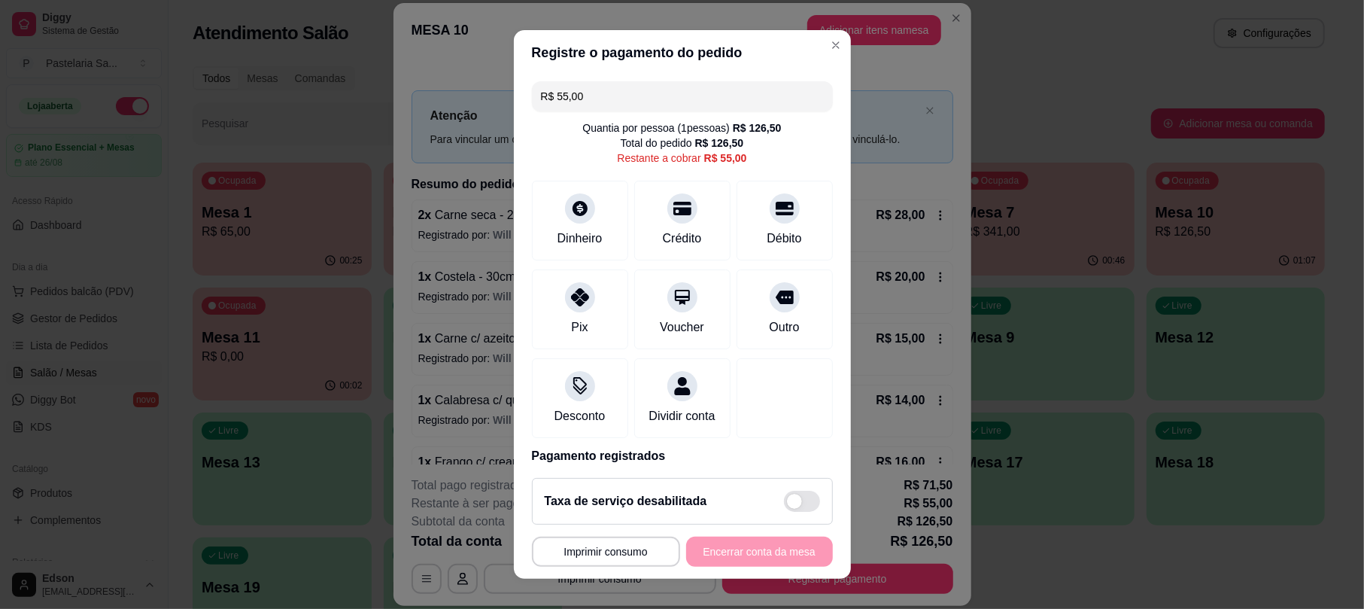
click at [660, 84] on input "R$ 55,00" at bounding box center [682, 96] width 283 height 30
click at [759, 220] on div "Débito" at bounding box center [784, 218] width 106 height 88
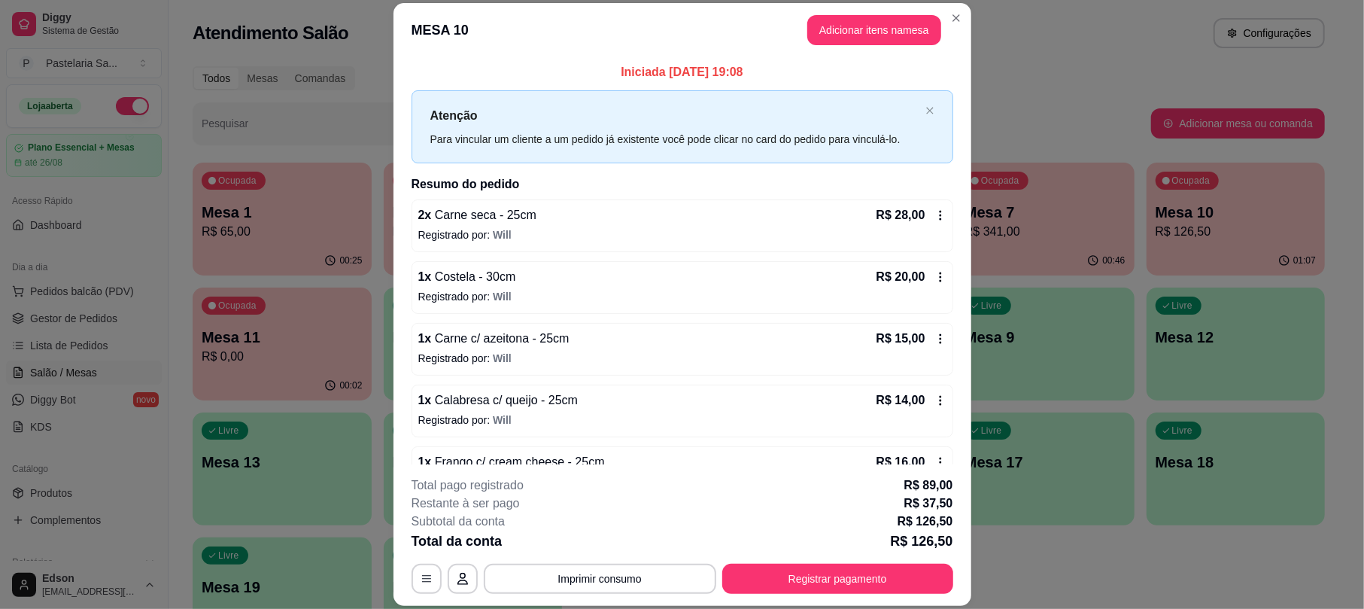
click at [903, 578] on button "Registrar pagamento" at bounding box center [837, 578] width 231 height 30
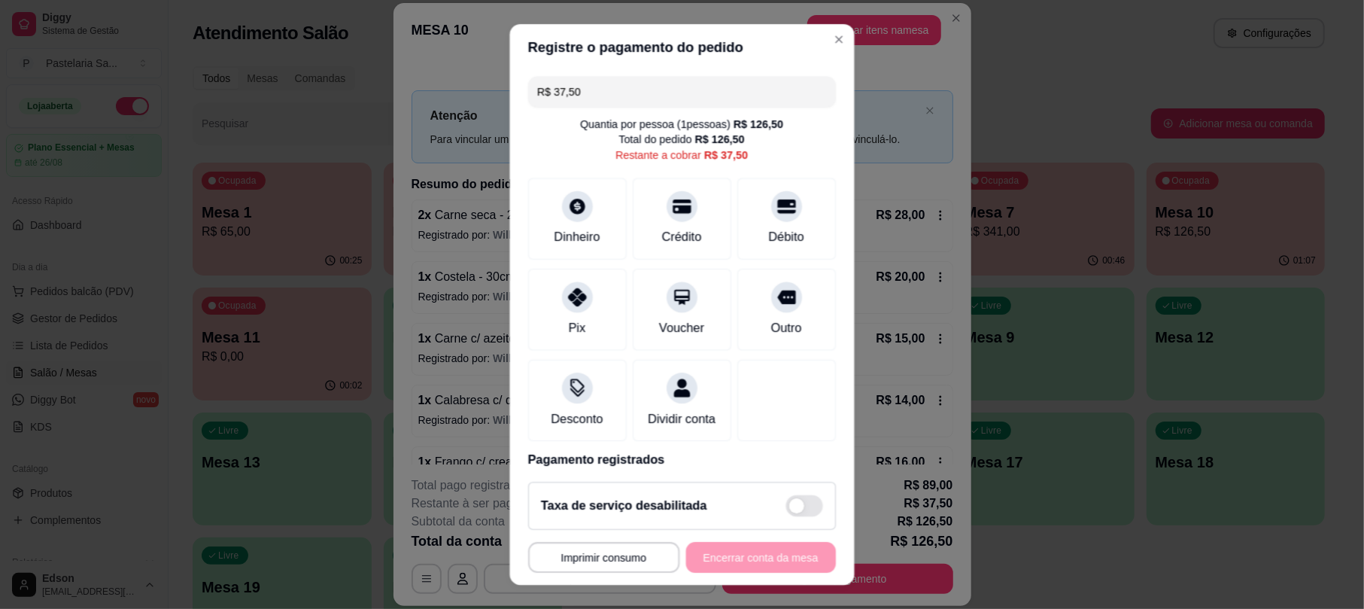
scroll to position [18, 0]
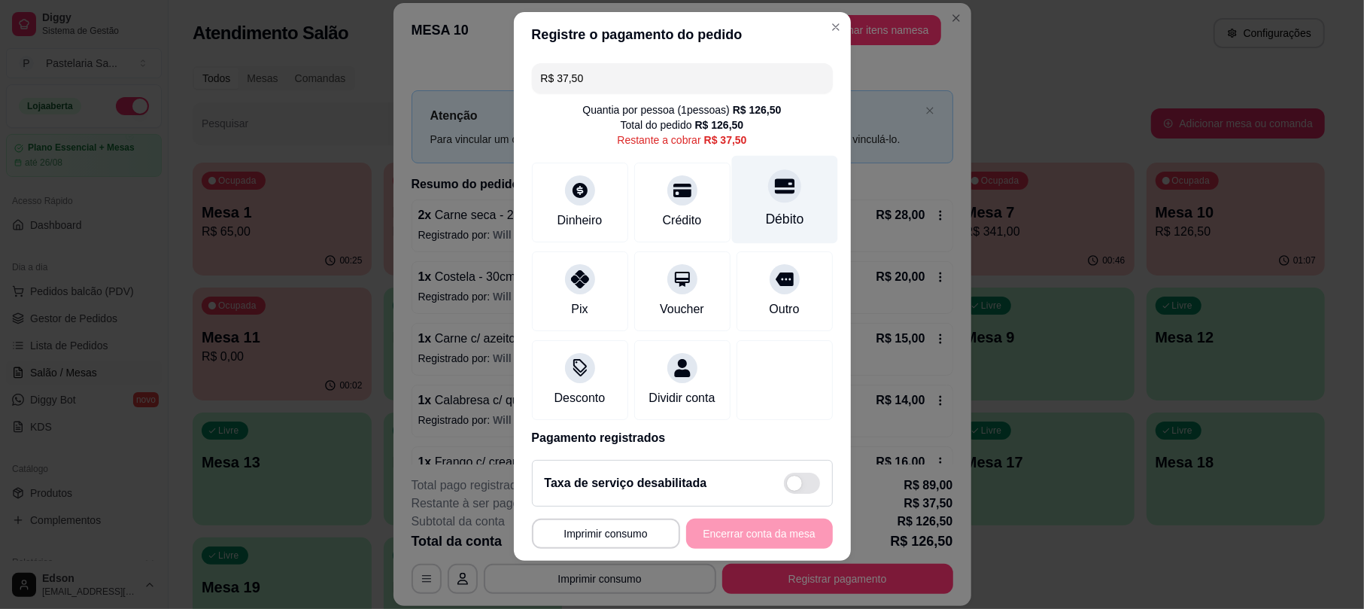
click at [764, 205] on div "Débito" at bounding box center [784, 200] width 106 height 88
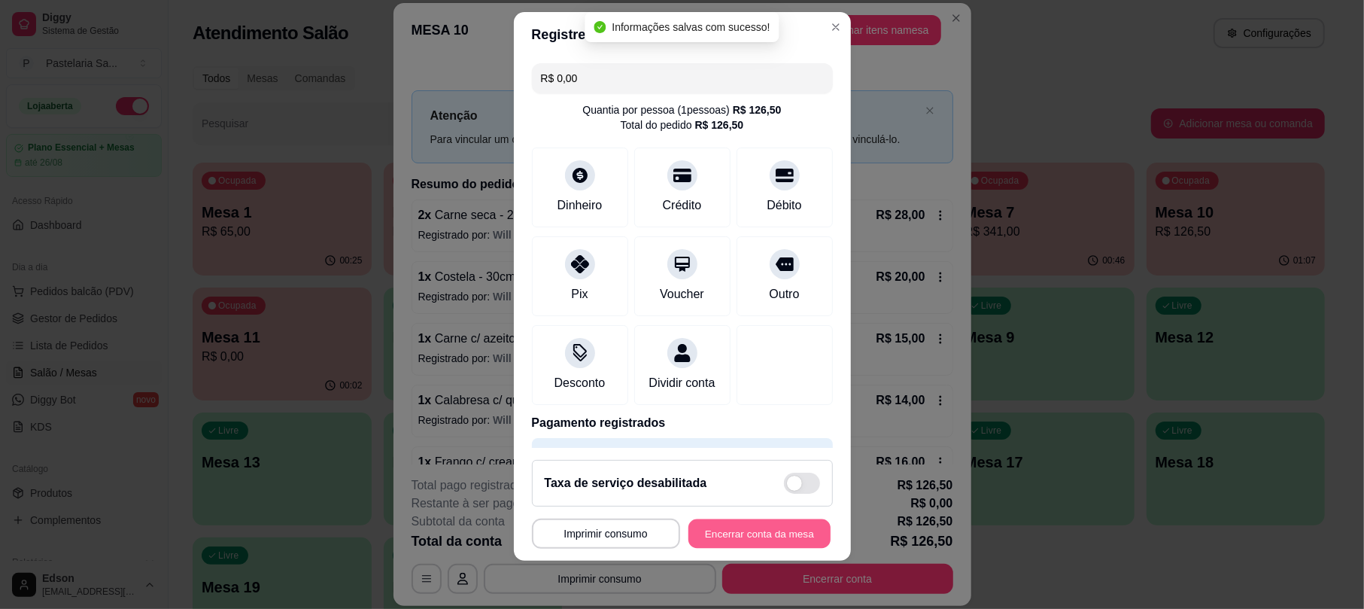
click at [754, 533] on button "Encerrar conta da mesa" at bounding box center [759, 532] width 142 height 29
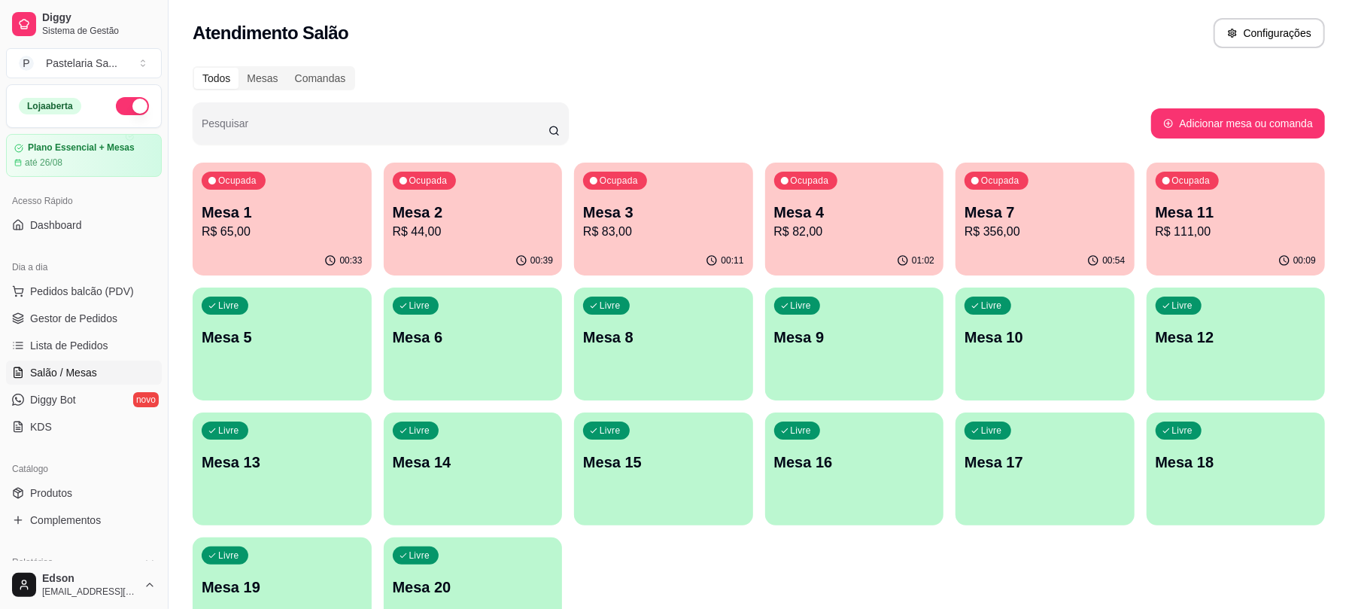
drag, startPoint x: 1049, startPoint y: 19, endPoint x: 358, endPoint y: 88, distance: 694.0
click at [358, 88] on div "Todos Mesas Comandas" at bounding box center [759, 78] width 1132 height 24
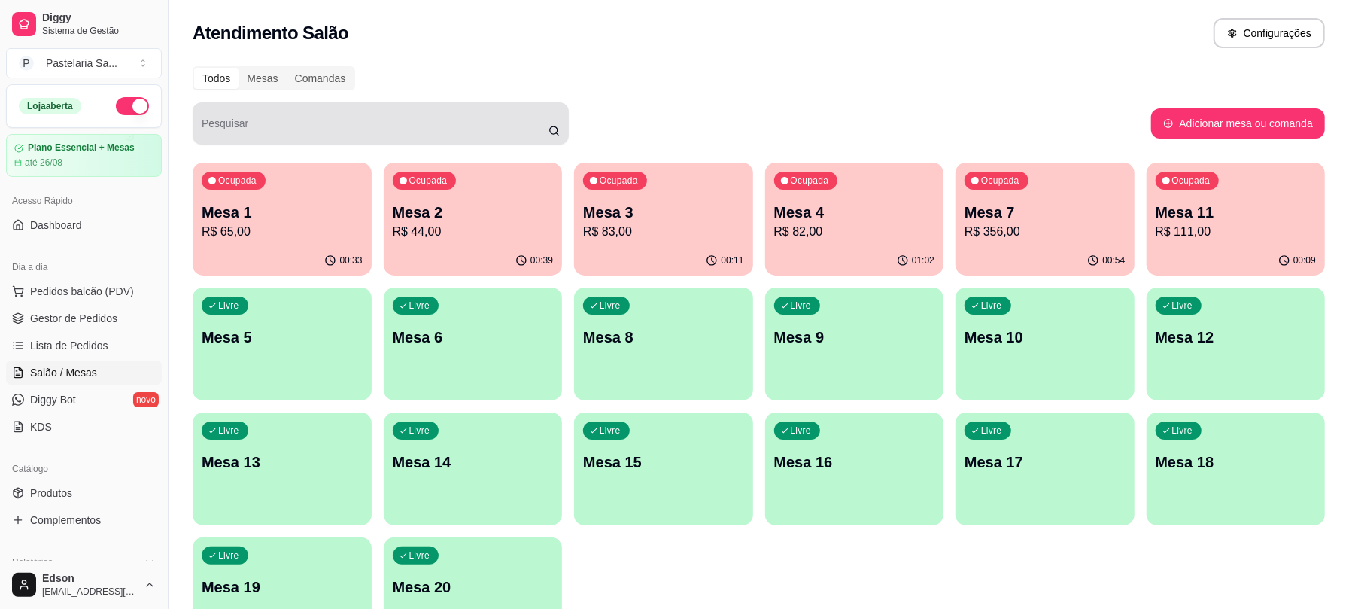
click at [499, 119] on div at bounding box center [381, 123] width 358 height 30
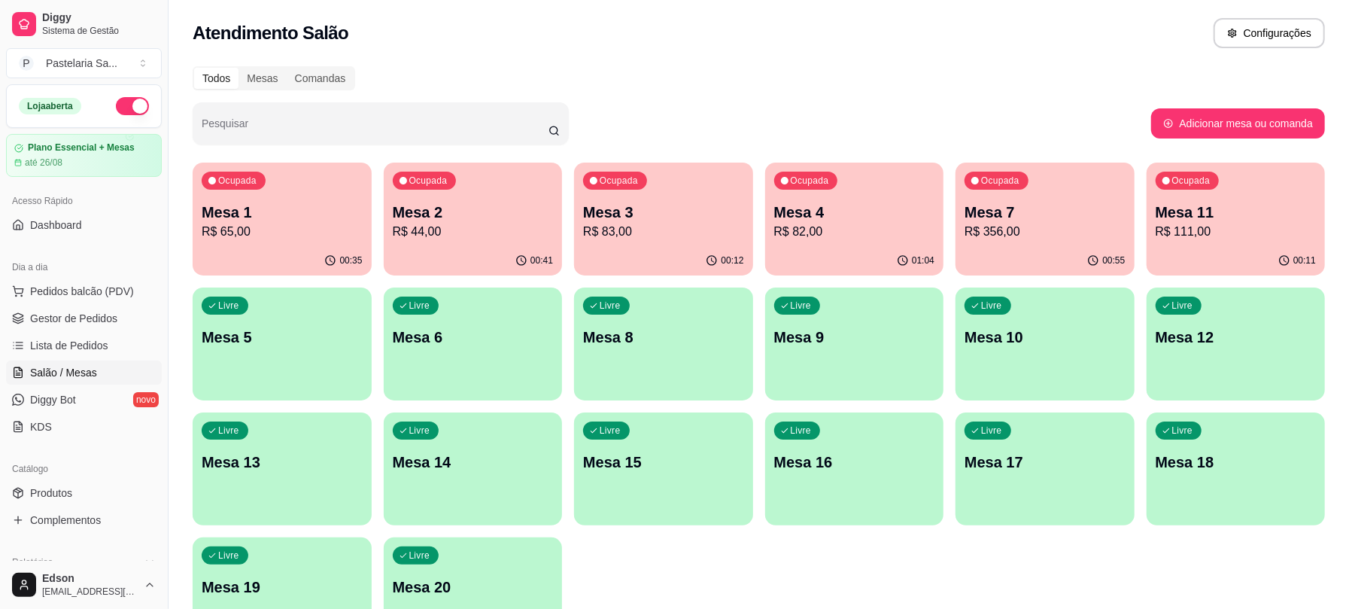
click at [590, 77] on div "Todos Mesas Comandas" at bounding box center [759, 78] width 1132 height 24
click at [57, 292] on span "Pedidos balcão (PDV)" at bounding box center [82, 291] width 104 height 15
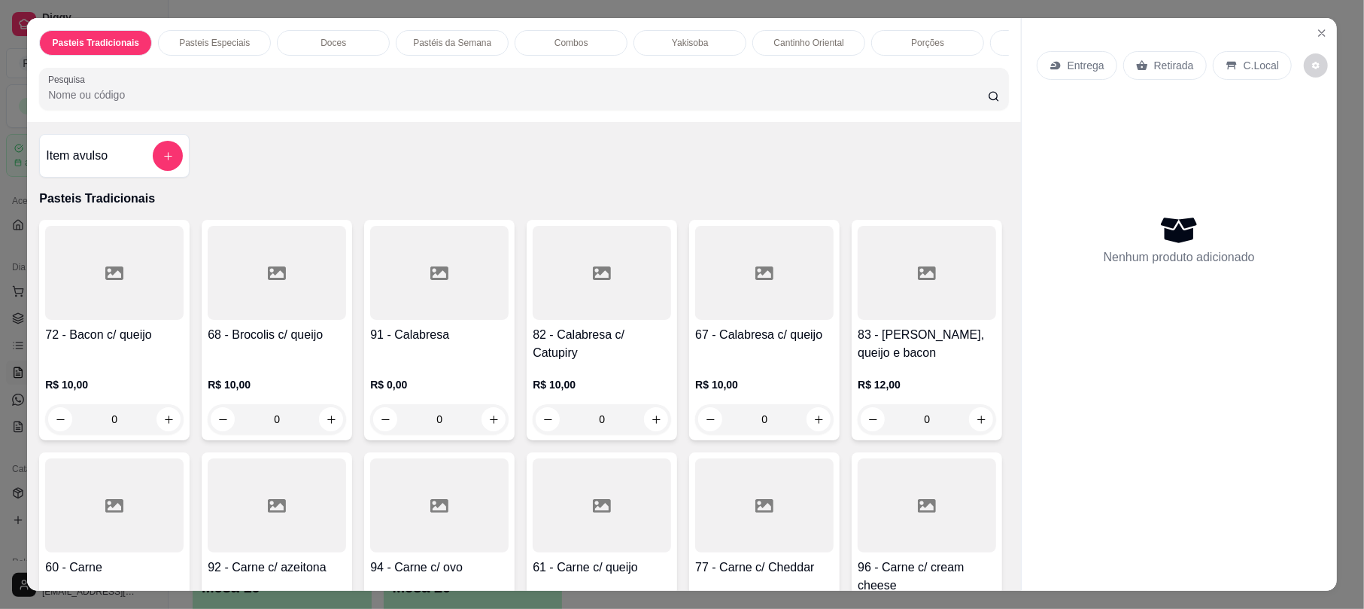
click at [1144, 62] on div "Retirada" at bounding box center [1165, 65] width 84 height 29
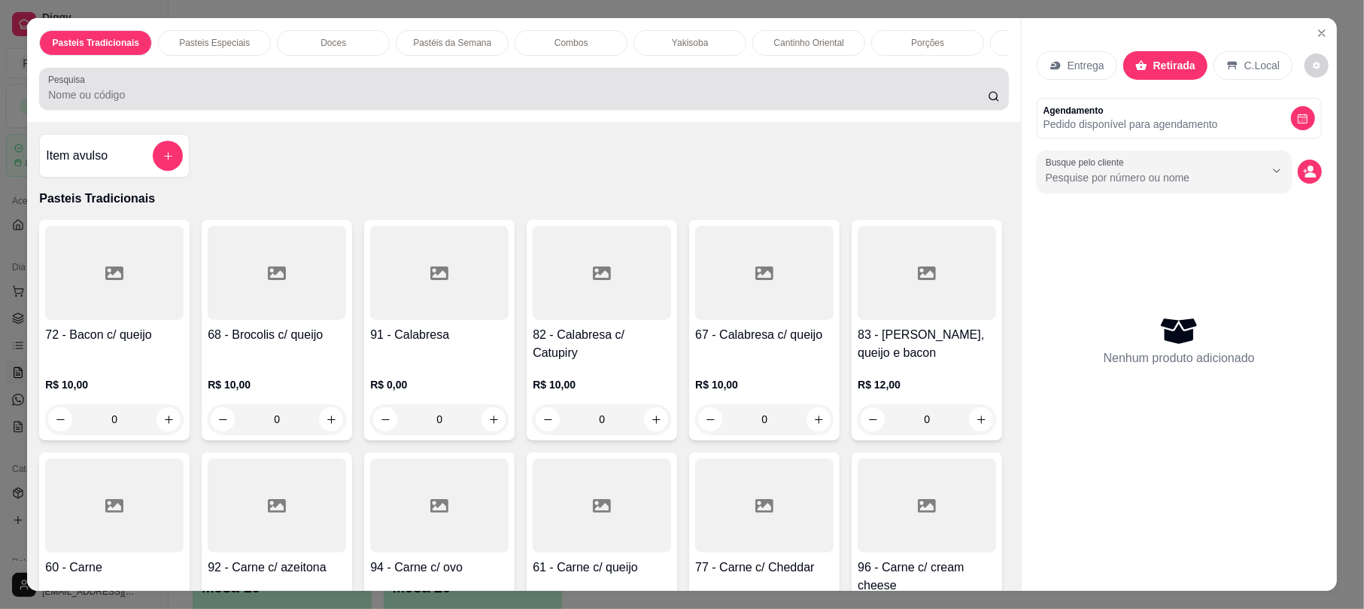
click at [501, 110] on div "Pesquisa" at bounding box center [523, 89] width 969 height 42
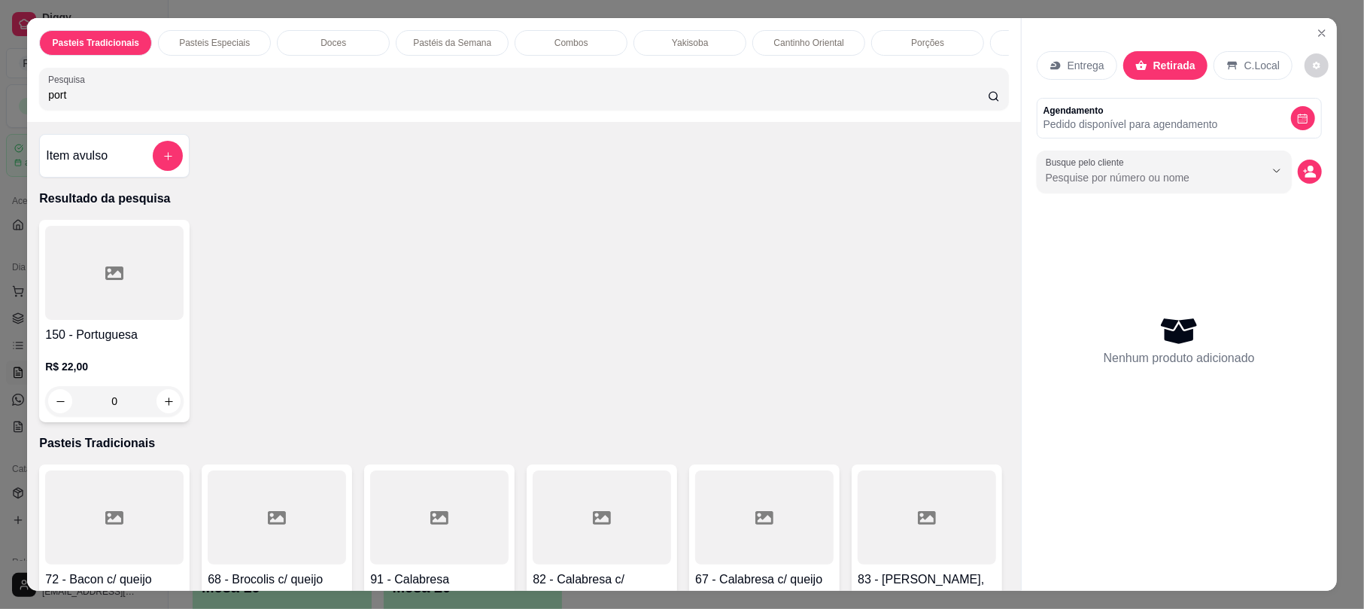
click at [102, 344] on h4 "150 - Portuguesa" at bounding box center [114, 335] width 138 height 18
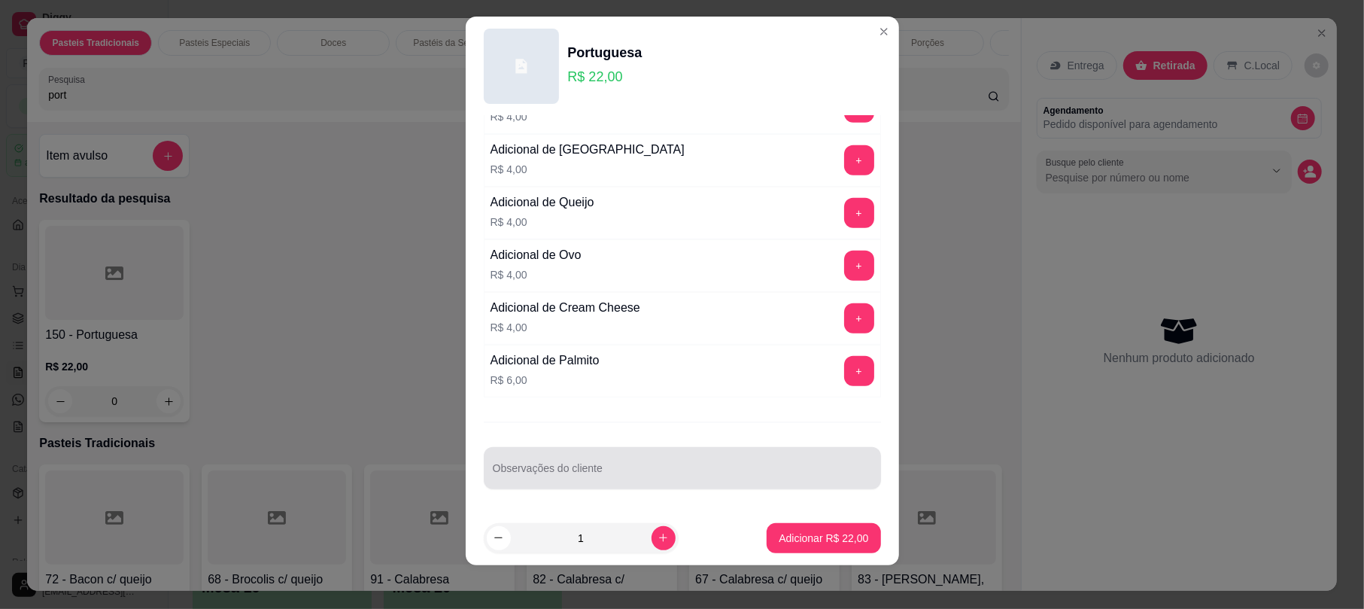
scroll to position [18, 0]
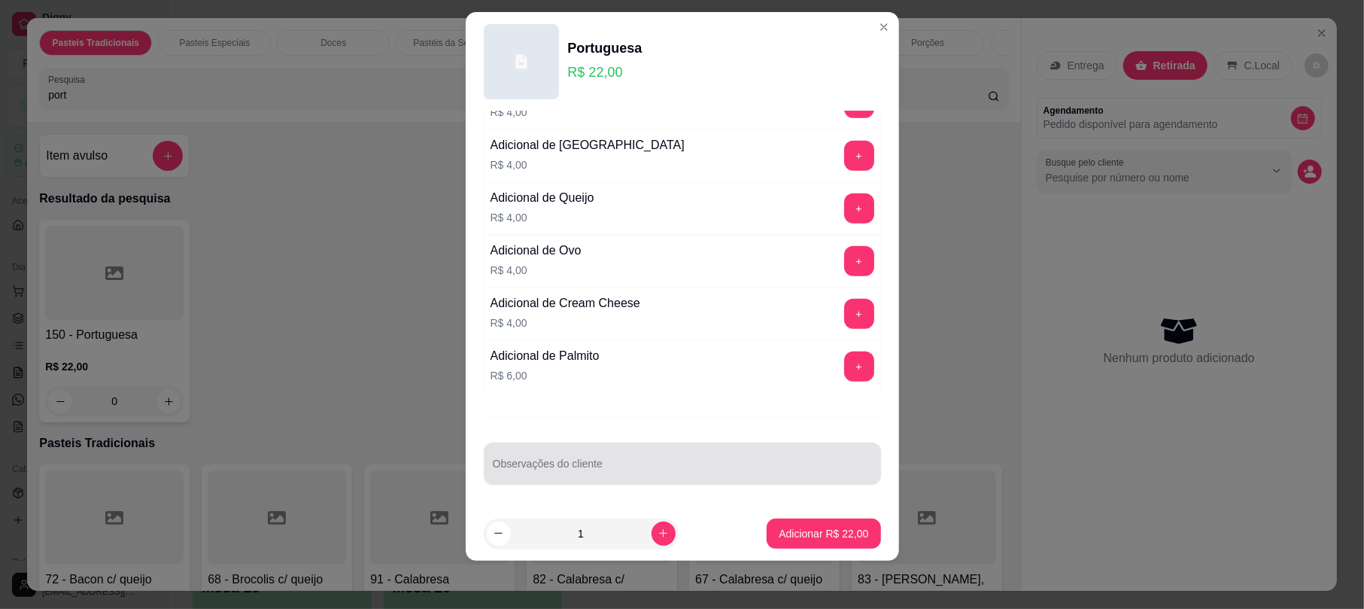
click at [644, 482] on div "Observações do cliente" at bounding box center [682, 463] width 397 height 42
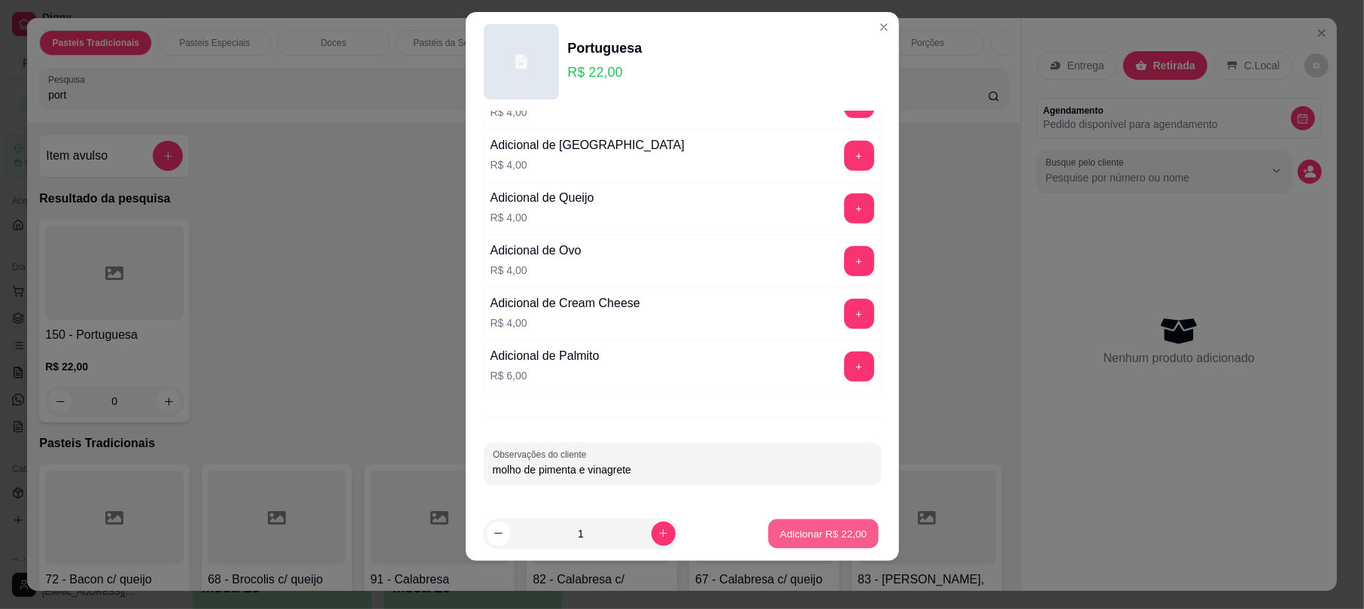
click at [818, 543] on button "Adicionar R$ 22,00" at bounding box center [824, 532] width 111 height 29
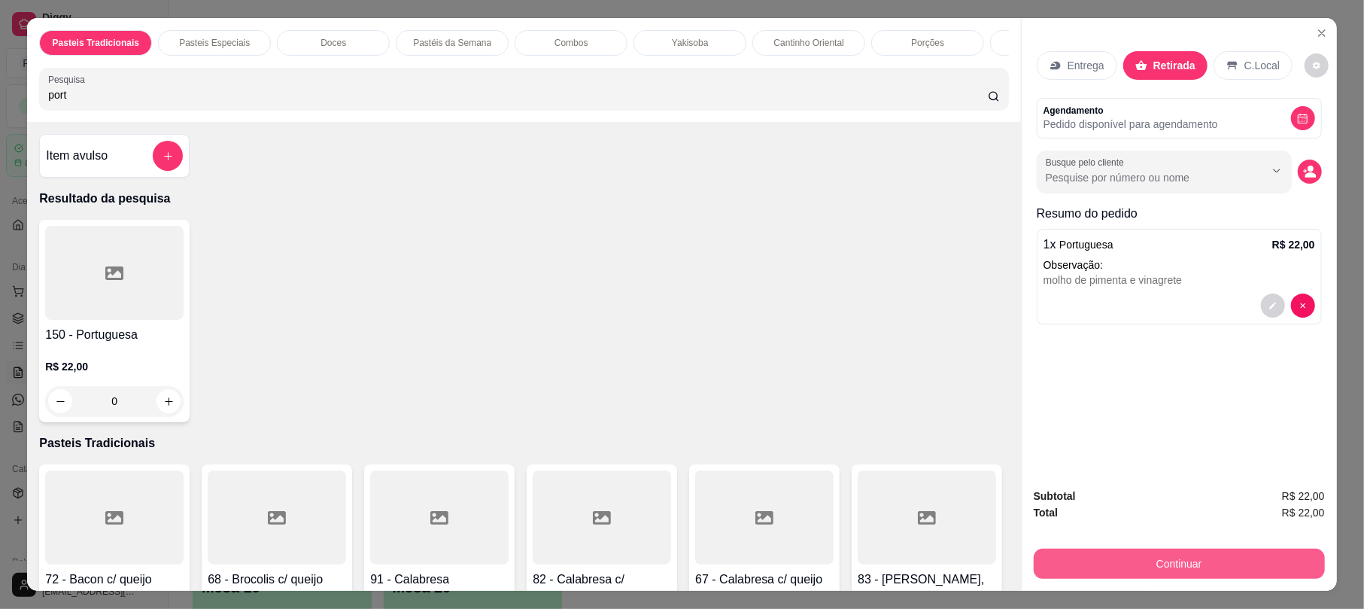
click at [1084, 561] on button "Continuar" at bounding box center [1179, 563] width 291 height 30
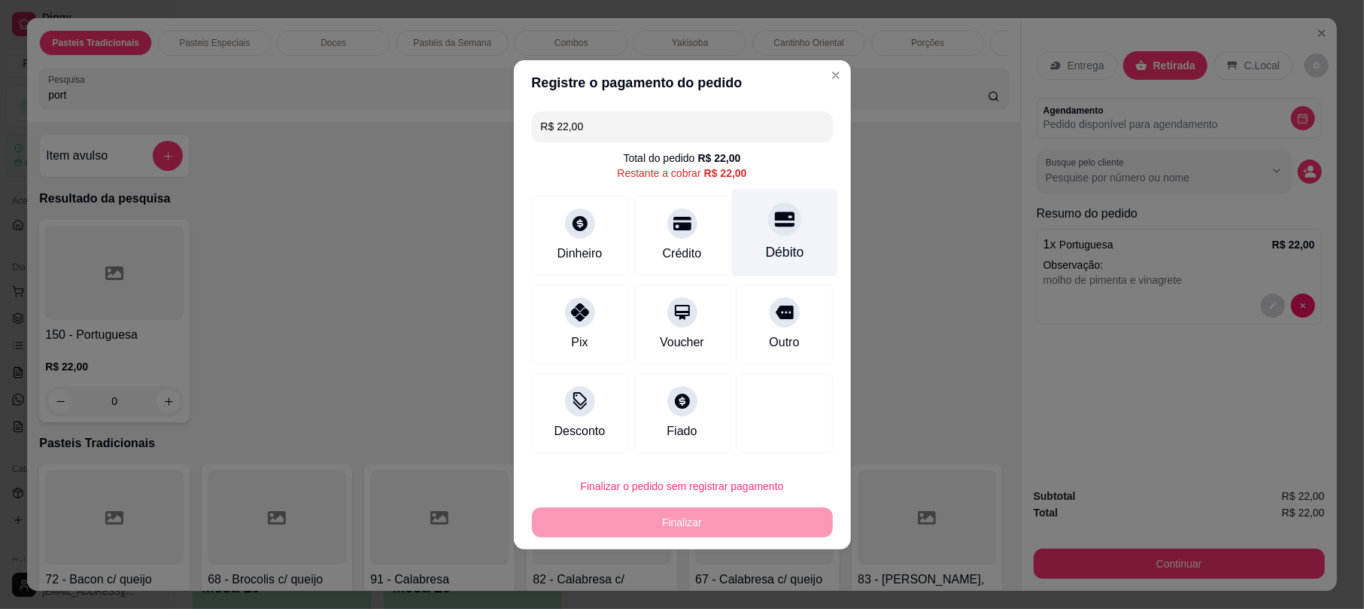
click at [769, 235] on div at bounding box center [784, 218] width 33 height 33
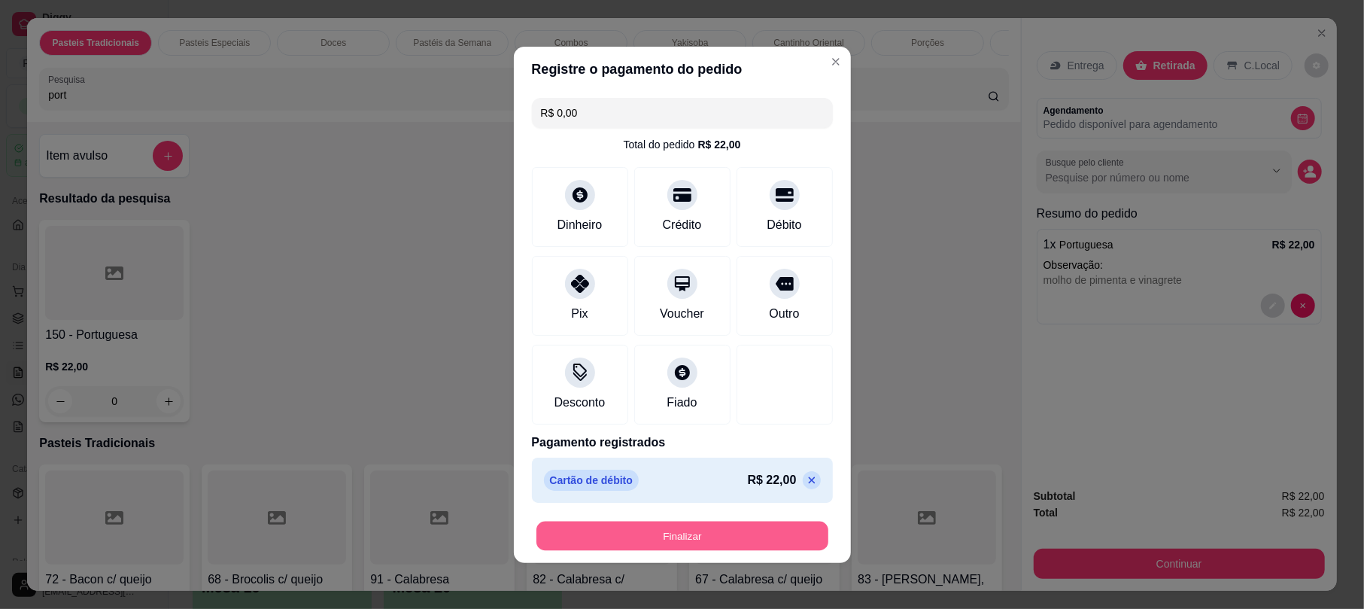
click at [680, 534] on button "Finalizar" at bounding box center [682, 535] width 292 height 29
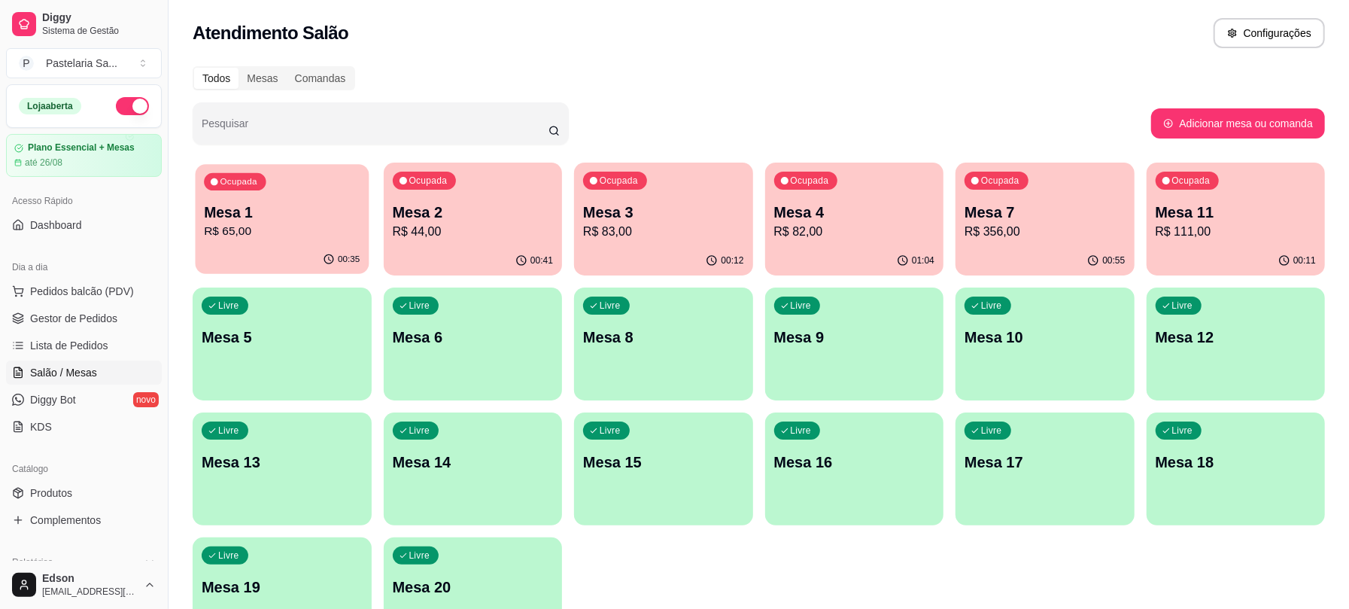
click at [298, 202] on p "Mesa 1" at bounding box center [282, 212] width 156 height 20
click at [257, 260] on div "00:36" at bounding box center [282, 260] width 179 height 29
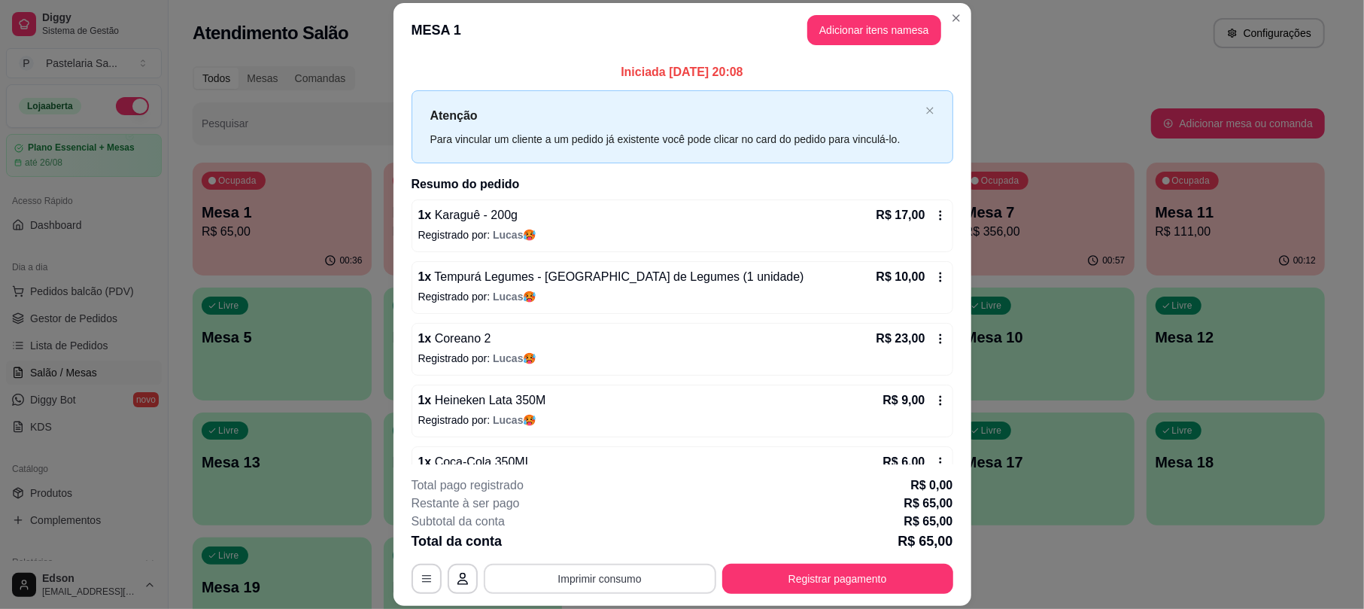
click at [600, 578] on button "Imprimir consumo" at bounding box center [600, 578] width 232 height 30
click at [620, 549] on button "Balcão" at bounding box center [596, 543] width 105 height 23
click at [807, 563] on div "**********" at bounding box center [682, 578] width 542 height 30
click at [870, 587] on button "Registrar pagamento" at bounding box center [837, 578] width 224 height 29
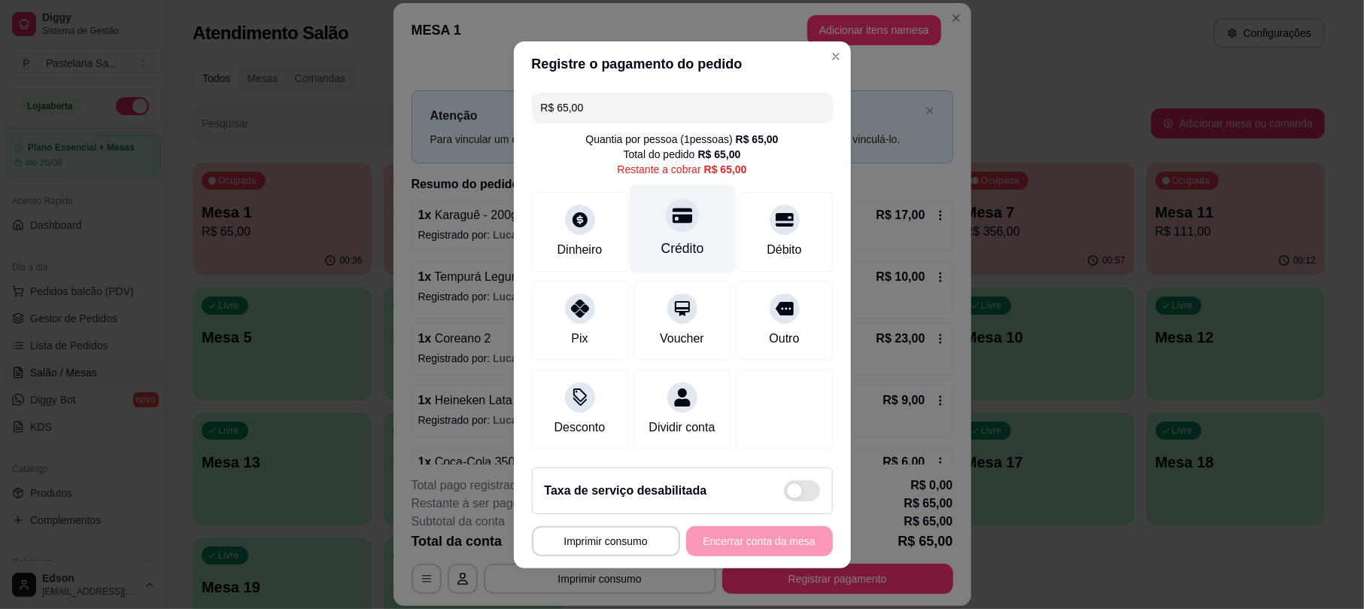
click at [660, 226] on div "Crédito" at bounding box center [682, 228] width 106 height 88
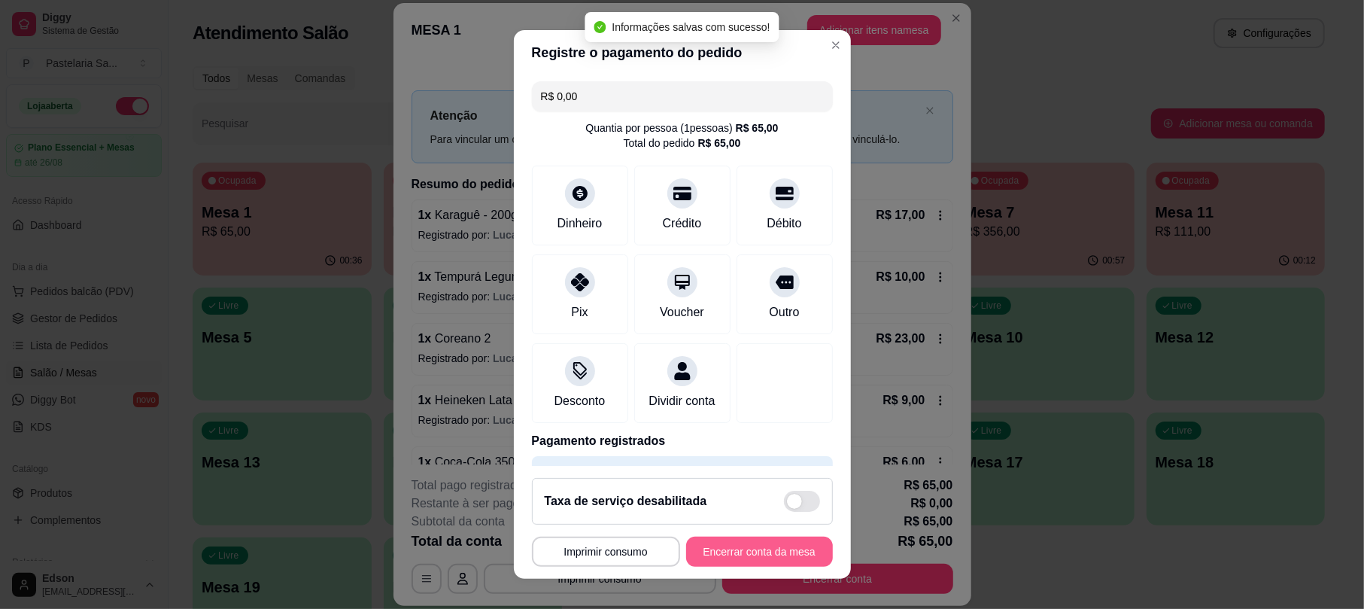
click at [727, 557] on button "Encerrar conta da mesa" at bounding box center [759, 551] width 147 height 30
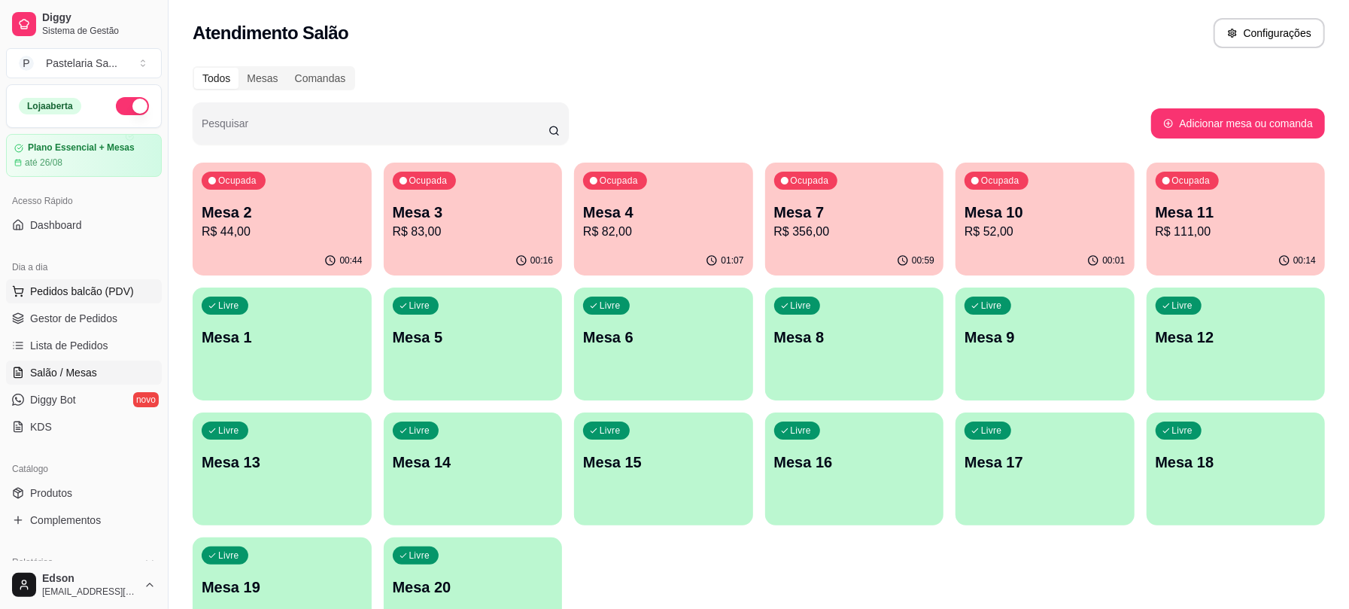
click at [79, 299] on button "Pedidos balcão (PDV)" at bounding box center [84, 291] width 156 height 24
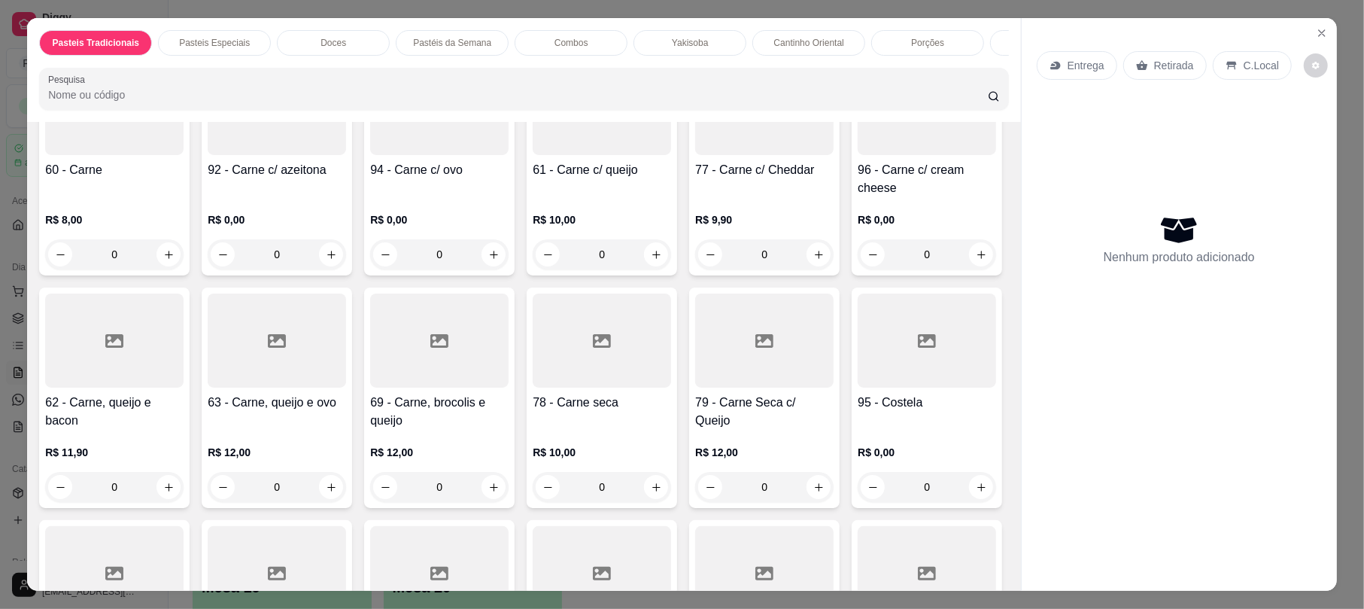
scroll to position [793, 0]
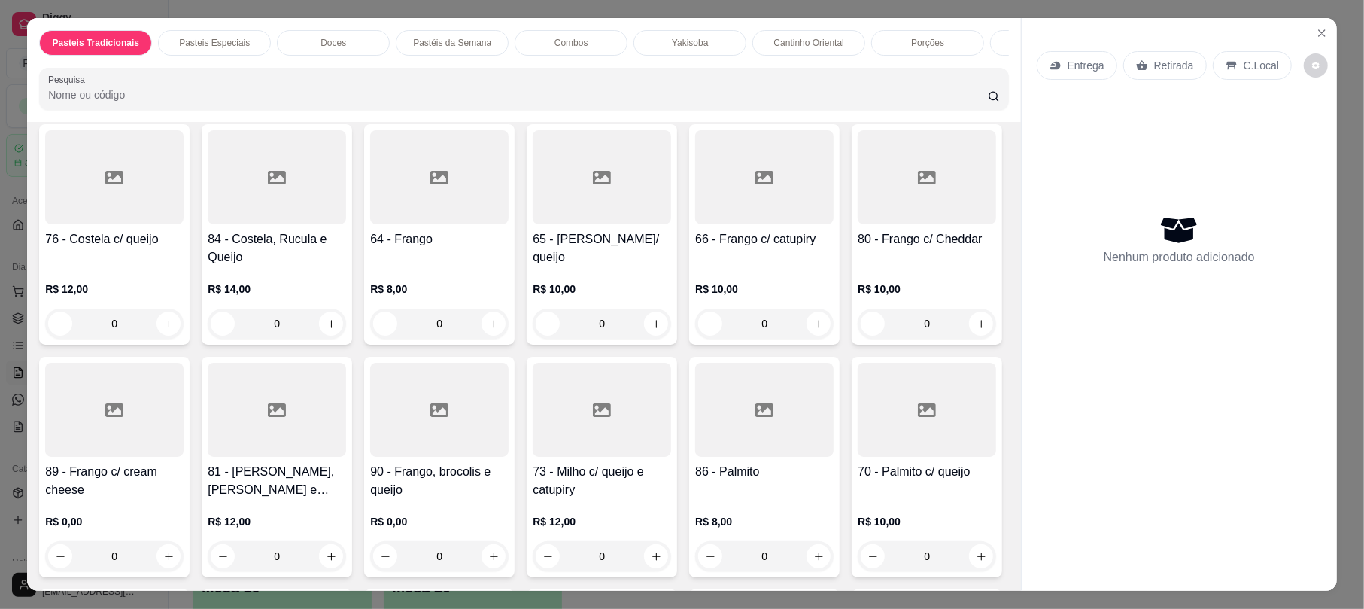
click at [695, 248] on h4 "66 - Frango c/ catupiry" at bounding box center [764, 239] width 138 height 18
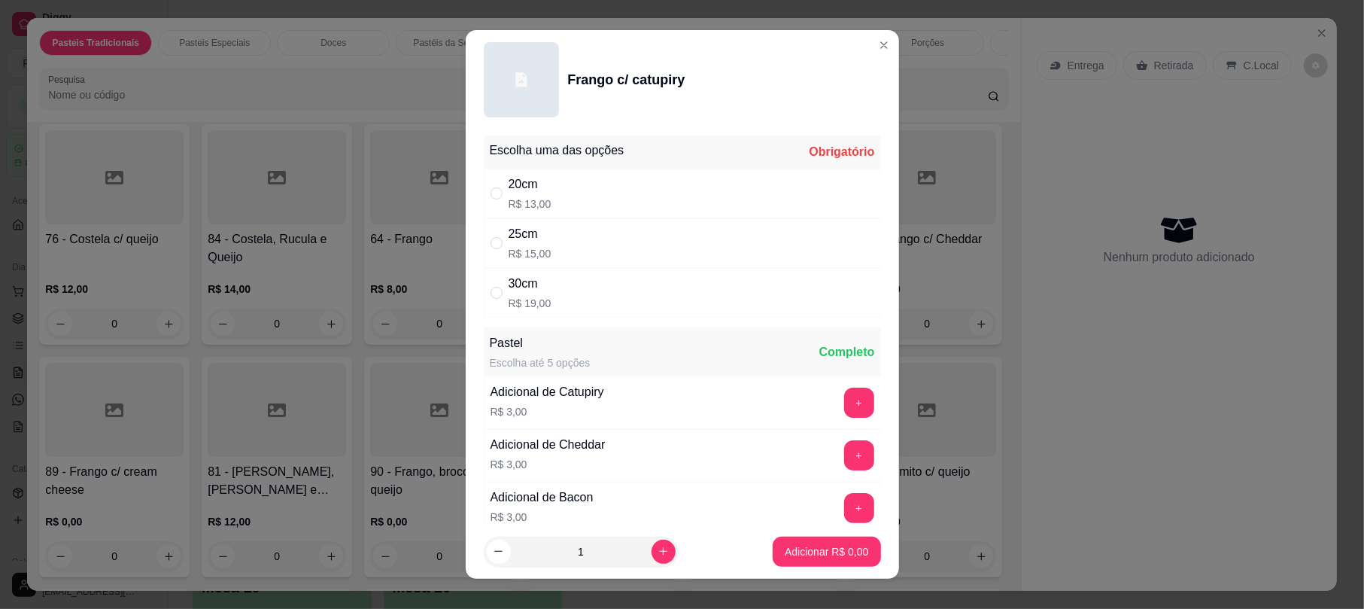
click at [614, 241] on div "25cm R$ 15,00" at bounding box center [682, 243] width 397 height 50
click at [779, 551] on p "Adicionar R$ 15,00" at bounding box center [824, 551] width 90 height 15
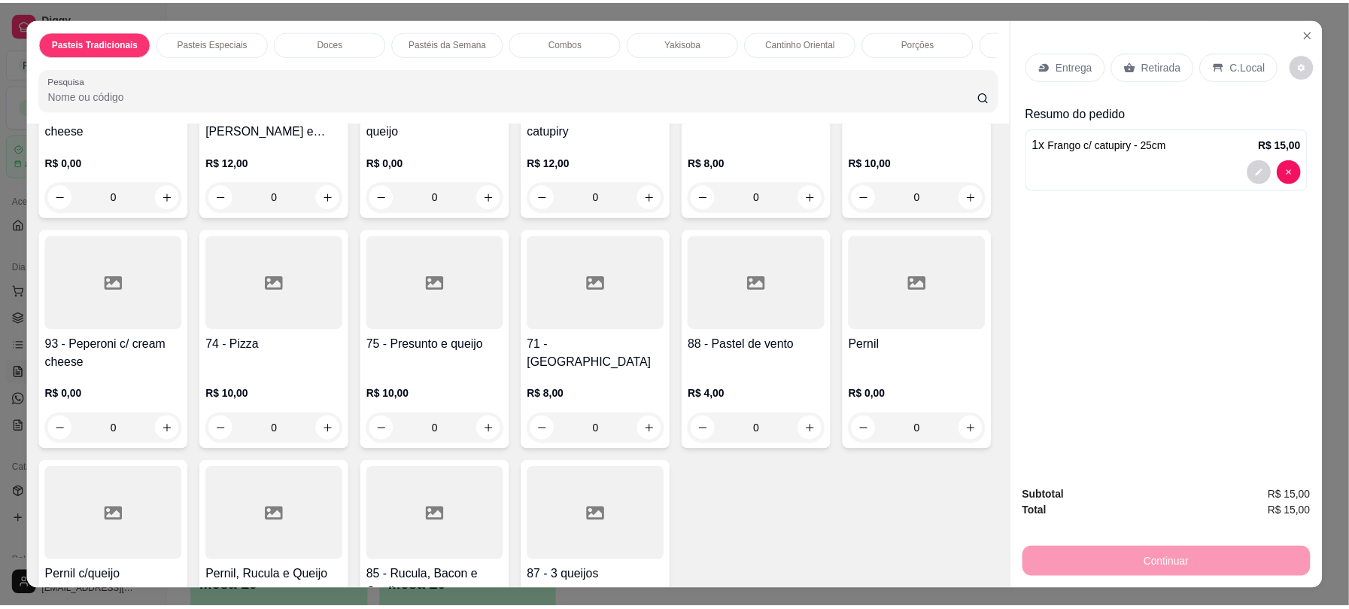
scroll to position [1190, 0]
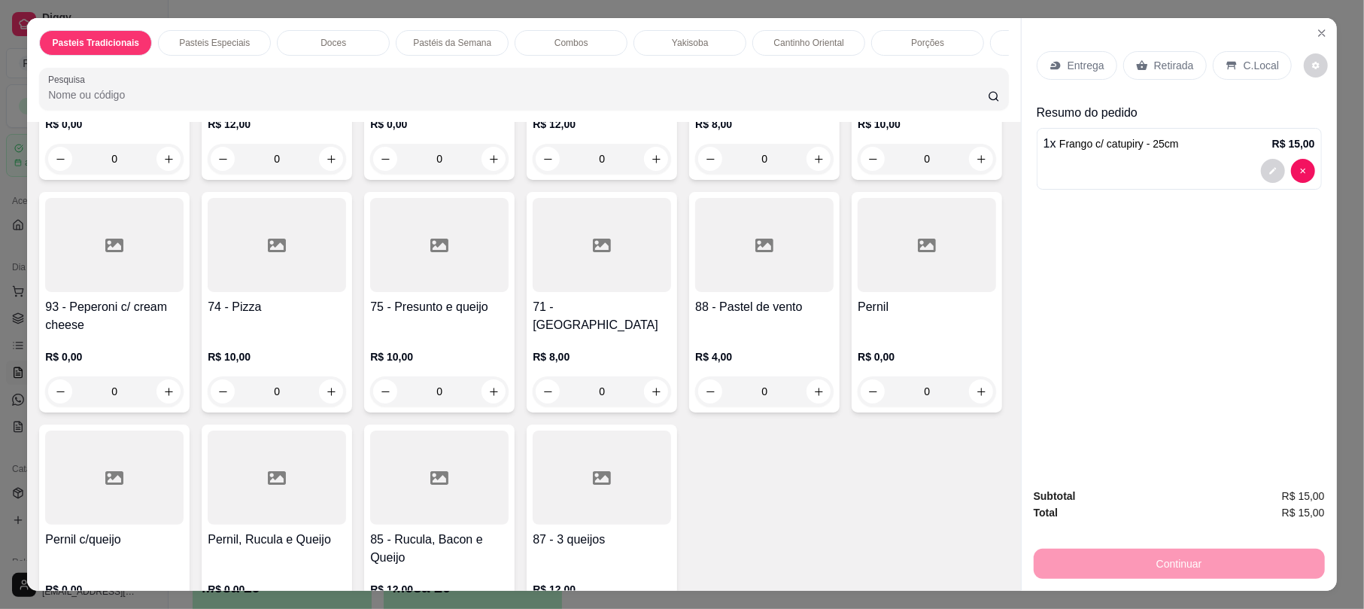
click at [208, 292] on div at bounding box center [277, 245] width 138 height 94
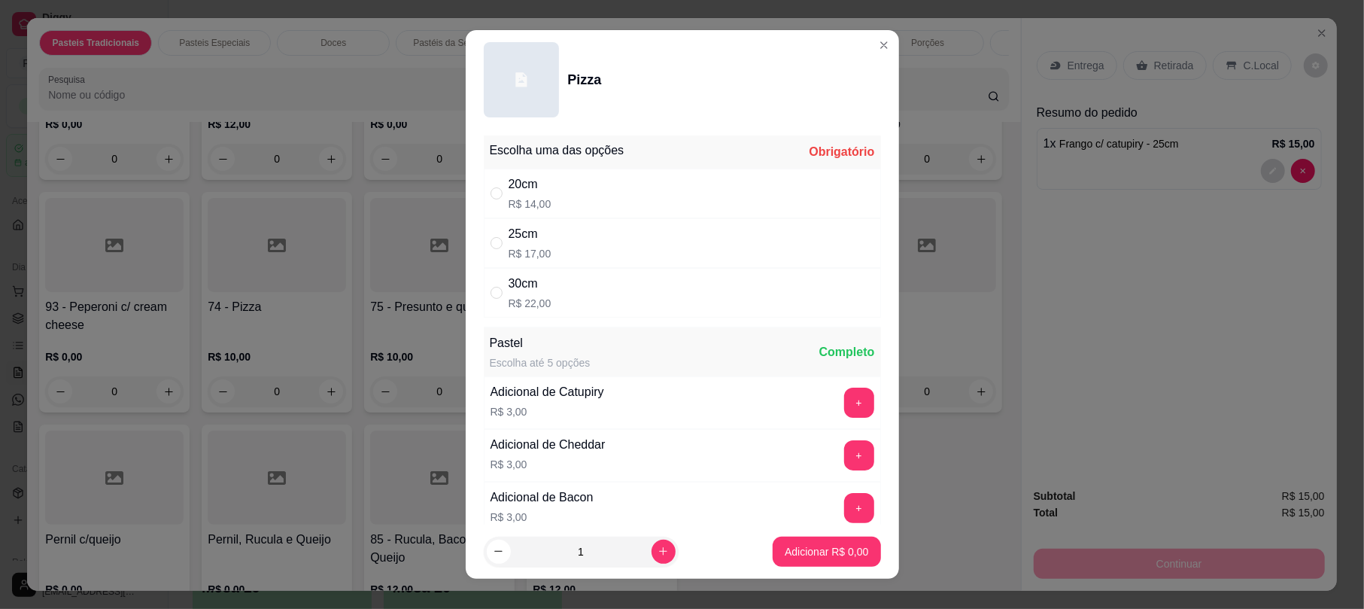
click at [585, 247] on div "25cm R$ 17,00" at bounding box center [682, 243] width 397 height 50
click at [779, 546] on p "Adicionar R$ 17,00" at bounding box center [824, 551] width 90 height 15
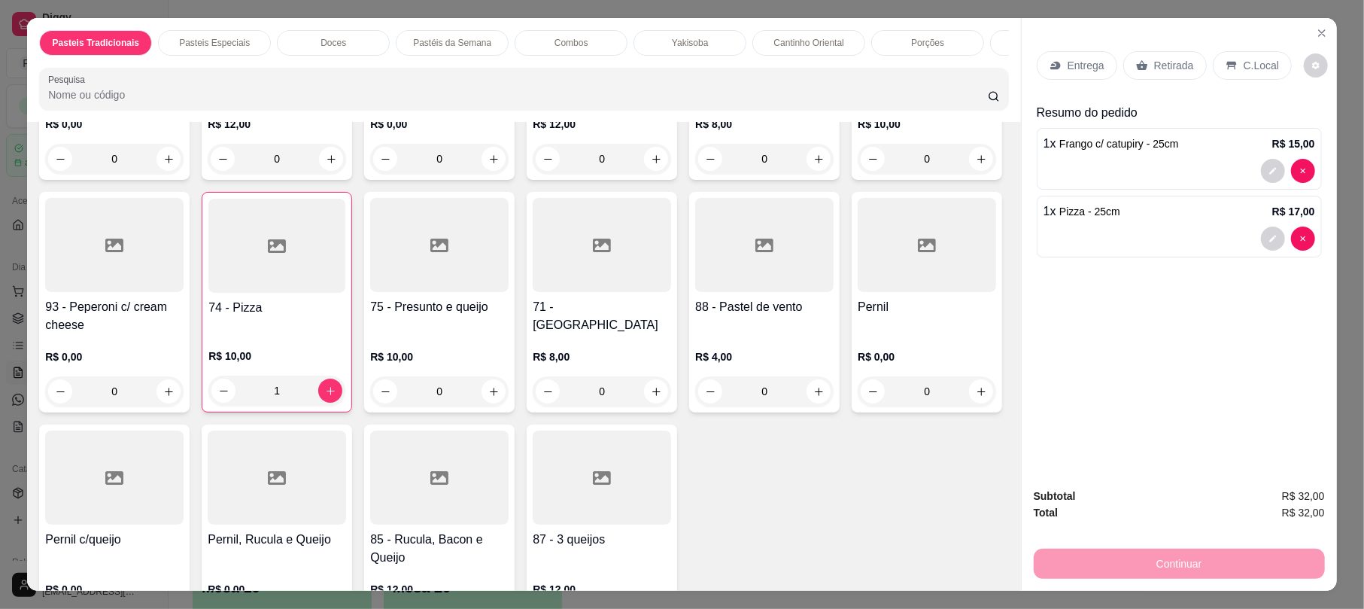
click at [1161, 67] on p "Retirada" at bounding box center [1174, 65] width 40 height 15
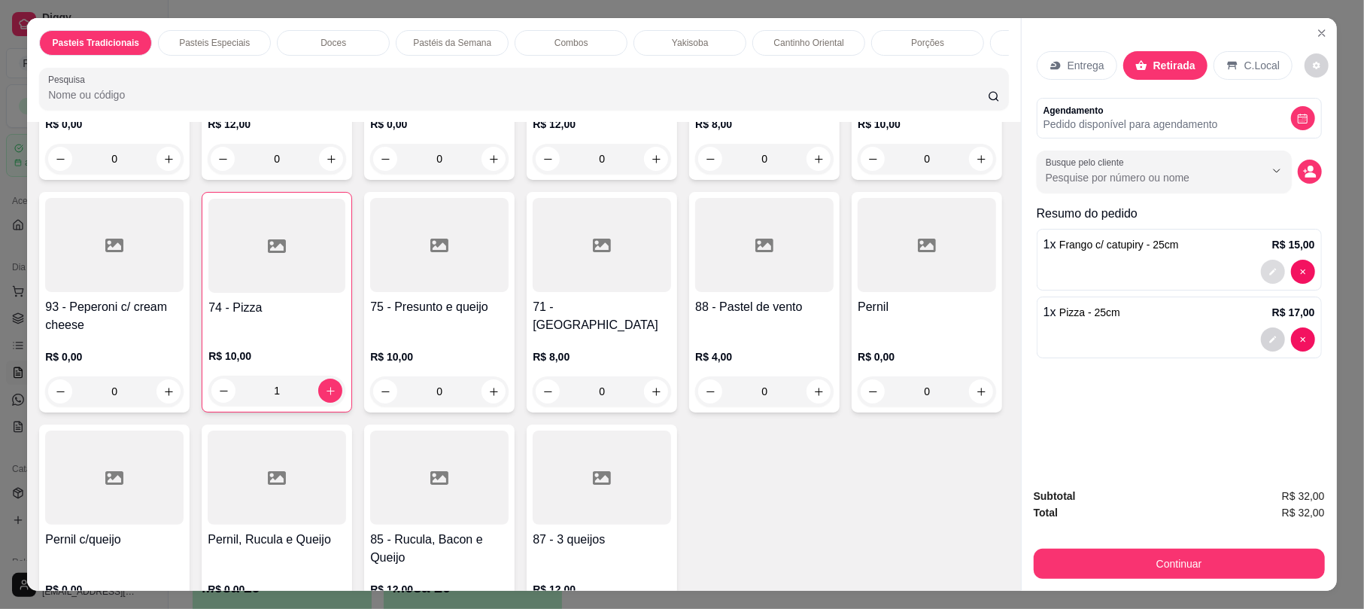
click at [1261, 275] on button "decrease-product-quantity" at bounding box center [1273, 272] width 24 height 24
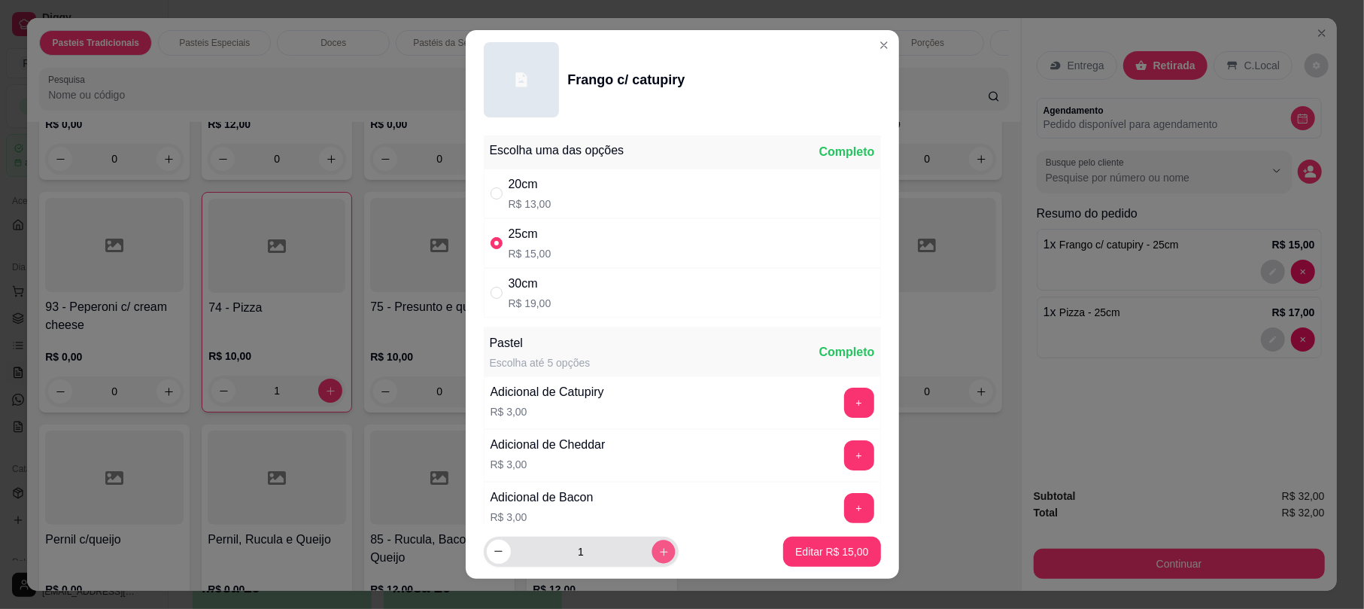
click at [657, 554] on icon "increase-product-quantity" at bounding box center [662, 550] width 11 height 11
click at [795, 545] on p "Editar R$ 30,00" at bounding box center [831, 551] width 73 height 15
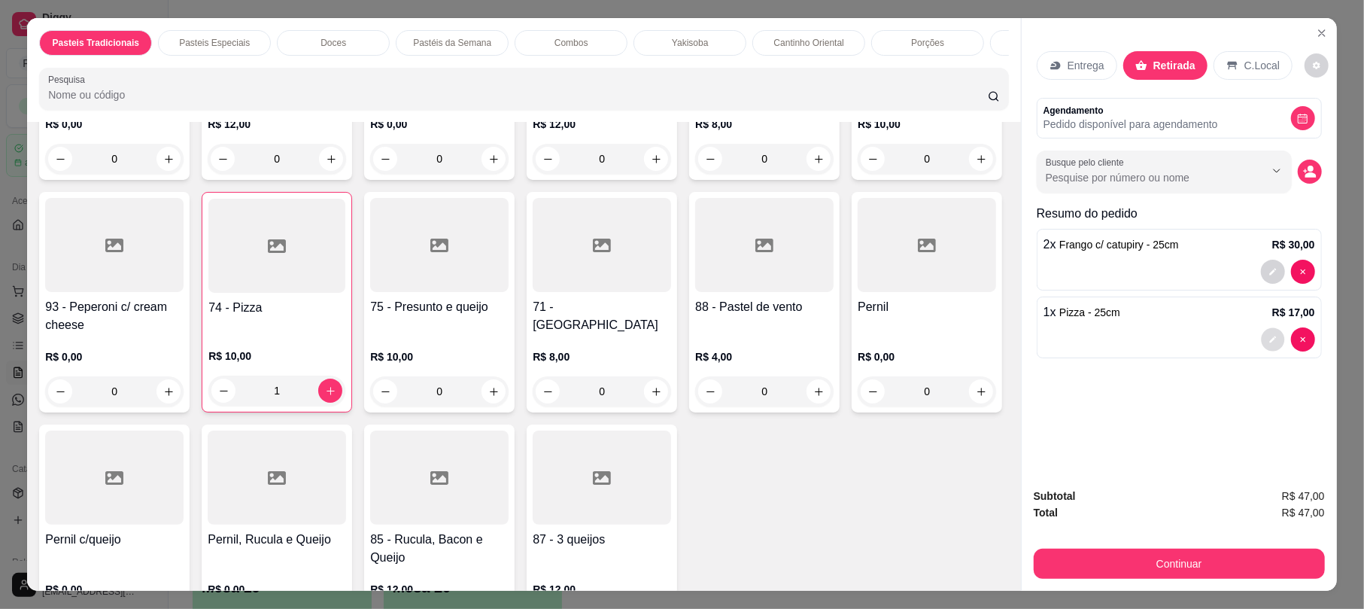
click at [1268, 349] on button "decrease-product-quantity" at bounding box center [1272, 339] width 23 height 23
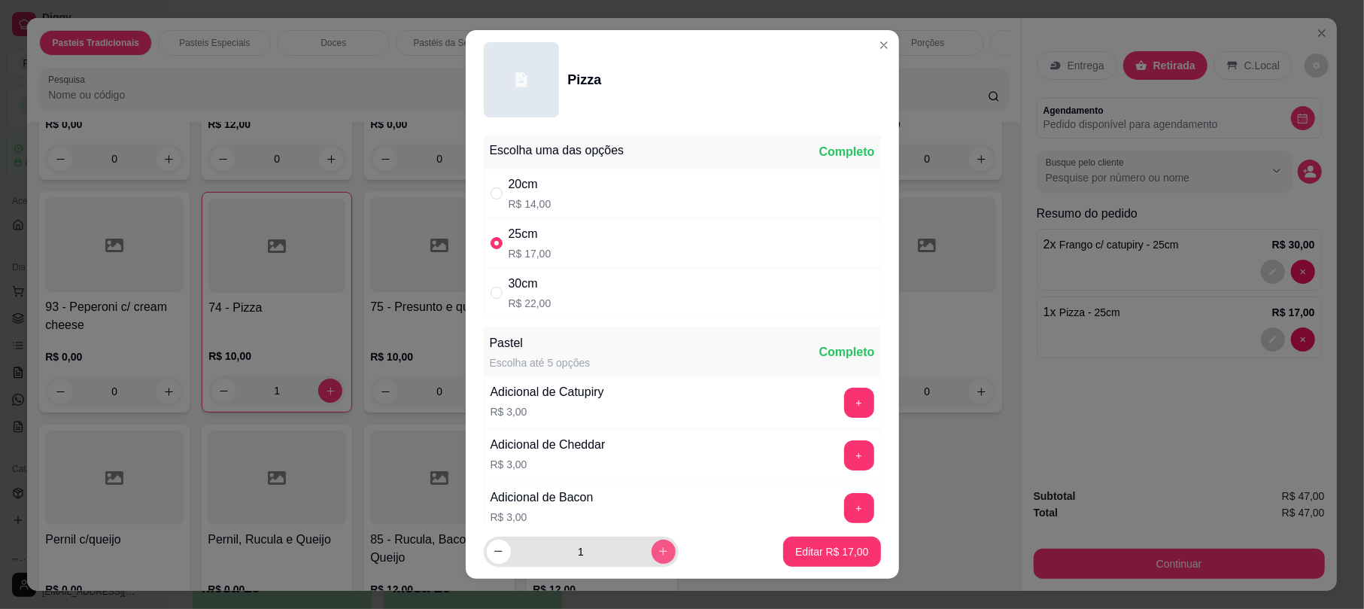
click at [653, 557] on button "increase-product-quantity" at bounding box center [663, 551] width 24 height 24
click at [840, 544] on p "Editar R$ 34,00" at bounding box center [831, 551] width 73 height 15
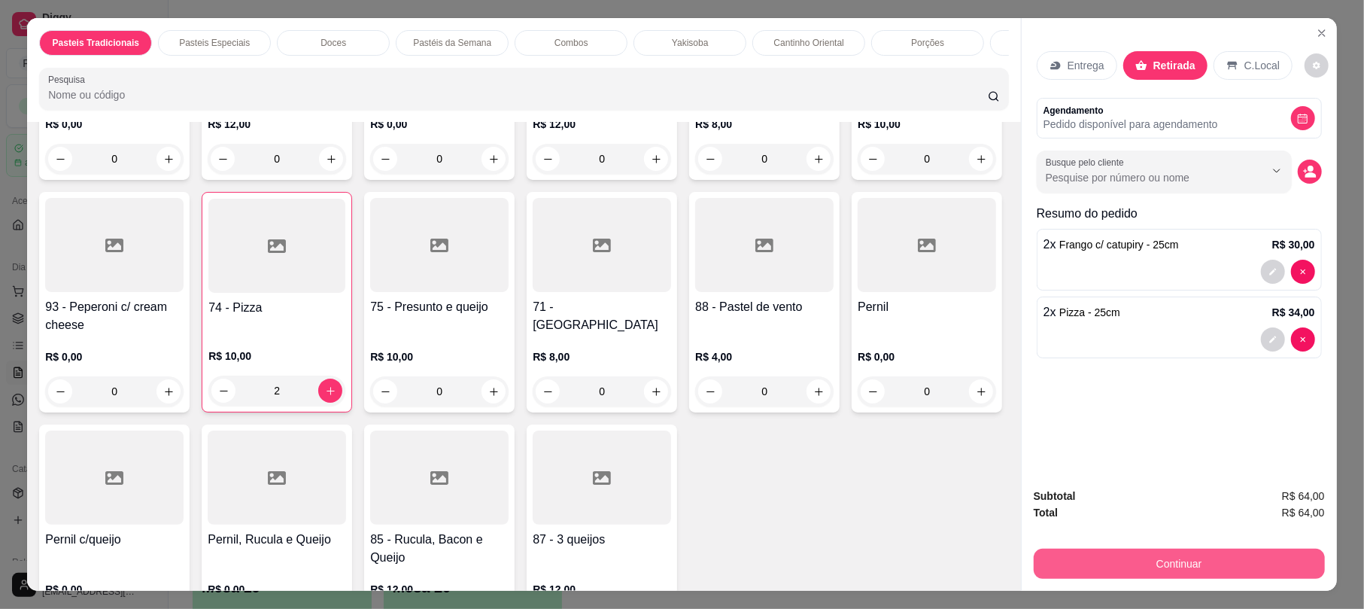
click at [1223, 563] on button "Continuar" at bounding box center [1179, 563] width 291 height 30
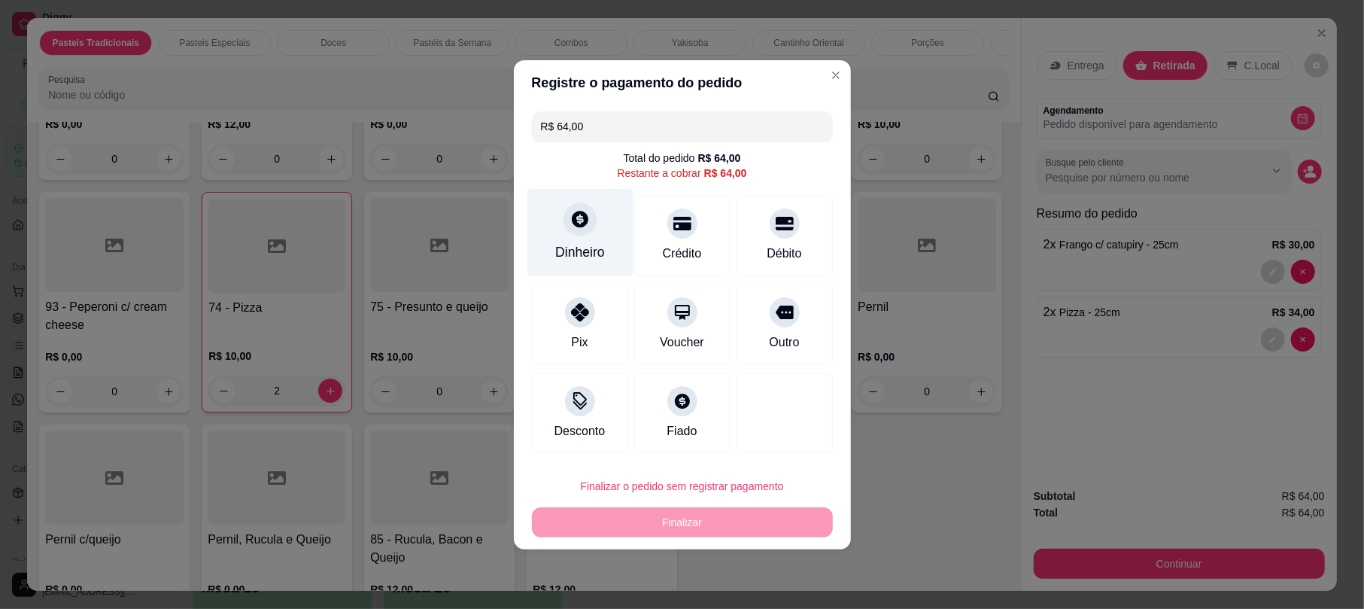
click at [597, 239] on div "Dinheiro" at bounding box center [580, 232] width 106 height 88
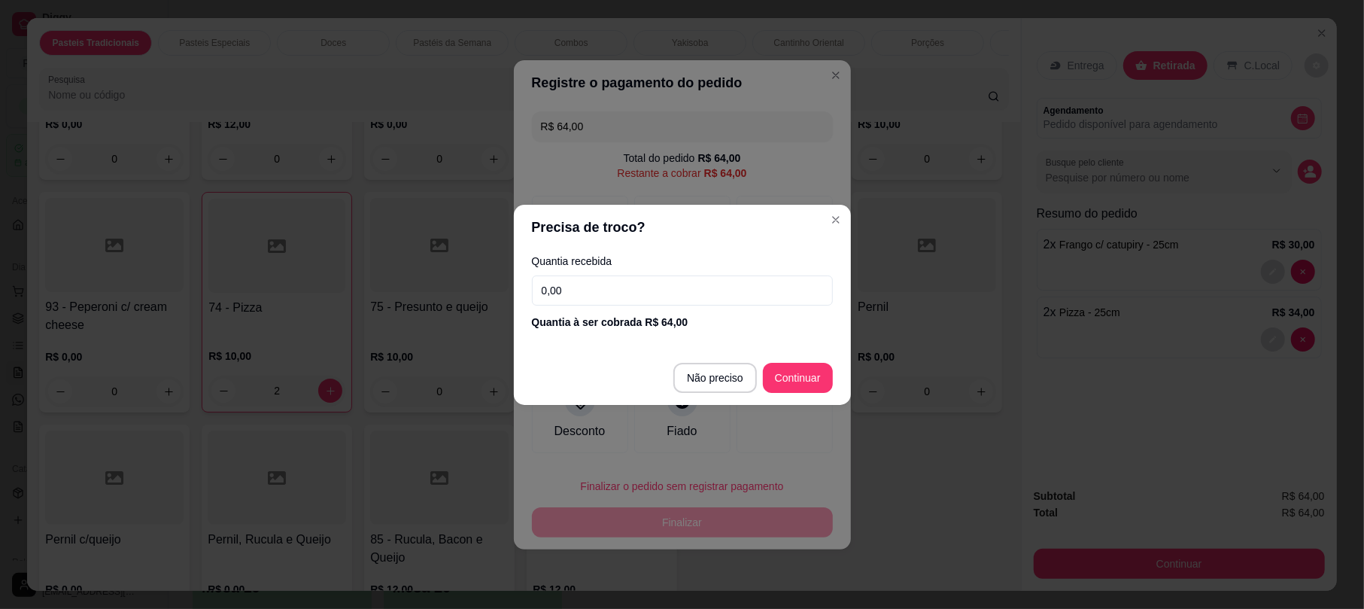
click at [752, 391] on footer "Não preciso Continuar" at bounding box center [682, 378] width 337 height 54
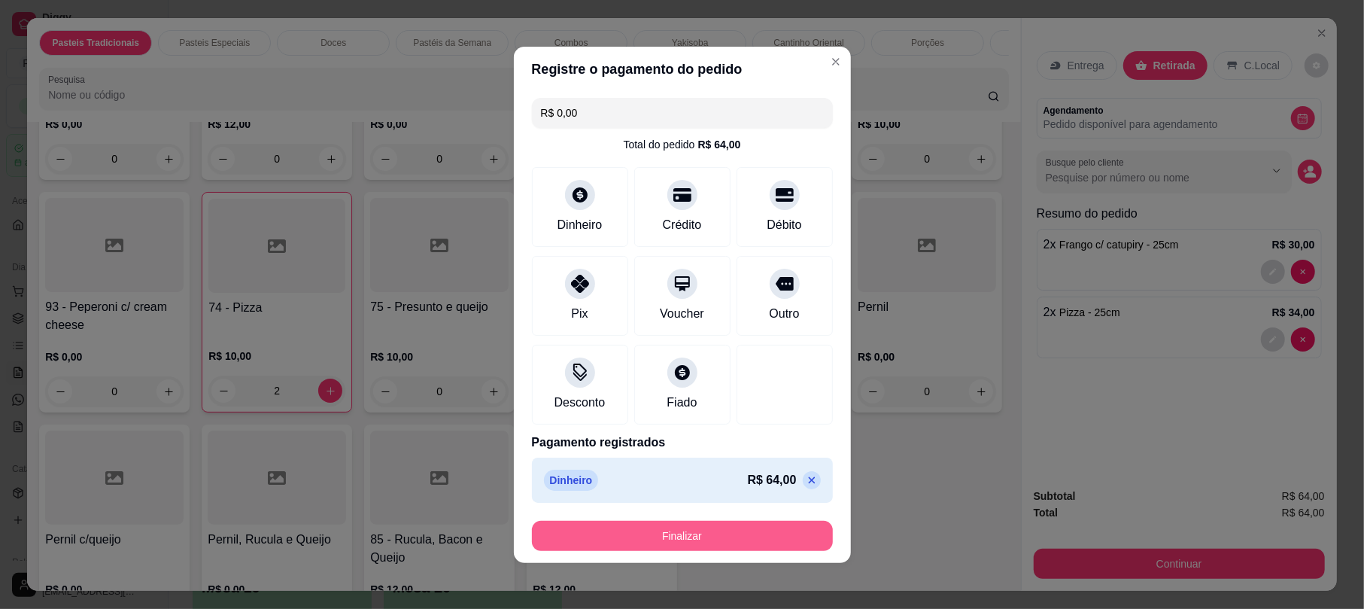
click at [774, 537] on button "Finalizar" at bounding box center [682, 536] width 301 height 30
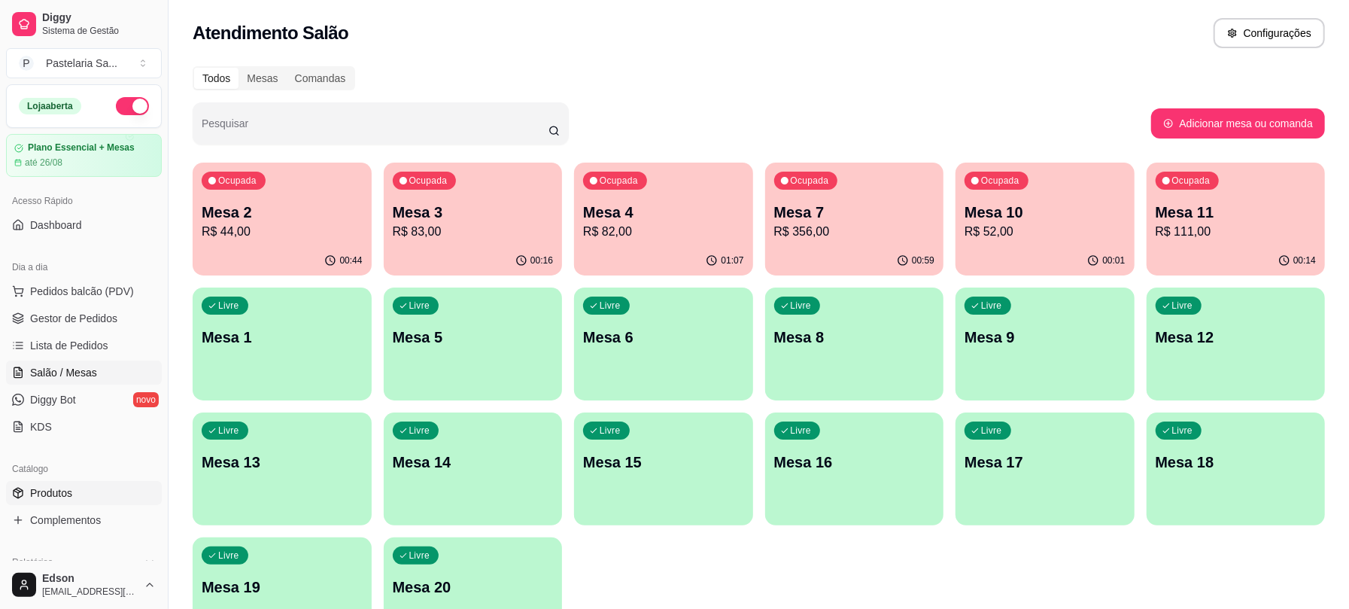
click at [43, 486] on span "Produtos" at bounding box center [51, 492] width 42 height 15
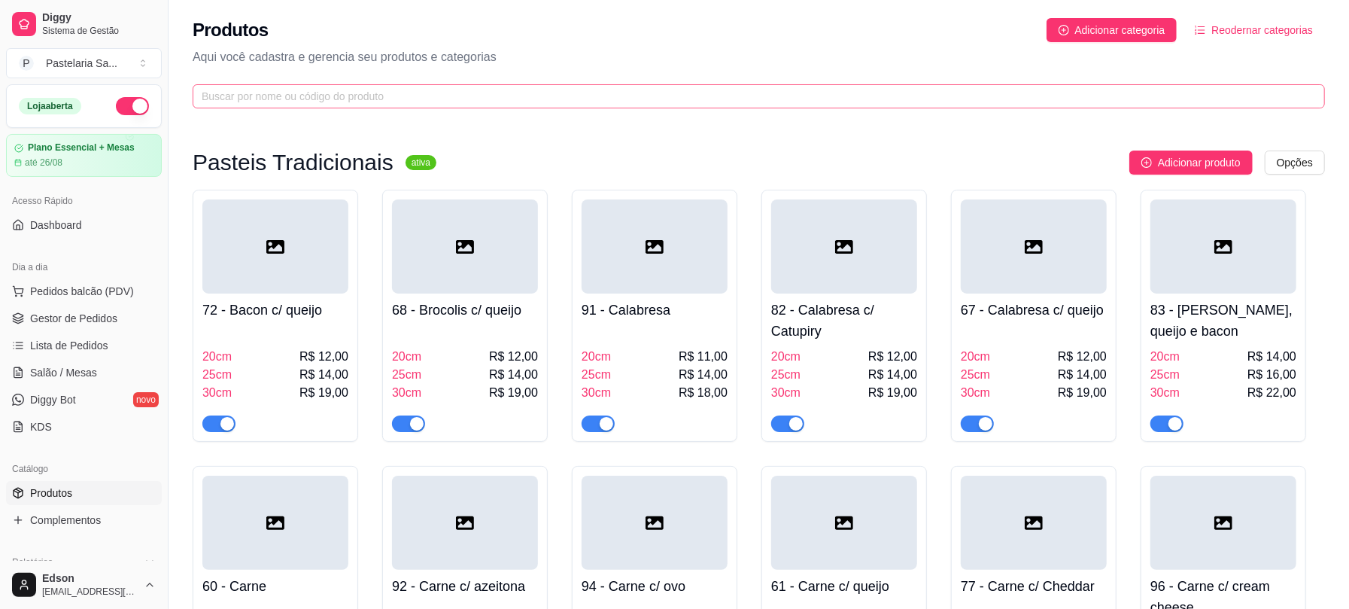
click at [500, 108] on span at bounding box center [759, 96] width 1132 height 24
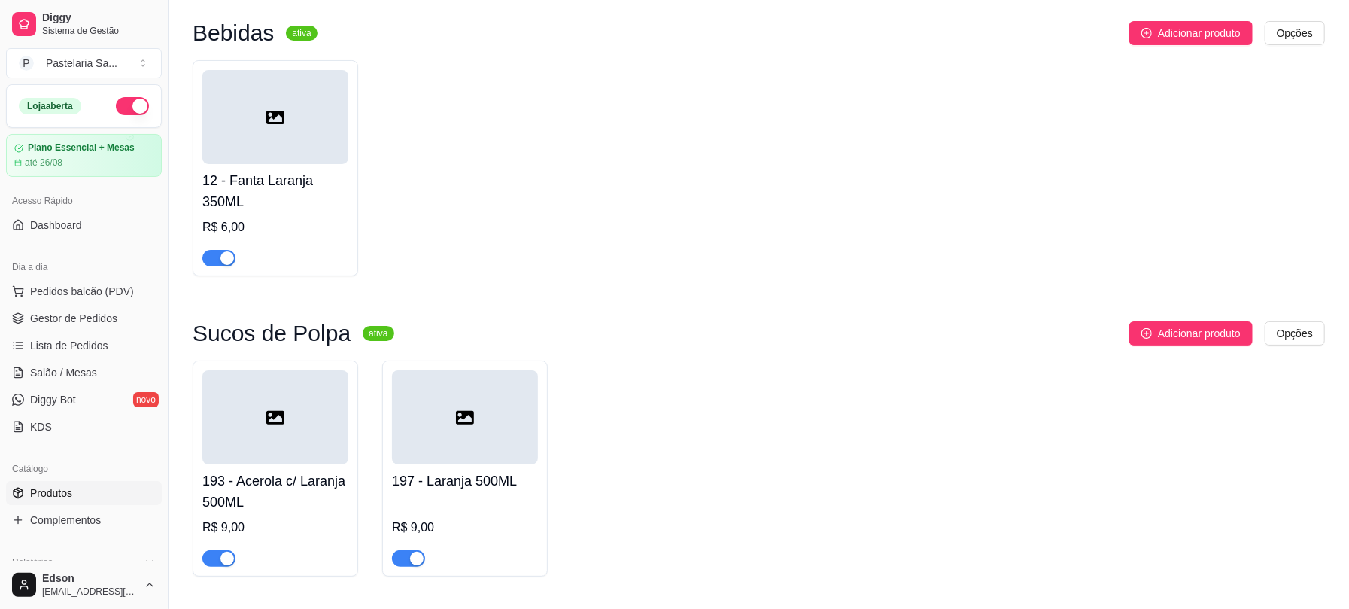
scroll to position [178, 0]
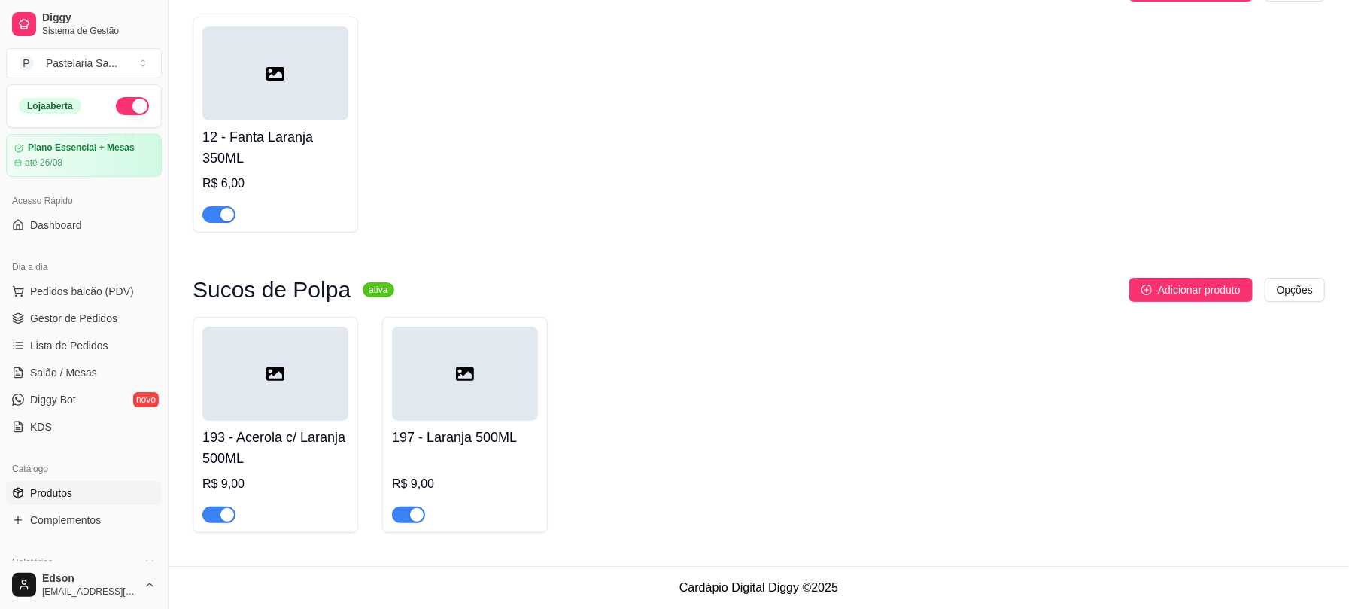
click at [545, 415] on div "197 - Laranja 500ML R$ 9,00" at bounding box center [464, 425] width 165 height 216
click at [416, 519] on div "button" at bounding box center [417, 515] width 14 height 14
drag, startPoint x: 220, startPoint y: 509, endPoint x: 326, endPoint y: 286, distance: 247.6
click at [220, 509] on button "button" at bounding box center [218, 514] width 33 height 17
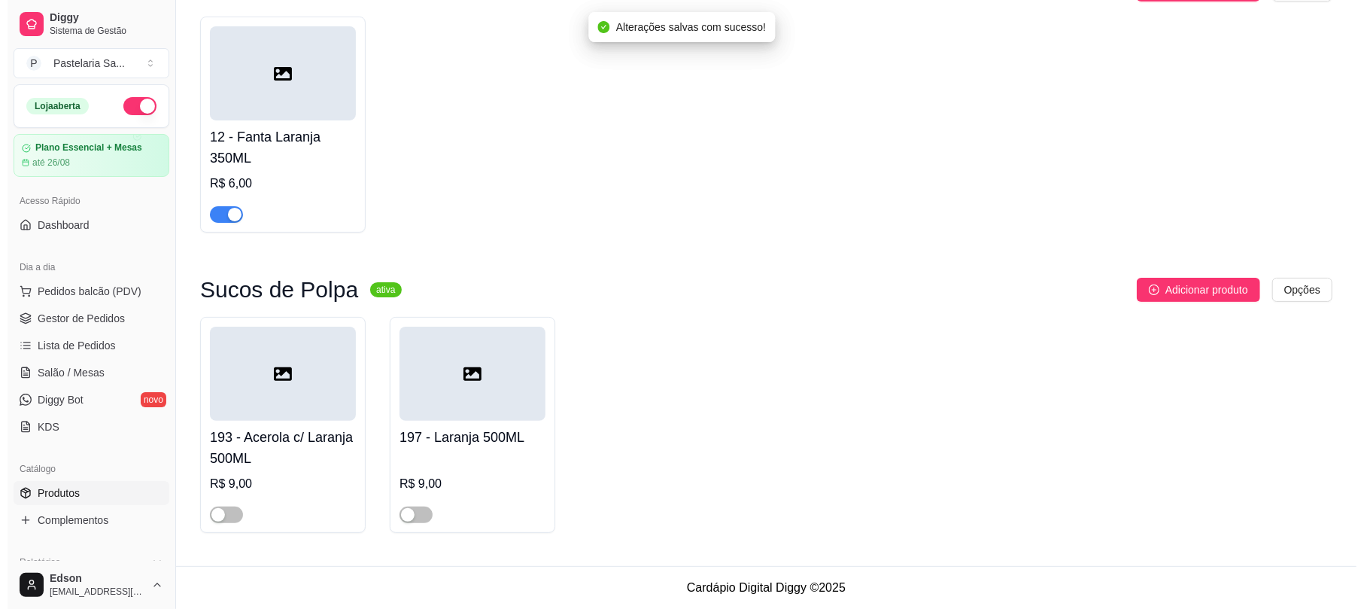
scroll to position [0, 0]
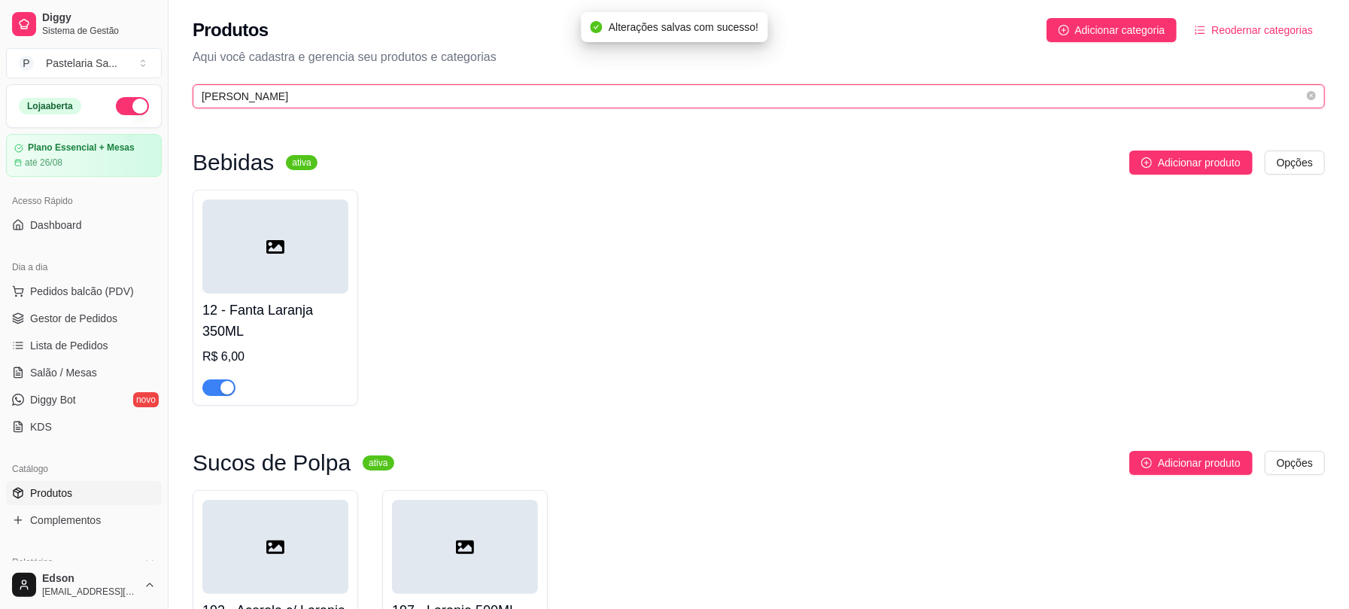
click at [299, 99] on input "[PERSON_NAME]" at bounding box center [753, 96] width 1102 height 17
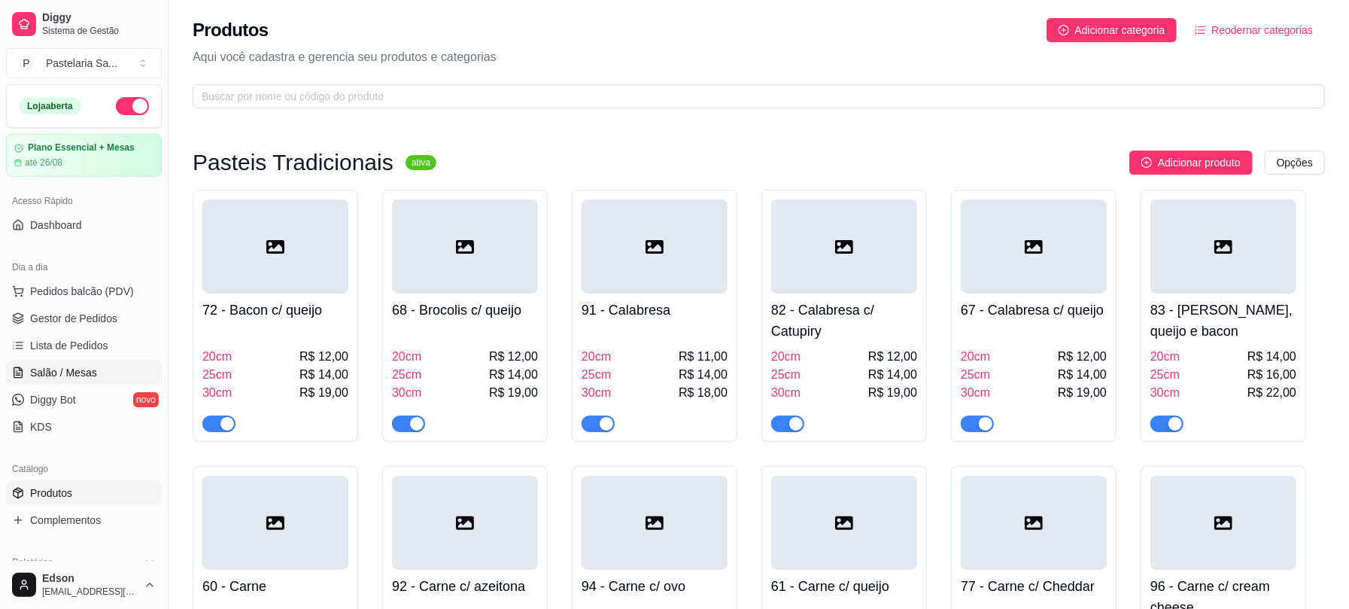
click at [77, 378] on span "Salão / Mesas" at bounding box center [63, 372] width 67 height 15
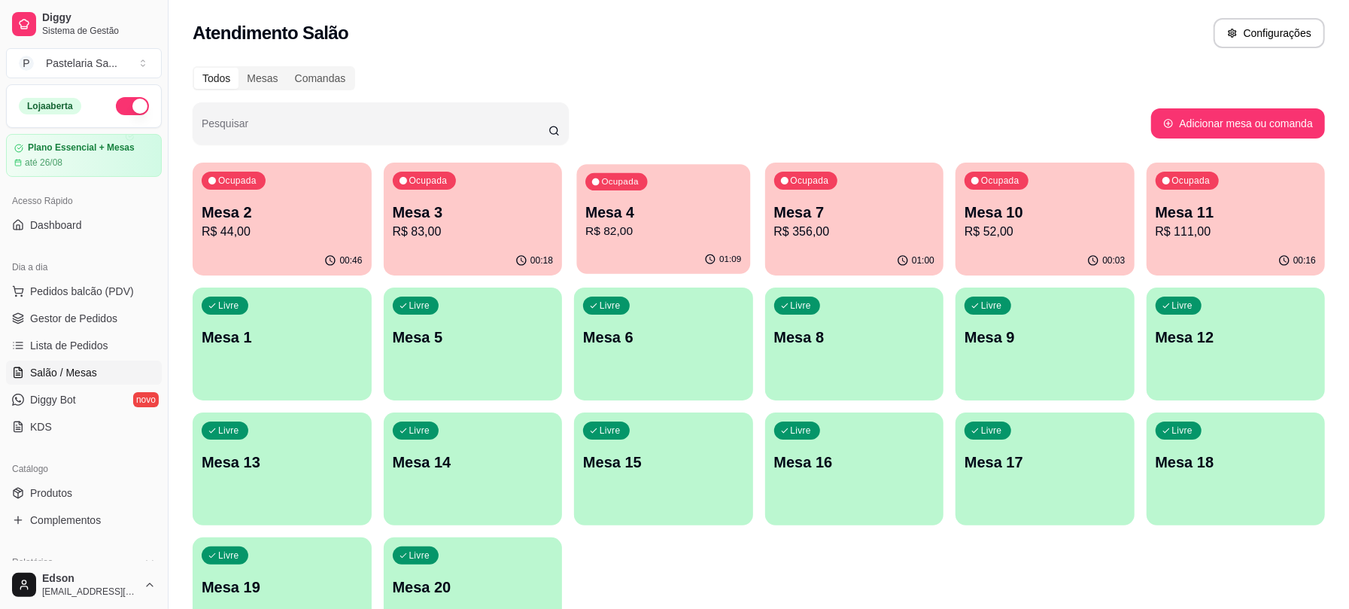
click at [642, 245] on button "Ocupada Mesa 4 R$ 82,00 01:09" at bounding box center [663, 219] width 173 height 110
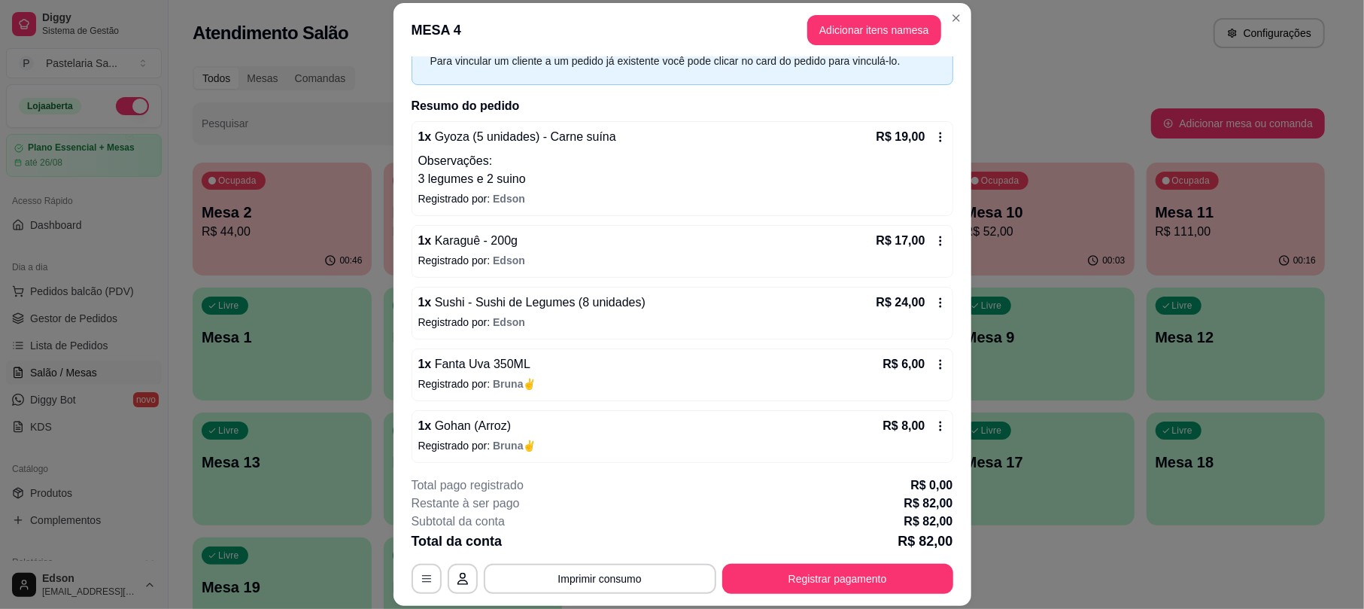
scroll to position [147, 0]
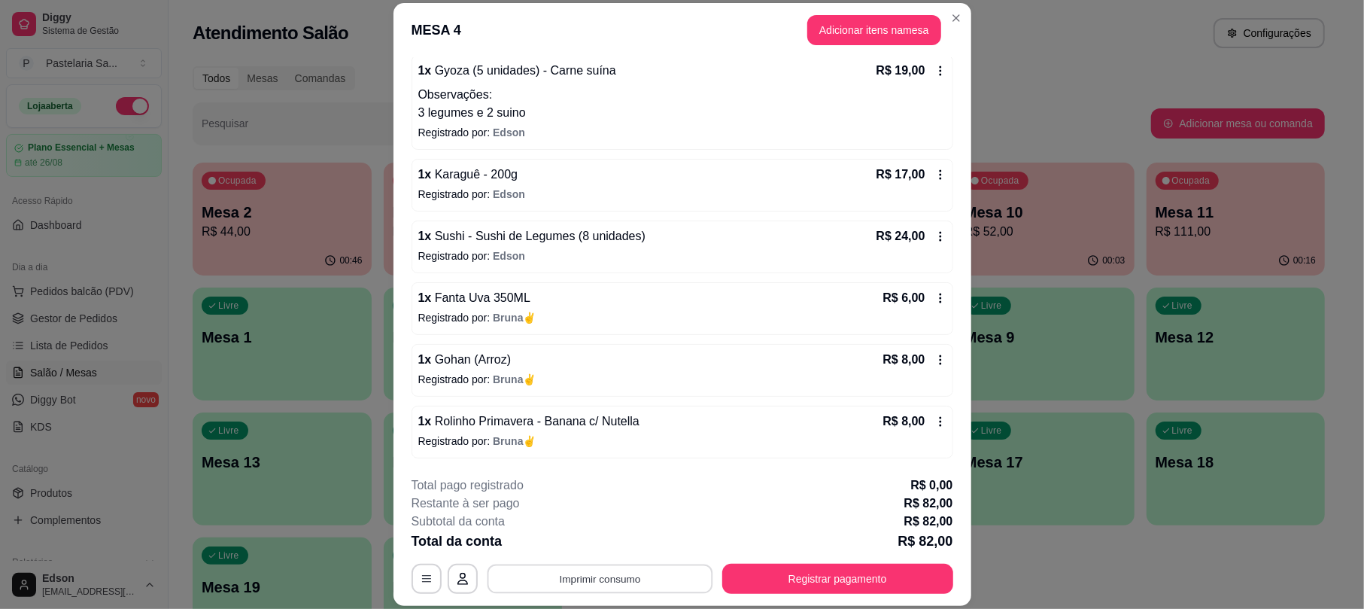
click at [602, 575] on button "Imprimir consumo" at bounding box center [600, 578] width 226 height 29
click at [730, 492] on div "Total pago registrado R$ 0,00" at bounding box center [682, 485] width 542 height 18
click at [596, 569] on button "Imprimir consumo" at bounding box center [600, 578] width 232 height 30
click at [602, 548] on button "Balcão" at bounding box center [596, 544] width 109 height 24
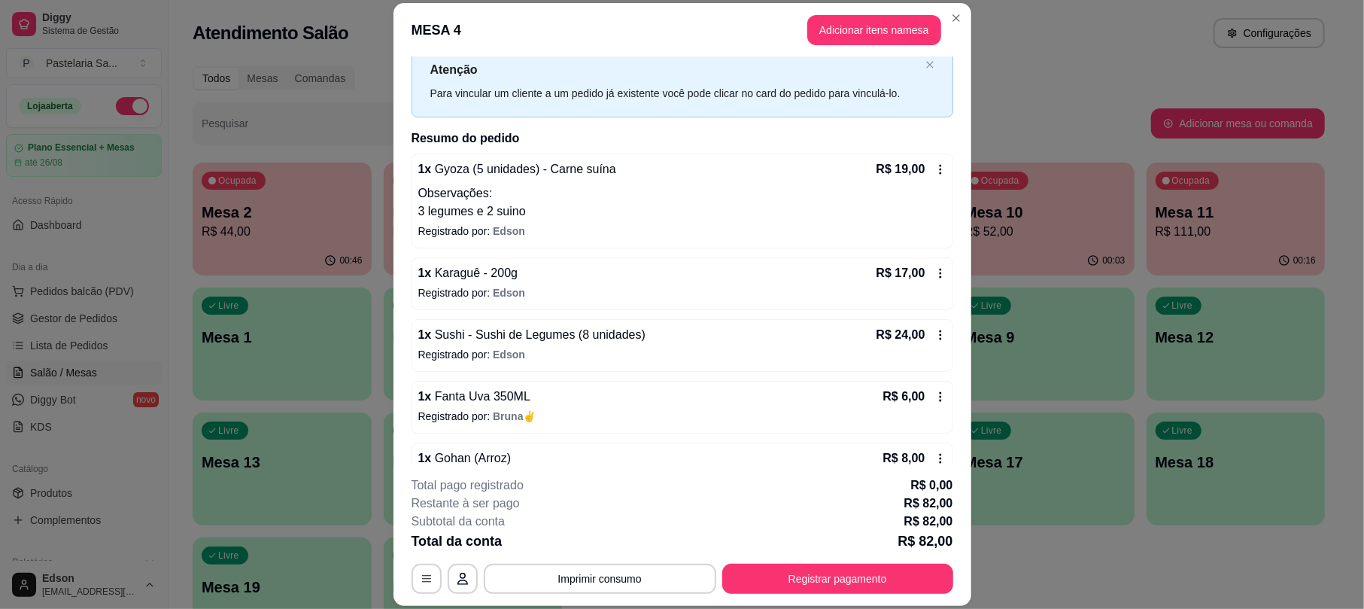
scroll to position [0, 0]
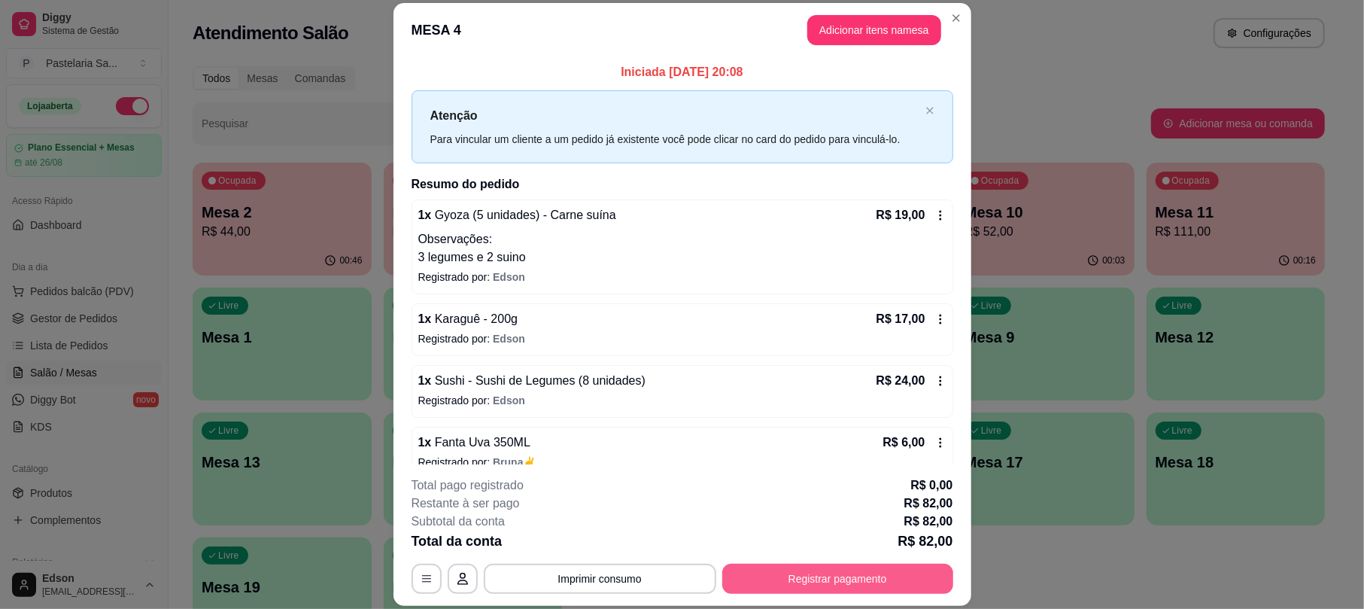
click at [858, 578] on button "Registrar pagamento" at bounding box center [837, 578] width 231 height 30
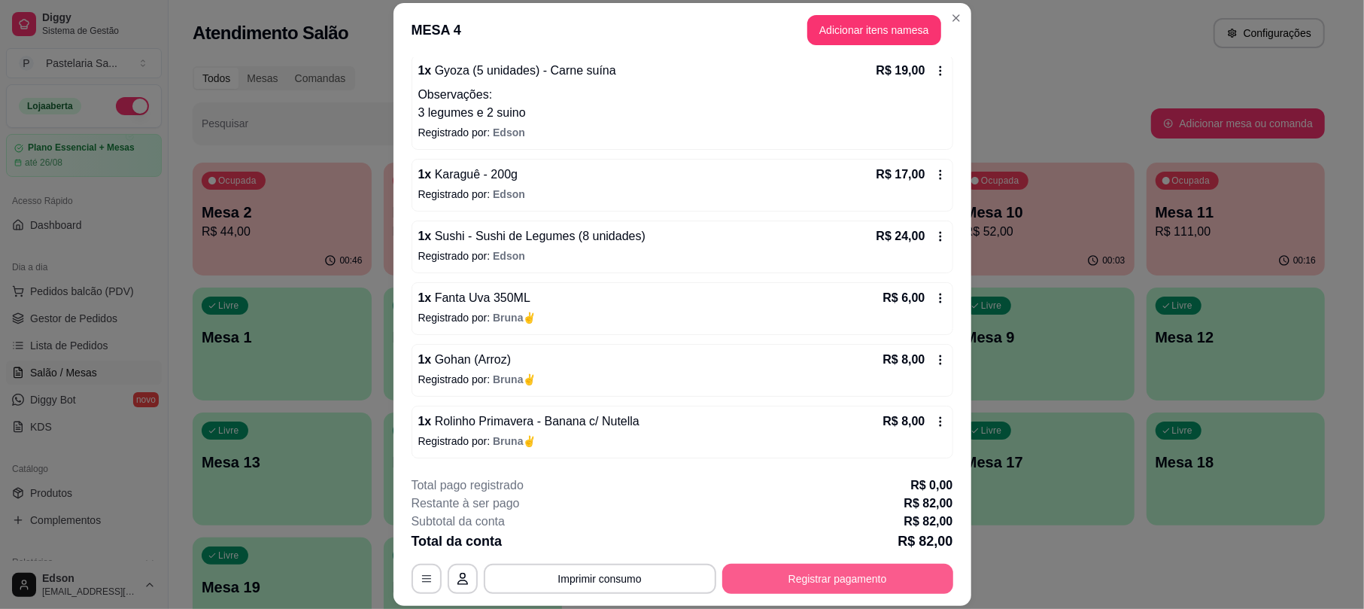
click at [877, 569] on button "Registrar pagamento" at bounding box center [837, 578] width 231 height 30
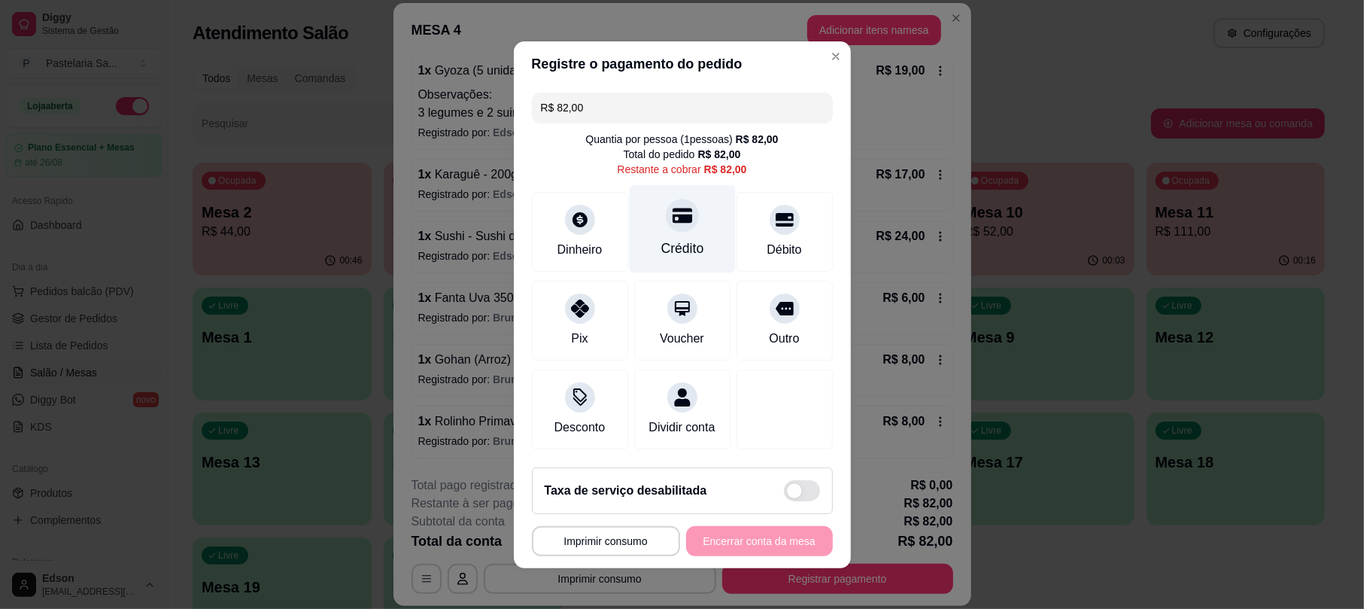
click at [693, 212] on div "Crédito" at bounding box center [682, 228] width 106 height 88
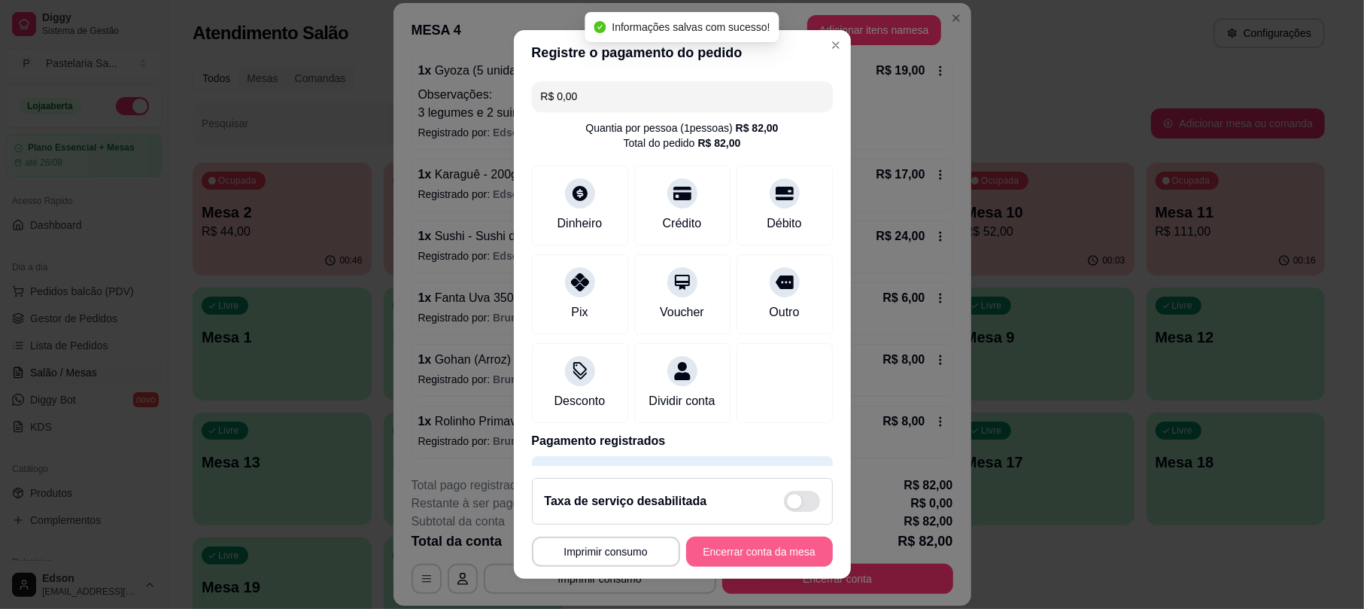
click at [796, 551] on button "Encerrar conta da mesa" at bounding box center [759, 551] width 147 height 30
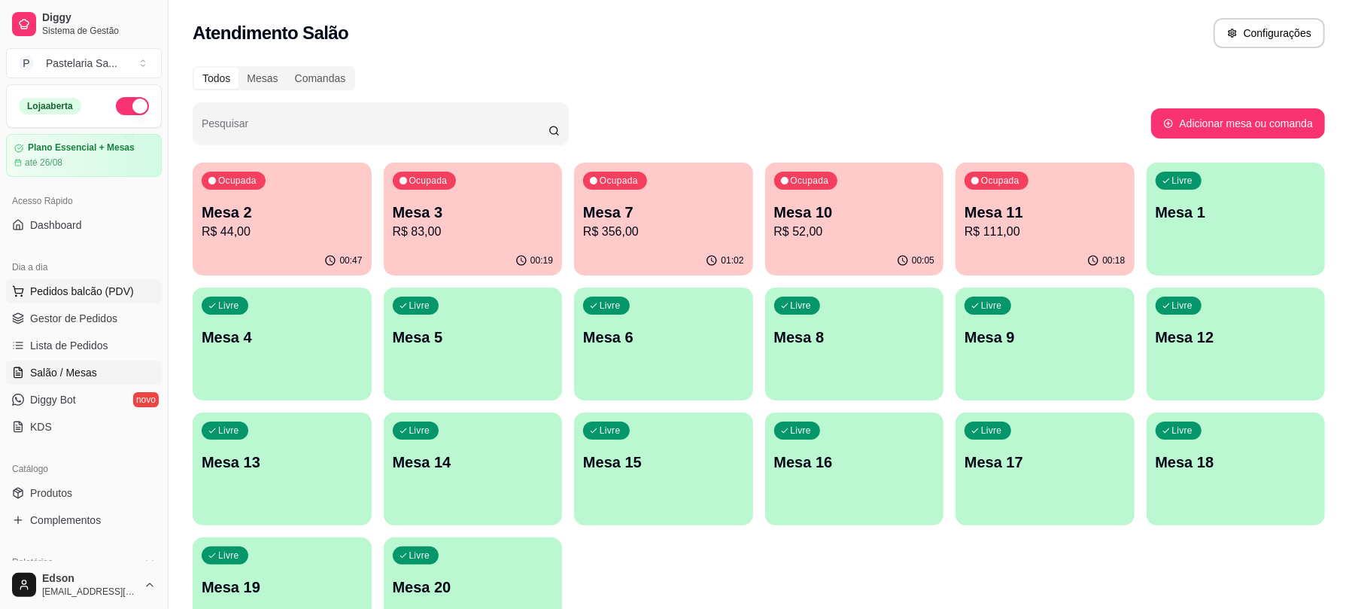
click at [88, 283] on button "Pedidos balcão (PDV)" at bounding box center [84, 291] width 156 height 24
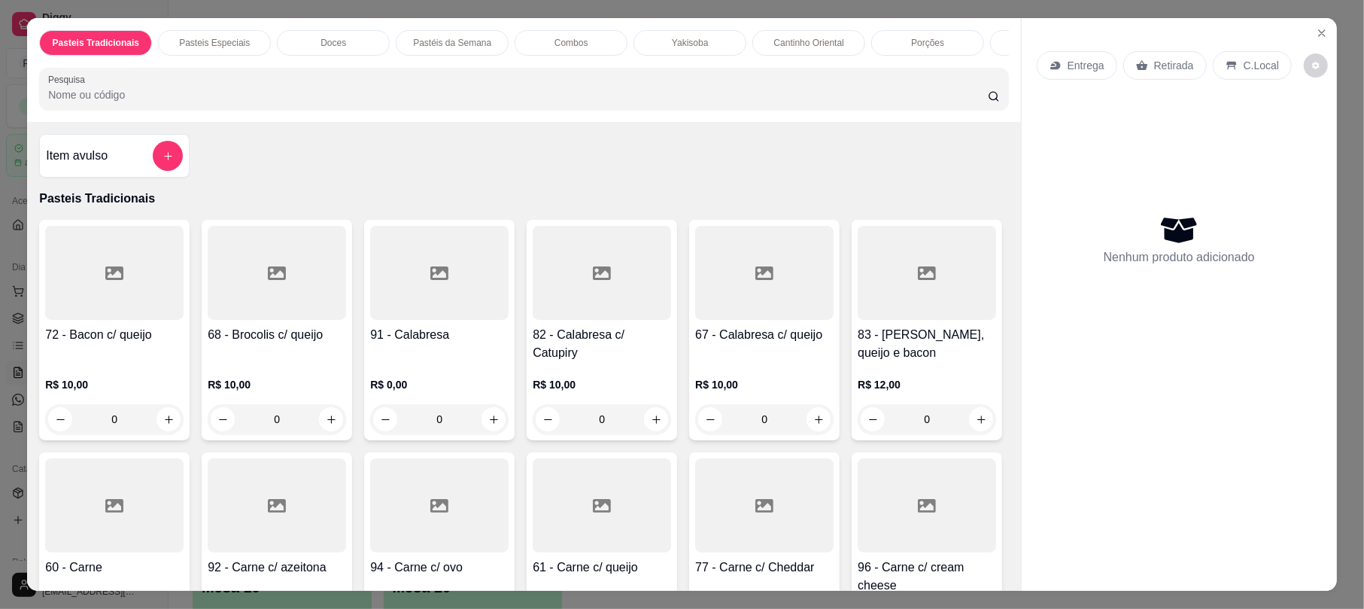
click at [263, 102] on input "Pesquisa" at bounding box center [518, 94] width 940 height 15
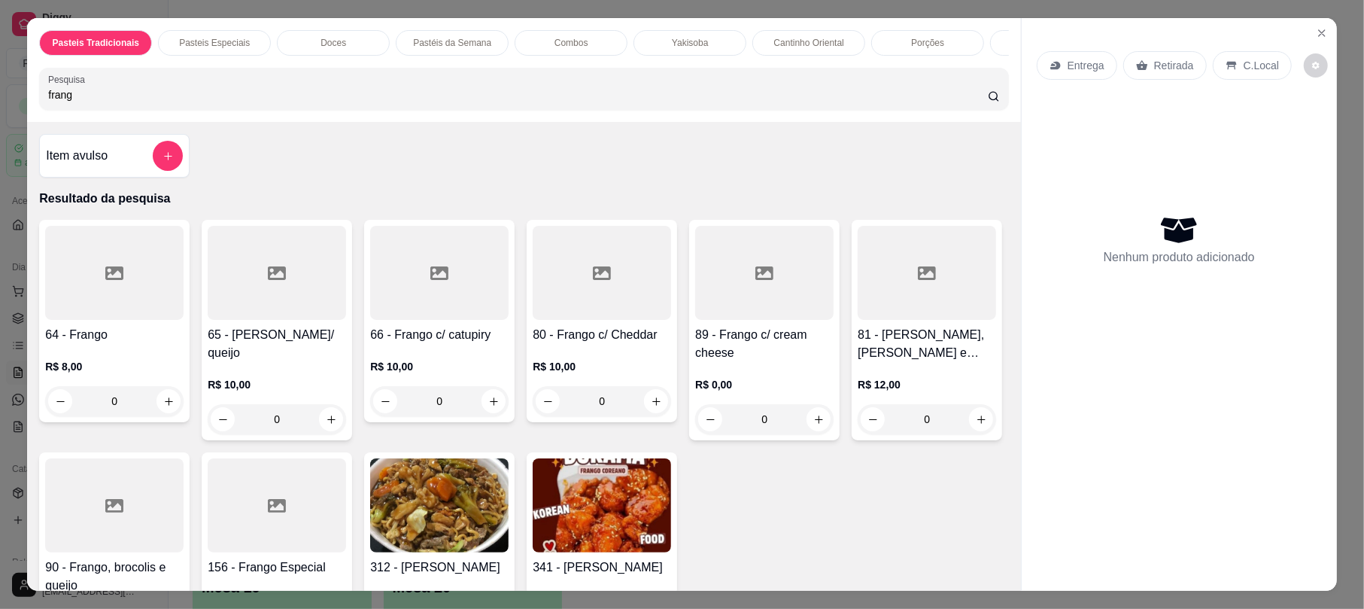
click at [436, 344] on h4 "66 - Frango c/ catupiry" at bounding box center [439, 335] width 138 height 18
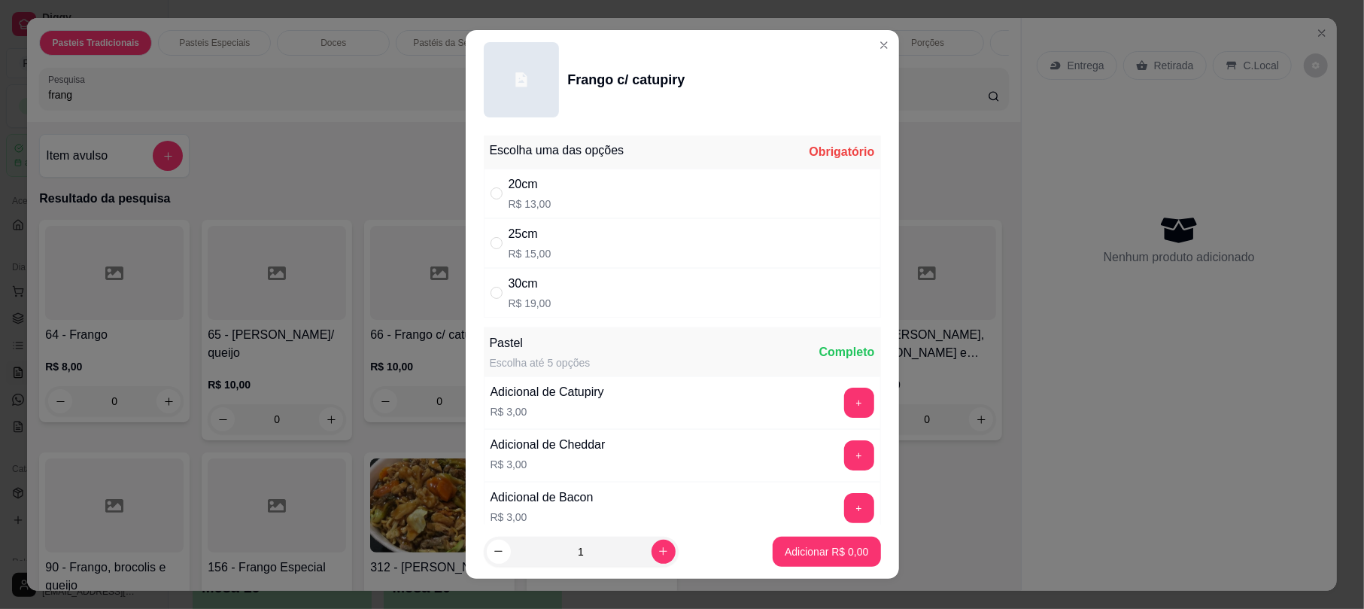
click at [552, 197] on div "20cm R$ 13,00" at bounding box center [682, 194] width 397 height 50
click at [791, 555] on p "Adicionar R$ 13,00" at bounding box center [824, 551] width 90 height 15
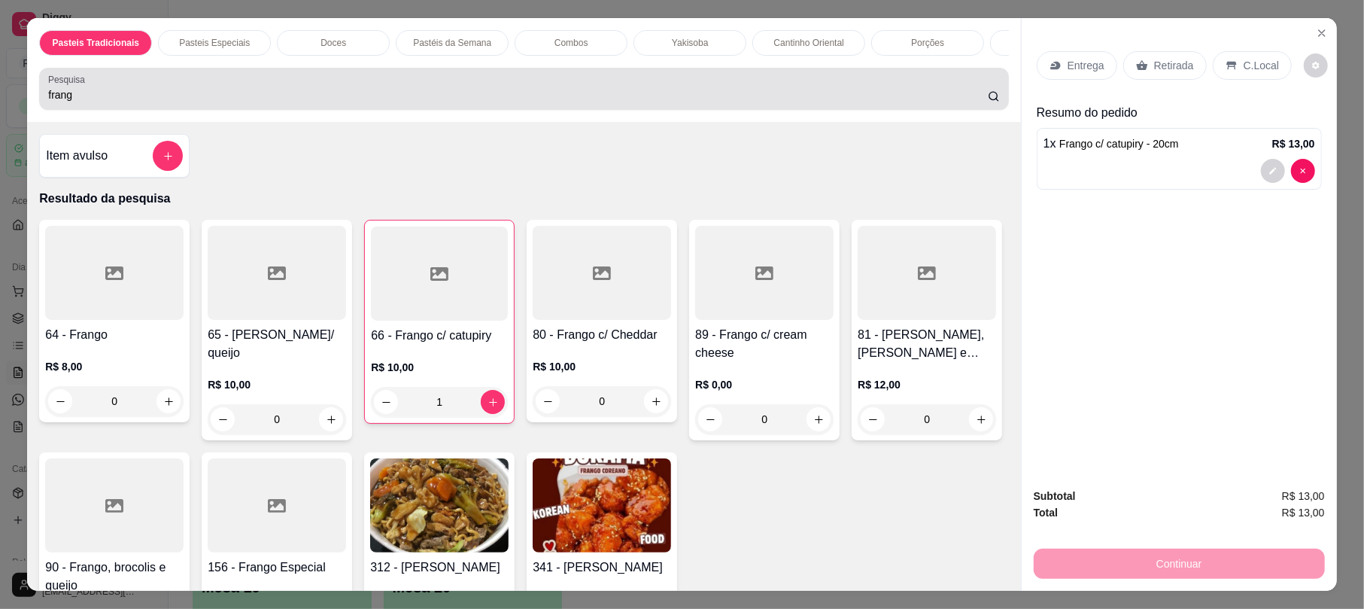
click at [371, 102] on input "frang" at bounding box center [518, 94] width 940 height 15
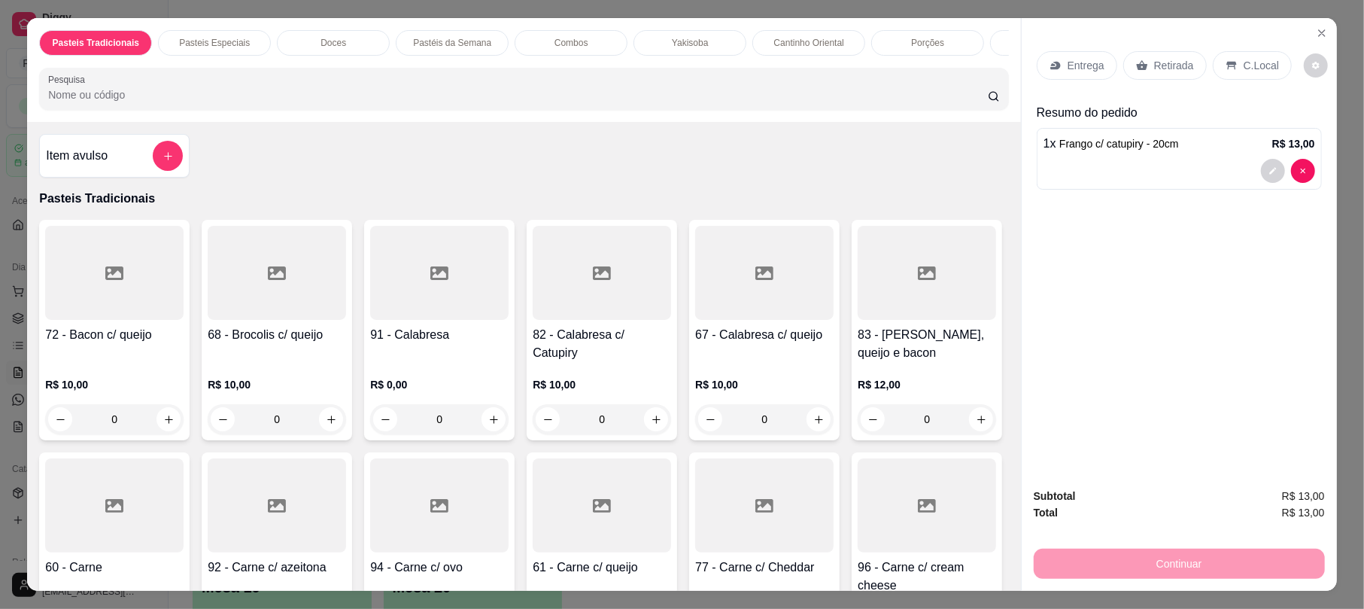
click at [376, 102] on input "Pesquisa" at bounding box center [518, 94] width 940 height 15
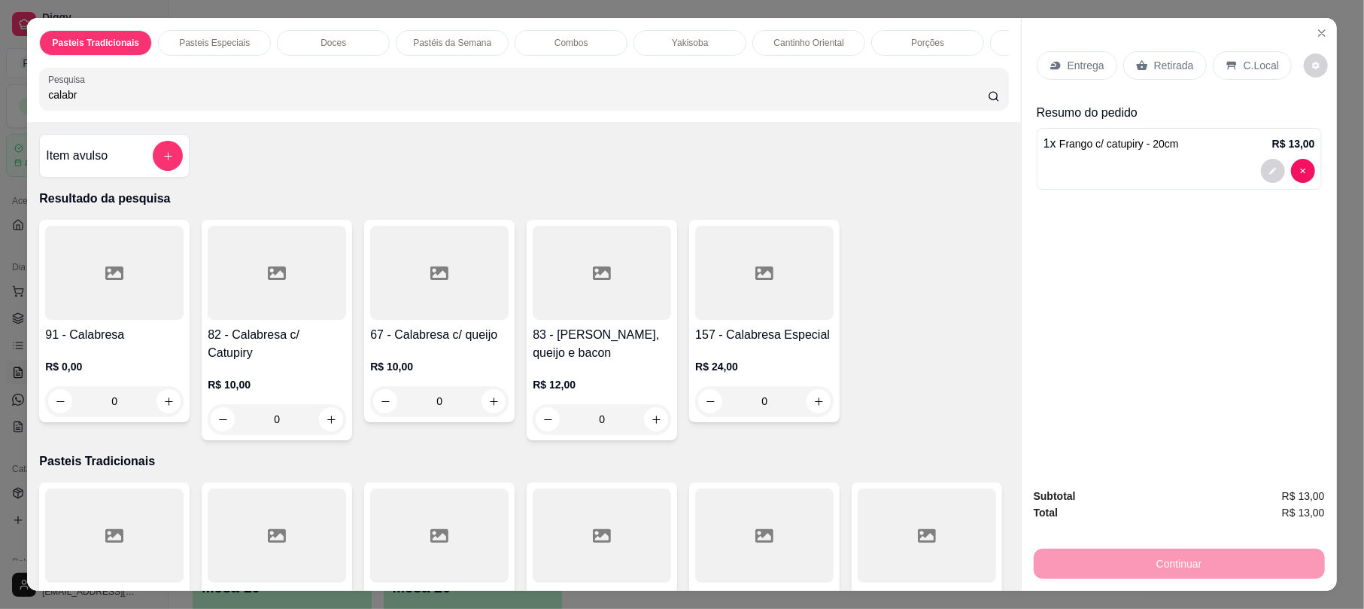
click at [290, 340] on div "82 - Calabresa c/ Catupiry R$ 10,00 0" at bounding box center [277, 330] width 150 height 220
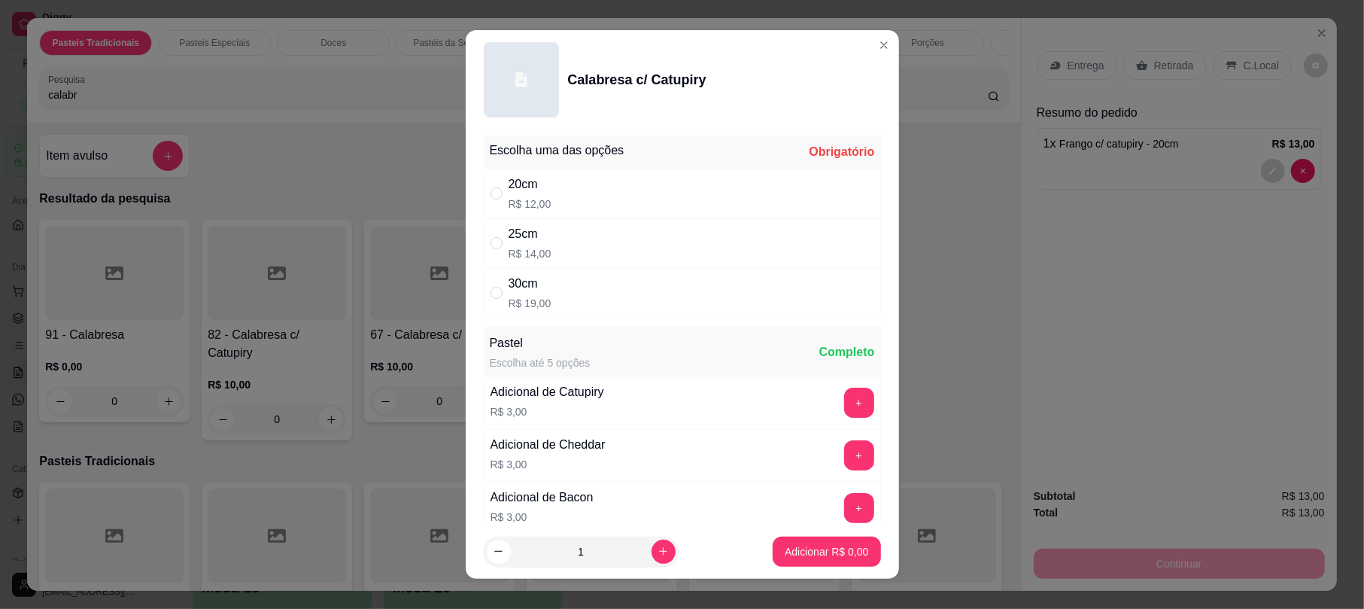
click at [521, 208] on p "R$ 12,00" at bounding box center [530, 203] width 43 height 15
click at [790, 540] on button "Adicionar R$ 12,00" at bounding box center [824, 551] width 114 height 30
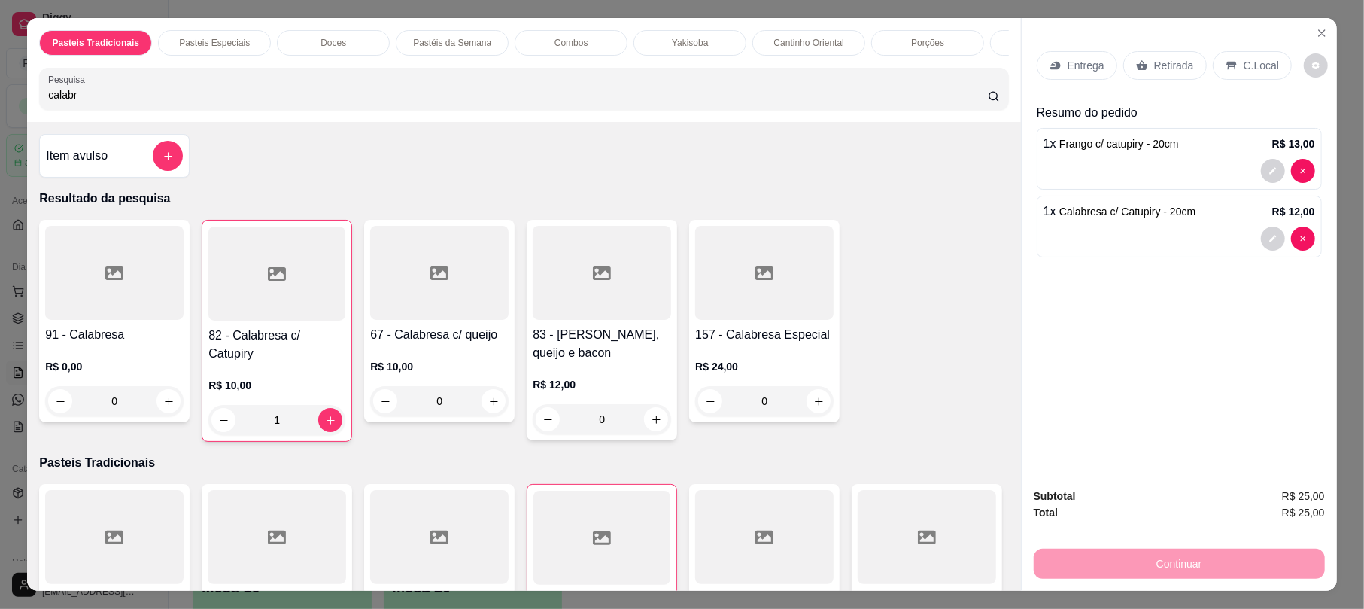
click at [305, 102] on input "calabr" at bounding box center [518, 94] width 940 height 15
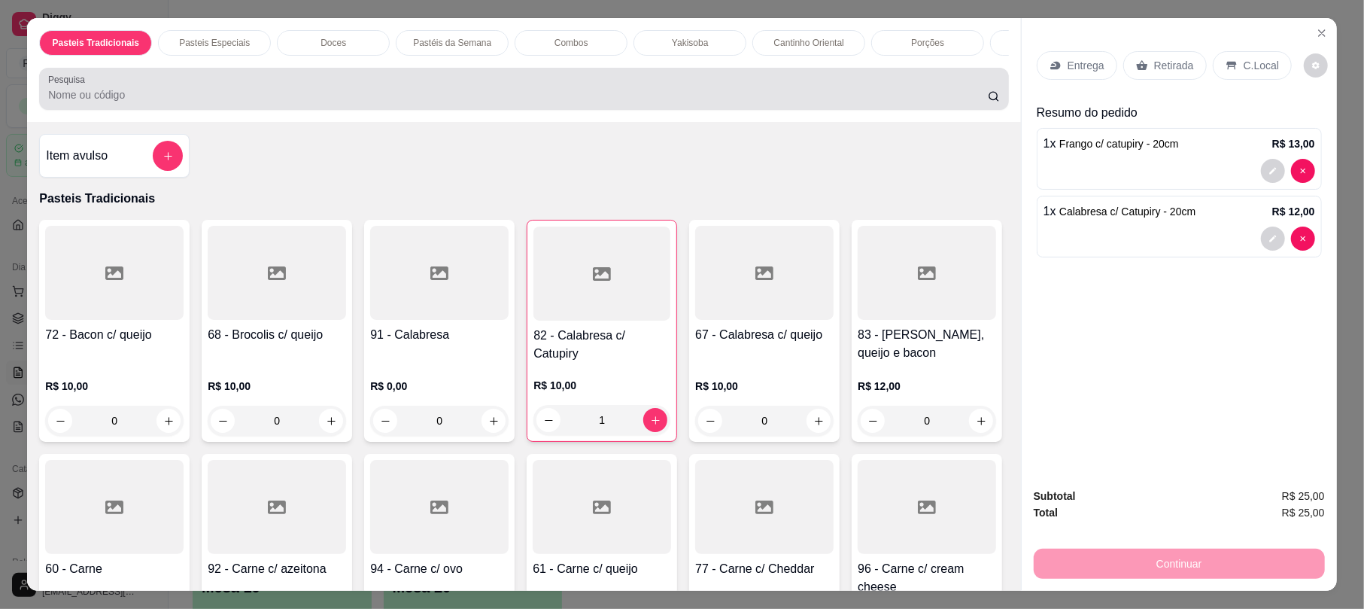
click at [491, 101] on div at bounding box center [523, 89] width 951 height 30
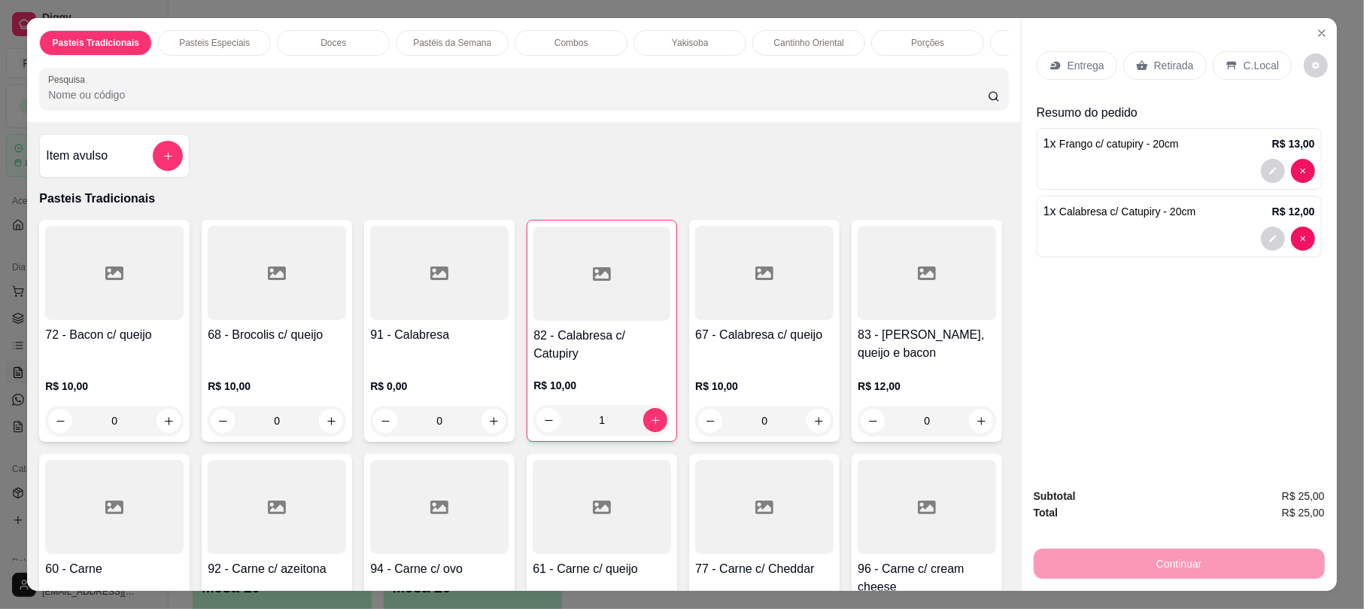
click at [461, 88] on div "Pesquisa" at bounding box center [523, 89] width 969 height 42
click at [433, 102] on input "Pesquisa" at bounding box center [518, 94] width 940 height 15
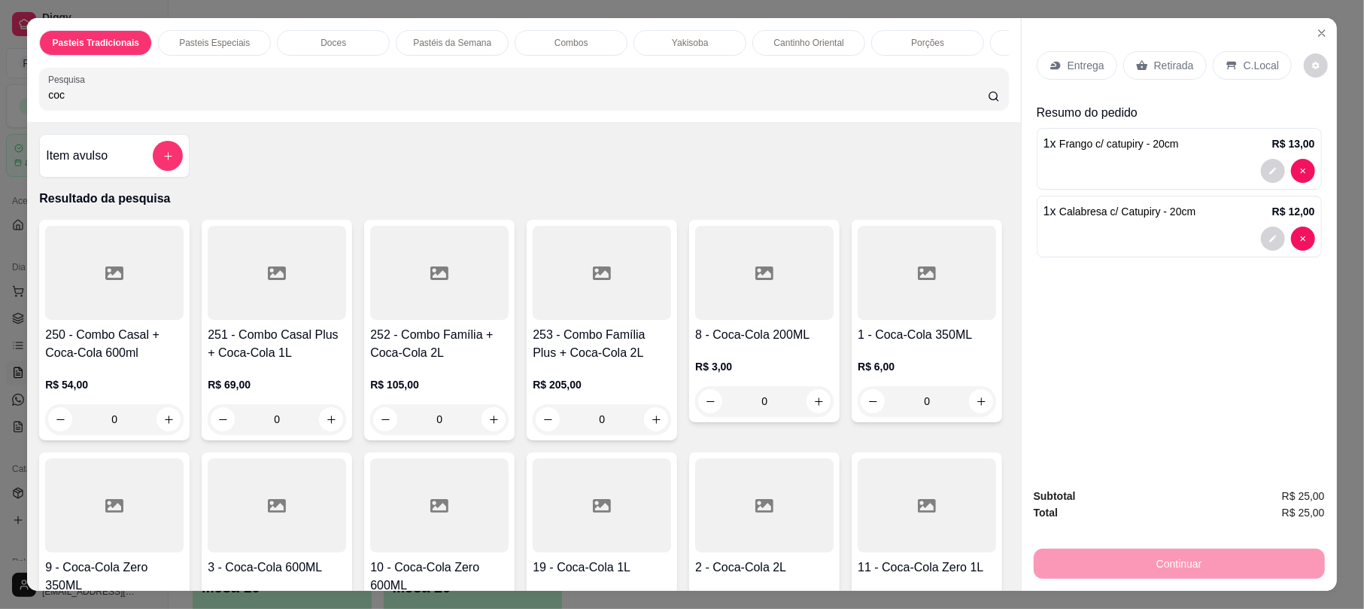
scroll to position [397, 0]
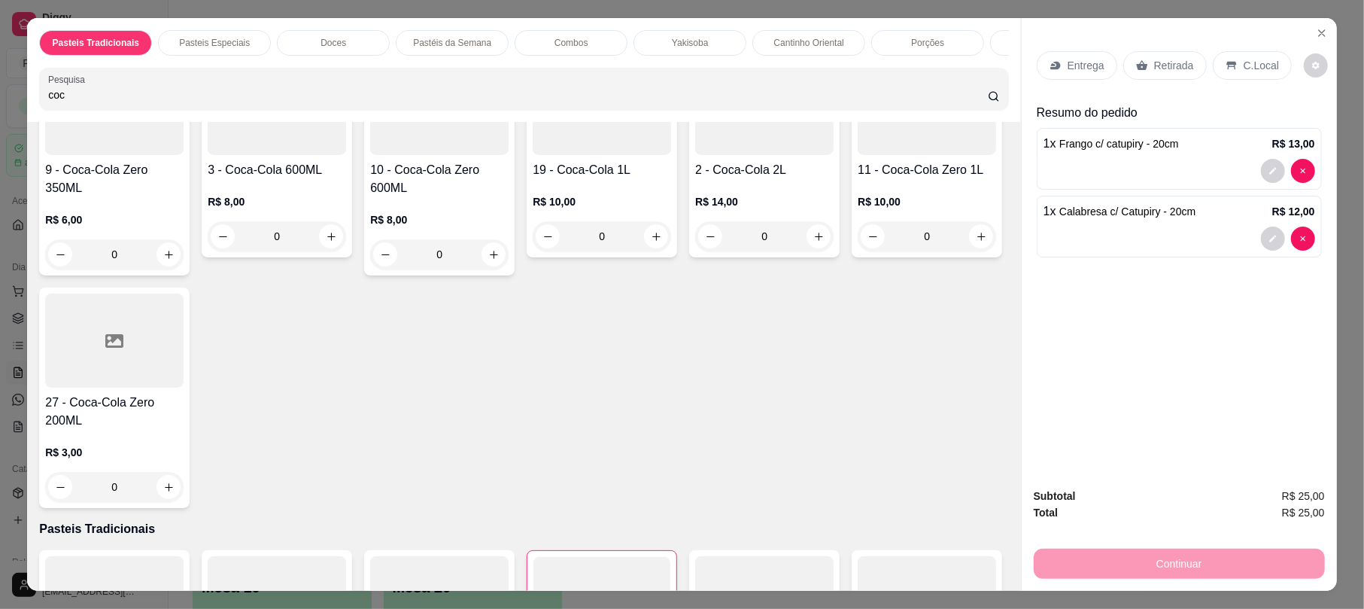
click at [671, 251] on div "0" at bounding box center [602, 236] width 138 height 30
click at [346, 196] on div "R$ 8,00 0" at bounding box center [277, 215] width 138 height 72
click at [671, 179] on h4 "19 - Coca-Cola 1L" at bounding box center [602, 170] width 138 height 18
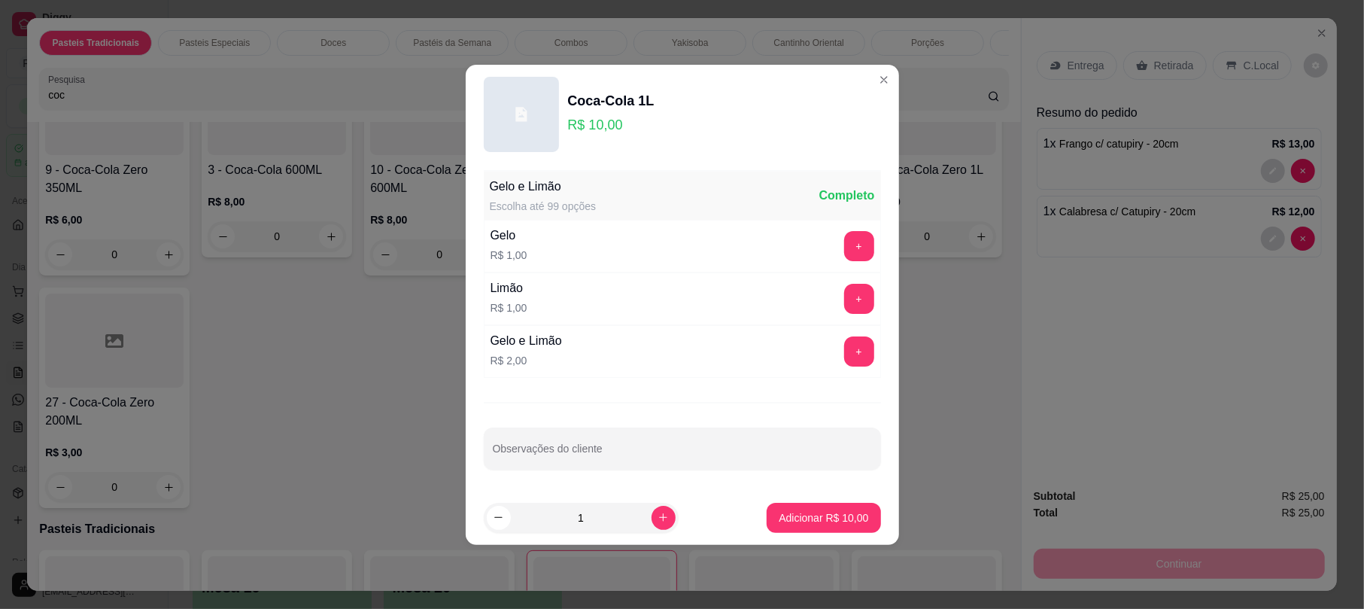
click at [864, 519] on button "Adicionar R$ 10,00" at bounding box center [824, 518] width 114 height 30
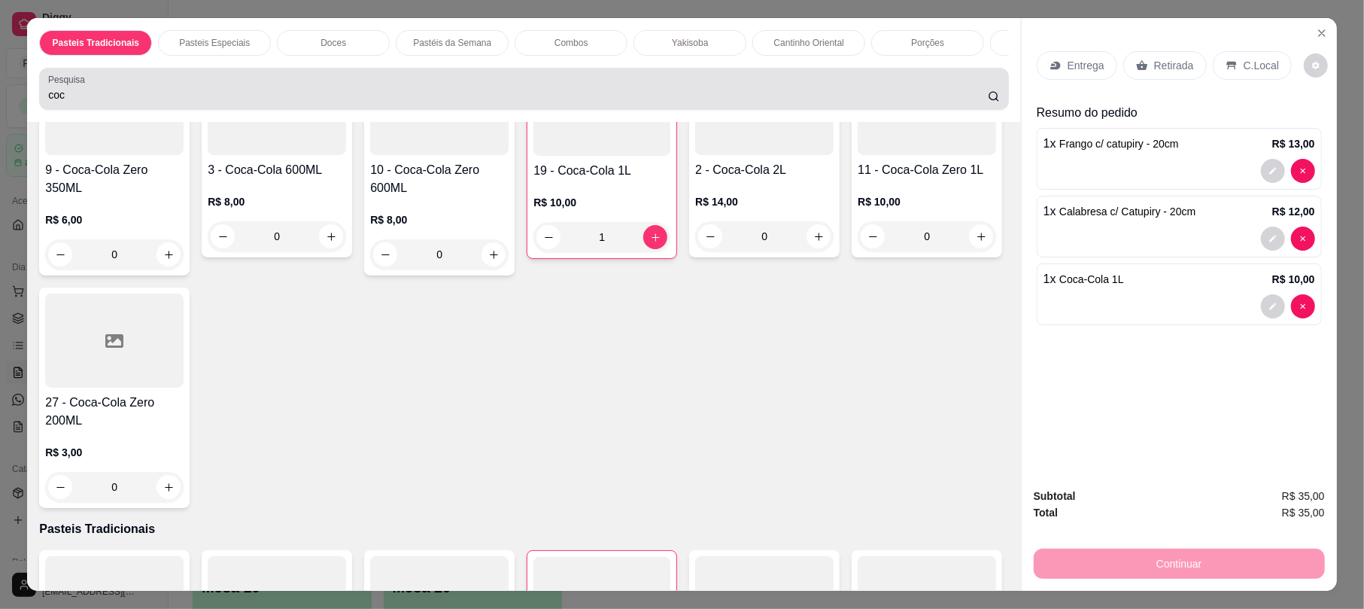
click at [560, 102] on input "coc" at bounding box center [518, 94] width 940 height 15
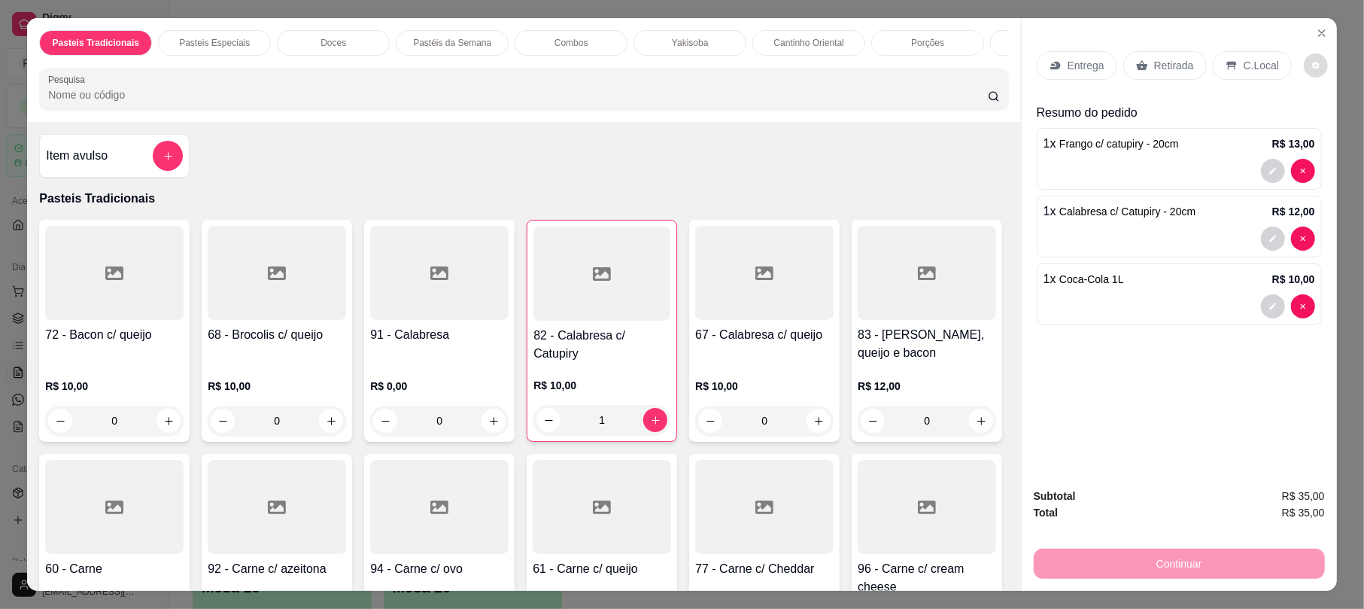
scroll to position [1, 0]
click at [1166, 75] on div "Retirada" at bounding box center [1165, 65] width 84 height 29
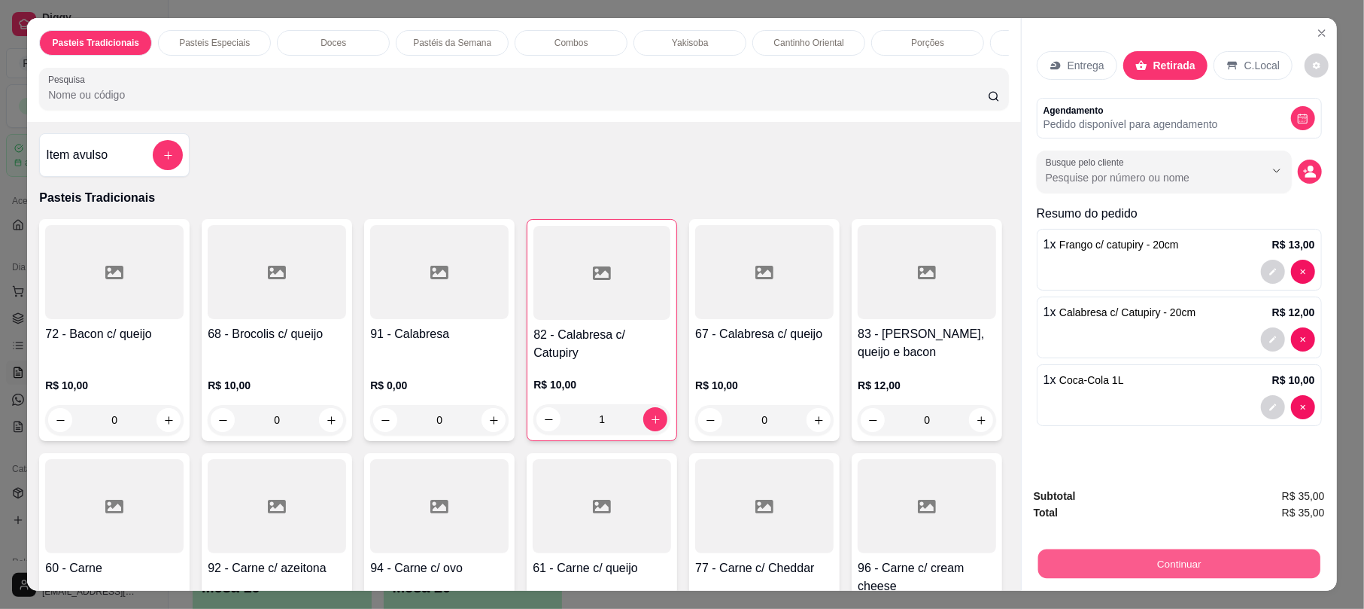
click at [1162, 549] on button "Continuar" at bounding box center [1179, 562] width 282 height 29
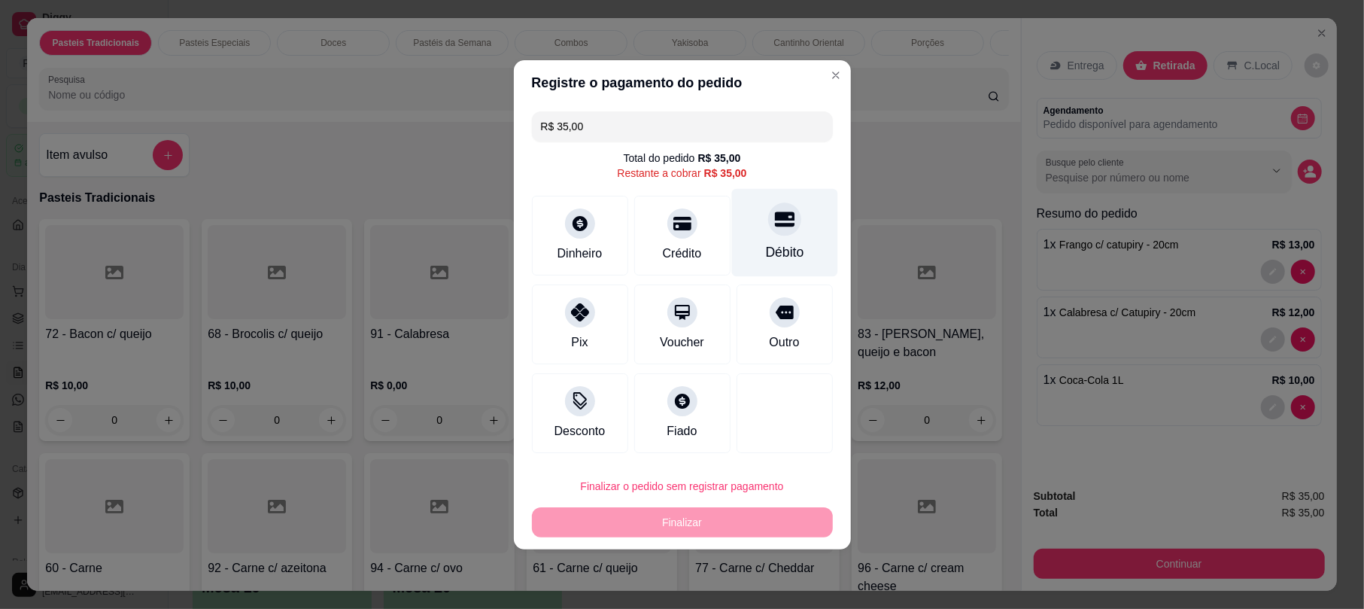
click at [779, 238] on div "Débito" at bounding box center [784, 232] width 106 height 88
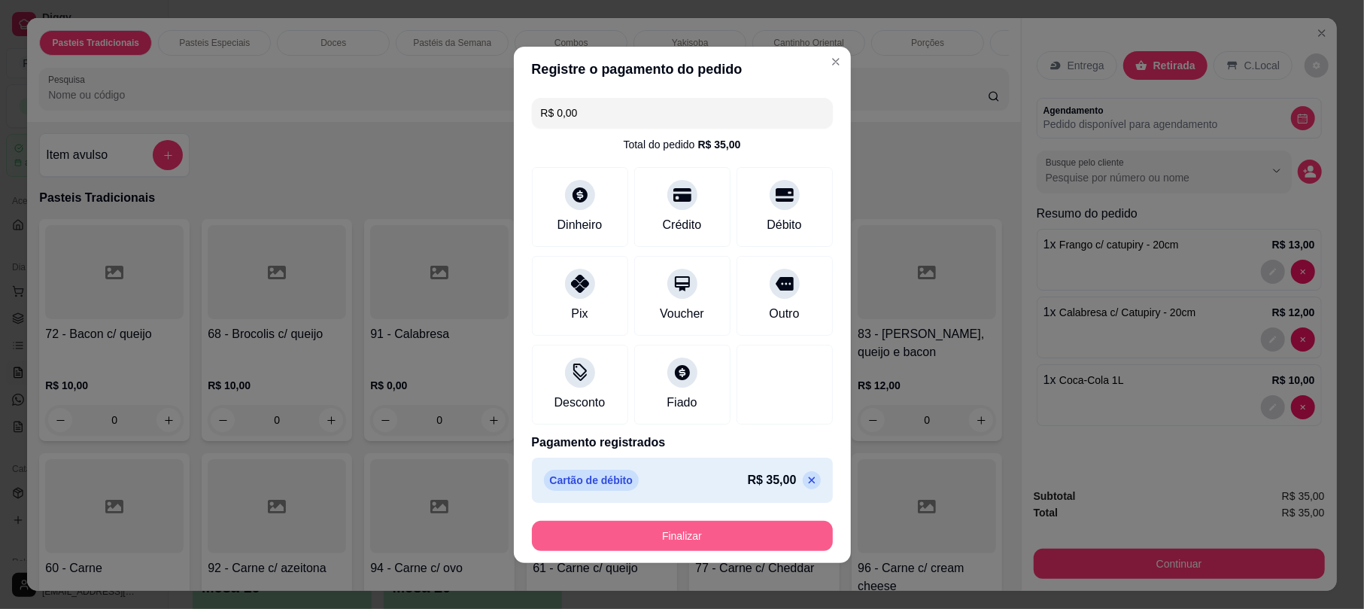
click at [716, 539] on button "Finalizar" at bounding box center [682, 536] width 301 height 30
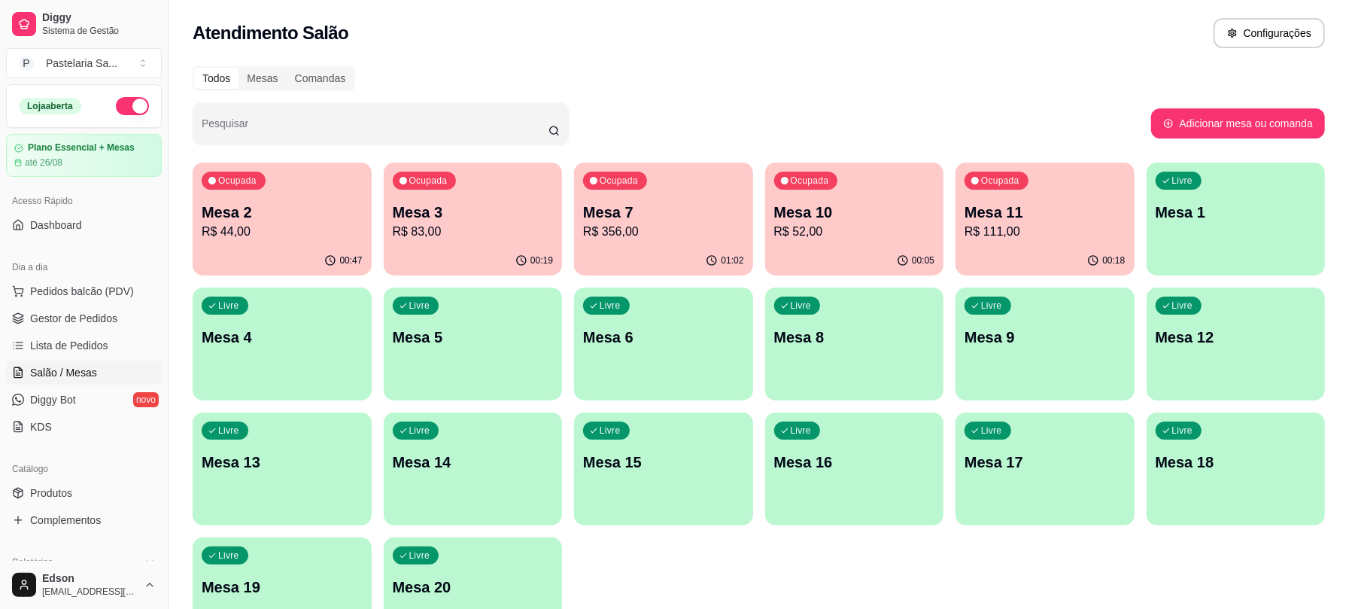
click at [877, 87] on div "Todos Mesas Comandas" at bounding box center [759, 78] width 1132 height 24
click at [53, 307] on link "Gestor de Pedidos" at bounding box center [84, 318] width 156 height 24
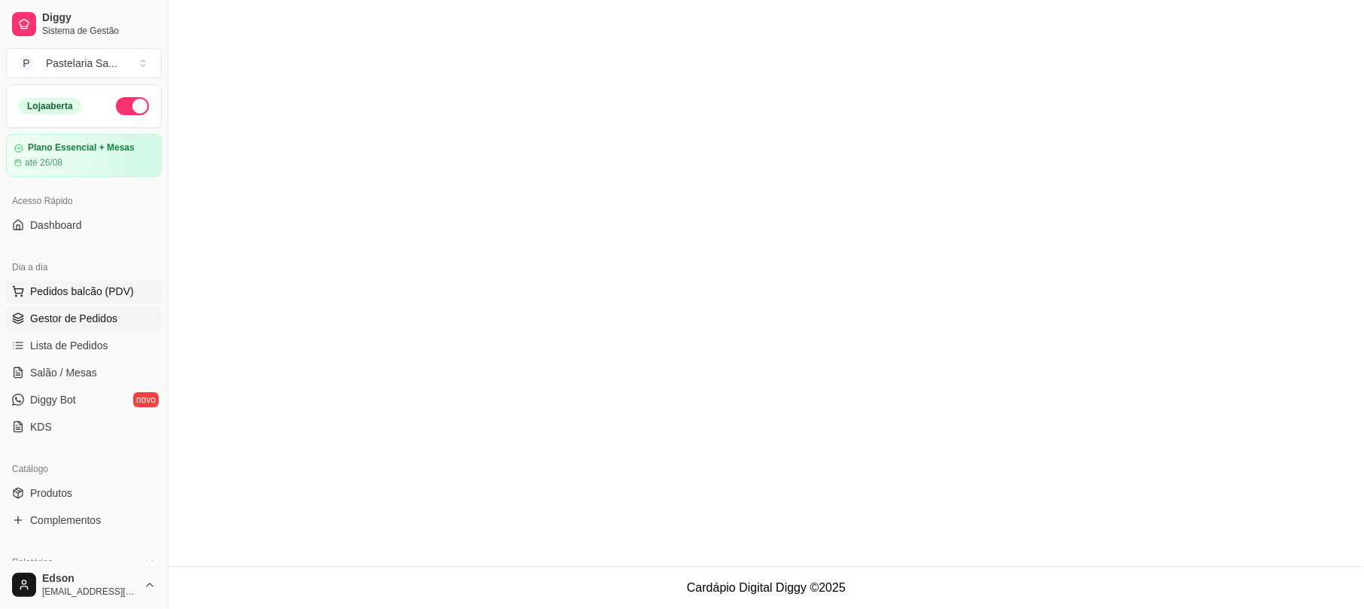
click at [53, 293] on span "Pedidos balcão (PDV)" at bounding box center [82, 291] width 104 height 15
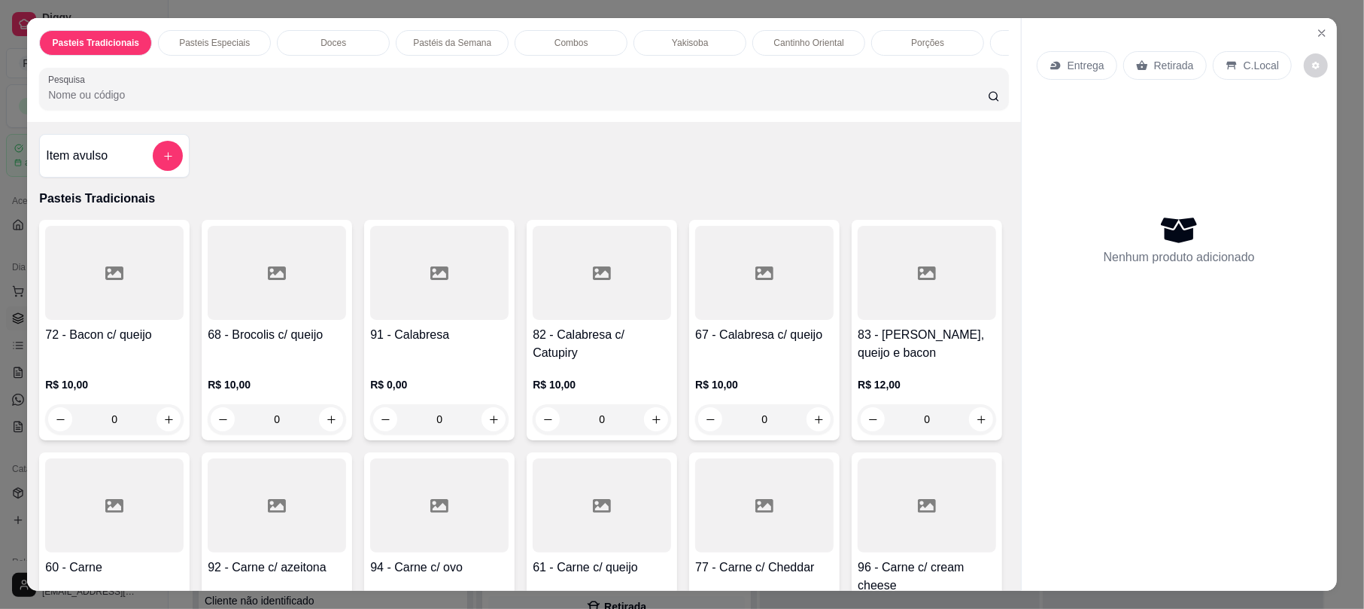
click at [1165, 64] on p "Retirada" at bounding box center [1174, 65] width 40 height 15
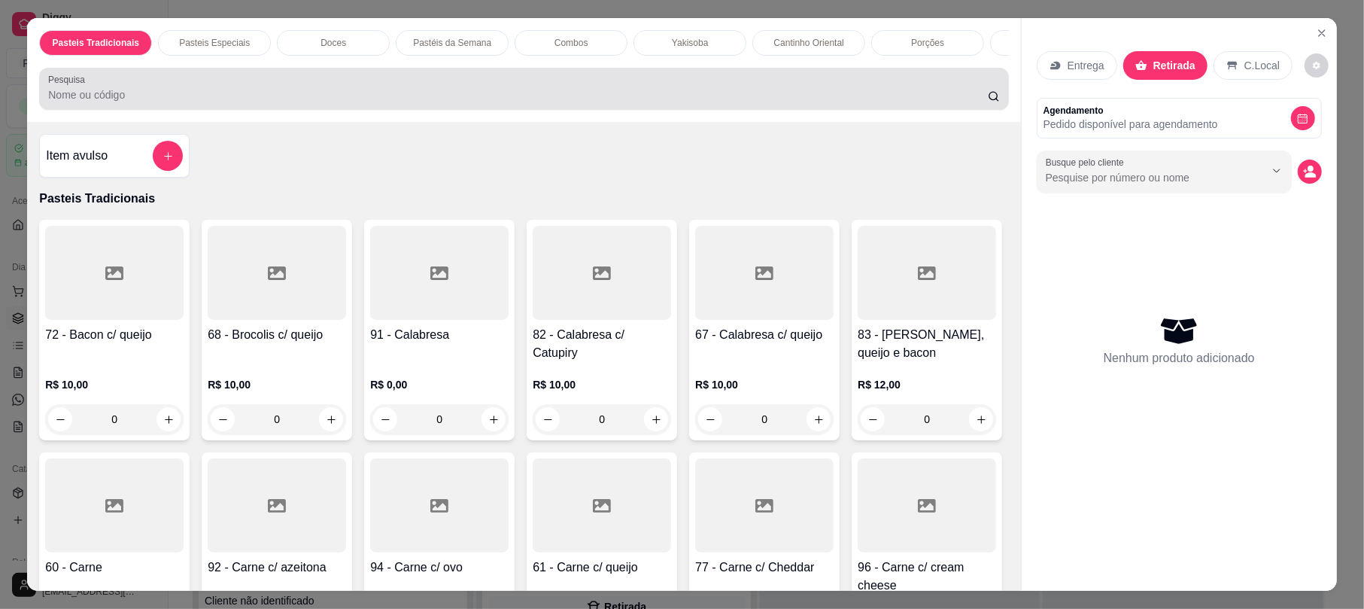
click at [585, 110] on div "Pesquisa" at bounding box center [523, 89] width 969 height 42
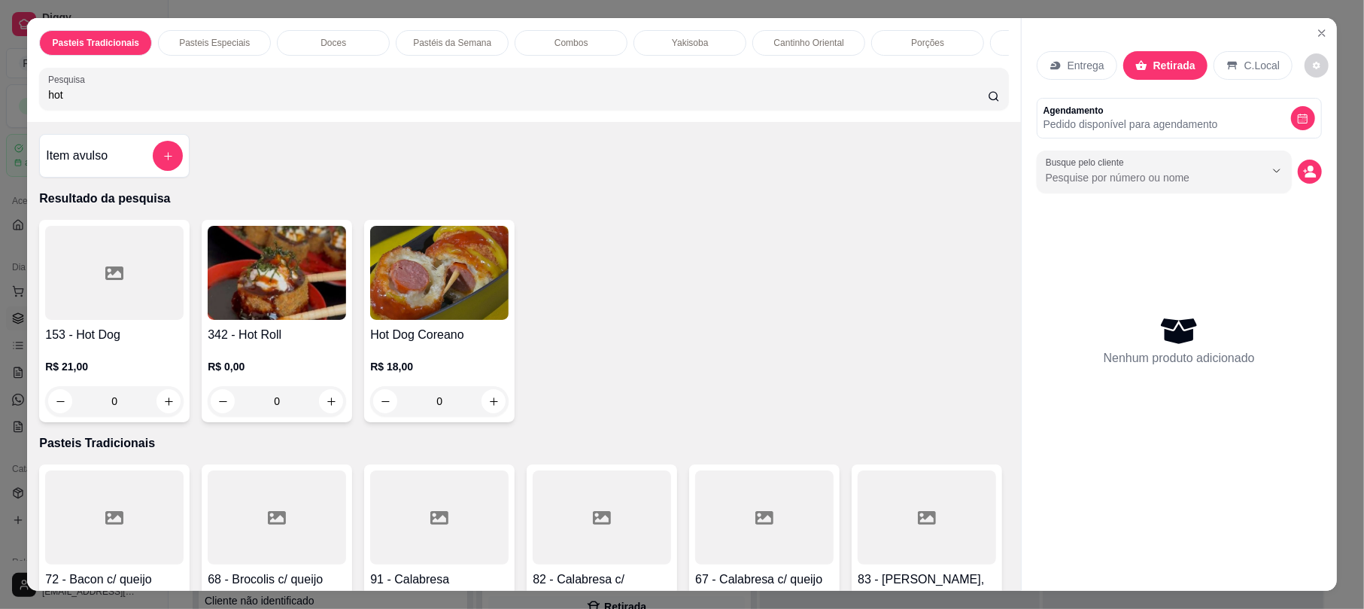
click at [274, 373] on div "R$ 0,00 0" at bounding box center [277, 380] width 138 height 72
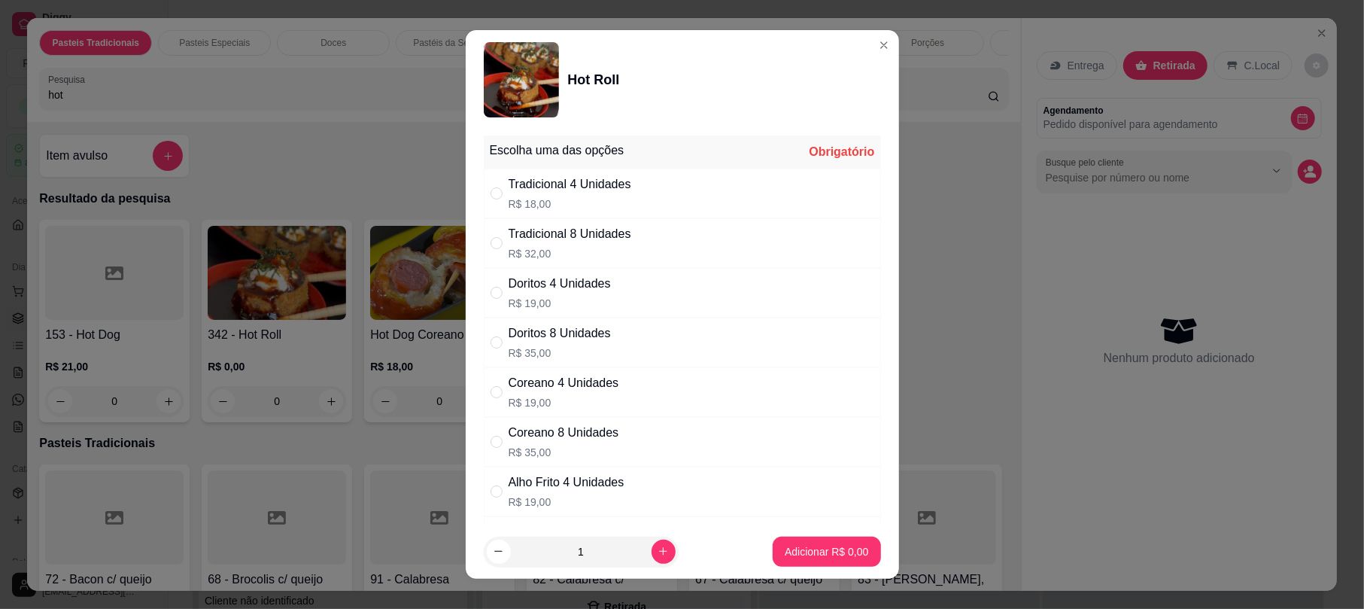
click at [636, 244] on div "Tradicional 8 Unidades R$ 32,00" at bounding box center [682, 243] width 397 height 50
click at [798, 540] on button "Adicionar R$ 32,00" at bounding box center [824, 551] width 114 height 30
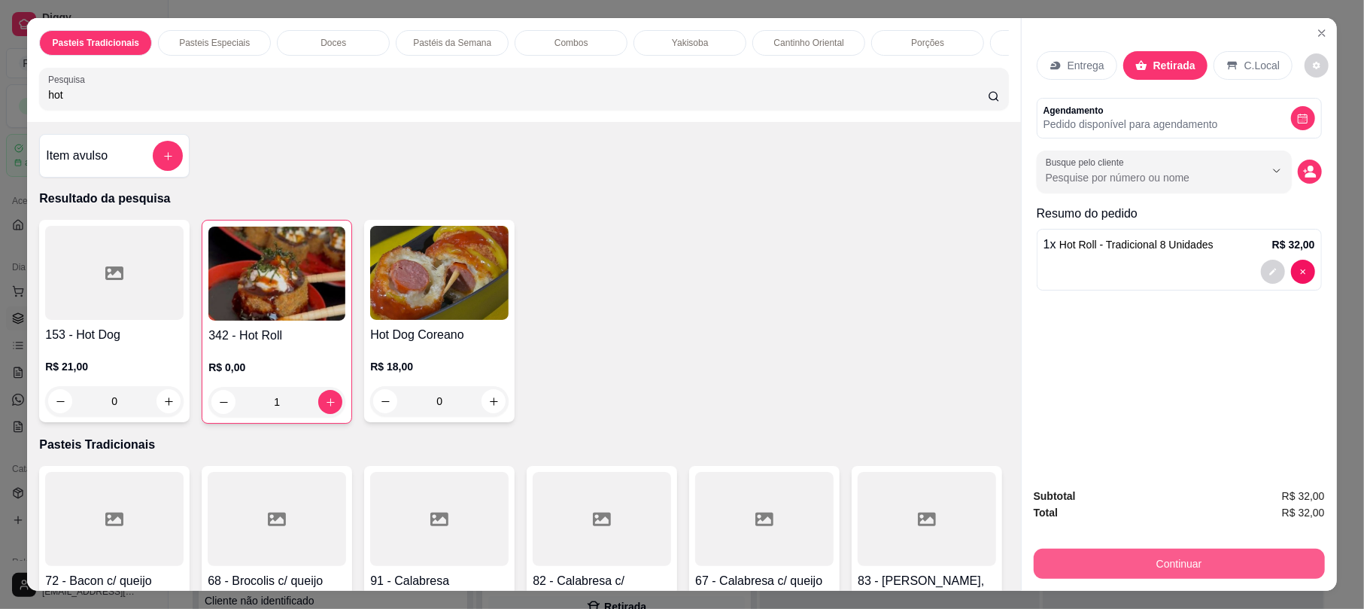
click at [1195, 563] on button "Continuar" at bounding box center [1179, 563] width 291 height 30
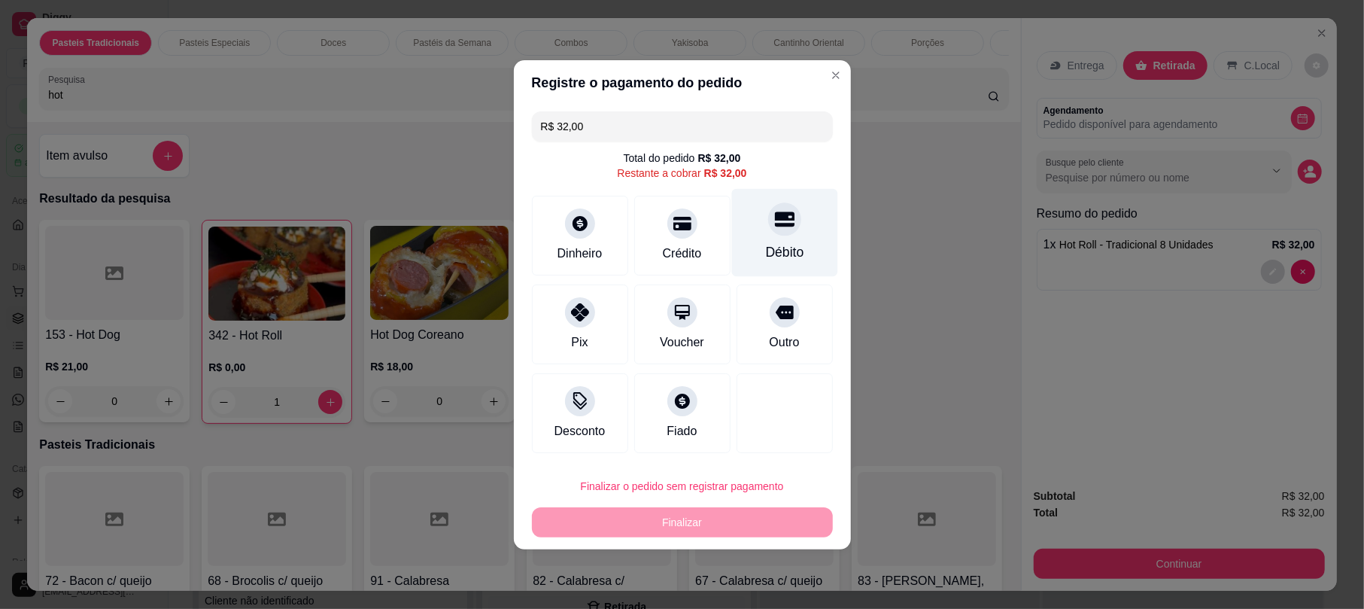
click at [787, 235] on div "Débito" at bounding box center [784, 232] width 106 height 88
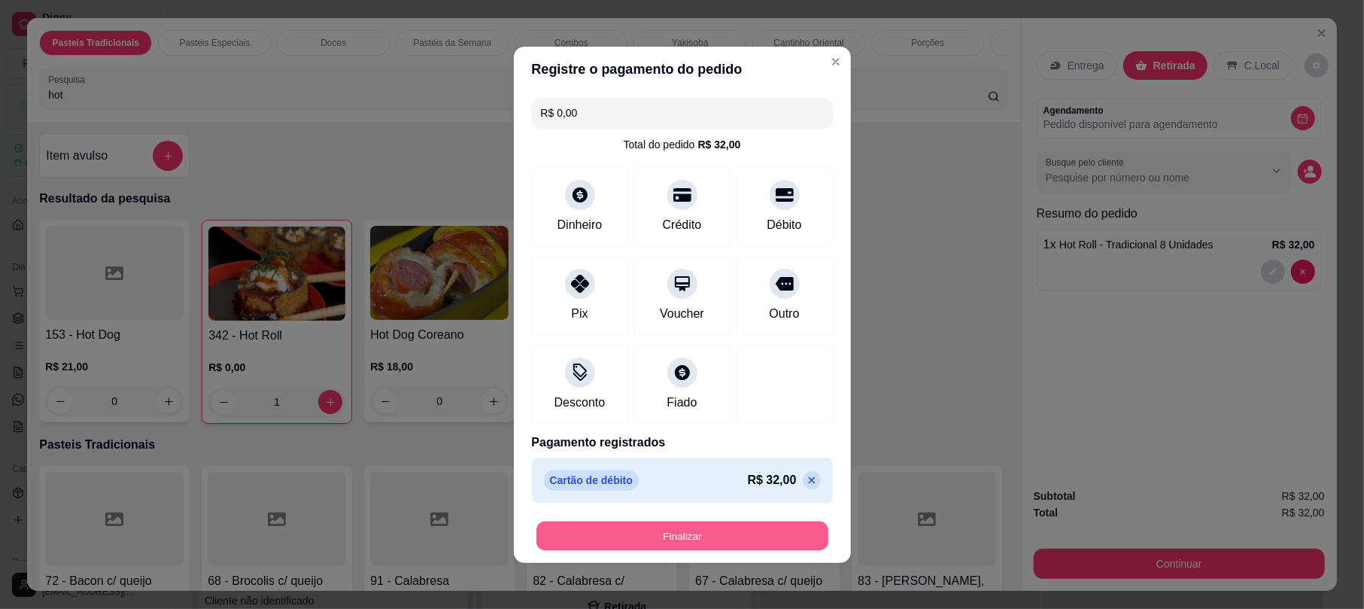
click at [771, 545] on button "Finalizar" at bounding box center [682, 535] width 292 height 29
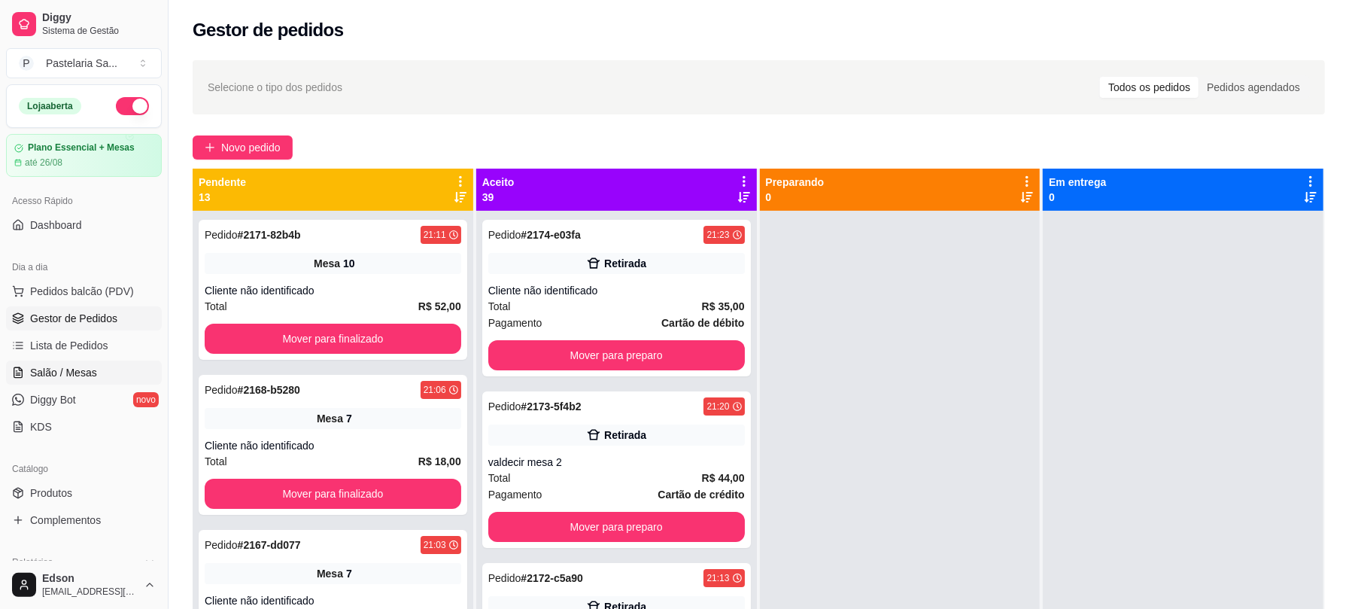
click at [85, 381] on link "Salão / Mesas" at bounding box center [84, 372] width 156 height 24
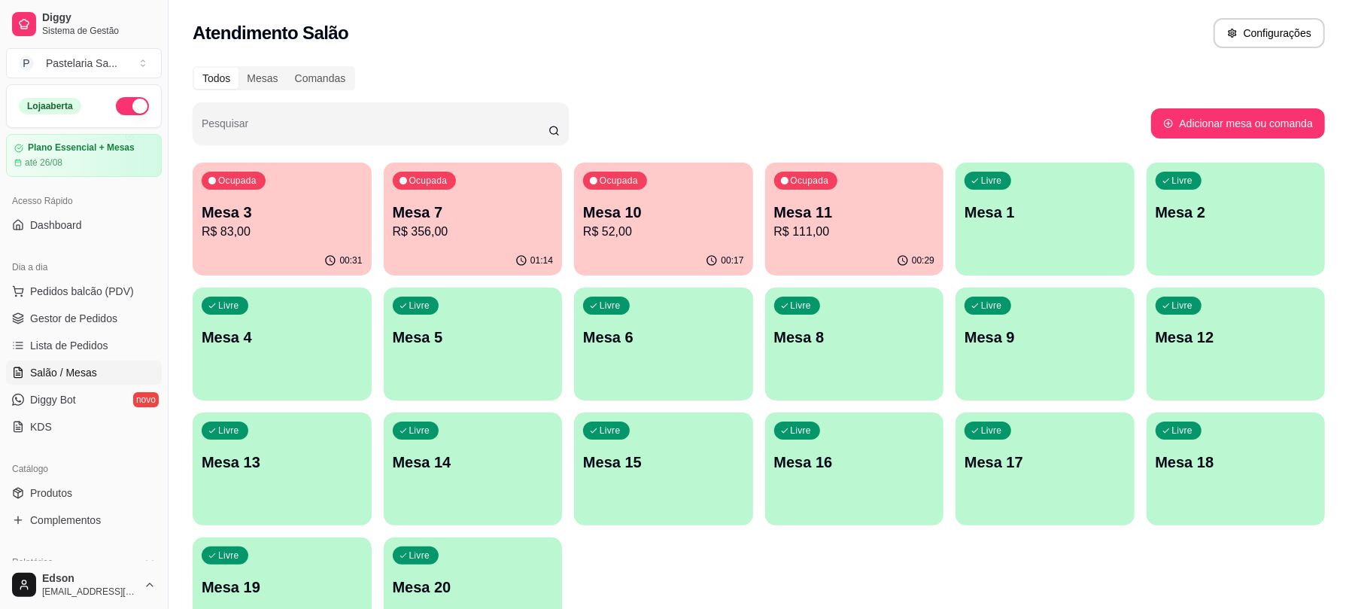
click at [806, 454] on div "Ocupada Mesa 3 R$ 83,00 00:31 Ocupada Mesa 7 R$ 356,00 01:14 Ocupada Mesa 10 R$…" at bounding box center [759, 405] width 1132 height 487
click at [949, 93] on div "Todos Mesas Comandas Pesquisar Adicionar mesa ou comanda Ocupada Mesa 3 R$ 83,0…" at bounding box center [759, 362] width 1180 height 611
click at [654, 158] on div "Todos Mesas Comandas Pesquisar Adicionar mesa ou comanda Ocupada Mesa 3 R$ 83,0…" at bounding box center [759, 362] width 1180 height 611
click at [311, 214] on p "Mesa 3" at bounding box center [282, 212] width 161 height 21
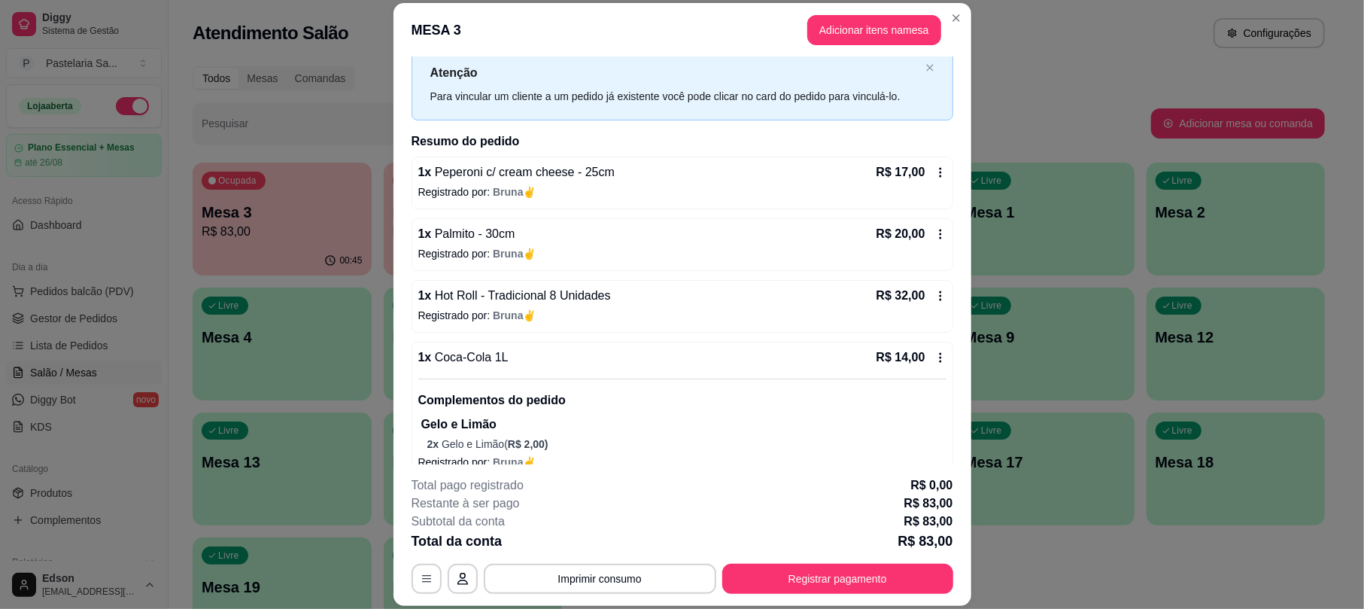
scroll to position [66, 0]
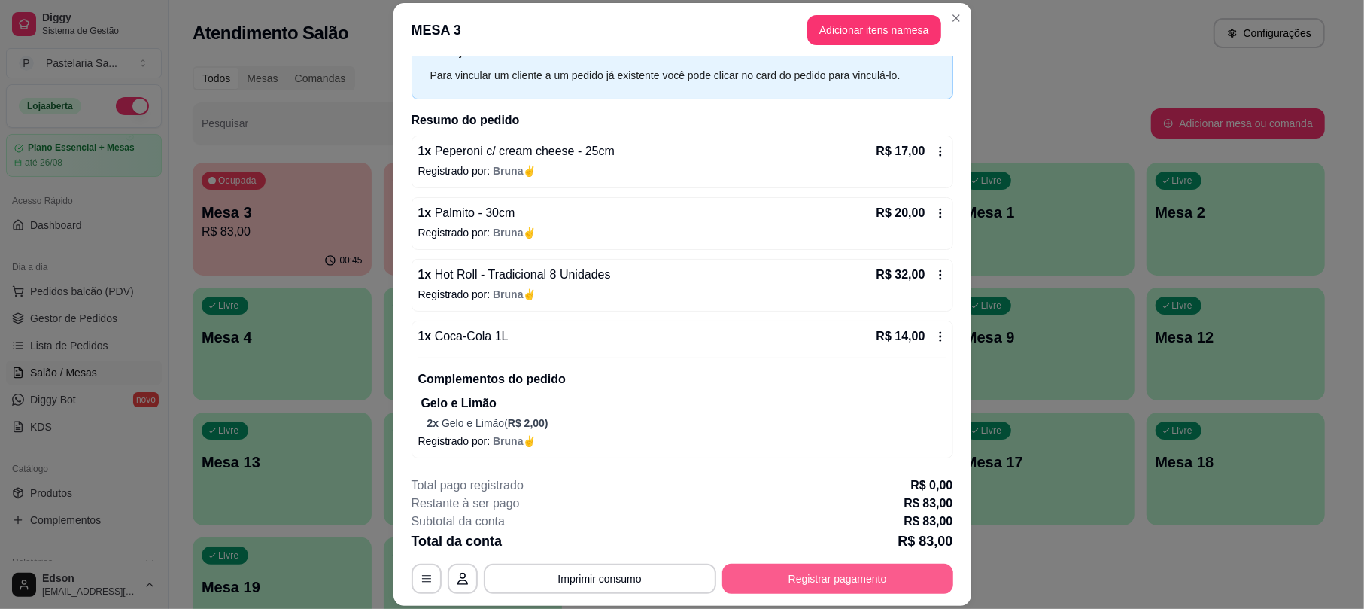
click at [834, 575] on button "Registrar pagamento" at bounding box center [837, 578] width 231 height 30
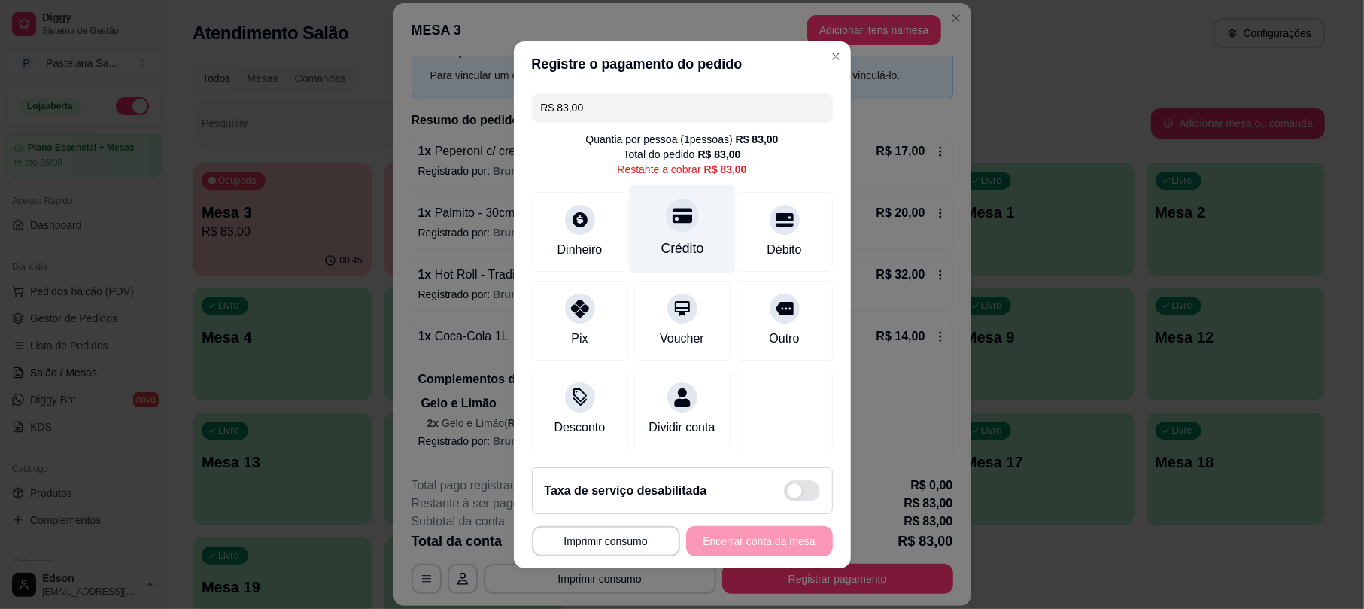
click at [687, 224] on div "Crédito" at bounding box center [682, 228] width 106 height 88
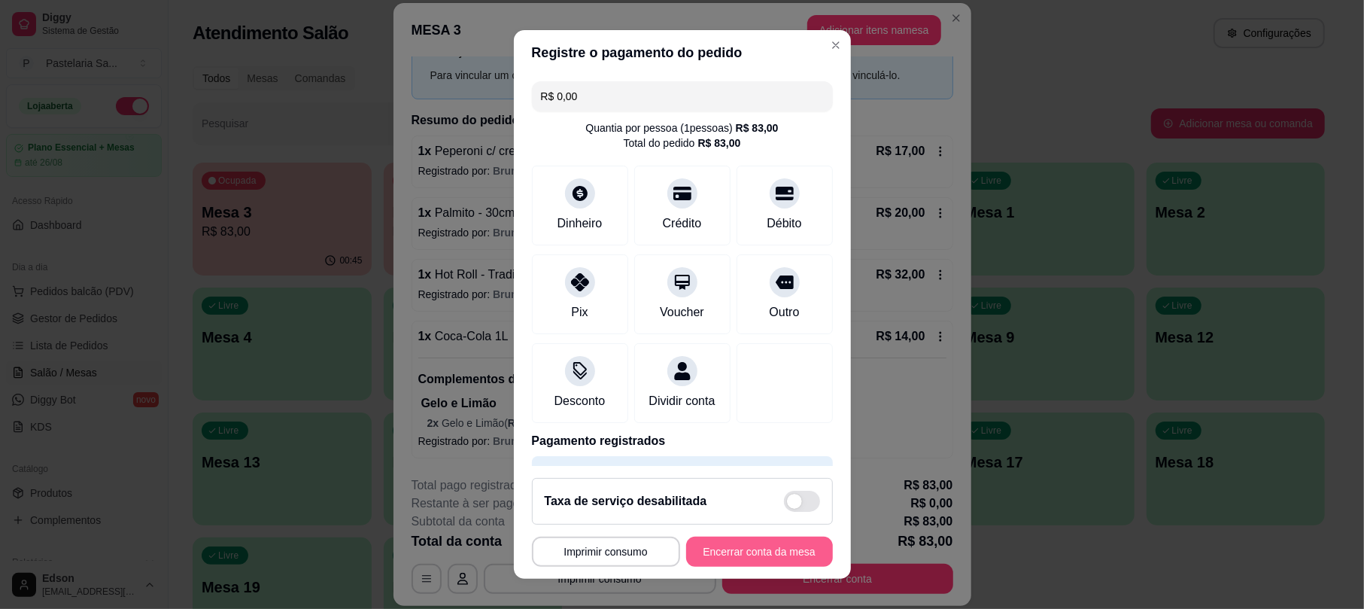
click at [715, 545] on button "Encerrar conta da mesa" at bounding box center [759, 551] width 147 height 30
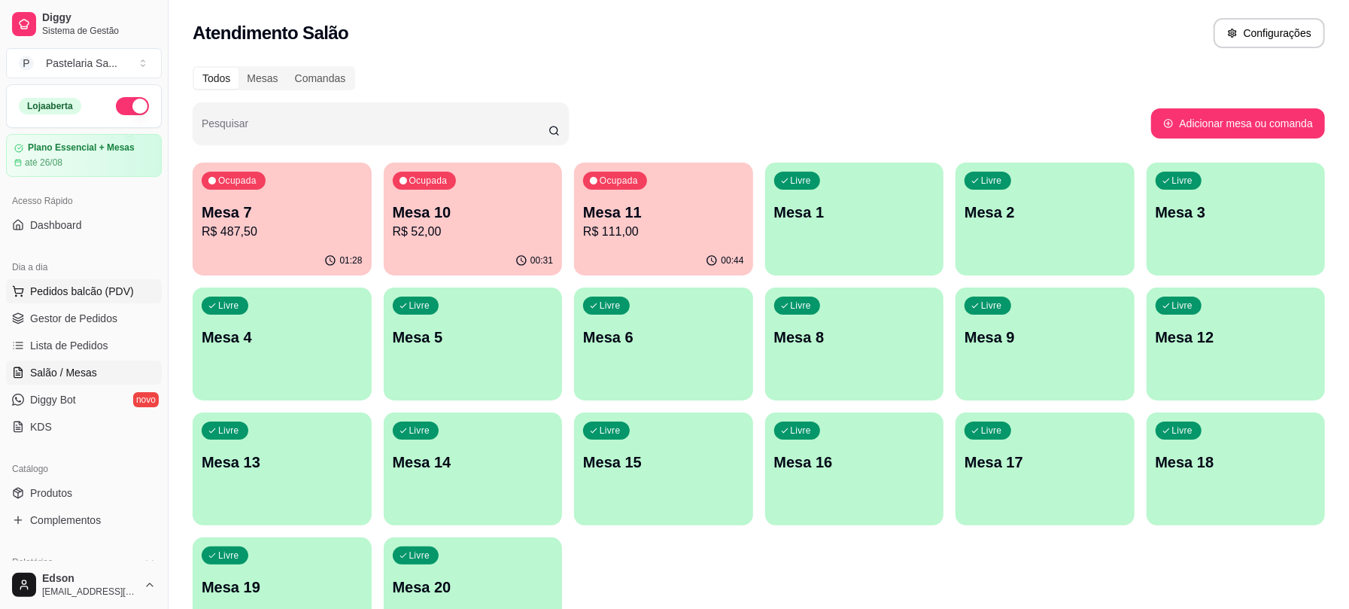
click at [112, 290] on span "Pedidos balcão (PDV)" at bounding box center [82, 291] width 104 height 15
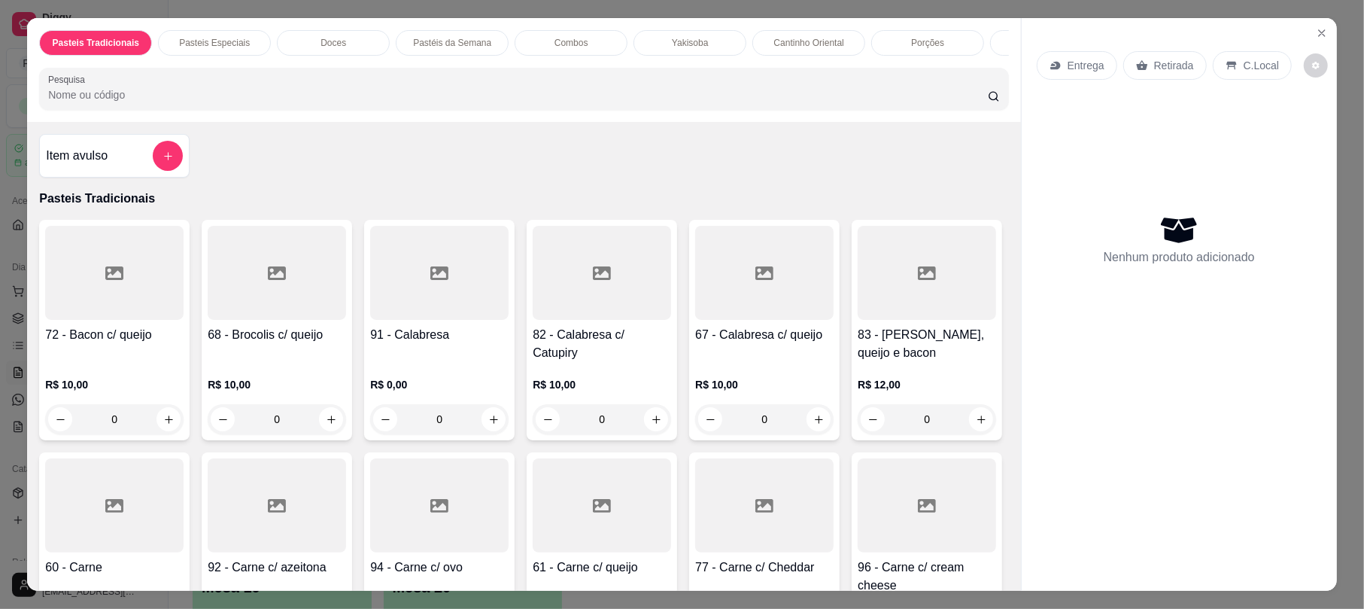
click at [1160, 63] on p "Retirada" at bounding box center [1174, 65] width 40 height 15
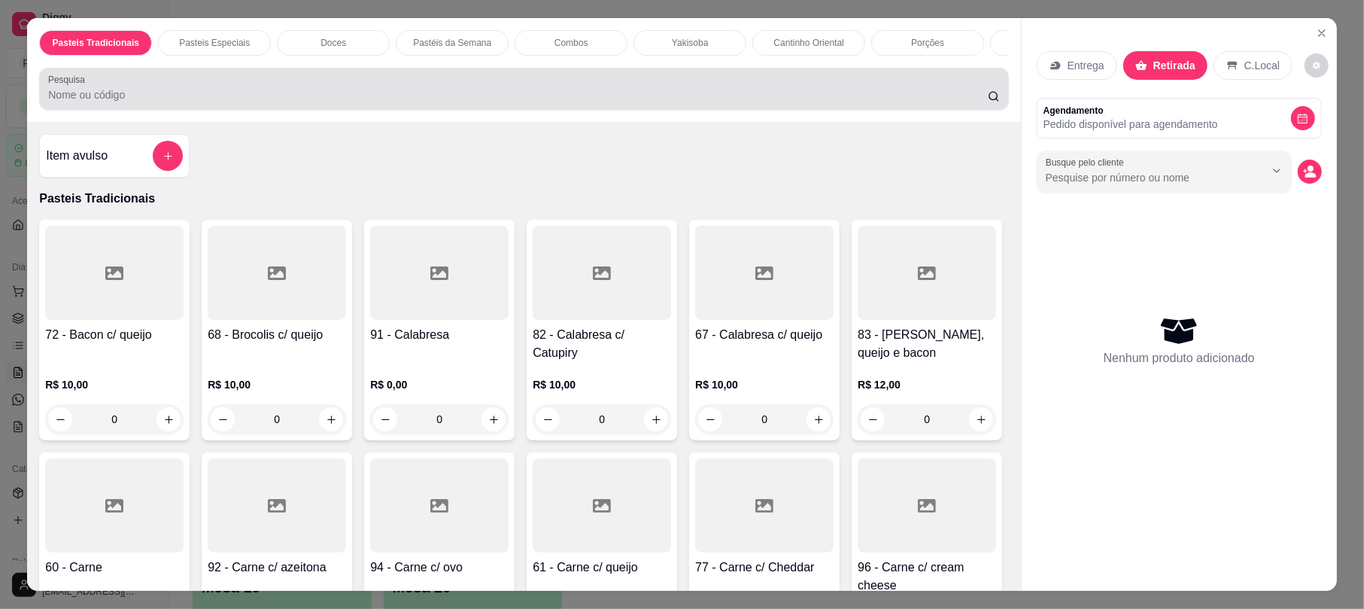
click at [726, 93] on div at bounding box center [523, 89] width 951 height 30
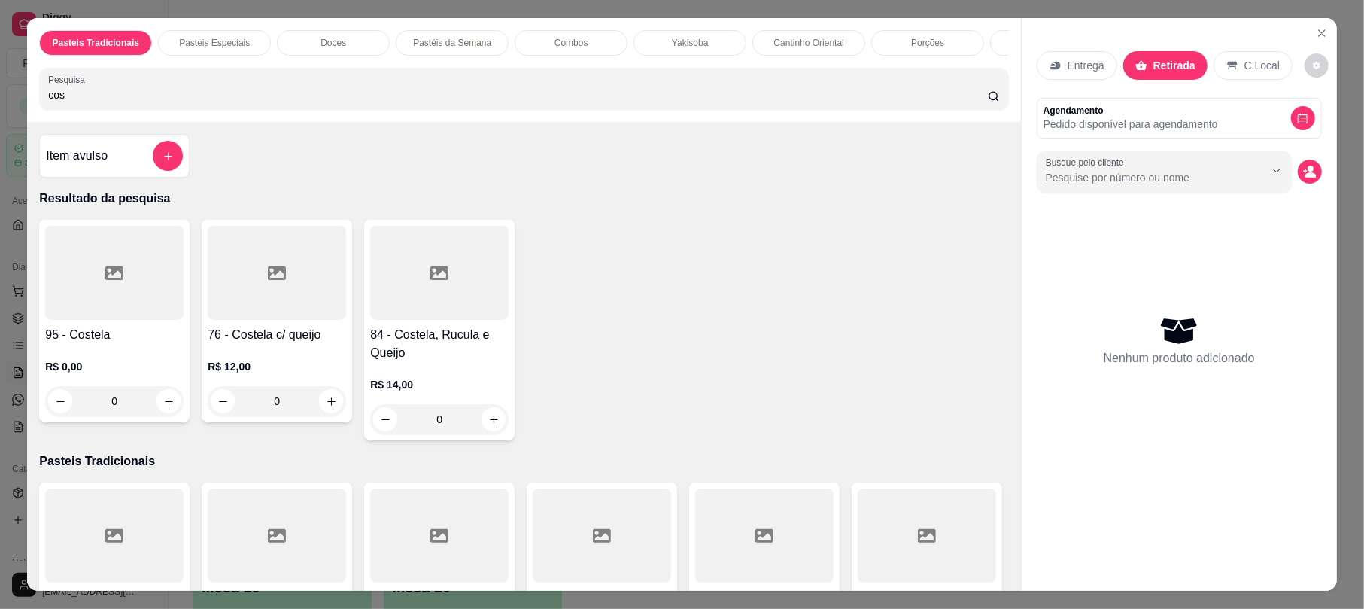
click at [245, 340] on div "76 - Costela c/ queijo R$ 12,00 0" at bounding box center [277, 321] width 150 height 202
click at [572, 305] on div "30cm R$ 24,00" at bounding box center [682, 293] width 397 height 50
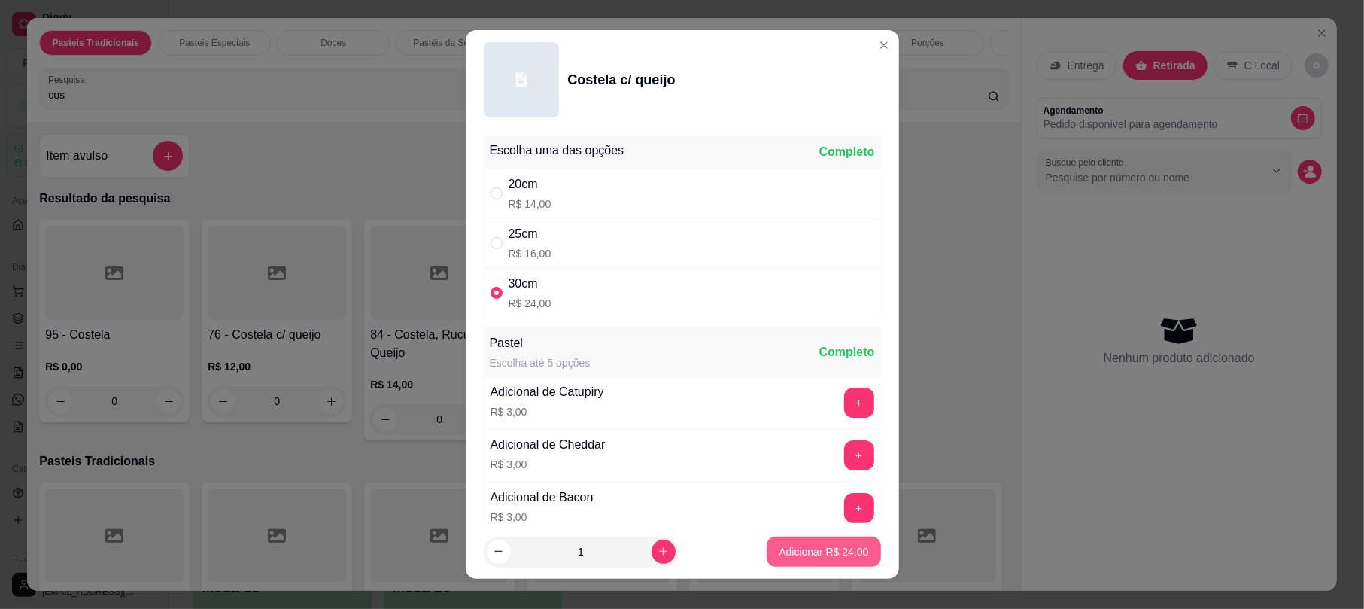
click at [805, 542] on button "Adicionar R$ 24,00" at bounding box center [824, 551] width 114 height 30
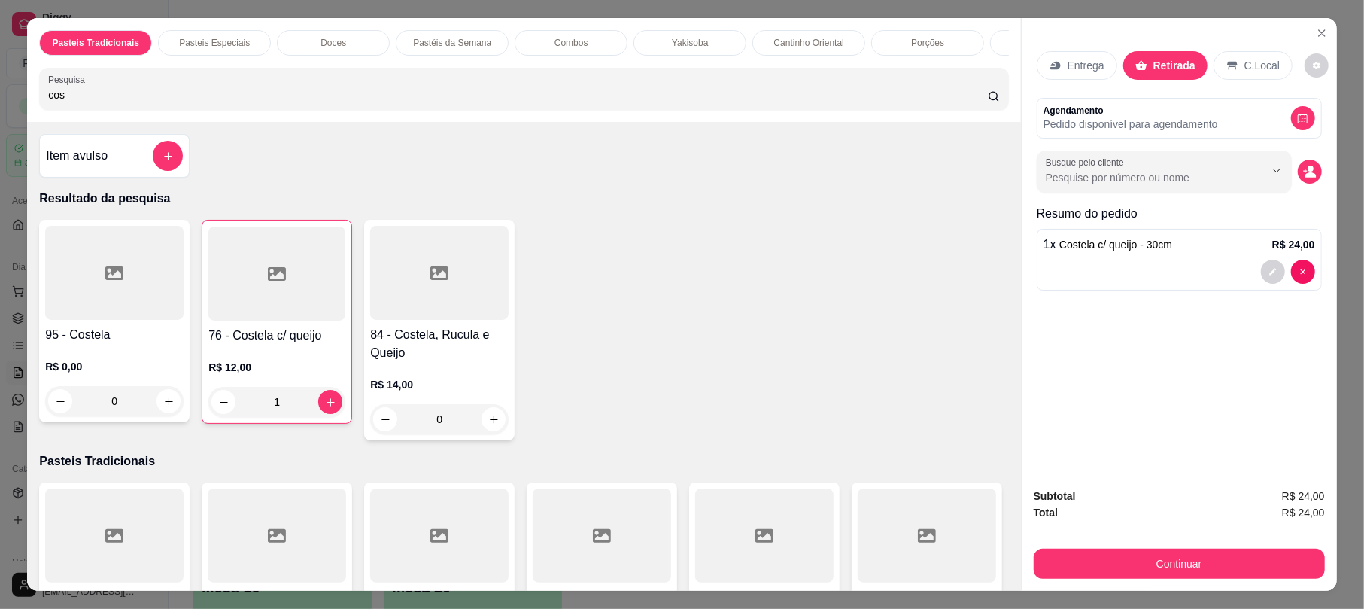
click at [368, 72] on div "Pasteis Tradicionais Pasteis Especiais Doces Pastéis da Semana Combos Yakisoba …" at bounding box center [523, 70] width 993 height 104
click at [371, 82] on div "Pasteis Tradicionais Pasteis Especiais Doces Pastéis da Semana Combos Yakisoba …" at bounding box center [523, 70] width 993 height 104
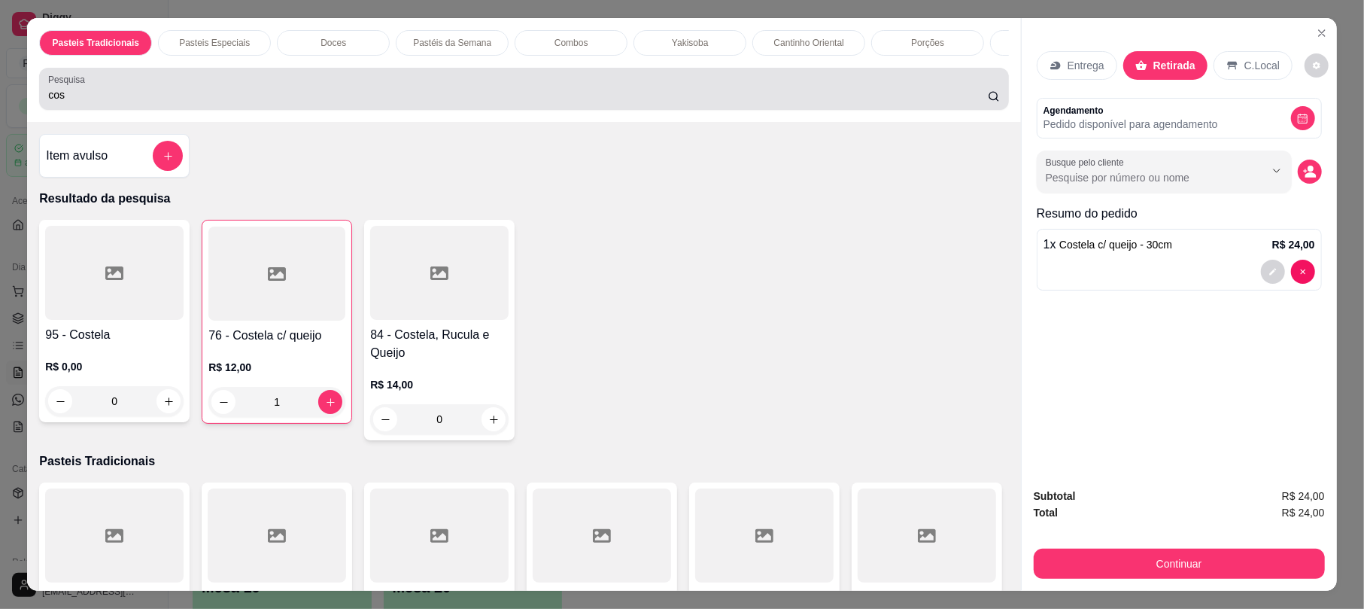
click at [374, 102] on input "cos" at bounding box center [518, 94] width 940 height 15
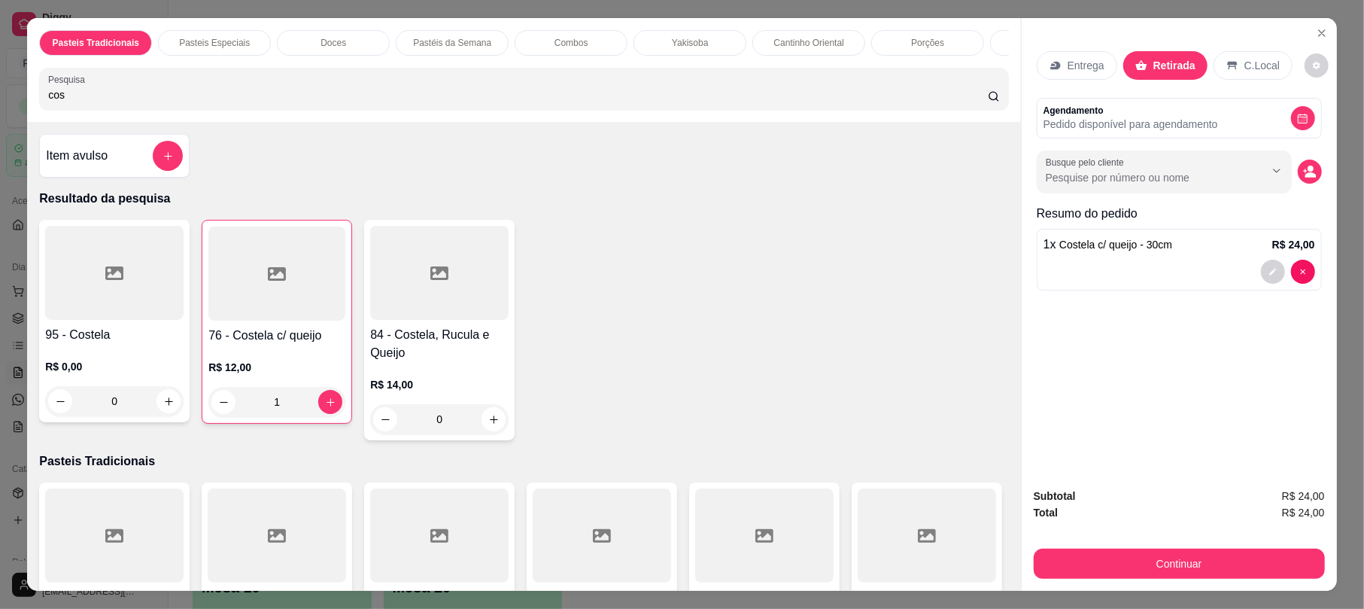
click at [374, 102] on input "cos" at bounding box center [518, 94] width 940 height 15
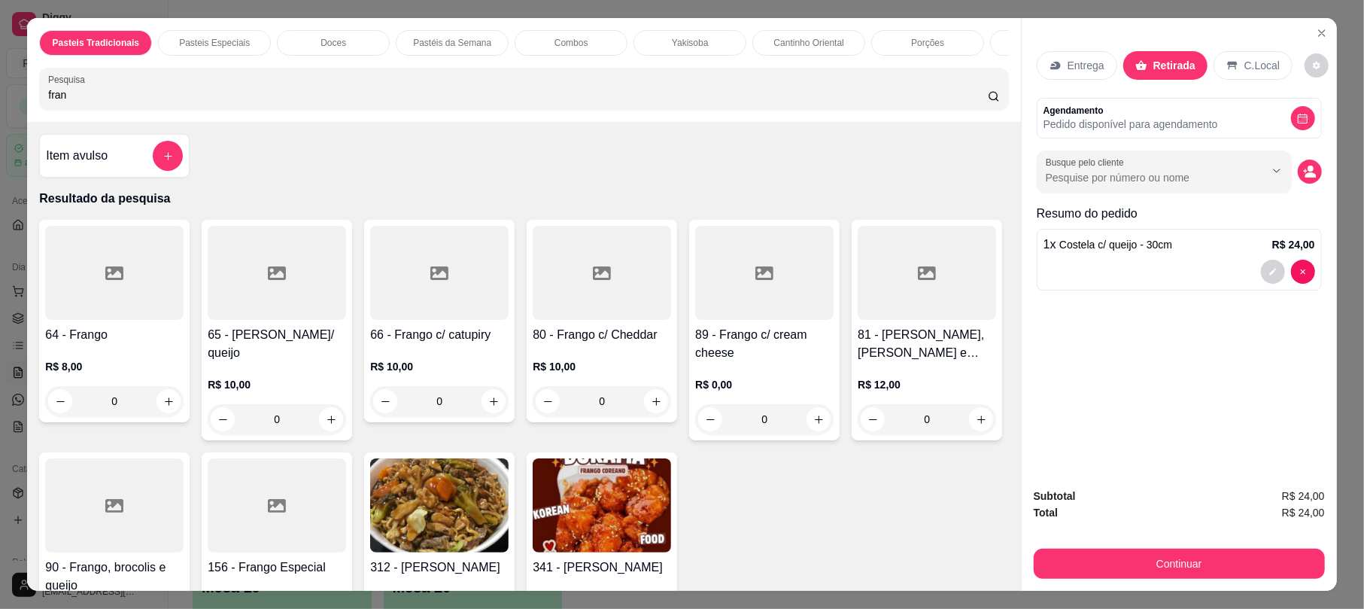
scroll to position [397, 0]
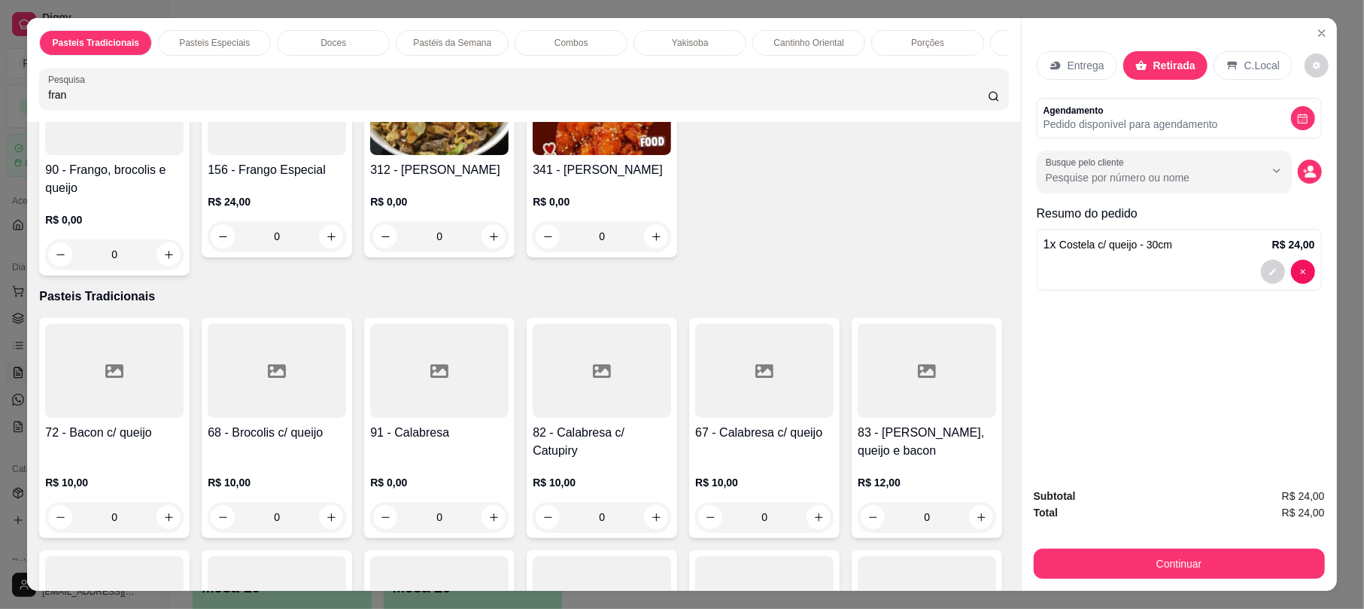
click at [184, 194] on h4 "90 - Frango, brocolis e queijo" at bounding box center [114, 179] width 138 height 36
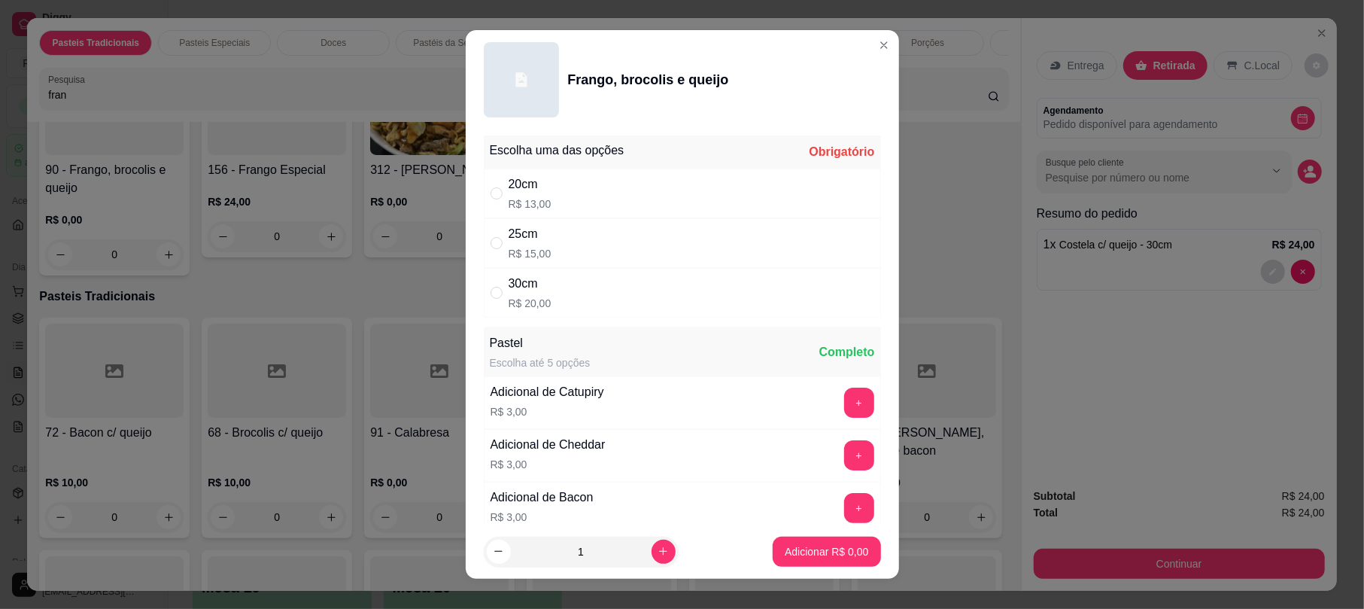
click at [633, 254] on div "25cm R$ 15,00" at bounding box center [682, 243] width 397 height 50
click at [834, 558] on p "Adicionar R$ 15,00" at bounding box center [824, 551] width 90 height 15
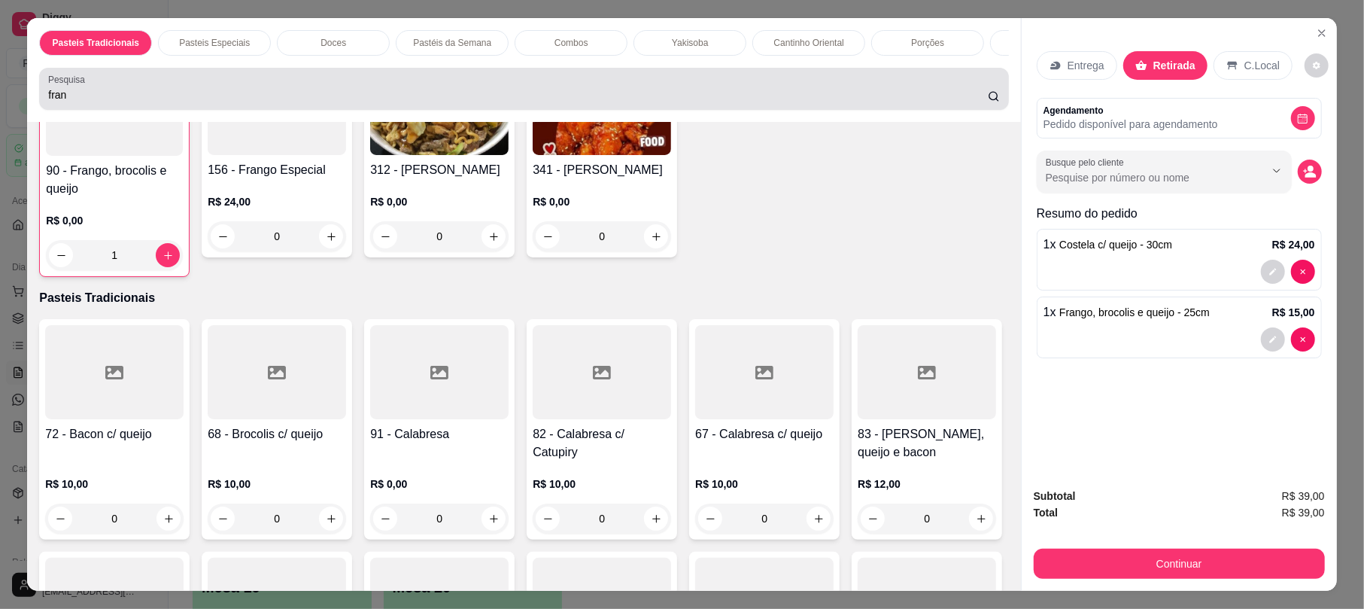
click at [623, 102] on input "fran" at bounding box center [518, 94] width 940 height 15
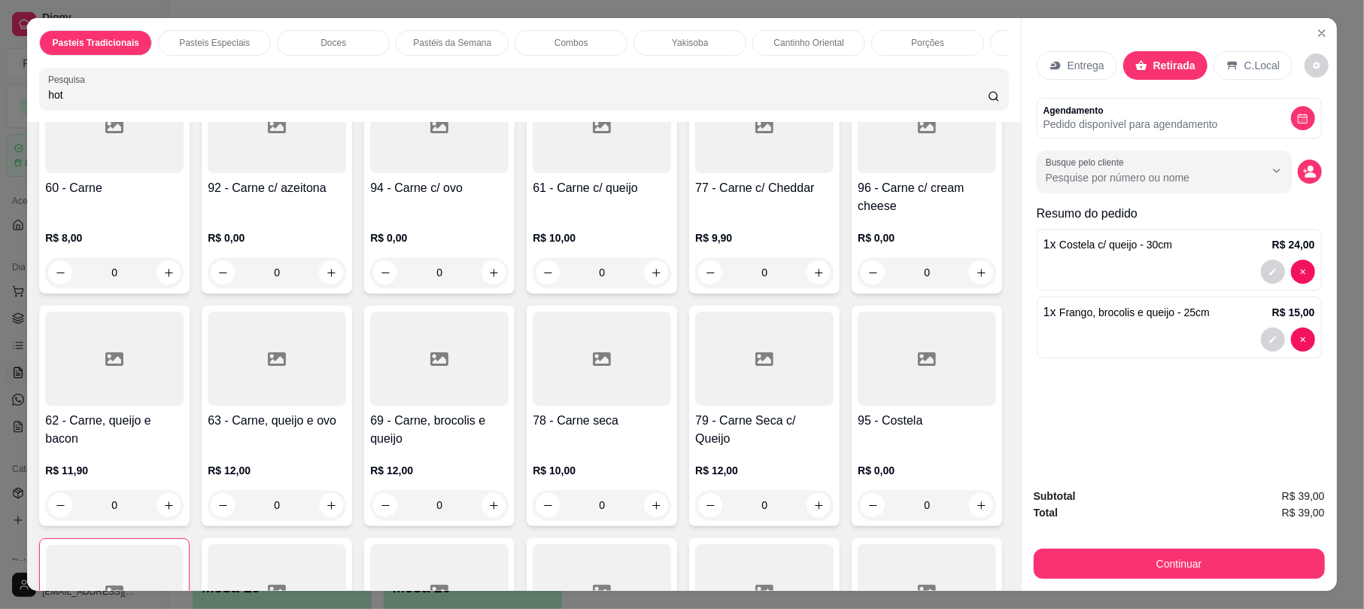
scroll to position [0, 0]
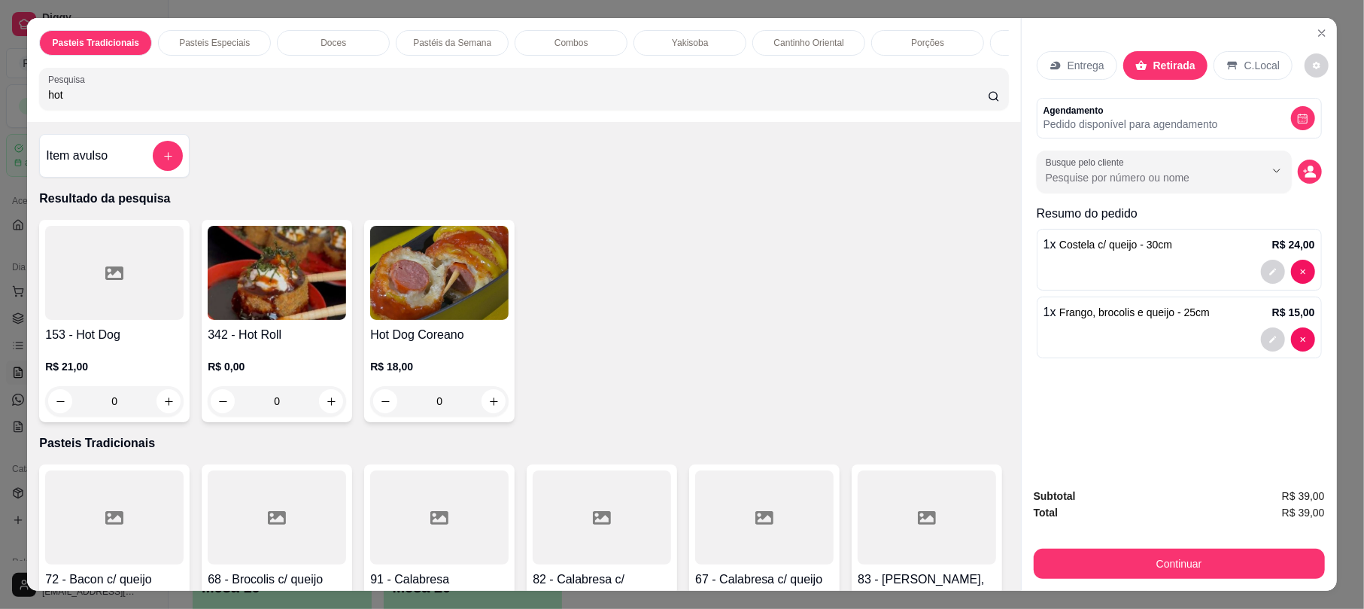
click at [275, 287] on img at bounding box center [277, 273] width 138 height 94
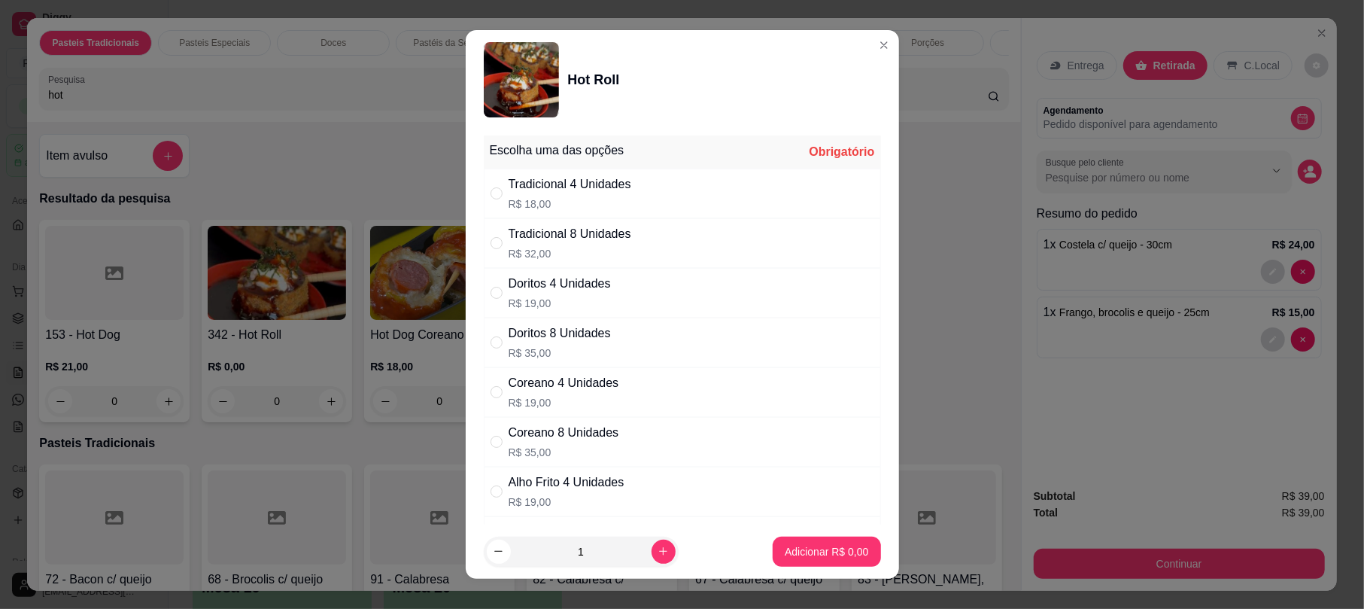
click at [560, 245] on div "Tradicional 8 Unidades R$ 32,00" at bounding box center [570, 243] width 123 height 36
click at [780, 546] on p "Adicionar R$ 32,00" at bounding box center [823, 551] width 87 height 14
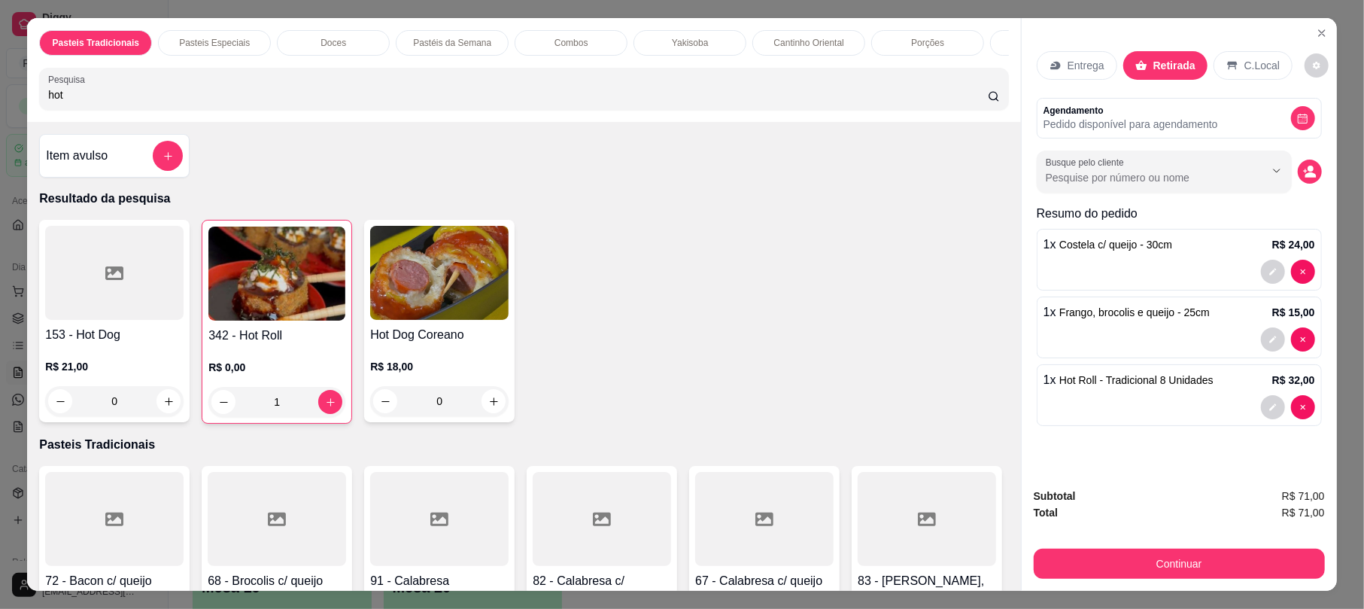
click at [1085, 70] on p "Entrega" at bounding box center [1085, 65] width 37 height 15
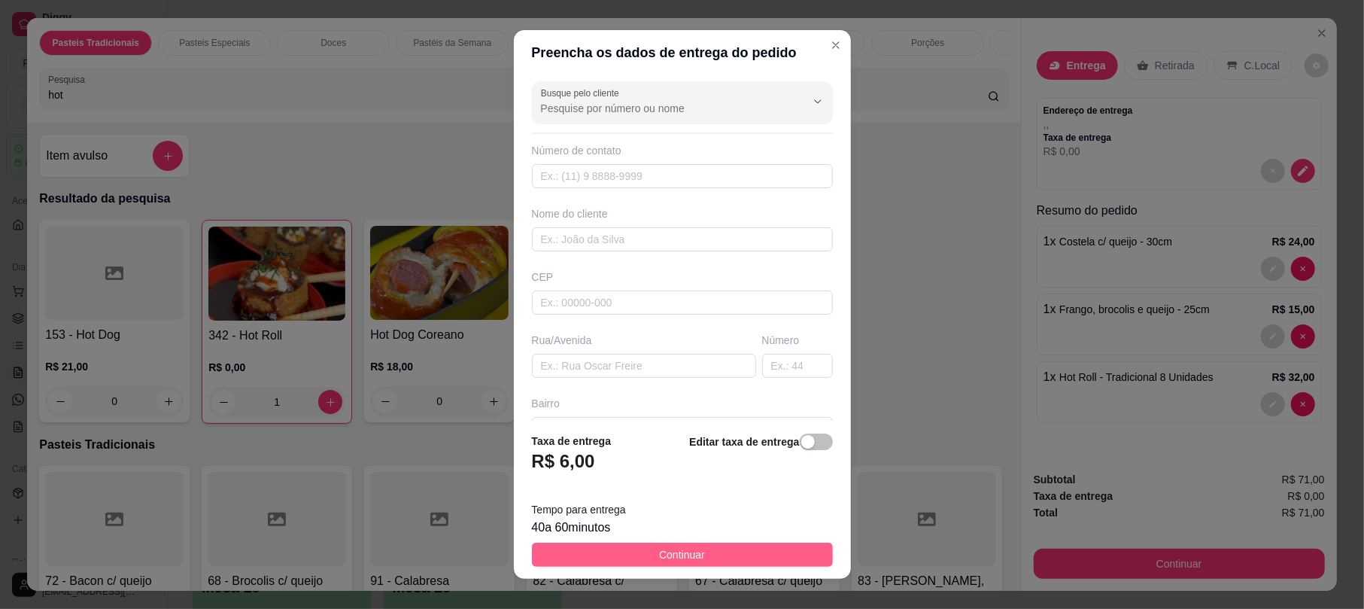
click at [744, 554] on button "Continuar" at bounding box center [682, 554] width 301 height 24
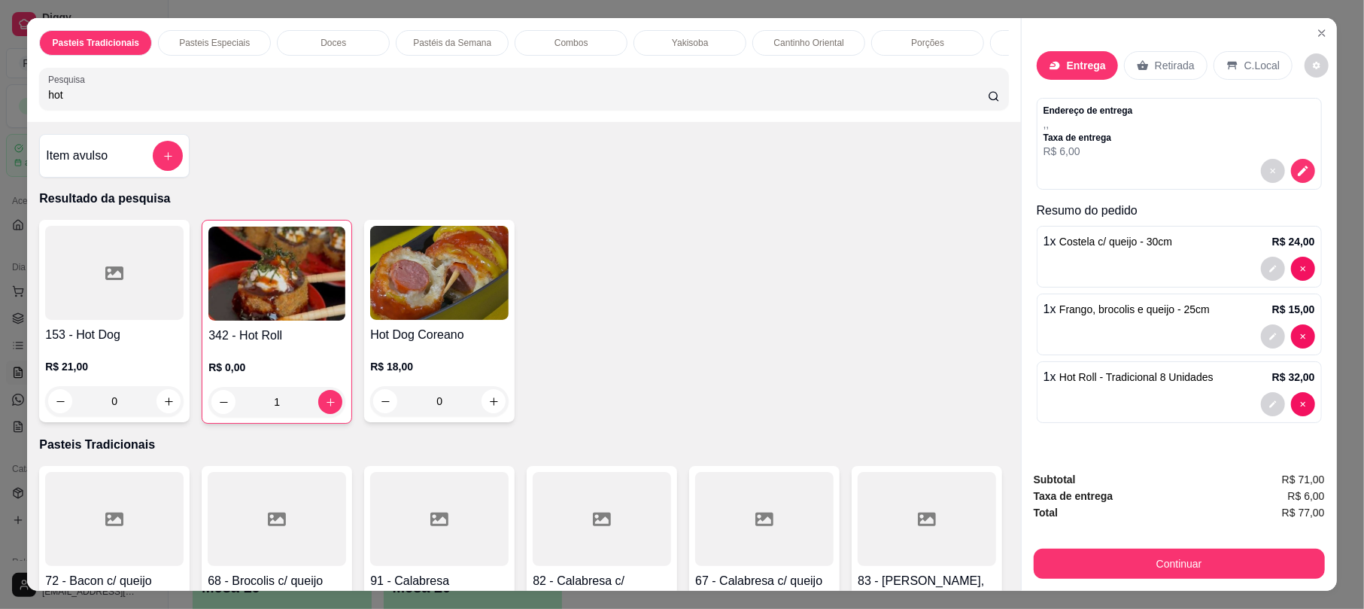
click at [1072, 55] on div "Entrega" at bounding box center [1077, 65] width 81 height 29
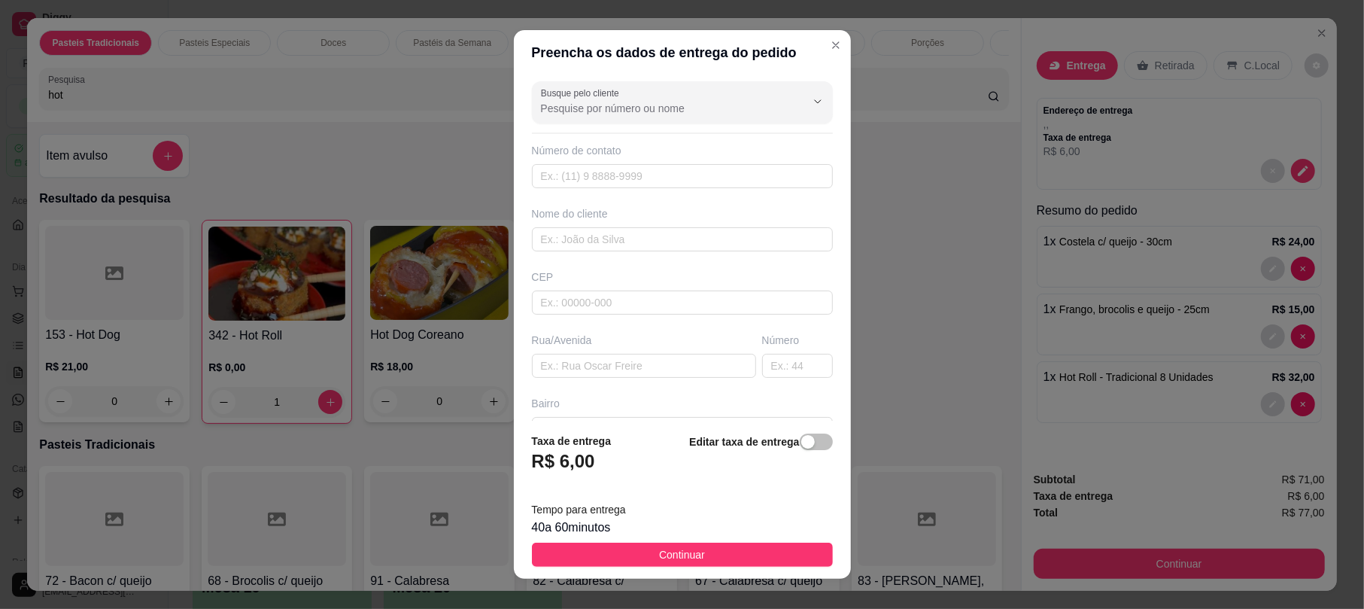
scroll to position [166, 0]
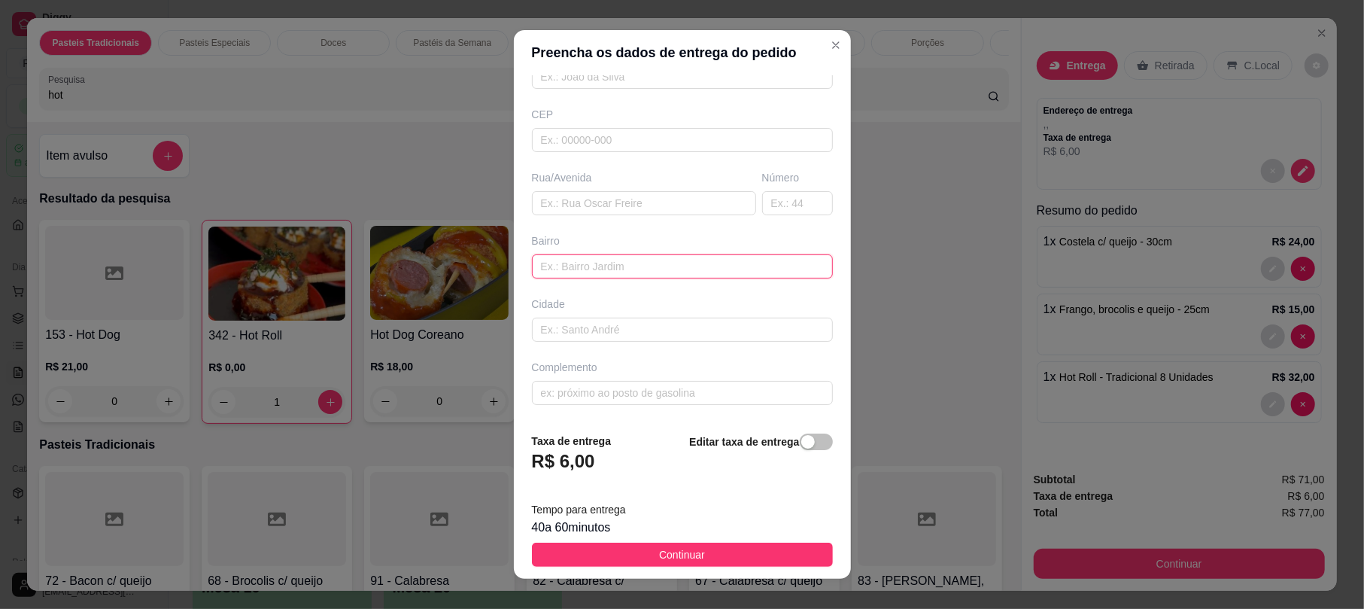
click at [638, 272] on input "text" at bounding box center [682, 266] width 301 height 24
click at [618, 212] on input "text" at bounding box center [644, 203] width 224 height 24
click at [694, 208] on input "salvador armentando 140" at bounding box center [644, 203] width 224 height 24
click at [722, 549] on button "Continuar" at bounding box center [682, 554] width 301 height 24
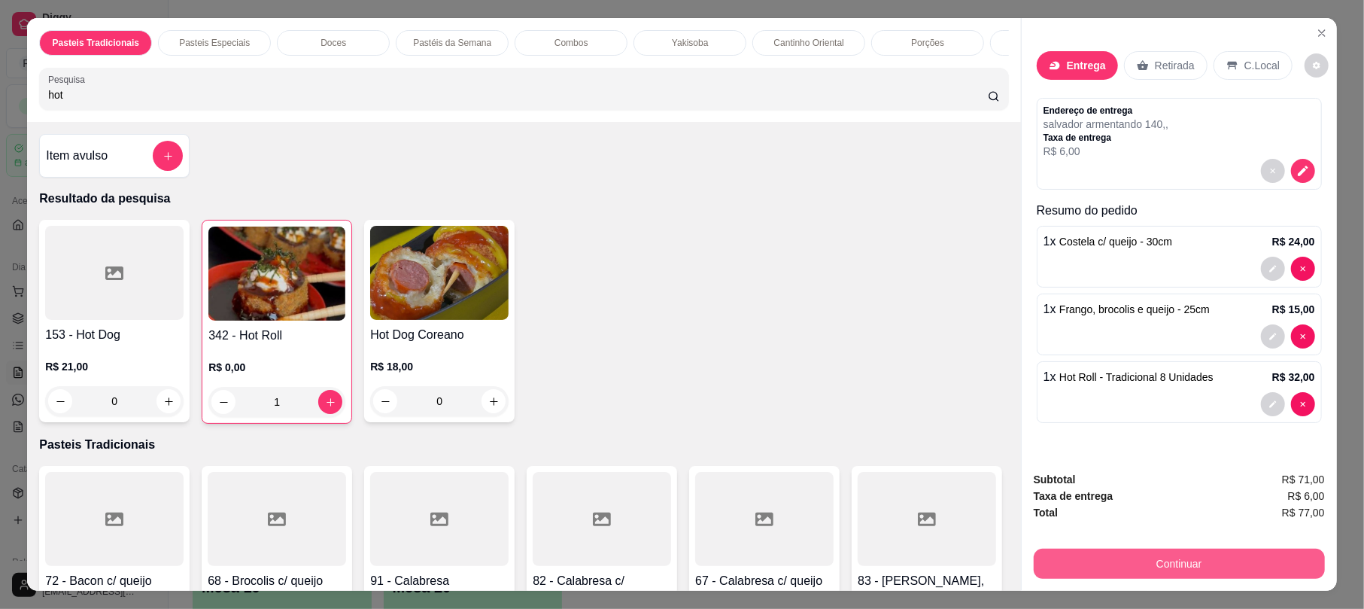
click at [1232, 566] on button "Continuar" at bounding box center [1179, 563] width 291 height 30
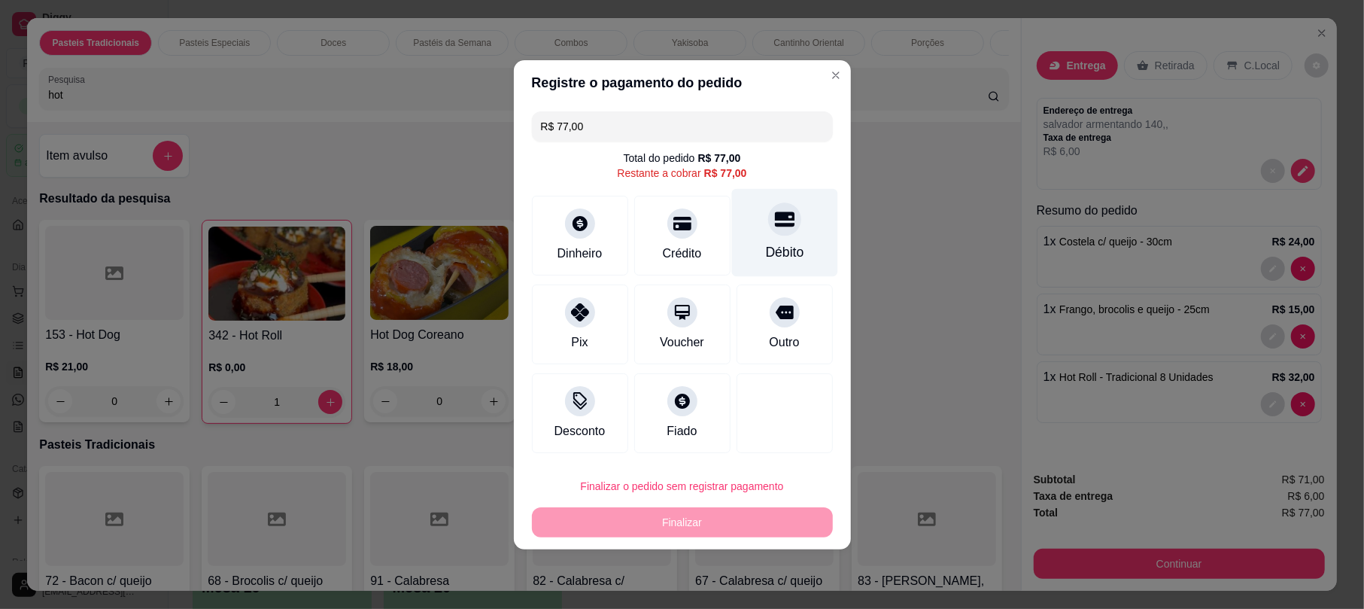
click at [774, 202] on div at bounding box center [784, 218] width 33 height 33
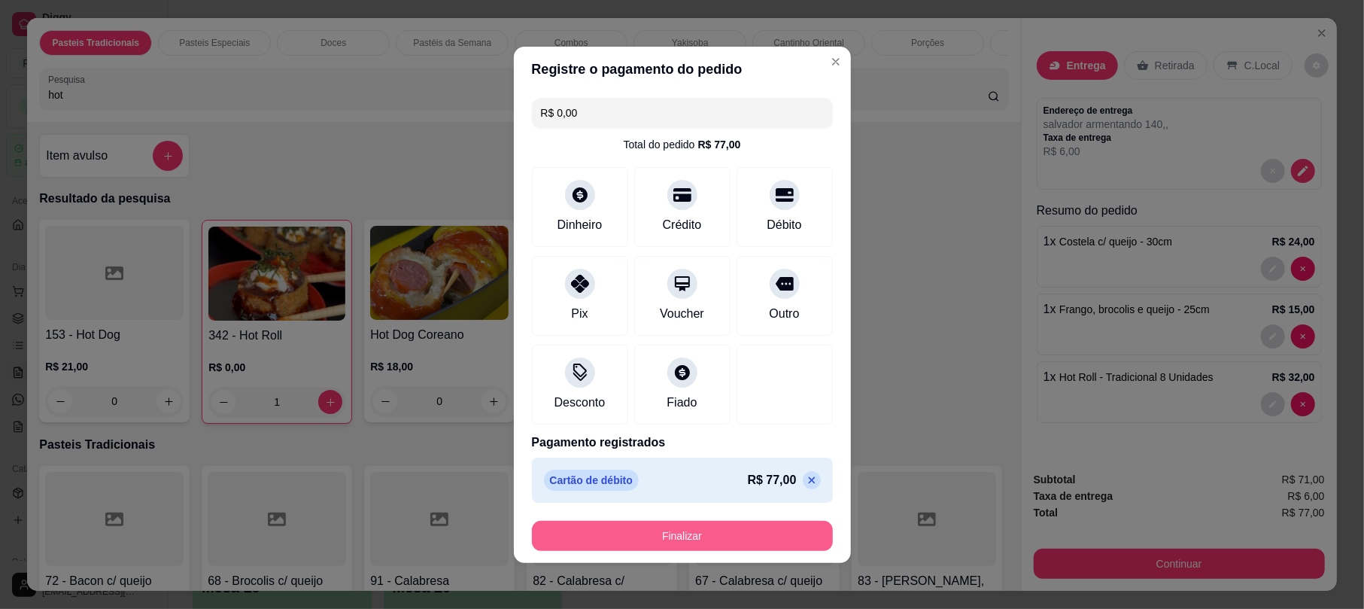
click at [791, 539] on button "Finalizar" at bounding box center [682, 536] width 301 height 30
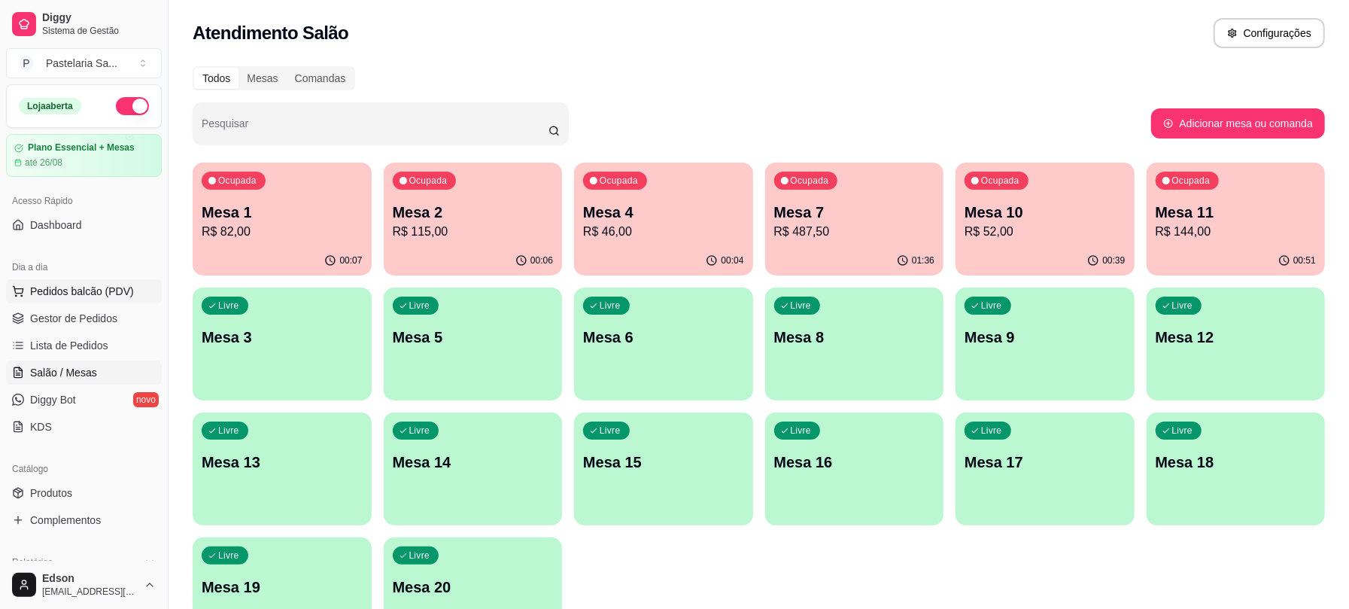
click at [111, 286] on span "Pedidos balcão (PDV)" at bounding box center [82, 291] width 104 height 15
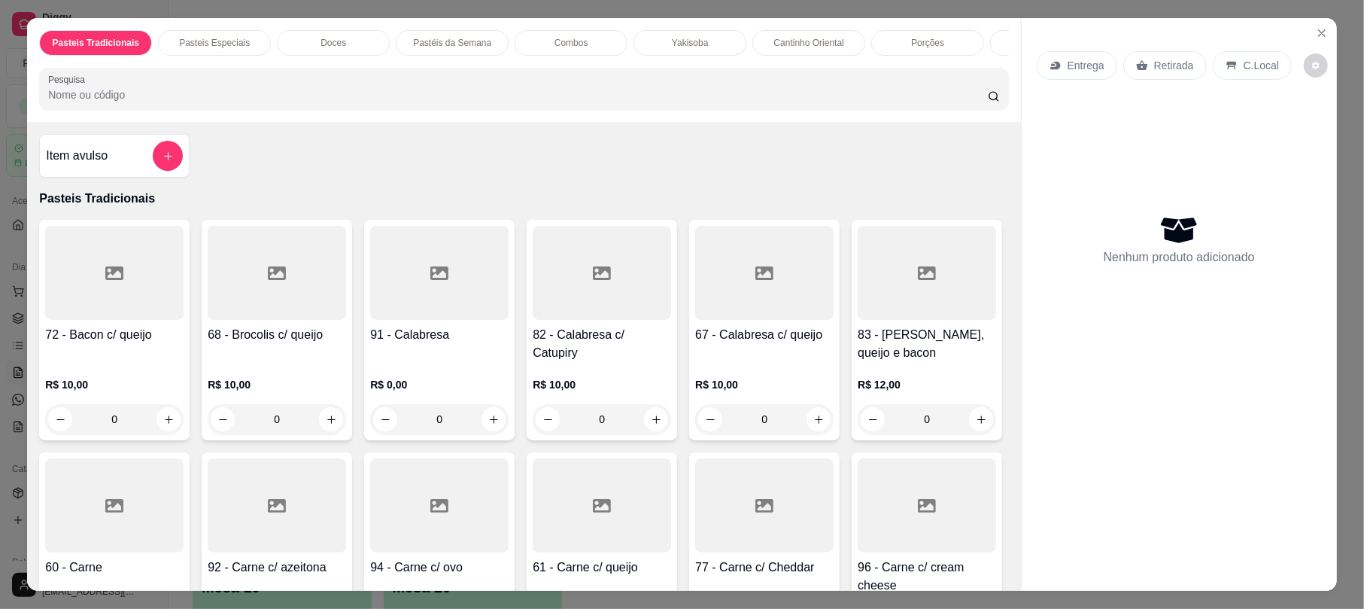
click at [524, 110] on div "Pesquisa" at bounding box center [523, 89] width 969 height 42
click at [525, 104] on div at bounding box center [523, 89] width 951 height 30
click at [6, 346] on div "Pasteis Tradicionais Pasteis Especiais Doces Pastéis da Semana Combos Yakisoba …" at bounding box center [682, 304] width 1364 height 609
click at [1316, 35] on icon "Close" at bounding box center [1322, 33] width 12 height 12
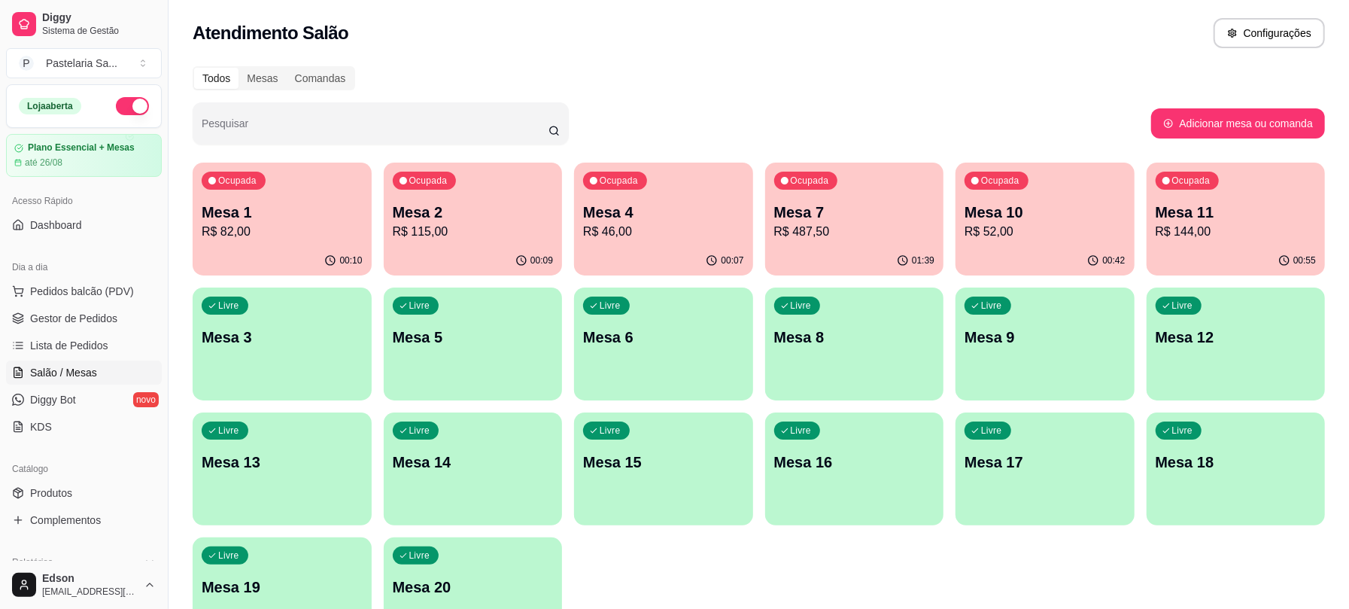
click at [6, 279] on button "Pedidos balcão (PDV)" at bounding box center [84, 291] width 156 height 24
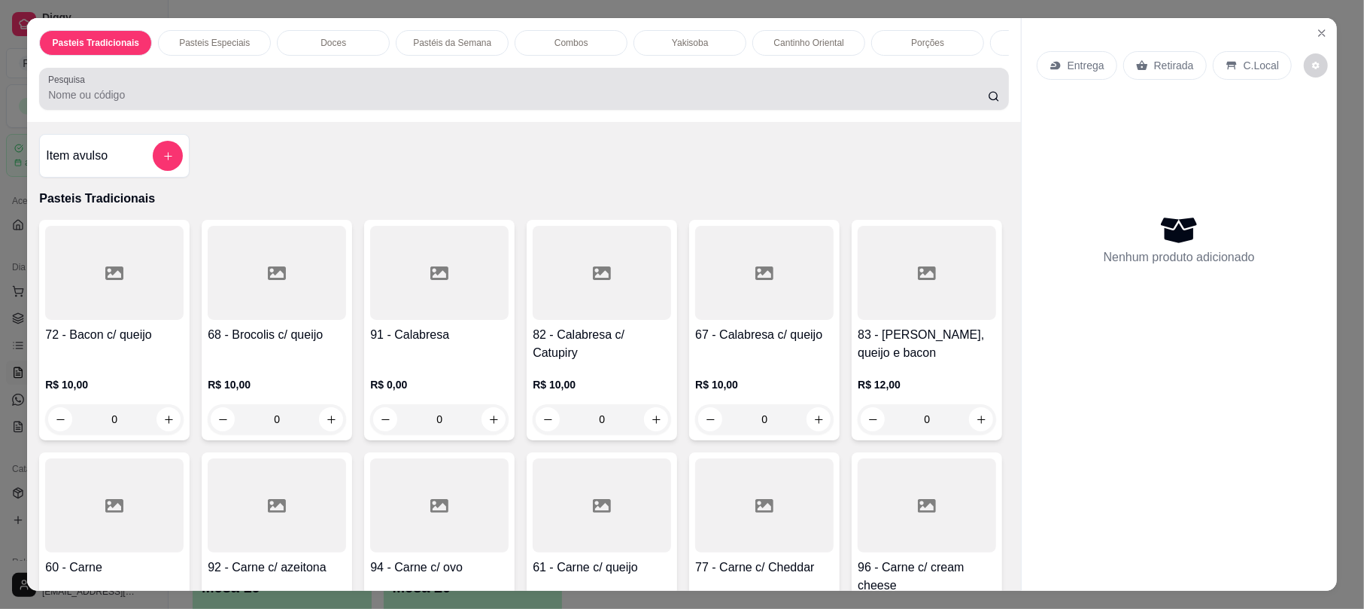
click at [578, 94] on div at bounding box center [523, 89] width 951 height 30
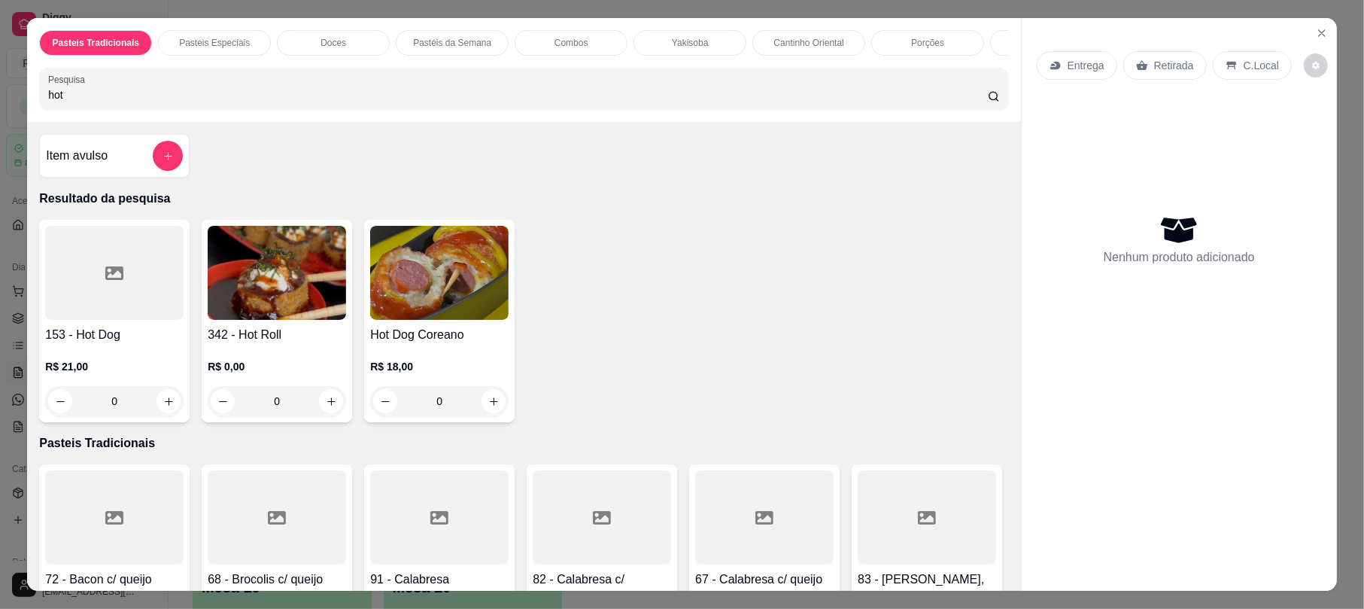
click at [304, 340] on div "342 - Hot Roll R$ 0,00 0" at bounding box center [277, 321] width 150 height 202
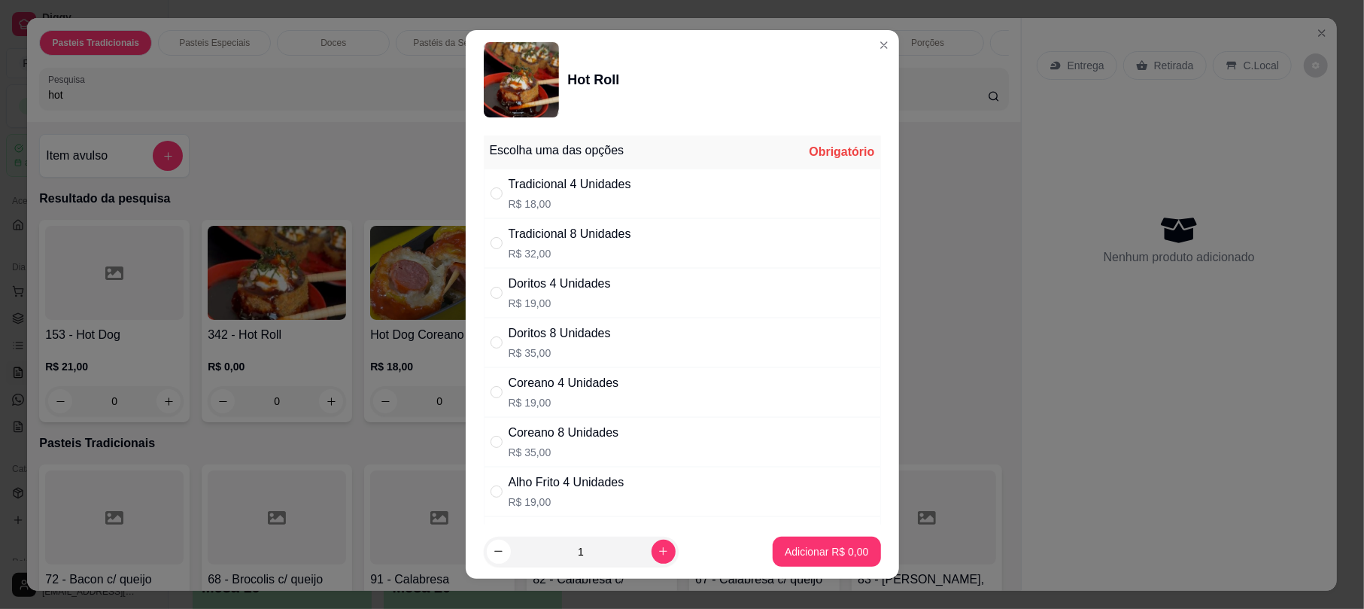
click at [615, 193] on div "Tradicional 4 Unidades" at bounding box center [570, 184] width 123 height 18
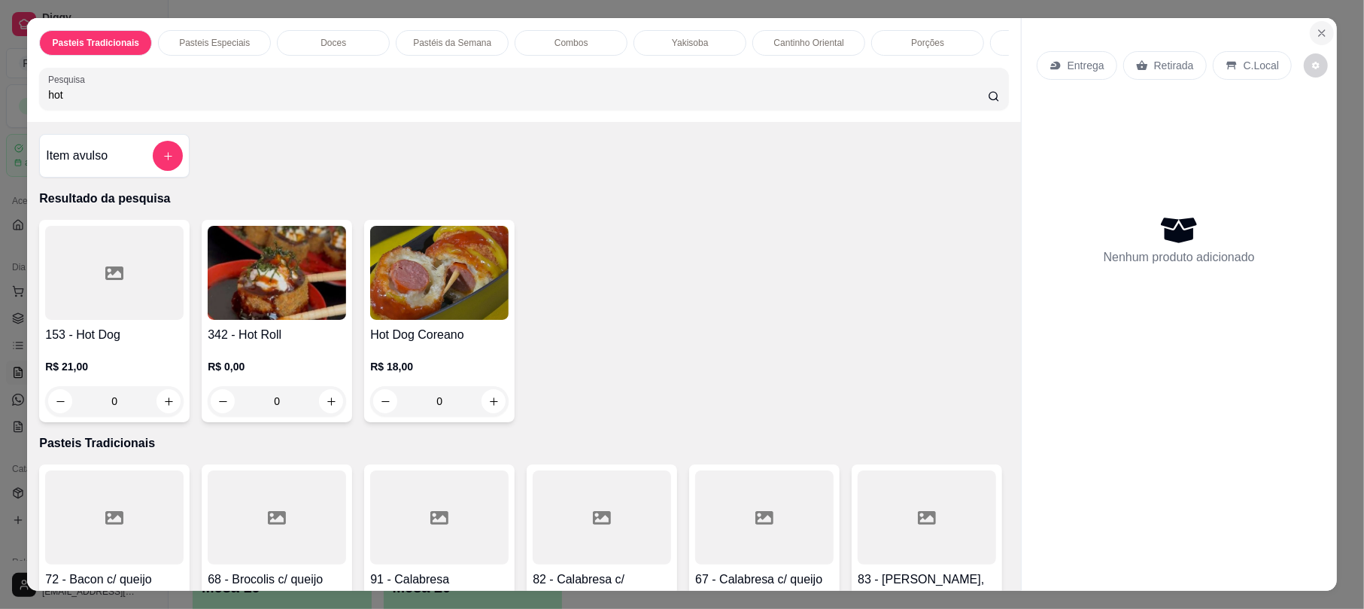
click at [1316, 36] on icon "Close" at bounding box center [1322, 33] width 12 height 12
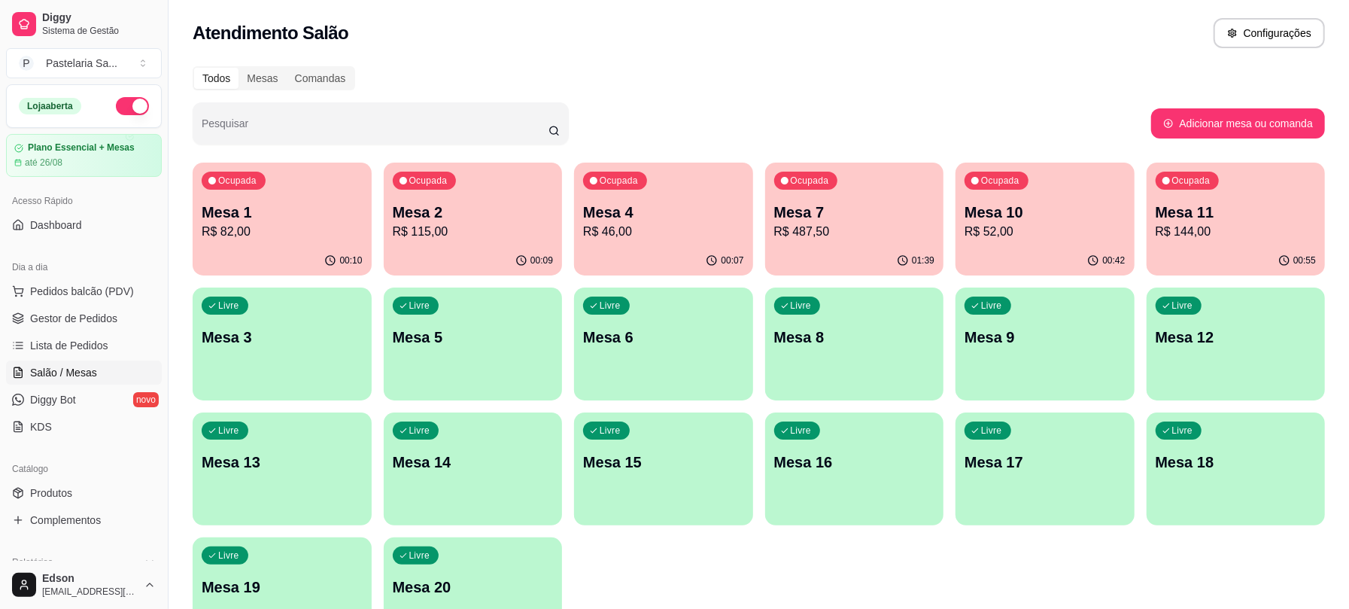
click at [1277, 208] on p "Mesa 11" at bounding box center [1235, 212] width 161 height 21
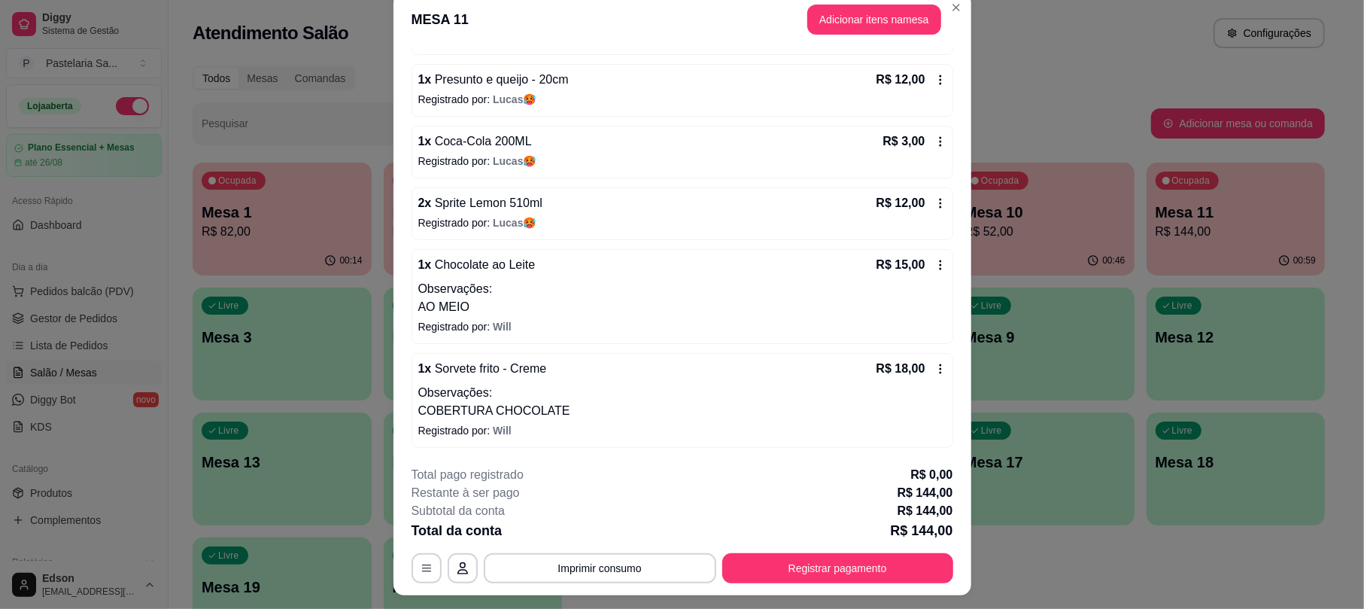
scroll to position [45, 0]
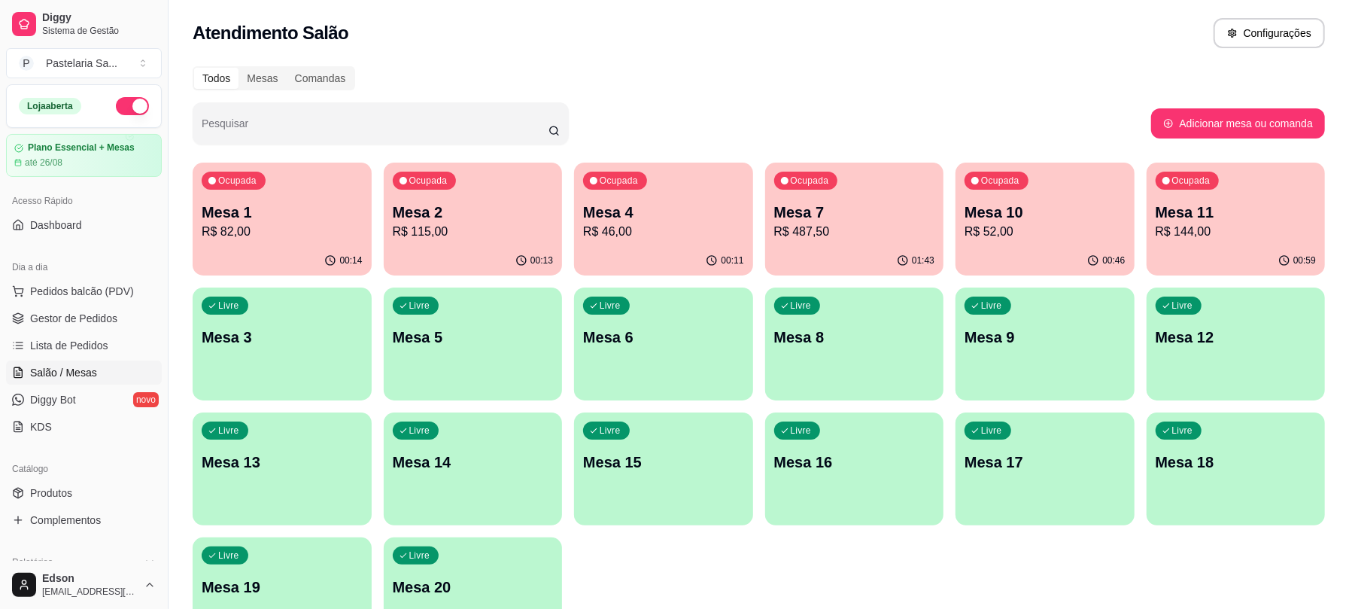
click at [888, 217] on p "Mesa 7" at bounding box center [854, 212] width 161 height 21
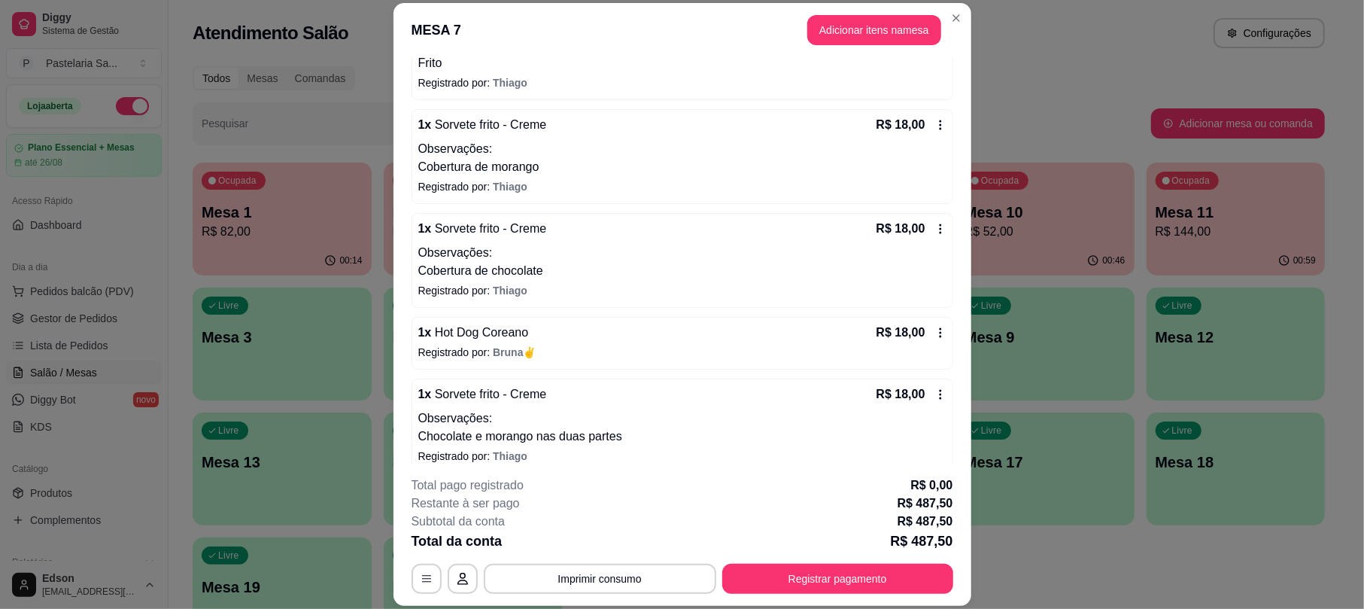
scroll to position [930, 0]
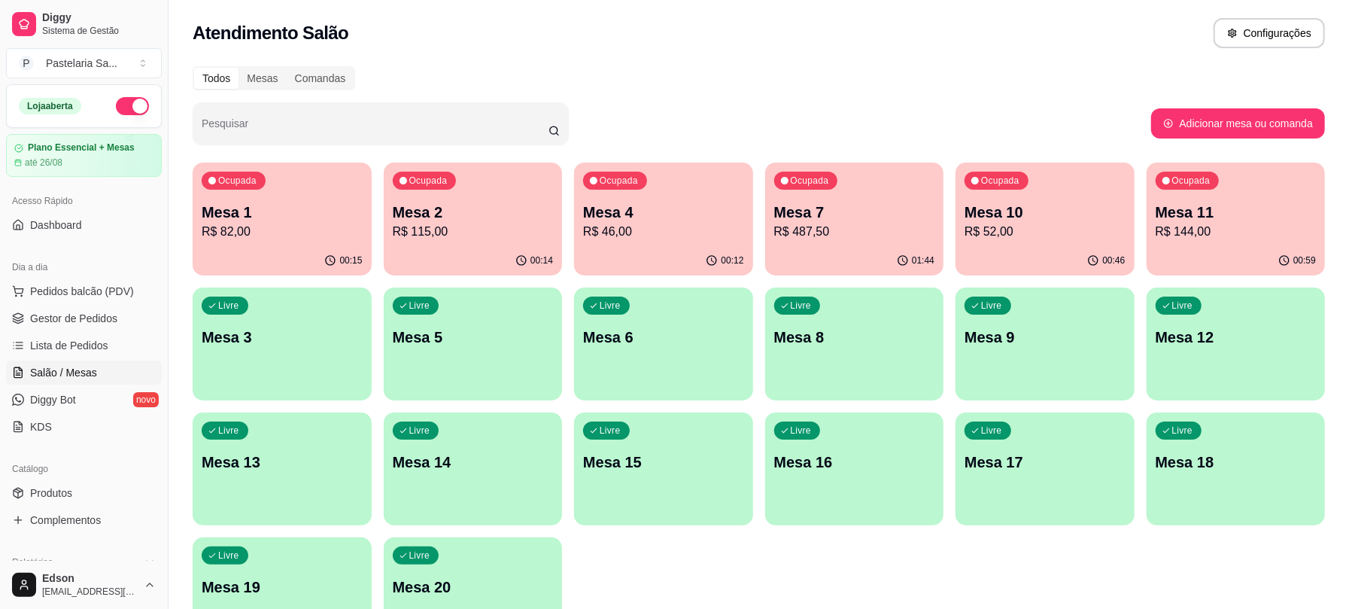
click at [1225, 187] on div "Ocupada Mesa 11 R$ 144,00" at bounding box center [1235, 204] width 179 height 84
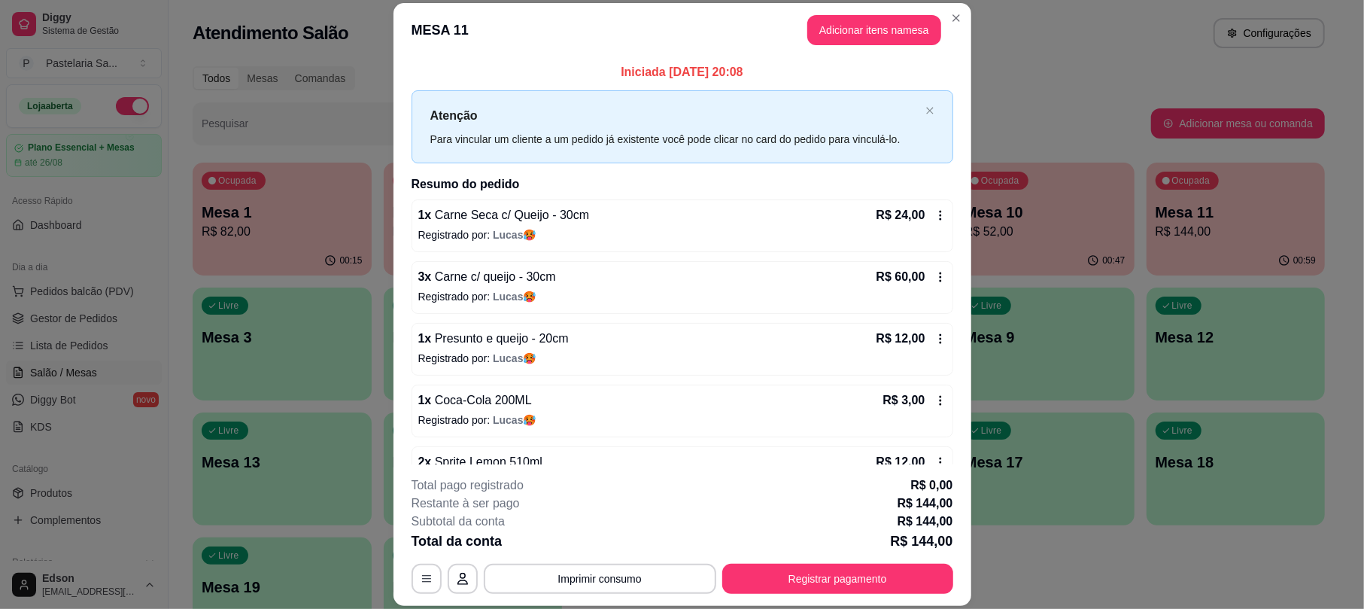
scroll to position [251, 0]
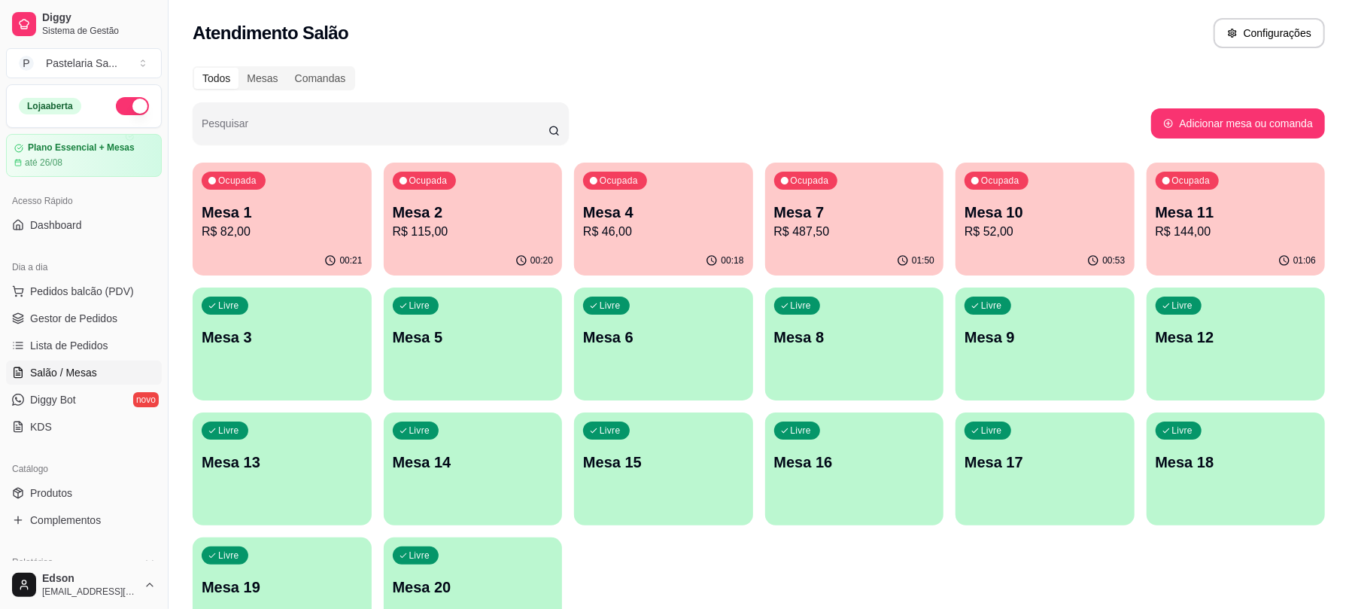
click at [888, 194] on div "Ocupada Mesa 7 R$ 487,50" at bounding box center [854, 204] width 179 height 84
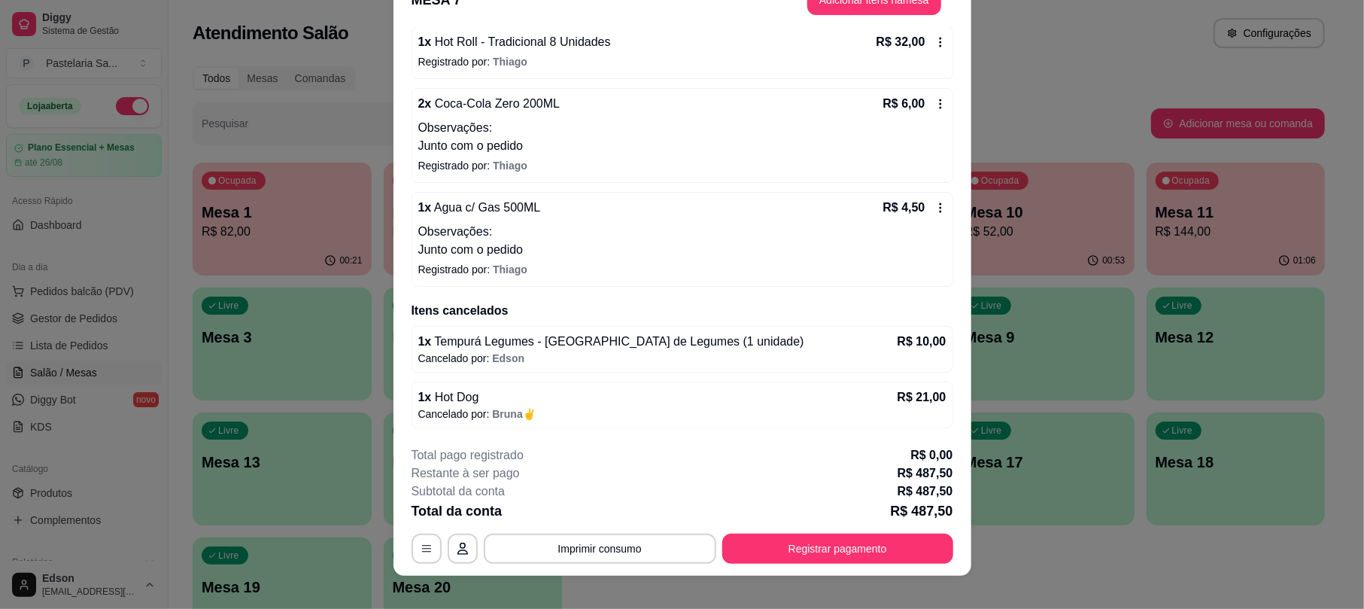
scroll to position [45, 0]
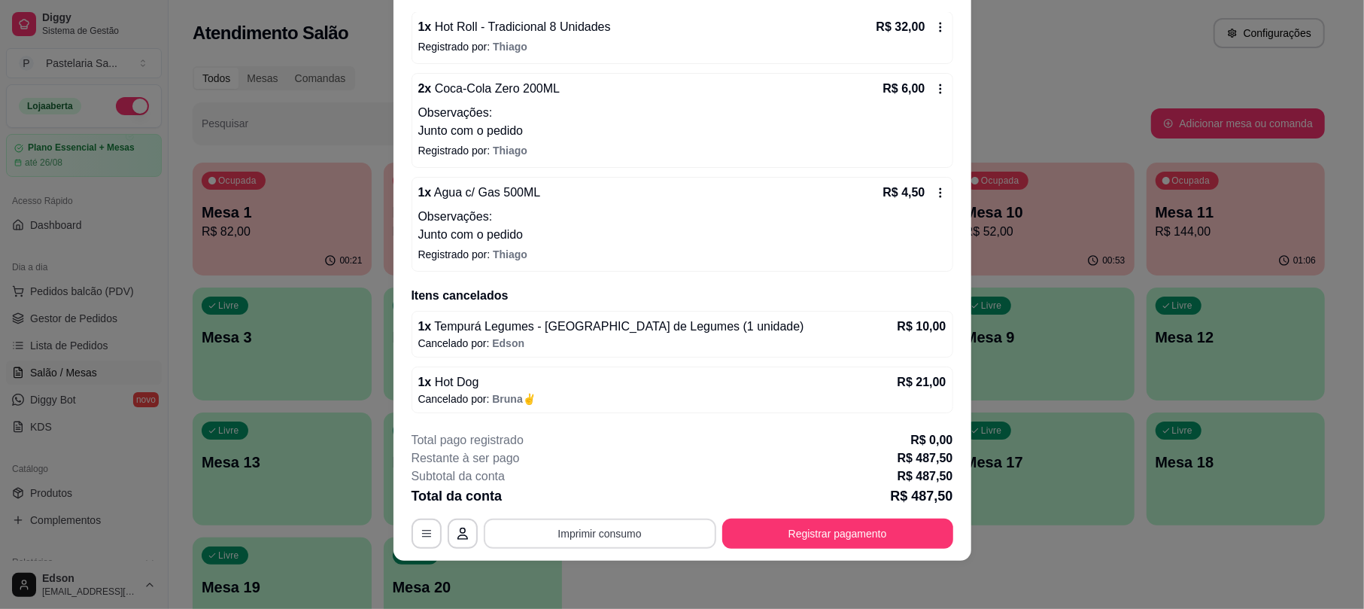
click at [597, 536] on button "Imprimir consumo" at bounding box center [600, 533] width 232 height 30
click at [603, 498] on button "Balcão" at bounding box center [596, 499] width 109 height 24
click at [603, 537] on button "Imprimir consumo" at bounding box center [600, 533] width 226 height 29
click at [614, 495] on button "Balcão" at bounding box center [596, 498] width 105 height 23
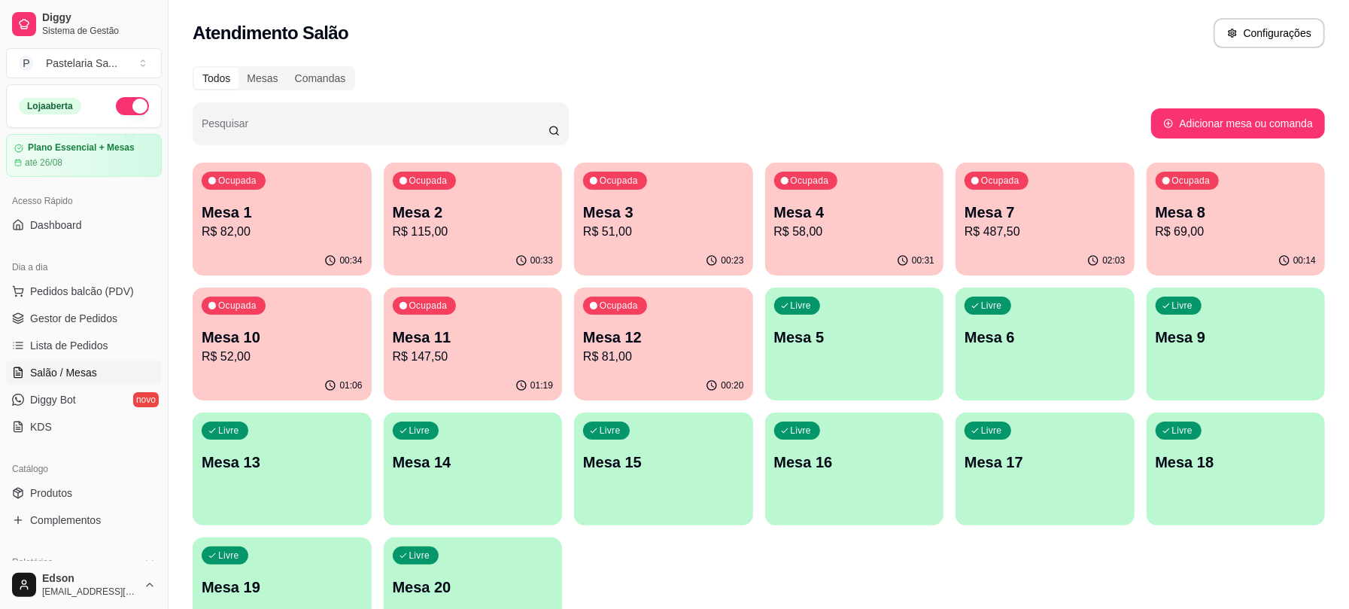
click at [305, 199] on div "Ocupada Mesa 1 R$ 82,00" at bounding box center [282, 204] width 179 height 84
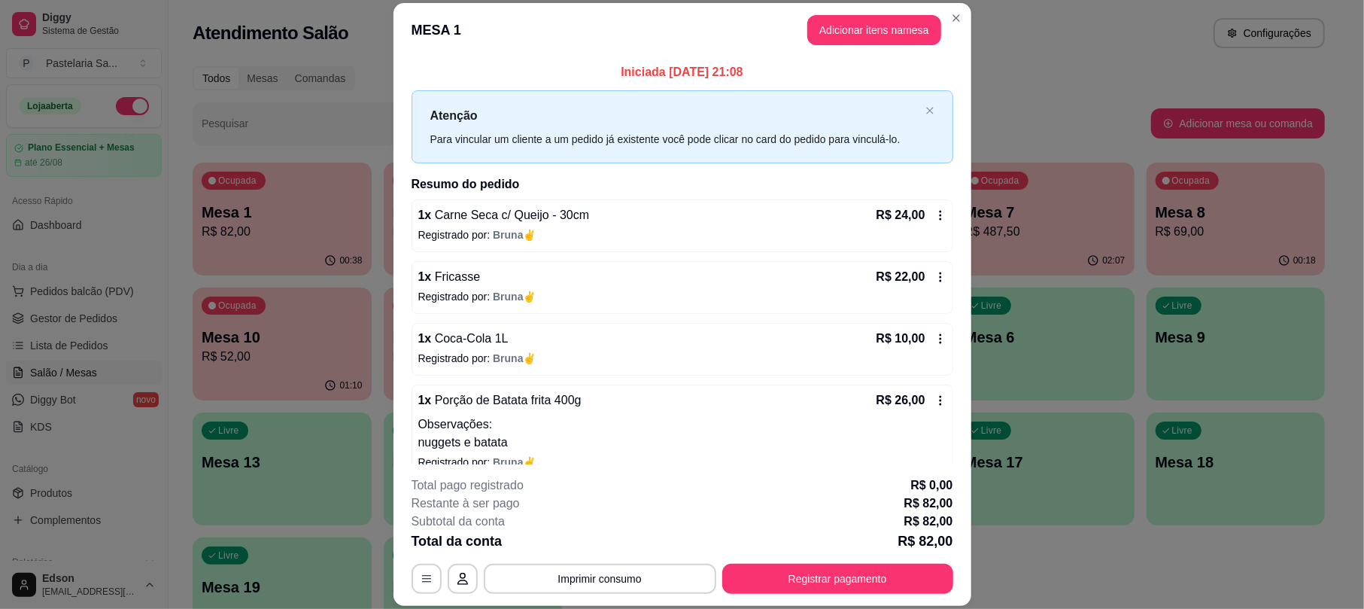
scroll to position [23, 0]
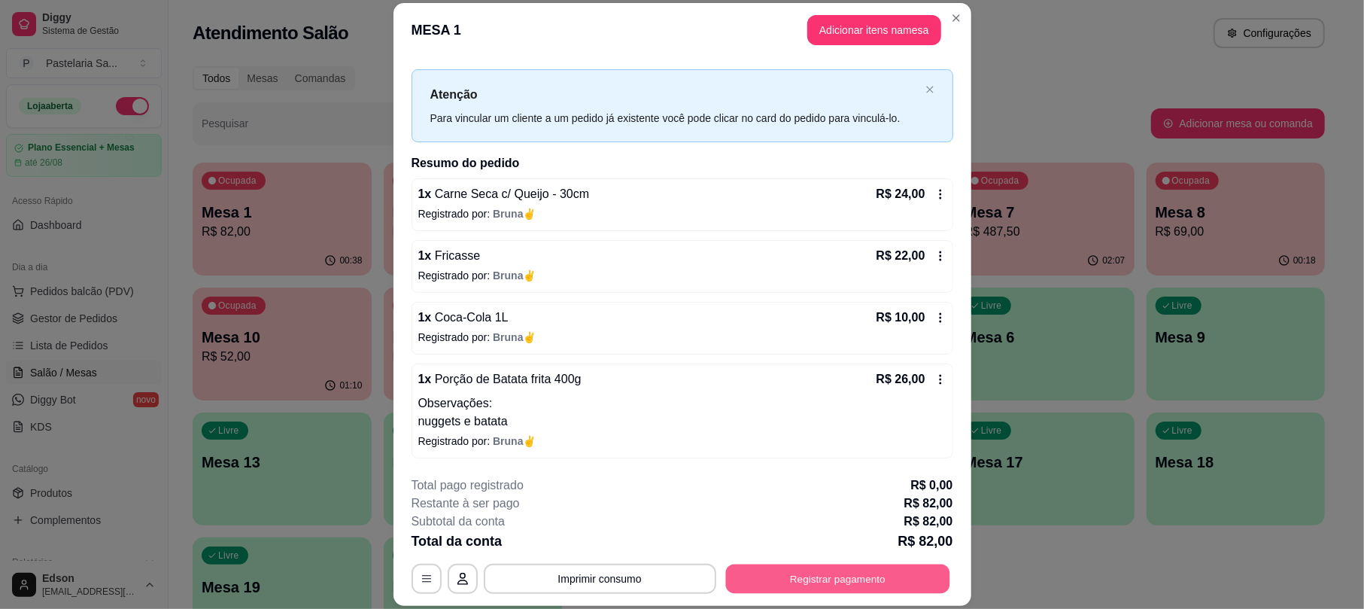
click at [835, 575] on button "Registrar pagamento" at bounding box center [837, 578] width 224 height 29
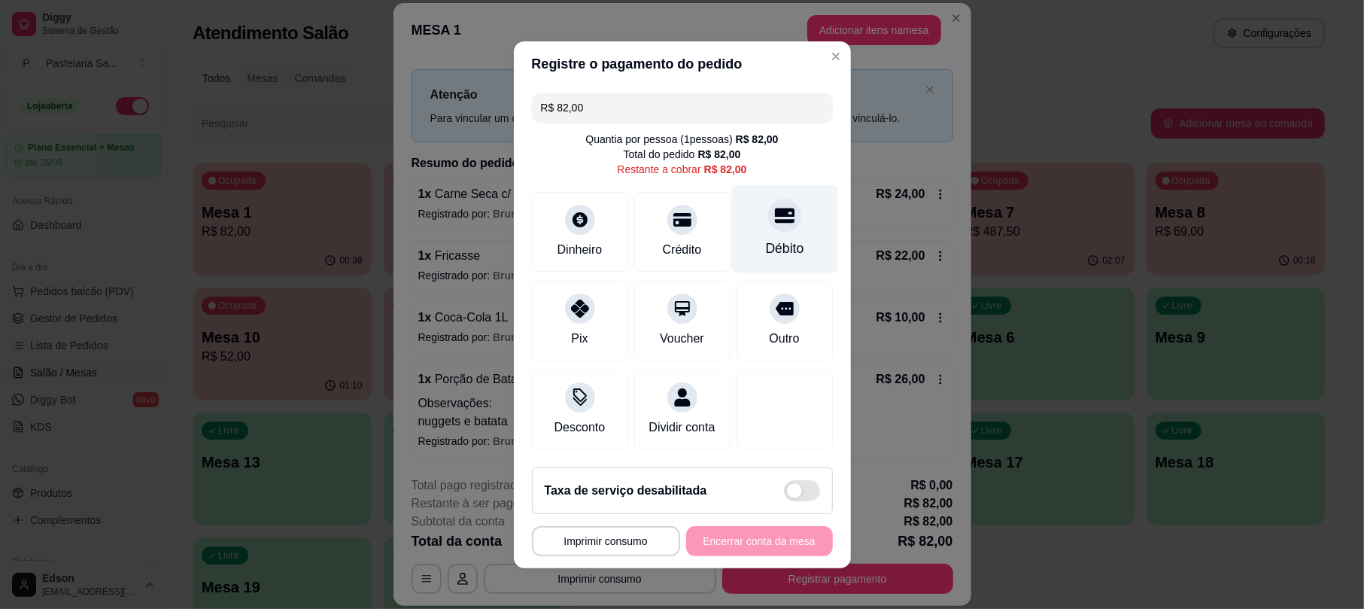
click at [774, 211] on icon at bounding box center [784, 215] width 20 height 20
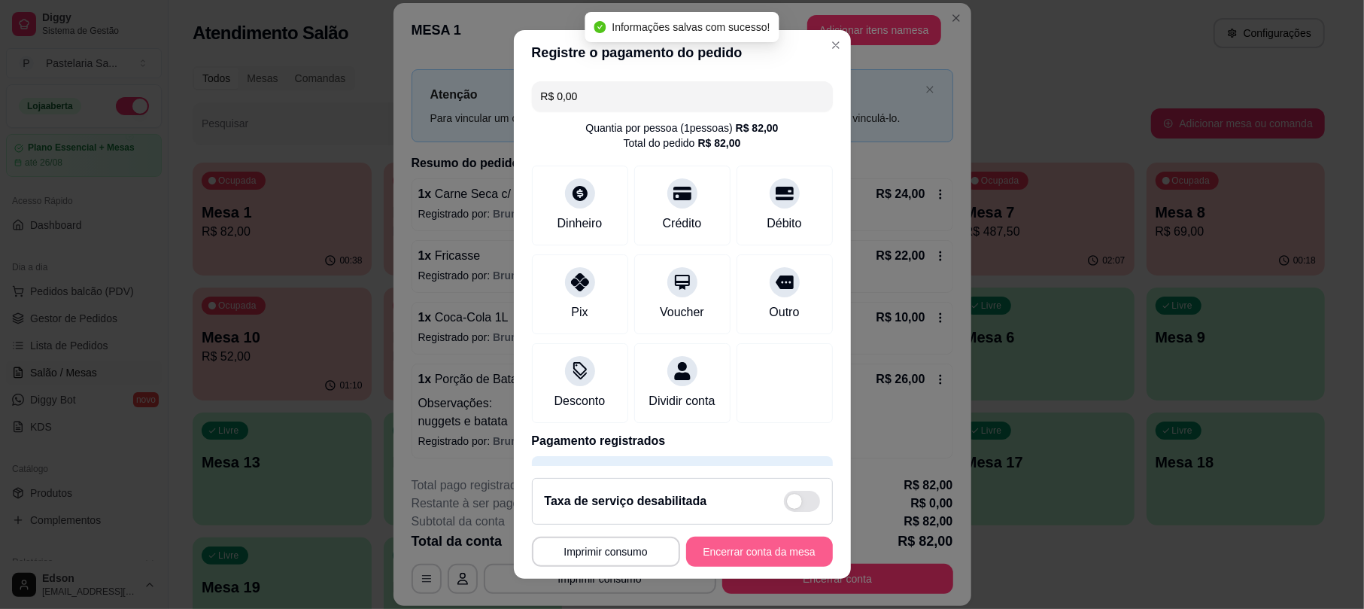
click at [755, 551] on button "Encerrar conta da mesa" at bounding box center [759, 551] width 147 height 30
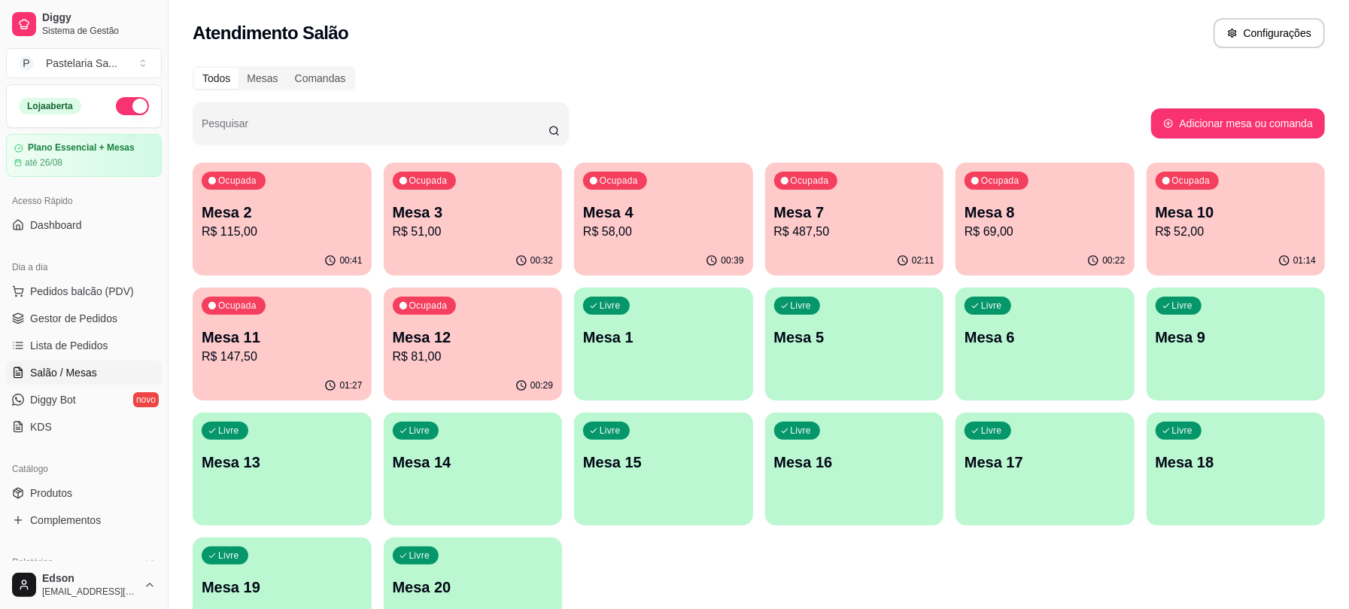
click at [271, 348] on p "R$ 147,50" at bounding box center [282, 357] width 161 height 18
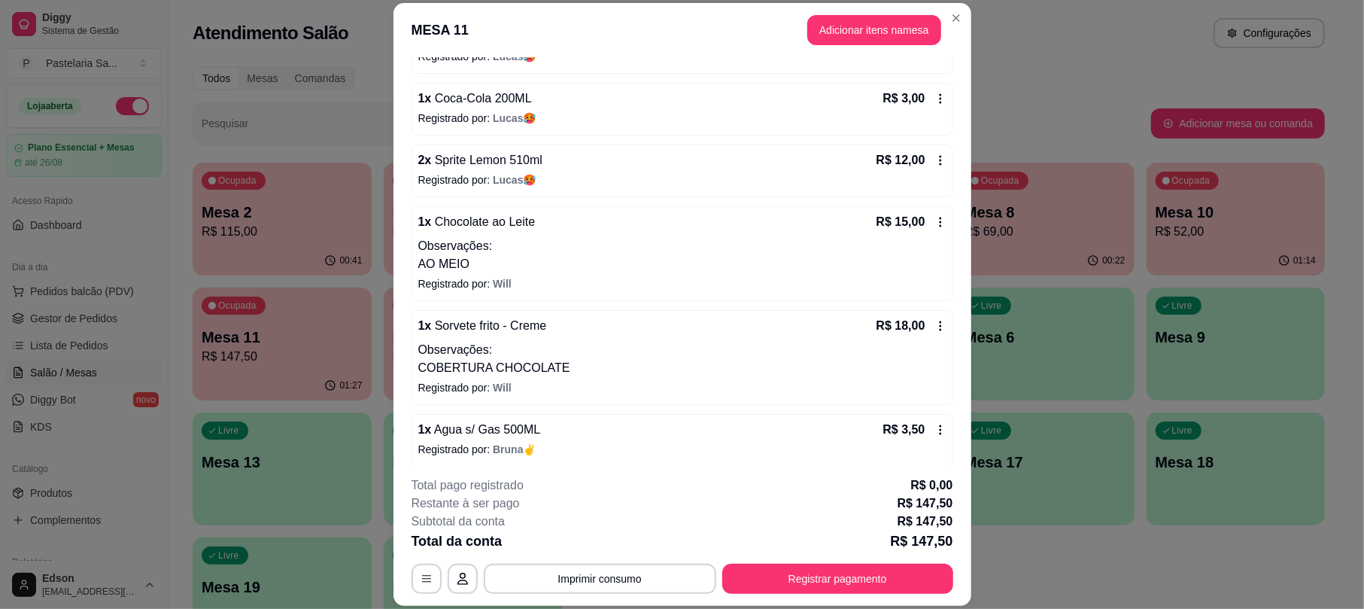
scroll to position [314, 0]
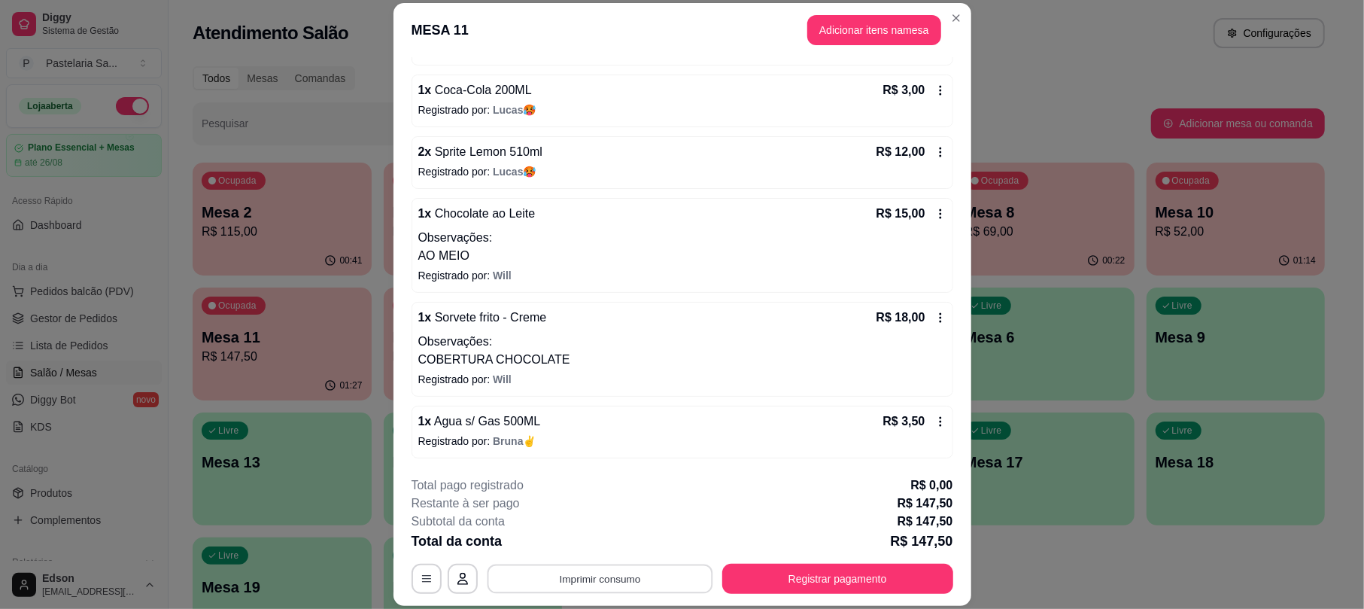
click at [617, 593] on button "Imprimir consumo" at bounding box center [600, 578] width 226 height 29
click at [612, 549] on button "Balcão" at bounding box center [596, 544] width 109 height 24
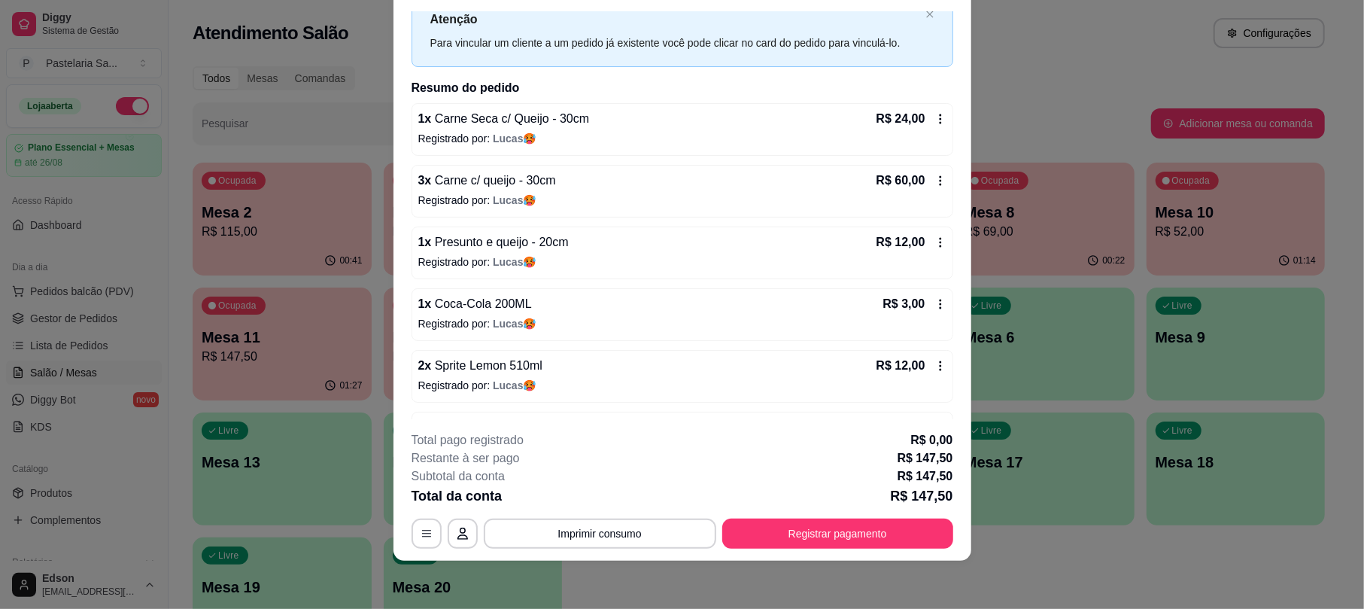
scroll to position [0, 0]
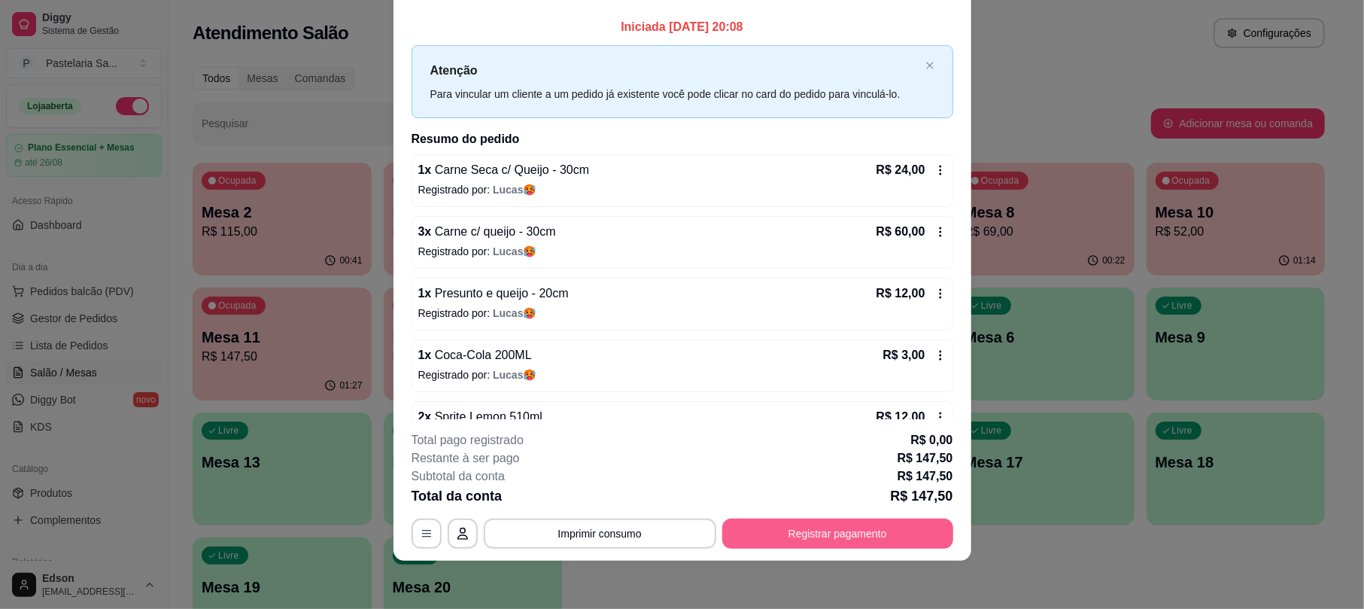
click at [769, 539] on button "Registrar pagamento" at bounding box center [837, 533] width 231 height 30
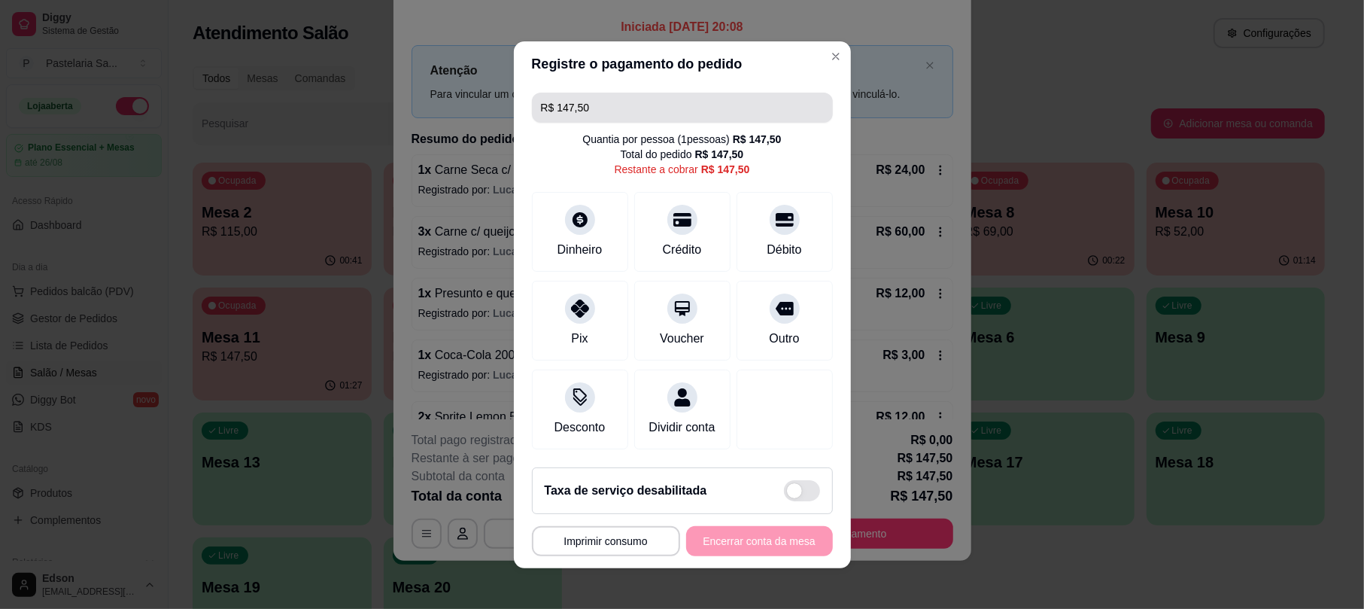
click at [614, 93] on input "R$ 147,50" at bounding box center [682, 108] width 283 height 30
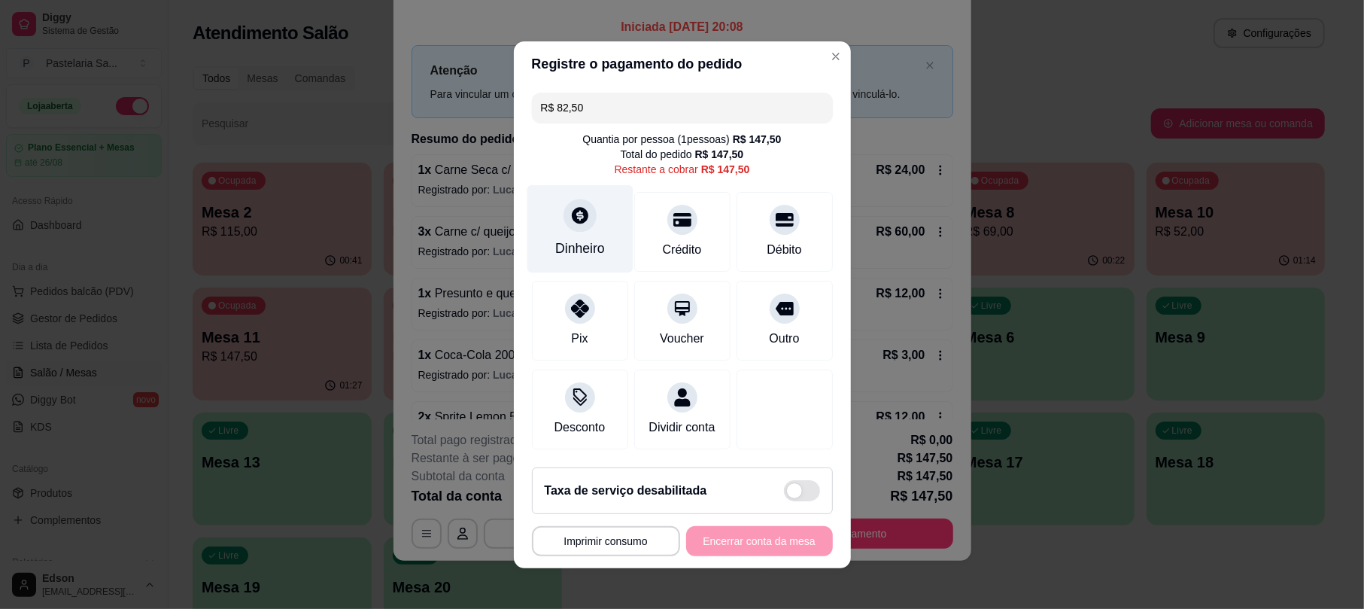
click at [567, 238] on div "Dinheiro" at bounding box center [580, 248] width 50 height 20
click at [627, 299] on input "0,00" at bounding box center [682, 290] width 301 height 30
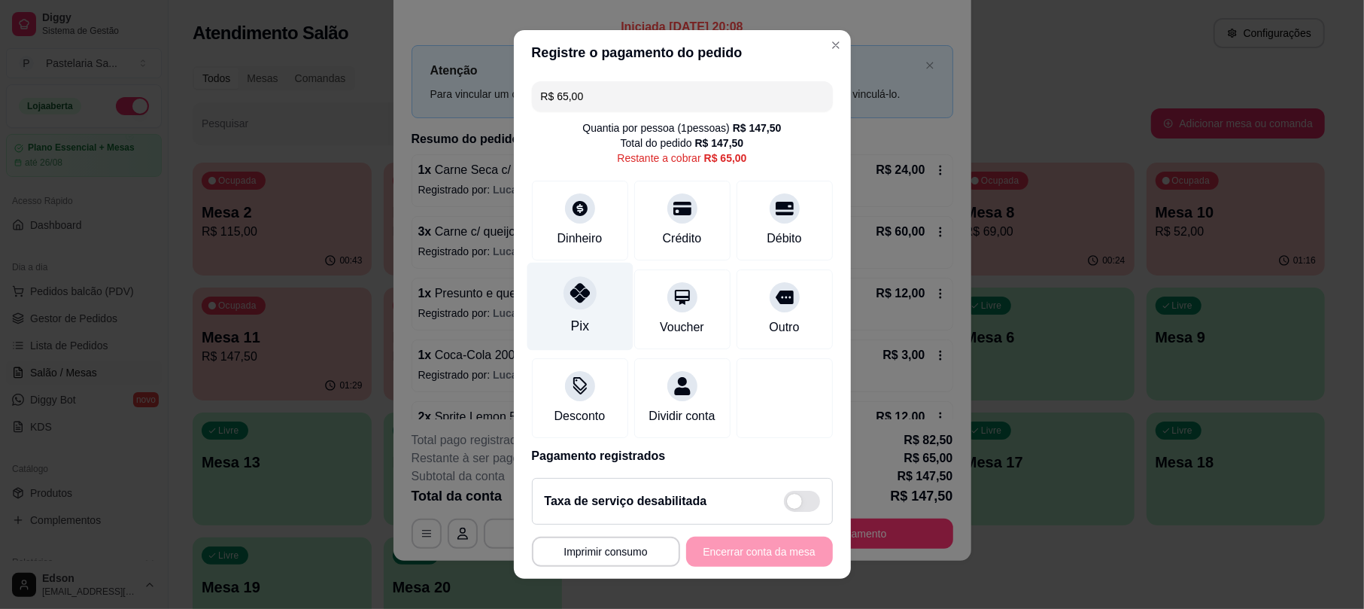
click at [566, 305] on div at bounding box center [579, 293] width 33 height 33
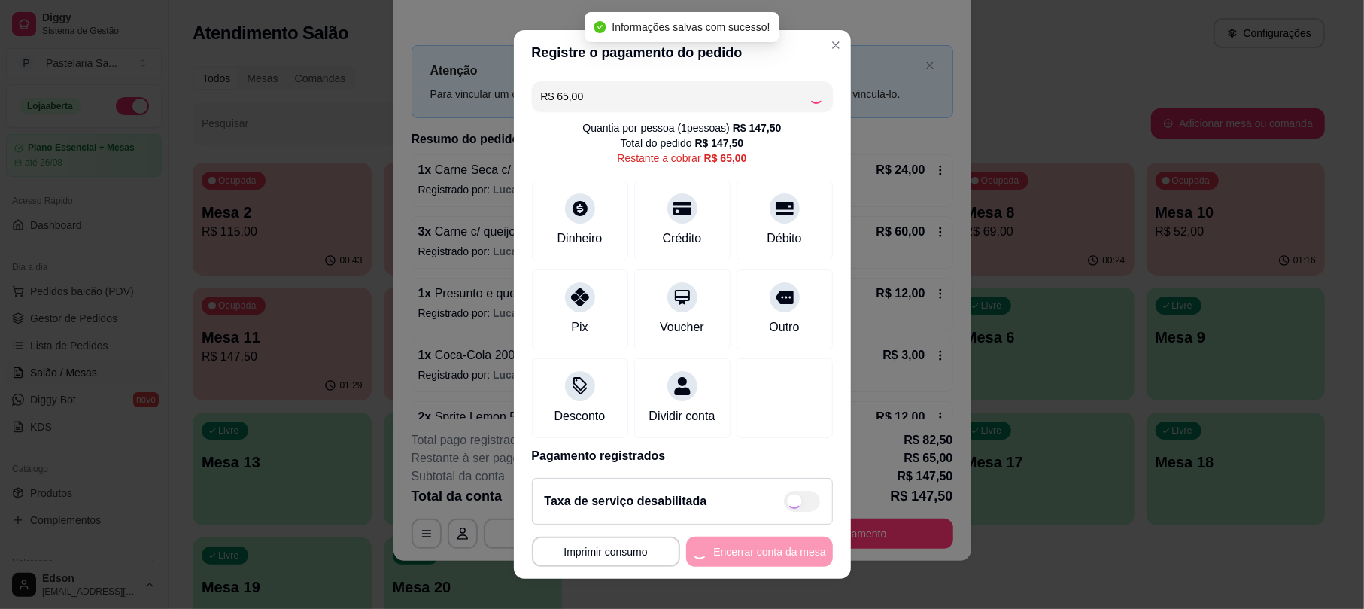
click at [763, 548] on div "**********" at bounding box center [682, 551] width 301 height 30
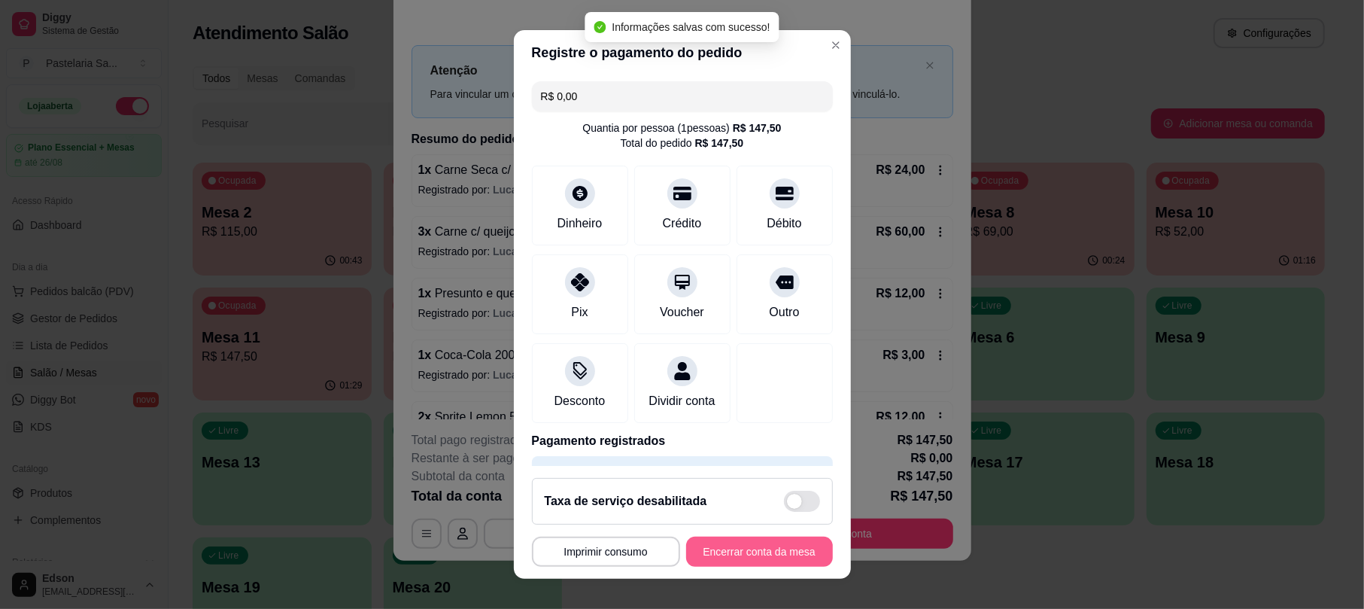
click at [763, 548] on button "Encerrar conta da mesa" at bounding box center [759, 551] width 147 height 30
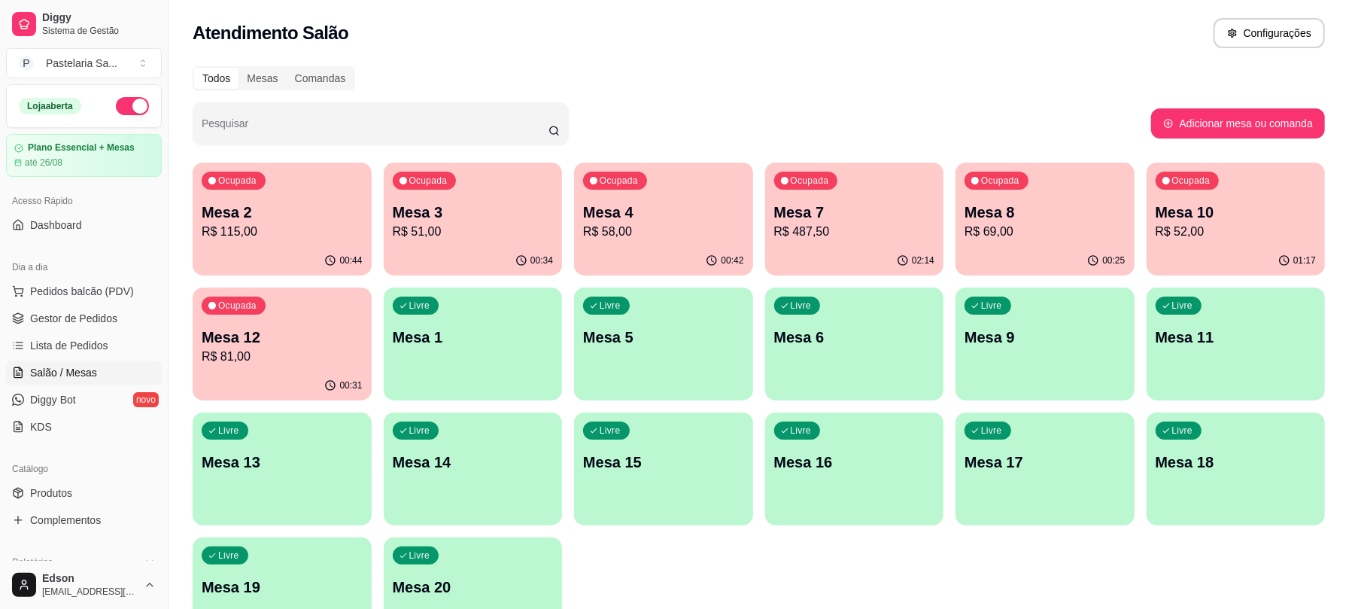
click at [295, 220] on p "Mesa 2" at bounding box center [282, 212] width 161 height 21
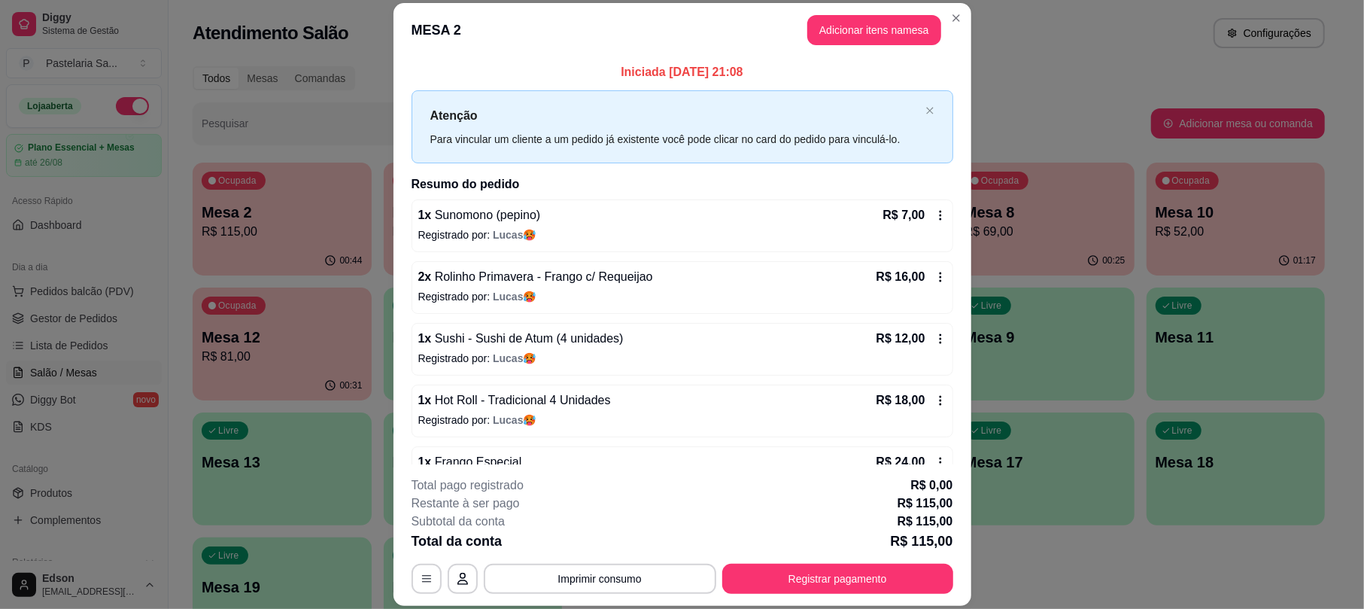
click at [669, 573] on button "Imprimir consumo" at bounding box center [600, 578] width 232 height 30
click at [629, 551] on button "Balcão" at bounding box center [596, 544] width 109 height 24
click at [803, 585] on button "Registrar pagamento" at bounding box center [837, 578] width 231 height 30
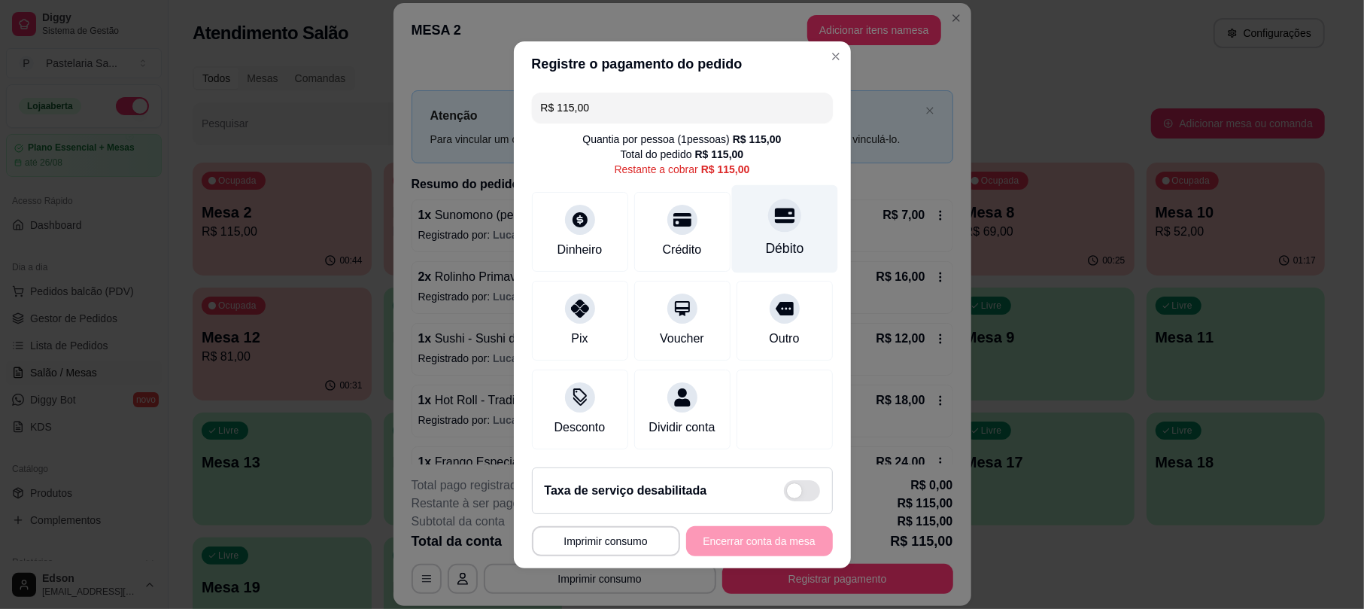
click at [774, 209] on icon at bounding box center [784, 215] width 20 height 20
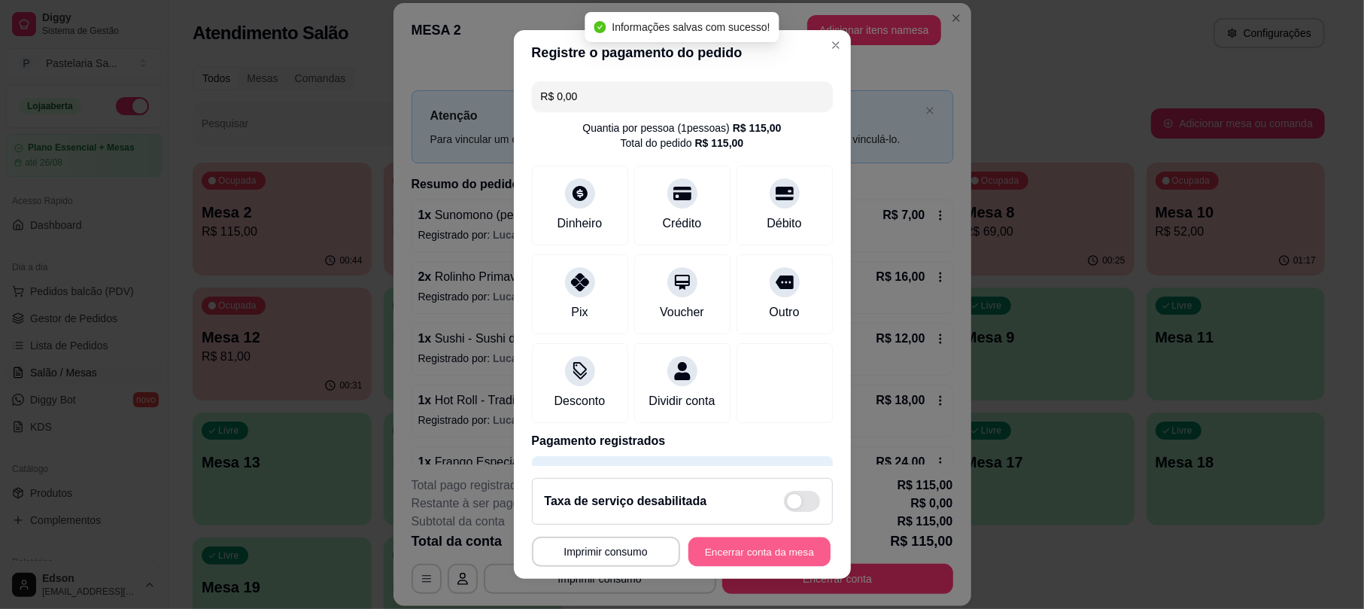
click at [771, 546] on button "Encerrar conta da mesa" at bounding box center [759, 550] width 142 height 29
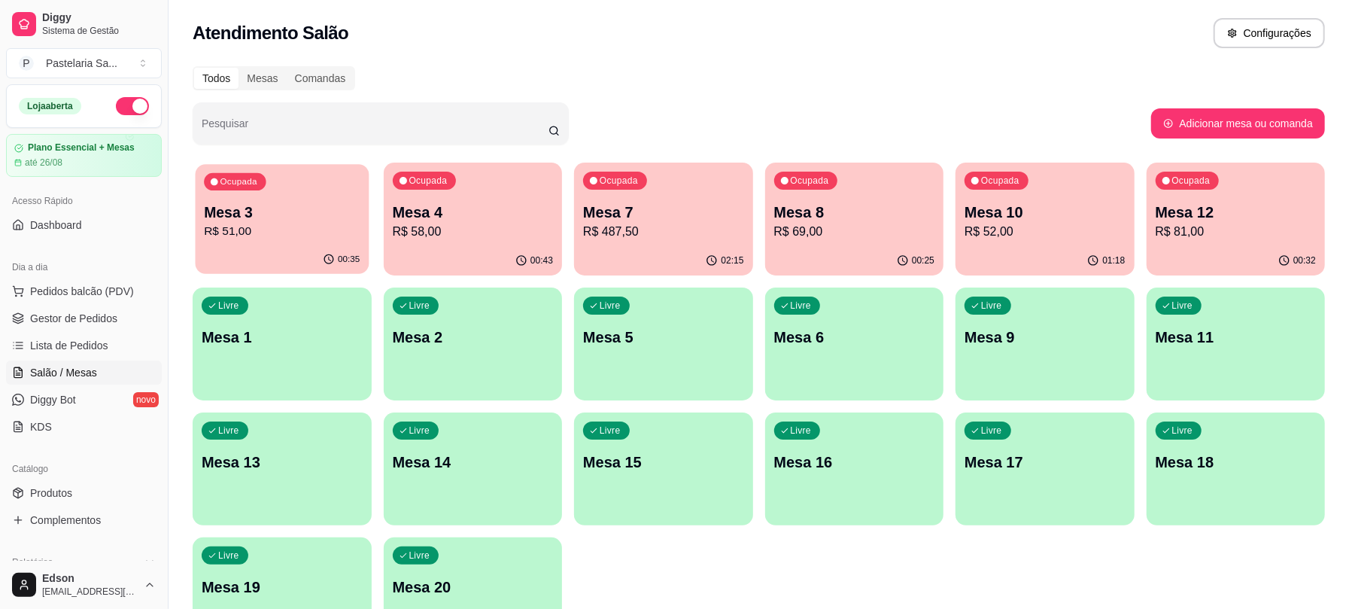
click at [274, 244] on div "Ocupada Mesa 3 R$ 51,00" at bounding box center [282, 204] width 173 height 81
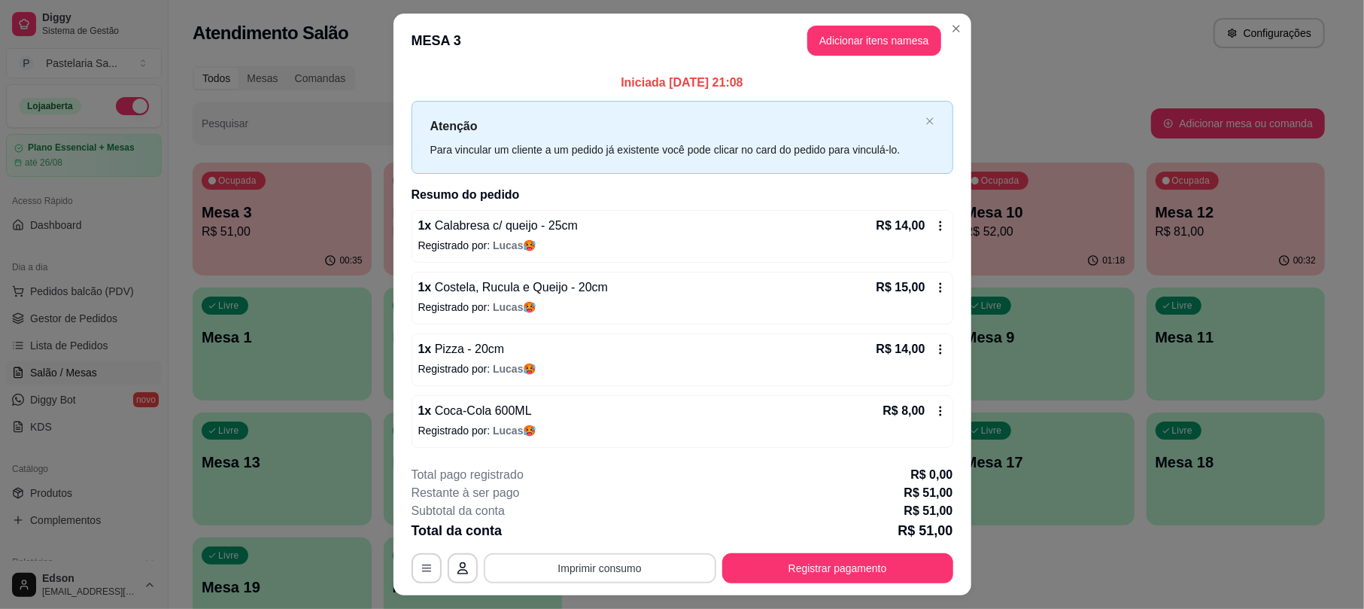
click at [621, 563] on button "Imprimir consumo" at bounding box center [600, 568] width 232 height 30
click at [606, 537] on button "Balcão" at bounding box center [596, 535] width 109 height 24
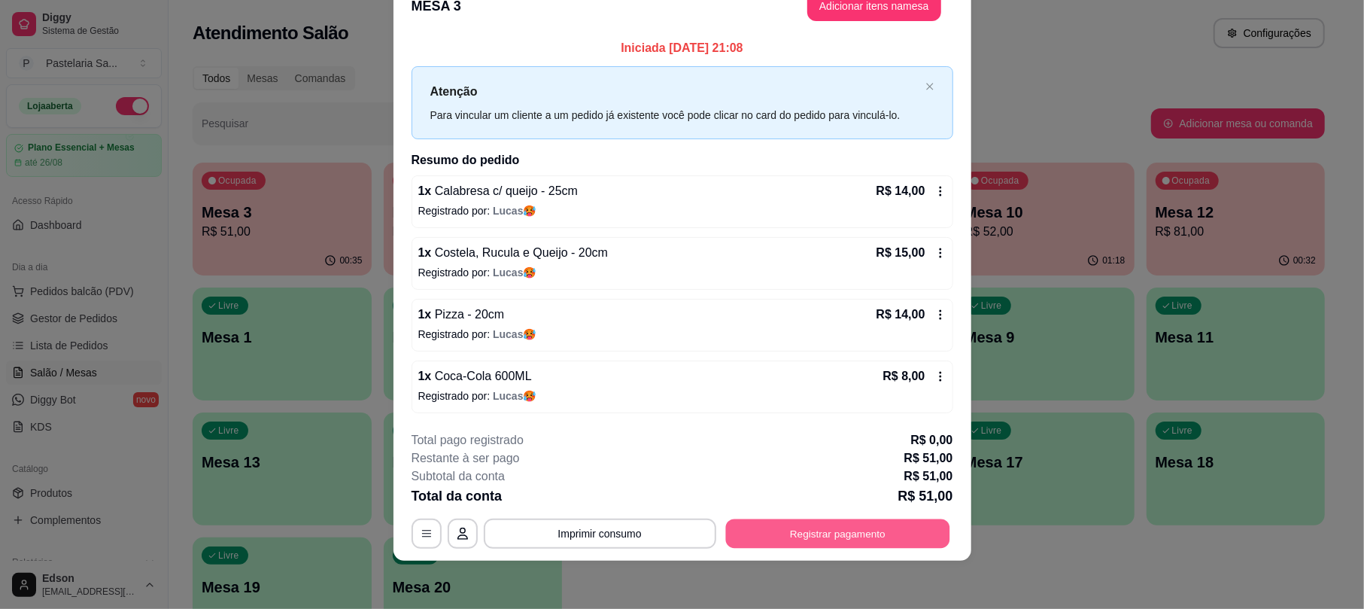
click at [830, 536] on button "Registrar pagamento" at bounding box center [837, 533] width 224 height 29
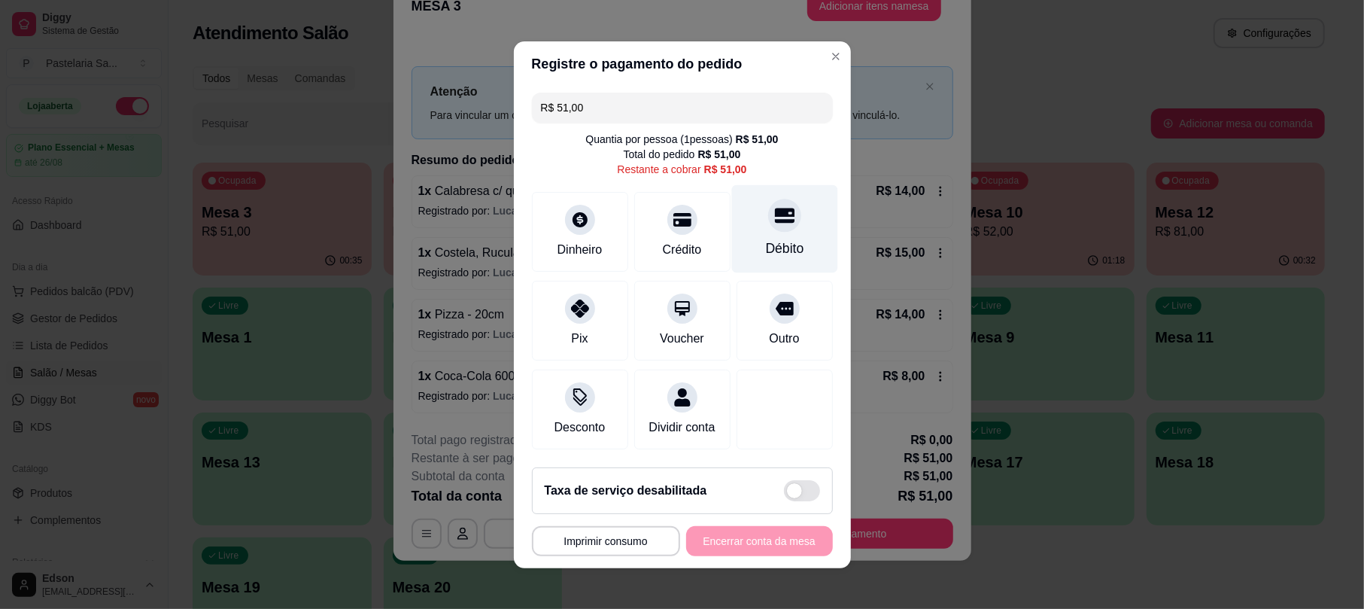
click at [768, 215] on div at bounding box center [784, 215] width 33 height 33
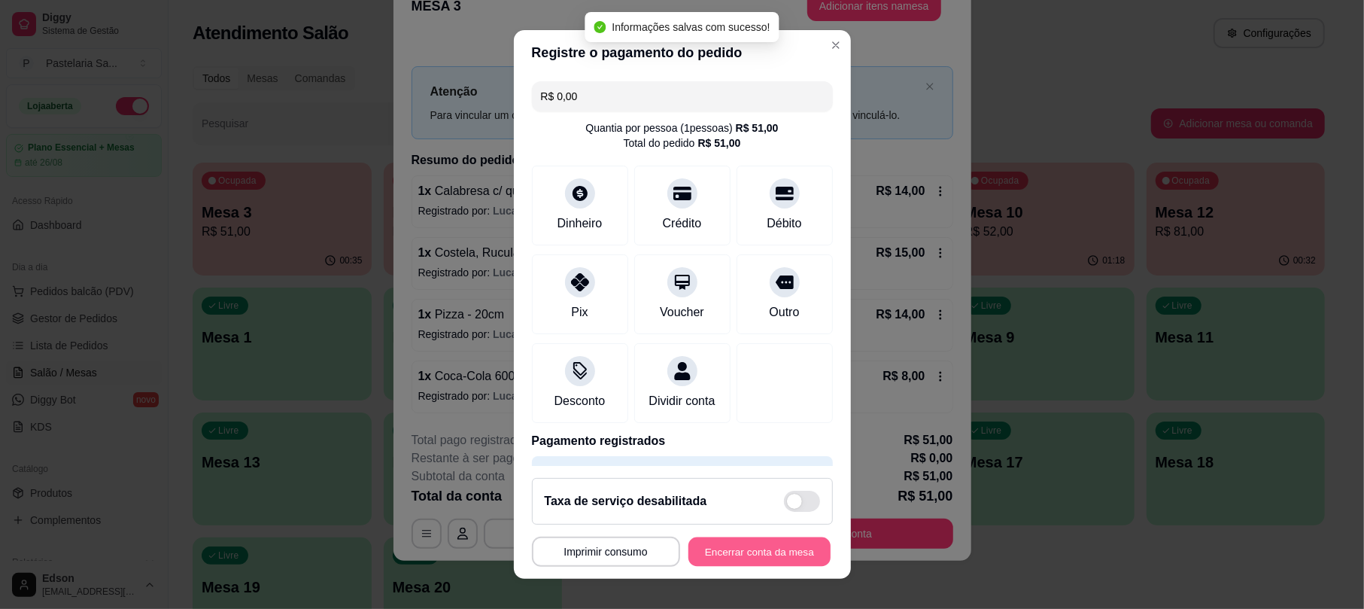
click at [757, 552] on button "Encerrar conta da mesa" at bounding box center [759, 550] width 142 height 29
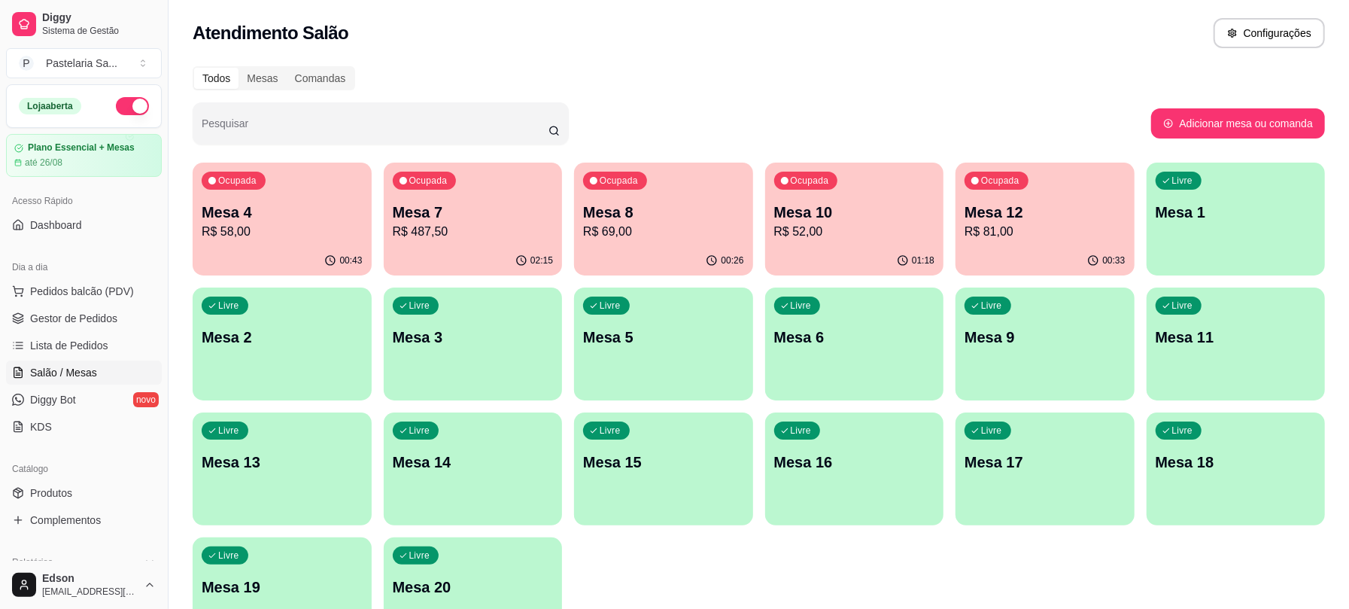
click at [1001, 97] on div "Todos Mesas Comandas Pesquisar Adicionar mesa ou comanda Ocupada Mesa 4 R$ 58,0…" at bounding box center [759, 362] width 1180 height 611
click at [464, 232] on p "R$ 487,50" at bounding box center [473, 232] width 161 height 18
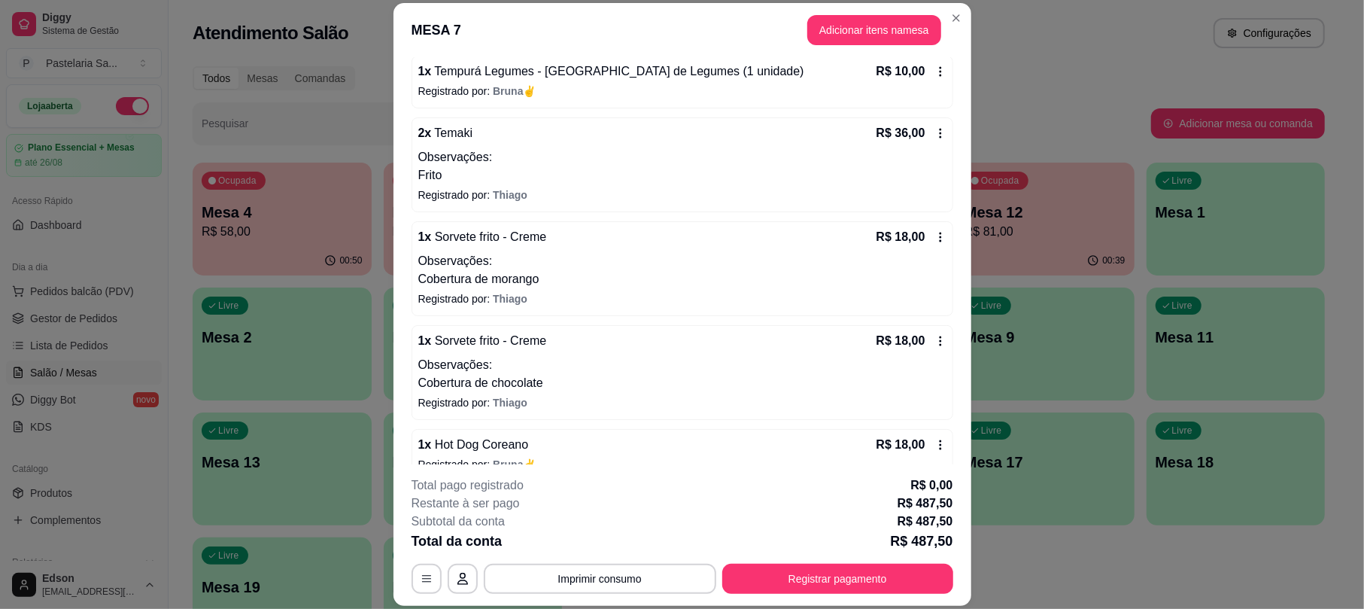
scroll to position [1069, 0]
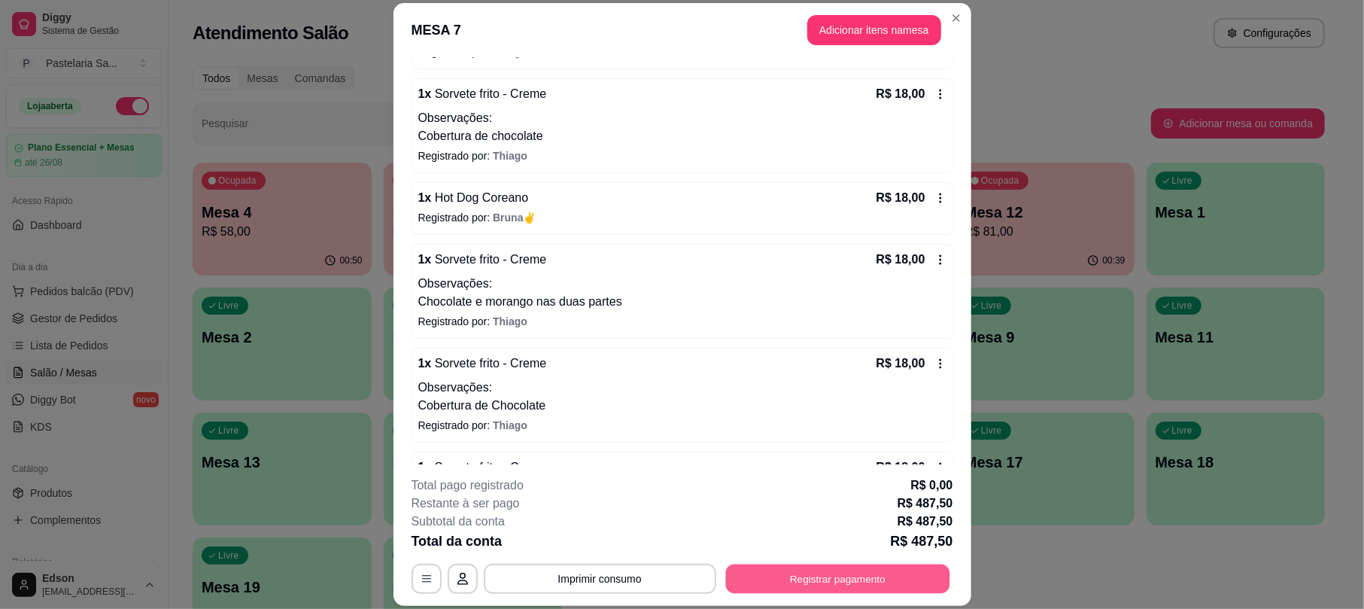
click at [928, 584] on button "Registrar pagamento" at bounding box center [837, 578] width 224 height 29
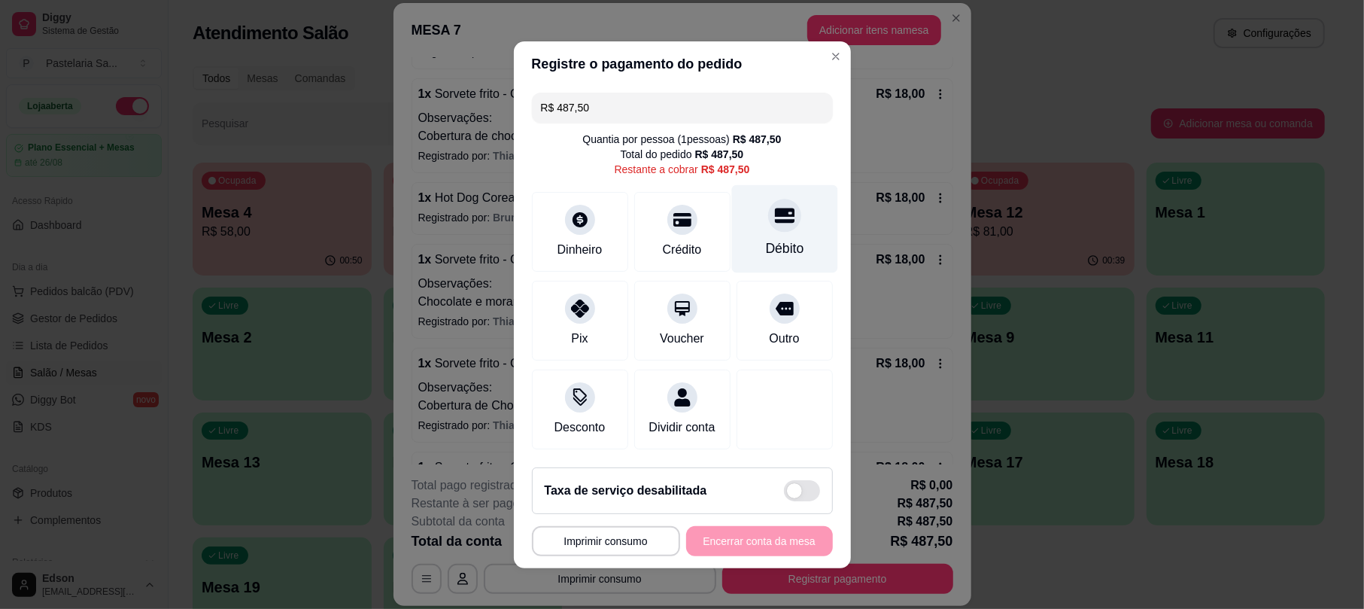
click at [793, 220] on div "Débito" at bounding box center [784, 228] width 106 height 88
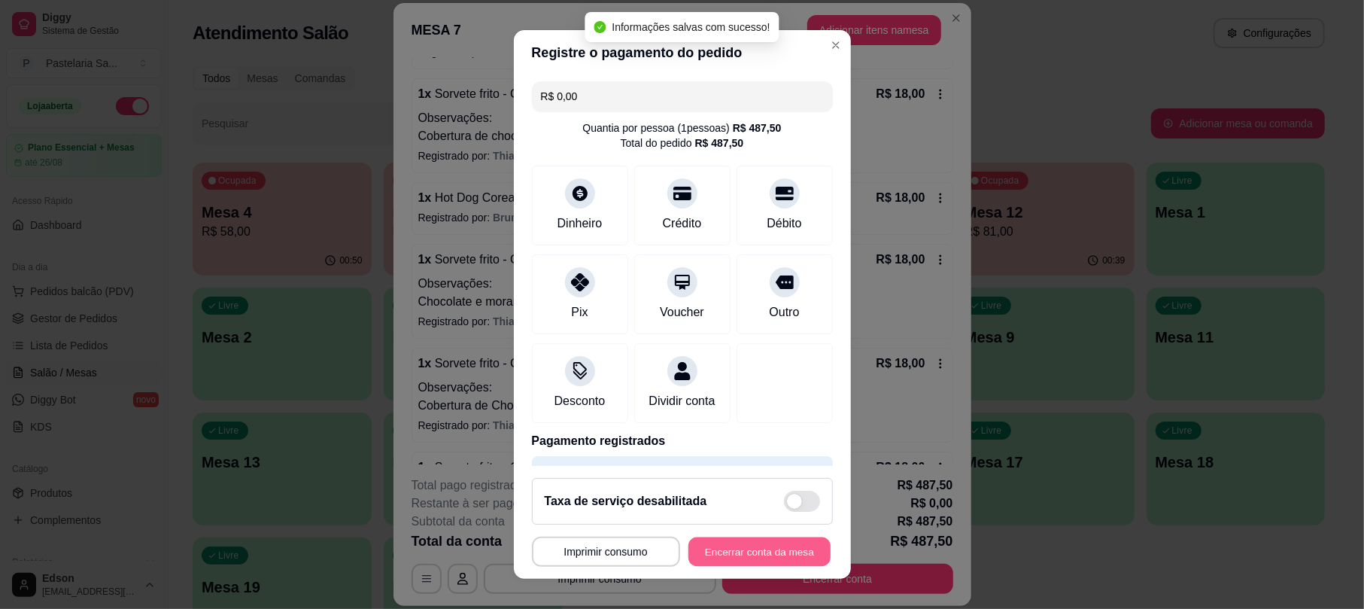
click at [772, 540] on button "Encerrar conta da mesa" at bounding box center [759, 550] width 142 height 29
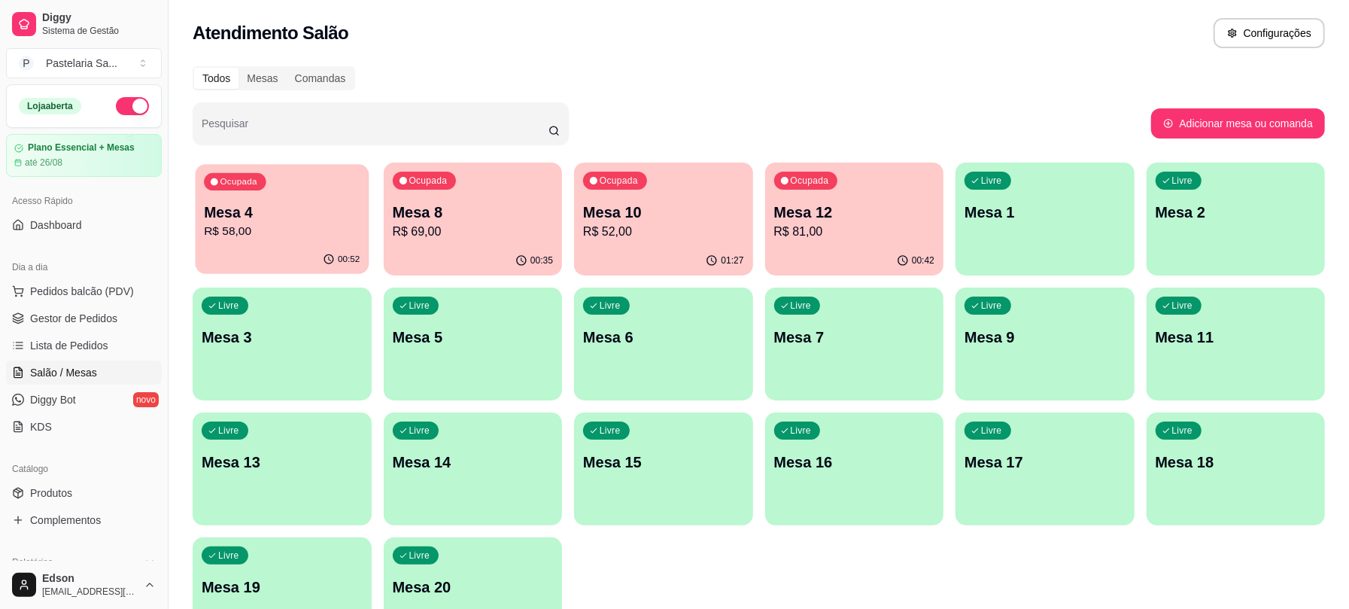
click at [336, 247] on div "00:52" at bounding box center [282, 259] width 173 height 29
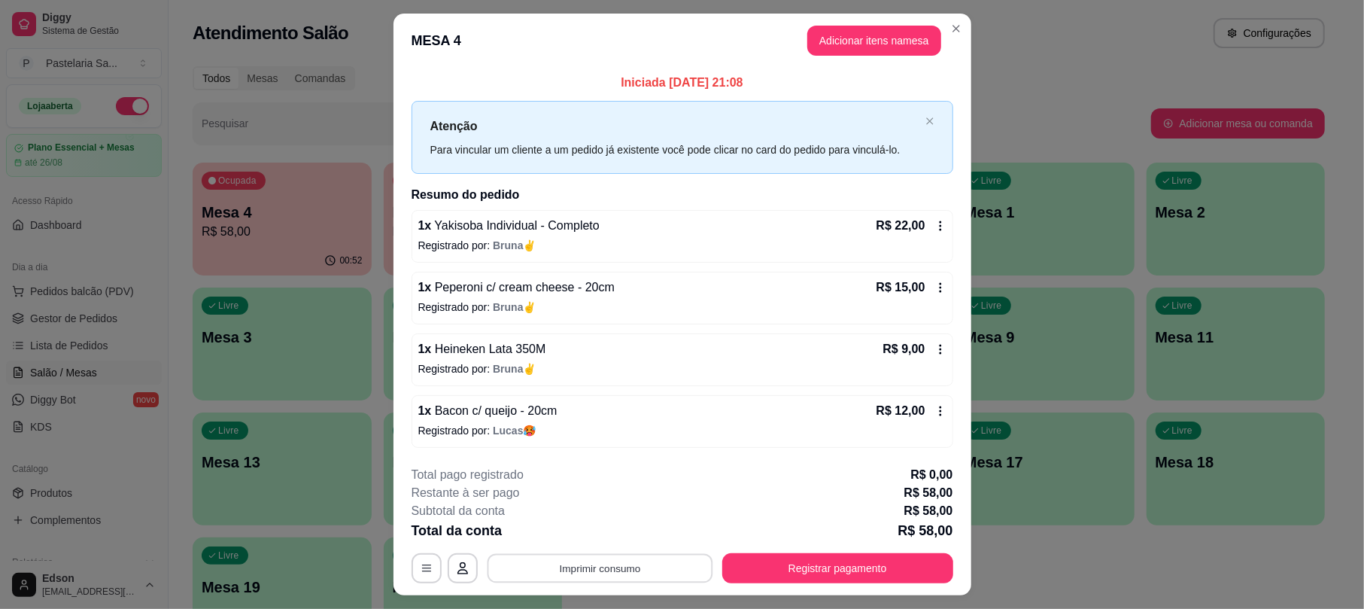
click at [596, 557] on button "Imprimir consumo" at bounding box center [600, 568] width 226 height 29
click at [614, 539] on button "Balcão" at bounding box center [596, 535] width 109 height 24
click at [868, 47] on button "Adicionar itens na mesa" at bounding box center [874, 41] width 134 height 30
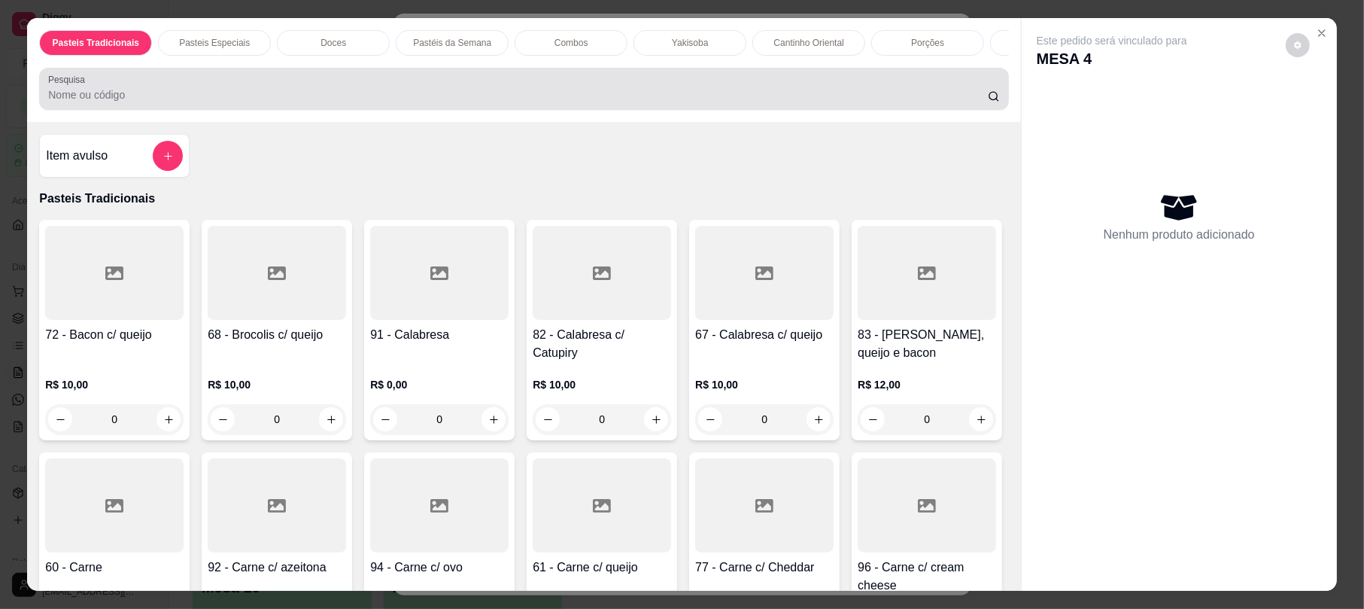
click at [645, 95] on div at bounding box center [523, 89] width 951 height 30
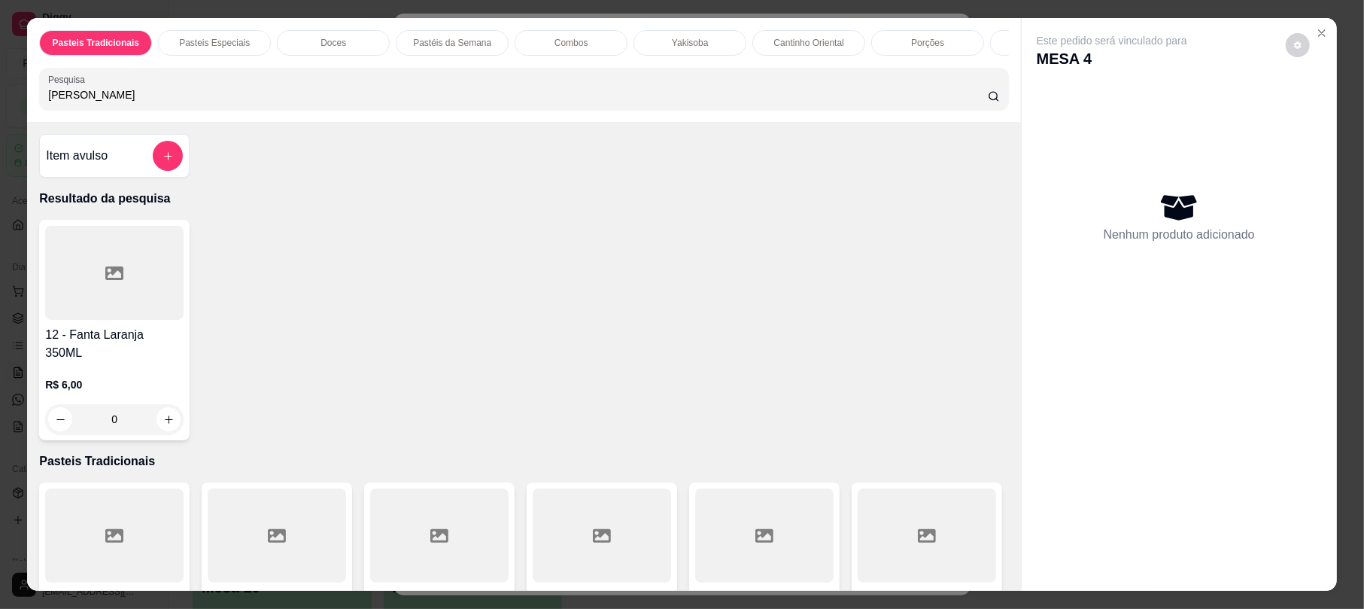
click at [169, 122] on div "Pasteis Tradicionais Pasteis Especiais Doces Pastéis da Semana Combos Yakisoba …" at bounding box center [523, 70] width 993 height 104
click at [164, 162] on icon "add-separate-item" at bounding box center [167, 155] width 11 height 11
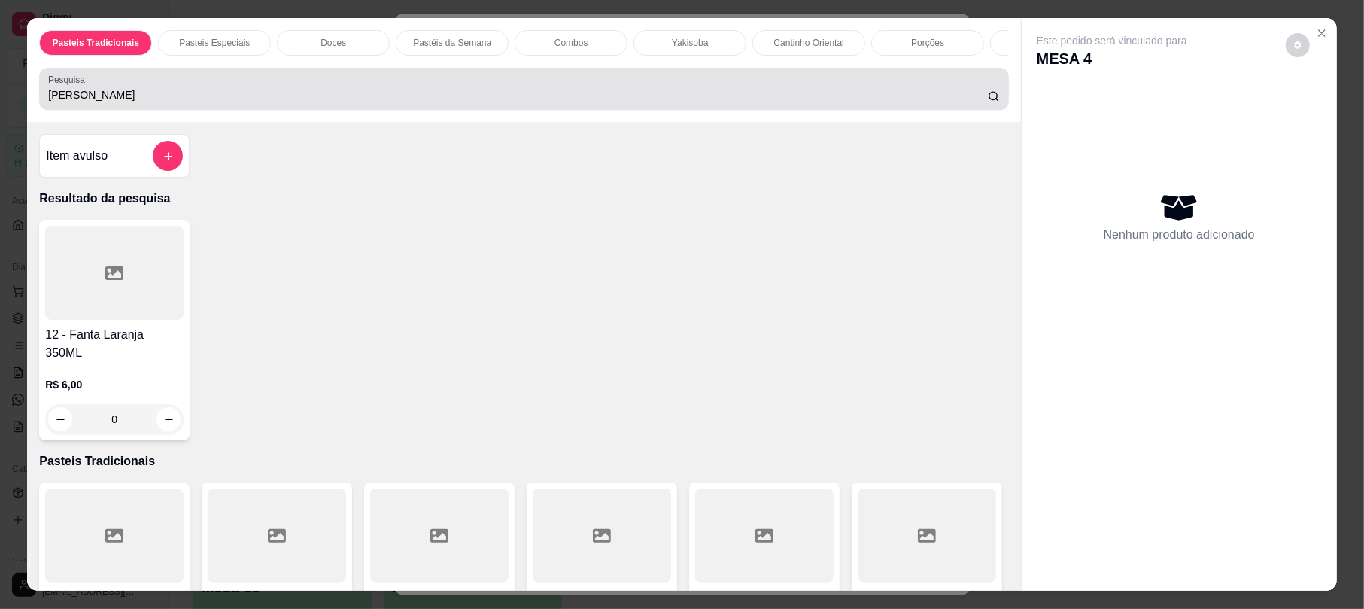
click at [349, 97] on div "[PERSON_NAME]" at bounding box center [523, 89] width 951 height 30
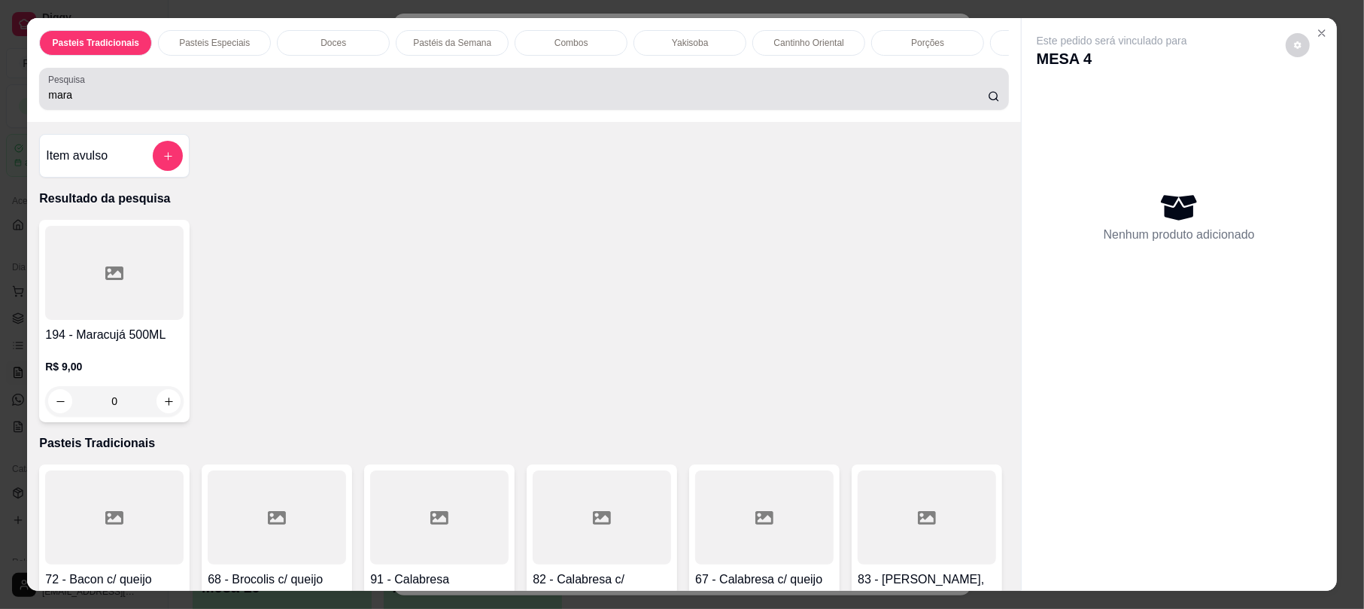
click at [149, 100] on div "mara" at bounding box center [523, 89] width 951 height 30
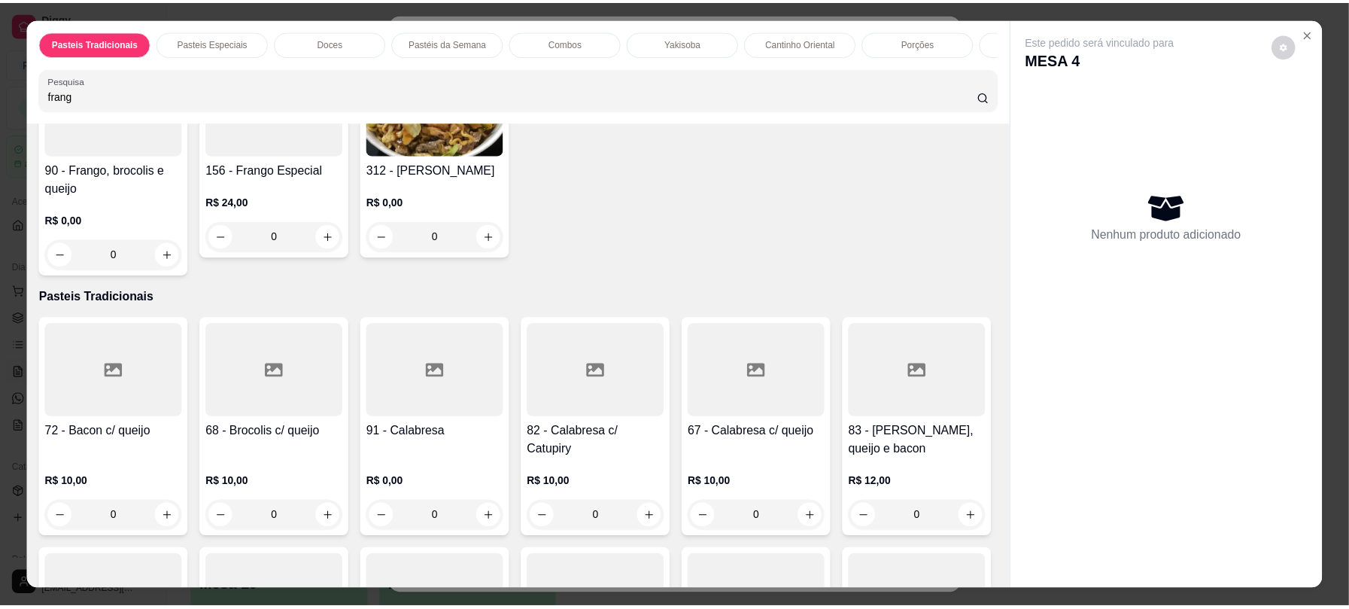
scroll to position [0, 0]
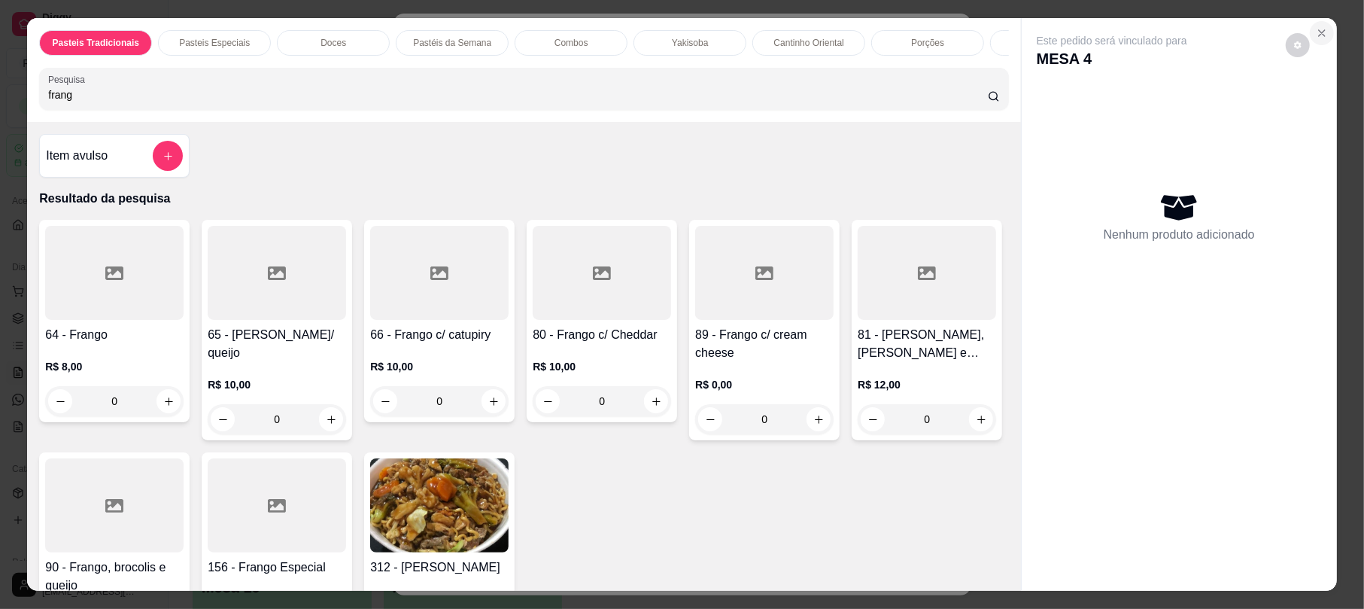
click at [1325, 35] on button "Close" at bounding box center [1322, 33] width 24 height 24
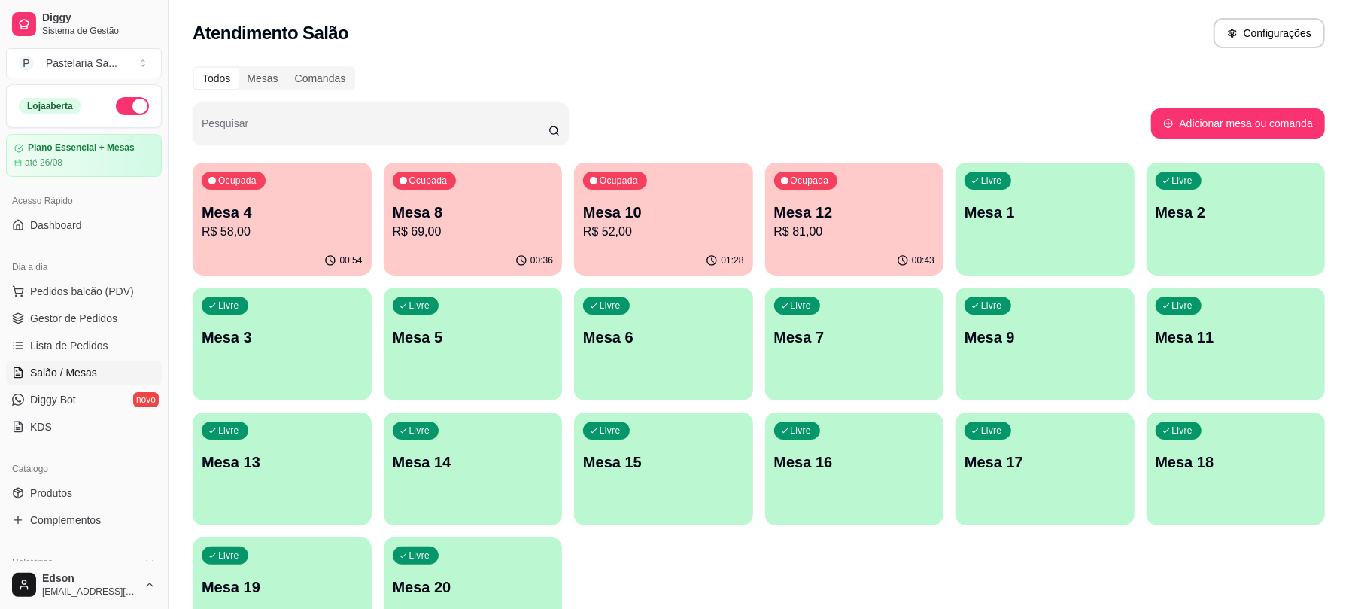
click at [239, 197] on div "Ocupada Mesa 4 R$ 58,00" at bounding box center [282, 204] width 179 height 84
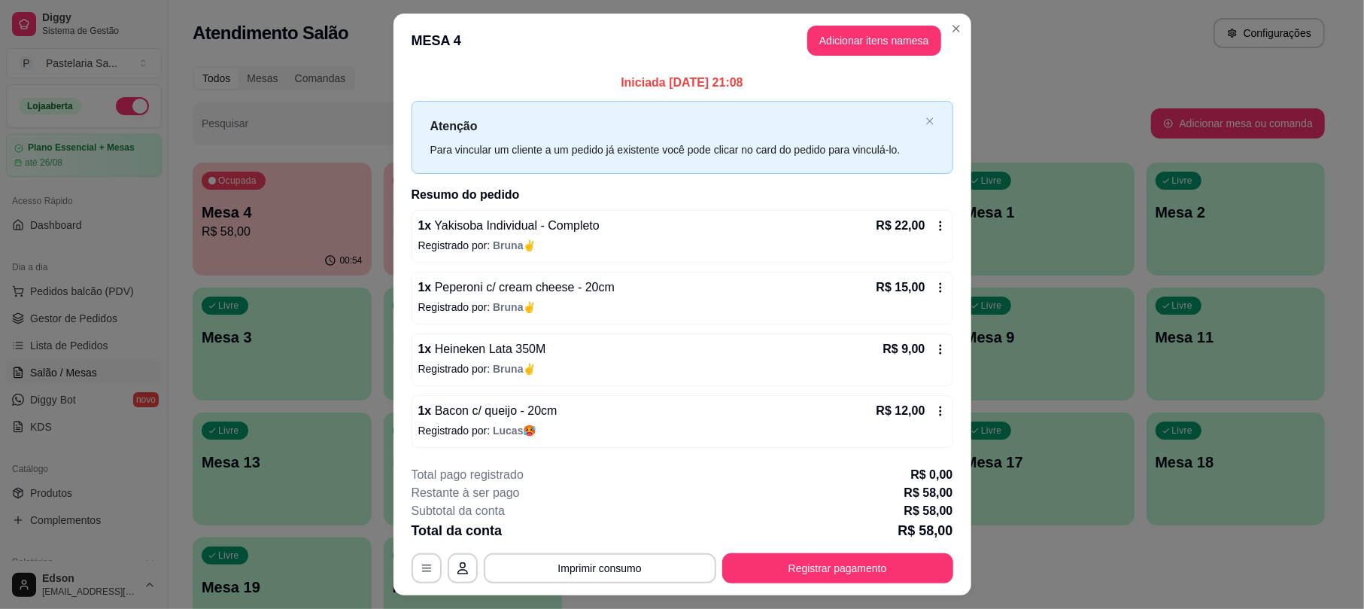
click at [847, 551] on div "**********" at bounding box center [682, 524] width 542 height 117
click at [847, 573] on button "Registrar pagamento" at bounding box center [837, 568] width 231 height 30
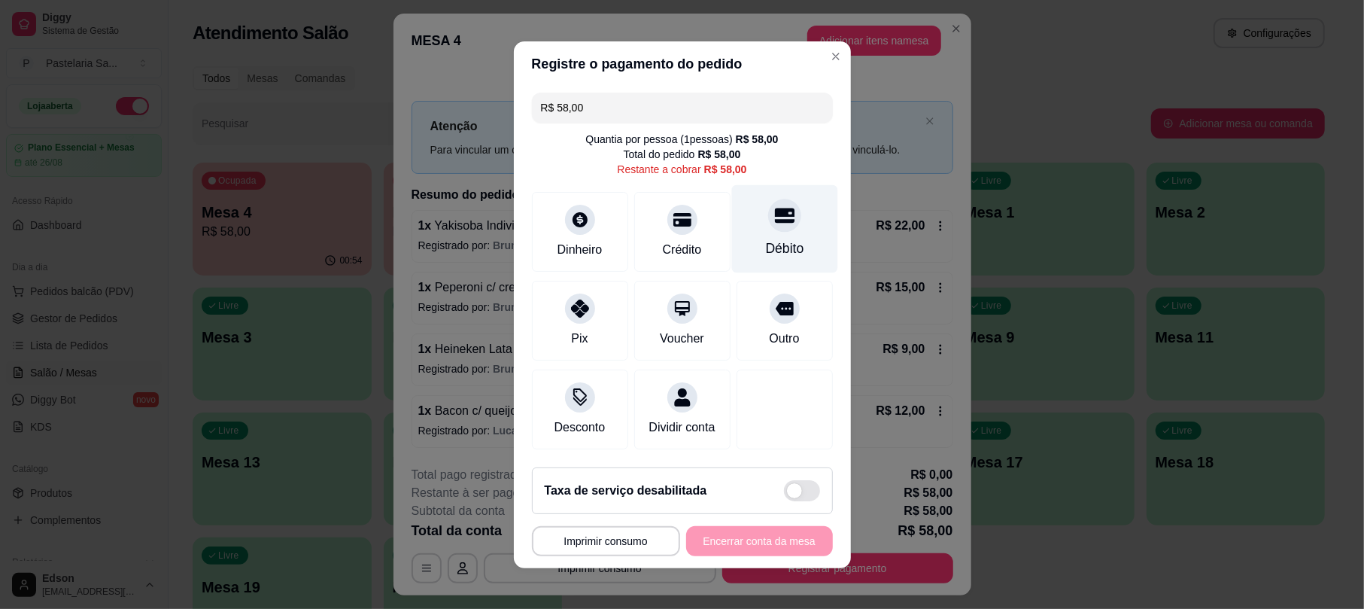
click at [782, 218] on div "Débito" at bounding box center [784, 228] width 106 height 88
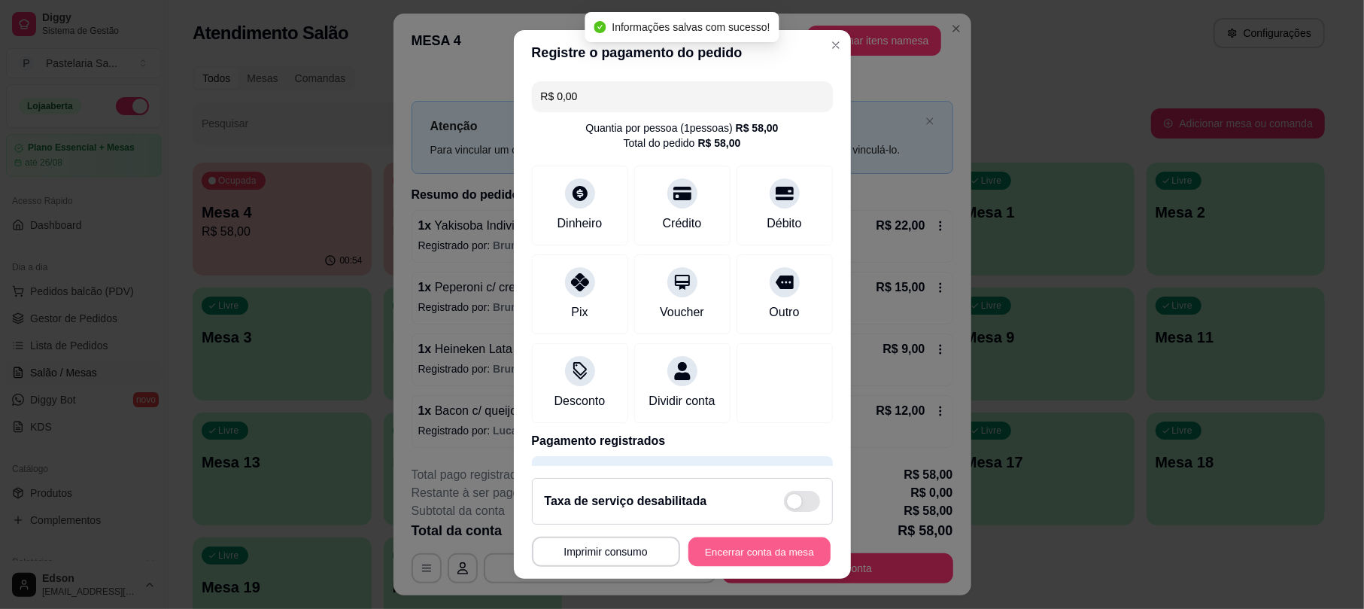
click at [777, 552] on button "Encerrar conta da mesa" at bounding box center [759, 550] width 142 height 29
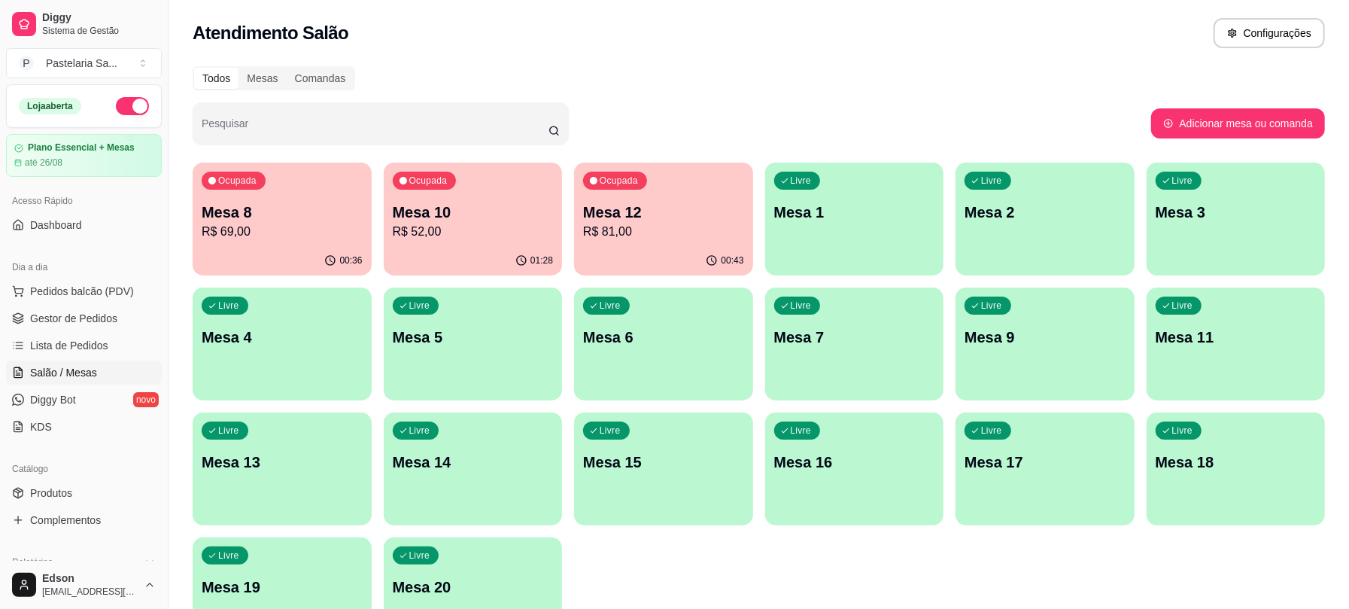
click at [663, 236] on p "R$ 81,00" at bounding box center [663, 232] width 161 height 18
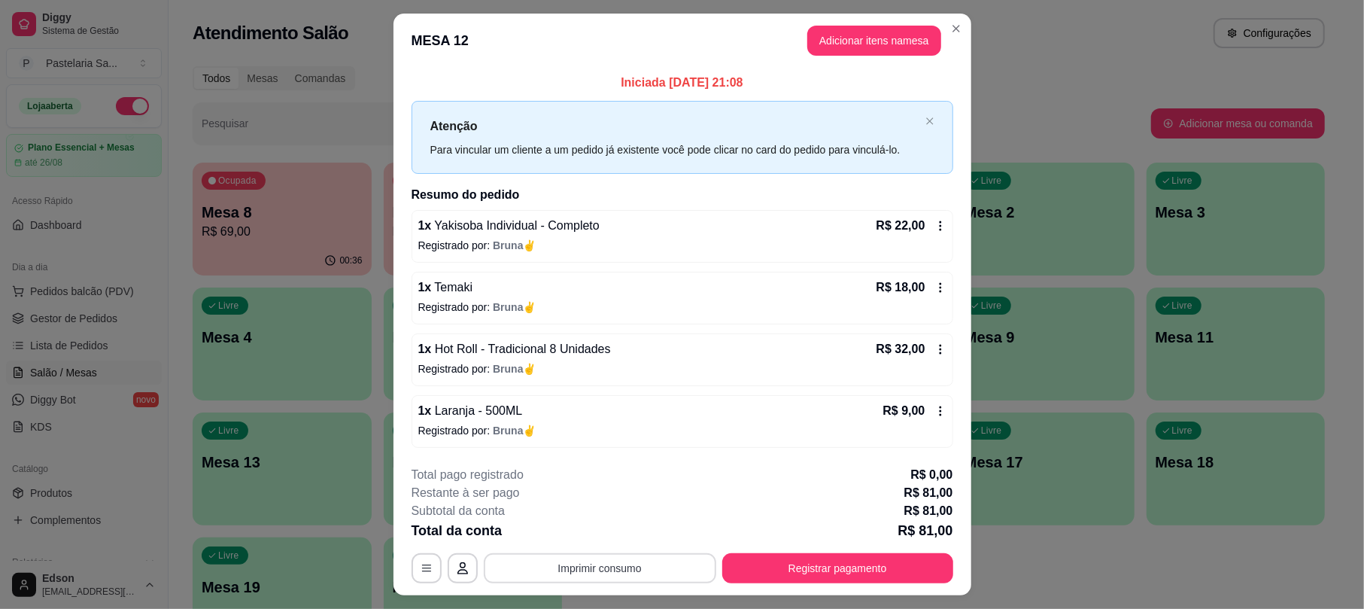
click at [633, 564] on button "Imprimir consumo" at bounding box center [600, 568] width 232 height 30
click at [602, 534] on button "Balcão" at bounding box center [596, 534] width 105 height 23
click at [821, 560] on button "Registrar pagamento" at bounding box center [837, 568] width 231 height 30
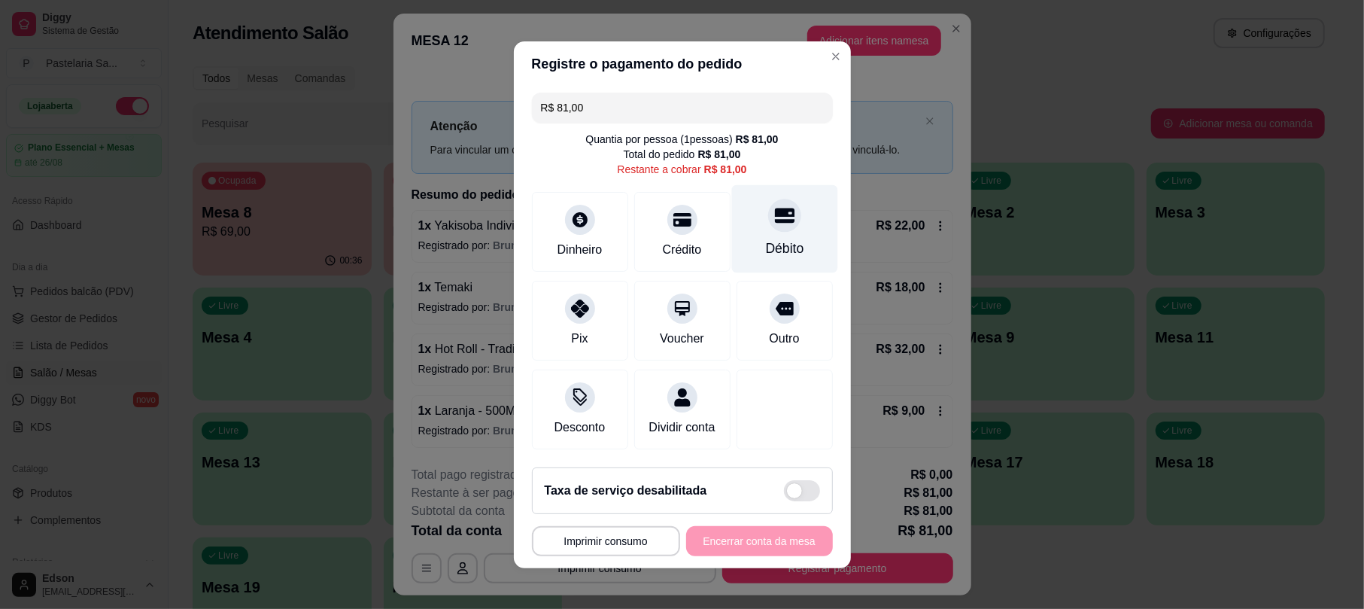
click at [768, 218] on div at bounding box center [784, 215] width 33 height 33
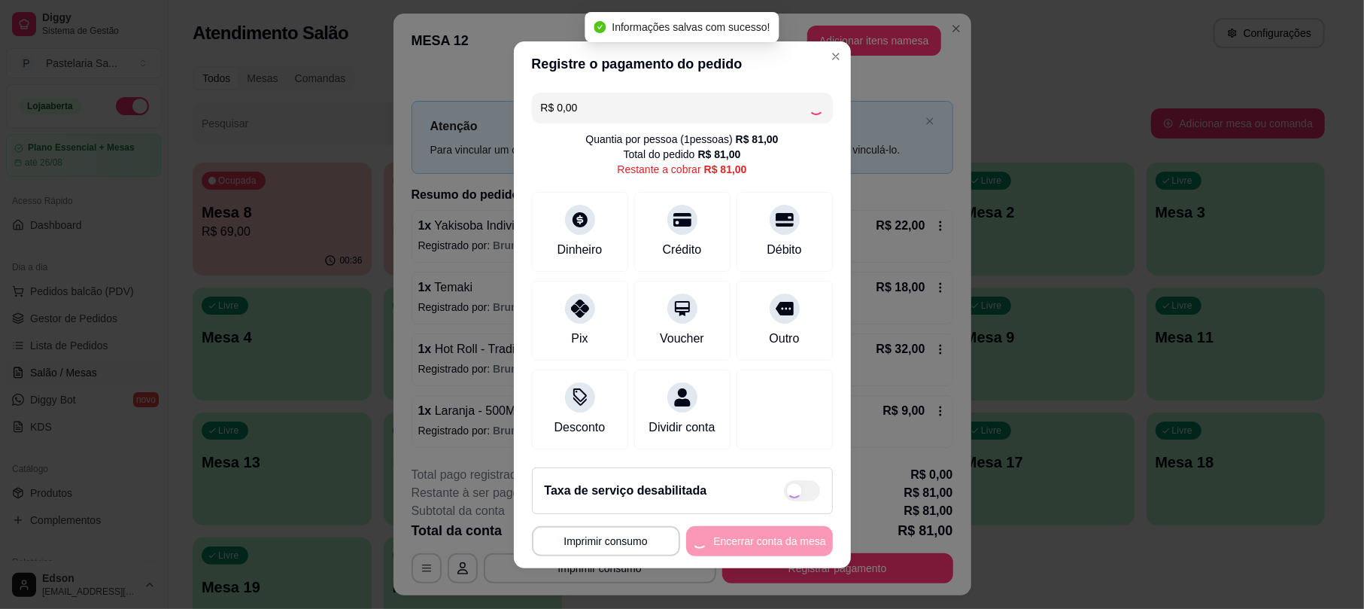
click at [762, 554] on button "Encerrar conta da mesa" at bounding box center [759, 541] width 147 height 30
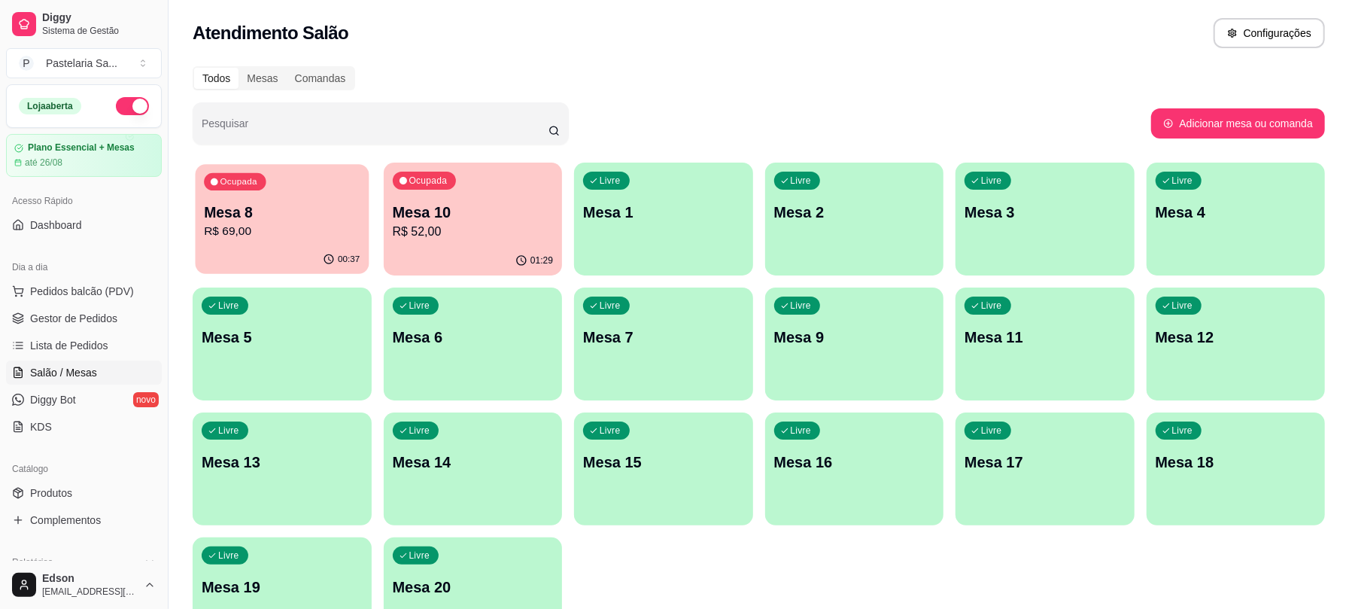
click at [268, 215] on p "Mesa 8" at bounding box center [282, 212] width 156 height 20
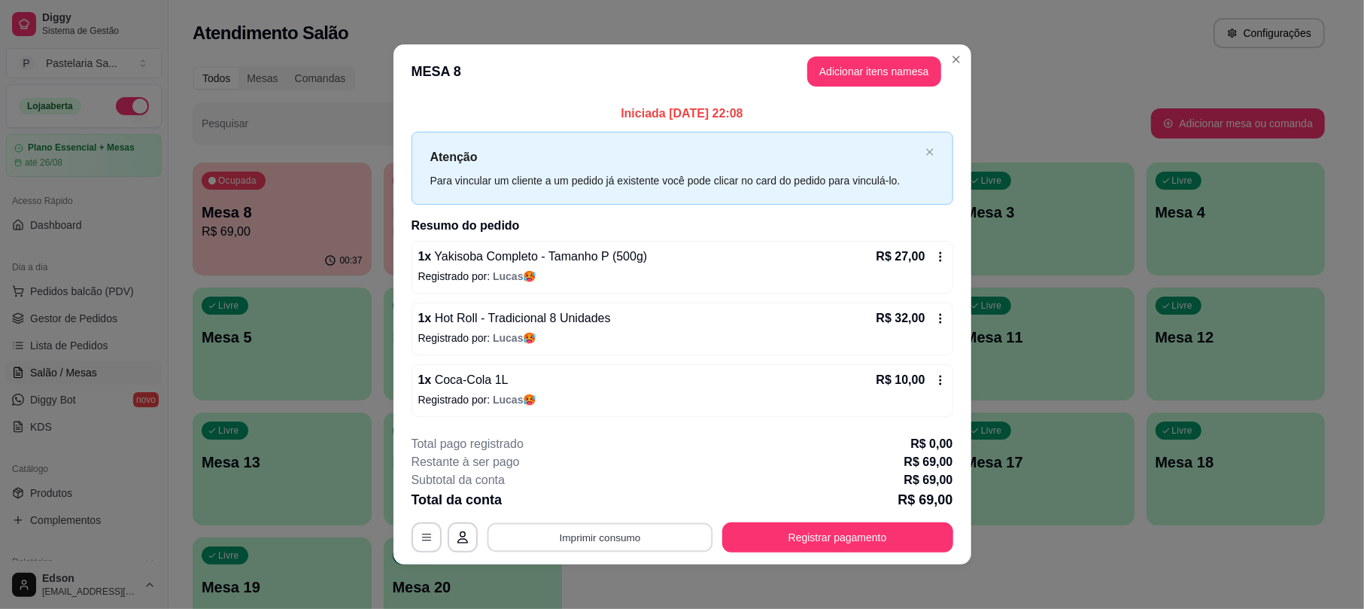
click at [657, 548] on button "Imprimir consumo" at bounding box center [600, 537] width 226 height 29
click at [621, 509] on button "Balcão" at bounding box center [596, 503] width 109 height 24
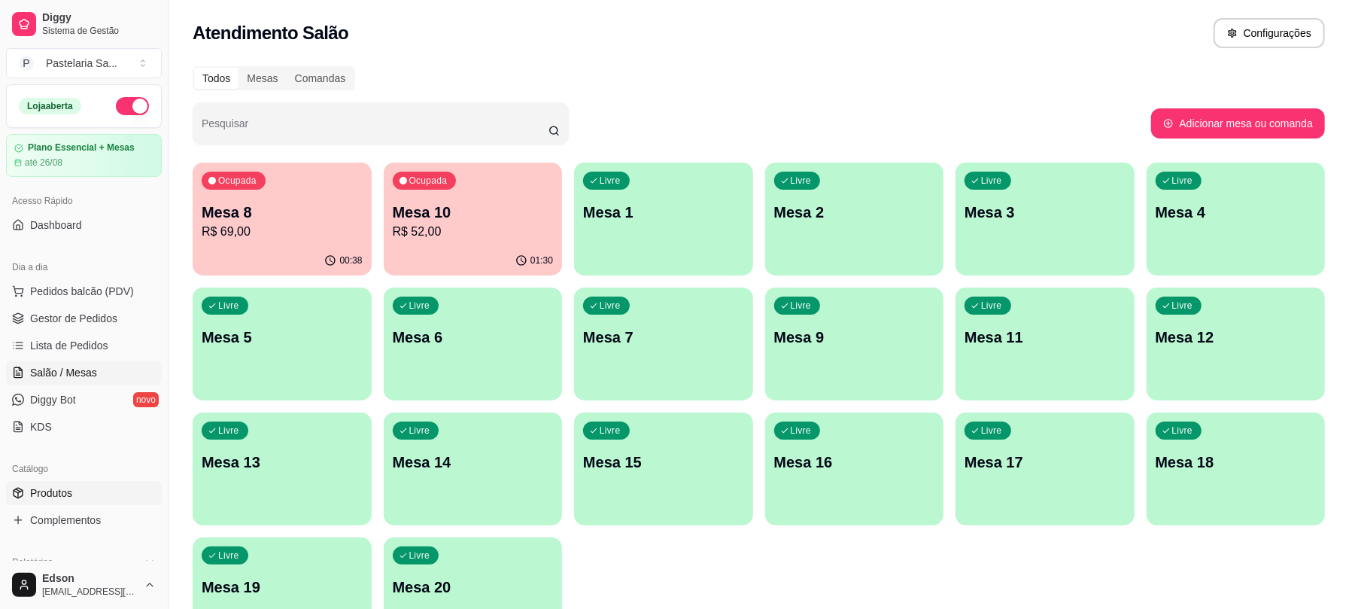
click at [55, 484] on link "Produtos" at bounding box center [84, 493] width 156 height 24
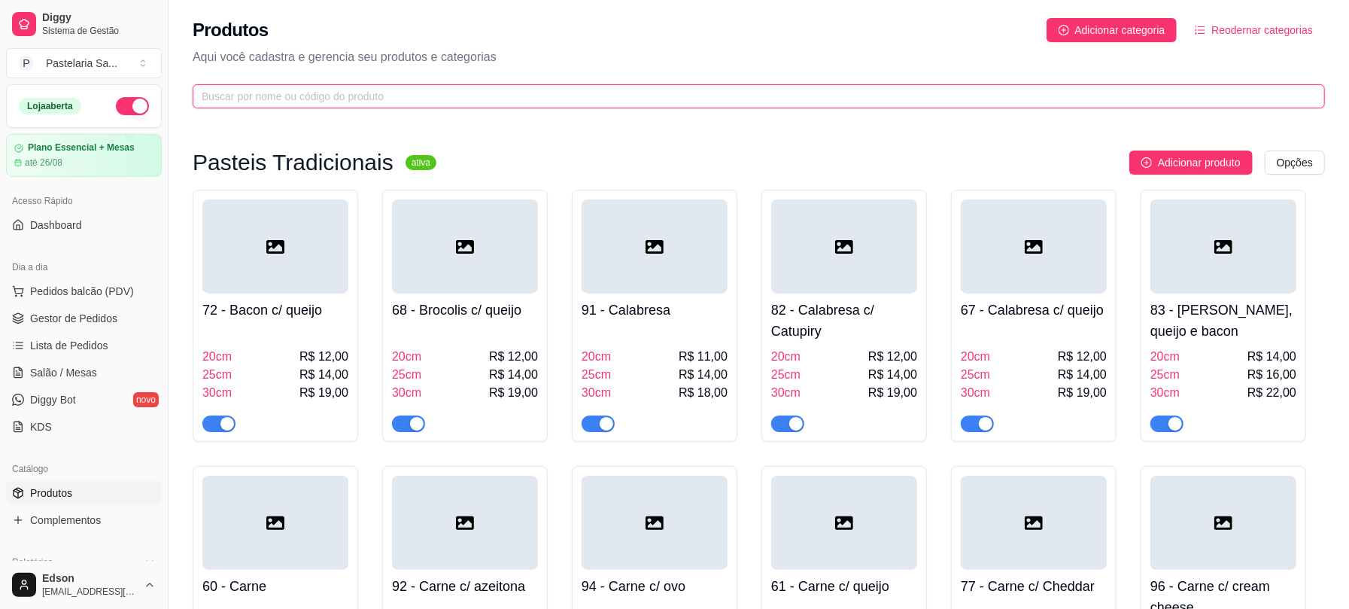
click at [588, 88] on input "text" at bounding box center [753, 96] width 1102 height 17
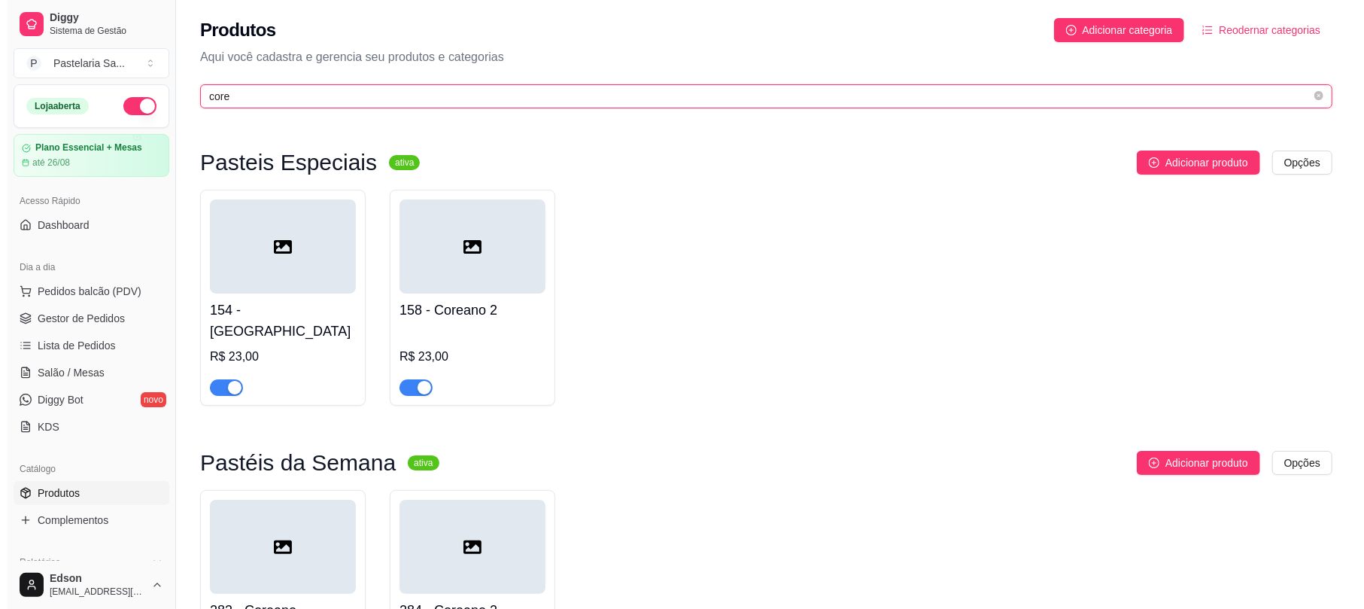
scroll to position [434, 0]
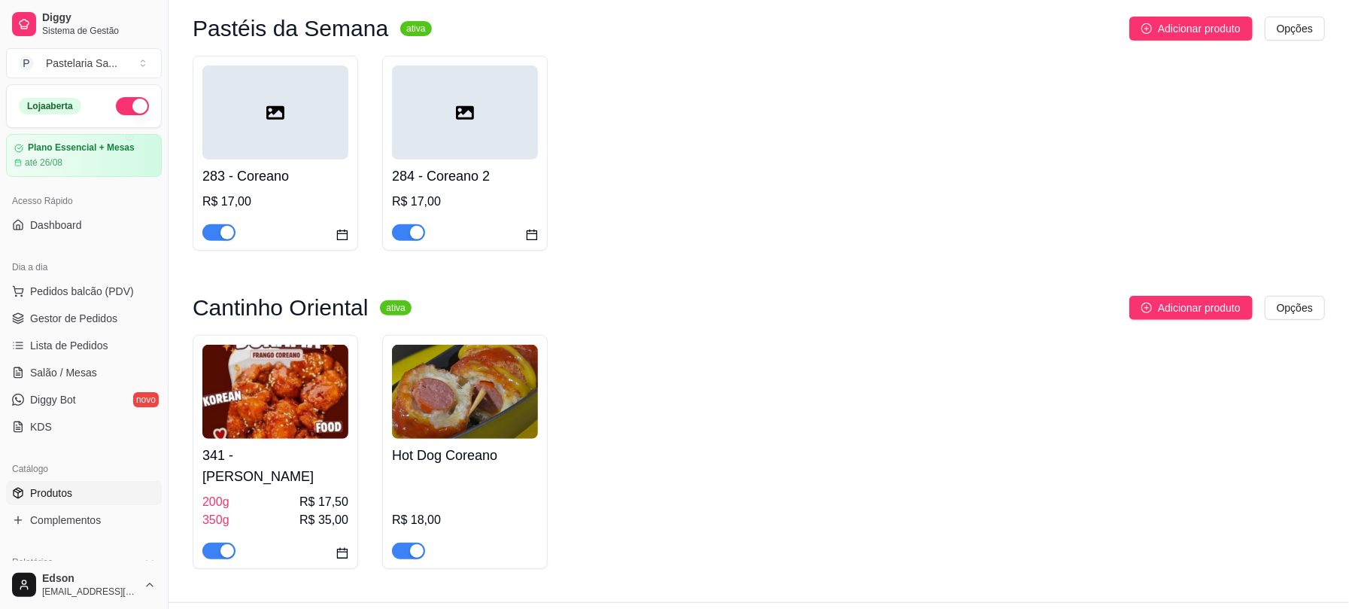
click at [278, 419] on img at bounding box center [275, 392] width 146 height 94
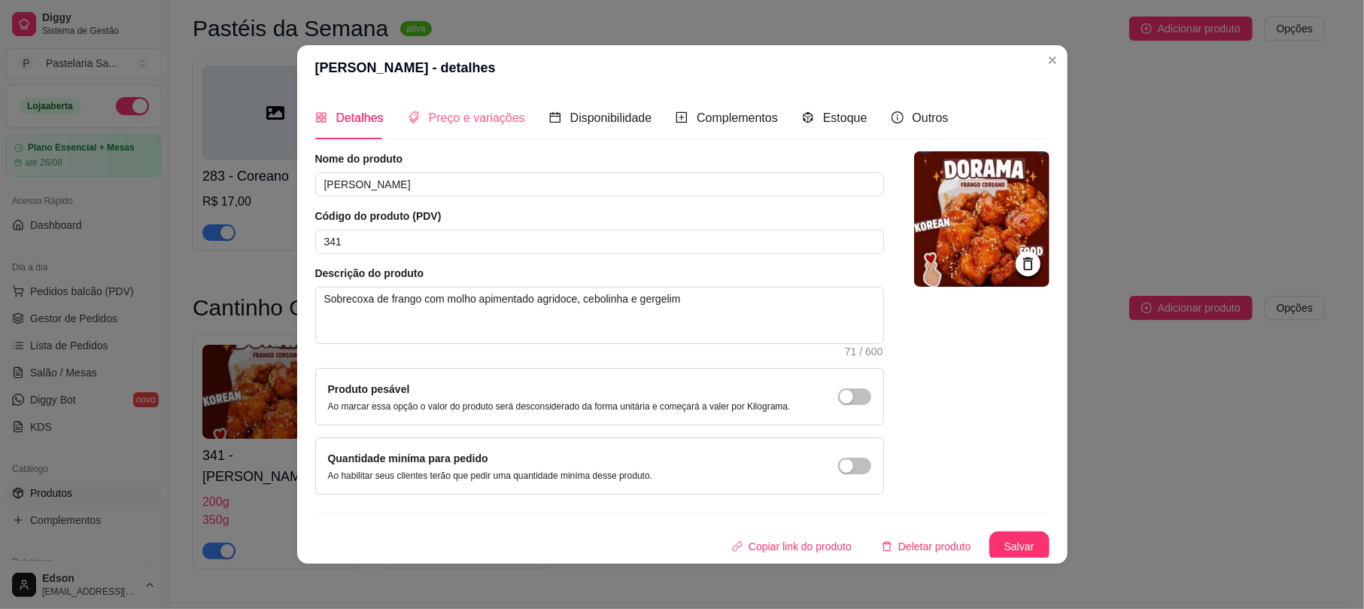
click at [489, 105] on div "Preço e variações" at bounding box center [466, 117] width 117 height 43
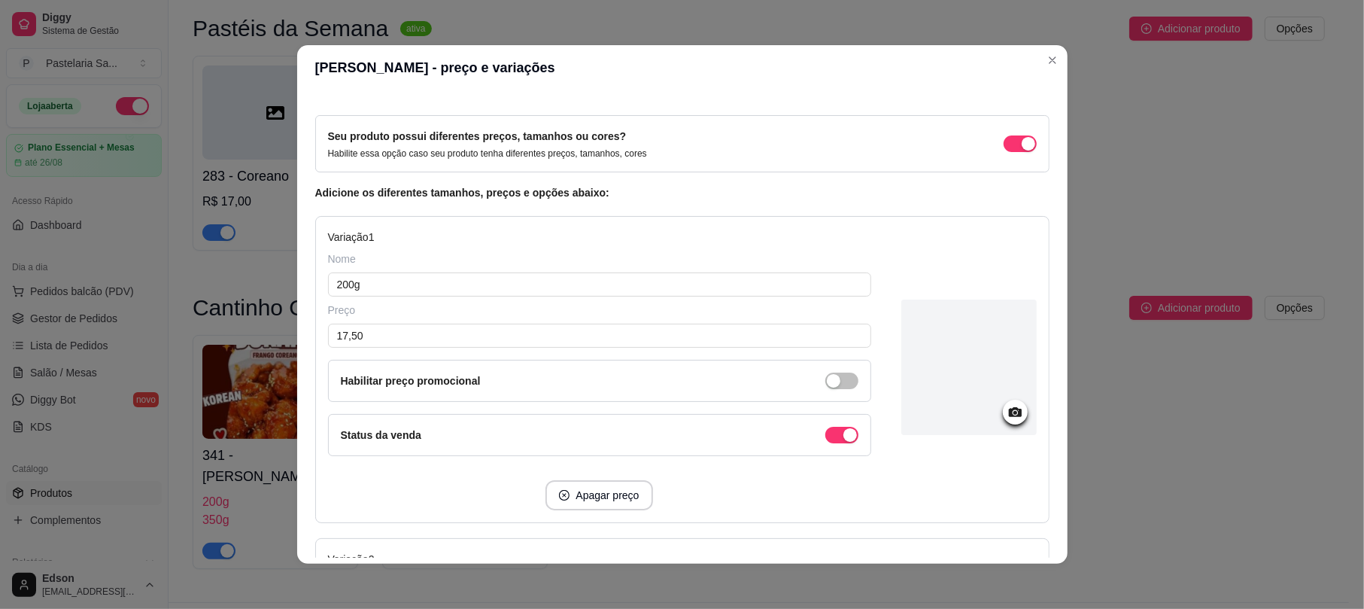
scroll to position [0, 0]
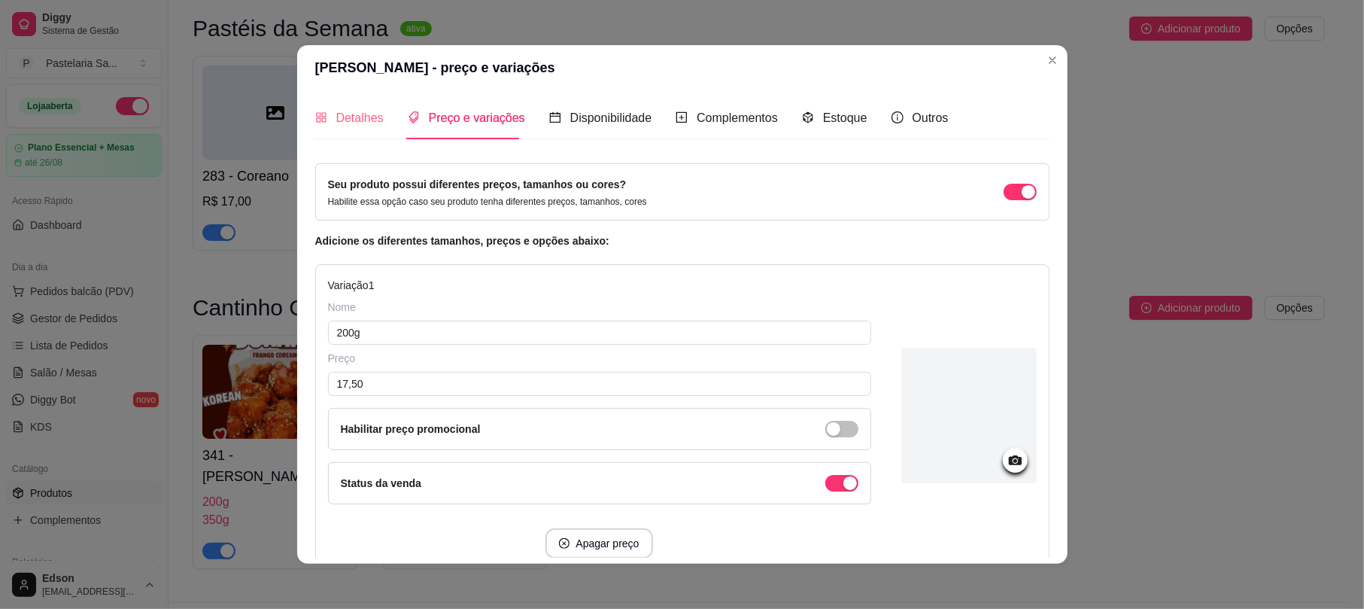
click at [360, 107] on div "Detalhes" at bounding box center [349, 117] width 68 height 43
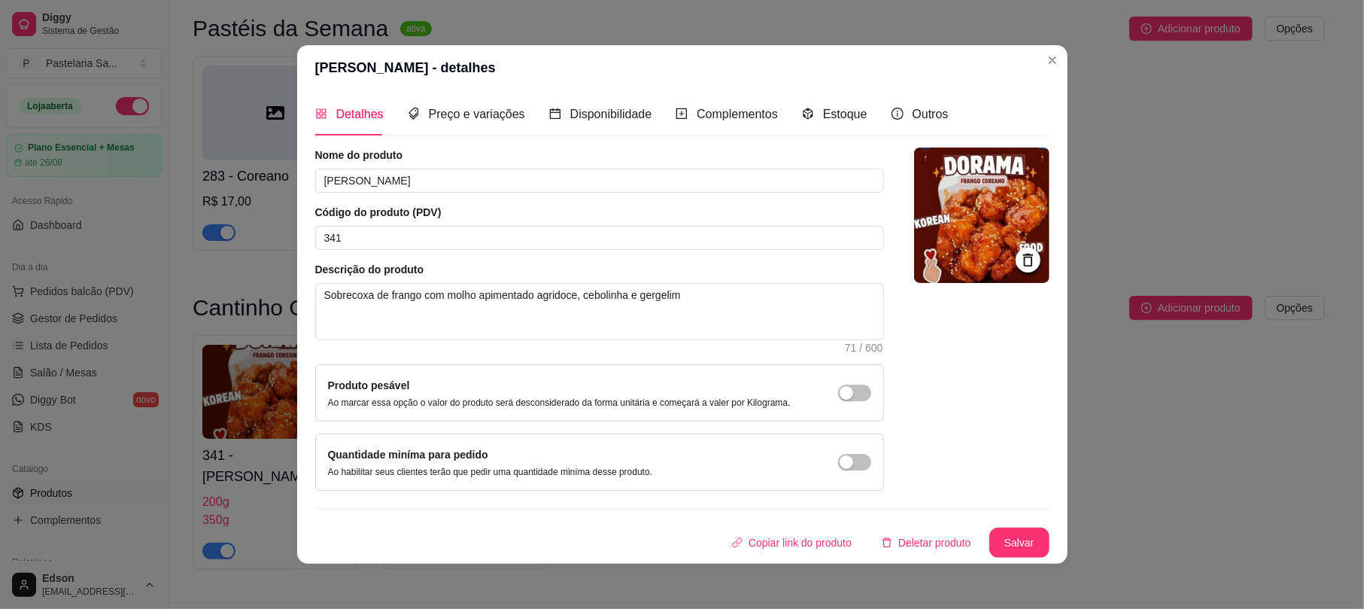
scroll to position [6, 0]
click at [585, 108] on span "Disponibilidade" at bounding box center [611, 114] width 82 height 13
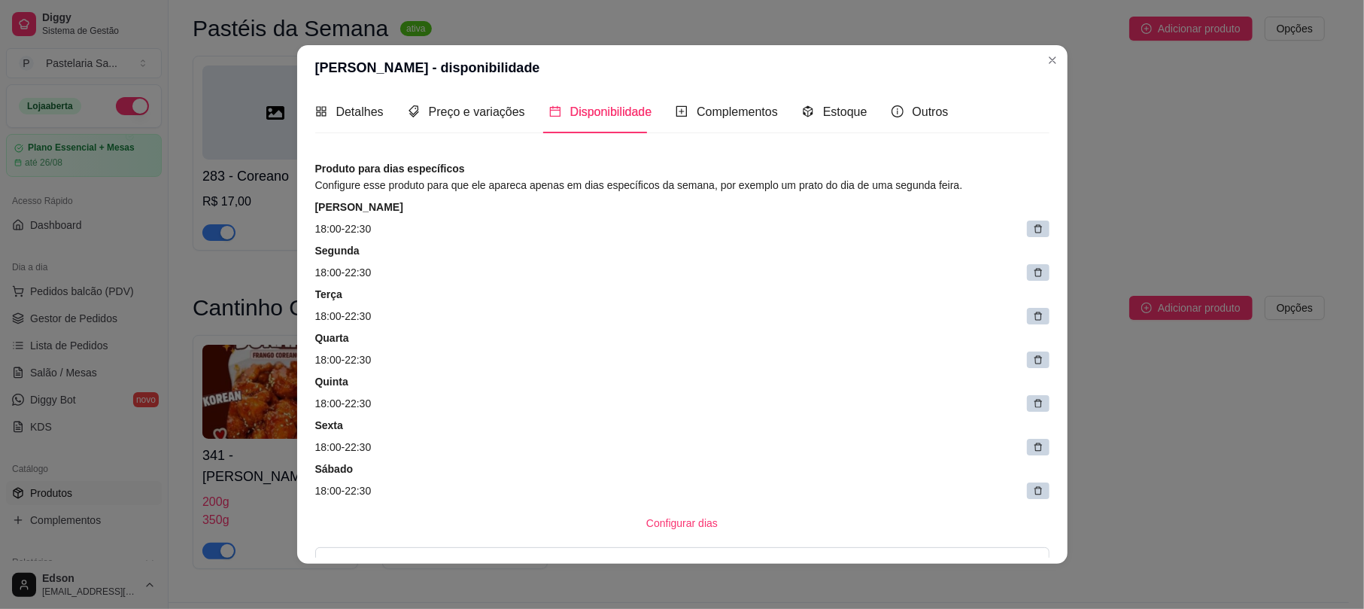
click at [1033, 450] on icon at bounding box center [1038, 447] width 11 height 11
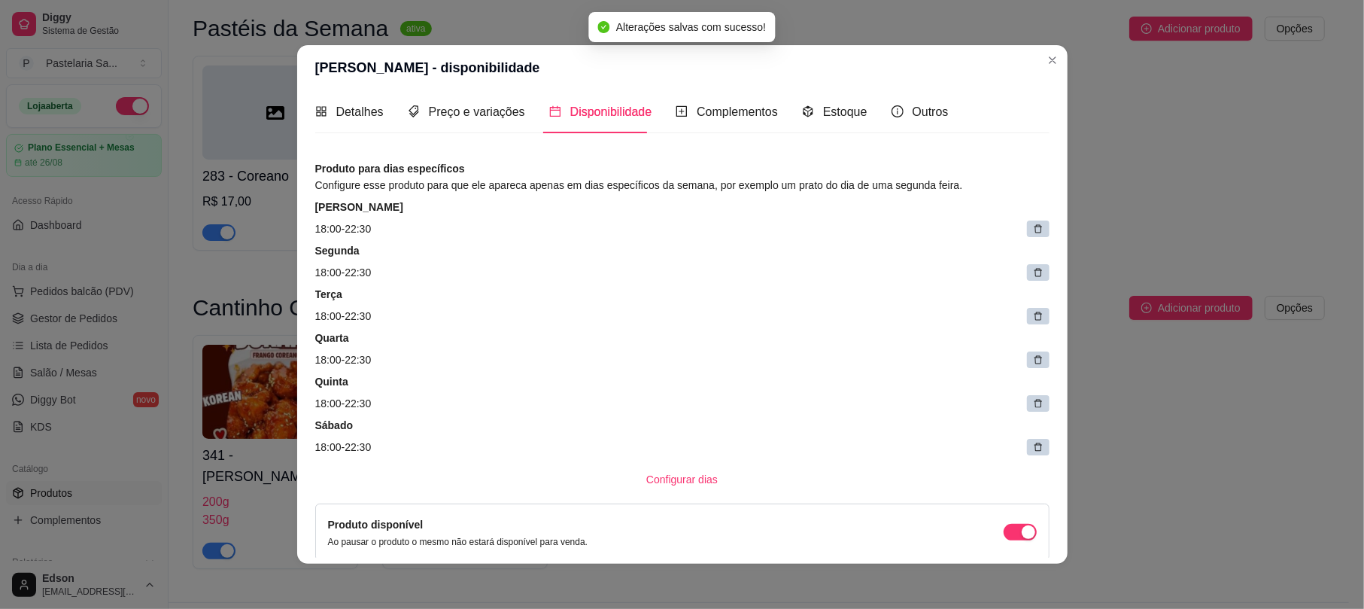
click at [1033, 442] on icon at bounding box center [1038, 447] width 11 height 11
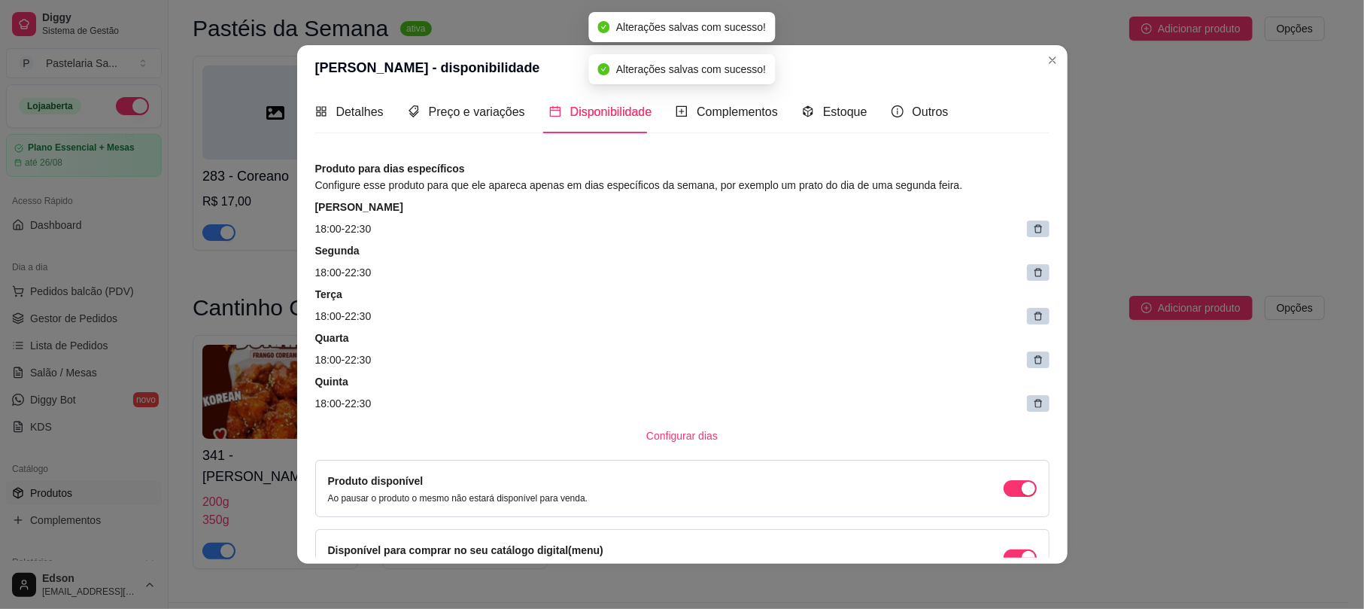
click at [1027, 411] on div at bounding box center [1038, 403] width 23 height 17
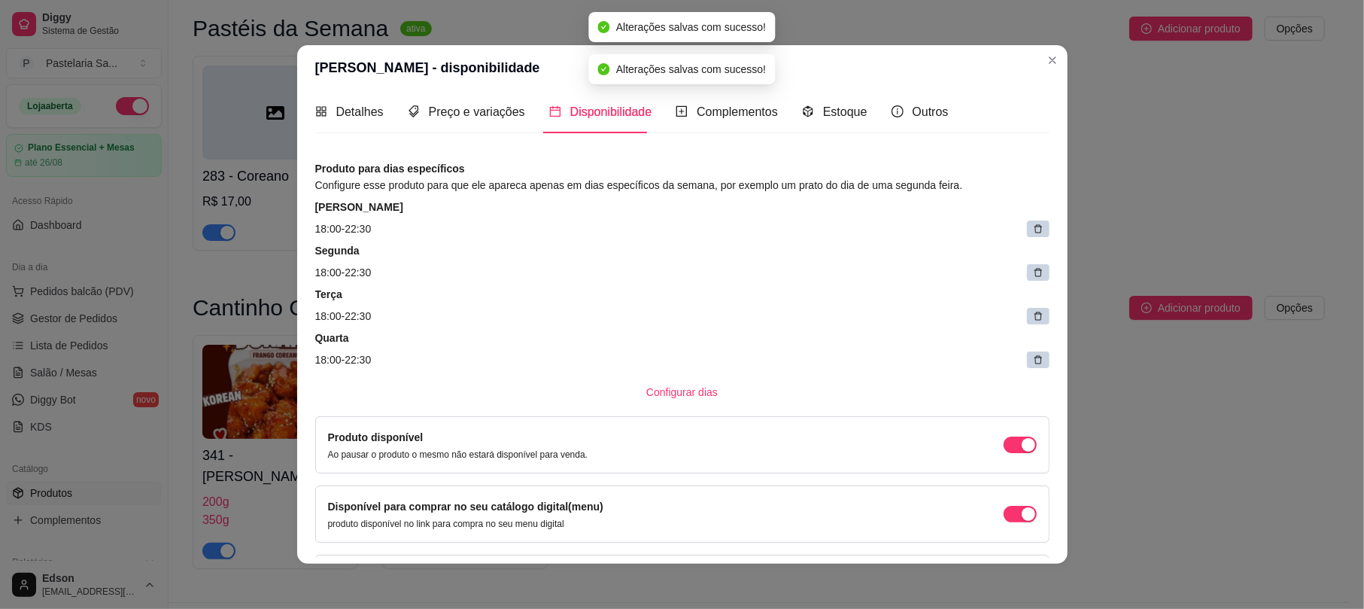
click at [1033, 358] on icon at bounding box center [1038, 359] width 11 height 11
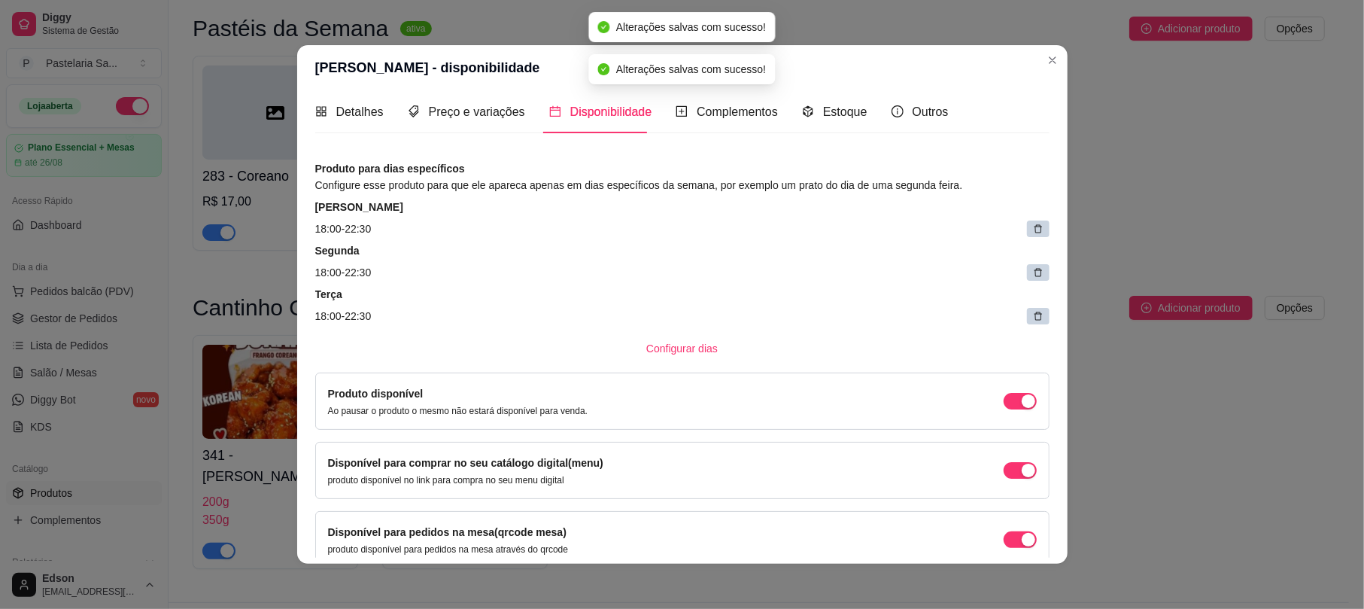
click at [1033, 311] on icon at bounding box center [1038, 316] width 11 height 11
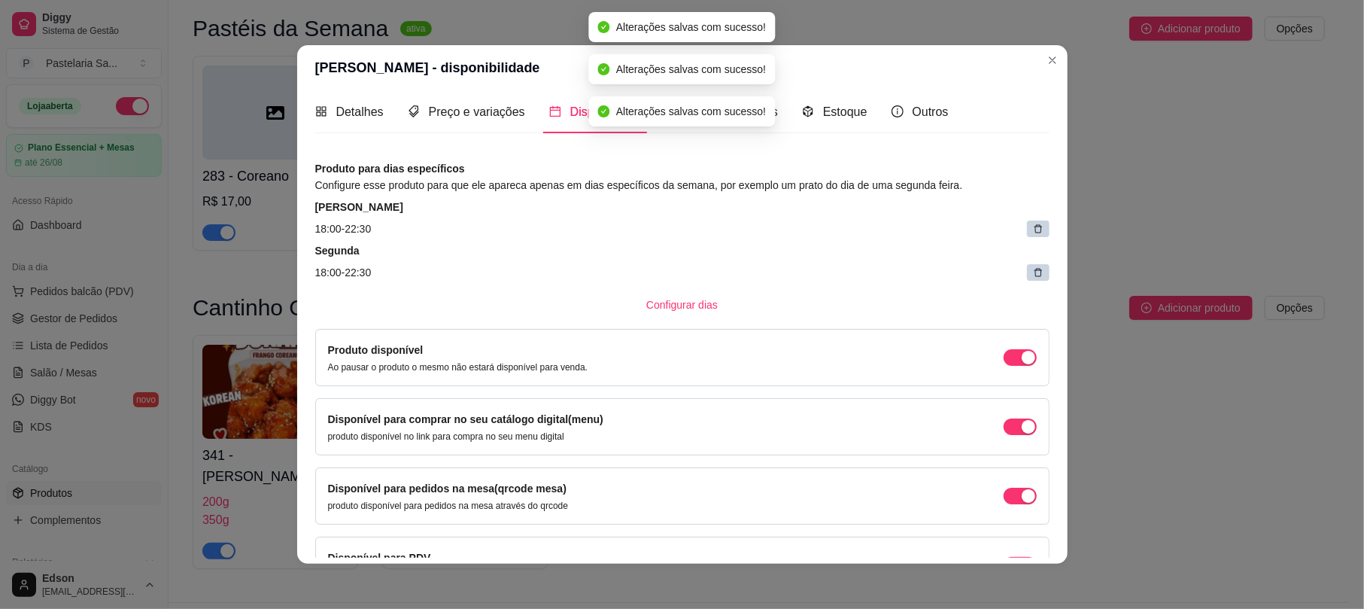
click at [1027, 272] on div at bounding box center [1038, 272] width 23 height 17
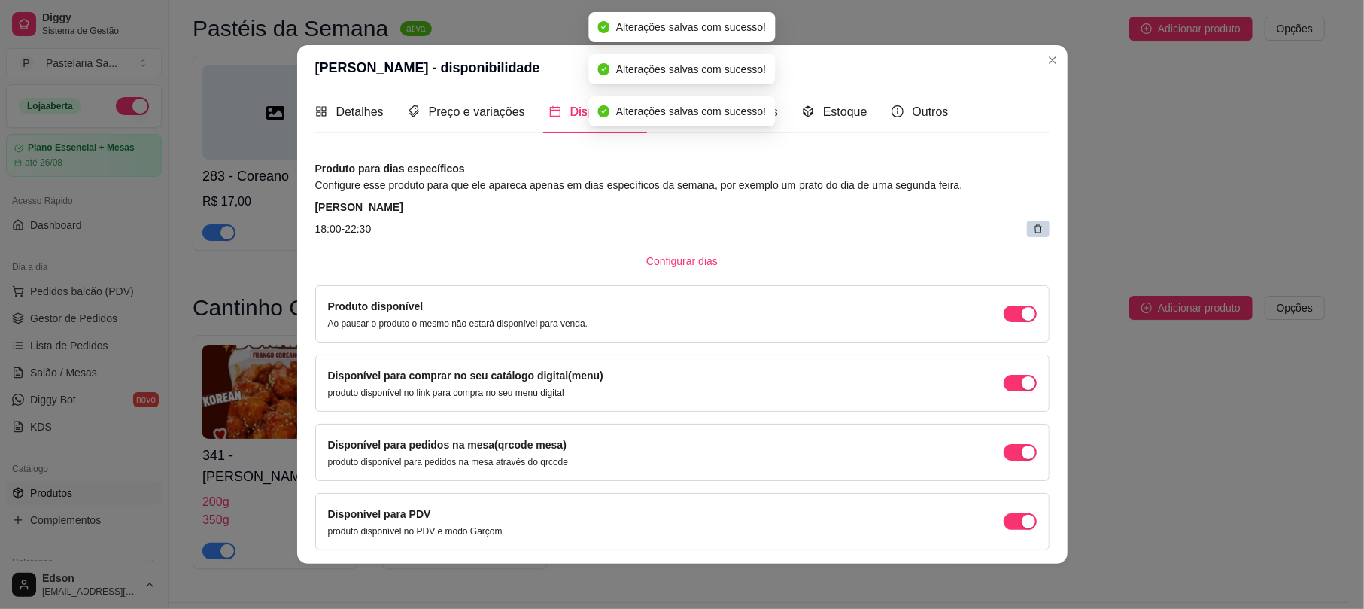
click at [1034, 232] on icon at bounding box center [1038, 229] width 8 height 8
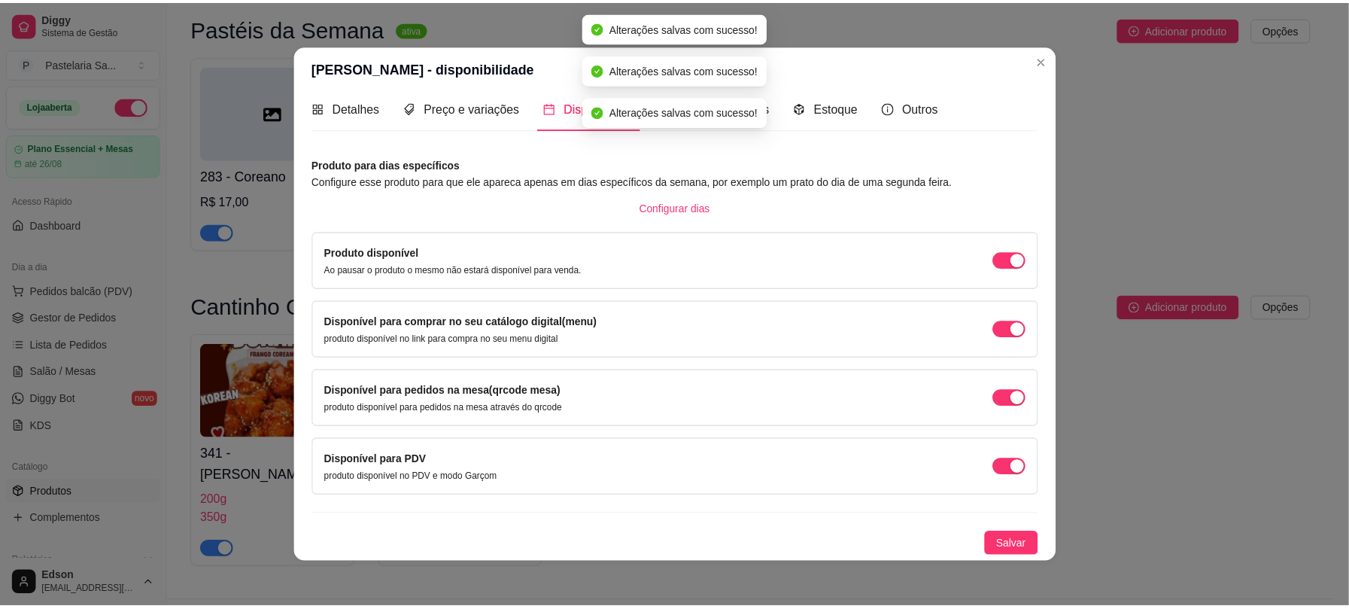
scroll to position [3, 0]
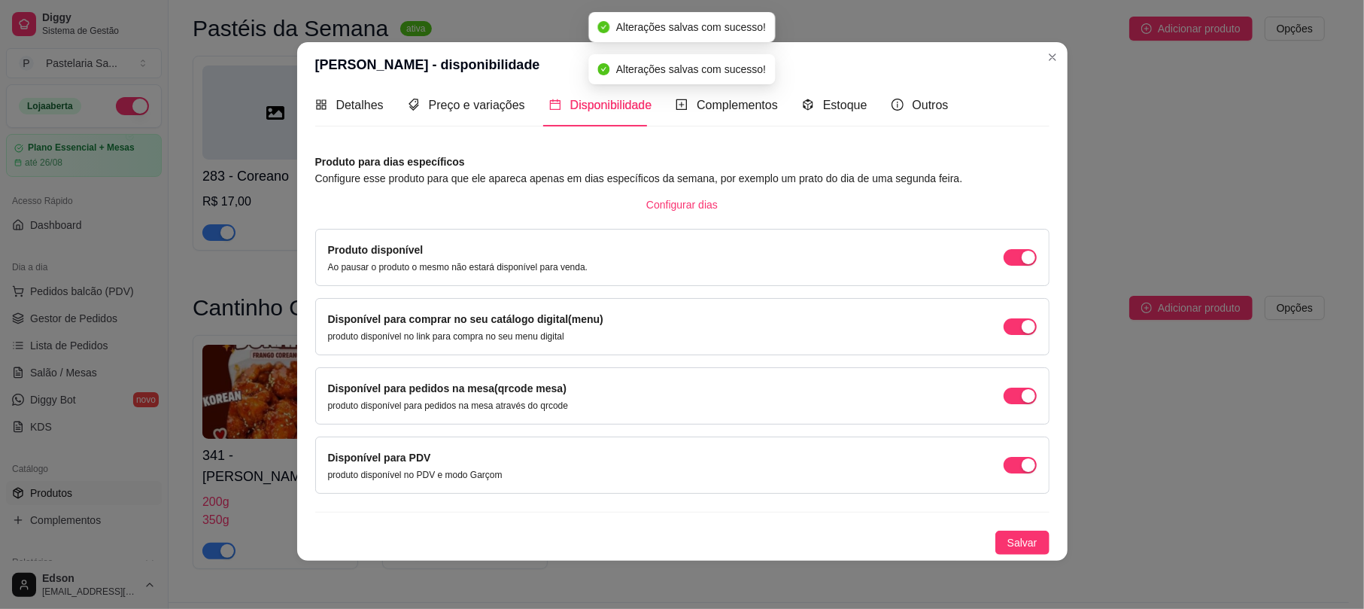
drag, startPoint x: 991, startPoint y: 536, endPoint x: 1158, endPoint y: 524, distance: 168.1
click at [1007, 536] on span "Salvar" at bounding box center [1022, 542] width 30 height 17
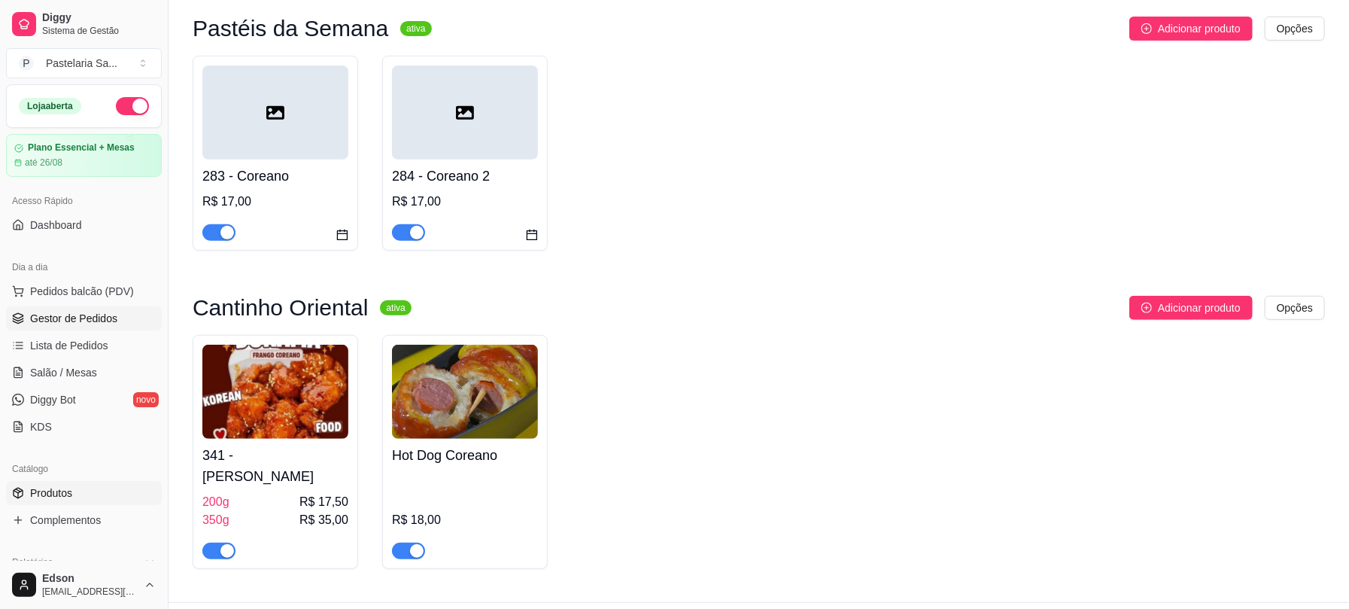
click at [75, 330] on link "Gestor de Pedidos" at bounding box center [84, 318] width 156 height 24
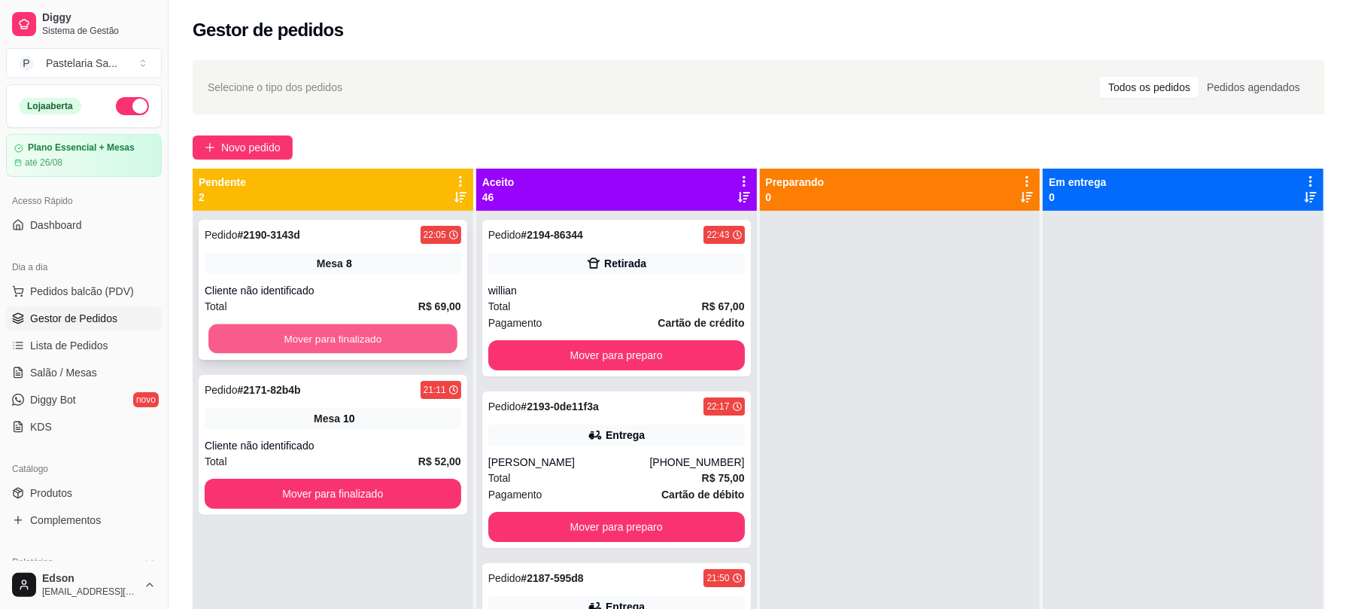
click at [384, 339] on button "Mover para finalizado" at bounding box center [332, 338] width 249 height 29
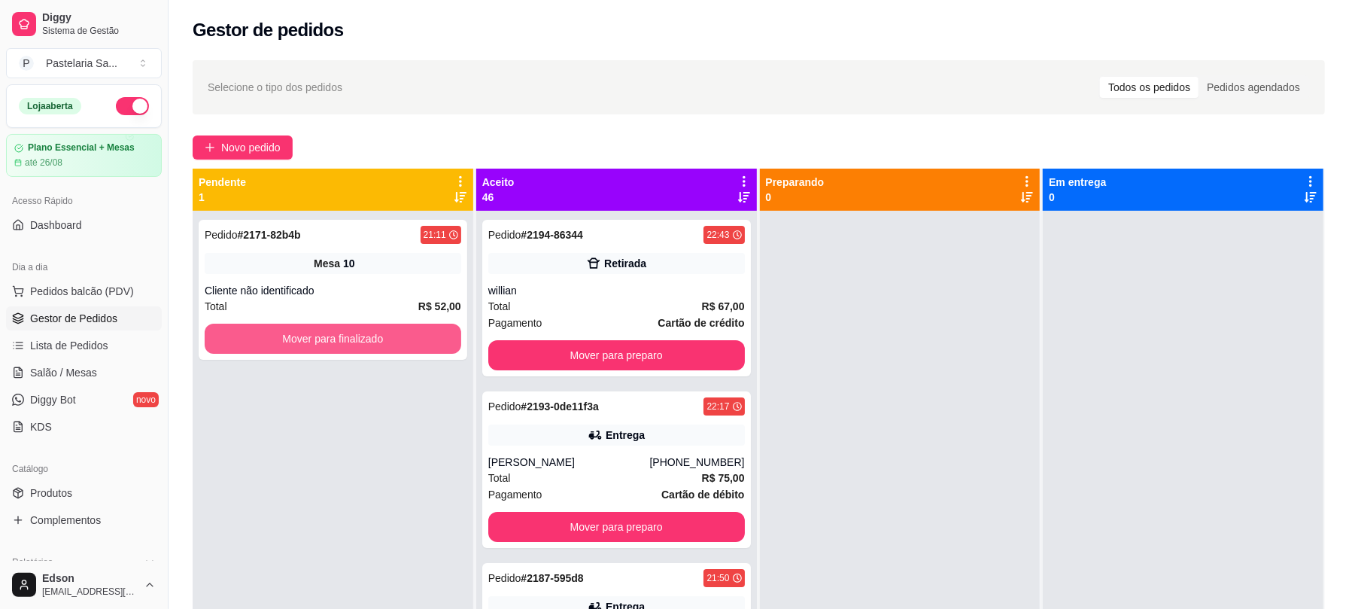
click at [385, 339] on button "Mover para finalizado" at bounding box center [333, 338] width 257 height 30
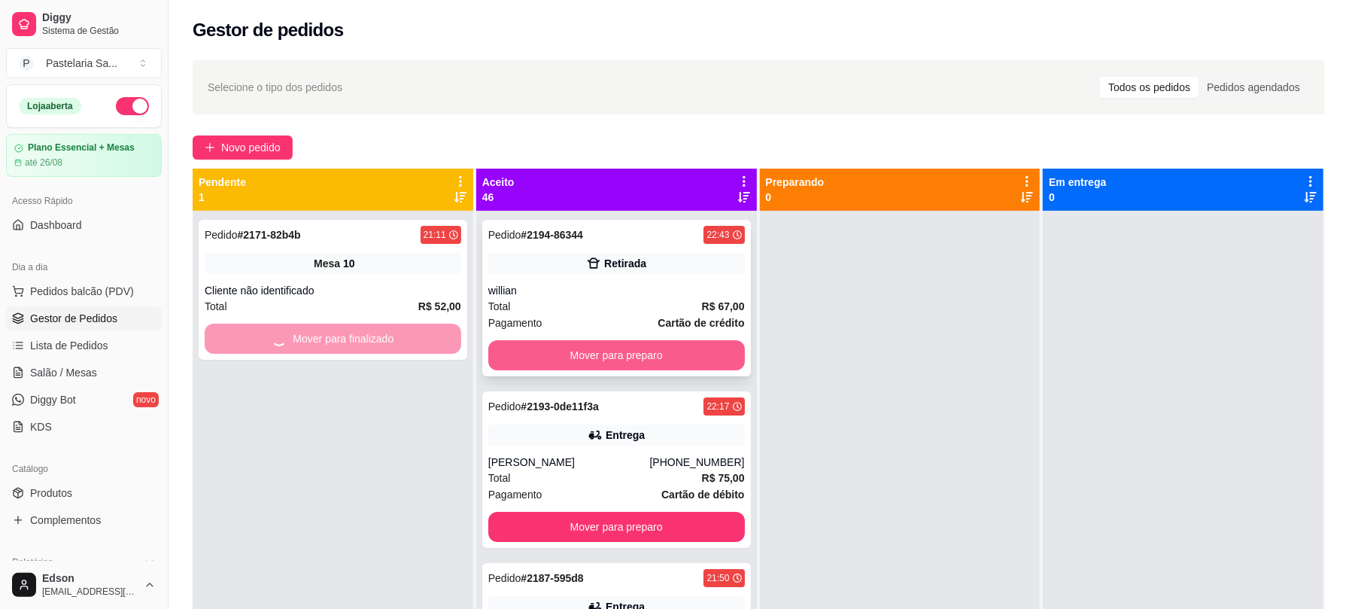
click at [696, 366] on button "Mover para preparo" at bounding box center [616, 355] width 257 height 30
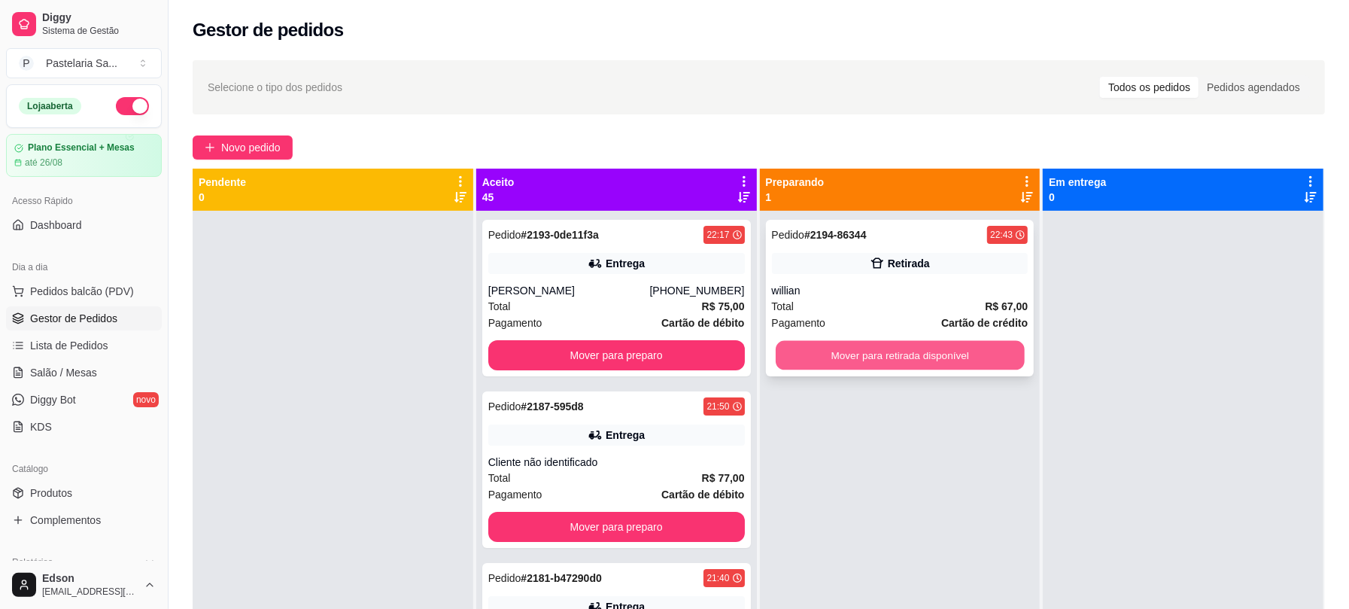
click at [864, 359] on button "Mover para retirada disponível" at bounding box center [900, 355] width 249 height 29
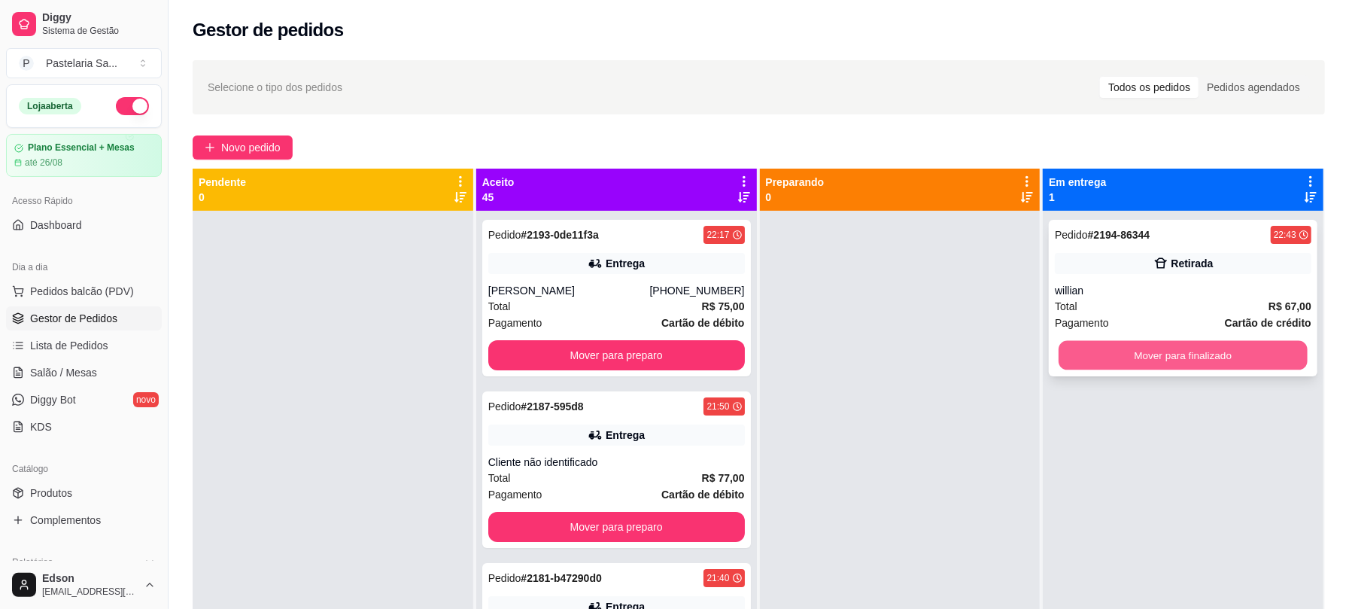
click at [1102, 367] on button "Mover para finalizado" at bounding box center [1182, 355] width 249 height 29
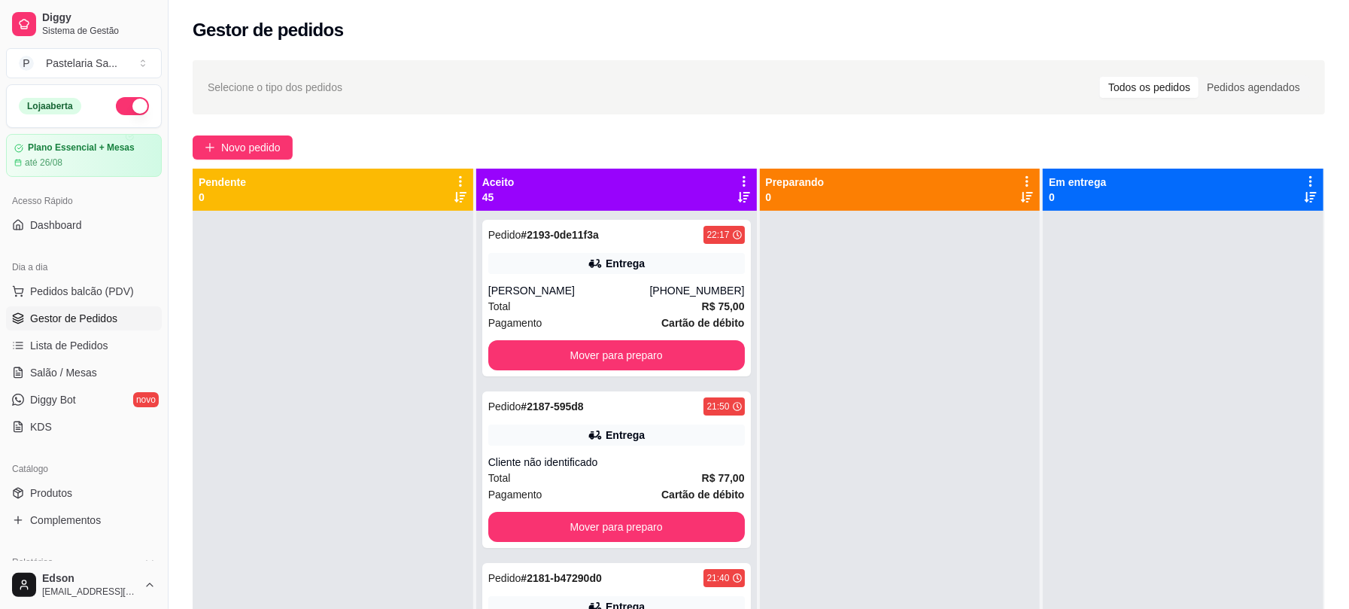
click at [736, 172] on div "Aceito 45" at bounding box center [616, 190] width 281 height 42
click at [737, 175] on icon at bounding box center [744, 182] width 14 height 14
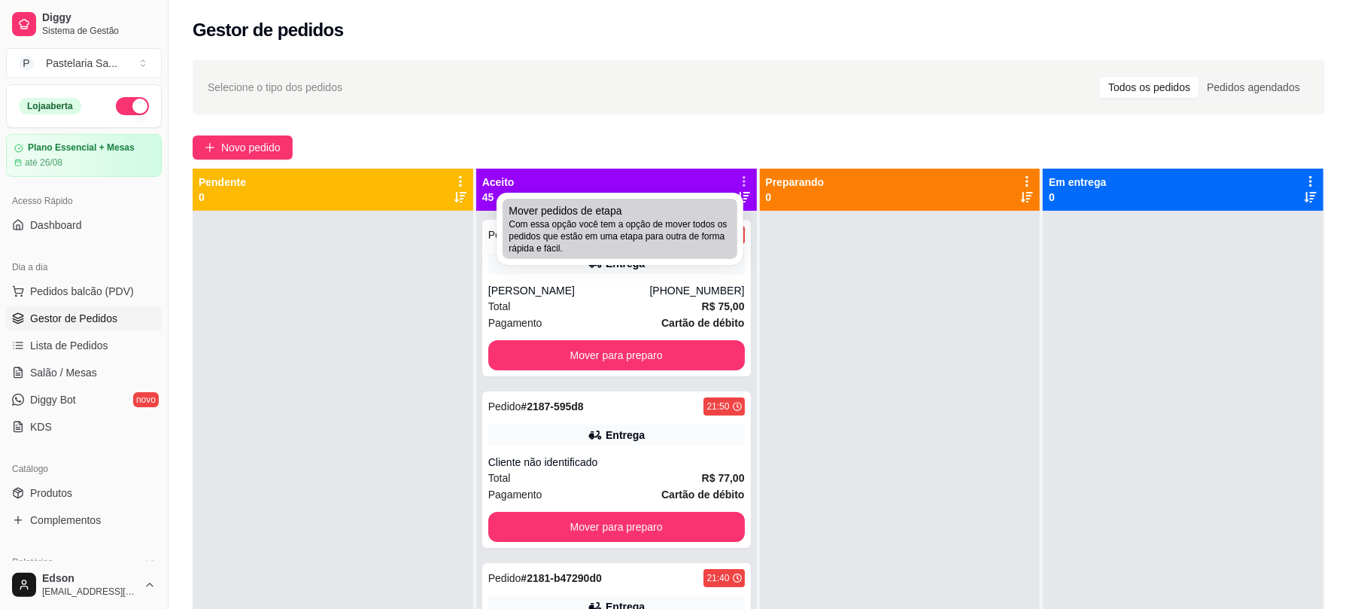
click at [724, 226] on li "Mover pedidos de etapa Com essa opção você tem a opção de mover todos os pedido…" at bounding box center [620, 229] width 235 height 60
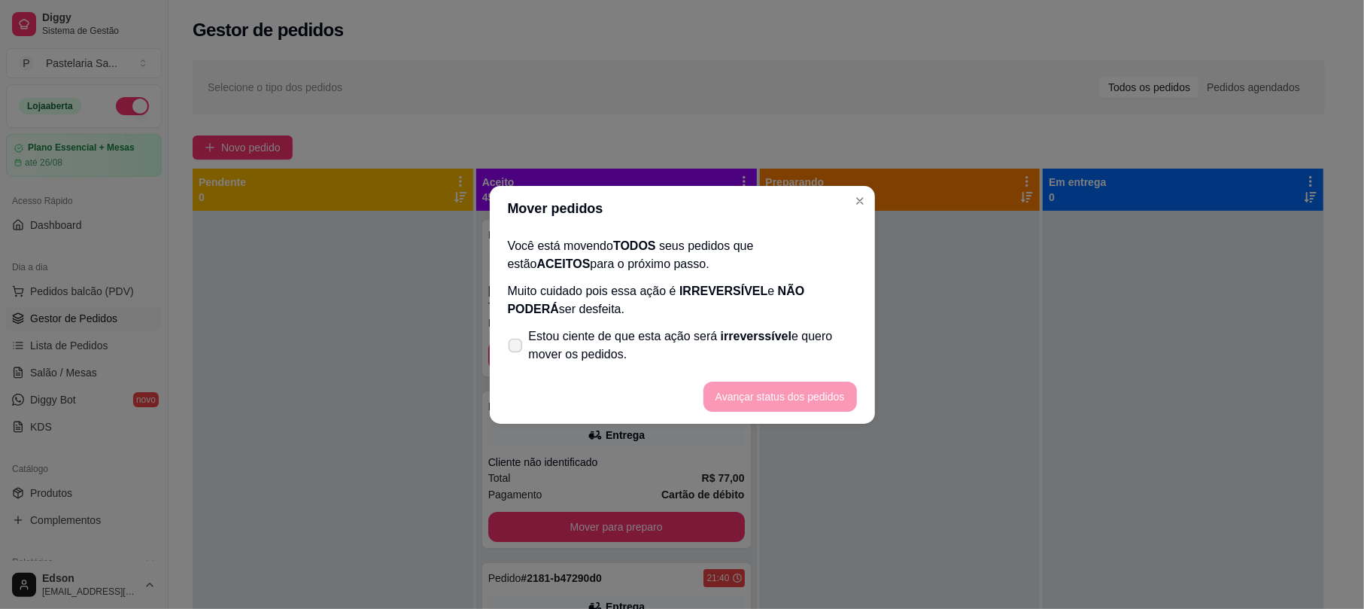
click at [731, 357] on span "Estou ciente de que esta ação será irreverssível e quero mover os pedidos." at bounding box center [693, 345] width 328 height 36
click at [517, 357] on input "Estou ciente de que esta ação será irreverssível e quero mover os pedidos." at bounding box center [512, 353] width 10 height 10
click at [771, 392] on button "Avançar status dos pedidos" at bounding box center [779, 396] width 153 height 30
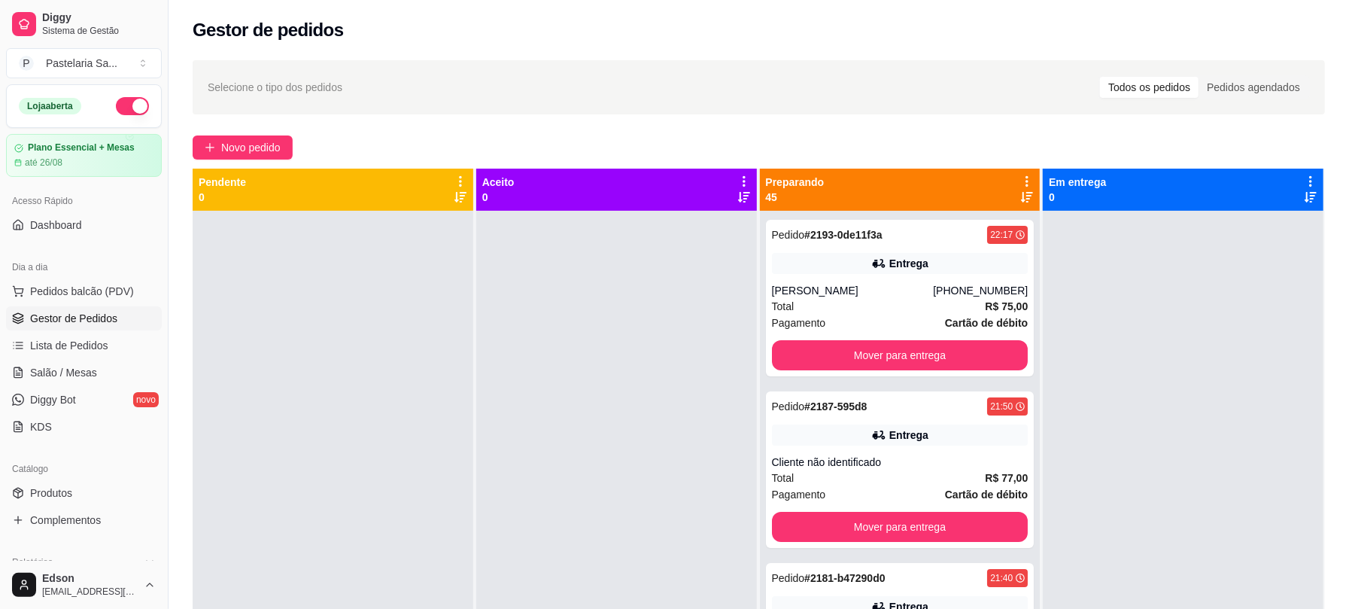
click at [1013, 170] on div "Preparando 45" at bounding box center [900, 190] width 281 height 42
click at [1013, 173] on div "Preparando 45" at bounding box center [900, 190] width 281 height 42
click at [1024, 179] on div "Preparando 45" at bounding box center [900, 190] width 281 height 42
click at [1020, 181] on icon at bounding box center [1027, 182] width 14 height 14
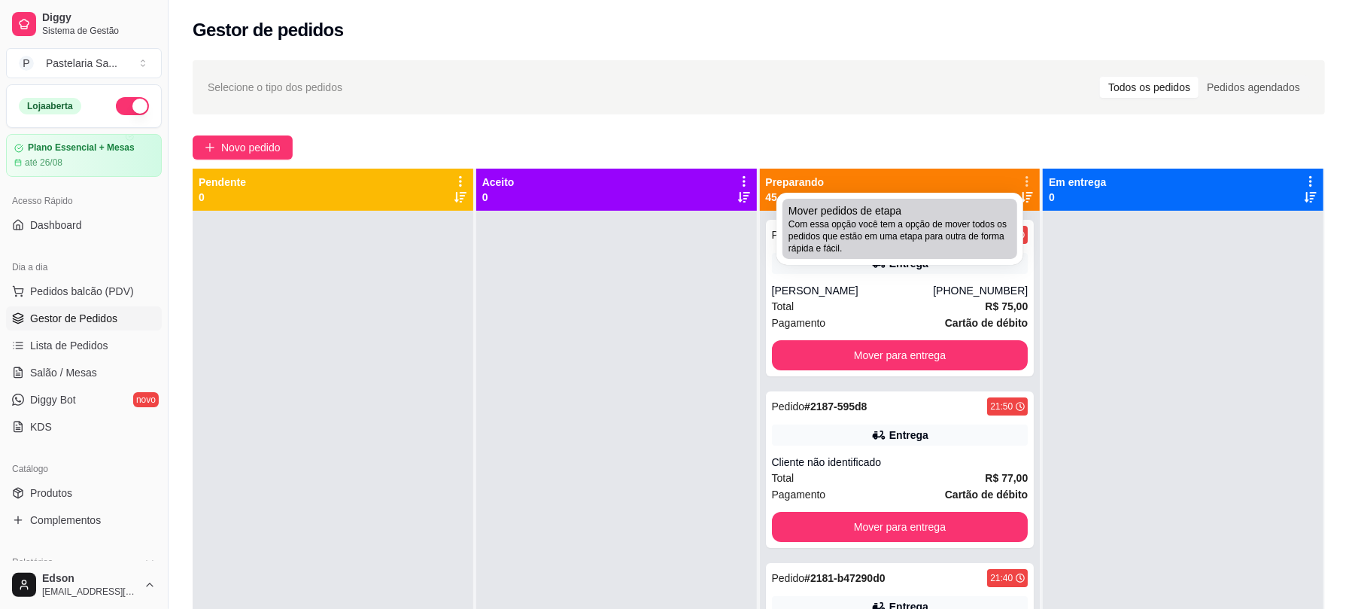
click at [994, 227] on span "Com essa opção você tem a opção de mover todos os pedidos que estão em uma etap…" at bounding box center [899, 236] width 223 height 36
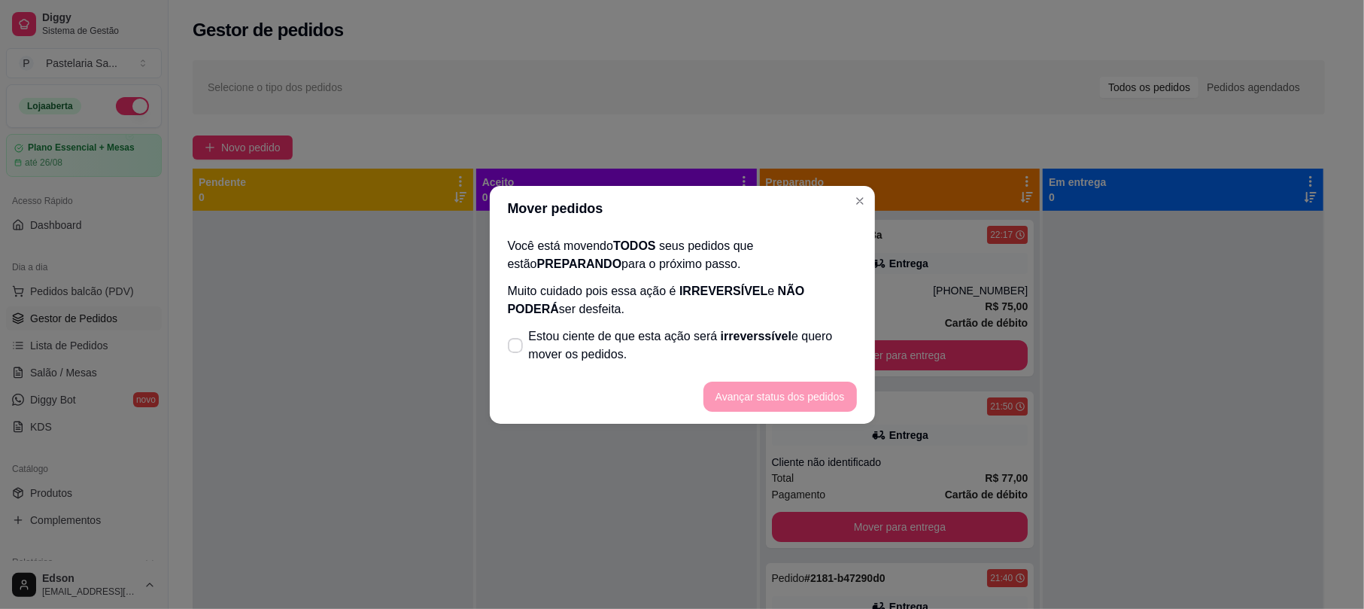
click at [758, 371] on footer "Avançar status dos pedidos" at bounding box center [682, 396] width 385 height 54
click at [764, 346] on span "Estou ciente de que esta ação será irreverssível e quero mover os pedidos." at bounding box center [693, 345] width 328 height 36
click at [517, 348] on input "Estou ciente de que esta ação será irreverssível e quero mover os pedidos." at bounding box center [512, 353] width 10 height 10
click at [800, 397] on button "Avançar status dos pedidos" at bounding box center [779, 396] width 153 height 30
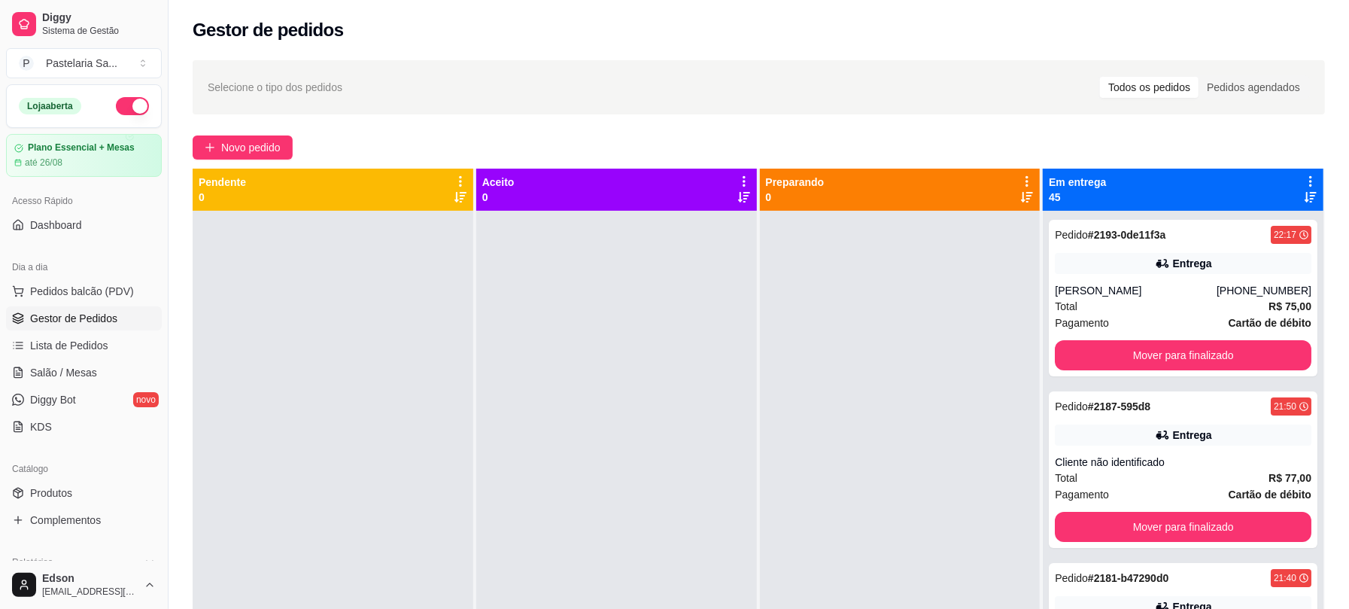
click at [1304, 175] on icon at bounding box center [1311, 182] width 14 height 14
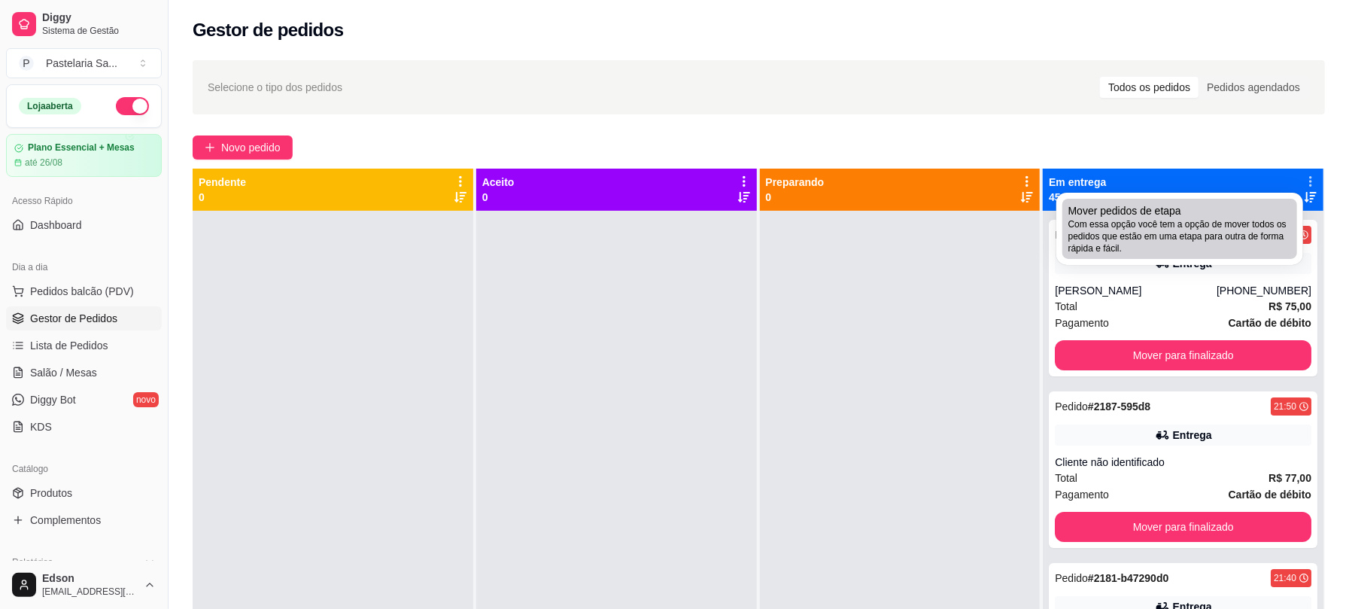
click at [1198, 211] on div "Mover pedidos de etapa Com essa opção você tem a opção de mover todos os pedido…" at bounding box center [1179, 228] width 223 height 51
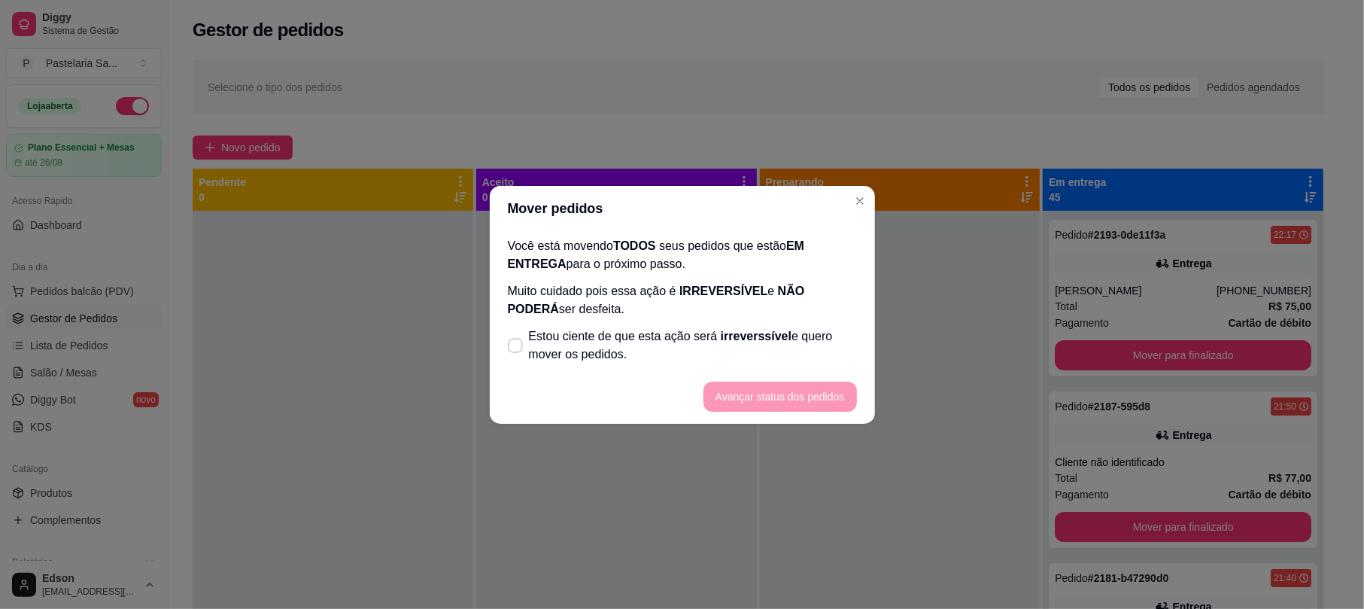
click at [617, 332] on span "Estou ciente de que esta ação será irreverssível e quero mover os pedidos." at bounding box center [693, 345] width 328 height 36
click at [517, 348] on input "Estou ciente de que esta ação será irreverssível e quero mover os pedidos." at bounding box center [512, 353] width 10 height 10
click at [805, 399] on button "Avançar status dos pedidos" at bounding box center [779, 396] width 153 height 30
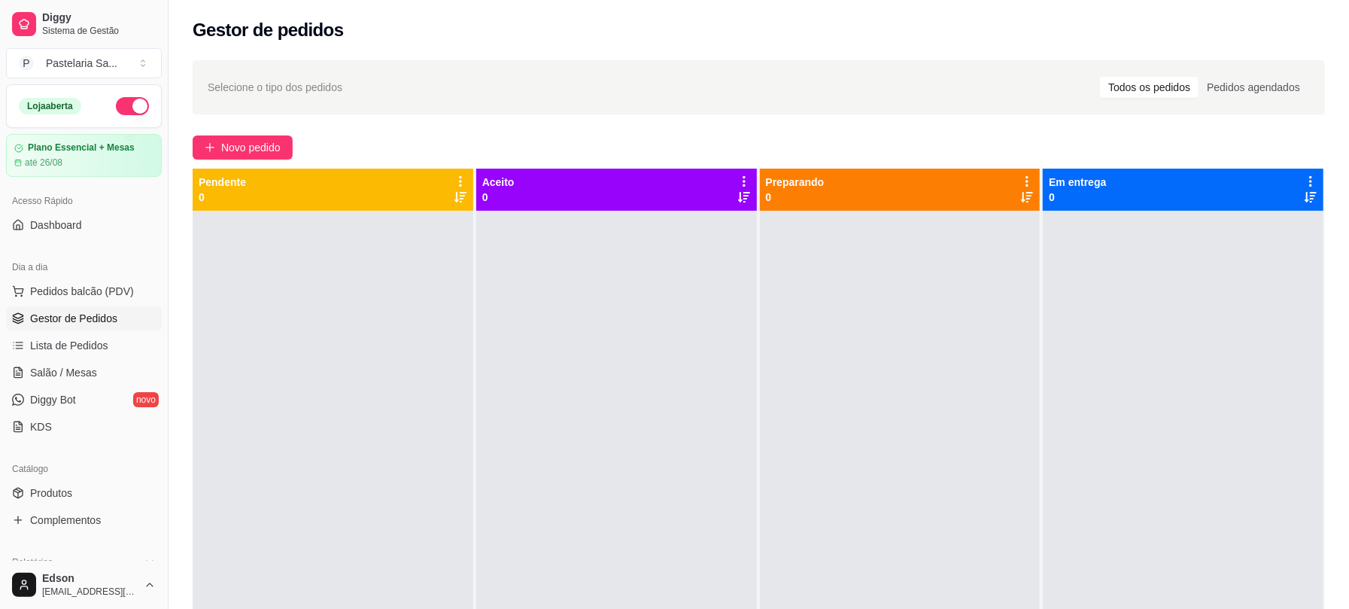
click at [130, 110] on button "button" at bounding box center [132, 106] width 33 height 18
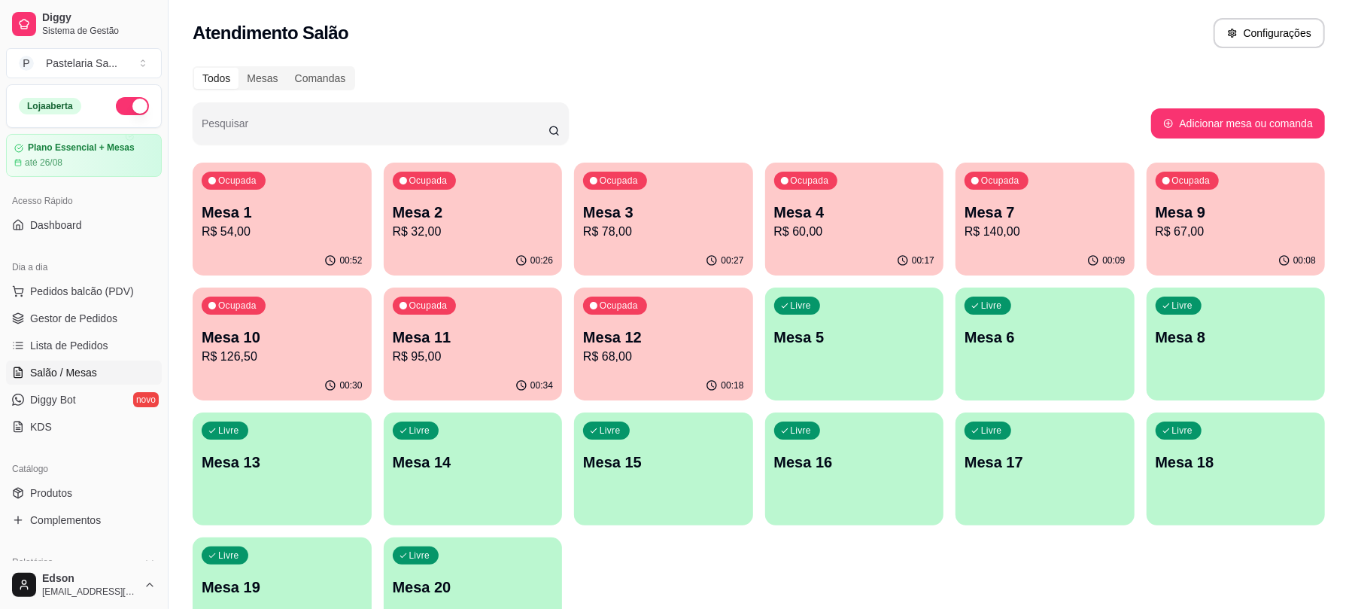
click at [803, 232] on p "R$ 60,00" at bounding box center [854, 232] width 161 height 18
